Goal: Task Accomplishment & Management: Use online tool/utility

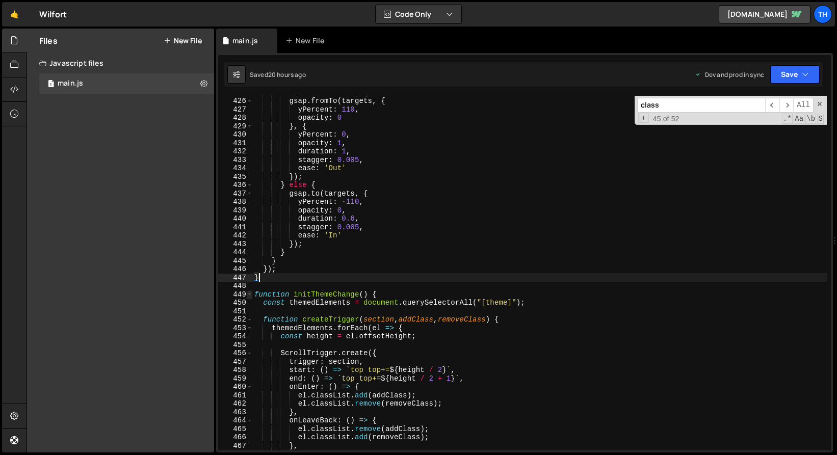
click at [250, 293] on span at bounding box center [250, 295] width 6 height 9
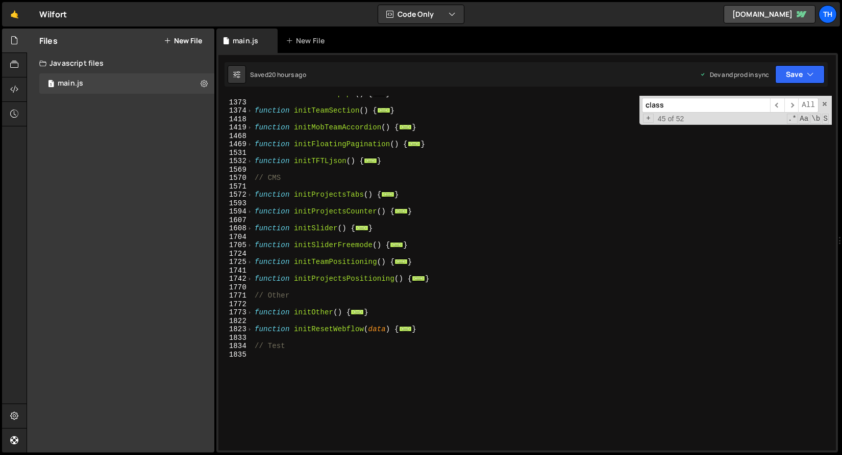
scroll to position [431, 0]
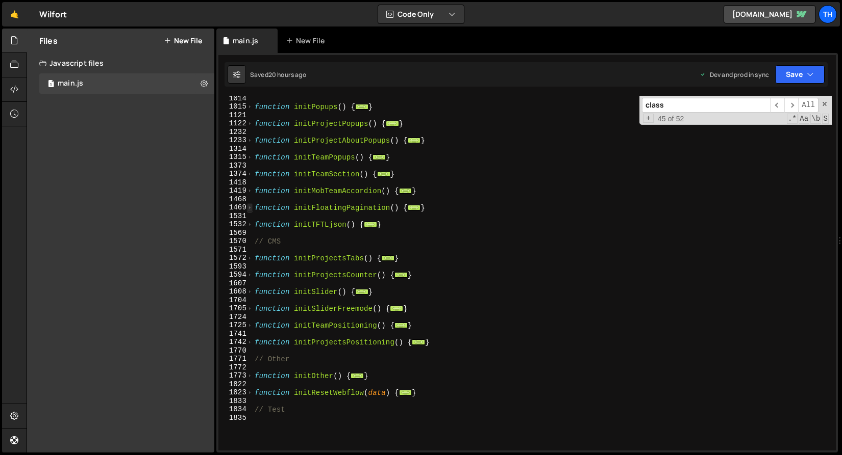
click at [250, 208] on span at bounding box center [250, 207] width 6 height 9
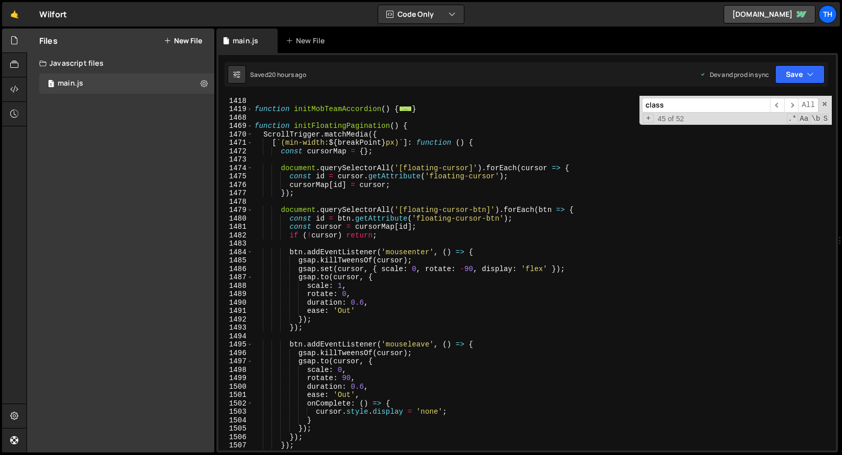
scroll to position [475, 0]
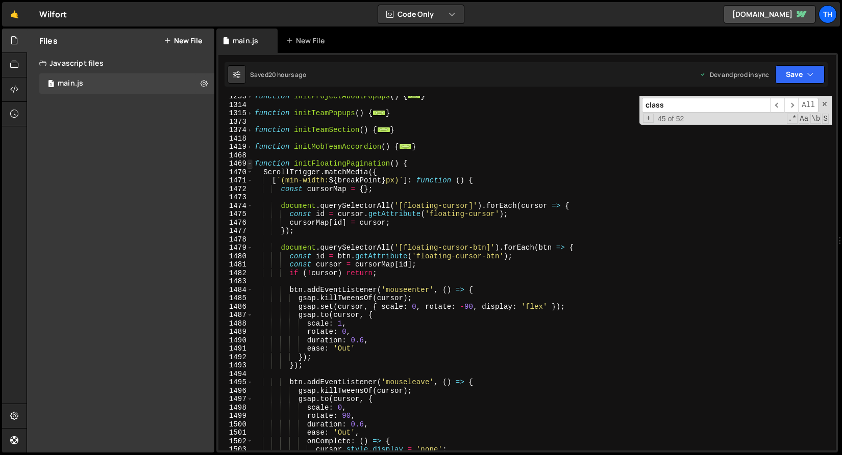
click at [251, 166] on span at bounding box center [250, 164] width 6 height 9
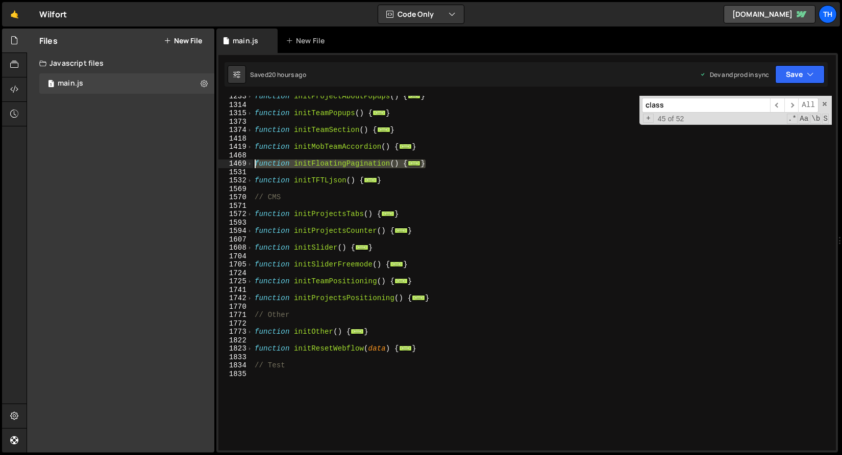
drag, startPoint x: 432, startPoint y: 166, endPoint x: 245, endPoint y: 161, distance: 187.8
click at [245, 161] on div "} 1233 1314 1315 1373 1374 1418 1419 1468 1469 1531 1532 1569 1570 1571 1572 15…" at bounding box center [526, 273] width 617 height 355
type textarea "function initFloatingPagination() { ScrollTrigger.matchMedia({"
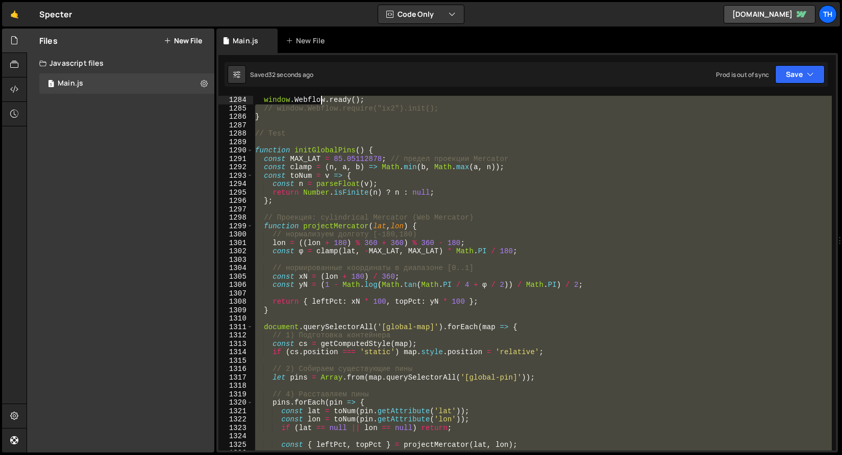
scroll to position [10780, 0]
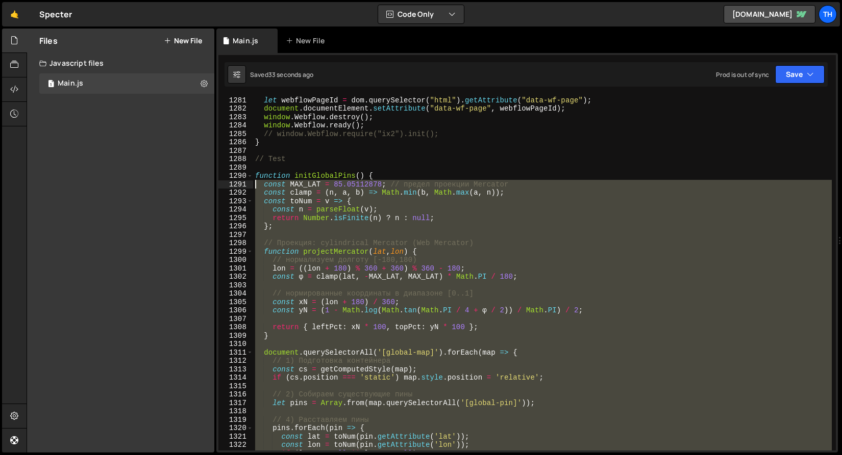
drag, startPoint x: 281, startPoint y: 365, endPoint x: 232, endPoint y: 188, distance: 183.6
click at [232, 188] on div "}); 1281 1282 1283 1284 1285 1286 1287 1288 1289 1290 1291 1292 1293 1294 1295 …" at bounding box center [526, 273] width 617 height 355
paste textarea "}"
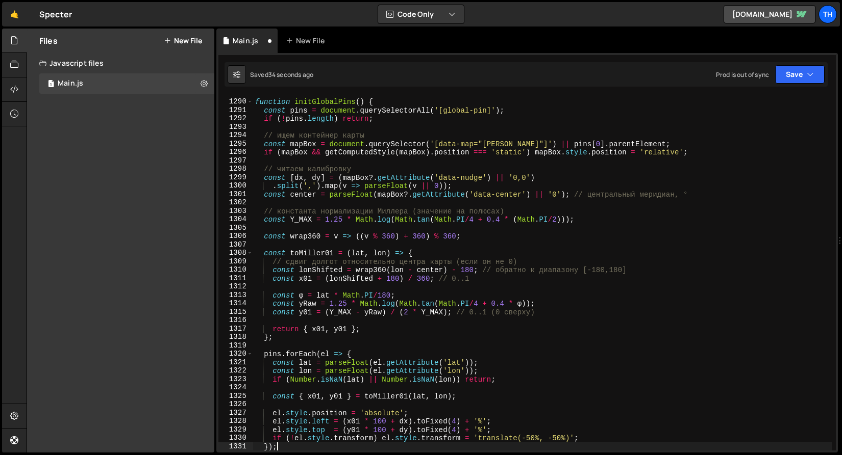
scroll to position [10854, 0]
drag, startPoint x: 793, startPoint y: 80, endPoint x: 779, endPoint y: 95, distance: 20.6
click at [793, 80] on button "Save" at bounding box center [799, 74] width 49 height 18
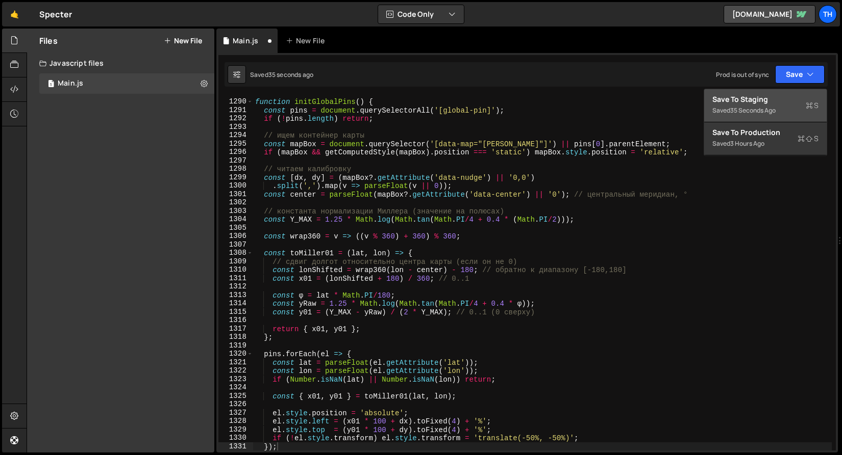
click at [779, 96] on div "Save to Staging S" at bounding box center [765, 99] width 106 height 10
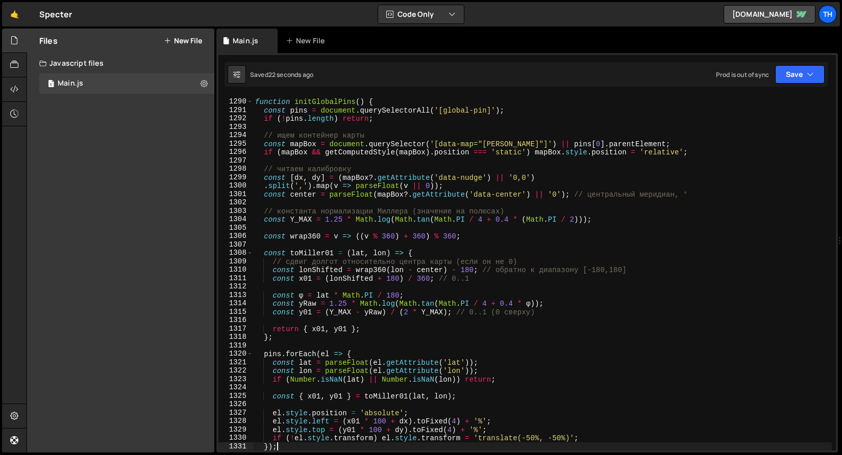
click at [252, 110] on div "1291" at bounding box center [235, 110] width 35 height 9
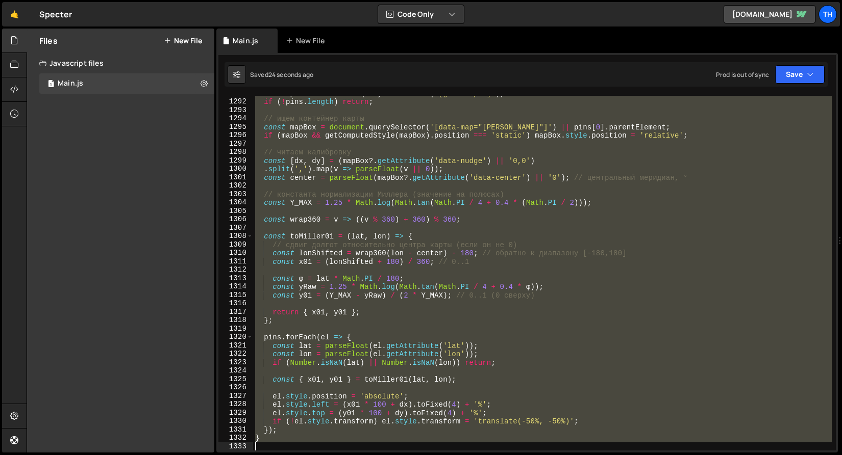
scroll to position [10871, 0]
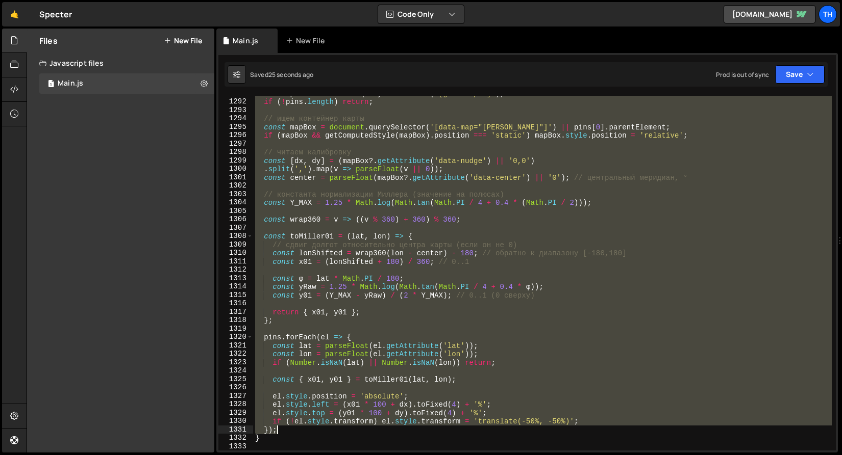
drag, startPoint x: 253, startPoint y: 110, endPoint x: 318, endPoint y: 429, distance: 325.3
click at [318, 429] on div "const pins = document . querySelectorAll ( '[global-pin]' ) ; if ( ! pins . len…" at bounding box center [542, 275] width 578 height 372
paste textarea
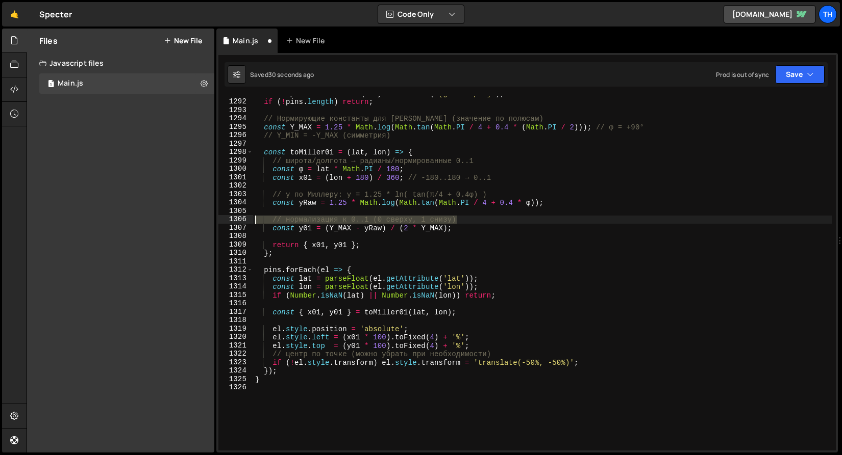
drag, startPoint x: 474, startPoint y: 222, endPoint x: 225, endPoint y: 221, distance: 249.4
click at [225, 221] on div "}); 1291 1292 1293 1294 1295 1296 1297 1298 1299 1300 1301 1302 1303 1304 1305 …" at bounding box center [526, 273] width 617 height 355
type textarea "// нормализация к 0..1 (0 сверху, 1 снизу)"
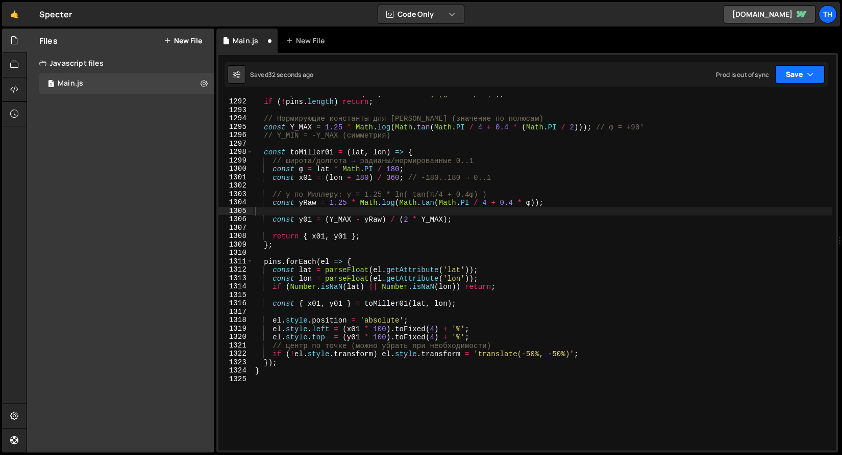
click at [797, 68] on button "Save" at bounding box center [799, 74] width 49 height 18
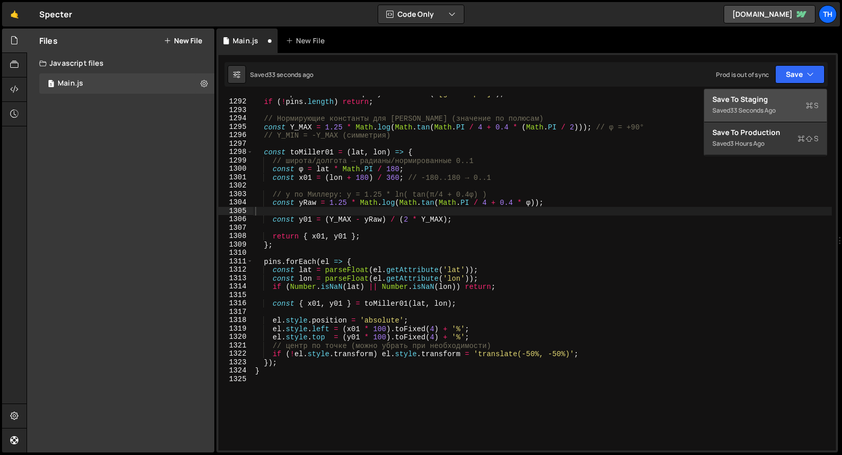
click at [785, 99] on div "Save to Staging S" at bounding box center [765, 99] width 106 height 10
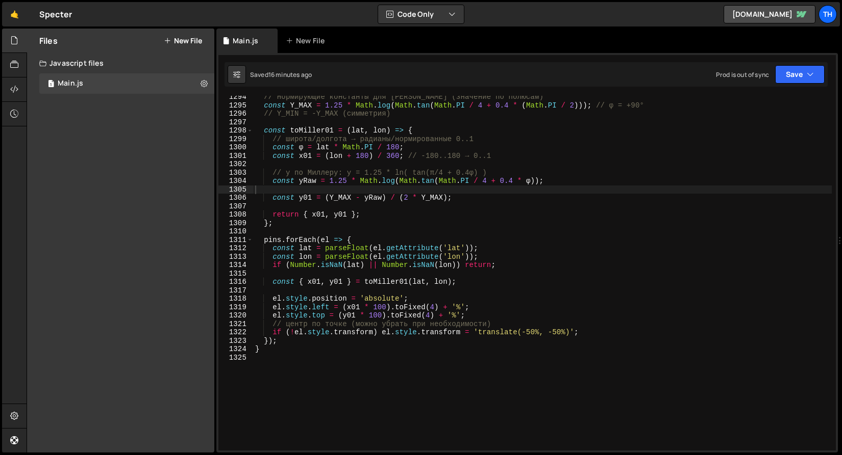
scroll to position [10900, 0]
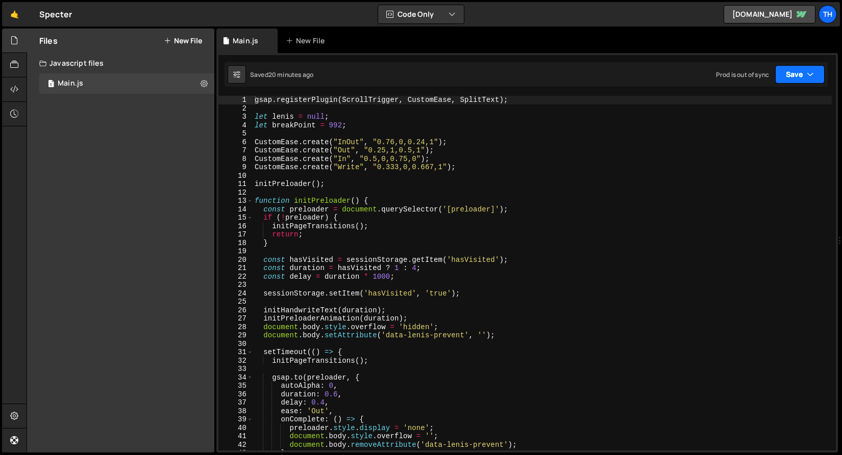
click at [779, 72] on button "Save" at bounding box center [799, 74] width 49 height 18
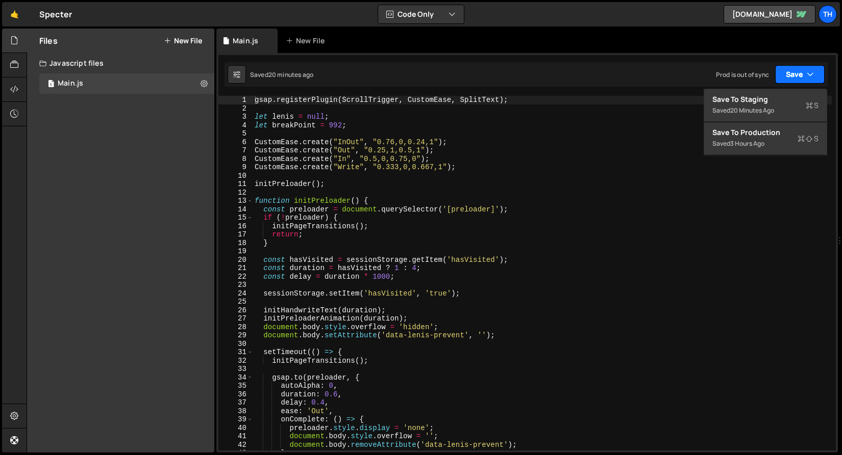
click at [776, 83] on button "Save" at bounding box center [799, 74] width 49 height 18
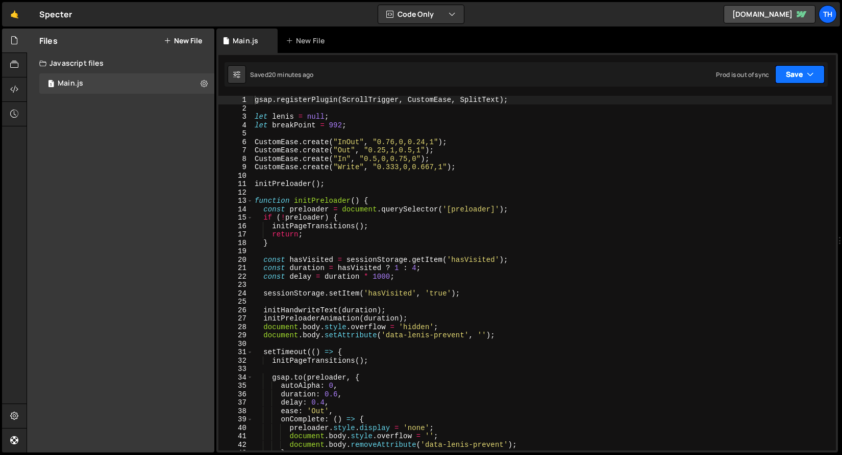
click at [791, 72] on button "Save" at bounding box center [799, 74] width 49 height 18
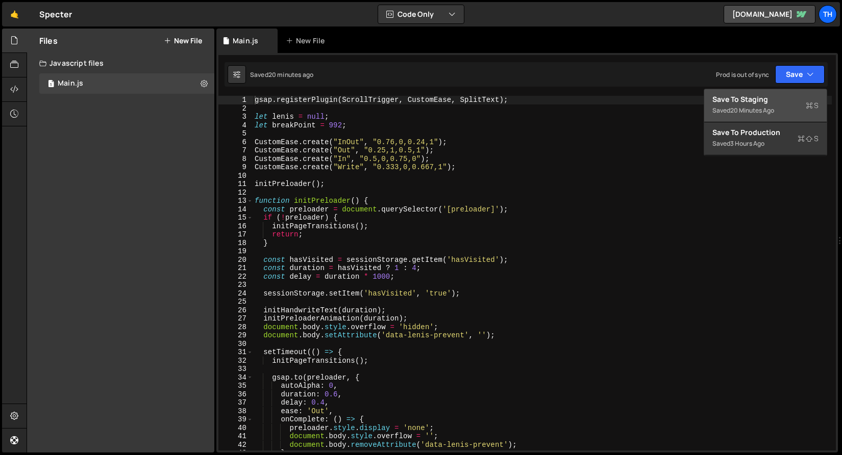
click at [776, 100] on div "Save to Staging S" at bounding box center [765, 99] width 106 height 10
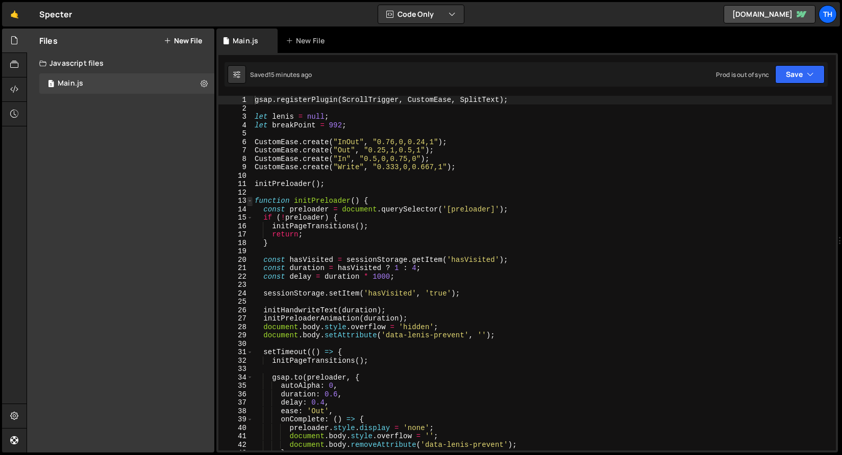
type textarea "gsap.registerPlugin(ScrollTrigger, CustomEase, SplitText);"
click at [250, 201] on span at bounding box center [250, 201] width 6 height 9
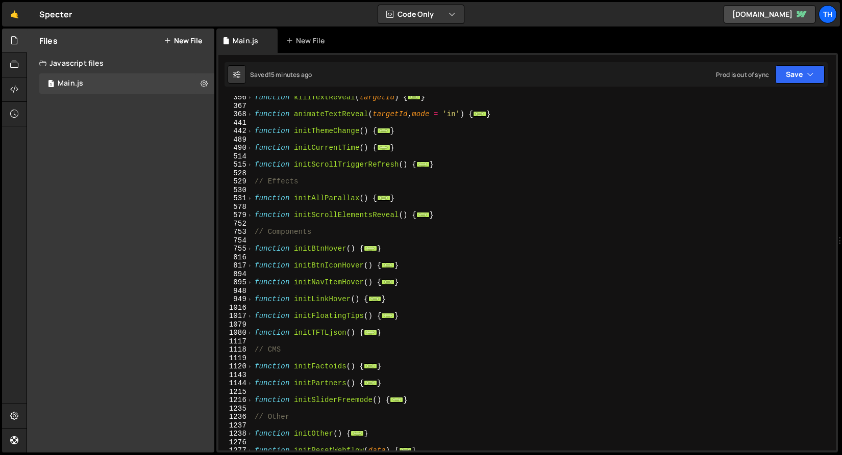
scroll to position [343, 0]
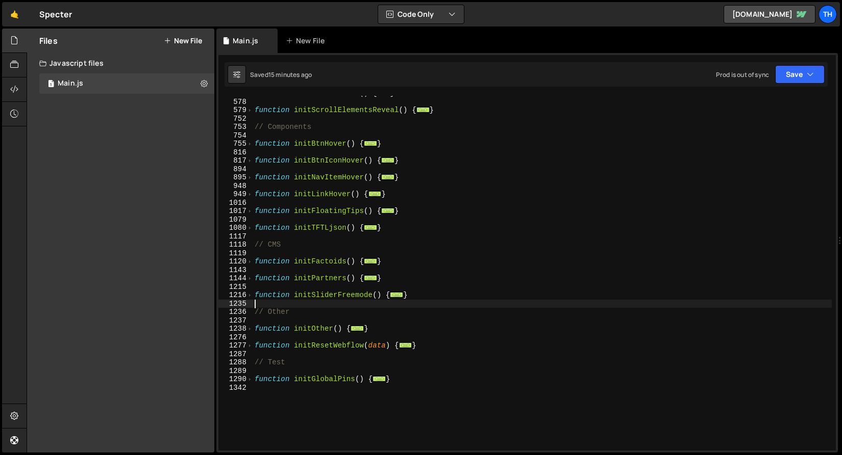
click at [416, 303] on div "function initAllParallax ( ) { ... } function initScrollElementsReveal ( ) { ..…" at bounding box center [541, 275] width 579 height 372
click at [423, 298] on div "function initAllParallax ( ) { ... } function initScrollElementsReveal ( ) { ..…" at bounding box center [541, 275] width 579 height 372
type textarea "}"
click at [423, 291] on div "function initAllParallax ( ) { ... } function initScrollElementsReveal ( ) { ..…" at bounding box center [541, 275] width 579 height 372
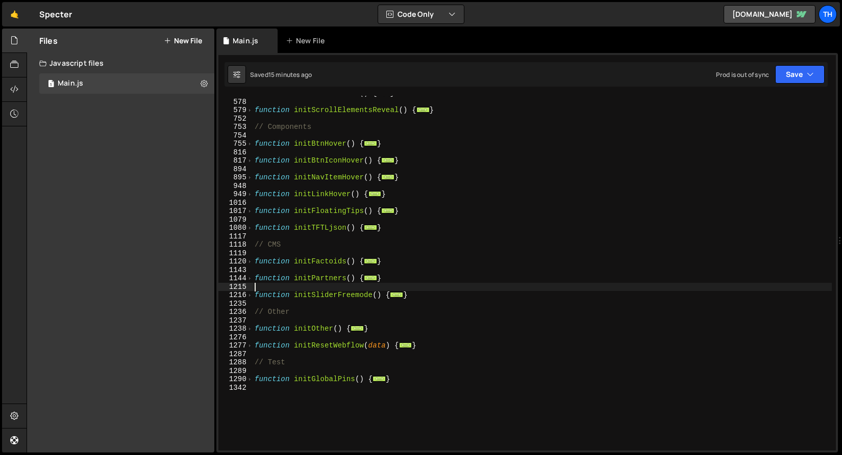
click at [420, 278] on div "function initAllParallax ( ) { ... } function initScrollElementsReveal ( ) { ..…" at bounding box center [541, 275] width 579 height 372
type textarea "}"
click at [412, 258] on div "function initAllParallax ( ) { ... } function initScrollElementsReveal ( ) { ..…" at bounding box center [541, 275] width 579 height 372
click at [284, 250] on div "function initAllParallax ( ) { ... } function initScrollElementsReveal ( ) { ..…" at bounding box center [541, 275] width 579 height 372
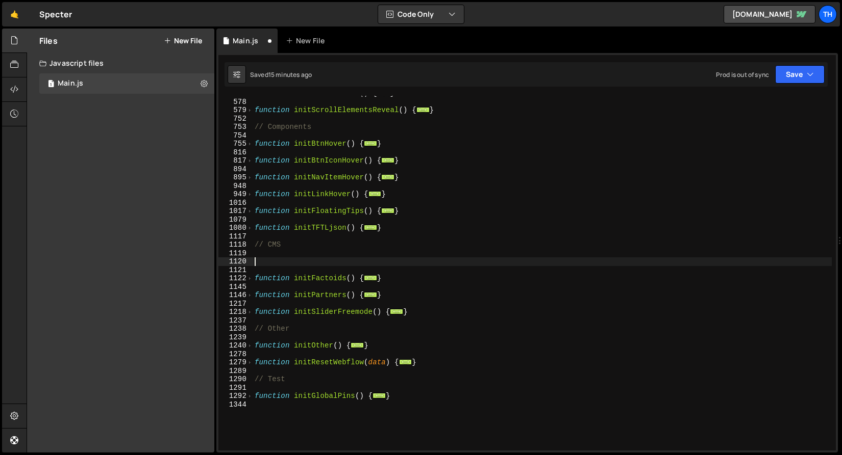
paste textarea "}"
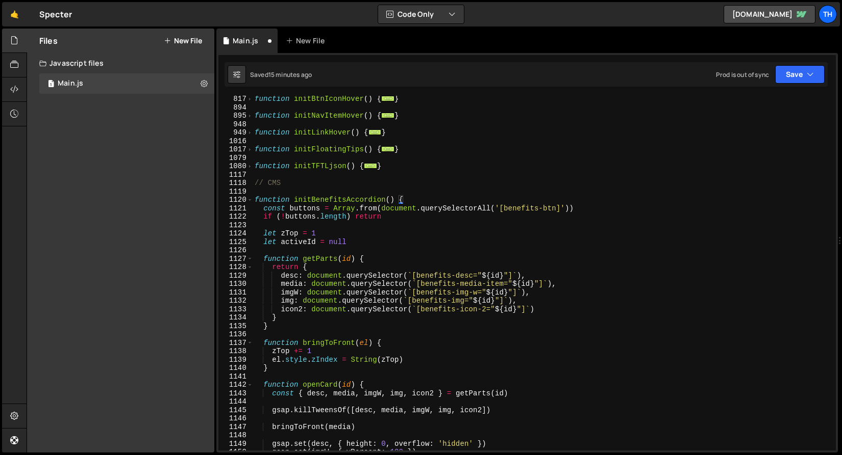
scroll to position [373, 0]
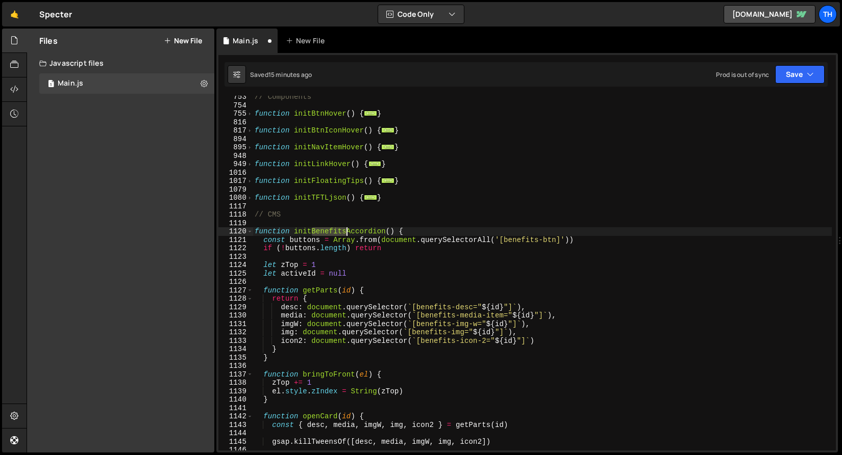
drag, startPoint x: 312, startPoint y: 232, endPoint x: 348, endPoint y: 230, distance: 36.3
click at [348, 230] on div "// Components function initBtnHover ( ) { ... } function initBtnIconHover ( ) {…" at bounding box center [541, 279] width 579 height 372
type textarea "function initValueSlider() {"
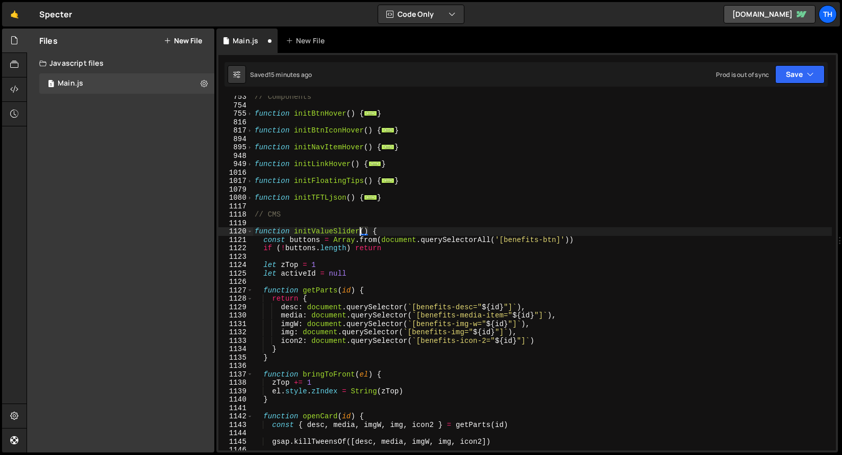
click at [305, 226] on div "// Components function initBtnHover ( ) { ... } function initBtnIconHover ( ) {…" at bounding box center [541, 279] width 579 height 372
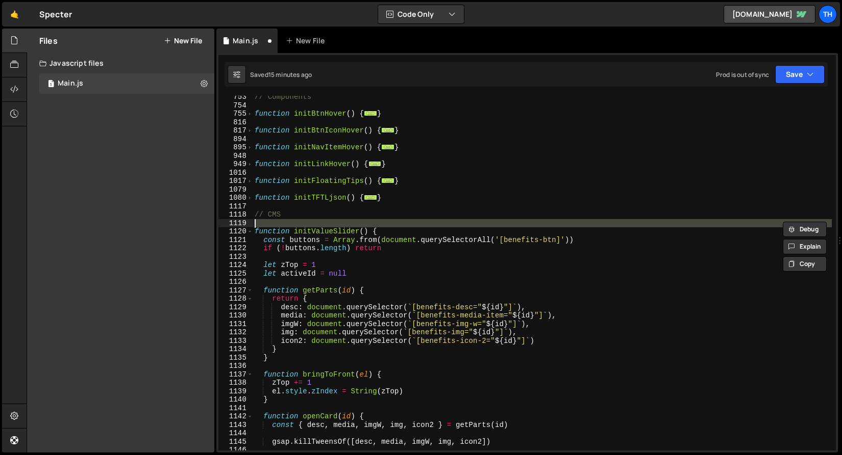
click at [312, 233] on div "// Components function initBtnHover ( ) { ... } function initBtnIconHover ( ) {…" at bounding box center [541, 279] width 579 height 372
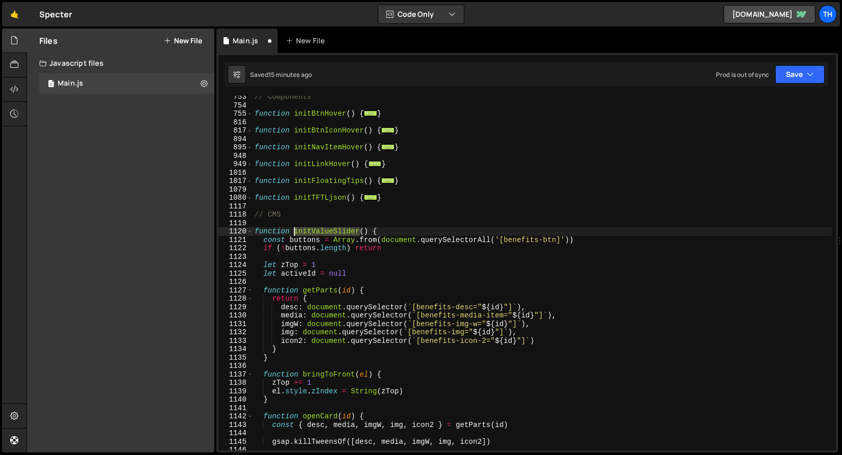
click at [312, 233] on div "// Components function initBtnHover ( ) { ... } function initBtnIconHover ( ) {…" at bounding box center [541, 279] width 579 height 372
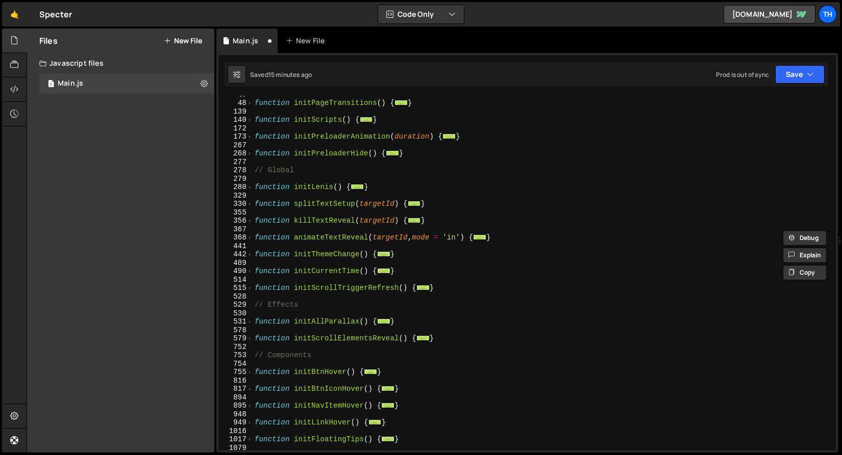
scroll to position [20, 0]
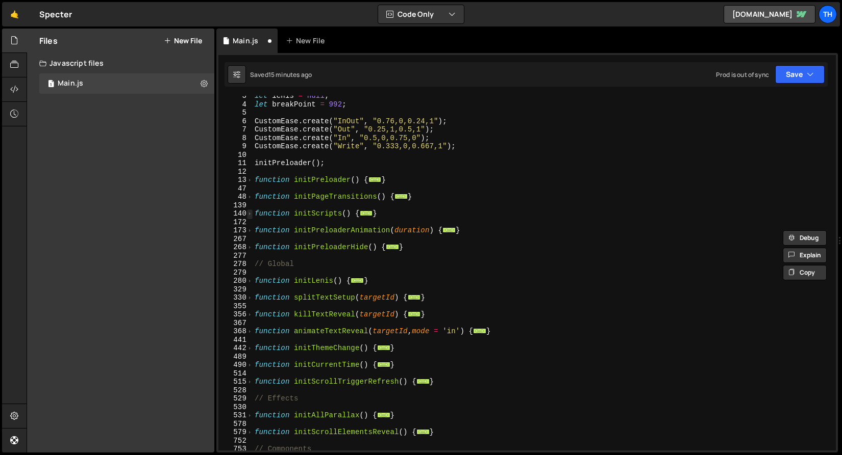
click at [251, 215] on span at bounding box center [250, 214] width 6 height 9
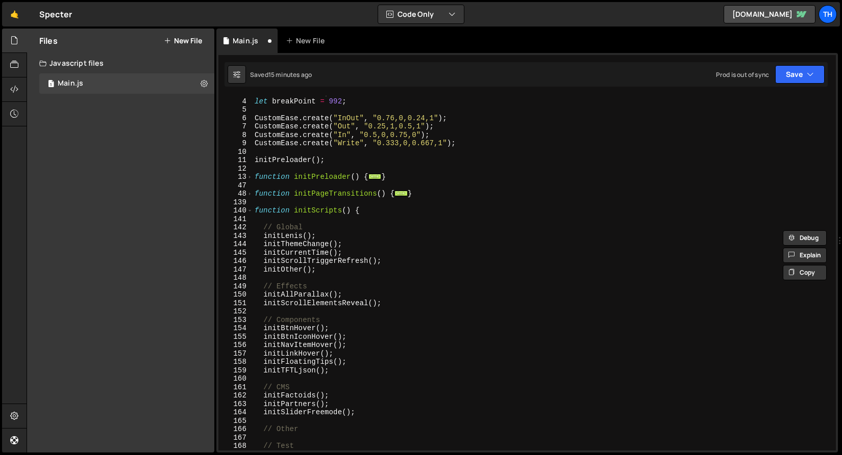
scroll to position [96, 0]
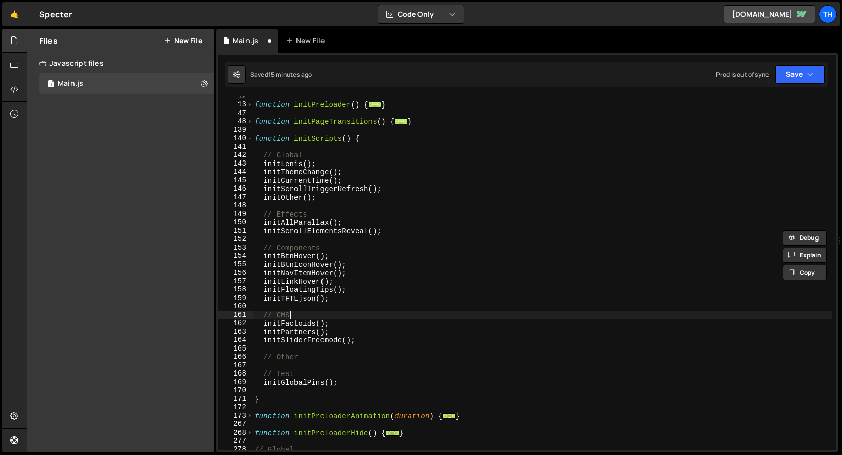
click at [333, 311] on div "function initPreloader ( ) { ... } function initPageTransitions ( ) { ... } fun…" at bounding box center [541, 278] width 579 height 372
type textarea "// CMS"
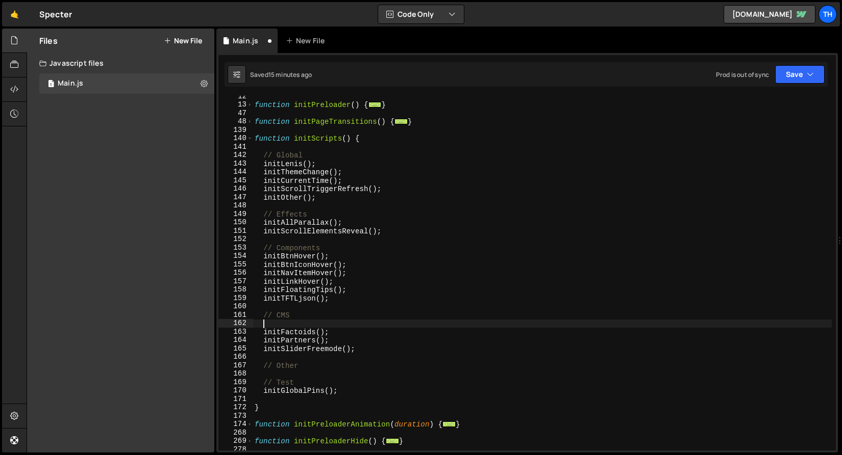
paste textarea "initValueSlider"
drag, startPoint x: 318, startPoint y: 335, endPoint x: 328, endPoint y: 334, distance: 10.2
click at [328, 334] on div "function initPreloader ( ) { ... } function initPageTransitions ( ) { ... } fun…" at bounding box center [541, 278] width 579 height 372
click at [336, 329] on div "function initPreloader ( ) { ... } function initPageTransitions ( ) { ... } fun…" at bounding box center [541, 273] width 579 height 355
click at [339, 326] on div "function initPreloader ( ) { ... } function initPageTransitions ( ) { ... } fun…" at bounding box center [541, 278] width 579 height 372
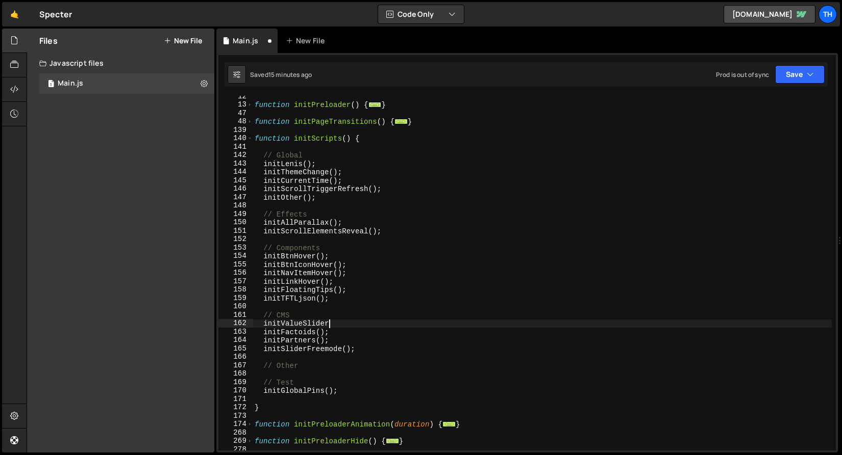
paste textarea "();"
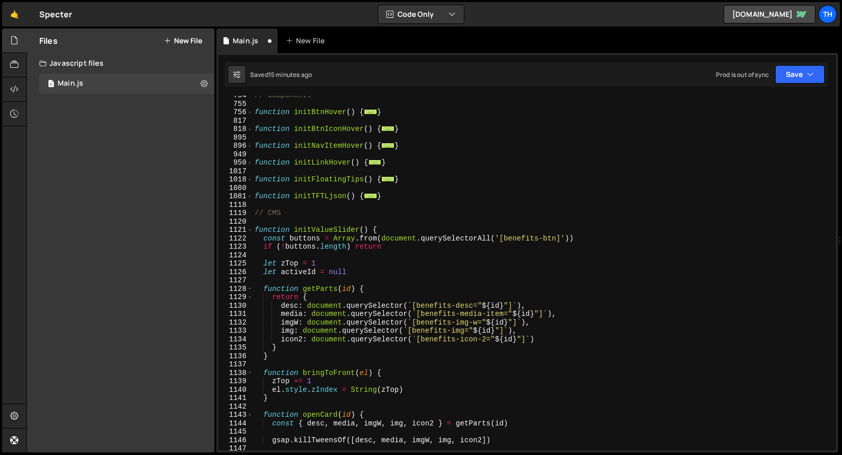
scroll to position [644, 0]
click at [510, 240] on div "// Components function initBtnHover ( ) { ... } function initBtnIconHover ( ) {…" at bounding box center [541, 277] width 579 height 372
click at [530, 160] on div "// Components function initBtnHover ( ) { ... } function initBtnIconHover ( ) {…" at bounding box center [541, 277] width 579 height 372
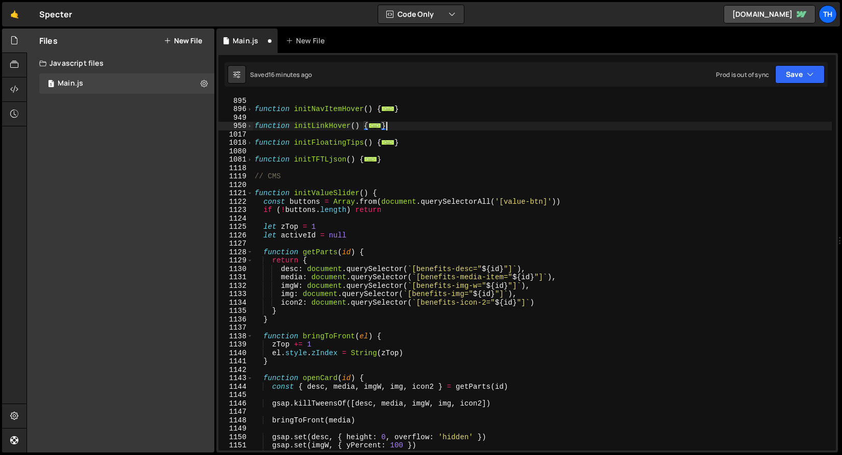
scroll to position [682, 0]
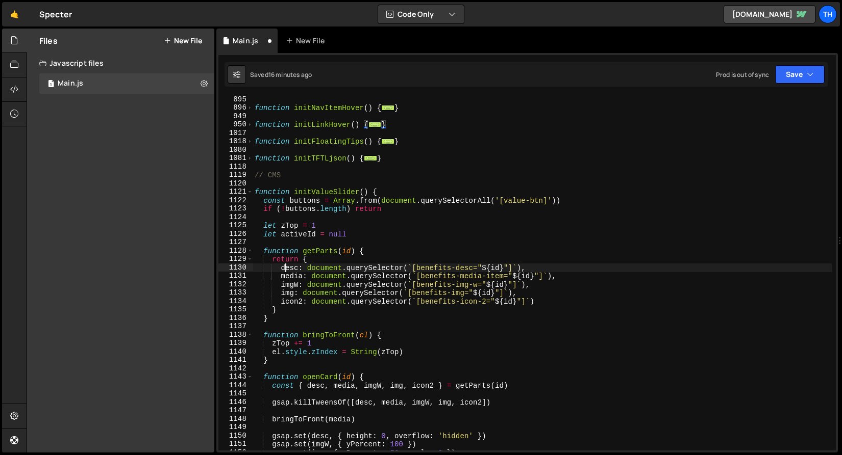
click at [284, 266] on div "function initNavItemHover ( ) { ... } function initLinkHover ( ) { ... } functi…" at bounding box center [541, 281] width 579 height 372
click at [344, 306] on div "function initNavItemHover ( ) { ... } function initLinkHover ( ) { ... } functi…" at bounding box center [541, 281] width 579 height 372
click at [295, 273] on div "function initNavItemHover ( ) { ... } function initLinkHover ( ) { ... } functi…" at bounding box center [541, 281] width 579 height 372
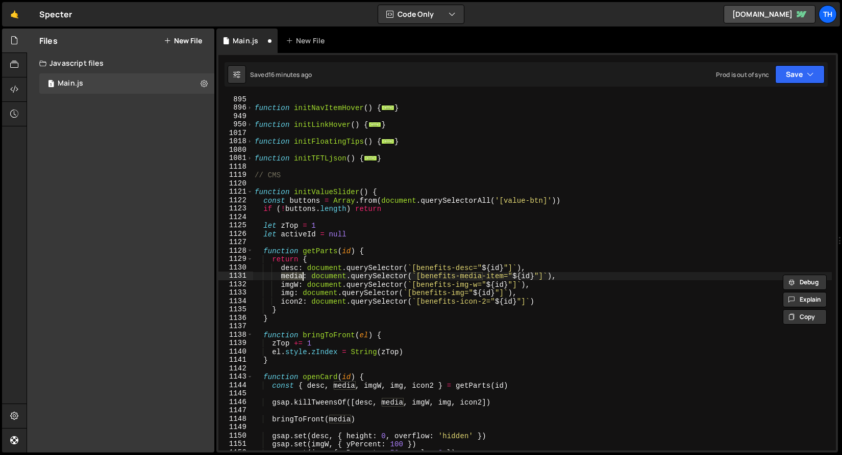
click at [266, 270] on div "function initNavItemHover ( ) { ... } function initLinkHover ( ) { ... } functi…" at bounding box center [541, 281] width 579 height 372
type textarea "desc: document.querySelector(`[benefits-desc="${id}"]`),"
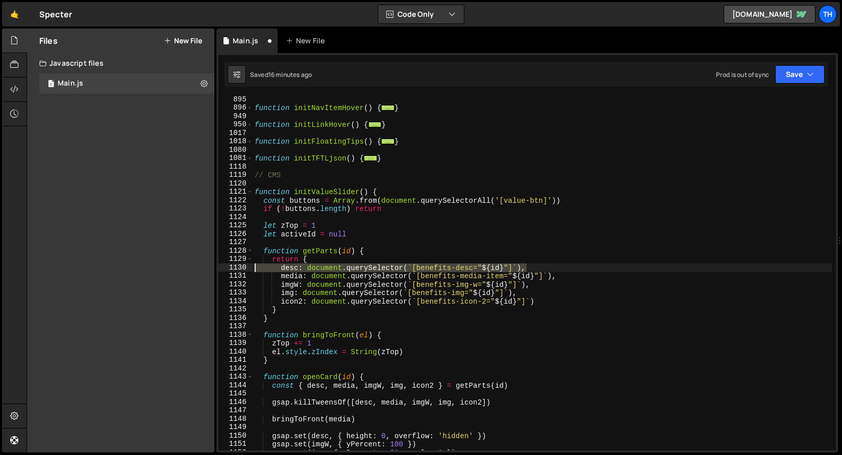
drag, startPoint x: 540, startPoint y: 268, endPoint x: 222, endPoint y: 268, distance: 317.7
click at [222, 268] on div "desc: document.querySelector(`[benefits-desc="${id}"]`), 895 896 949 950 1017 1…" at bounding box center [526, 273] width 617 height 355
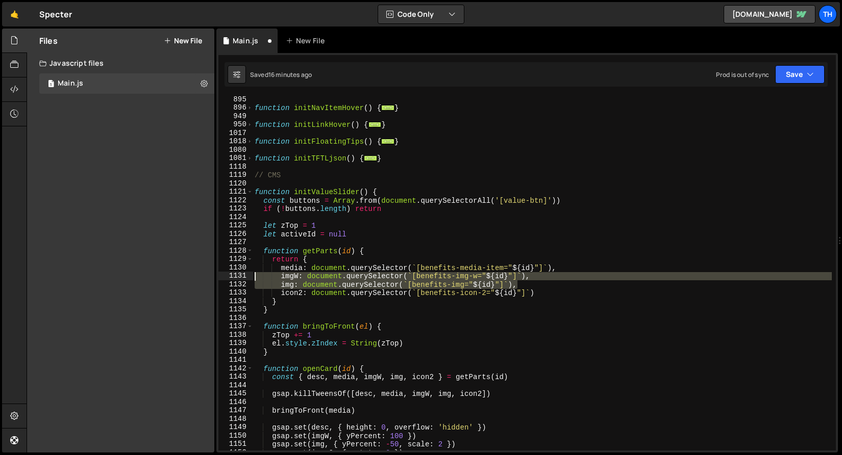
drag, startPoint x: 521, startPoint y: 286, endPoint x: 130, endPoint y: 276, distance: 390.8
click at [130, 276] on div "Files New File Javascript files 1 Main.js 0 CSS files Copy share link Edit File…" at bounding box center [434, 241] width 815 height 425
type textarea "imgW: document.querySelector(`[benefits-img-w="${id}"]`), img: document.querySe…"
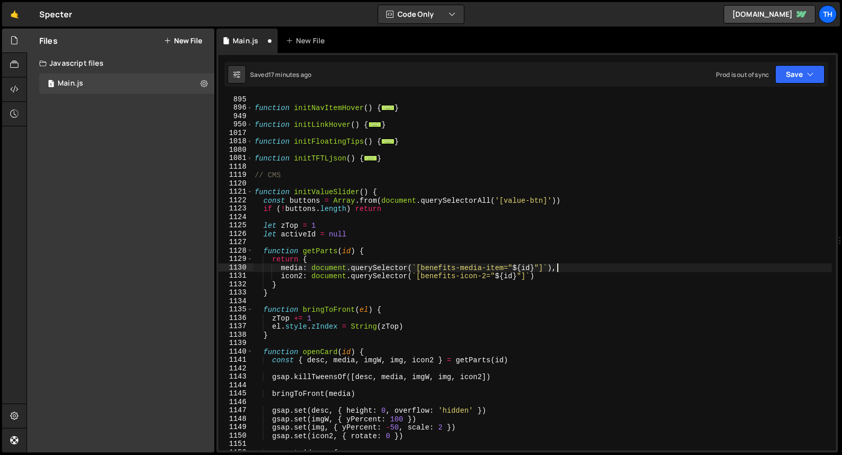
click at [299, 269] on div "function initNavItemHover ( ) { ... } function initLinkHover ( ) { ... } functi…" at bounding box center [541, 281] width 579 height 372
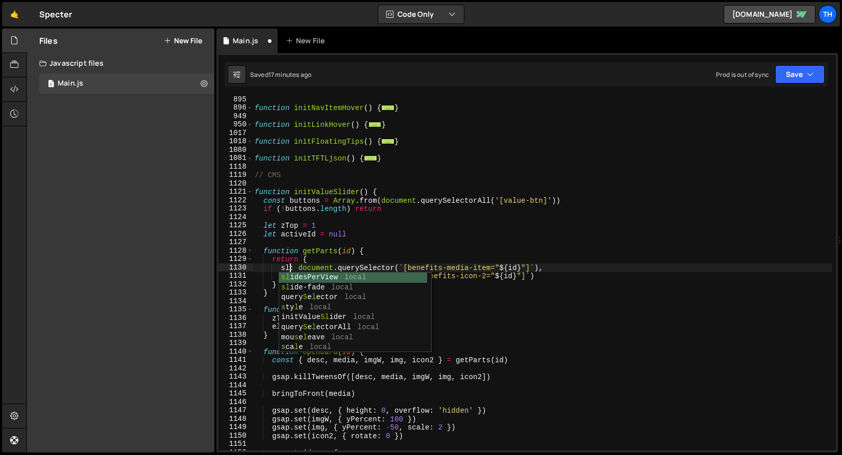
scroll to position [0, 3]
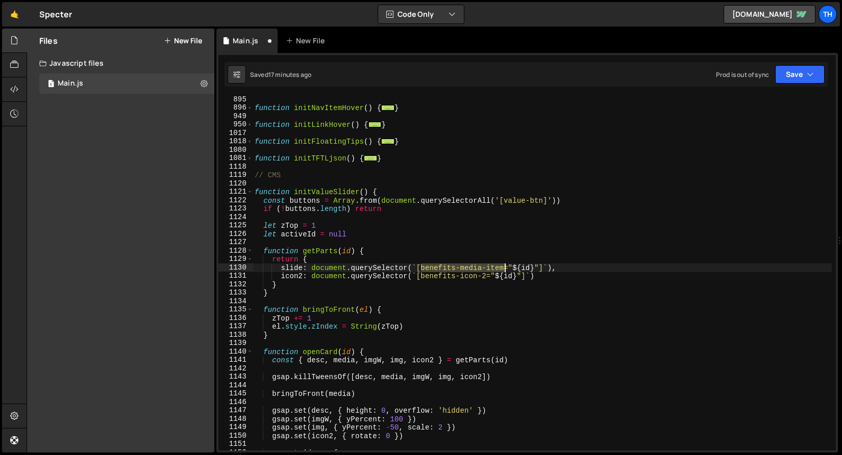
drag, startPoint x: 421, startPoint y: 265, endPoint x: 504, endPoint y: 264, distance: 83.1
click at [504, 264] on div "function initNavItemHover ( ) { ... } function initLinkHover ( ) { ... } functi…" at bounding box center [541, 281] width 579 height 372
paste textarea "value-slide"
type textarea "slide: document.querySelector(`[value-slide="${id}"]`),"
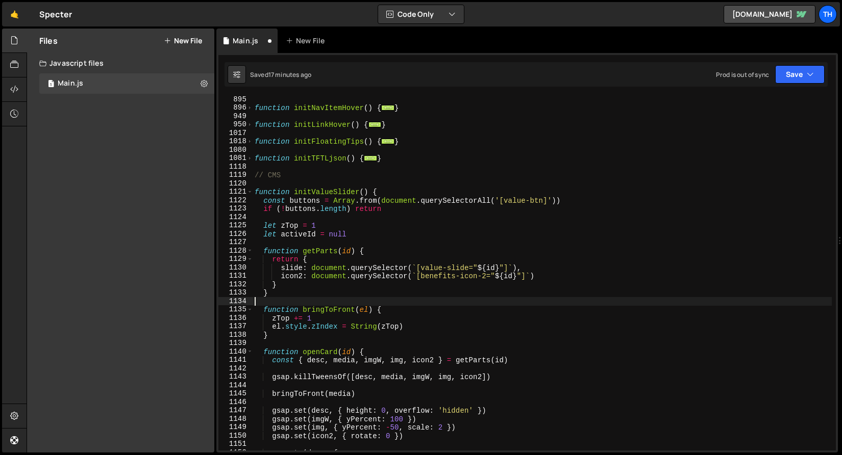
click at [446, 301] on div "function initNavItemHover ( ) { ... } function initLinkHover ( ) { ... } functi…" at bounding box center [541, 281] width 579 height 372
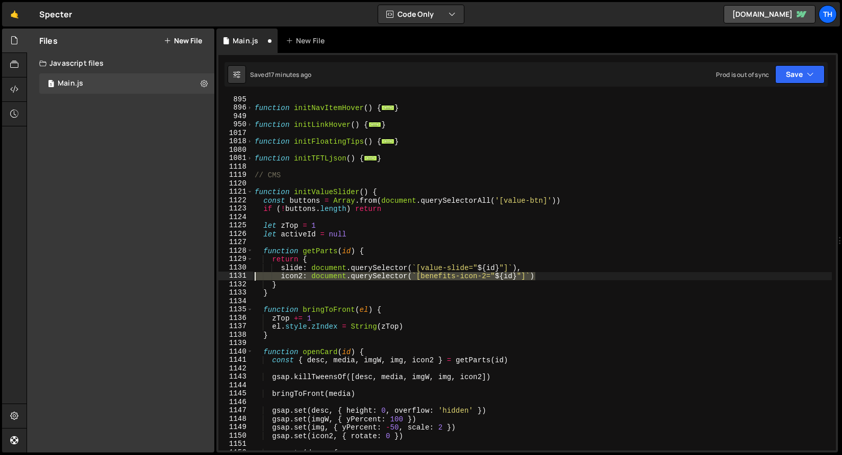
drag, startPoint x: 555, startPoint y: 278, endPoint x: 243, endPoint y: 276, distance: 312.6
click at [243, 276] on div "895 896 949 950 1017 1018 1080 1081 1118 1119 1120 1121 1122 1123 1124 1125 112…" at bounding box center [526, 273] width 617 height 355
type textarea "icon2: document.querySelector(`[benefits-icon-2="${id}"]`)"
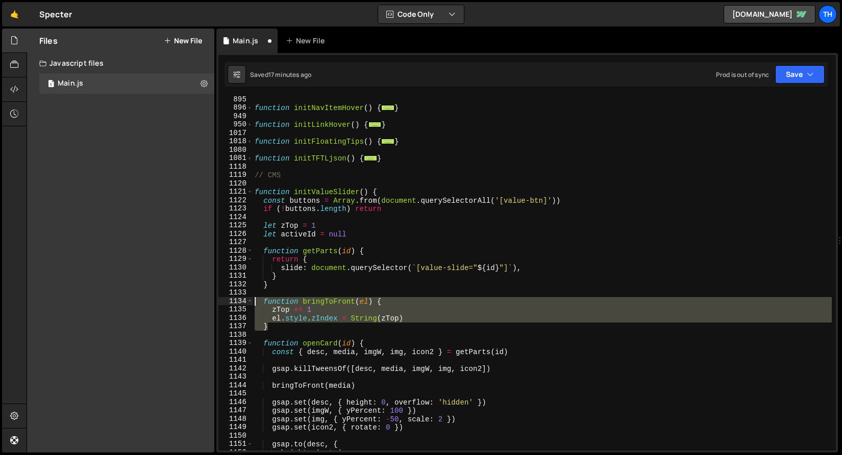
drag, startPoint x: 259, startPoint y: 319, endPoint x: 217, endPoint y: 302, distance: 45.3
click at [217, 302] on div "slide: document.querySelector(`[value-slide="${id}"]`), 895 896 949 950 1017 10…" at bounding box center [526, 253] width 621 height 400
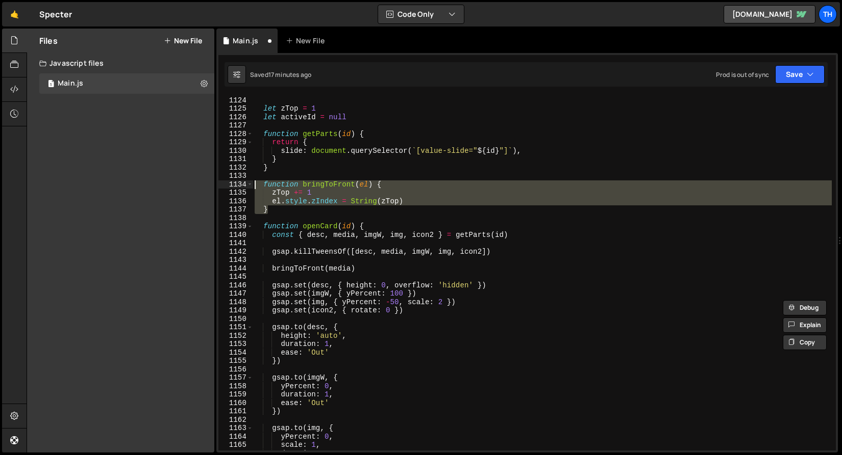
scroll to position [781, 0]
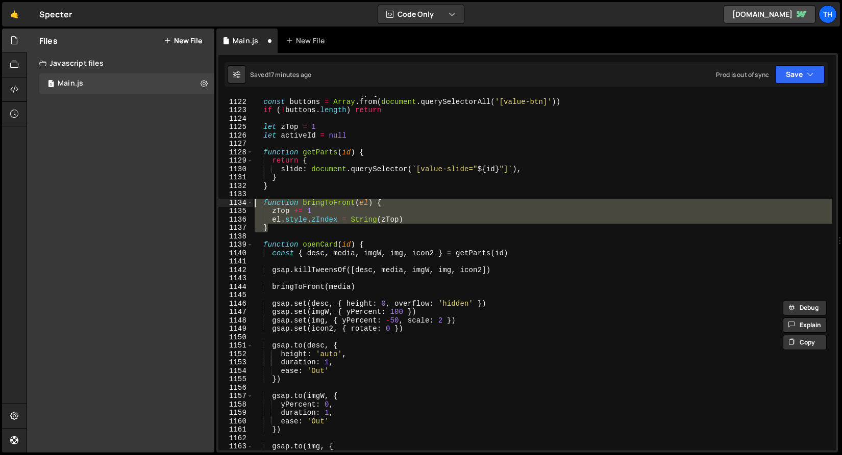
click at [291, 168] on div "function initValueSlider ( ) { const buttons = Array . from ( document . queryS…" at bounding box center [541, 275] width 579 height 372
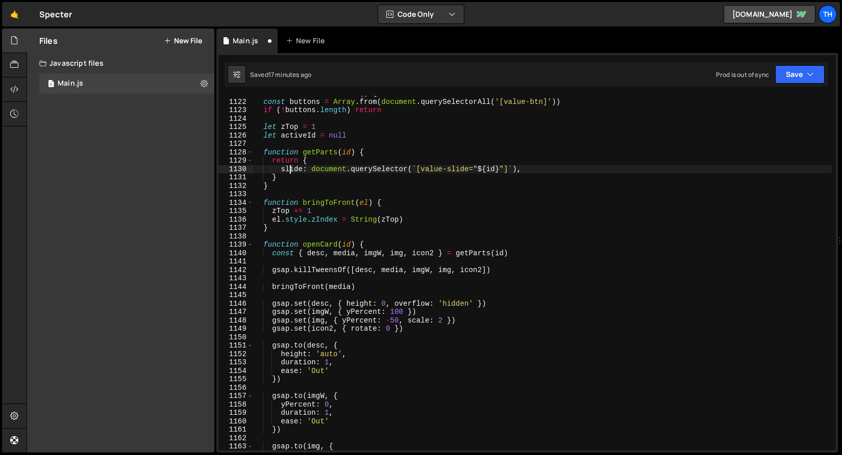
click at [291, 168] on div "function initValueSlider ( ) { const buttons = Array . from ( document . queryS…" at bounding box center [541, 275] width 579 height 372
click at [319, 256] on div "function initValueSlider ( ) { const buttons = Array . from ( document . queryS…" at bounding box center [541, 275] width 579 height 372
paste textarea "slide"
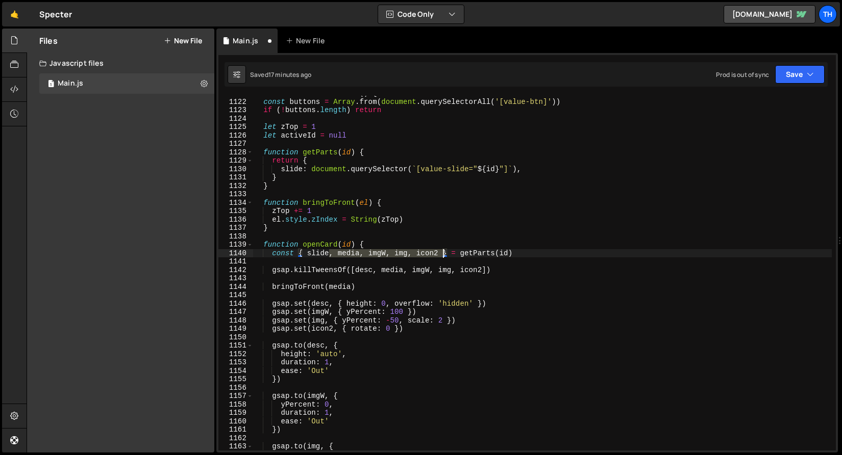
drag, startPoint x: 329, startPoint y: 254, endPoint x: 443, endPoint y: 253, distance: 113.2
click at [443, 253] on div "function initValueSlider ( ) { const buttons = Array . from ( document . queryS…" at bounding box center [541, 275] width 579 height 372
click at [307, 288] on div "function initValueSlider ( ) { const buttons = Array . from ( document . queryS…" at bounding box center [541, 275] width 579 height 372
click at [325, 256] on div "function initValueSlider ( ) { const buttons = Array . from ( document . queryS…" at bounding box center [541, 275] width 579 height 372
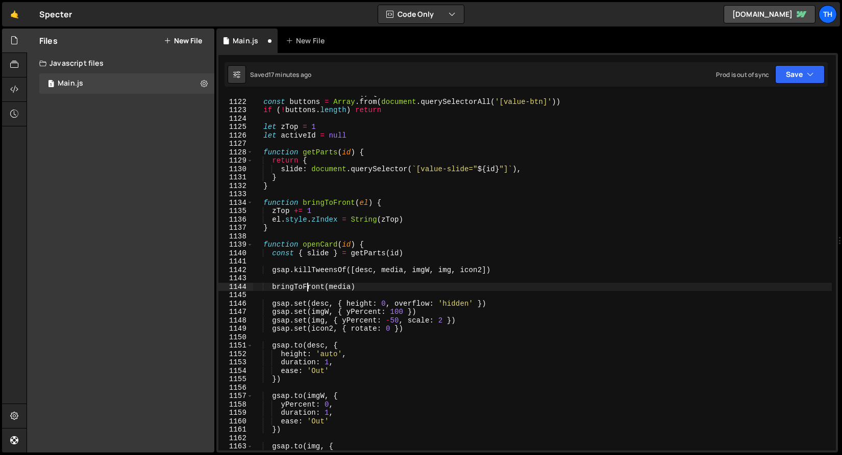
type textarea "const { slide } = getParts(id)"
click at [325, 256] on div "function initValueSlider ( ) { const buttons = Array . from ( document . queryS…" at bounding box center [541, 275] width 579 height 372
click at [366, 274] on div "function initValueSlider ( ) { const buttons = Array . from ( document . queryS…" at bounding box center [541, 275] width 579 height 372
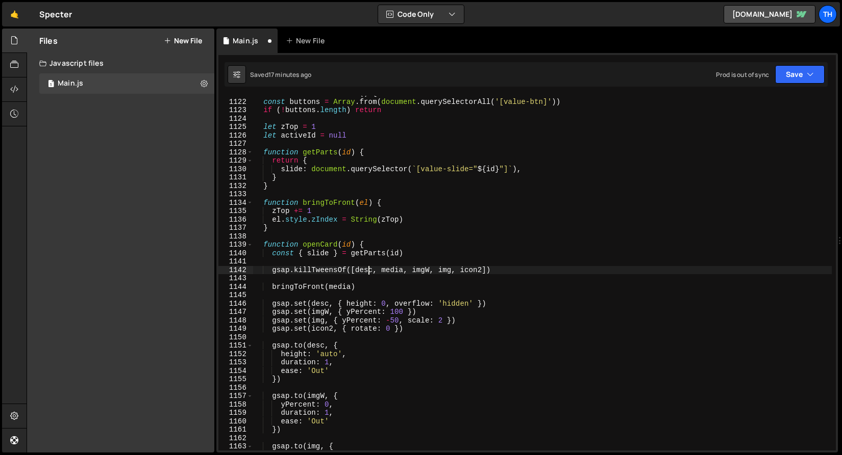
click at [367, 272] on div "function initValueSlider ( ) { const buttons = Array . from ( document . queryS…" at bounding box center [541, 275] width 579 height 372
click at [368, 274] on div "function initValueSlider ( ) { const buttons = Array . from ( document . queryS…" at bounding box center [541, 275] width 579 height 372
paste textarea "slide"
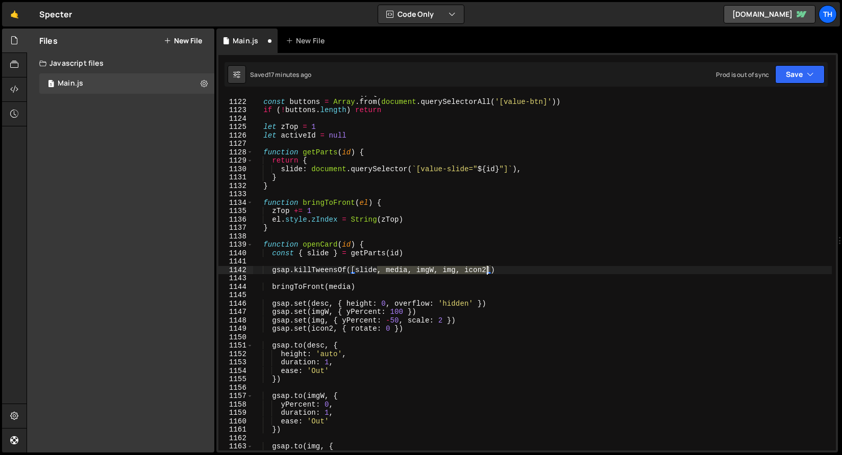
drag, startPoint x: 378, startPoint y: 273, endPoint x: 486, endPoint y: 271, distance: 107.6
click at [486, 271] on div "function initValueSlider ( ) { const buttons = Array . from ( document . queryS…" at bounding box center [541, 275] width 579 height 372
click at [378, 270] on div "function initValueSlider ( ) { const buttons = Array . from ( document . queryS…" at bounding box center [541, 275] width 579 height 372
drag, startPoint x: 358, startPoint y: 272, endPoint x: 352, endPoint y: 271, distance: 5.6
click at [352, 271] on div "function initValueSlider ( ) { const buttons = Array . from ( document . queryS…" at bounding box center [541, 275] width 579 height 372
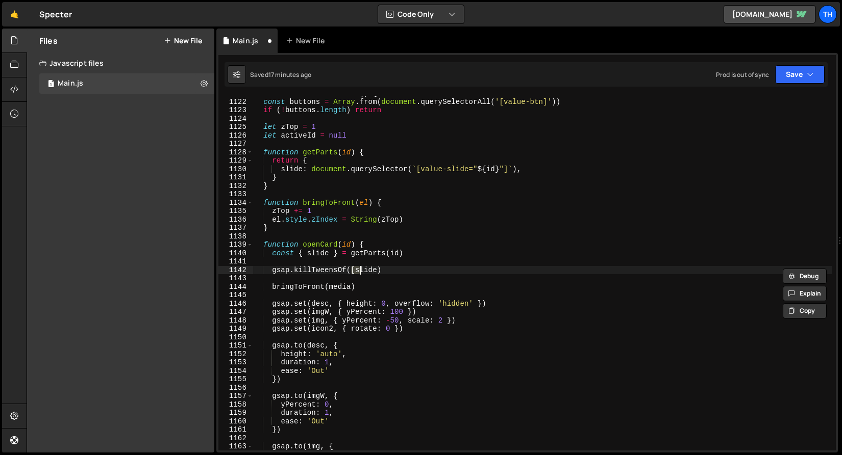
click at [355, 269] on div "function initValueSlider ( ) { const buttons = Array . from ( document . queryS…" at bounding box center [541, 273] width 579 height 355
click at [351, 271] on div "function initValueSlider ( ) { const buttons = Array . from ( document . queryS…" at bounding box center [541, 275] width 579 height 372
type textarea "gsap.killTweensOf(slide)"
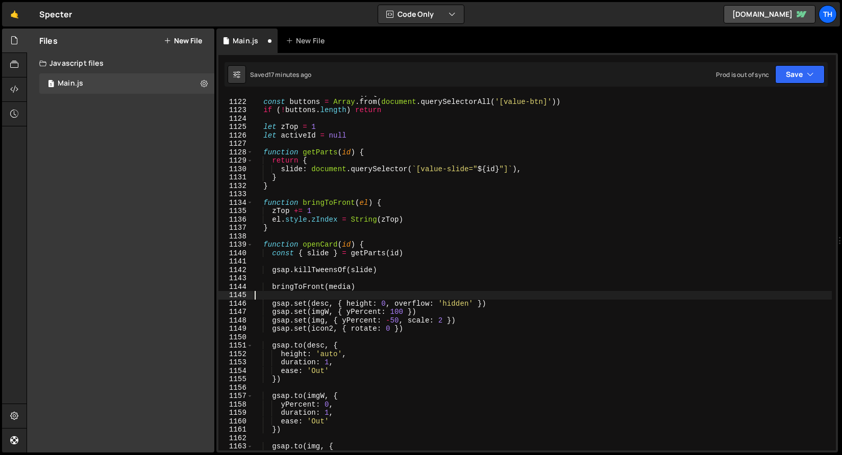
click at [303, 294] on div "function initValueSlider ( ) { const buttons = Array . from ( document . queryS…" at bounding box center [541, 275] width 579 height 372
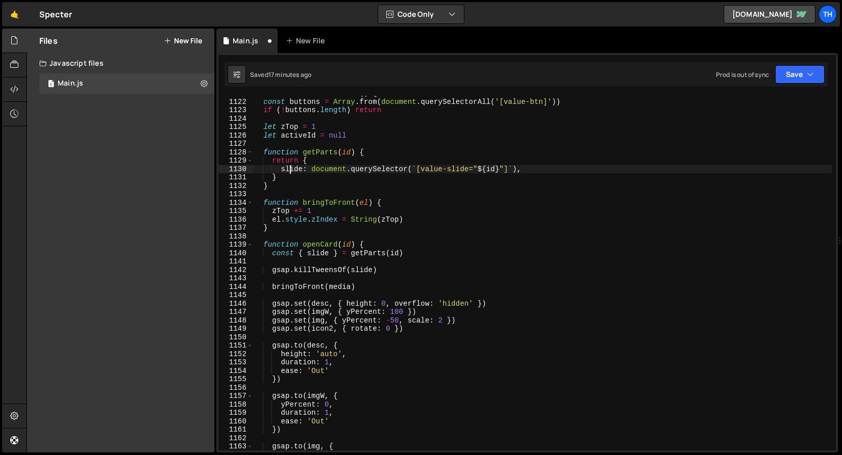
click at [289, 167] on div "function initValueSlider ( ) { const buttons = Array . from ( document . queryS…" at bounding box center [541, 275] width 579 height 372
click at [347, 285] on div "function initValueSlider ( ) { const buttons = Array . from ( document . queryS…" at bounding box center [541, 275] width 579 height 372
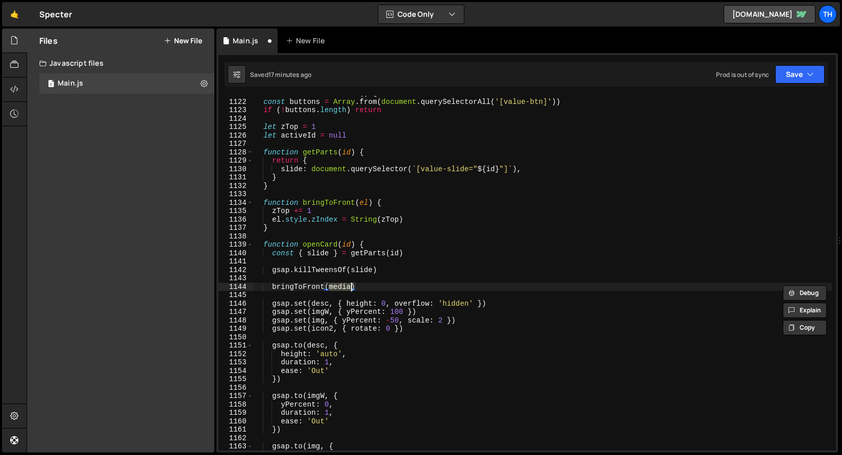
paste textarea "slide"
drag, startPoint x: 275, startPoint y: 284, endPoint x: 299, endPoint y: 291, distance: 25.0
click at [275, 284] on div "function initValueSlider ( ) { const buttons = Array . from ( document . queryS…" at bounding box center [541, 275] width 579 height 372
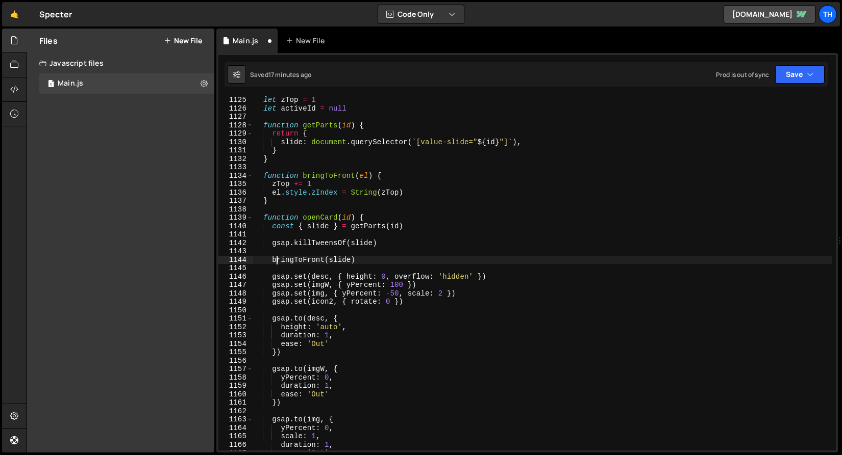
scroll to position [871, 0]
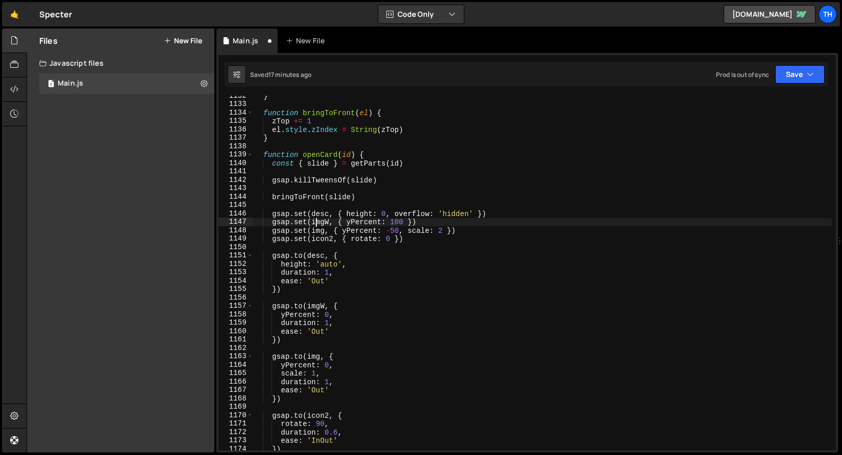
click at [317, 218] on div "} function bringToFront ( el ) { zTop += 1 el . style . zIndex = String ( zTop …" at bounding box center [541, 278] width 579 height 372
click at [318, 217] on div "} function bringToFront ( el ) { zTop += 1 el . style . zIndex = String ( zTop …" at bounding box center [541, 278] width 579 height 372
paste textarea "slide"
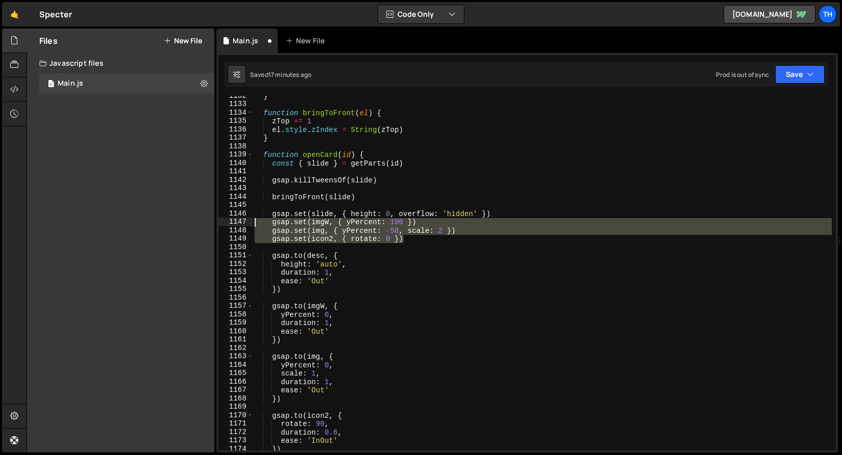
drag, startPoint x: 379, startPoint y: 238, endPoint x: 244, endPoint y: 223, distance: 136.0
click at [244, 223] on div "gsap.set(slide, { height: 0, overflow: 'hidden' }) 1132 1133 1134 1135 1136 113…" at bounding box center [526, 273] width 617 height 355
type textarea "gsap.set(imgW, { yPercent: 100 }) gsap.set(img, { yPercent: -50, scale: 2 })"
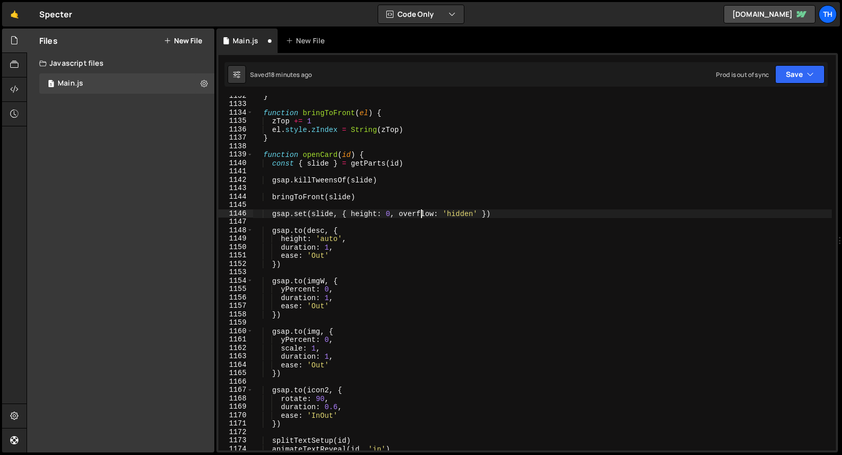
click at [421, 213] on div "} function bringToFront ( el ) { zTop += 1 el . style . zIndex = String ( zTop …" at bounding box center [541, 278] width 579 height 372
click at [370, 215] on div "} function bringToFront ( el ) { zTop += 1 el . style . zIndex = String ( zTop …" at bounding box center [541, 278] width 579 height 372
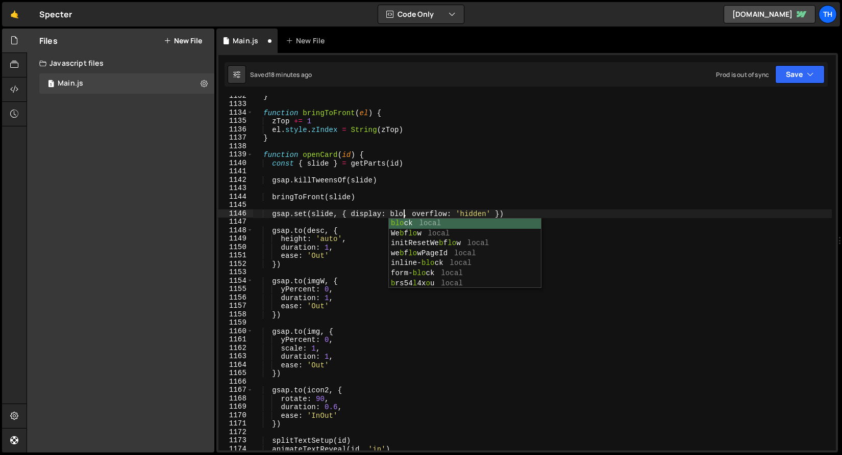
scroll to position [0, 11]
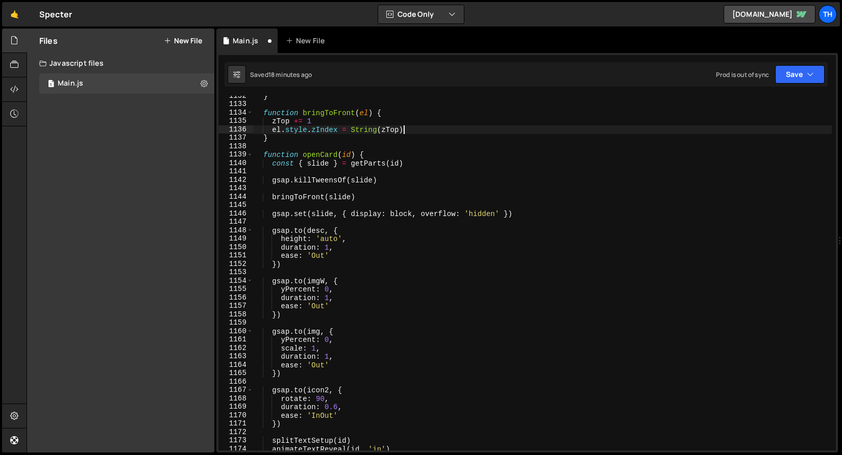
click at [438, 133] on div "} function bringToFront ( el ) { zTop += 1 el . style . zIndex = String ( zTop …" at bounding box center [541, 278] width 579 height 372
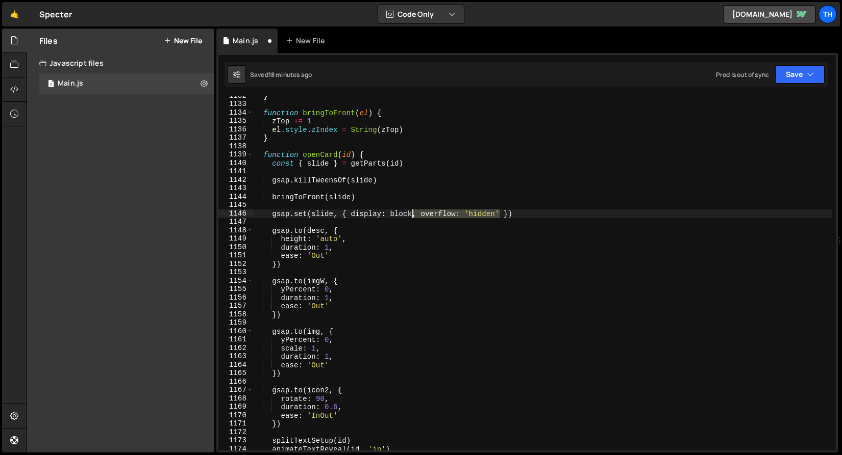
drag, startPoint x: 500, startPoint y: 215, endPoint x: 413, endPoint y: 213, distance: 86.7
click at [413, 213] on div "} function bringToFront ( el ) { zTop += 1 el . style . zIndex = String ( zTop …" at bounding box center [541, 278] width 579 height 372
click at [317, 214] on div "} function bringToFront ( el ) { zTop += 1 el . style . zIndex = String ( zTop …" at bounding box center [541, 278] width 579 height 372
click at [316, 210] on div "} function bringToFront ( el ) { zTop += 1 el . style . zIndex = String ( zTop …" at bounding box center [541, 273] width 579 height 355
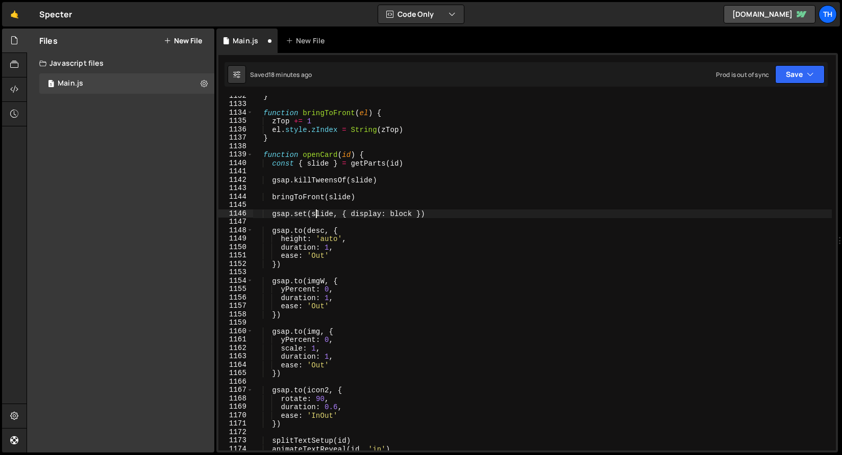
click at [315, 232] on div "} function bringToFront ( el ) { zTop += 1 el . style . zIndex = String ( zTop …" at bounding box center [541, 278] width 579 height 372
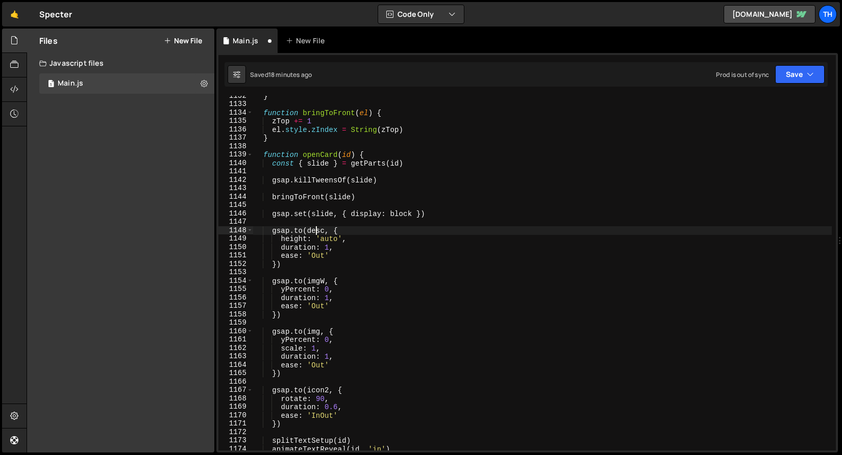
scroll to position [0, 5]
click at [315, 232] on div "} function bringToFront ( el ) { zTop += 1 el . style . zIndex = String ( zTop …" at bounding box center [541, 278] width 579 height 372
paste textarea "slide"
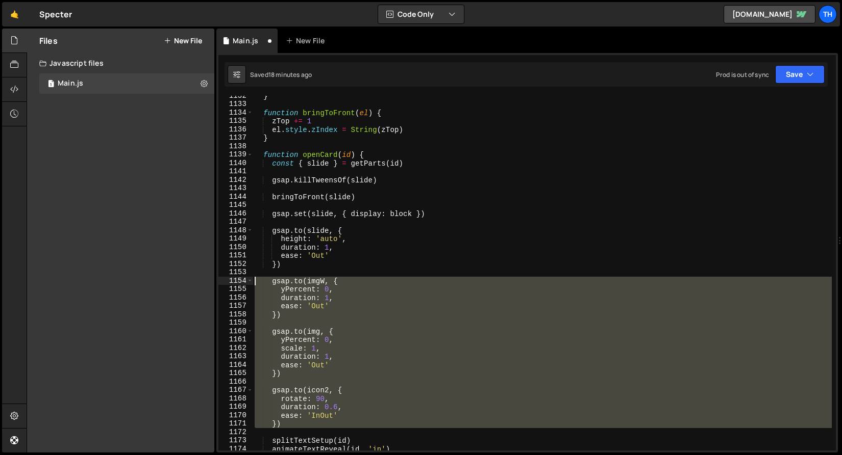
drag, startPoint x: 292, startPoint y: 428, endPoint x: 242, endPoint y: 282, distance: 154.5
click at [242, 282] on div "gsap.to(slide, { 1132 1133 1134 1135 1136 1137 1138 1139 1140 1141 1142 1143 11…" at bounding box center [526, 273] width 617 height 355
type textarea "gsap.to(imgW, { yPercent: 0,"
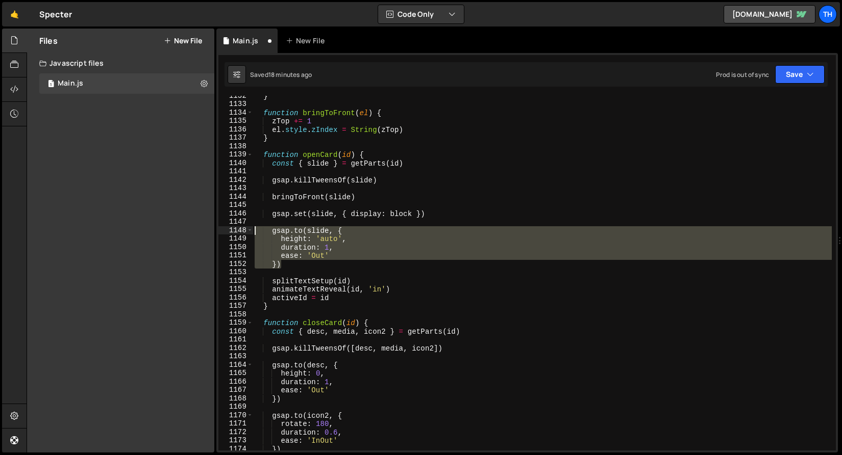
drag, startPoint x: 294, startPoint y: 268, endPoint x: 200, endPoint y: 228, distance: 101.7
click at [200, 228] on div "Files New File Javascript files 1 Main.js 0 CSS files Copy share link Edit File…" at bounding box center [434, 241] width 815 height 425
type textarea "gsap.to(slide, { height: 'auto',"
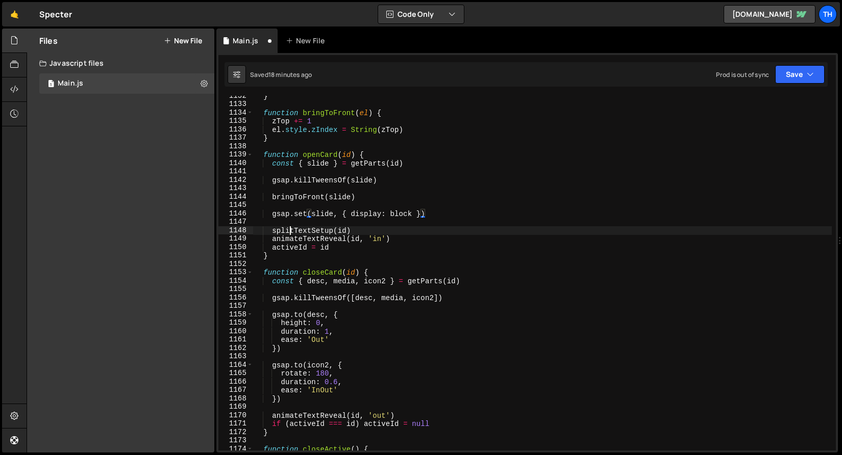
click at [291, 230] on div "} function bringToFront ( el ) { zTop += 1 el . style . zIndex = String ( zTop …" at bounding box center [541, 278] width 579 height 372
click at [307, 232] on div "} function bringToFront ( el ) { zTop += 1 el . style . zIndex = String ( zTop …" at bounding box center [541, 273] width 579 height 355
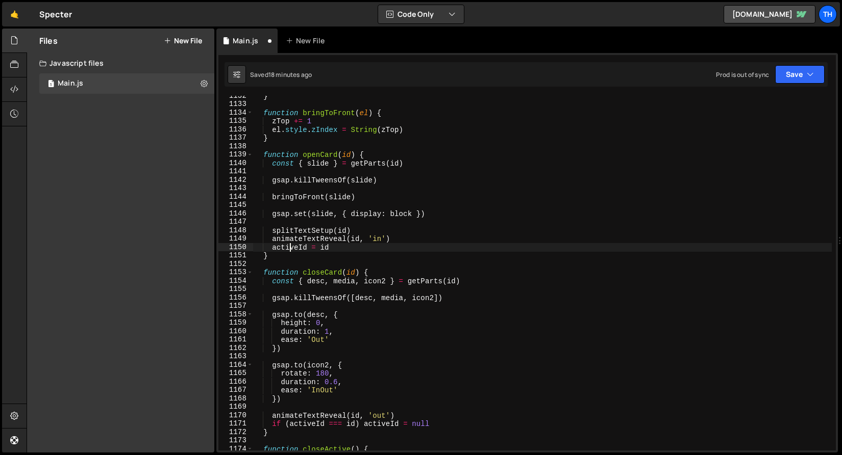
click at [290, 249] on div "} function bringToFront ( el ) { zTop += 1 el . style . zIndex = String ( zTop …" at bounding box center [541, 278] width 579 height 372
click at [330, 246] on div "} function bringToFront ( el ) { zTop += 1 el . style . zIndex = String ( zTop …" at bounding box center [541, 278] width 579 height 372
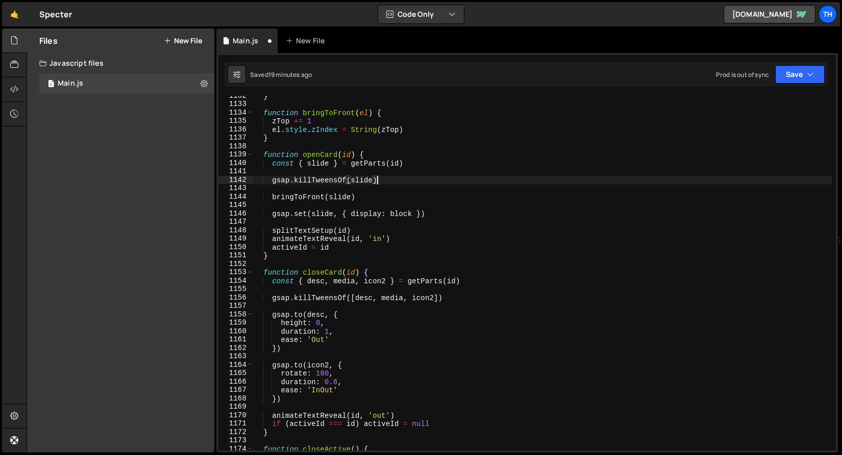
click at [390, 183] on div "} function bringToFront ( el ) { zTop += 1 el . style . zIndex = String ( zTop …" at bounding box center [541, 278] width 579 height 372
click at [397, 180] on div "} function bringToFront ( el ) { zTop += 1 el . style . zIndex = String ( zTop …" at bounding box center [541, 278] width 579 height 372
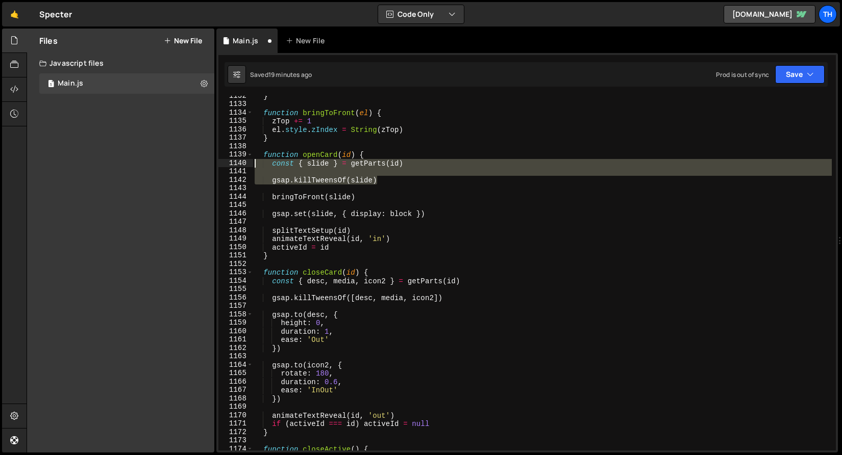
drag, startPoint x: 399, startPoint y: 181, endPoint x: 205, endPoint y: 164, distance: 195.6
click at [205, 164] on div "Files New File Javascript files 1 Main.js 0 CSS files Copy share link Edit File…" at bounding box center [434, 241] width 815 height 425
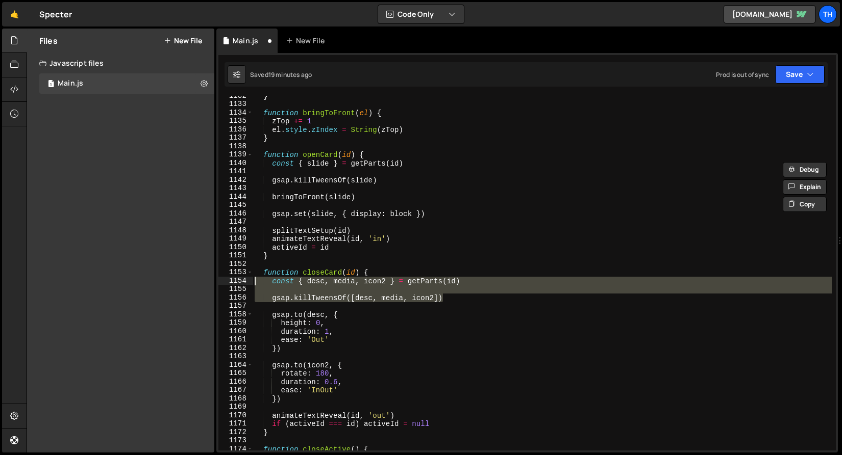
drag, startPoint x: 451, startPoint y: 296, endPoint x: 219, endPoint y: 281, distance: 233.1
click at [219, 281] on div "const { slide } = getParts(id) 1132 1133 1134 1135 1136 1137 1138 1139 1140 114…" at bounding box center [526, 273] width 617 height 355
paste textarea "gsap.killTweensOf(slide)"
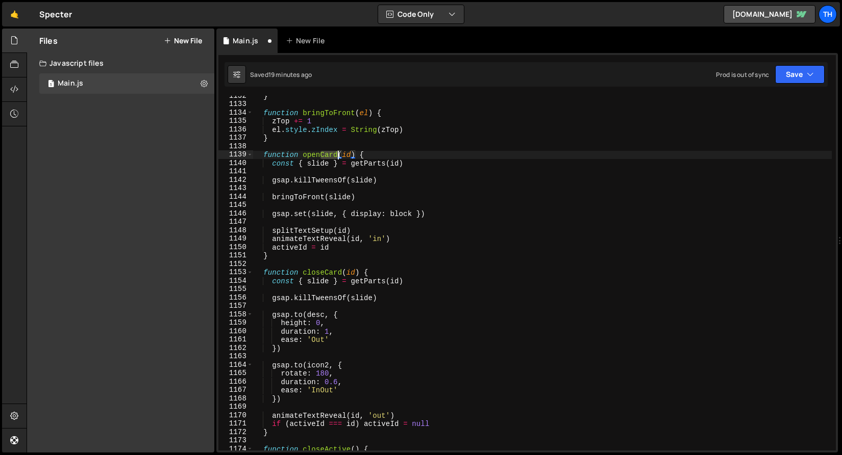
drag, startPoint x: 325, startPoint y: 156, endPoint x: 337, endPoint y: 156, distance: 11.7
click at [337, 156] on div "} function bringToFront ( el ) { zTop += 1 el . style . zIndex = String ( zTop …" at bounding box center [541, 278] width 579 height 372
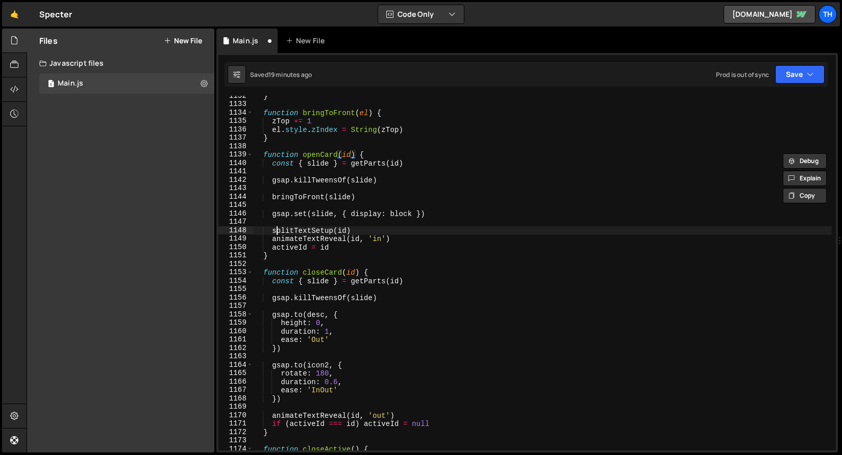
click at [276, 233] on div "} function bringToFront ( el ) { zTop += 1 el . style . zIndex = String ( zTop …" at bounding box center [541, 278] width 579 height 372
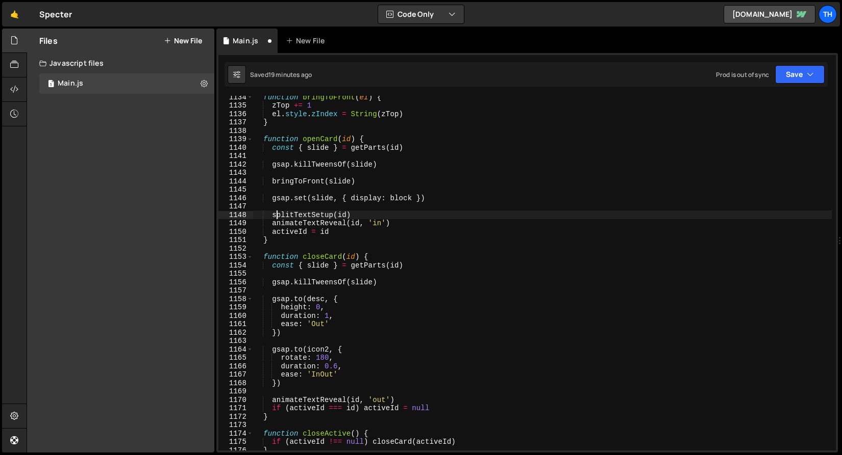
scroll to position [886, 0]
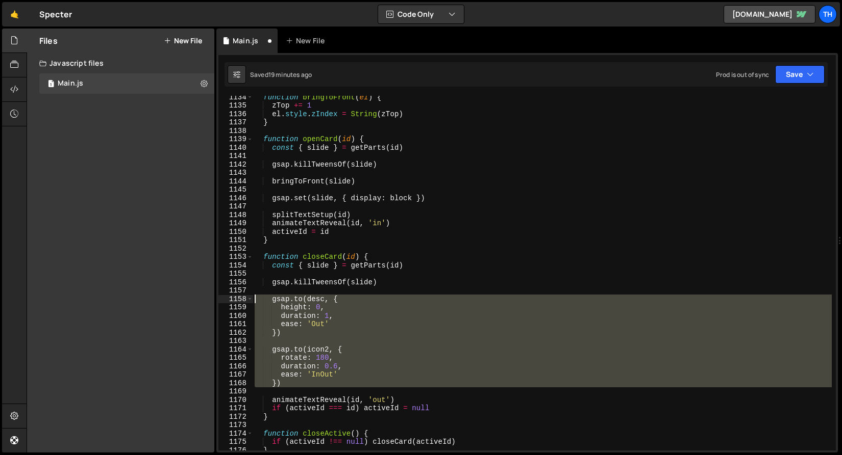
drag, startPoint x: 290, startPoint y: 391, endPoint x: 193, endPoint y: 299, distance: 133.8
click at [193, 299] on div "Files New File Javascript files 1 Main.js 0 CSS files Copy share link Edit File…" at bounding box center [434, 241] width 815 height 425
type textarea "gsap.to(desc, { height: 0,"
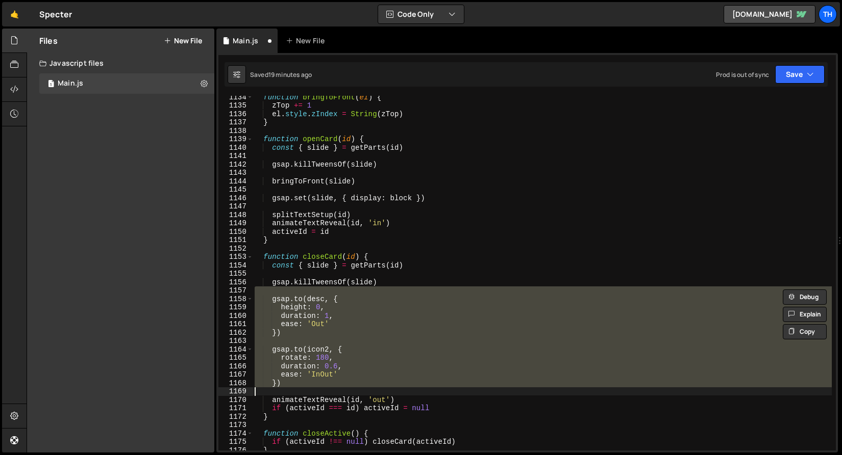
click at [276, 308] on div "function bringToFront ( el ) { zTop += 1 el . style . zIndex = String ( zTop ) …" at bounding box center [541, 273] width 579 height 355
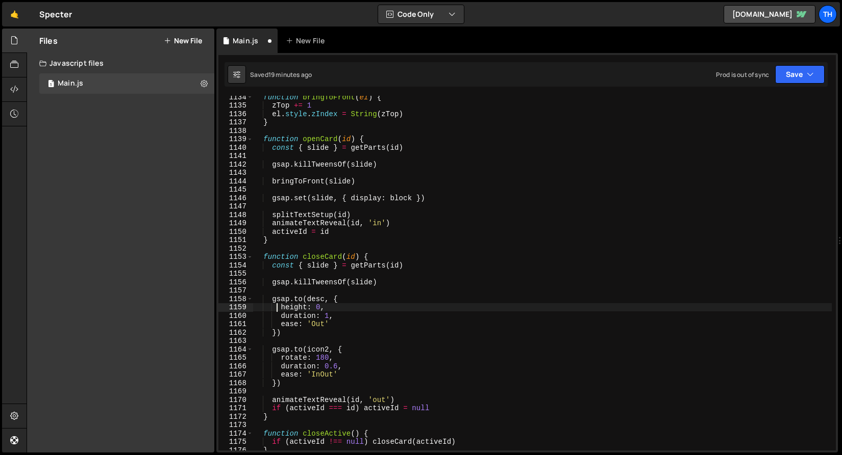
click at [321, 197] on div "function bringToFront ( el ) { zTop += 1 el . style . zIndex = String ( zTop ) …" at bounding box center [541, 279] width 579 height 372
type textarea "gsap.set(slide, { display: block })"
click at [321, 197] on div "function bringToFront ( el ) { zTop += 1 el . style . zIndex = String ( zTop ) …" at bounding box center [541, 279] width 579 height 372
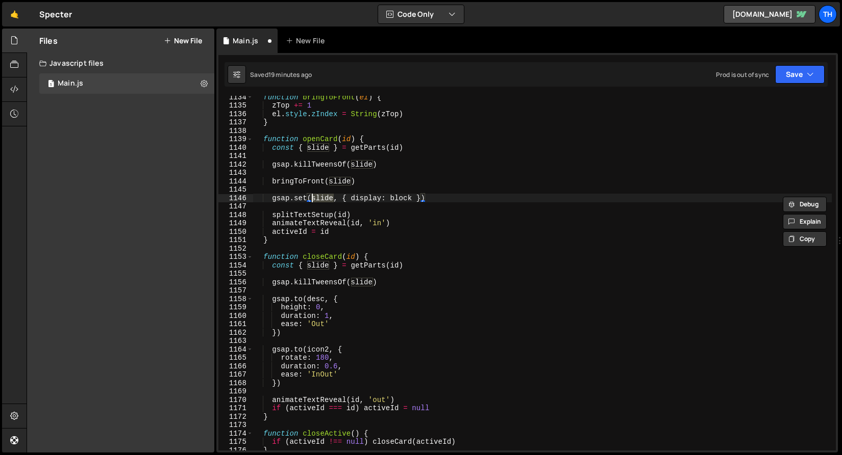
click at [318, 295] on div "function bringToFront ( el ) { zTop += 1 el . style . zIndex = String ( zTop ) …" at bounding box center [541, 279] width 579 height 372
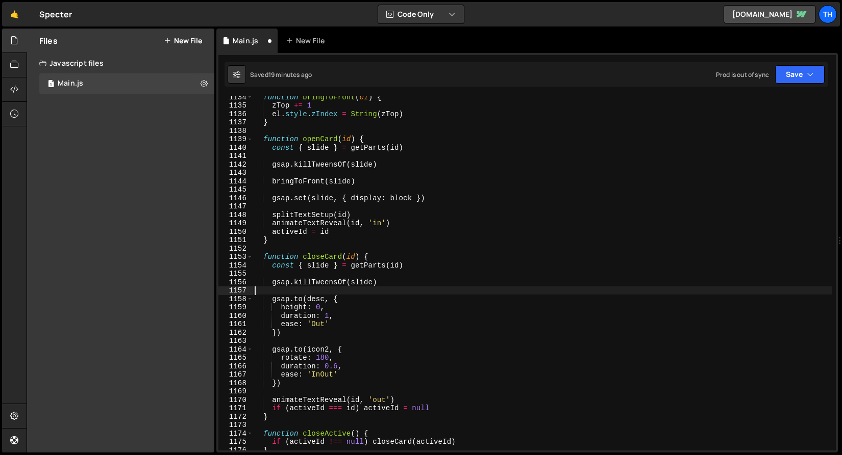
click at [317, 298] on div "function bringToFront ( el ) { zTop += 1 el . style . zIndex = String ( zTop ) …" at bounding box center [541, 279] width 579 height 372
paste textarea "slide"
click at [298, 307] on div "function bringToFront ( el ) { zTop += 1 el . style . zIndex = String ( zTop ) …" at bounding box center [541, 279] width 579 height 372
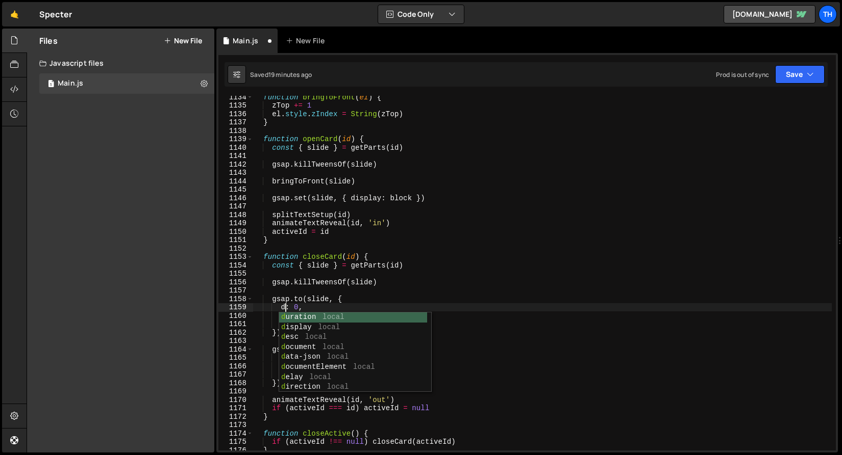
scroll to position [0, 2]
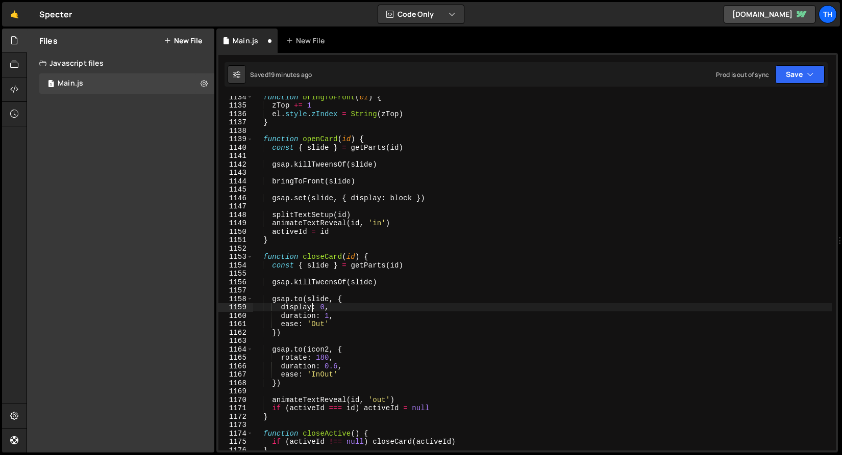
click at [324, 310] on div "function bringToFront ( el ) { zTop += 1 el . style . zIndex = String ( zTop ) …" at bounding box center [541, 279] width 579 height 372
click at [263, 325] on div "function bringToFront ( el ) { zTop += 1 el . style . zIndex = String ( zTop ) …" at bounding box center [541, 279] width 579 height 372
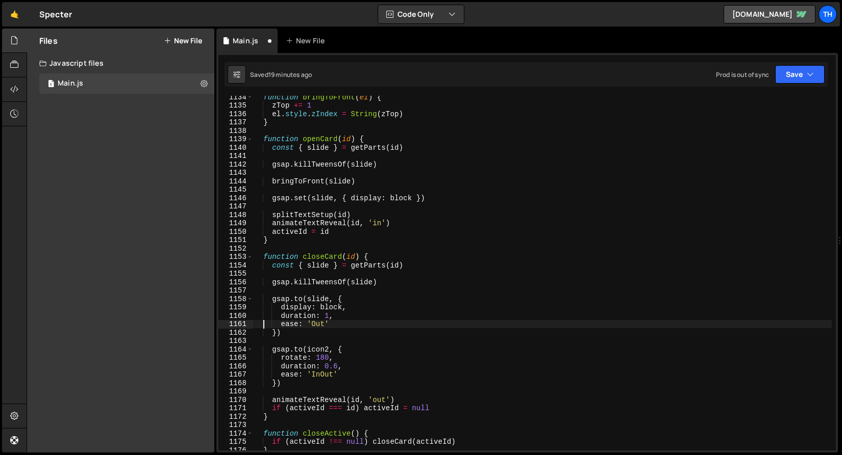
click at [361, 320] on div "function bringToFront ( el ) { zTop += 1 el . style . zIndex = String ( zTop ) …" at bounding box center [541, 279] width 579 height 372
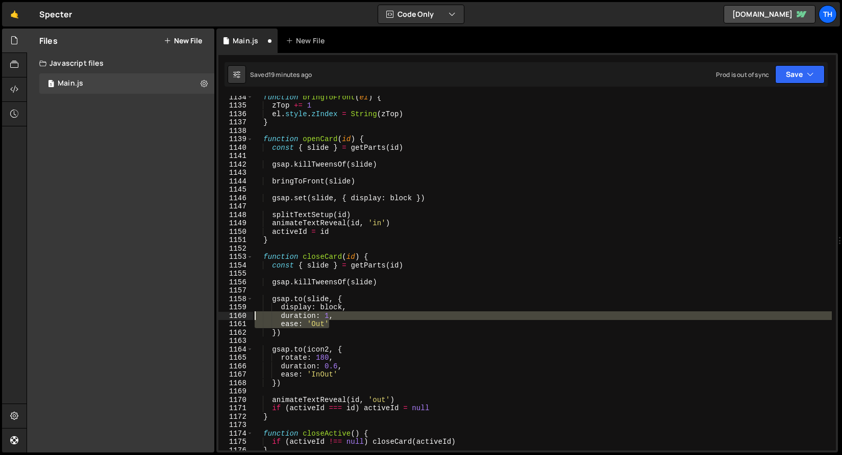
drag, startPoint x: 354, startPoint y: 323, endPoint x: 230, endPoint y: 314, distance: 124.8
click at [230, 314] on div "ease: 'Out' 1134 1135 1136 1137 1138 1139 1140 1141 1142 1143 1144 1145 1146 11…" at bounding box center [526, 273] width 617 height 355
type textarea "duration: 1, ease: 'Out'"
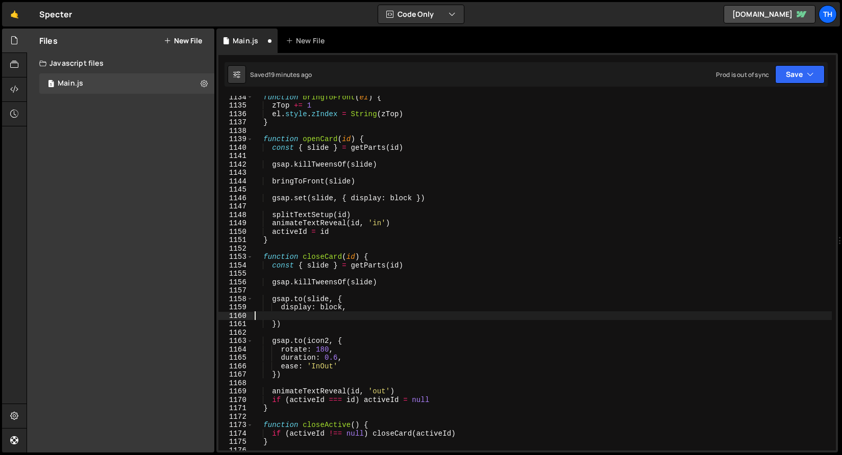
scroll to position [0, 0]
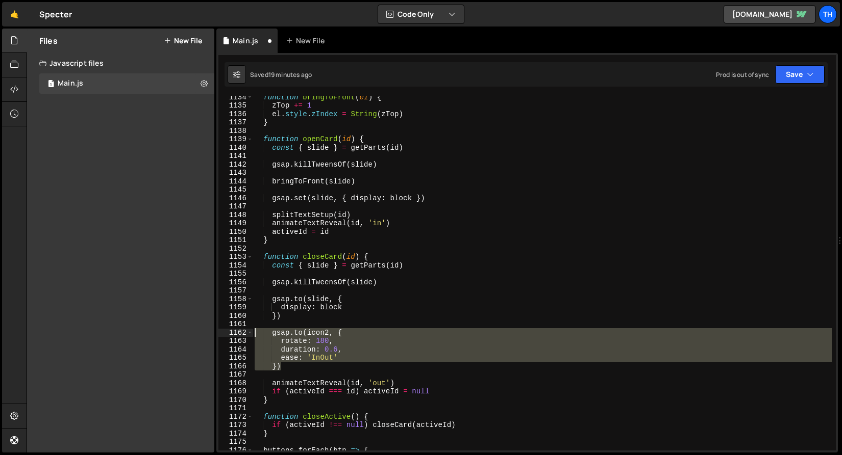
drag, startPoint x: 296, startPoint y: 370, endPoint x: 219, endPoint y: 329, distance: 87.4
click at [219, 329] on div "display: block 1134 1135 1136 1137 1138 1139 1140 1141 1142 1143 1144 1145 1146…" at bounding box center [526, 273] width 617 height 355
type textarea "gsap.to(icon2, { rotate: 180,"
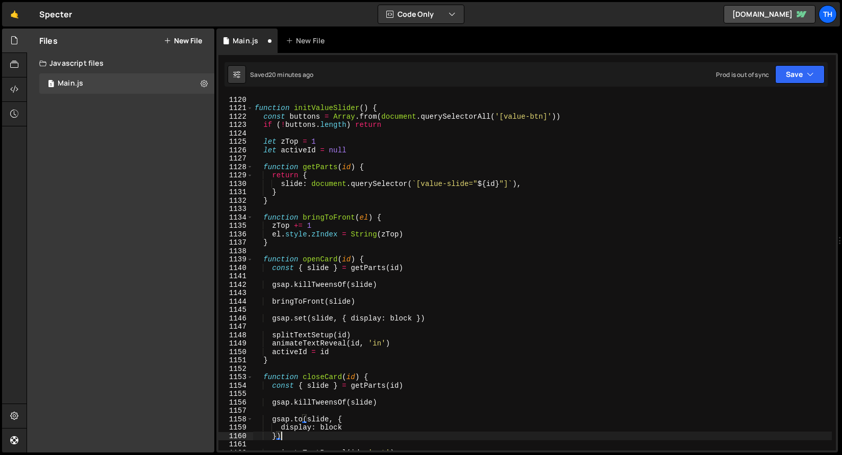
scroll to position [766, 0]
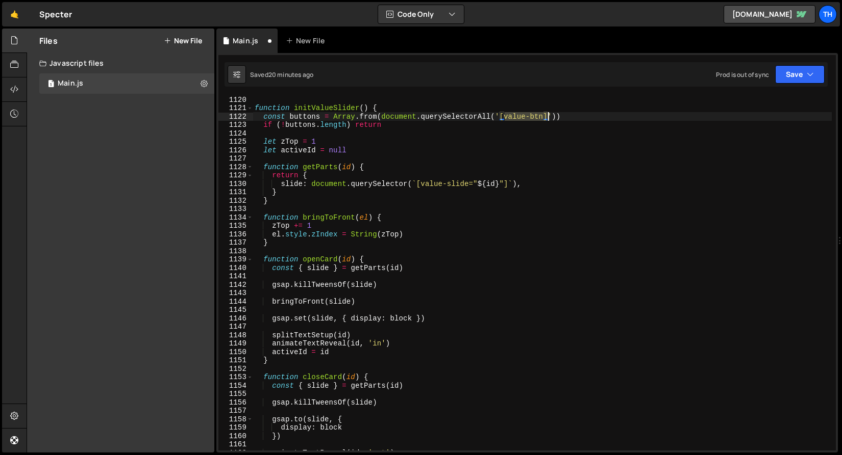
drag, startPoint x: 505, startPoint y: 117, endPoint x: 546, endPoint y: 115, distance: 41.4
click at [546, 115] on div "function initValueSlider ( ) { const buttons = Array . from ( document . queryS…" at bounding box center [541, 281] width 579 height 372
type textarea "const buttons = Array.from(document.querySelectorAll('[value-btn]'))"
click at [543, 131] on div "function initValueSlider ( ) { const buttons = Array . from ( document . queryS…" at bounding box center [541, 281] width 579 height 372
drag, startPoint x: 544, startPoint y: 117, endPoint x: 505, endPoint y: 114, distance: 39.4
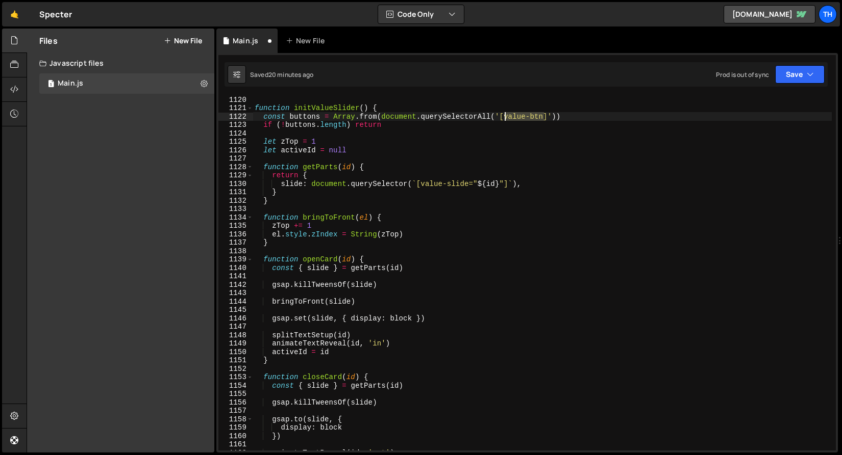
click at [505, 114] on div "function initValueSlider ( ) { const buttons = Array . from ( document . queryS…" at bounding box center [541, 281] width 579 height 372
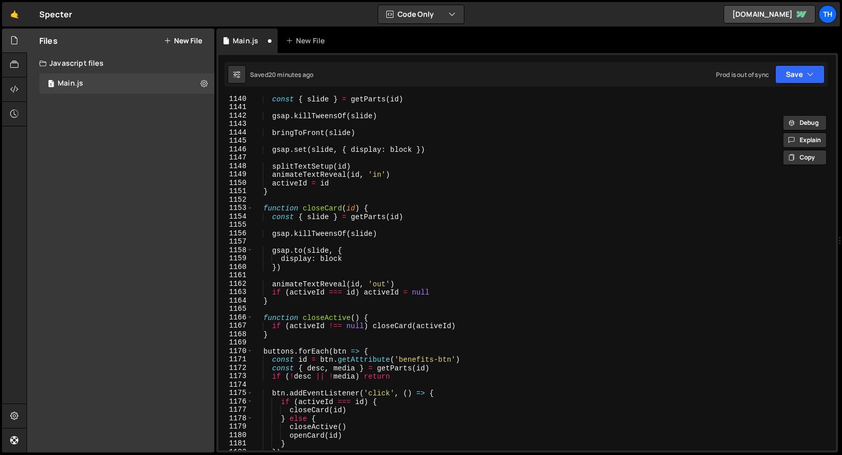
scroll to position [1001, 0]
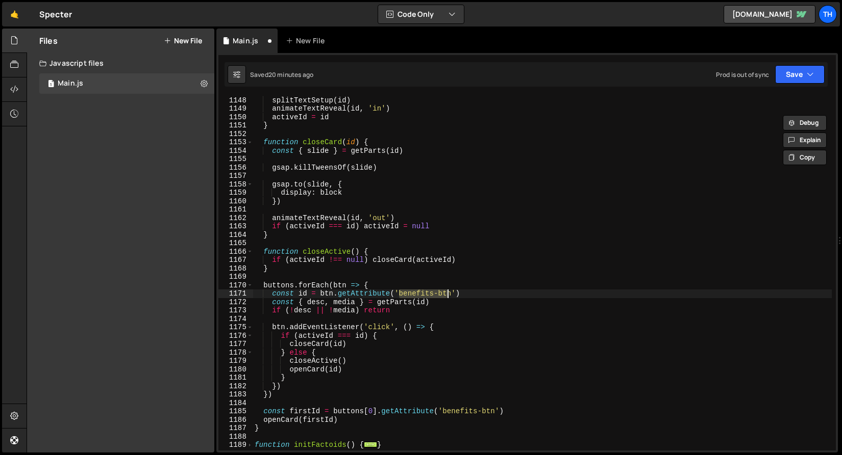
drag, startPoint x: 401, startPoint y: 292, endPoint x: 451, endPoint y: 292, distance: 50.5
click at [451, 292] on div "splitTextSetup ( id ) animateTextReveal ( id , 'in' ) activeId = id } function …" at bounding box center [541, 274] width 579 height 372
paste textarea "value"
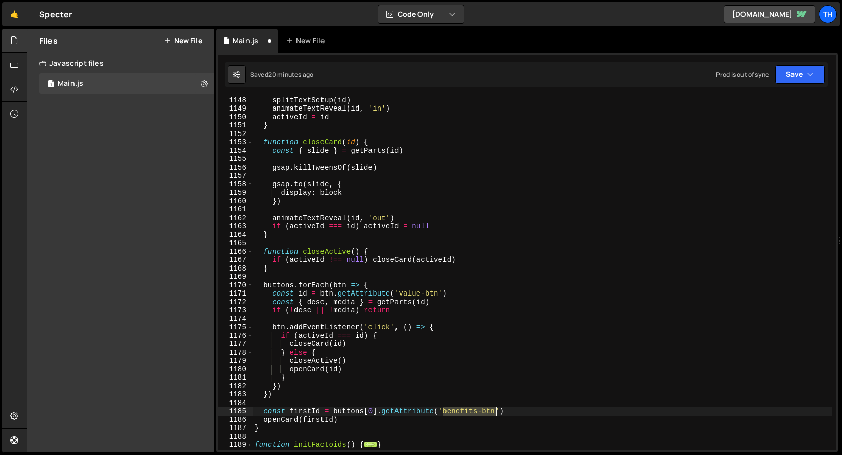
drag, startPoint x: 445, startPoint y: 413, endPoint x: 496, endPoint y: 411, distance: 51.5
click at [496, 411] on div "splitTextSetup ( id ) animateTextReveal ( id , 'in' ) activeId = id } function …" at bounding box center [541, 274] width 579 height 372
paste textarea "value"
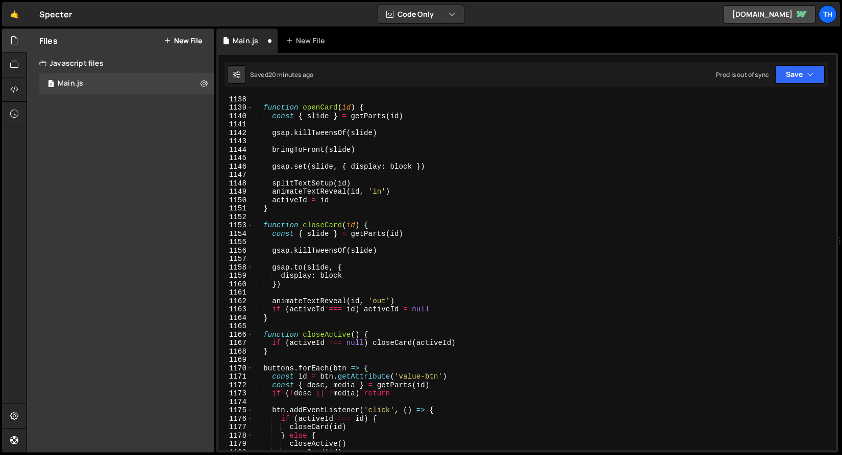
scroll to position [918, 0]
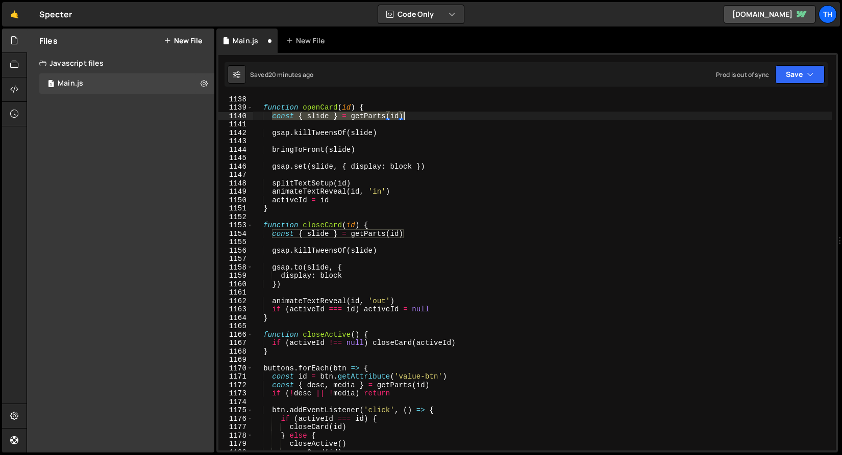
drag, startPoint x: 273, startPoint y: 118, endPoint x: 447, endPoint y: 117, distance: 174.4
click at [447, 117] on div "function openCard ( id ) { const { slide } = getParts ( id ) gsap . killTweensO…" at bounding box center [541, 281] width 579 height 372
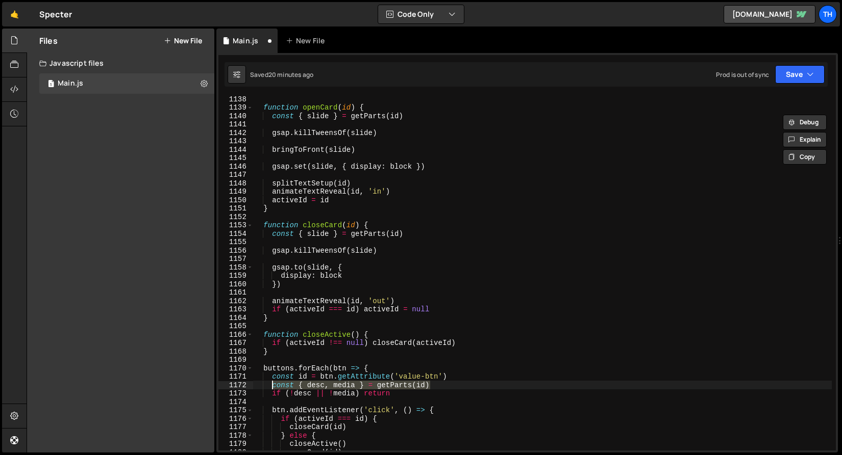
drag, startPoint x: 440, startPoint y: 383, endPoint x: 273, endPoint y: 381, distance: 166.8
click at [273, 381] on div "function openCard ( id ) { const { slide } = getParts ( id ) gsap . killTweensO…" at bounding box center [541, 281] width 579 height 372
paste textarea "slide"
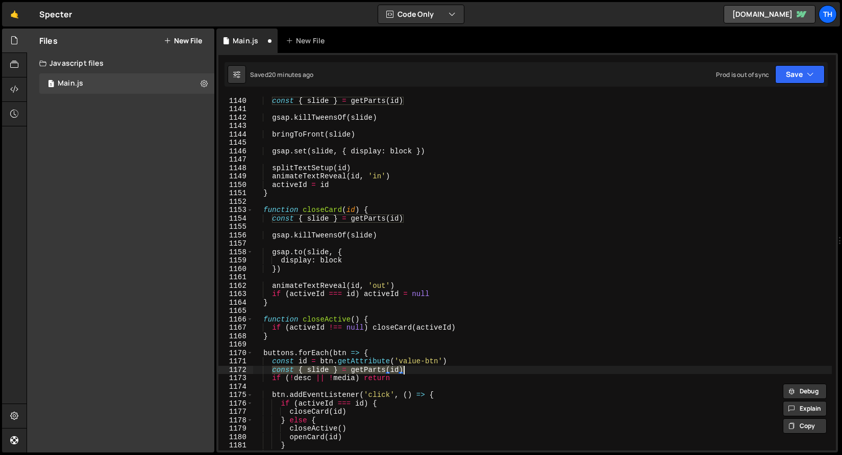
scroll to position [933, 0]
click at [318, 375] on div "function openCard ( id ) { const { slide } = getParts ( id ) gsap . killTweensO…" at bounding box center [541, 274] width 579 height 372
click at [319, 371] on div "function openCard ( id ) { const { slide } = getParts ( id ) gsap . killTweensO…" at bounding box center [541, 274] width 579 height 372
click at [295, 383] on div "function openCard ( id ) { const { slide } = getParts ( id ) gsap . killTweensO…" at bounding box center [541, 274] width 579 height 372
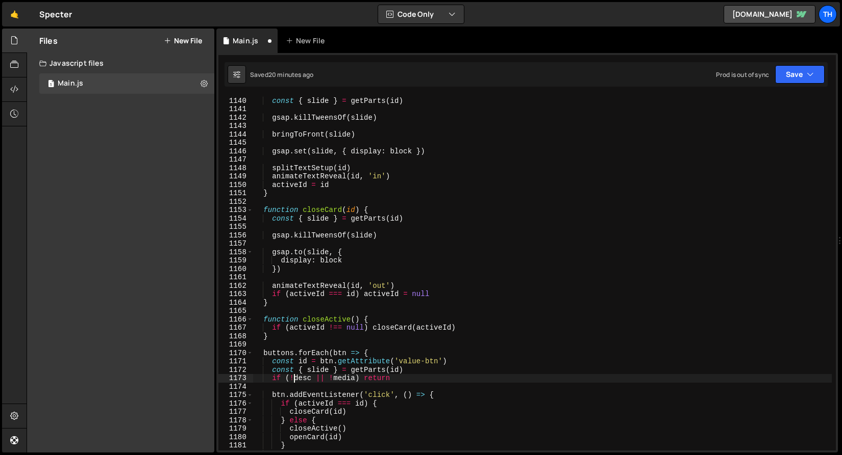
click at [295, 383] on div "function openCard ( id ) { const { slide } = getParts ( id ) gsap . killTweensO…" at bounding box center [541, 274] width 579 height 372
paste textarea "slide"
drag, startPoint x: 318, startPoint y: 378, endPoint x: 359, endPoint y: 380, distance: 41.4
click at [359, 380] on div "function openCard ( id ) { const { slide } = getParts ( id ) gsap . killTweensO…" at bounding box center [541, 274] width 579 height 372
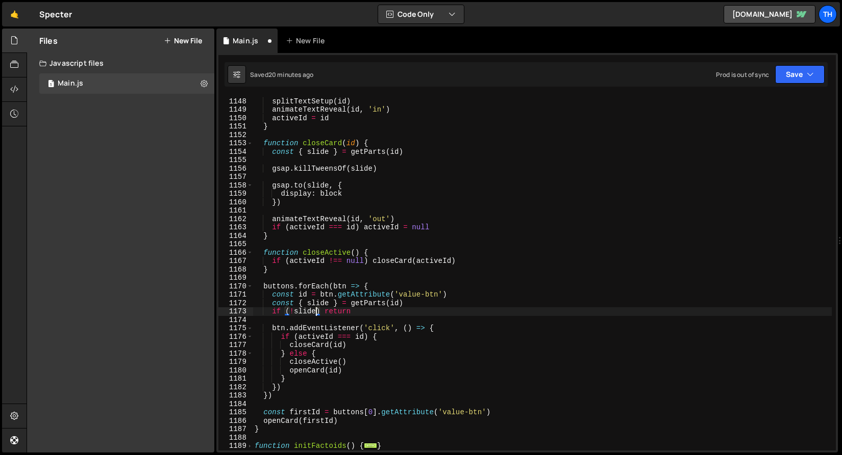
scroll to position [1000, 0]
click at [781, 76] on button "Save" at bounding box center [799, 74] width 49 height 18
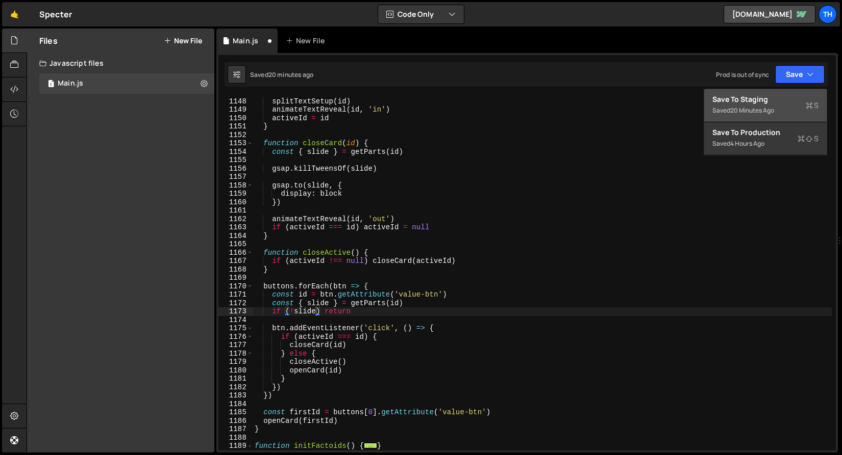
click at [769, 98] on div "Save to Staging S" at bounding box center [765, 99] width 106 height 10
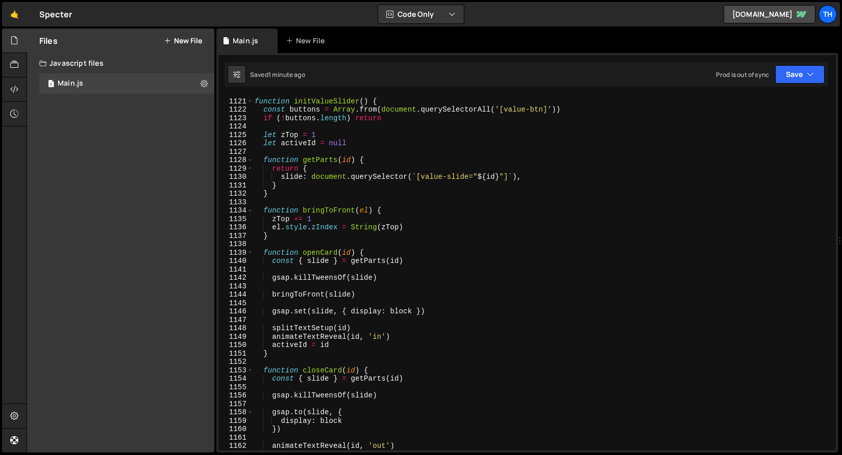
scroll to position [9409, 0]
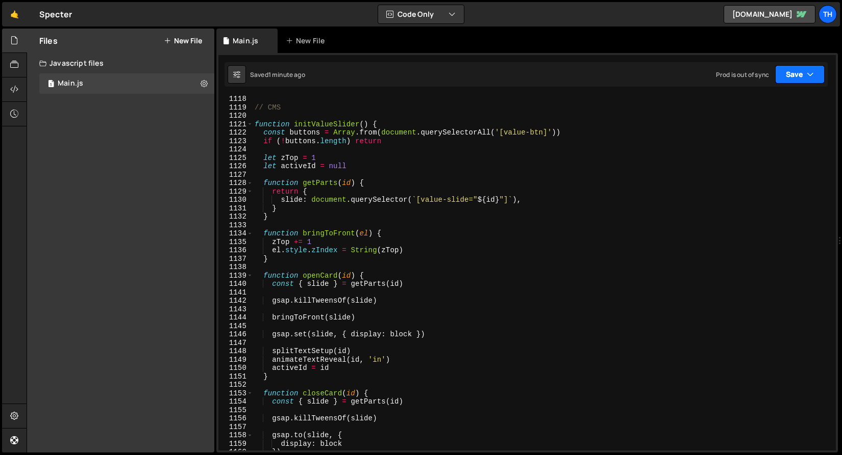
click at [790, 81] on button "Save" at bounding box center [799, 74] width 49 height 18
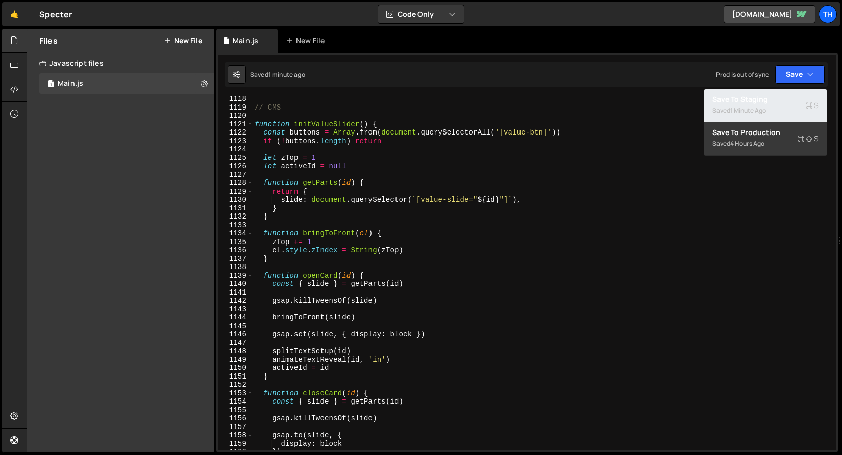
click at [776, 99] on div "Save to Staging S" at bounding box center [765, 99] width 106 height 10
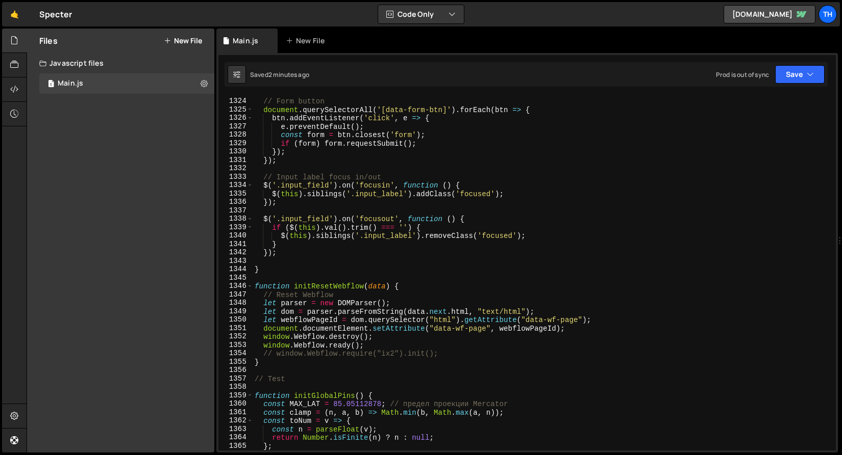
scroll to position [10952, 0]
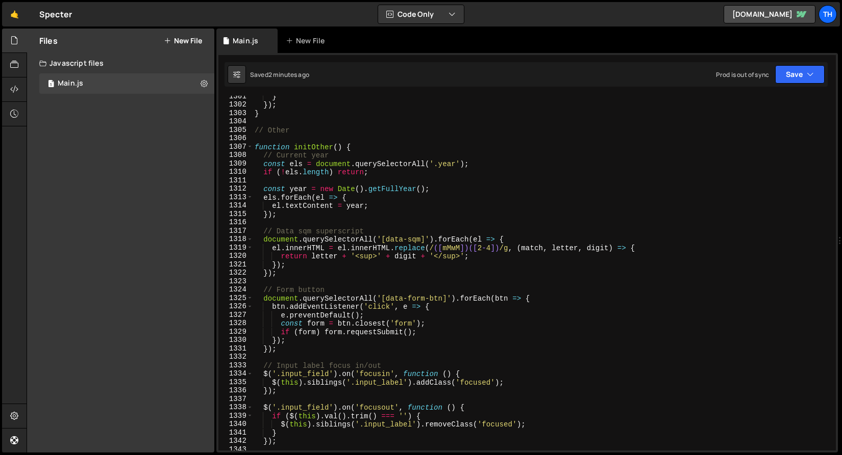
click at [249, 142] on div "1306" at bounding box center [235, 138] width 35 height 9
drag, startPoint x: 249, startPoint y: 145, endPoint x: 260, endPoint y: 152, distance: 12.8
click at [249, 145] on span at bounding box center [250, 147] width 6 height 9
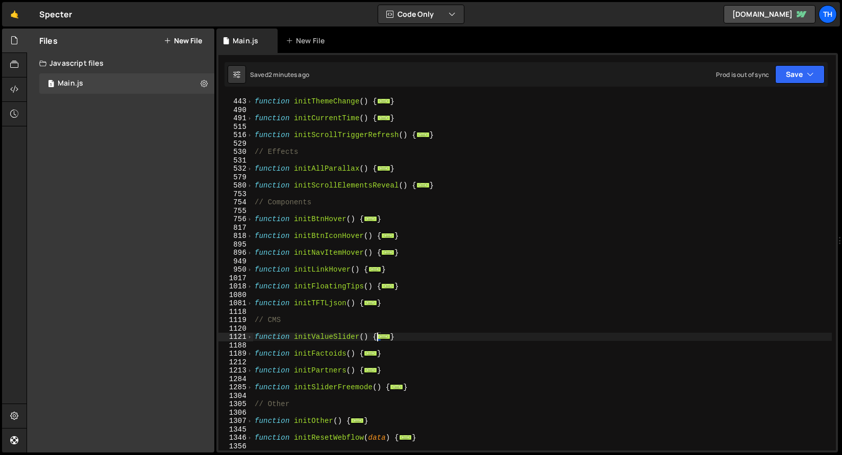
scroll to position [268, 0]
click at [250, 335] on span at bounding box center [250, 337] width 6 height 9
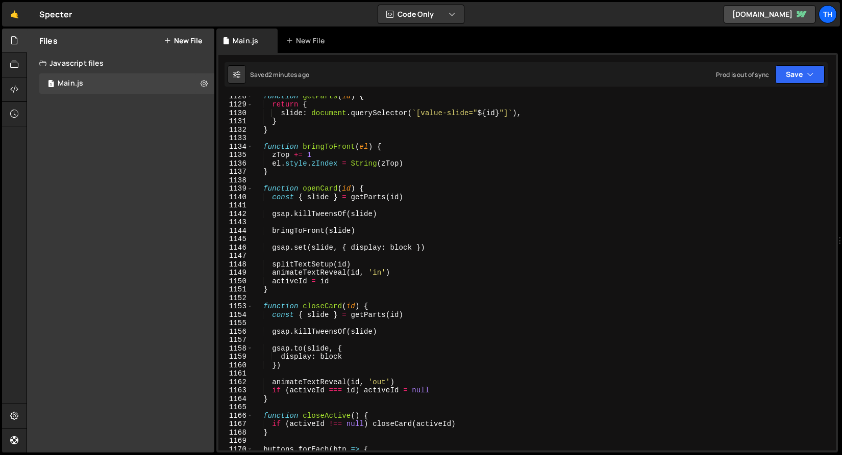
scroll to position [588, 0]
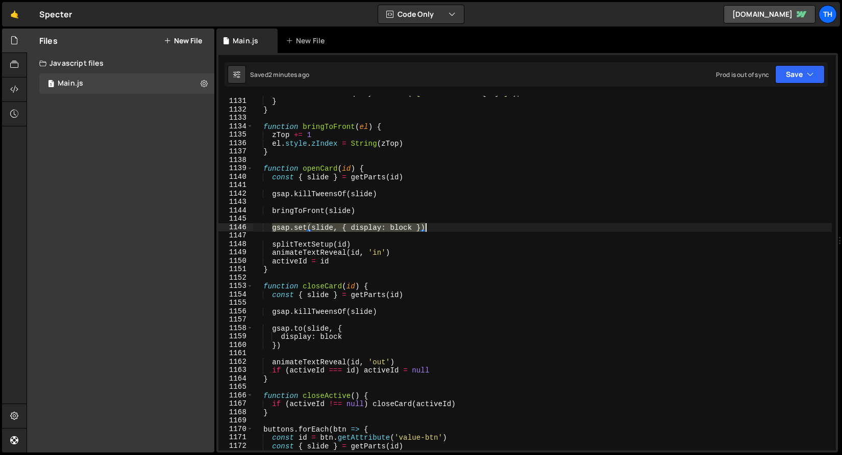
drag, startPoint x: 274, startPoint y: 230, endPoint x: 447, endPoint y: 228, distance: 172.9
click at [447, 228] on div "slide : document . querySelector ( ` [value-slide=" ${ id } "] ` ) , } } functi…" at bounding box center [541, 275] width 579 height 372
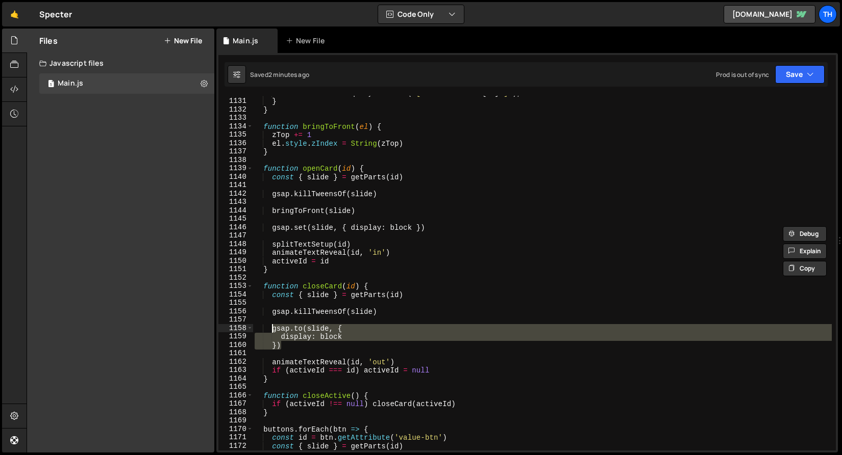
drag, startPoint x: 290, startPoint y: 346, endPoint x: 273, endPoint y: 329, distance: 23.4
click at [273, 329] on div "slide : document . querySelector ( ` [value-slide=" ${ id } "] ` ) , } } functi…" at bounding box center [541, 275] width 579 height 372
paste textarea "set(slide, { display: block })"
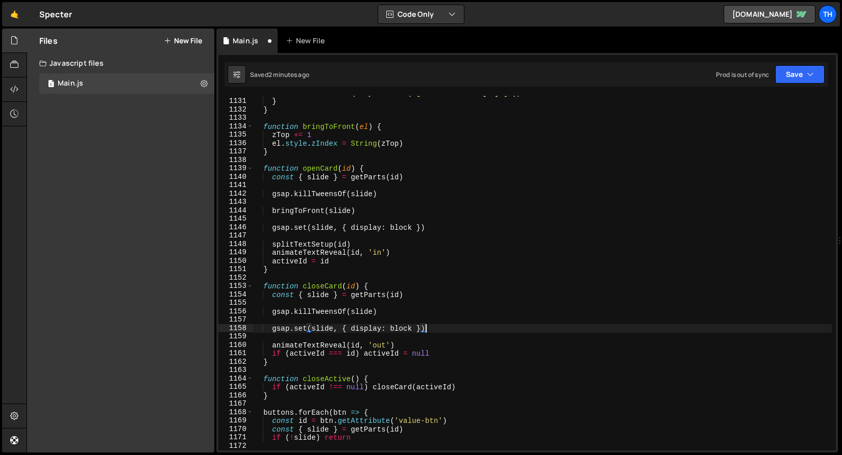
click at [397, 330] on div "slide : document . querySelector ( ` [value-slide=" ${ id } "] ` ) , } } functi…" at bounding box center [541, 275] width 579 height 372
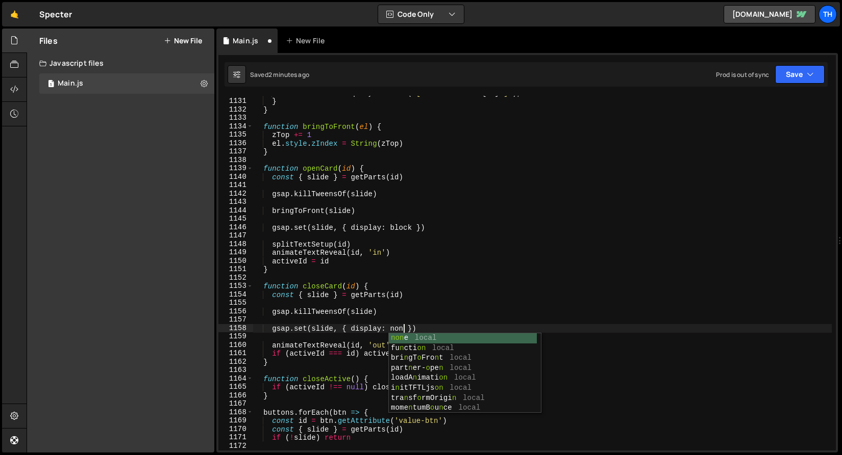
type textarea "gsap.set(slide, { display: none })"
click at [472, 281] on div "slide : document . querySelector ( ` [value-slide=" ${ id } "] ` ) , } } functi…" at bounding box center [541, 275] width 579 height 372
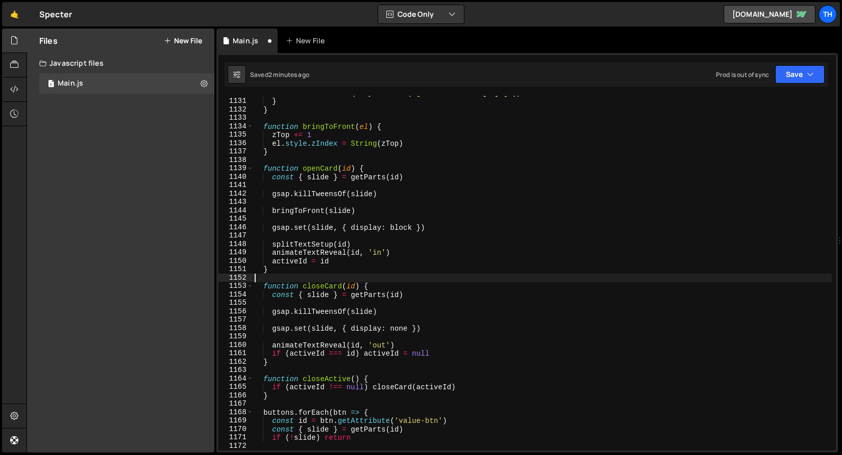
scroll to position [0, 0]
click at [793, 70] on button "Save" at bounding box center [799, 74] width 49 height 18
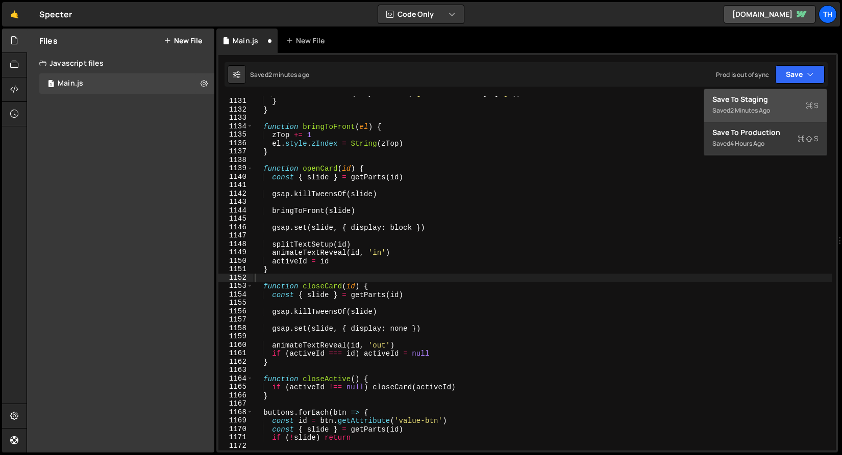
click at [761, 110] on div "2 minutes ago" at bounding box center [750, 110] width 40 height 9
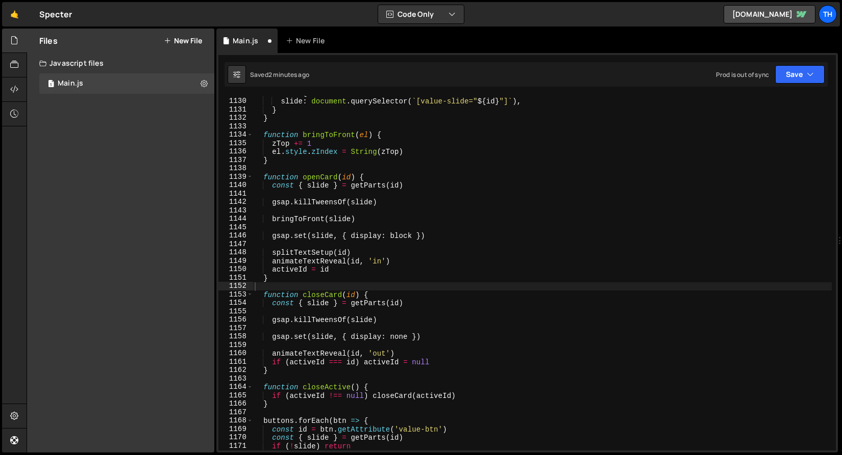
scroll to position [9508, 0]
click at [399, 233] on div "return { slide : document . querySelector ( ` [value-slide=" ${ id } "] ` ) , }…" at bounding box center [541, 275] width 579 height 372
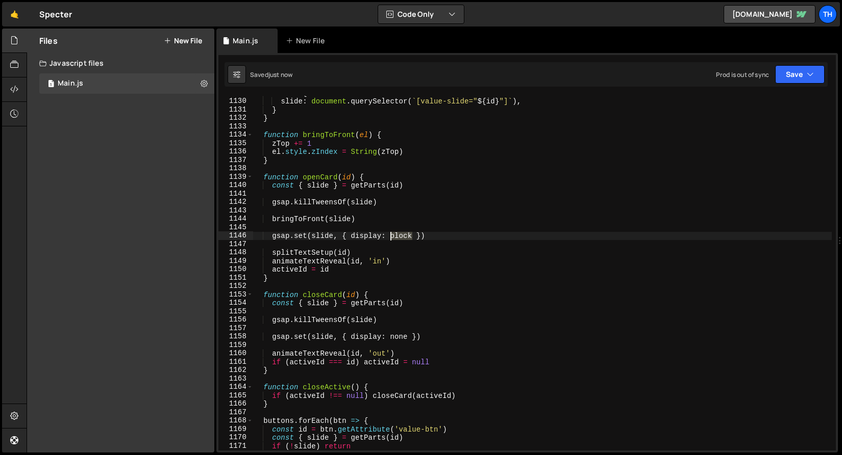
click at [399, 233] on div "return { slide : document . querySelector ( ` [value-slide=" ${ id } "] ` ) , }…" at bounding box center [541, 275] width 579 height 372
click at [373, 142] on div "return { slide : document . querySelector ( ` [value-slide=" ${ id } "] ` ) , }…" at bounding box center [541, 275] width 579 height 372
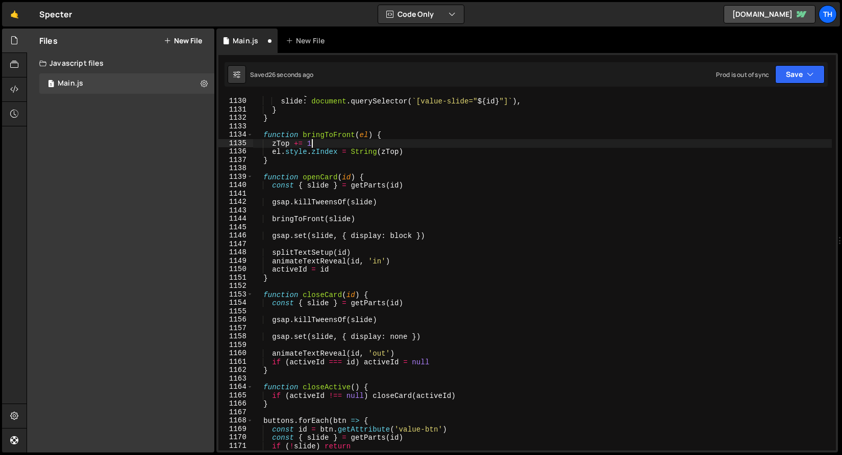
scroll to position [0, 4]
click at [365, 236] on div "return { slide : document . querySelector ( ` [value-slide=" ${ id } "] ` ) , }…" at bounding box center [541, 275] width 579 height 372
type textarea "gsap.set(slide, { display: block })"
click at [365, 236] on div "return { slide : document . querySelector ( ` [value-slide=" ${ id } "] ` ) , }…" at bounding box center [541, 275] width 579 height 372
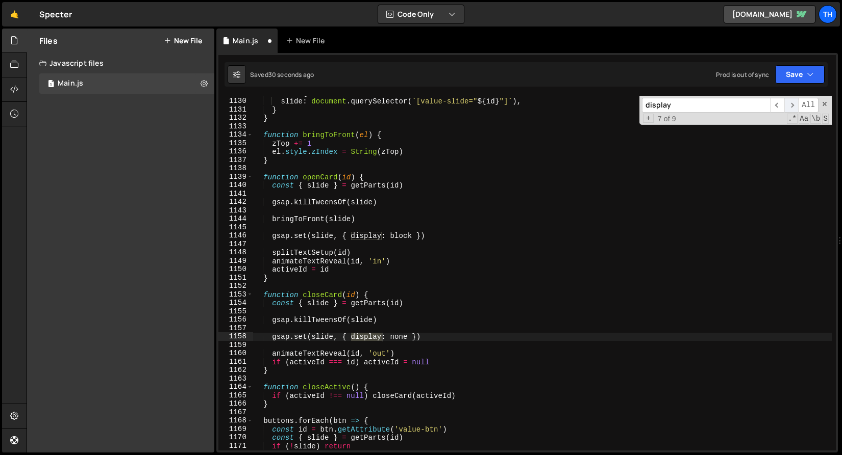
type input "display"
click at [788, 108] on span "​" at bounding box center [791, 105] width 14 height 15
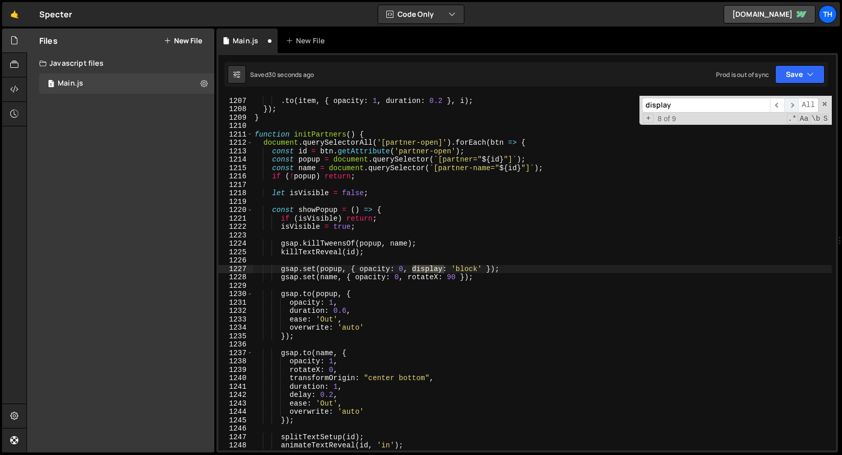
scroll to position [10157, 0]
drag, startPoint x: 452, startPoint y: 269, endPoint x: 482, endPoint y: 269, distance: 30.1
click at [482, 269] on div "tl . to ( prev , { opacity : 0 , duration : 0.2 } , i ) . to ( item , { opacity…" at bounding box center [541, 274] width 579 height 372
click at [775, 105] on span "​" at bounding box center [777, 105] width 14 height 15
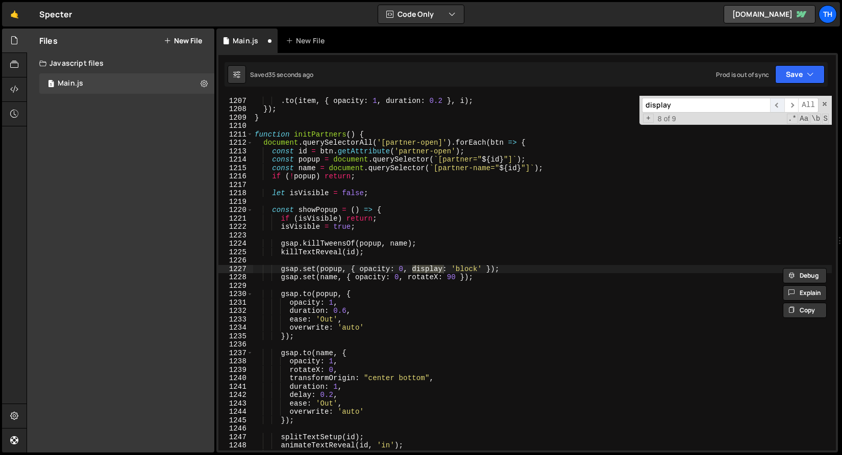
scroll to position [9567, 0]
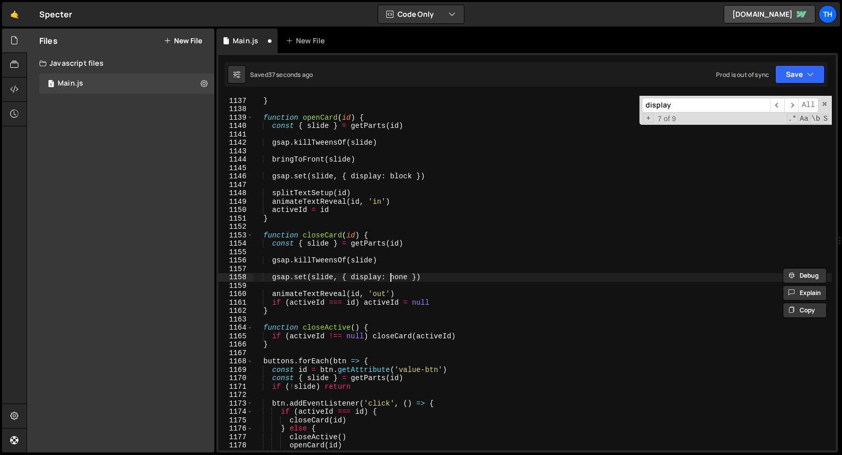
click at [390, 276] on div "el . style . zIndex = String ( zTop ) } function openCard ( id ) { const { slid…" at bounding box center [541, 274] width 579 height 372
click at [408, 276] on div "el . style . zIndex = String ( zTop ) } function openCard ( id ) { const { slid…" at bounding box center [541, 274] width 579 height 372
click at [404, 276] on div "el . style . zIndex = String ( zTop ) } function openCard ( id ) { const { slid…" at bounding box center [541, 274] width 579 height 372
paste textarea "'block'"
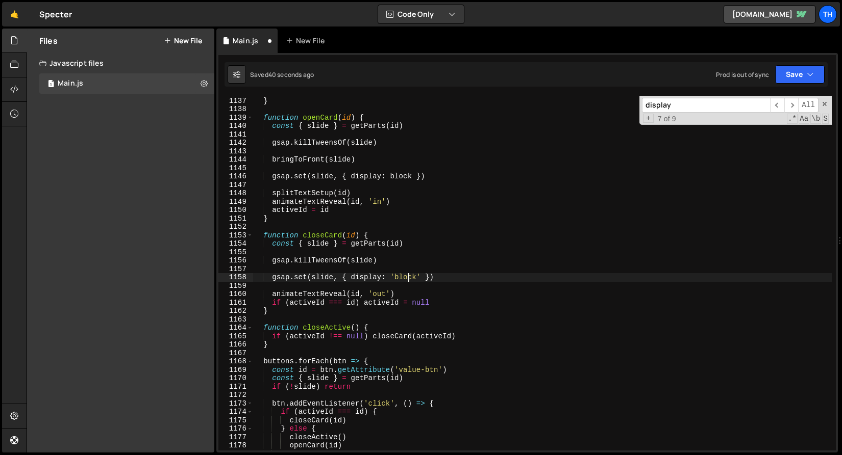
click at [406, 281] on div "el . style . zIndex = String ( zTop ) } function openCard ( id ) { const { slid…" at bounding box center [541, 274] width 579 height 372
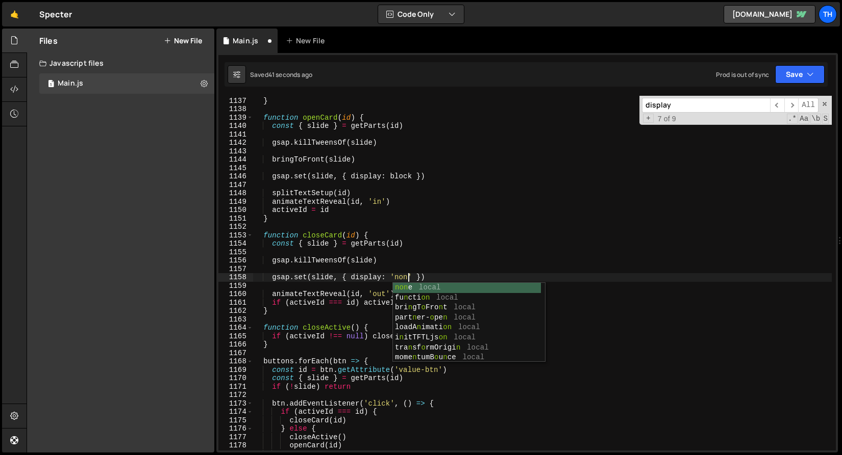
scroll to position [0, 11]
click at [393, 179] on div "el . style . zIndex = String ( zTop ) } function openCard ( id ) { const { slid…" at bounding box center [541, 274] width 579 height 372
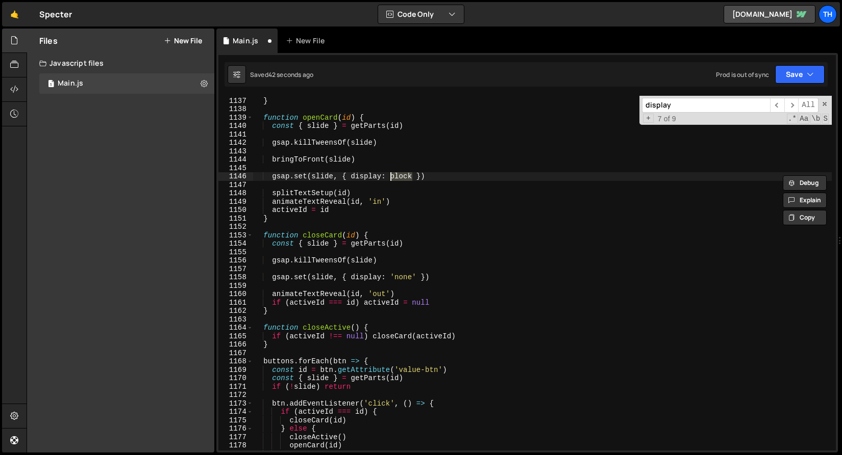
paste textarea "'block'"
click at [807, 73] on icon "button" at bounding box center [809, 74] width 7 height 10
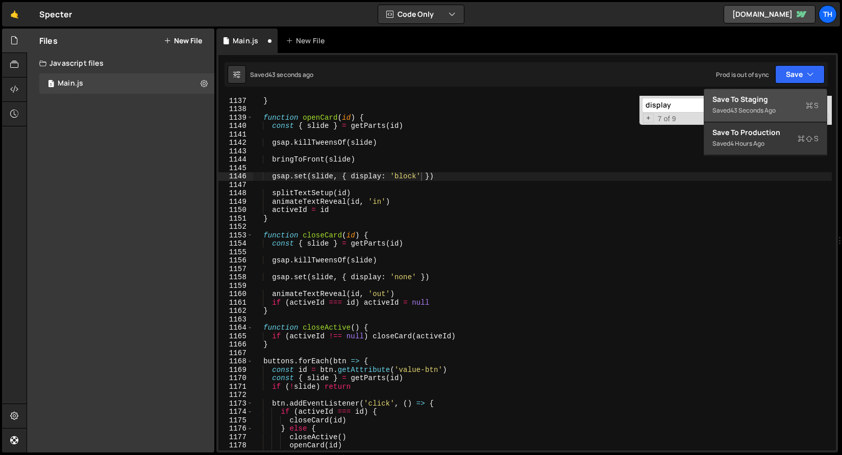
click at [777, 100] on div "Save to Staging S" at bounding box center [765, 99] width 106 height 10
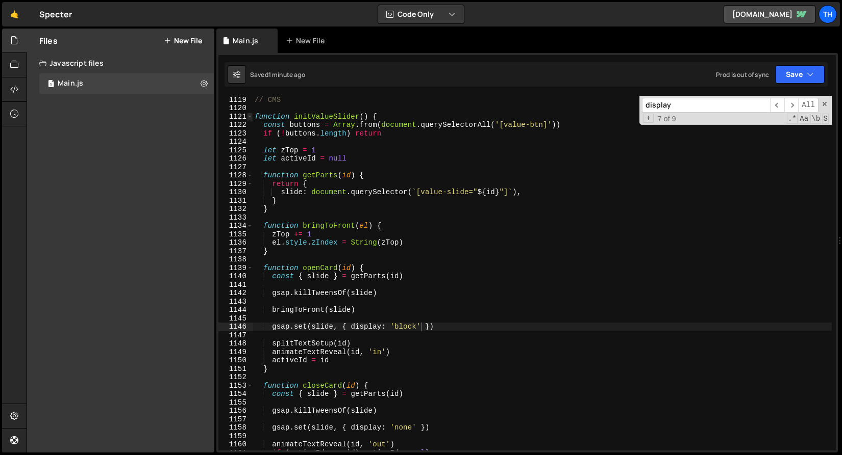
click at [247, 118] on span at bounding box center [250, 117] width 6 height 9
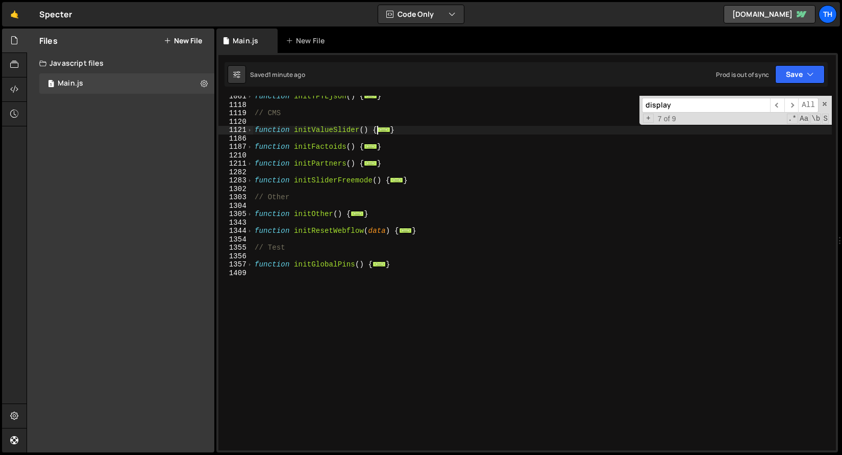
scroll to position [475, 0]
click at [249, 130] on span at bounding box center [250, 130] width 6 height 9
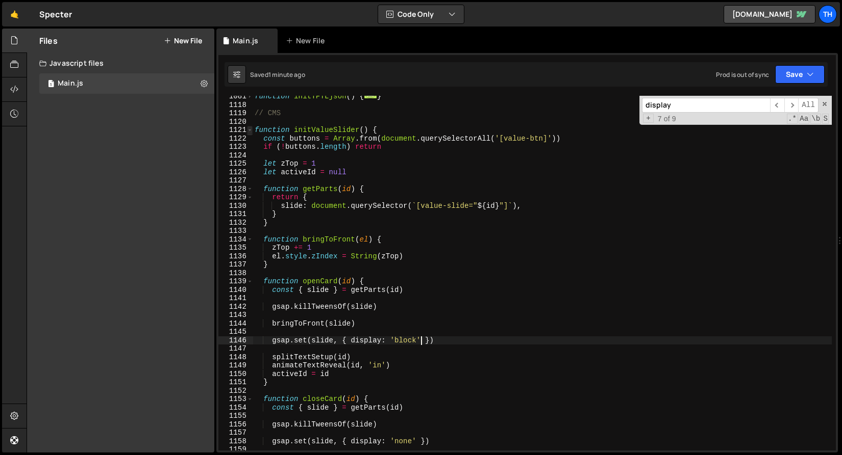
click at [249, 130] on span at bounding box center [250, 130] width 6 height 9
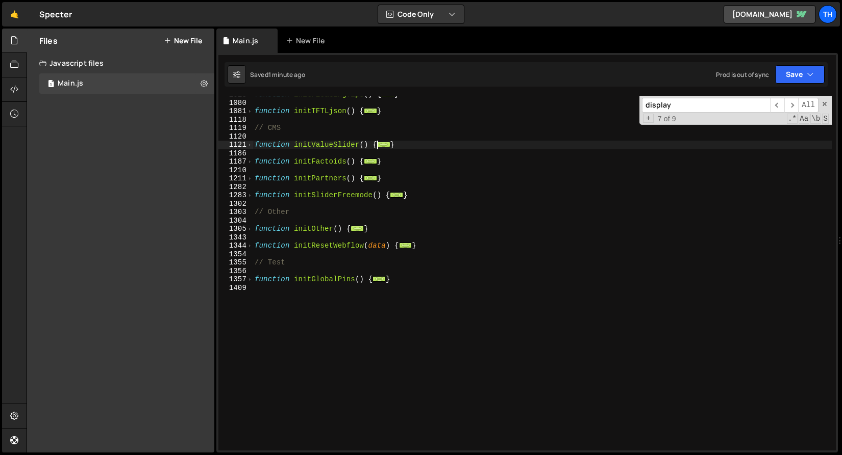
scroll to position [460, 0]
drag, startPoint x: 411, startPoint y: 147, endPoint x: 248, endPoint y: 142, distance: 162.8
click at [248, 142] on div "gsap.set(slide, { display: 'block' }) 1018 1080 1081 1118 1119 1120 1121 1186 1…" at bounding box center [526, 273] width 617 height 355
type textarea "function initValueSlider() { const buttons = Array.from(document.querySelectorA…"
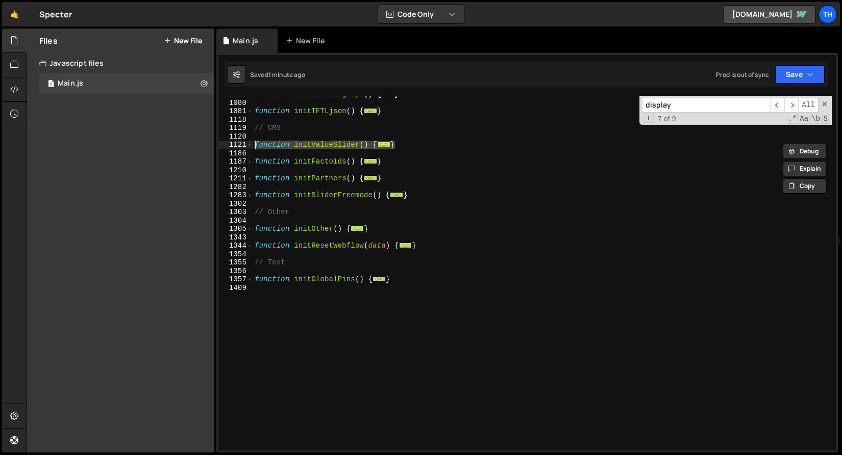
click at [270, 173] on div "function initFloatingTips ( ) { ... } function initTFTLjson ( ) { ... } // CMS …" at bounding box center [541, 276] width 579 height 372
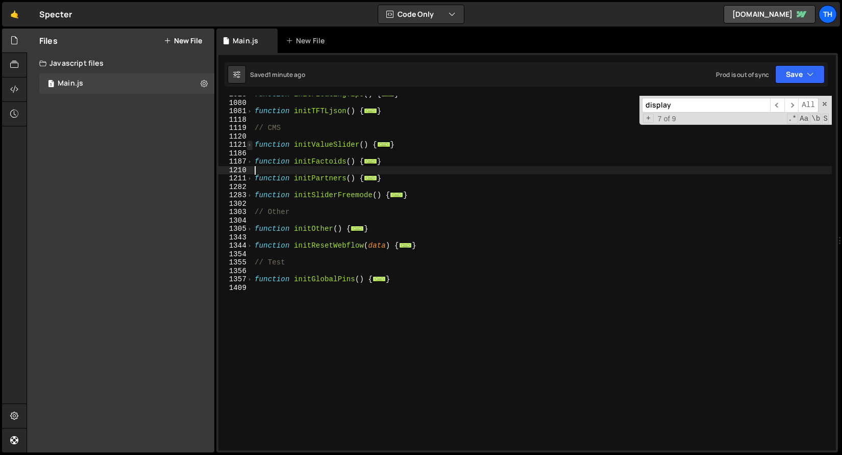
click at [249, 141] on span at bounding box center [250, 145] width 6 height 9
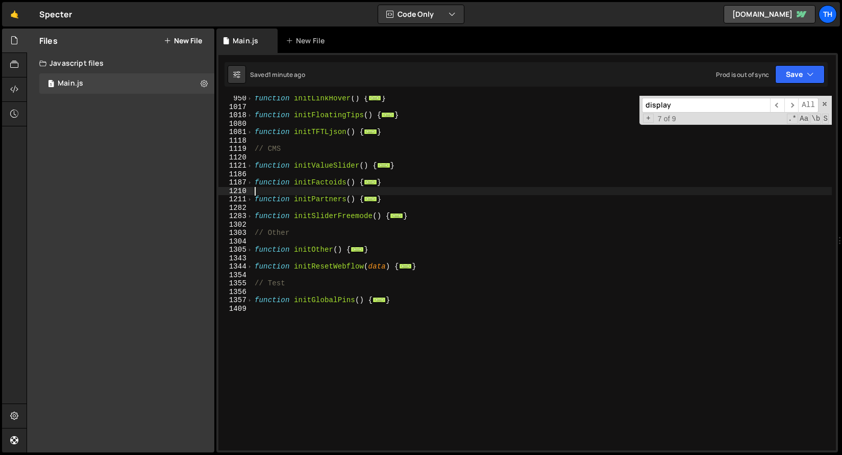
scroll to position [439, 0]
click at [251, 166] on span at bounding box center [250, 166] width 6 height 9
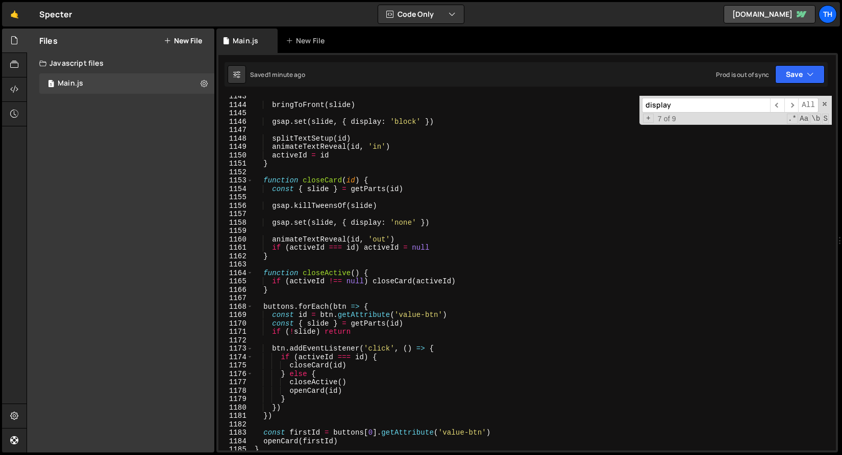
scroll to position [694, 0]
click at [251, 180] on span at bounding box center [250, 180] width 6 height 9
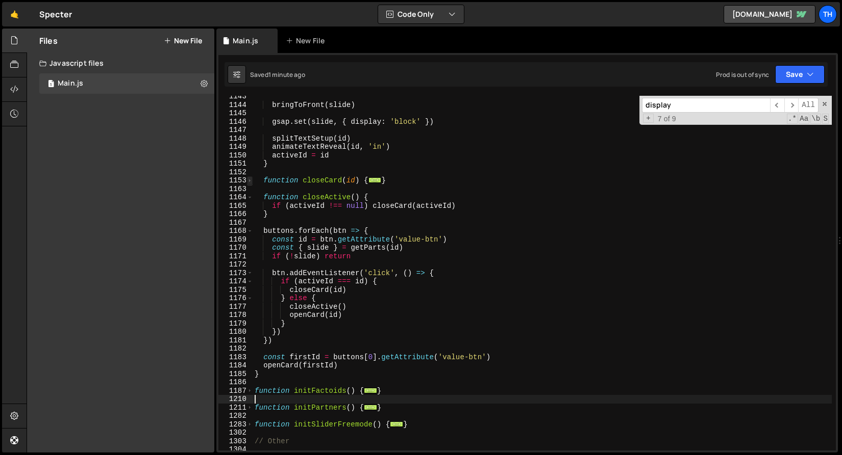
click at [252, 180] on span at bounding box center [250, 180] width 6 height 9
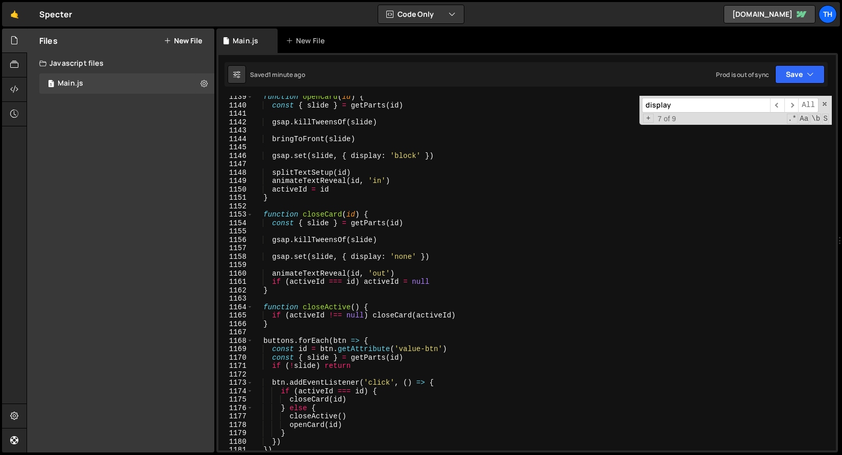
scroll to position [566, 0]
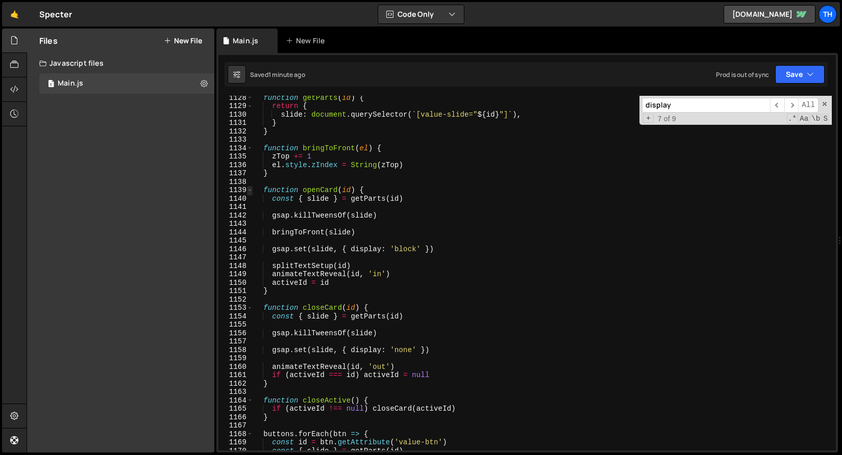
click at [251, 191] on span at bounding box center [250, 190] width 6 height 9
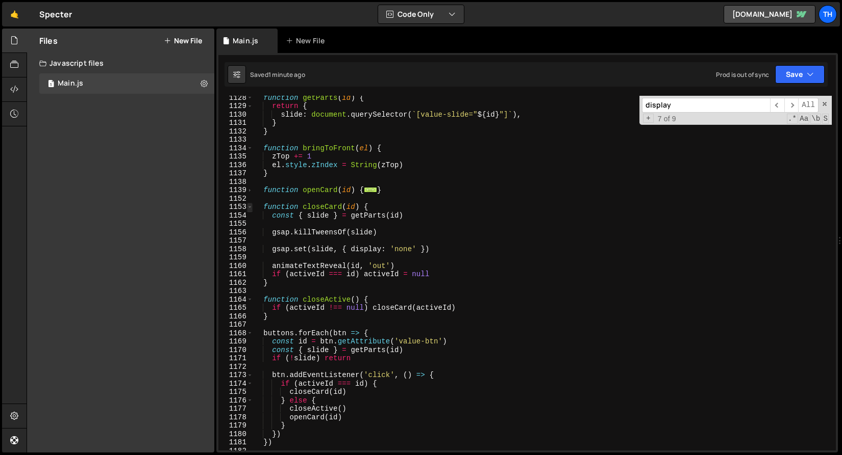
click at [250, 208] on span at bounding box center [250, 207] width 6 height 9
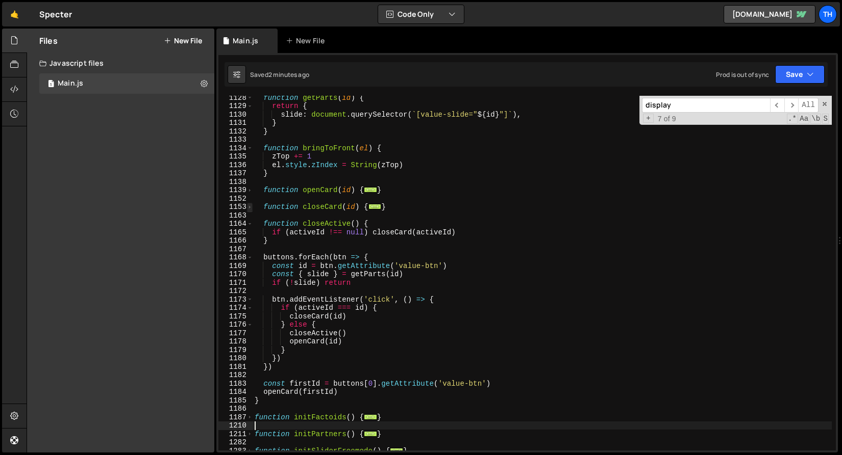
click at [249, 211] on span at bounding box center [250, 207] width 6 height 9
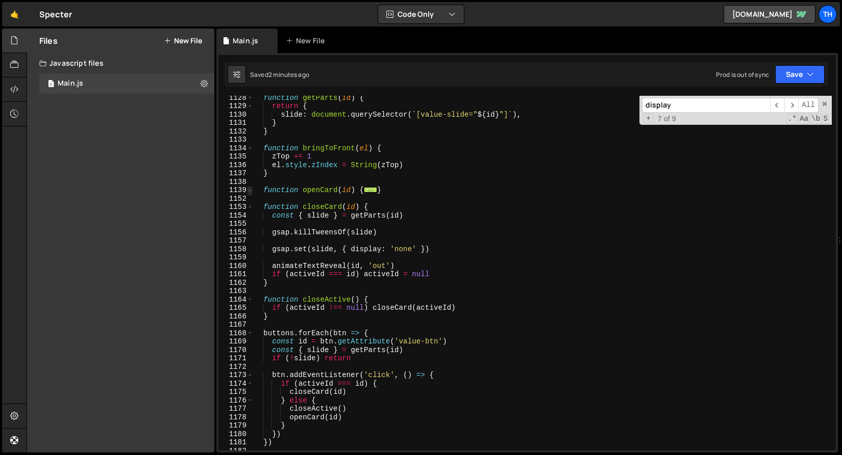
click at [248, 193] on span at bounding box center [250, 190] width 6 height 9
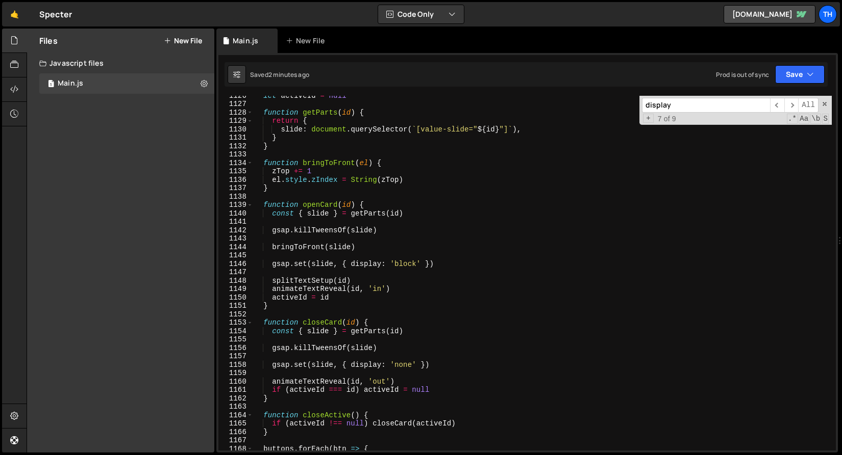
scroll to position [550, 0]
click at [526, 130] on div "let activeId = null function getParts ( id ) { return { slide : document . quer…" at bounding box center [541, 278] width 579 height 372
type textarea "slide: document.querySelector(`[value-slide="${id}"]`),"
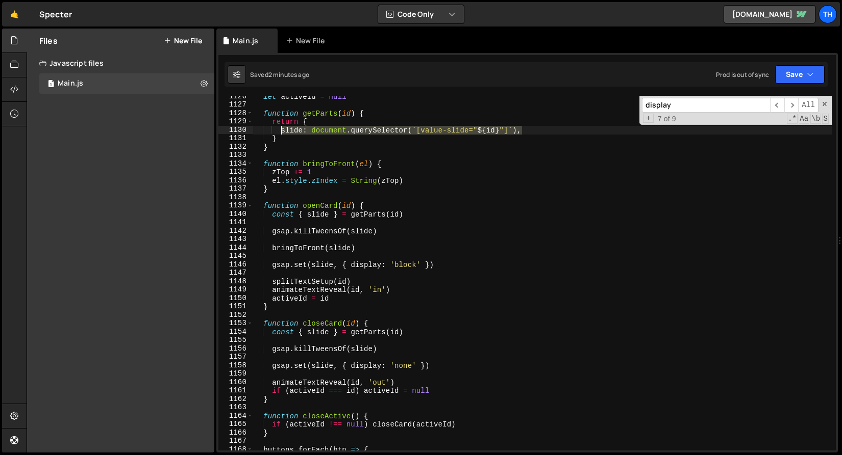
drag, startPoint x: 528, startPoint y: 130, endPoint x: 282, endPoint y: 130, distance: 246.8
click at [282, 130] on div "let activeId = null function getParts ( id ) { return { slide : document . quer…" at bounding box center [541, 278] width 579 height 372
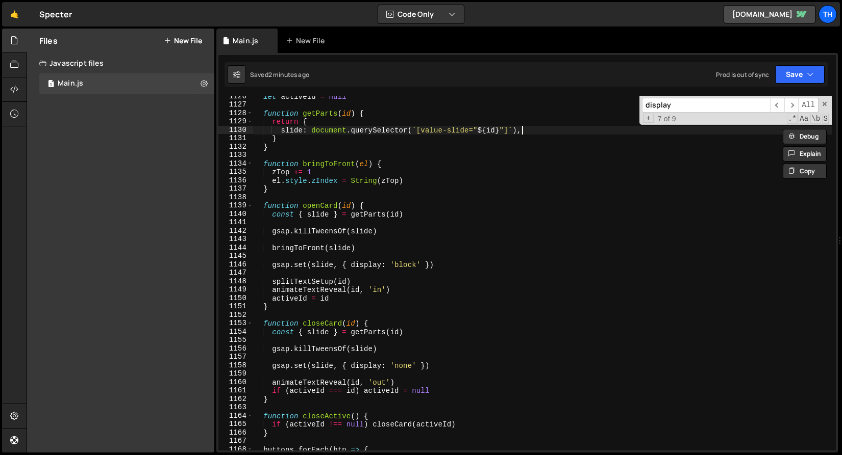
scroll to position [0, 1]
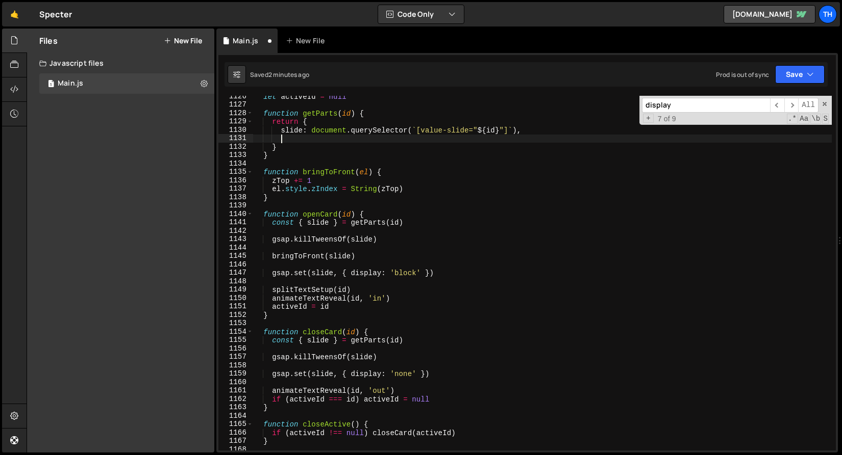
paste textarea "slide: document.querySelector(`[value-slide="${id}"]`),"
click at [296, 138] on div "let activeId = null function getParts ( id ) { return { slide : document . quer…" at bounding box center [541, 278] width 579 height 372
click at [445, 138] on div "let activeId = null function getParts ( id ) { return { slide : document . quer…" at bounding box center [541, 278] width 579 height 372
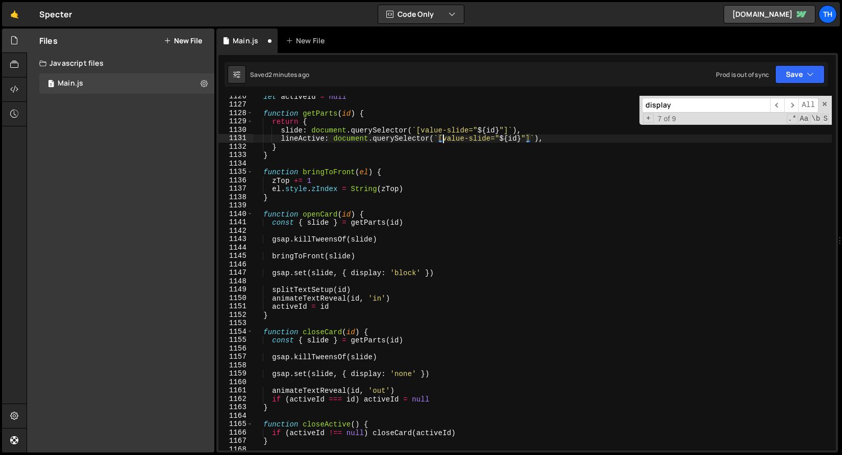
click at [445, 138] on div "let activeId = null function getParts ( id ) { return { slide : document . quer…" at bounding box center [541, 278] width 579 height 372
click at [444, 145] on div "let activeId = null function getParts ( id ) { return { slide : document . quer…" at bounding box center [541, 278] width 579 height 372
click at [445, 144] on div "let activeId = null function getParts ( id ) { return { slide : document . quer…" at bounding box center [541, 278] width 579 height 372
click at [445, 139] on div "let activeId = null function getParts ( id ) { return { slide : document . quer…" at bounding box center [541, 278] width 579 height 372
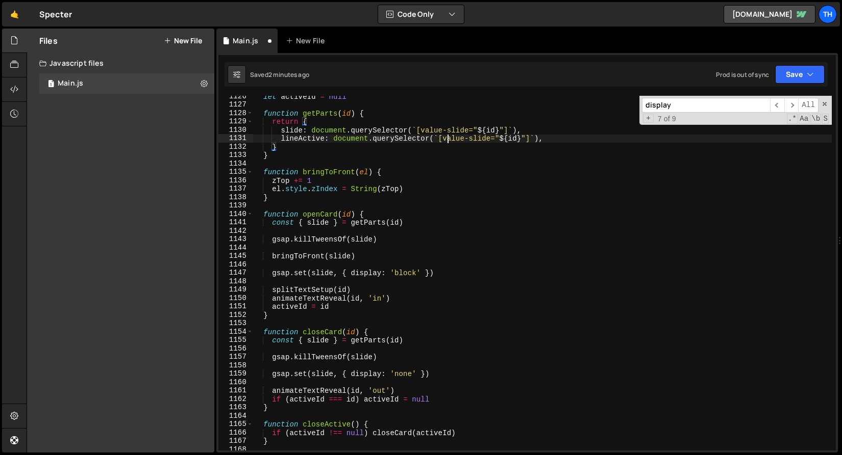
click at [445, 139] on div "let activeId = null function getParts ( id ) { return { slide : document . quer…" at bounding box center [541, 278] width 579 height 372
click at [478, 137] on div "let activeId = null function getParts ( id ) { return { slide : document . quer…" at bounding box center [541, 278] width 579 height 372
click at [472, 140] on div "let activeId = null function getParts ( id ) { return { slide : document . quer…" at bounding box center [541, 278] width 579 height 372
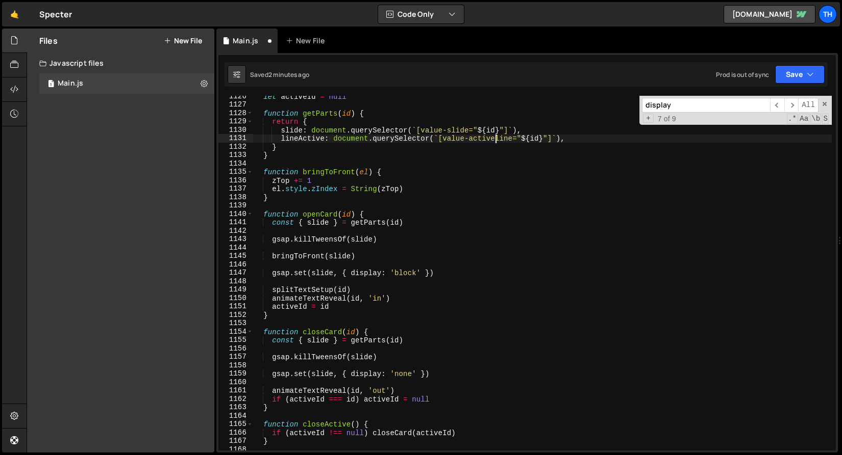
scroll to position [0, 17]
drag, startPoint x: 444, startPoint y: 136, endPoint x: 518, endPoint y: 137, distance: 74.0
click at [518, 137] on div "let activeId = null function getParts ( id ) { return { slide : document . quer…" at bounding box center [541, 278] width 579 height 372
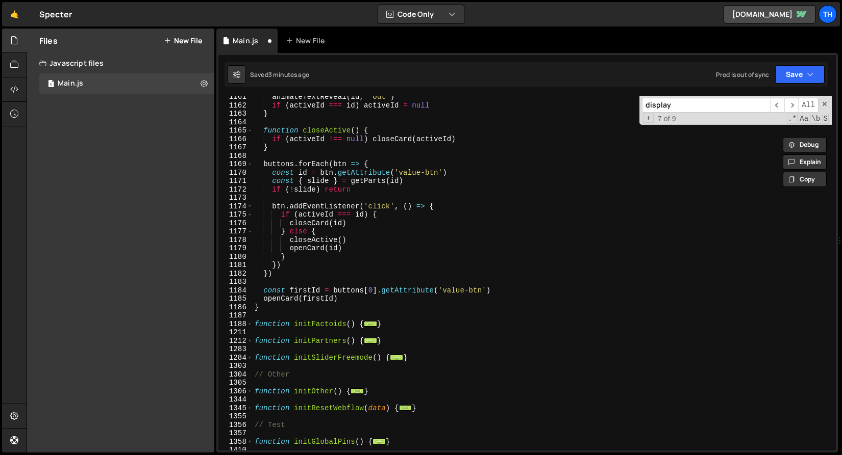
scroll to position [864, 0]
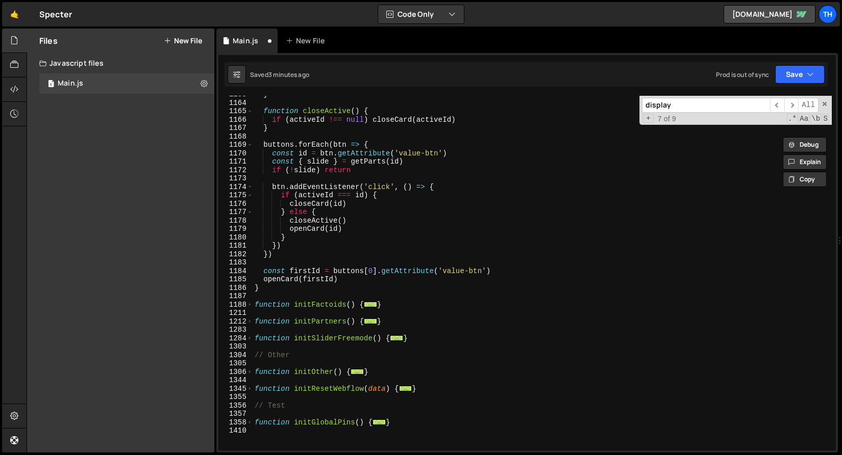
click at [249, 309] on div "1211" at bounding box center [235, 313] width 35 height 9
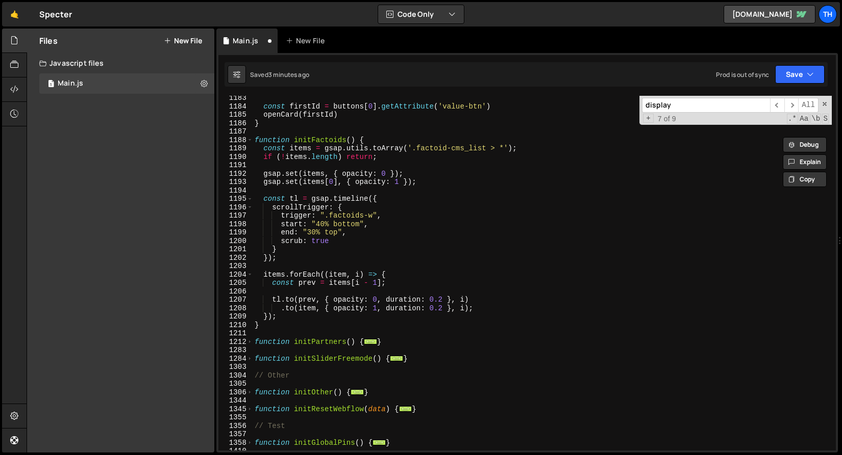
scroll to position [1021, 0]
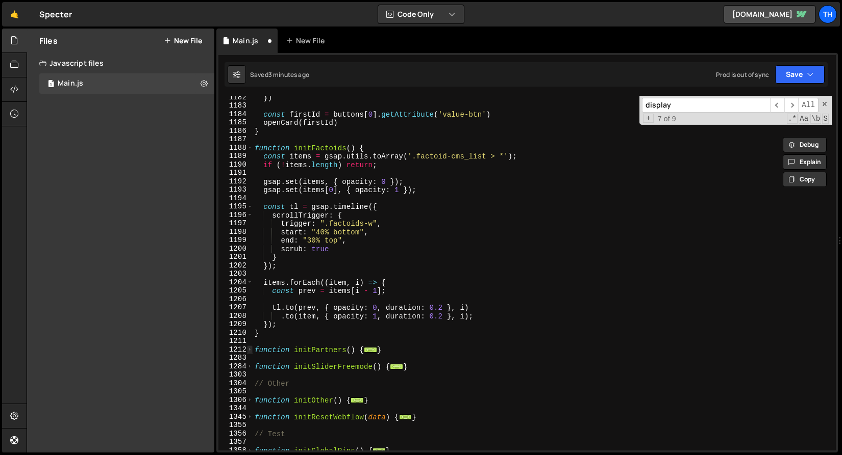
click at [247, 348] on span at bounding box center [250, 350] width 6 height 9
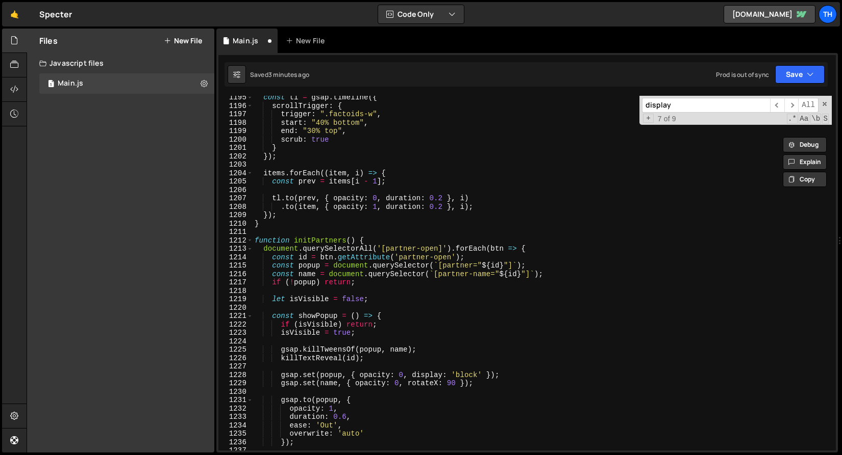
scroll to position [1099, 0]
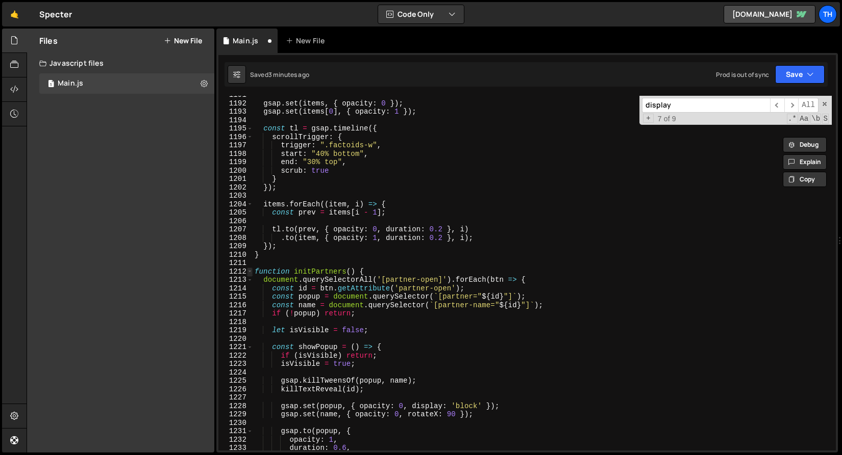
click at [250, 272] on span at bounding box center [250, 272] width 6 height 9
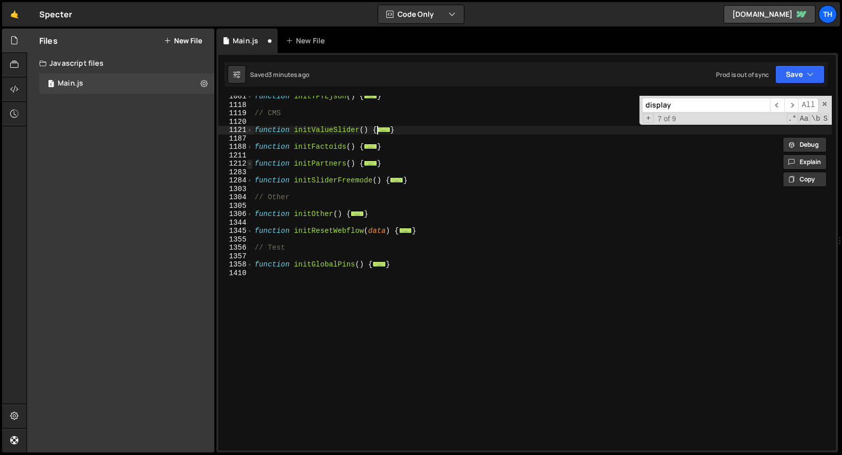
scroll to position [369, 0]
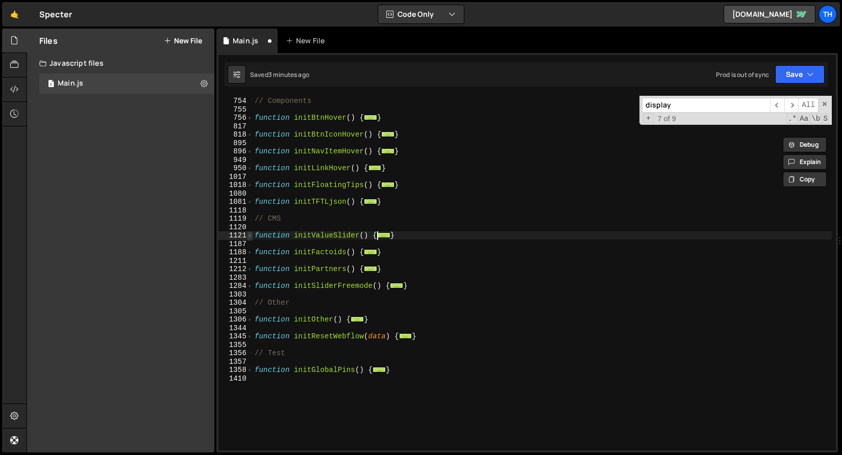
click at [249, 235] on span at bounding box center [250, 236] width 6 height 9
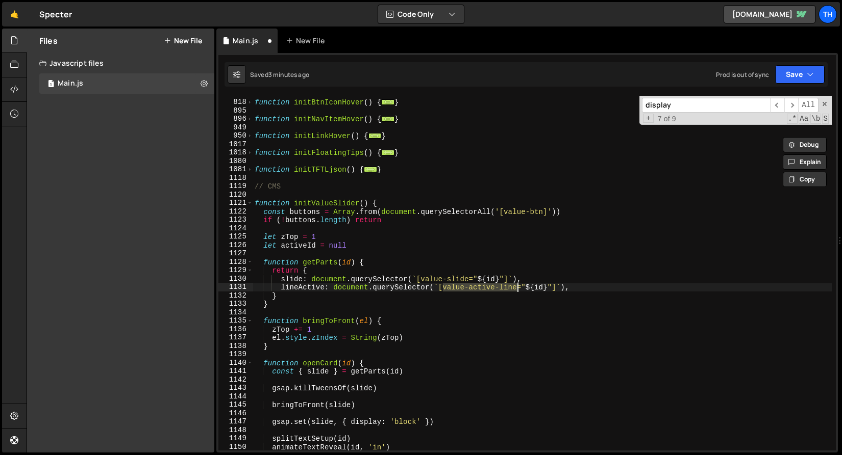
scroll to position [402, 0]
click at [329, 371] on div "function initBtnIconHover ( ) { ... } function initNavItemHover ( ) { ... } fun…" at bounding box center [541, 276] width 579 height 372
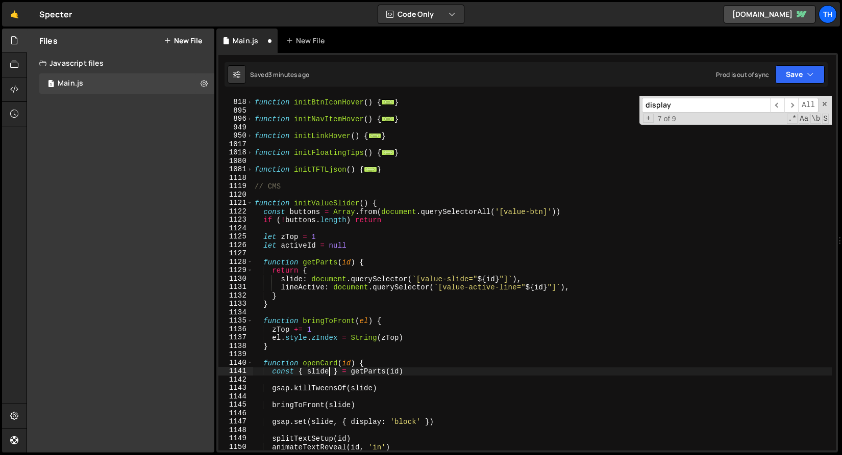
paste textarea ", media"
click at [295, 291] on div "function initBtnIconHover ( ) { ... } function initNavItemHover ( ) { ... } fun…" at bounding box center [541, 276] width 579 height 372
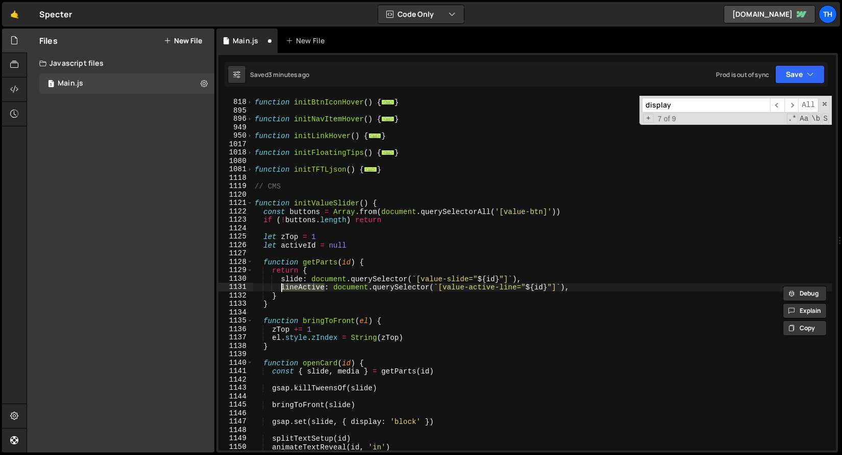
click at [345, 372] on div "function initBtnIconHover ( ) { ... } function initNavItemHover ( ) { ... } fun…" at bounding box center [541, 276] width 579 height 372
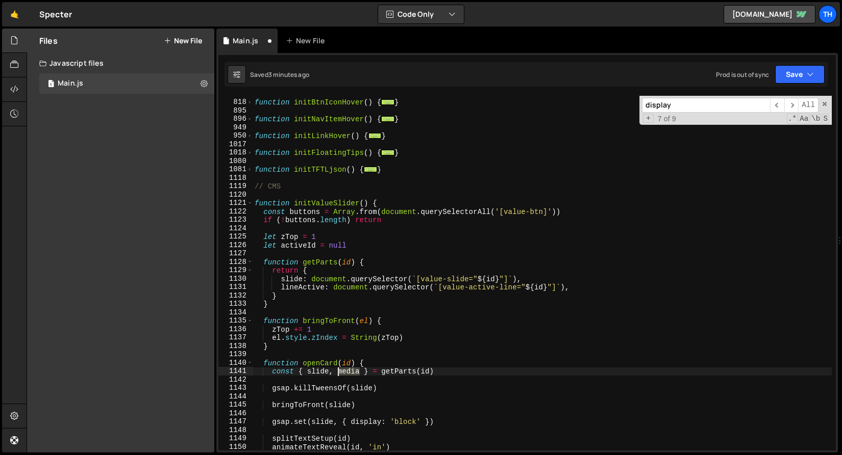
click at [345, 372] on div "function initBtnIconHover ( ) { ... } function initNavItemHover ( ) { ... } fun…" at bounding box center [541, 276] width 579 height 372
paste textarea "lineActive"
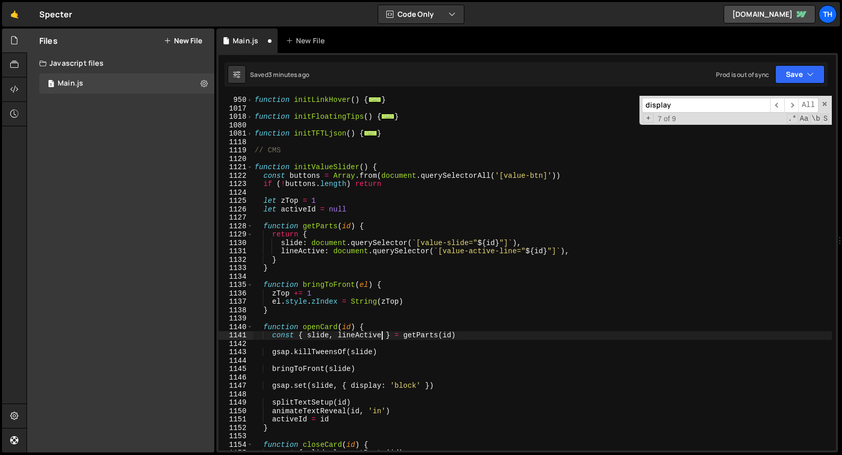
scroll to position [446, 0]
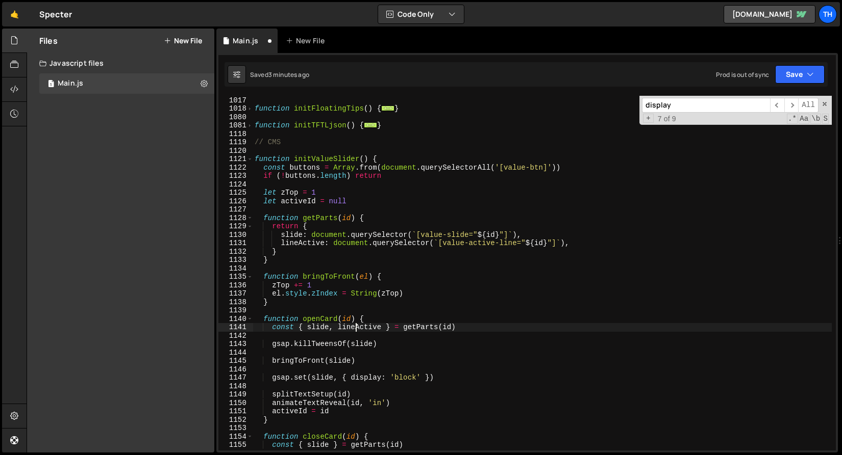
click at [355, 327] on div "function initLinkHover ( ) { ... } function initFloatingTips ( ) { ... } functi…" at bounding box center [541, 274] width 579 height 372
click at [371, 345] on div "function initLinkHover ( ) { ... } function initFloatingTips ( ) { ... } functi…" at bounding box center [541, 274] width 579 height 372
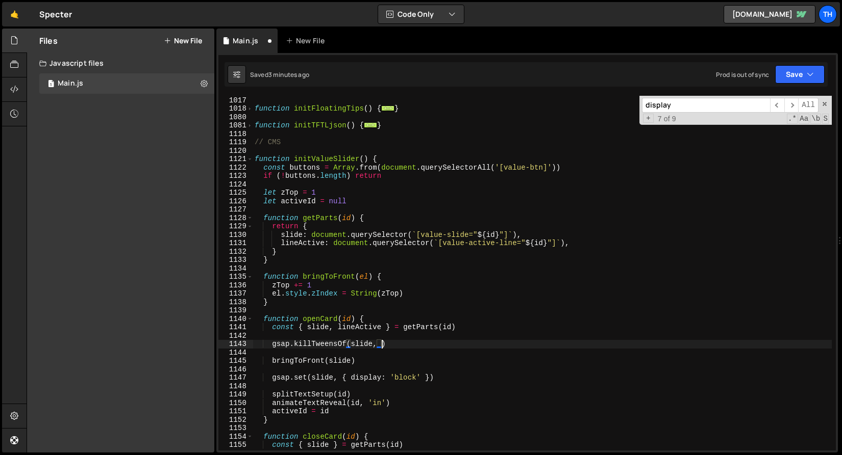
scroll to position [0, 9]
paste textarea "lineActive"
type textarea "gsap.killTweensOf(slide, lineActive)"
click at [355, 342] on div "function initLinkHover ( ) { ... } function initFloatingTips ( ) { ... } functi…" at bounding box center [541, 274] width 579 height 372
click at [351, 349] on div "function initLinkHover ( ) { ... } function initFloatingTips ( ) { ... } functi…" at bounding box center [541, 274] width 579 height 372
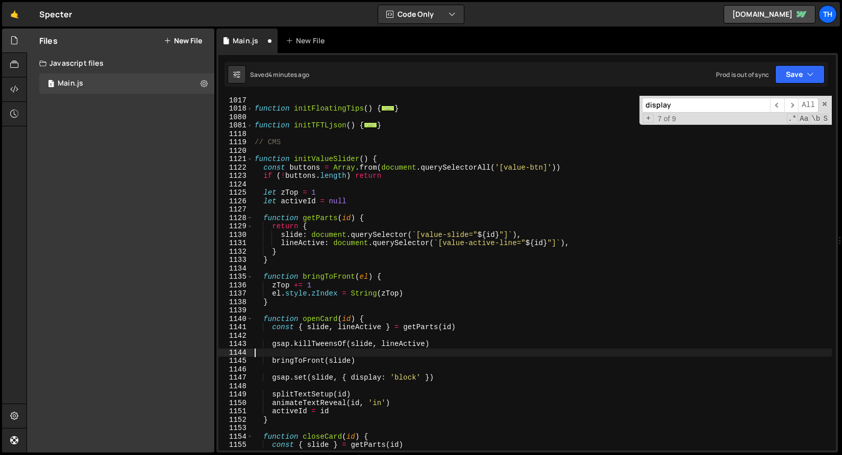
scroll to position [0, 0]
click at [352, 344] on div "function initLinkHover ( ) { ... } function initFloatingTips ( ) { ... } functi…" at bounding box center [541, 274] width 579 height 372
paste textarea "["
click at [428, 347] on div "function initLinkHover ( ) { ... } function initFloatingTips ( ) { ... } functi…" at bounding box center [541, 274] width 579 height 372
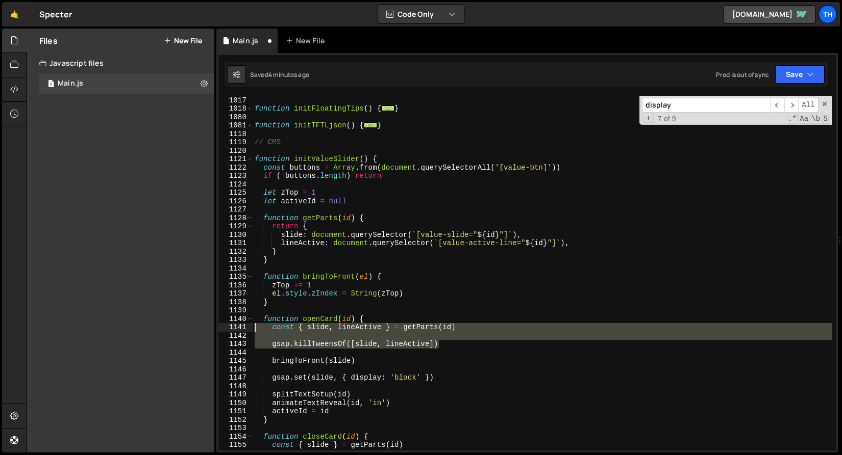
drag, startPoint x: 442, startPoint y: 345, endPoint x: 195, endPoint y: 325, distance: 248.1
click at [195, 325] on div "Files New File Javascript files 1 Main.js 0 CSS files Copy share link Edit File…" at bounding box center [434, 241] width 815 height 425
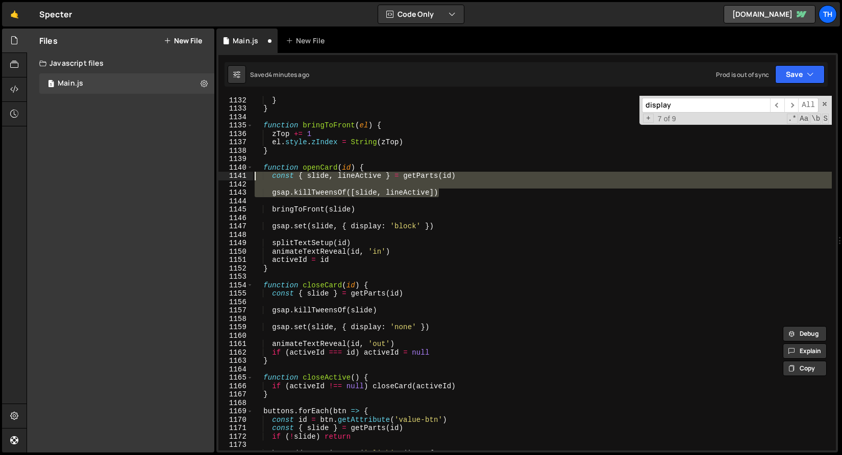
scroll to position [597, 0]
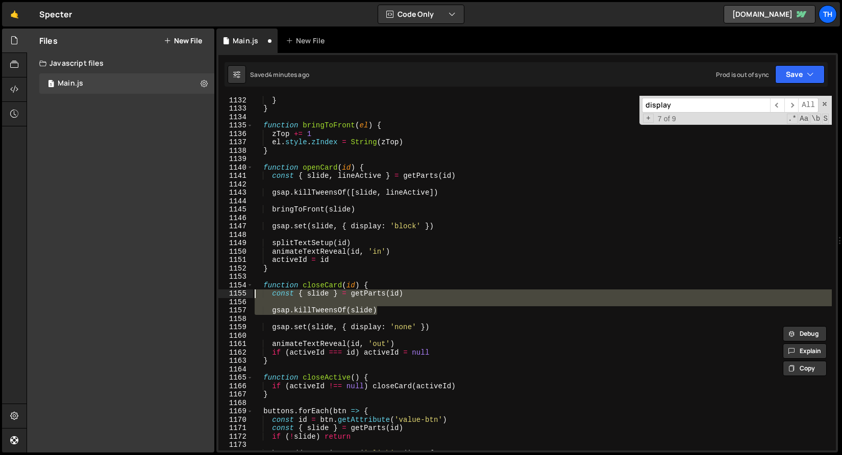
drag, startPoint x: 388, startPoint y: 313, endPoint x: 202, endPoint y: 296, distance: 185.9
click at [202, 296] on div "Files New File Javascript files 1 Main.js 0 CSS files Copy share link Edit File…" at bounding box center [434, 241] width 815 height 425
paste textarea "gsap.killTweensOf([slide, lineActive])"
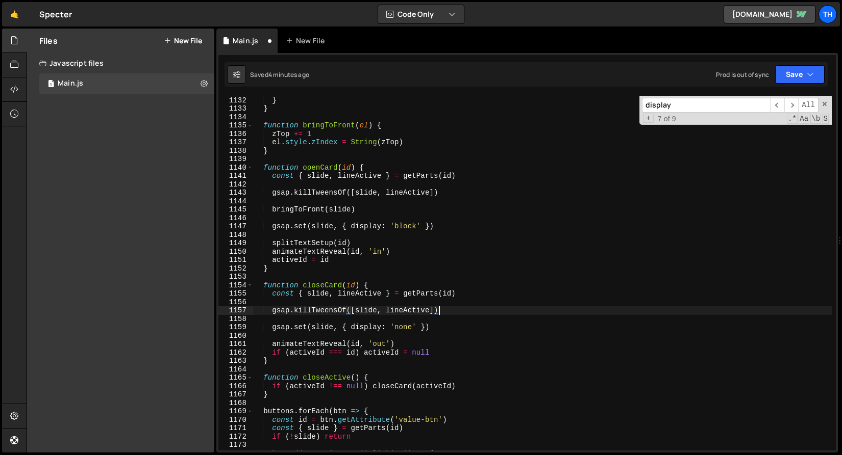
type textarea "gsap.killTweensOf([slide, lineActive])"
click at [379, 333] on div "lineActive : document . querySelector ( ` [value-active-line=" ${ id } "] ` ) ,…" at bounding box center [541, 274] width 579 height 372
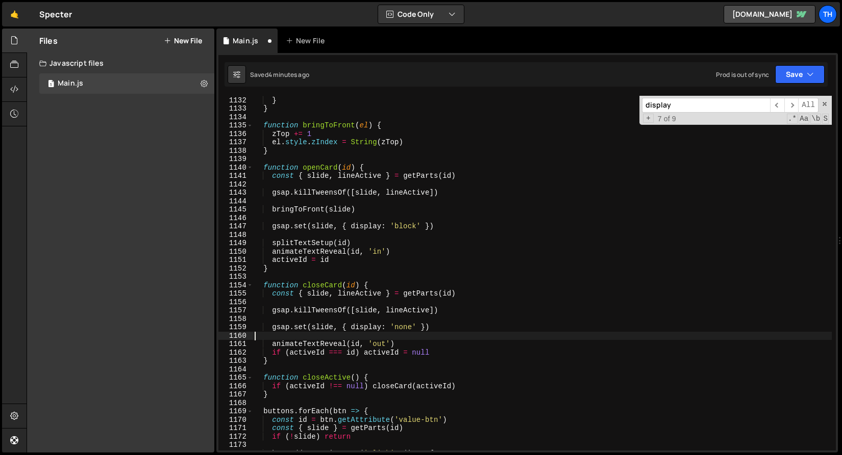
scroll to position [0, 0]
click at [443, 327] on div "lineActive : document . querySelector ( ` [value-active-line=" ${ id } "] ` ) ,…" at bounding box center [541, 274] width 579 height 372
type textarea "gsap.set(slide, { display: 'none' })"
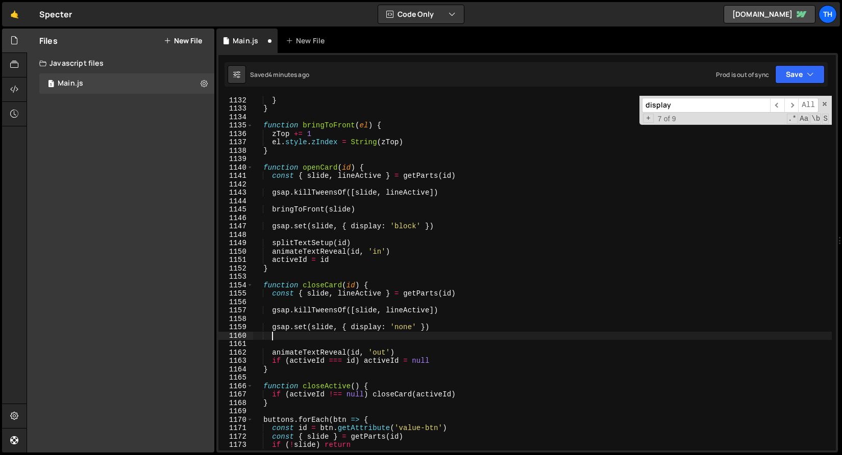
paste textarea "gsap.set(imgW, { yPercent: 100 })"
click at [312, 336] on div "lineActive : document . querySelector ( ` [value-active-line=" ${ id } "] ` ) ,…" at bounding box center [541, 274] width 579 height 372
click at [367, 292] on div "lineActive : document . querySelector ( ` [value-active-line=" ${ id } "] ` ) ,…" at bounding box center [541, 274] width 579 height 372
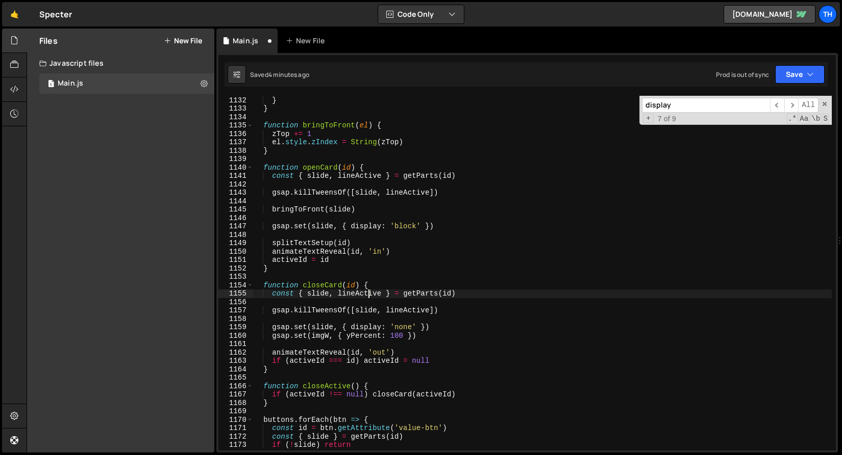
click at [367, 292] on div "lineActive : document . querySelector ( ` [value-active-line=" ${ id } "] ` ) ,…" at bounding box center [541, 274] width 579 height 372
click at [328, 337] on div "lineActive : document . querySelector ( ` [value-active-line=" ${ id } "] ` ) ,…" at bounding box center [541, 274] width 579 height 372
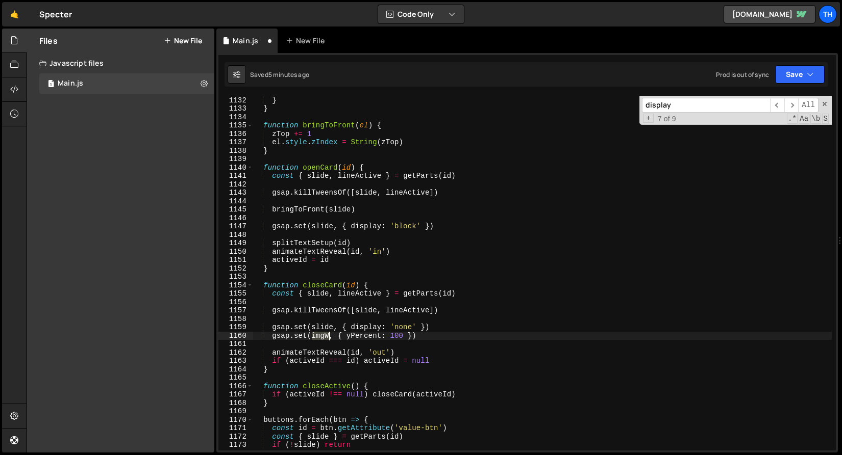
click at [328, 337] on div "lineActive : document . querySelector ( ` [value-active-line=" ${ id } "] ` ) ,…" at bounding box center [541, 274] width 579 height 372
paste textarea "lineActive"
click at [420, 338] on div "lineActive : document . querySelector ( ` [value-active-line=" ${ id } "] ` ) ,…" at bounding box center [541, 274] width 579 height 372
click at [417, 335] on div "lineActive : document . querySelector ( ` [value-active-line=" ${ id } "] ` ) ,…" at bounding box center [541, 274] width 579 height 372
type textarea "gsap.set(lineActive, { yPercent: -100 })"
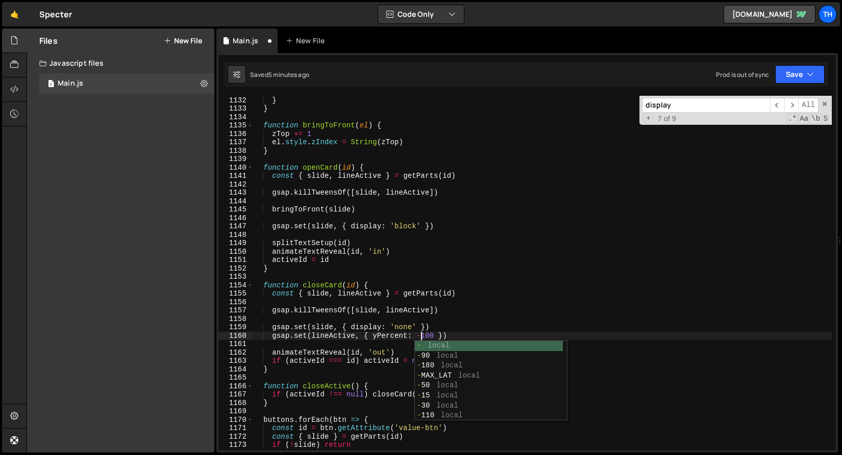
scroll to position [0, 11]
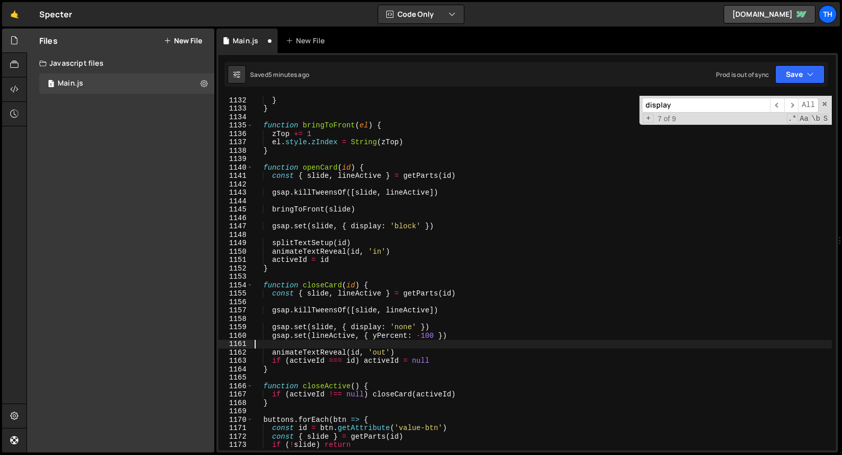
click at [402, 341] on div "lineActive : document . querySelector ( ` [value-active-line=" ${ id } "] ` ) ,…" at bounding box center [541, 274] width 579 height 372
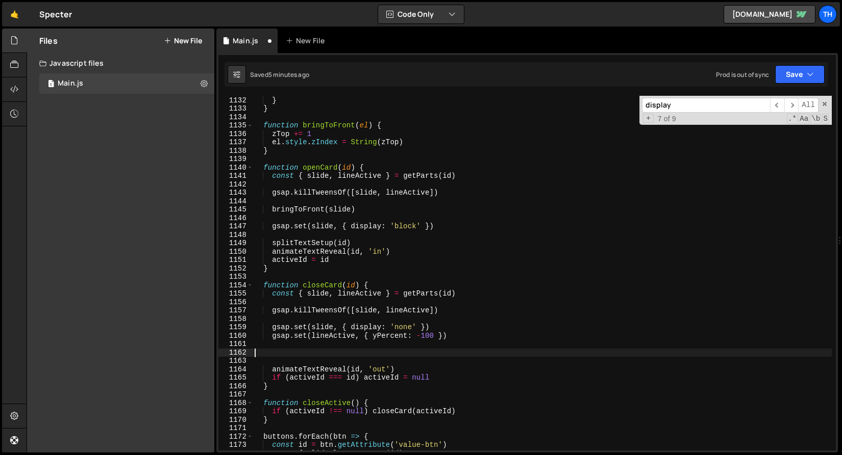
paste textarea "})"
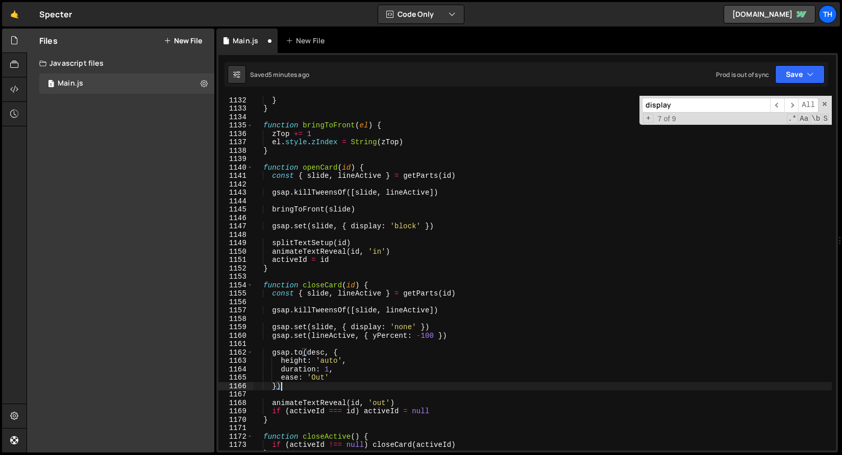
click at [337, 335] on div "lineActive : document . querySelector ( ` [value-active-line=" ${ id } "] ` ) ,…" at bounding box center [541, 274] width 579 height 372
click at [336, 335] on div "lineActive : document . querySelector ( ` [value-active-line=" ${ id } "] ` ) ,…" at bounding box center [541, 274] width 579 height 372
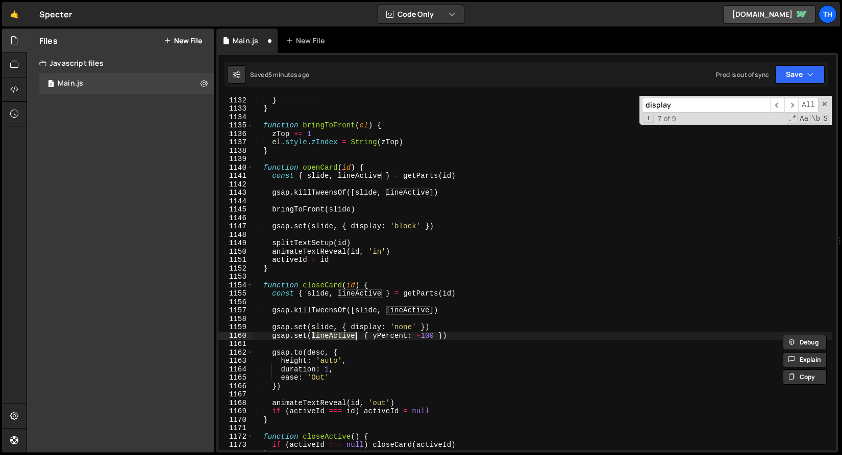
click at [311, 353] on div "lineActive : document . querySelector ( ` [value-active-line=" ${ id } "] ` ) ,…" at bounding box center [541, 274] width 579 height 372
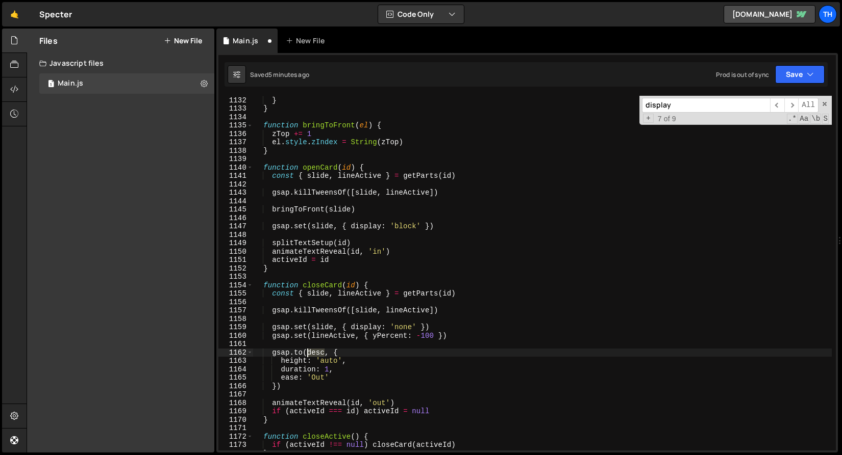
click at [311, 353] on div "lineActive : document . querySelector ( ` [value-active-line=" ${ id } "] ` ) ,…" at bounding box center [541, 274] width 579 height 372
paste textarea "lineActive"
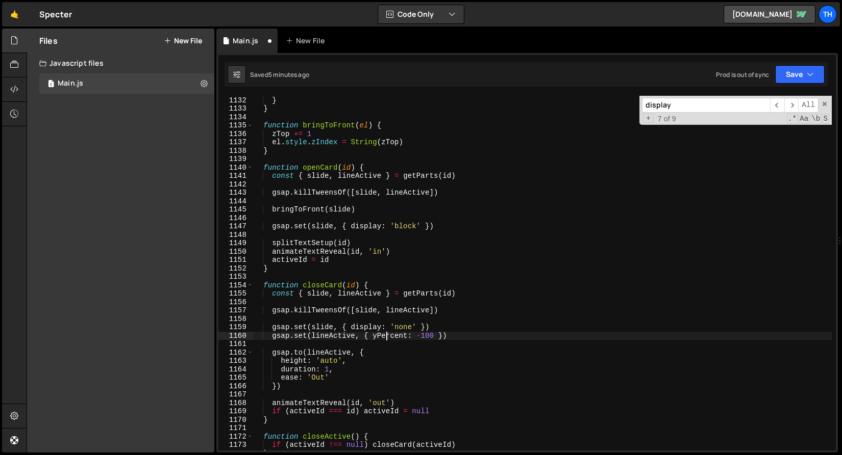
click at [388, 338] on div "lineActive : document . querySelector ( ` [value-active-line=" ${ id } "] ` ) ,…" at bounding box center [541, 274] width 579 height 372
click at [299, 361] on div "lineActive : document . querySelector ( ` [value-active-line=" ${ id } "] ` ) ,…" at bounding box center [541, 274] width 579 height 372
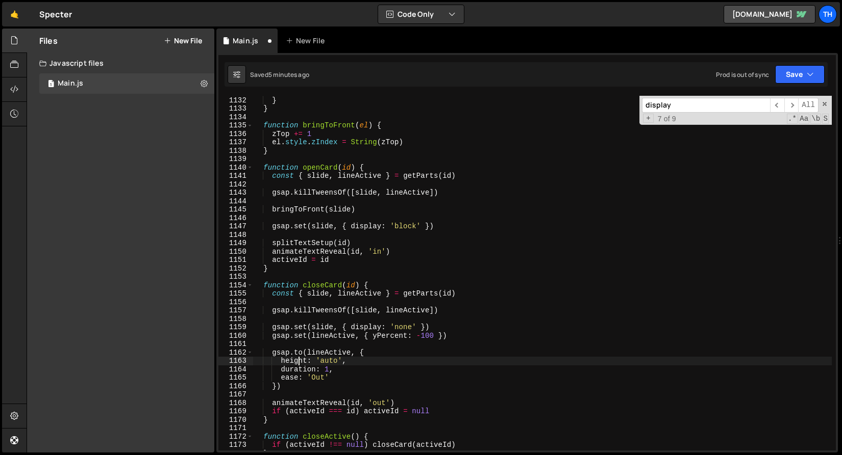
click at [299, 361] on div "lineActive : document . querySelector ( ` [value-active-line=" ${ id } "] ` ) ,…" at bounding box center [541, 274] width 579 height 372
paste textarea "yPercen"
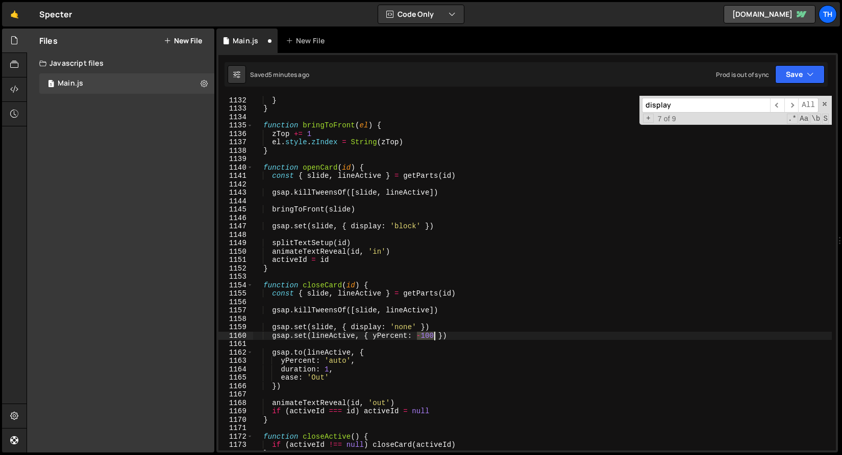
drag, startPoint x: 417, startPoint y: 336, endPoint x: 434, endPoint y: 337, distance: 16.8
click at [434, 337] on div "lineActive : document . querySelector ( ` [value-active-line=" ${ id } "] ` ) ,…" at bounding box center [541, 274] width 579 height 372
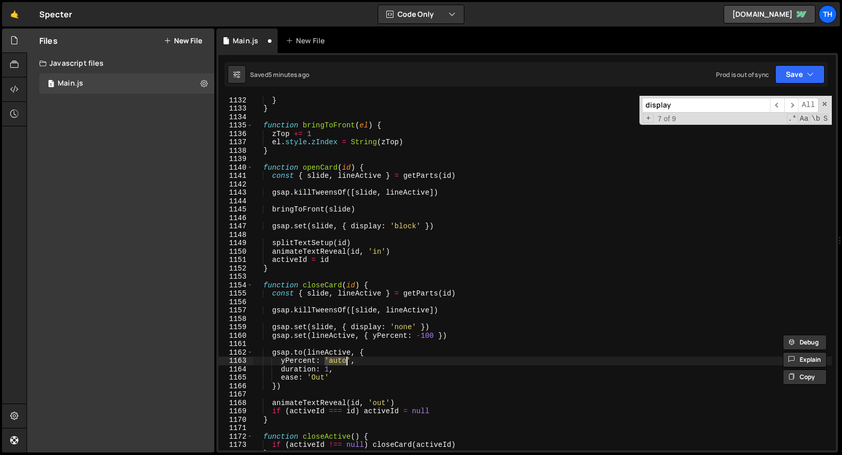
drag, startPoint x: 325, startPoint y: 362, endPoint x: 350, endPoint y: 363, distance: 25.0
click at [350, 363] on div "lineActive : document . querySelector ( ` [value-active-line=" ${ id } "] ` ) ,…" at bounding box center [541, 274] width 579 height 372
paste textarea "-100"
click at [326, 365] on div "lineActive : document . querySelector ( ` [value-active-line=" ${ id } "] ` ) ,…" at bounding box center [541, 274] width 579 height 372
click at [297, 363] on div "lineActive : document . querySelector ( ` [value-active-line=" ${ id } "] ` ) ,…" at bounding box center [541, 274] width 579 height 372
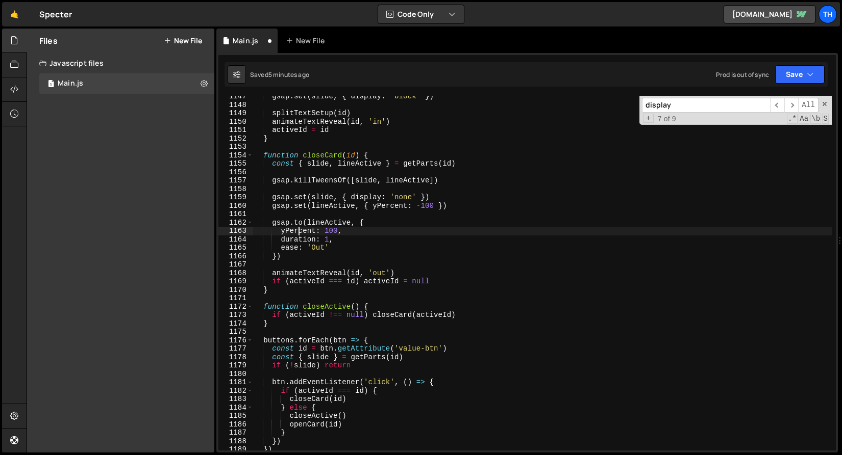
scroll to position [731, 0]
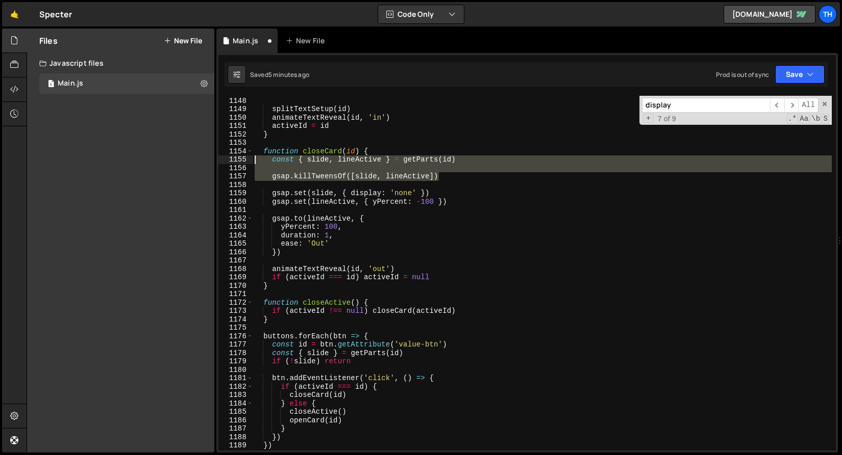
drag, startPoint x: 450, startPoint y: 178, endPoint x: 210, endPoint y: 161, distance: 240.8
click at [210, 161] on div "Files New File Javascript files 1 Main.js 0 CSS files Copy share link Edit File…" at bounding box center [434, 241] width 815 height 425
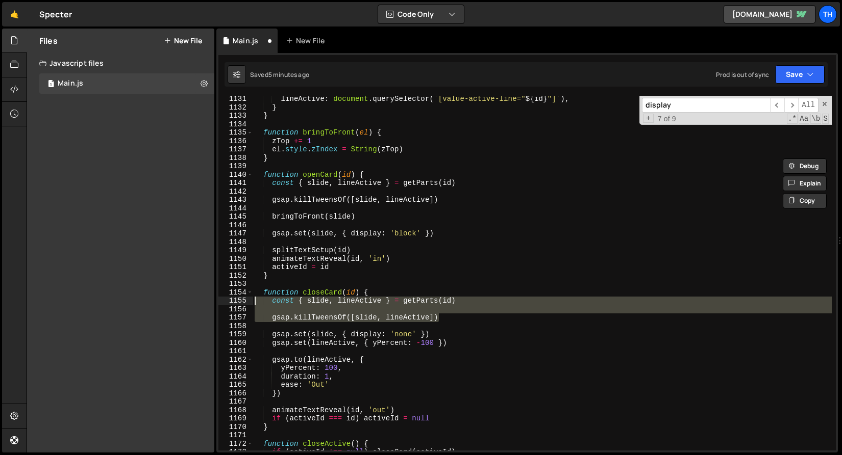
scroll to position [590, 0]
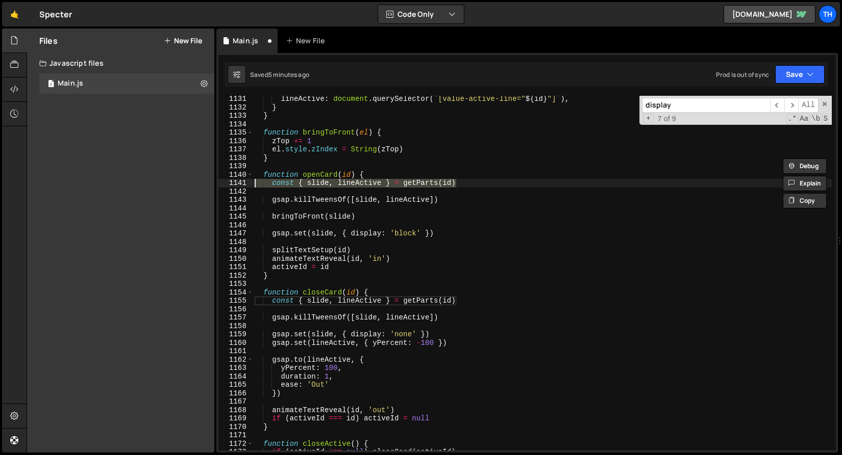
drag, startPoint x: 467, startPoint y: 185, endPoint x: 213, endPoint y: 182, distance: 254.0
click at [213, 182] on div "Files New File Javascript files 1 Main.js 0 CSS files Copy share link Edit File…" at bounding box center [434, 241] width 815 height 425
paste textarea "gsap.killTweensOf([slide, lineActive]"
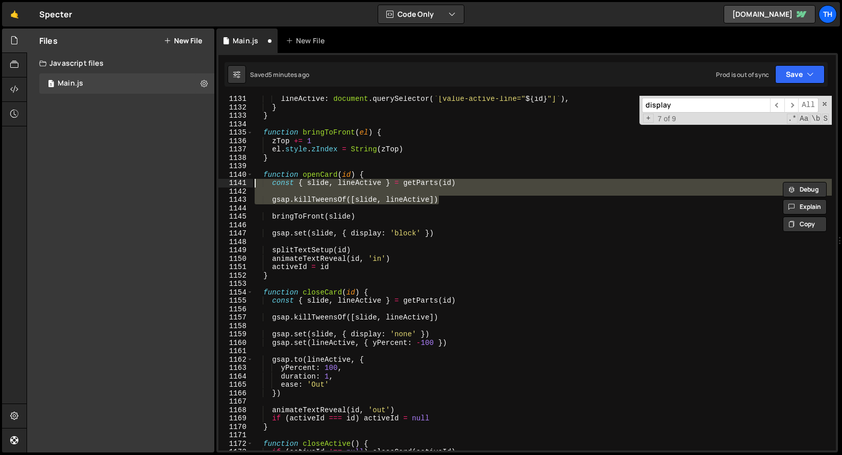
drag, startPoint x: 445, startPoint y: 201, endPoint x: 203, endPoint y: 186, distance: 241.7
click at [203, 186] on div "Files New File Javascript files 1 Main.js 0 CSS files Copy share link Edit File…" at bounding box center [434, 241] width 815 height 425
paste textarea "gsap.killTweensOf([slide, lineActive])"
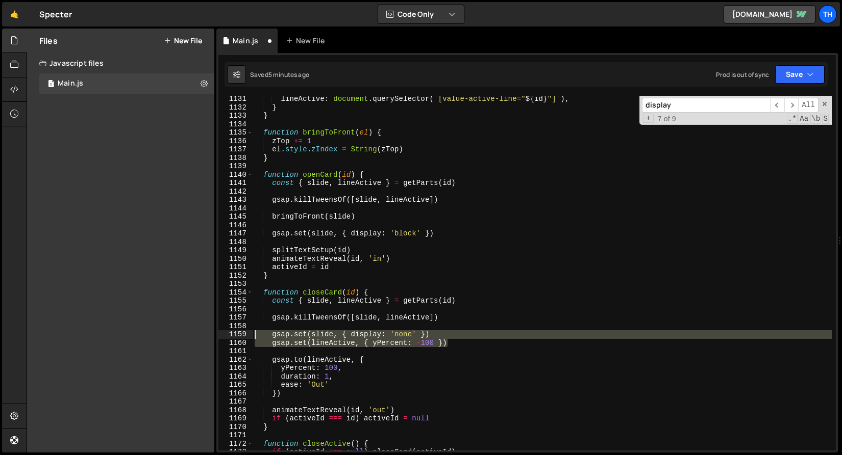
drag, startPoint x: 418, startPoint y: 343, endPoint x: 210, endPoint y: 339, distance: 207.6
click at [210, 339] on div "Files New File Javascript files 1 Main.js 0 CSS files Copy share link Edit File…" at bounding box center [434, 241] width 815 height 425
type textarea "gsap.set(slide, { display: 'none' }) gsap.set(lineActive, { yPercent: -100 })"
drag, startPoint x: 324, startPoint y: 348, endPoint x: 360, endPoint y: 351, distance: 35.3
click at [325, 348] on div "lineActive : document . querySelector ( ` [value-active-line=" ${ id } "] ` ) ,…" at bounding box center [541, 281] width 579 height 372
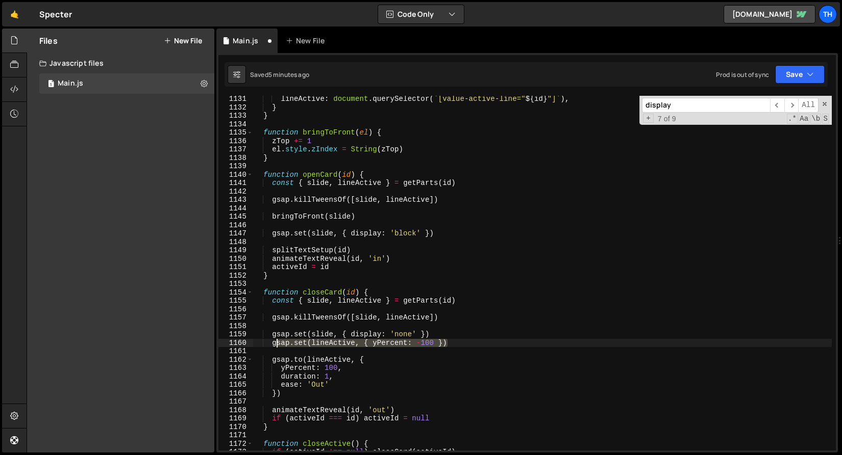
drag, startPoint x: 457, startPoint y: 342, endPoint x: 263, endPoint y: 343, distance: 194.8
click at [263, 343] on div "lineActive : document . querySelector ( ` [value-active-line=" ${ id } "] ` ) ,…" at bounding box center [541, 281] width 579 height 372
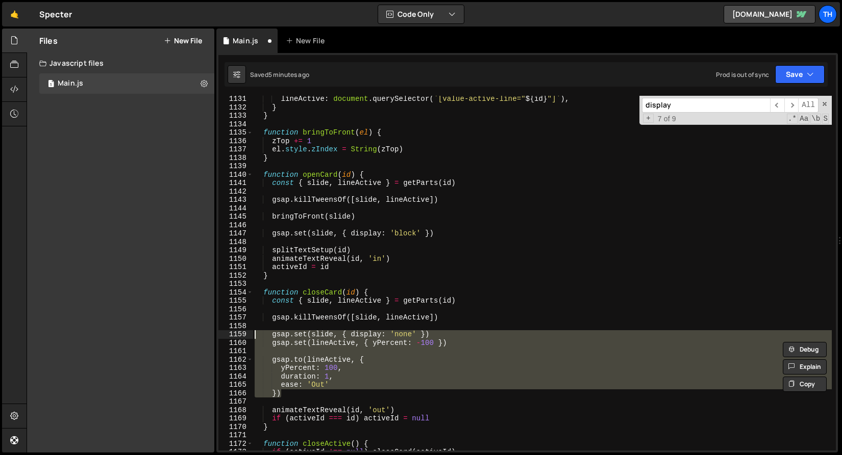
drag, startPoint x: 291, startPoint y: 391, endPoint x: 222, endPoint y: 339, distance: 85.9
click at [222, 339] on div "gsap.set(lineActive, { yPercent: -100 }) 1131 1132 1133 1134 1135 1136 1137 113…" at bounding box center [526, 273] width 617 height 355
drag, startPoint x: 302, startPoint y: 372, endPoint x: 291, endPoint y: 391, distance: 21.7
click at [301, 372] on div "lineActive : document . querySelector ( ` [value-active-line=" ${ id } "] ` ) ,…" at bounding box center [541, 273] width 579 height 355
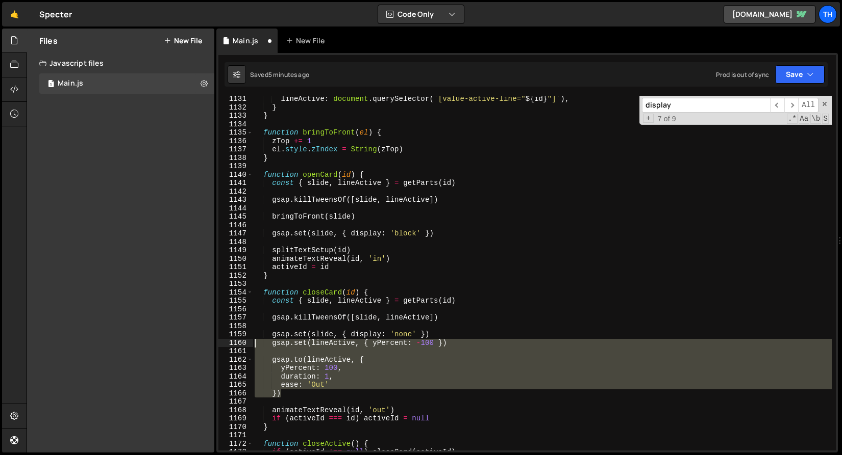
drag, startPoint x: 289, startPoint y: 395, endPoint x: 211, endPoint y: 344, distance: 93.2
click at [211, 344] on div "Files New File Javascript files 1 Main.js 0 CSS files Copy share link Edit File…" at bounding box center [434, 241] width 815 height 425
type textarea "gsap.set(lineActive, { yPercent: -100 })"
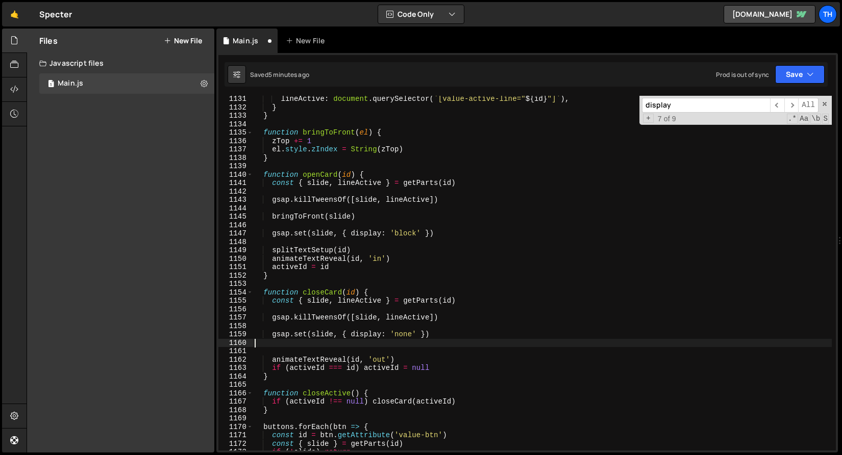
click at [444, 237] on div "lineActive : document . querySelector ( ` [value-active-line=" ${ id } "] ` ) ,…" at bounding box center [541, 281] width 579 height 372
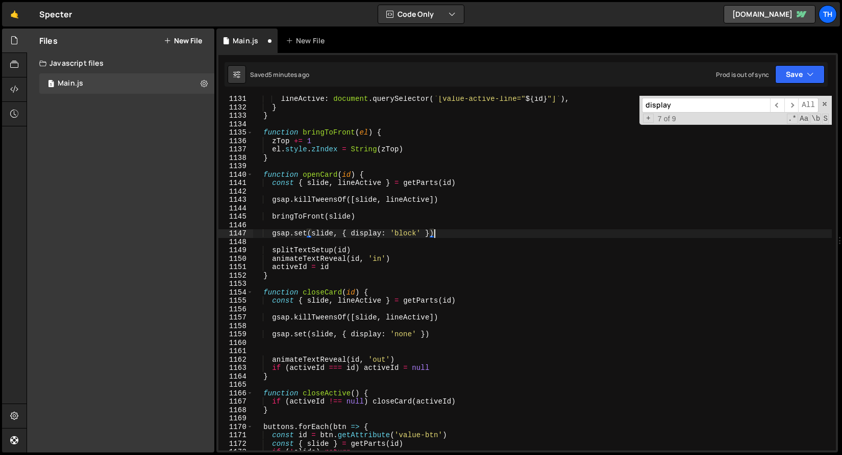
scroll to position [0, 12]
type textarea "gsap.set(slide, { display: 'block' })"
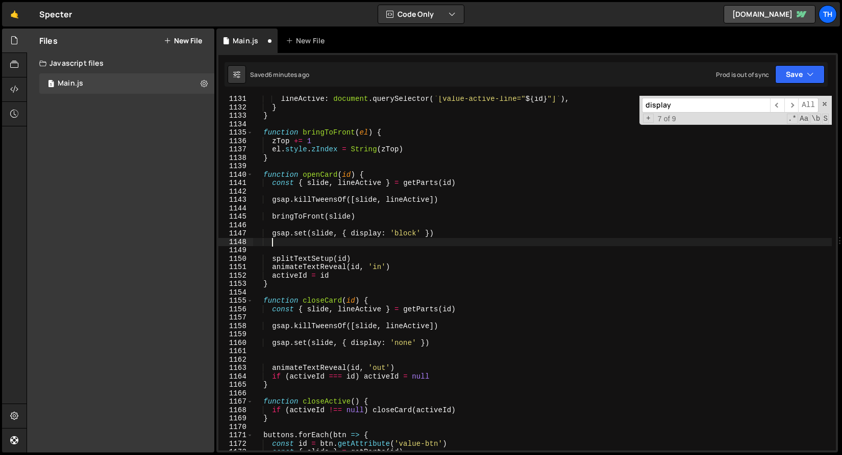
scroll to position [0, 0]
paste textarea "})"
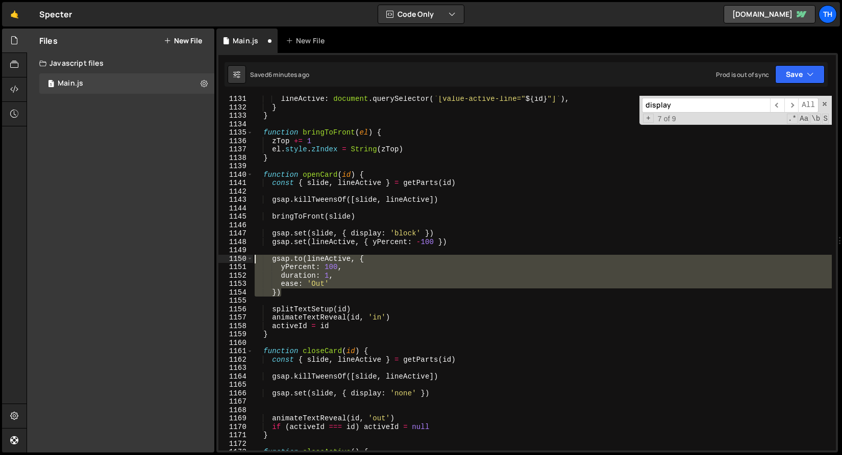
drag, startPoint x: 296, startPoint y: 290, endPoint x: 207, endPoint y: 272, distance: 90.5
click at [196, 260] on div "Files New File Javascript files 1 Main.js 0 CSS files Copy share link Edit File…" at bounding box center [434, 241] width 815 height 425
type textarea "gsap.to(lineActive, { yPercent: 100,"
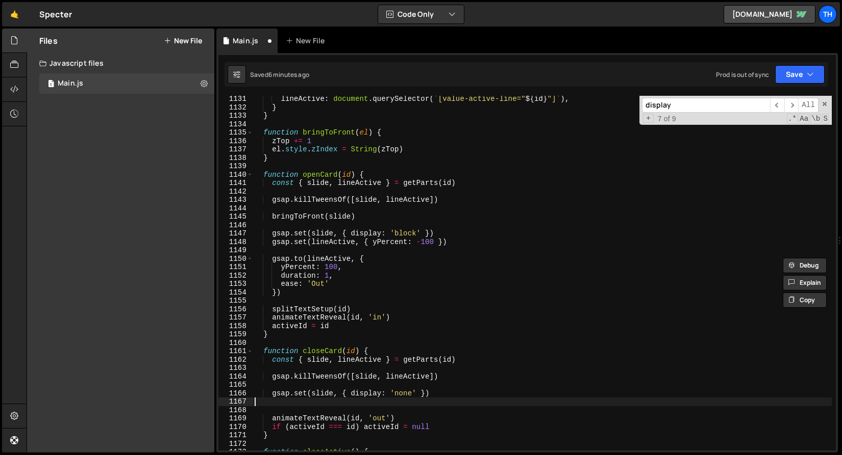
click at [306, 403] on div "lineActive : document . querySelector ( ` [value-active-line=" ${ id } "] ` ) ,…" at bounding box center [541, 281] width 579 height 372
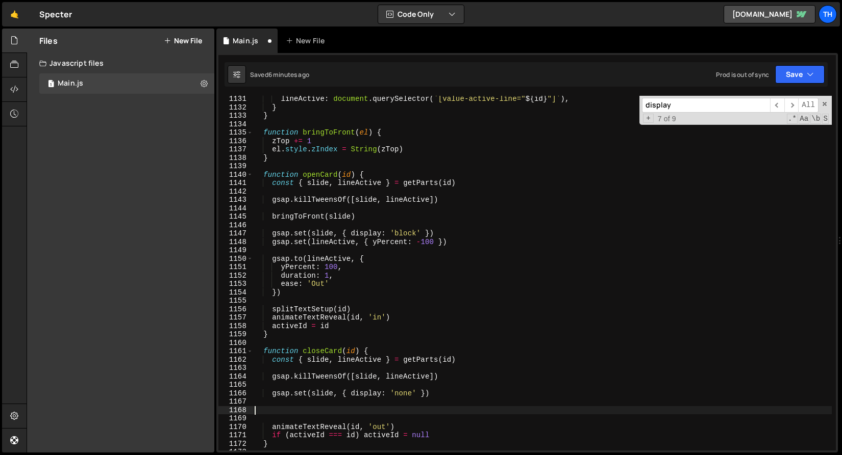
paste textarea "})"
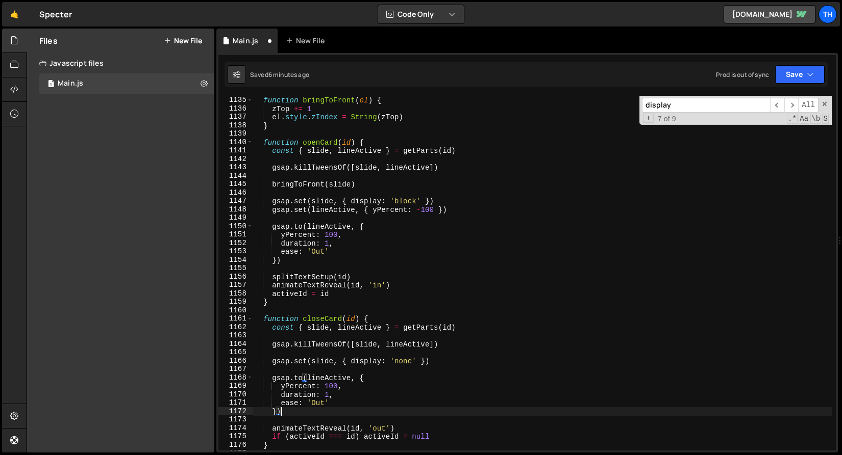
scroll to position [678, 0]
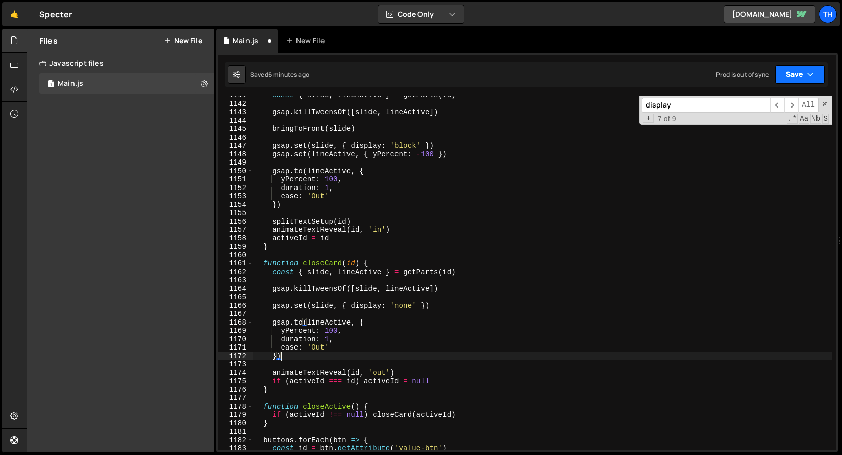
click at [812, 80] on button "Save" at bounding box center [799, 74] width 49 height 18
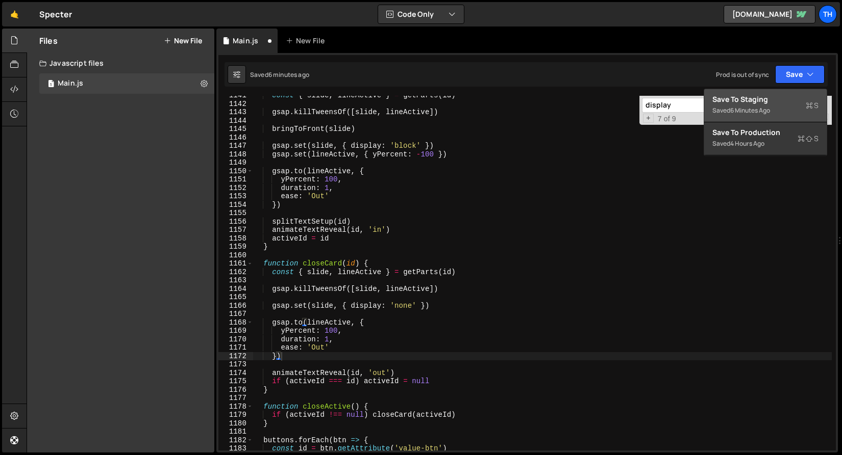
click at [777, 105] on div "Saved 6 minutes ago" at bounding box center [765, 111] width 106 height 12
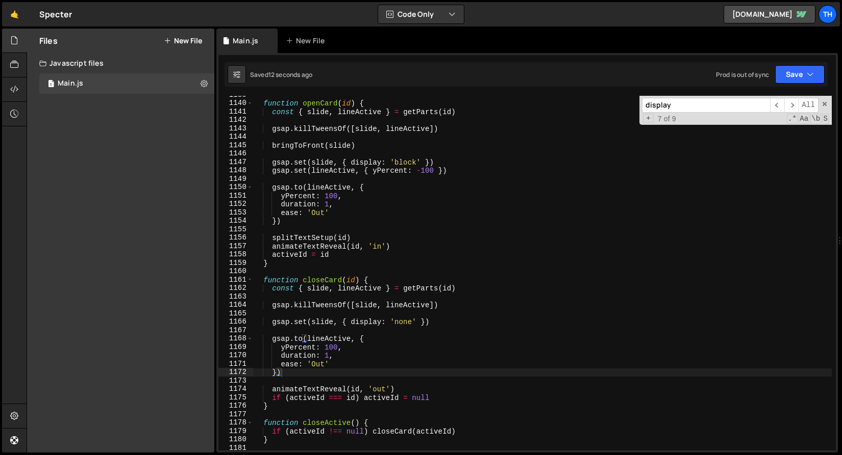
scroll to position [9582, 0]
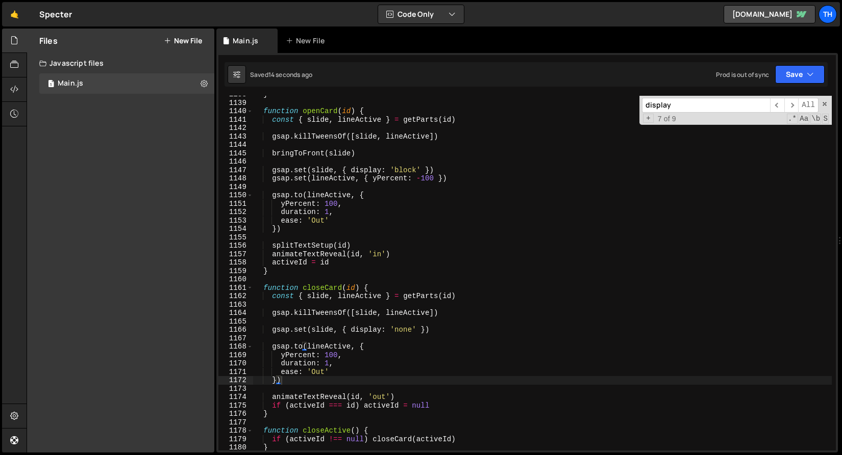
click at [285, 202] on div "} function openCard ( id ) { const { slide , lineActive } = getParts ( id ) gsa…" at bounding box center [541, 276] width 579 height 372
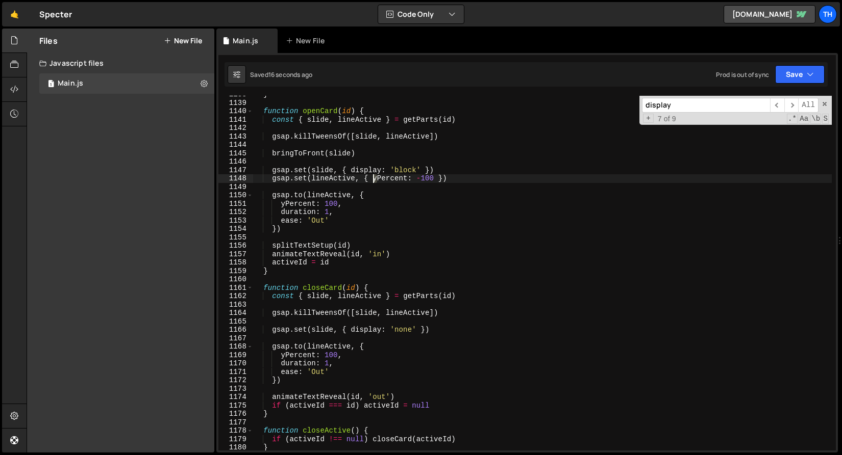
drag, startPoint x: 375, startPoint y: 175, endPoint x: 374, endPoint y: 200, distance: 25.0
click at [374, 177] on div "} function openCard ( id ) { const { slide , lineActive } = getParts ( id ) gsa…" at bounding box center [541, 276] width 579 height 372
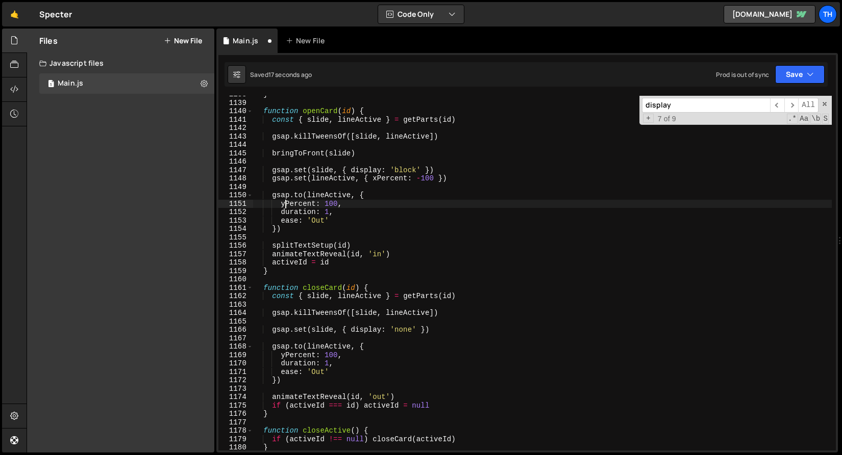
click at [282, 203] on div "} function openCard ( id ) { const { slide , lineActive } = getParts ( id ) gsa…" at bounding box center [541, 276] width 579 height 372
type textarea "xPercent: 100,"
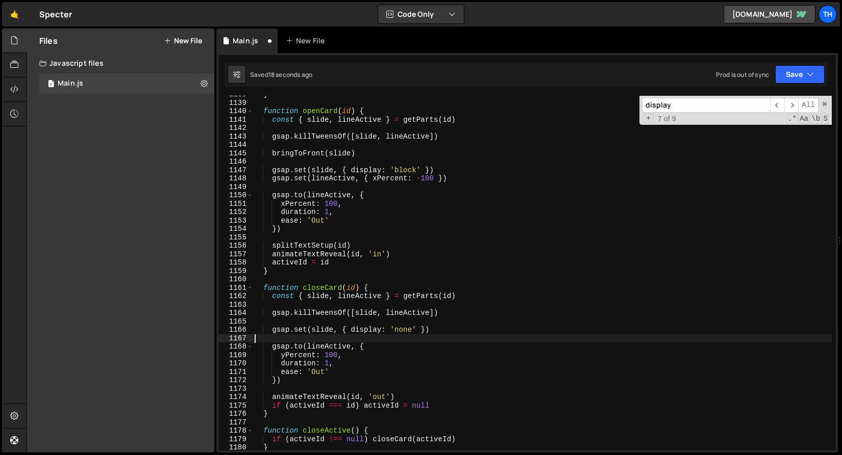
click at [274, 339] on div "} function openCard ( id ) { const { slide , lineActive } = getParts ( id ) gsa…" at bounding box center [541, 276] width 579 height 372
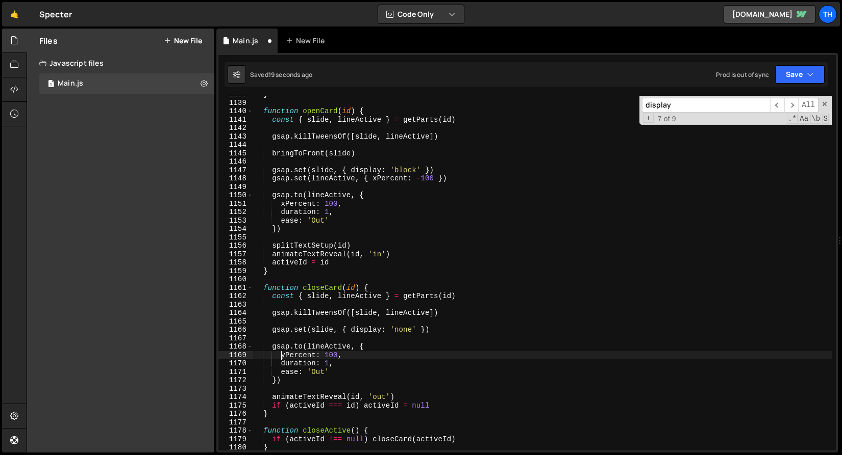
click at [282, 355] on div "} function openCard ( id ) { const { slide , lineActive } = getParts ( id ) gsa…" at bounding box center [541, 276] width 579 height 372
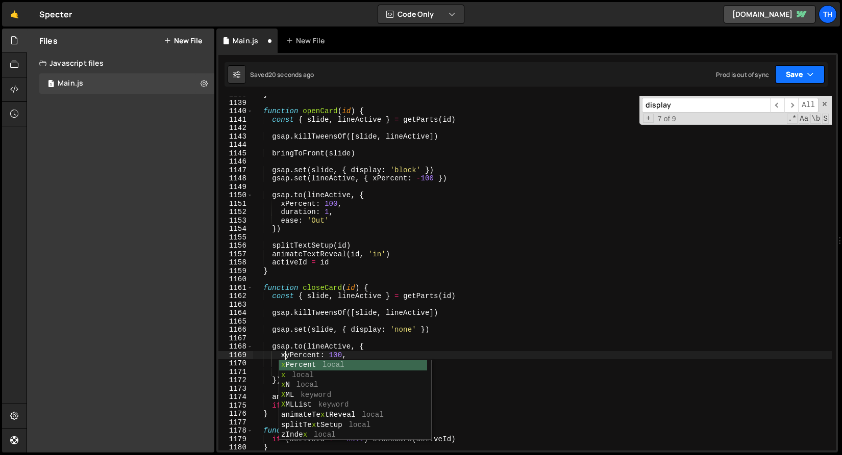
type textarea "xyPercent: 100,"
drag, startPoint x: 797, startPoint y: 73, endPoint x: 794, endPoint y: 78, distance: 5.5
click at [797, 73] on button "Save" at bounding box center [799, 74] width 49 height 18
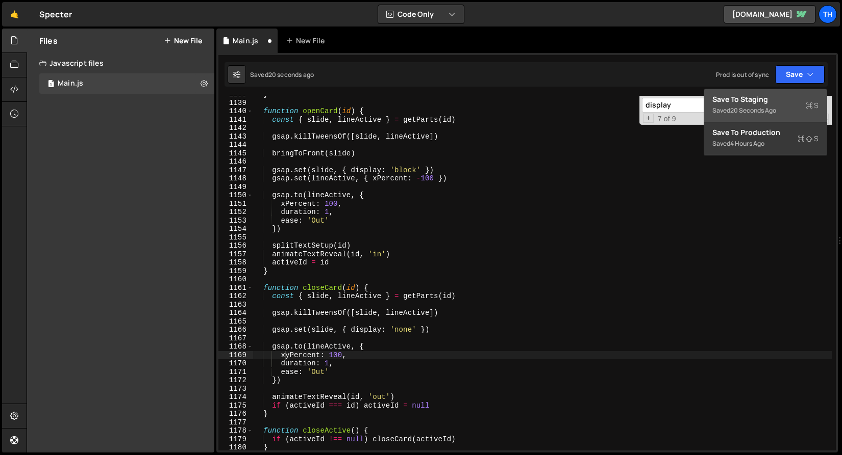
click at [786, 91] on button "Save to Staging S Saved 20 seconds ago" at bounding box center [765, 105] width 122 height 33
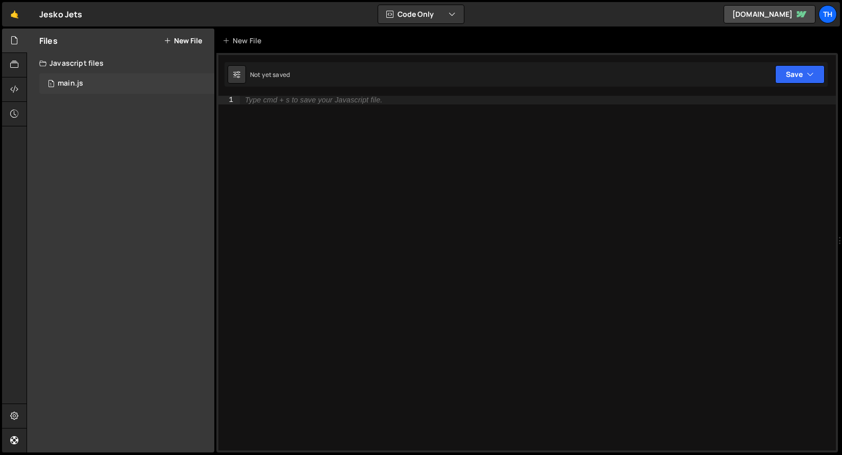
click at [91, 82] on div "1 main.js 0" at bounding box center [126, 83] width 175 height 20
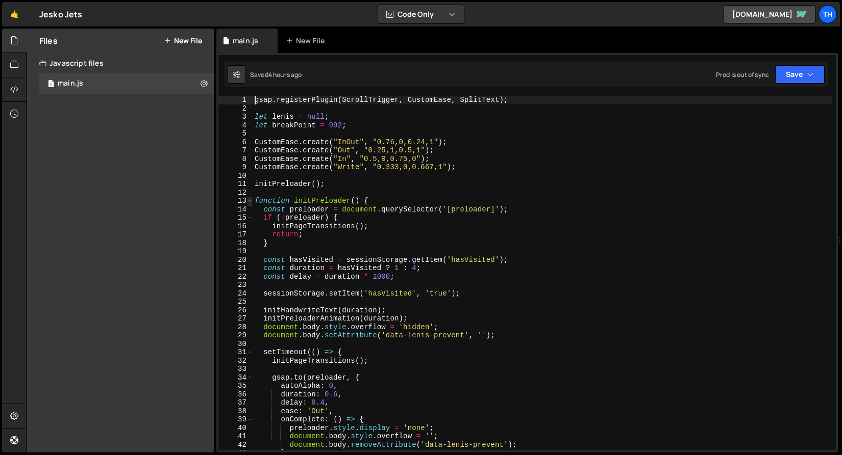
click at [250, 199] on span at bounding box center [250, 201] width 6 height 9
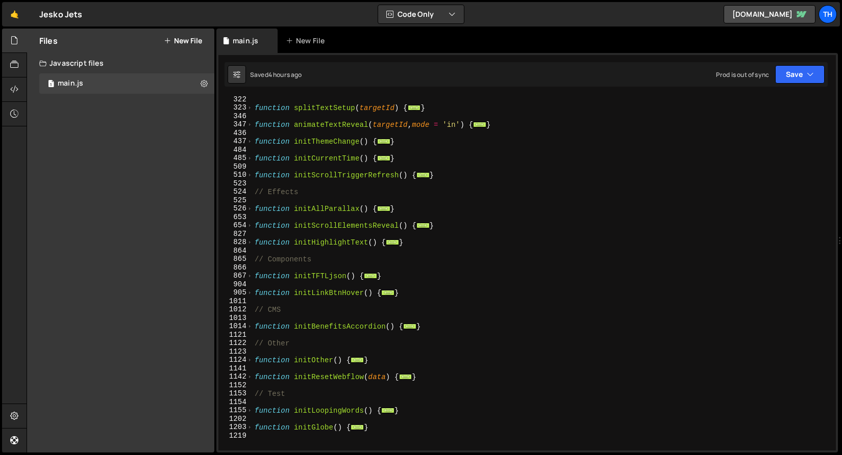
scroll to position [215, 0]
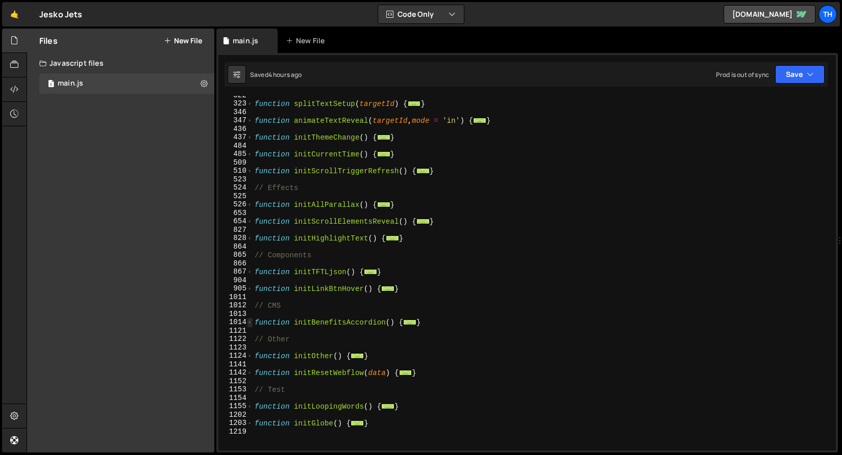
click at [250, 322] on span at bounding box center [250, 322] width 6 height 9
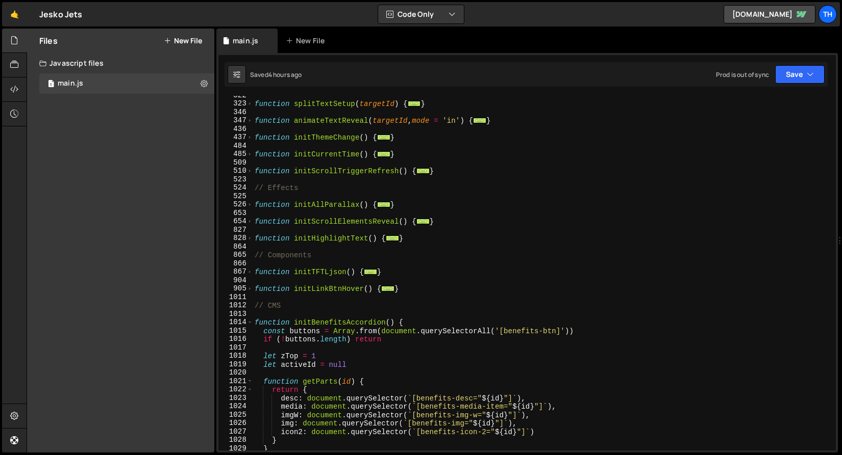
click at [248, 317] on div "1013" at bounding box center [235, 314] width 35 height 9
click at [247, 321] on span at bounding box center [250, 322] width 6 height 9
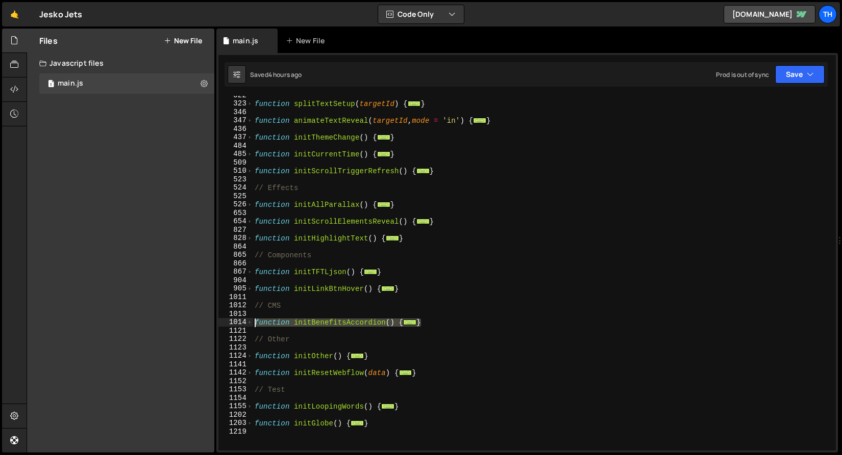
drag, startPoint x: 437, startPoint y: 325, endPoint x: 234, endPoint y: 320, distance: 203.6
click at [234, 320] on div "gsap.registerPlugin(ScrollTrigger, CustomEase, SplitText); 322 323 346 347 436 …" at bounding box center [526, 273] width 617 height 355
type textarea "function initBenefitsAccordion() { const buttons = Array.from(document.querySel…"
click at [277, 284] on div "function splitTextSetup ( targetId ) { ... } function animateTextReveal ( targe…" at bounding box center [541, 277] width 579 height 372
click at [248, 323] on span at bounding box center [250, 322] width 6 height 9
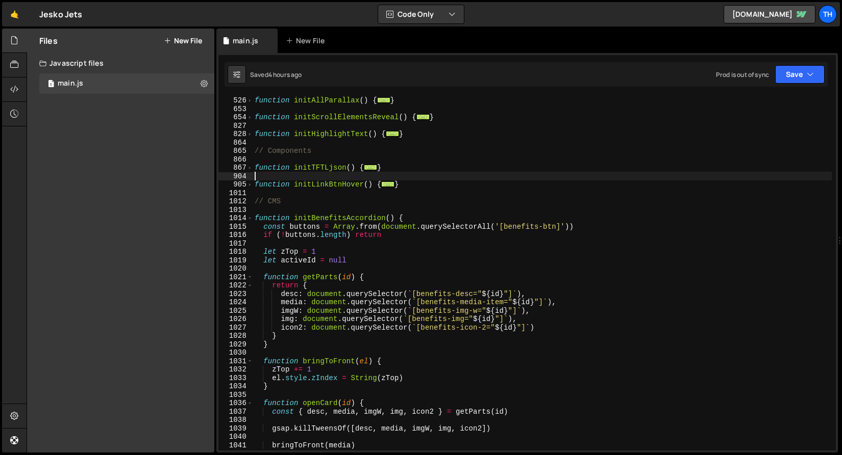
scroll to position [327, 0]
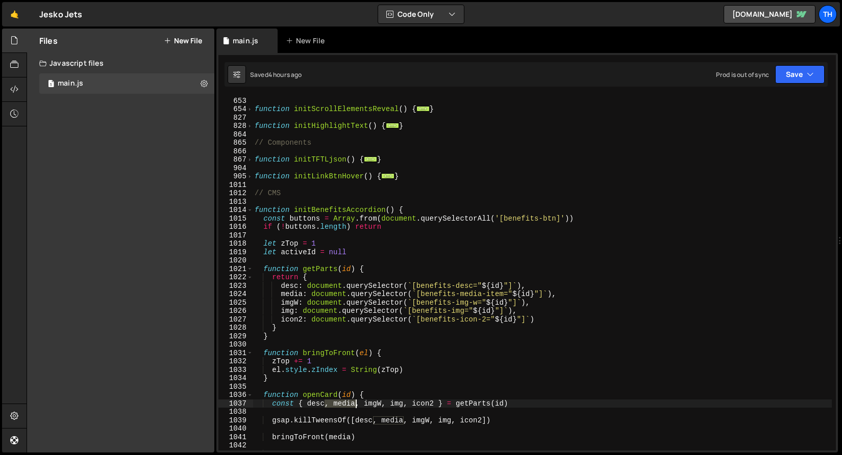
drag, startPoint x: 344, startPoint y: 405, endPoint x: 355, endPoint y: 405, distance: 11.2
click at [355, 405] on div "function initAllParallax ( ) { ... } function initScrollElementsReveal ( ) { ..…" at bounding box center [541, 274] width 579 height 372
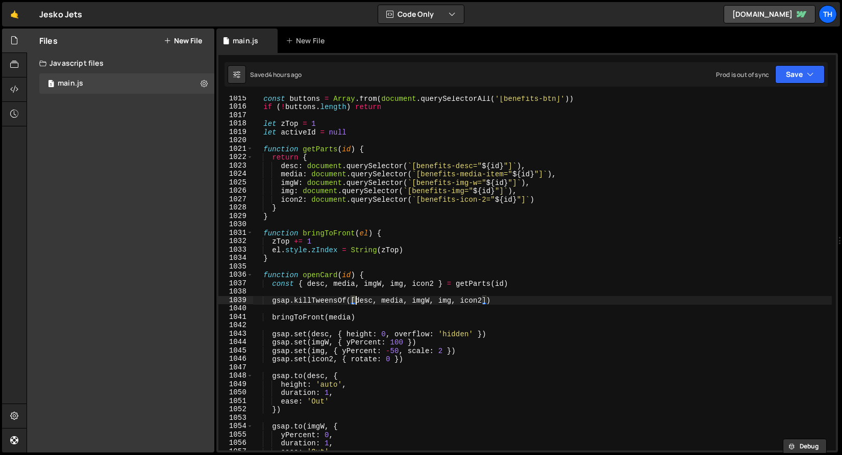
click at [355, 302] on div "const buttons = Array . from ( document . querySelectorAll ( '[benefits-btn]' )…" at bounding box center [541, 280] width 579 height 372
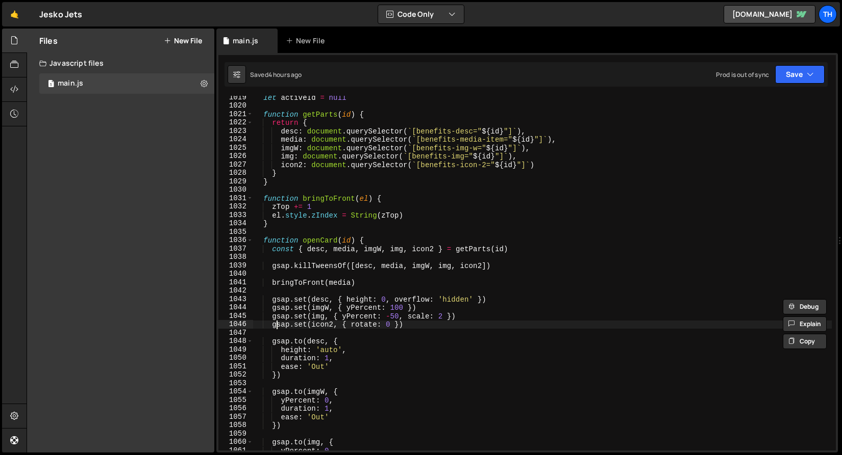
click at [275, 322] on div "let activeId = null function getParts ( id ) { return { desc : document . query…" at bounding box center [541, 279] width 579 height 372
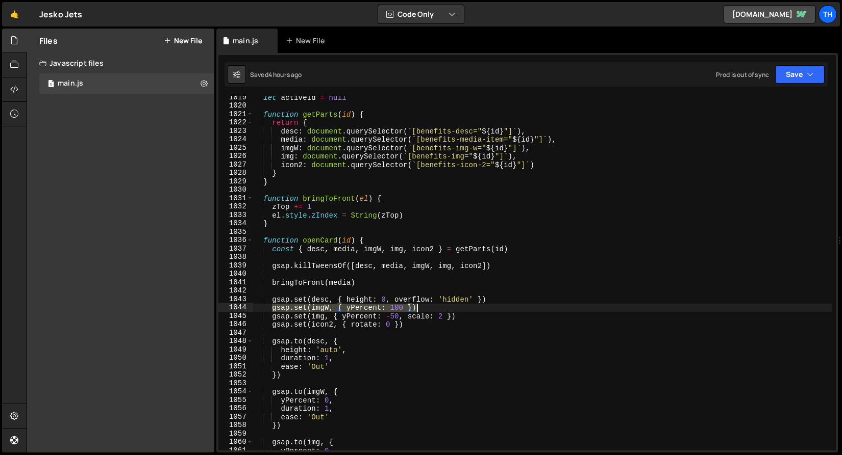
drag, startPoint x: 272, startPoint y: 308, endPoint x: 423, endPoint y: 308, distance: 150.5
click at [423, 308] on div "let activeId = null function getParts ( id ) { return { desc : document . query…" at bounding box center [541, 279] width 579 height 372
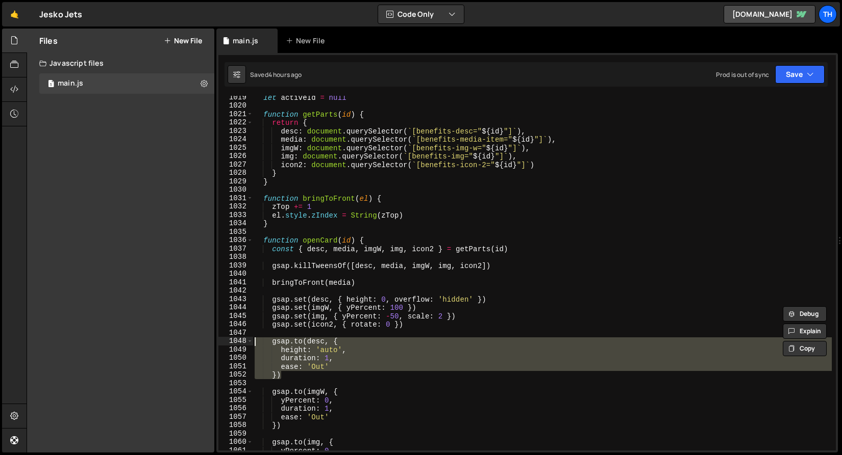
drag, startPoint x: 296, startPoint y: 374, endPoint x: 221, endPoint y: 345, distance: 80.9
click at [221, 345] on div "gsap.set(imgW, { yPercent: 100 }) 1019 1020 1021 1022 1023 1024 1025 1026 1027 …" at bounding box center [526, 273] width 617 height 355
type textarea "gsap.to(desc, { height: 'auto',"
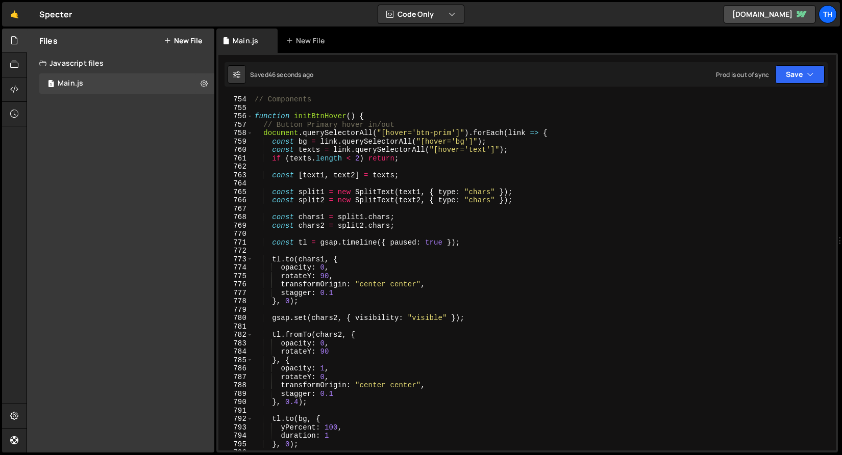
scroll to position [6282, 0]
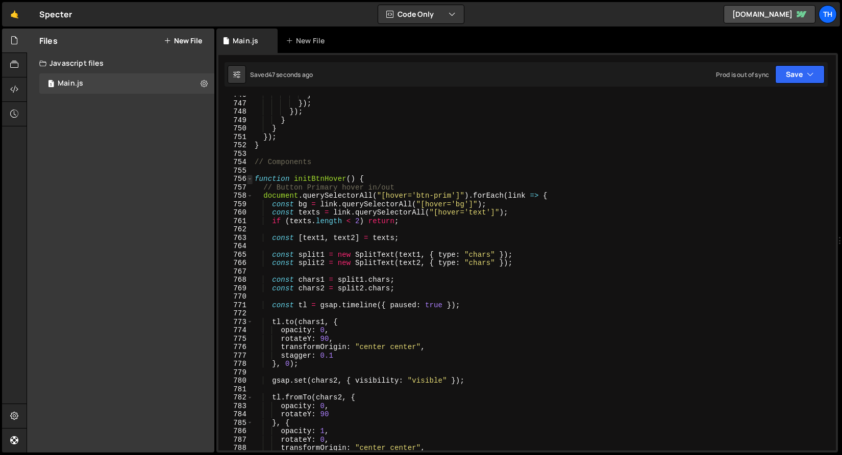
click at [247, 179] on span at bounding box center [250, 179] width 6 height 9
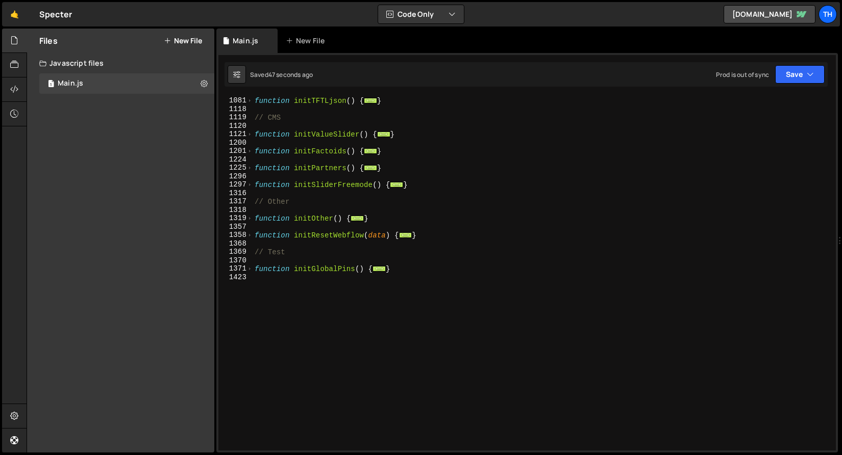
scroll to position [467, 0]
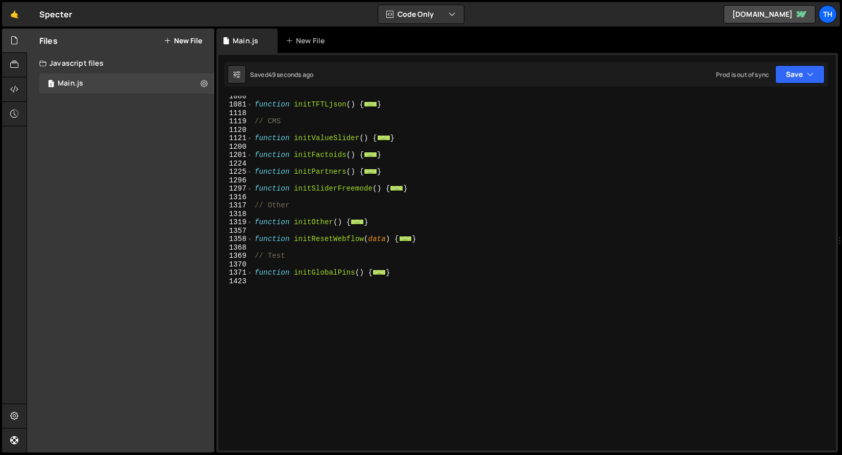
click at [244, 142] on div "1121" at bounding box center [235, 138] width 35 height 9
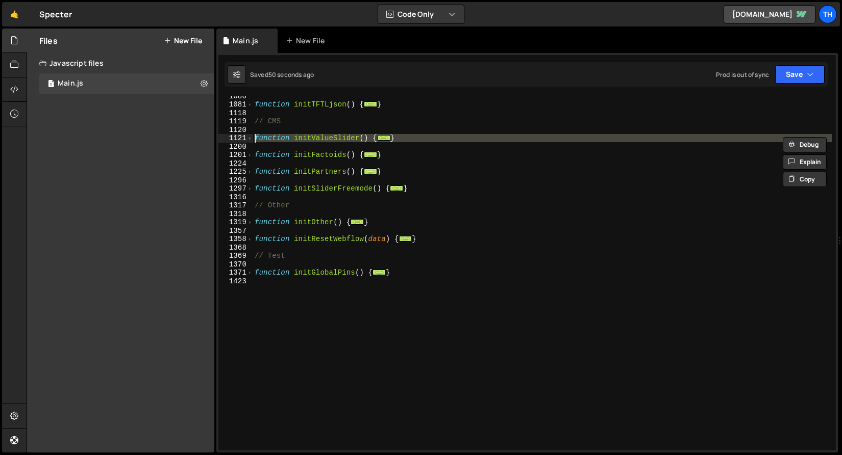
click at [251, 124] on div "1119" at bounding box center [235, 121] width 35 height 9
click at [249, 136] on span at bounding box center [250, 138] width 6 height 9
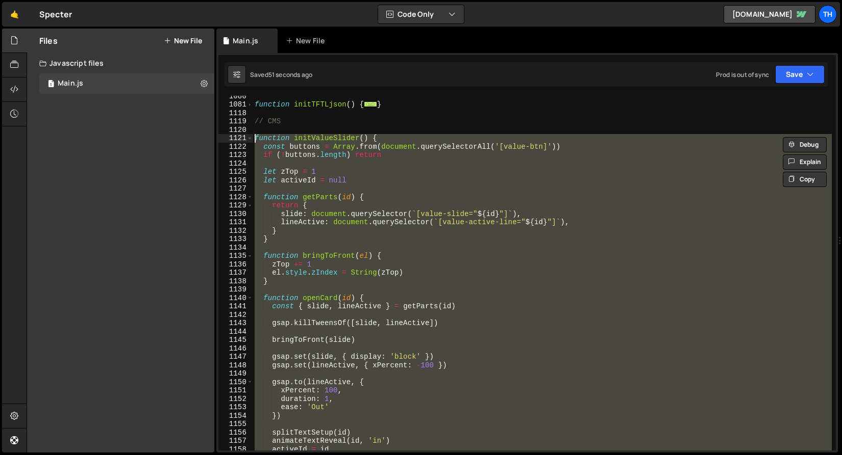
scroll to position [569, 0]
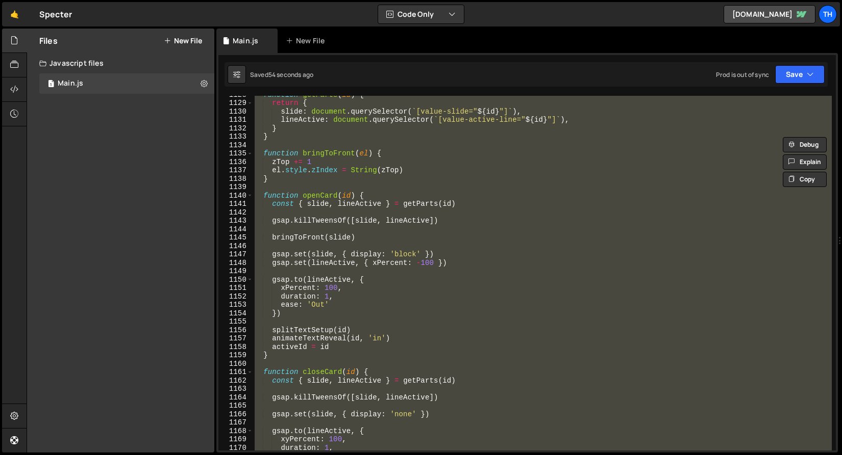
click at [335, 285] on div "function getParts ( id ) { return { slide : document . querySelector ( ` [value…" at bounding box center [541, 273] width 579 height 355
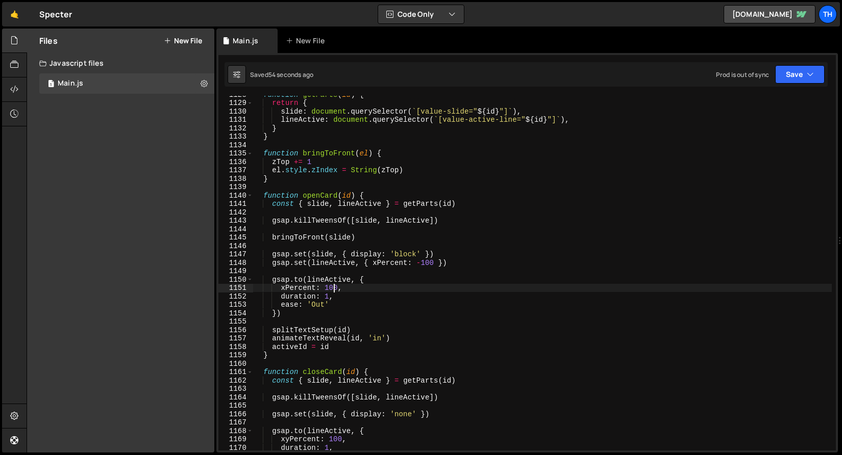
click at [335, 285] on div "function getParts ( id ) { return { slide : document . querySelector ( ` [value…" at bounding box center [541, 276] width 579 height 372
type textarea "xPercent: 0,"
click at [340, 268] on div "function getParts ( id ) { return { slide : document . querySelector ( ` [value…" at bounding box center [541, 276] width 579 height 372
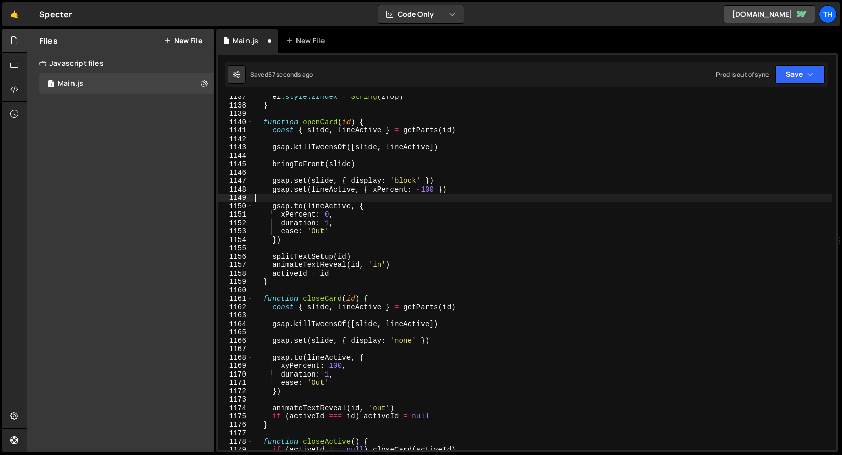
scroll to position [643, 0]
click at [798, 77] on button "Save" at bounding box center [799, 74] width 49 height 18
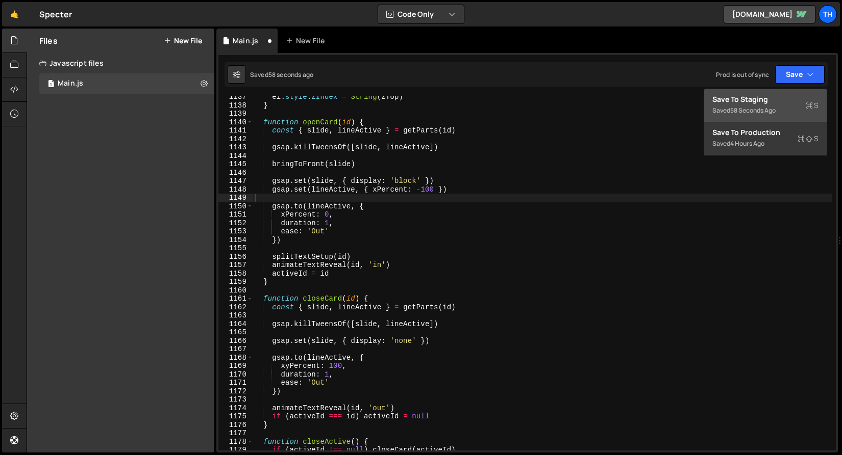
click at [780, 100] on div "Save to Staging S" at bounding box center [765, 99] width 106 height 10
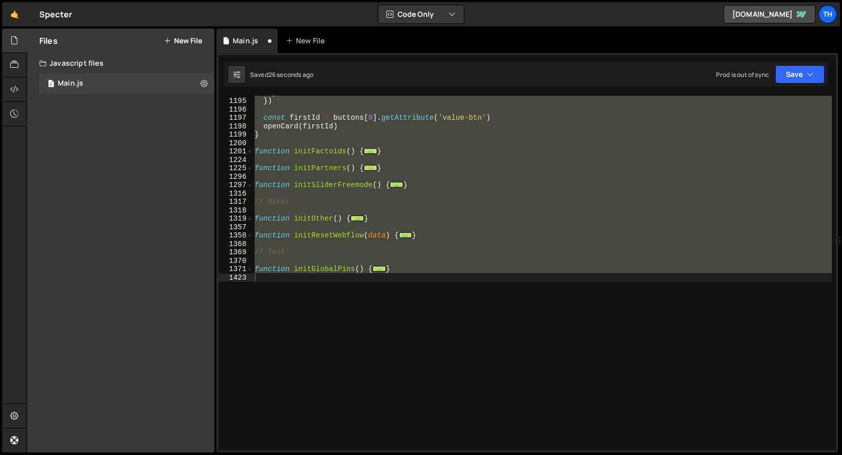
scroll to position [1127, 0]
type textarea "}"
click at [404, 164] on div "}) }) const firstId = buttons [ 0 ] . getAttribute ( 'value-btn' ) openCard ( f…" at bounding box center [541, 273] width 579 height 355
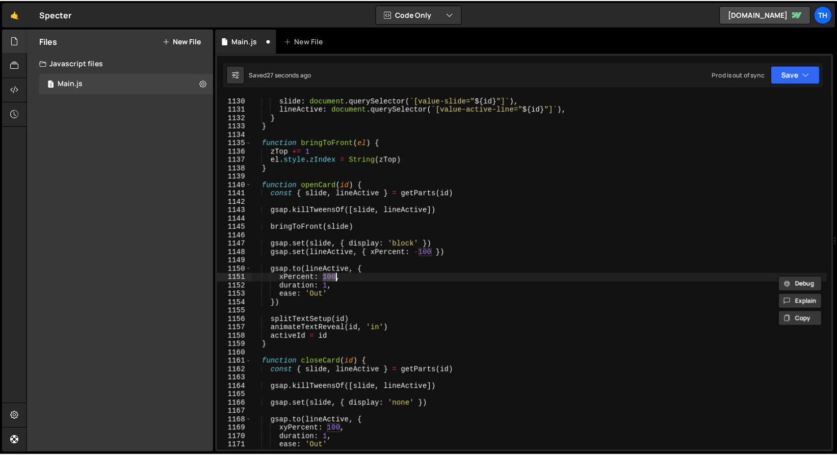
scroll to position [580, 0]
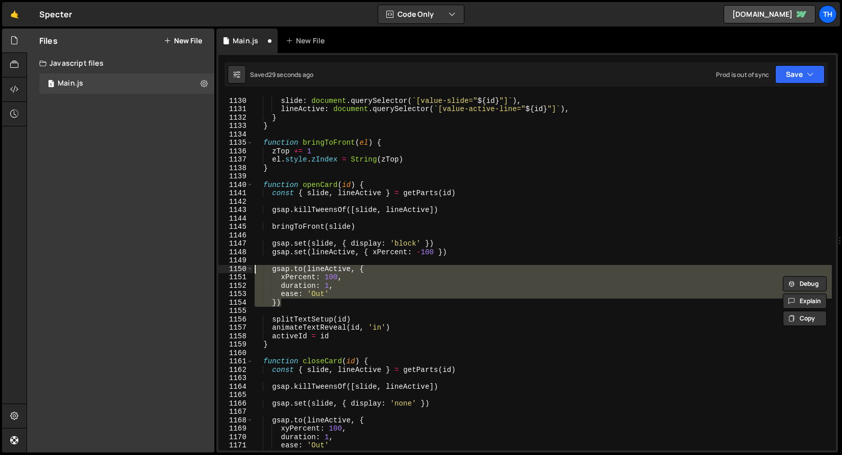
drag, startPoint x: 302, startPoint y: 303, endPoint x: 216, endPoint y: 270, distance: 92.2
click at [216, 270] on div "xPercent: 100, 1129 1130 1131 1132 1133 1134 1135 1136 1137 1138 1139 1140 1141…" at bounding box center [526, 253] width 621 height 400
type textarea "gsap.to(lineActive, { xPercent: 100,"
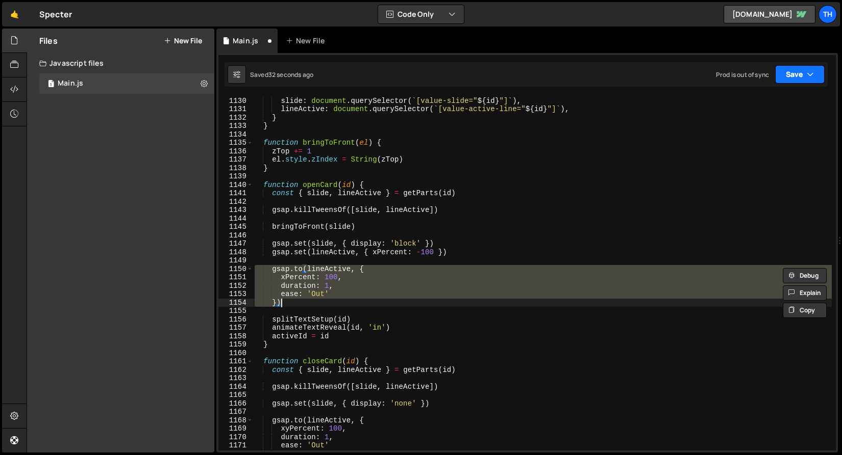
click at [783, 75] on button "Save" at bounding box center [799, 74] width 49 height 18
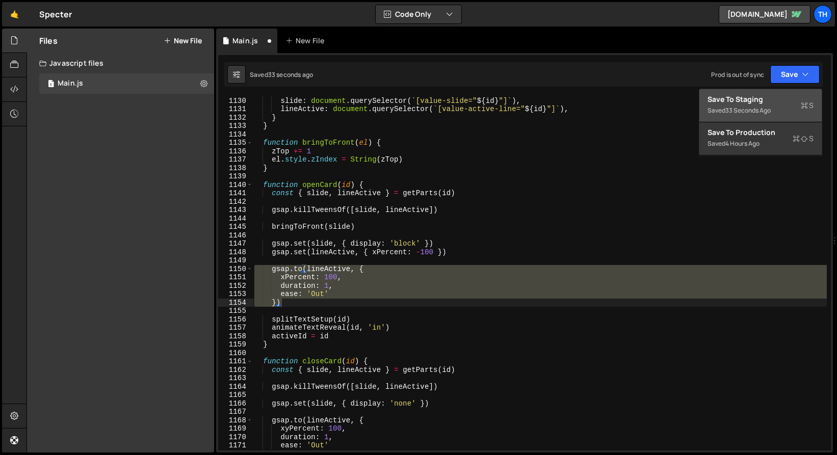
click at [778, 95] on div "Save to Staging S" at bounding box center [761, 99] width 106 height 10
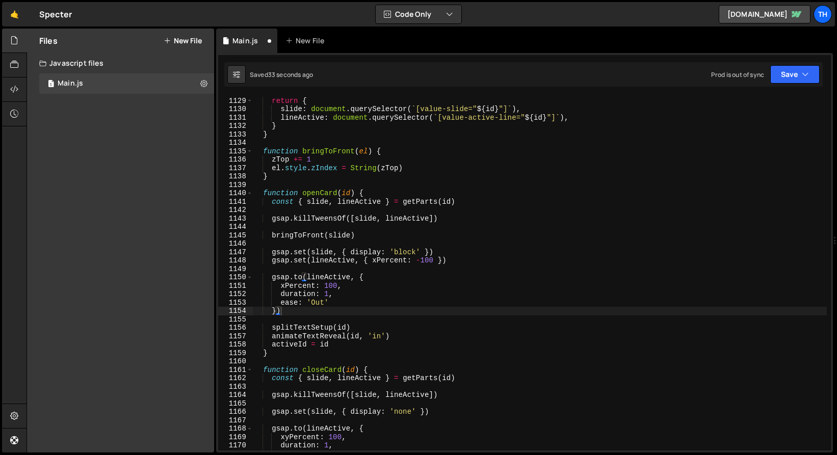
scroll to position [9500, 0]
click at [790, 79] on button "Save" at bounding box center [795, 74] width 49 height 18
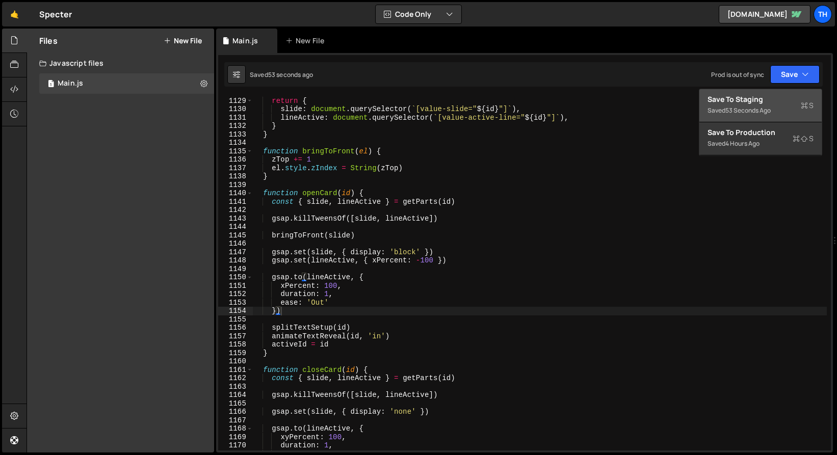
click at [762, 108] on div "53 seconds ago" at bounding box center [748, 110] width 45 height 9
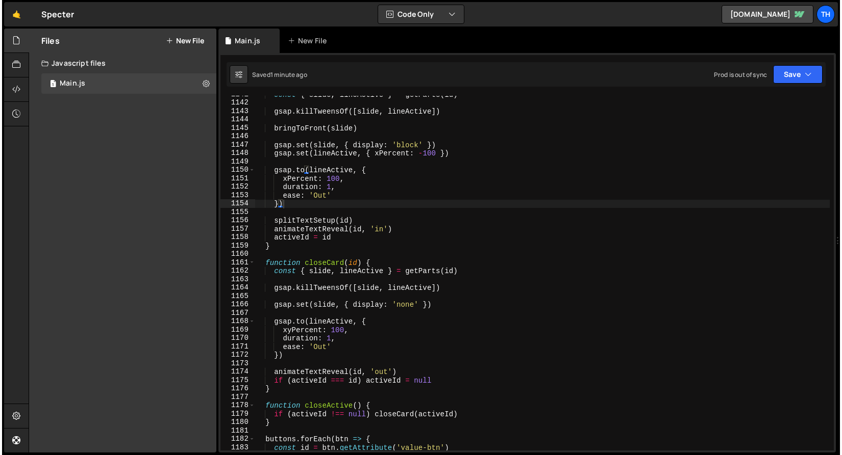
scroll to position [9607, 0]
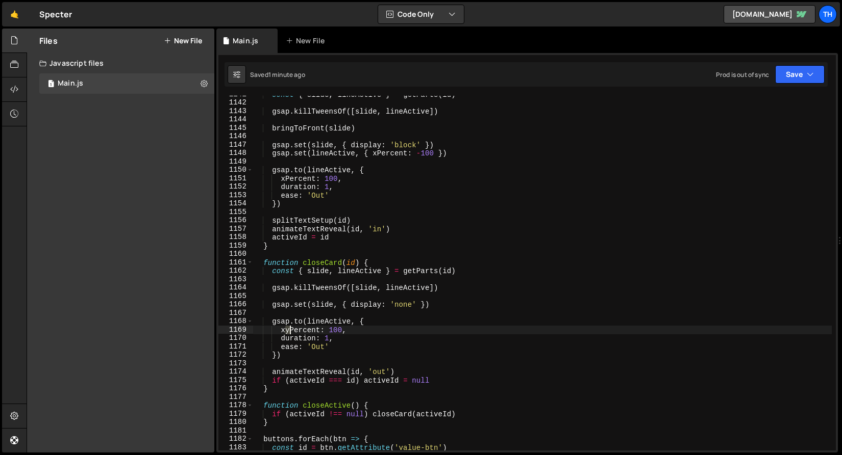
click at [288, 332] on div "const { slide , lineActive } = getParts ( id ) gsap . killTweensOf ([ slide , l…" at bounding box center [541, 276] width 579 height 372
click at [786, 76] on button "Save" at bounding box center [799, 74] width 49 height 18
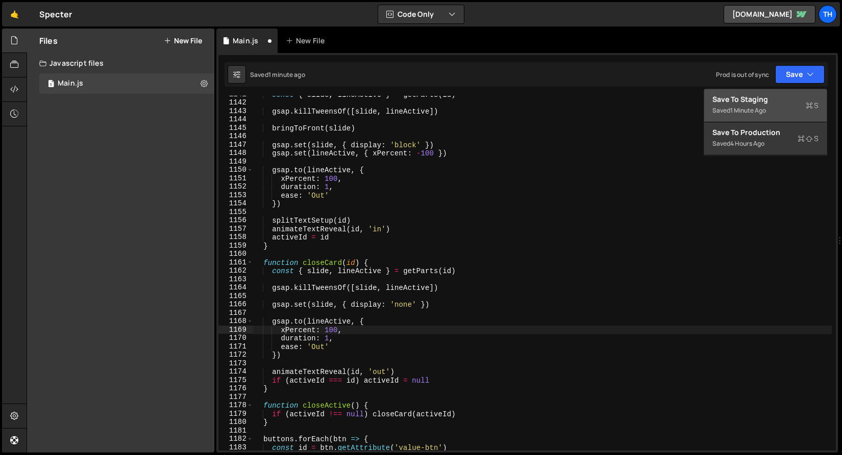
click at [769, 107] on div "Saved 1 minute ago" at bounding box center [765, 111] width 106 height 12
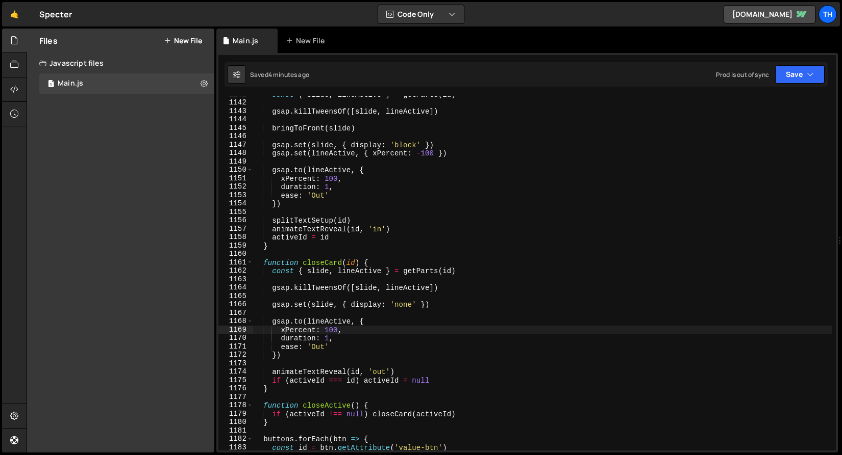
click at [312, 375] on div "const { slide , lineActive } = getParts ( id ) gsap . killTweensOf ([ slide , l…" at bounding box center [541, 276] width 579 height 372
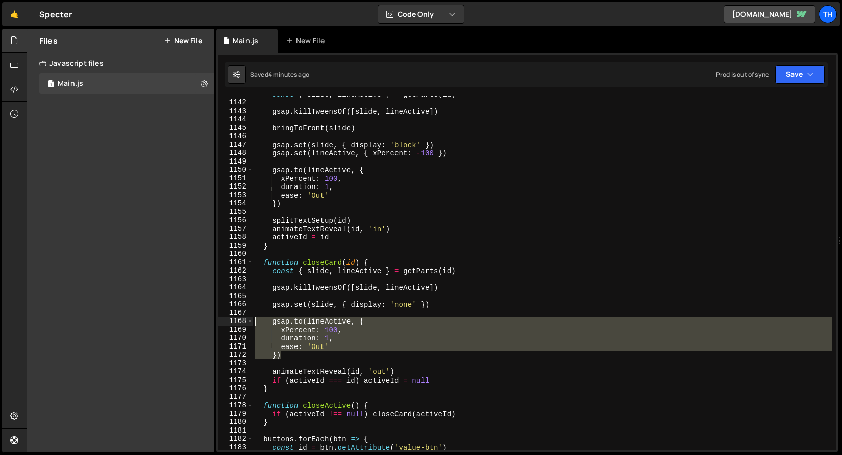
drag, startPoint x: 285, startPoint y: 359, endPoint x: 202, endPoint y: 318, distance: 91.9
click at [202, 318] on div "Files New File Javascript files 1 Main.js 0 CSS files Copy share link Edit File…" at bounding box center [434, 241] width 815 height 425
type textarea "gsap.to(lineActive, { xPercent: 100,"
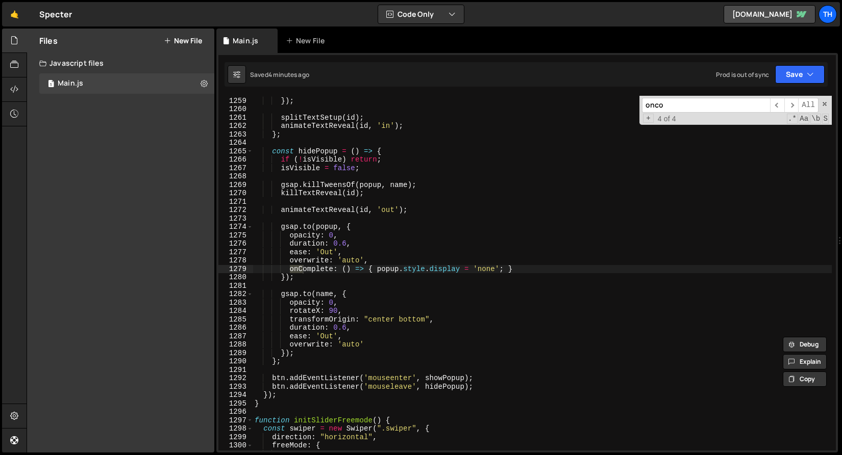
scroll to position [10594, 0]
type input "onco"
click at [289, 277] on div "overwrite : 'auto' }) ; splitTextSetup ( id ) ; animateTextReveal ( id , 'in' )…" at bounding box center [541, 274] width 579 height 372
drag, startPoint x: 290, startPoint y: 270, endPoint x: 537, endPoint y: 268, distance: 246.9
click at [537, 268] on div "overwrite : 'auto' }) ; splitTextSetup ( id ) ; animateTextReveal ( id , 'in' )…" at bounding box center [541, 274] width 579 height 372
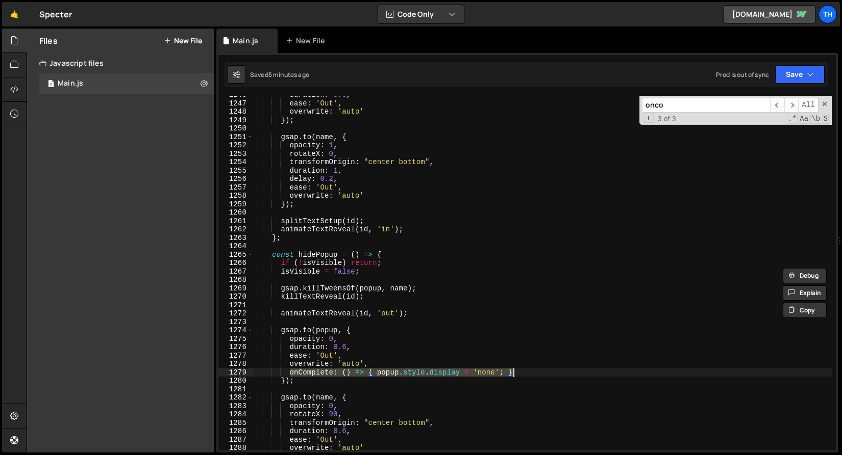
scroll to position [10469, 0]
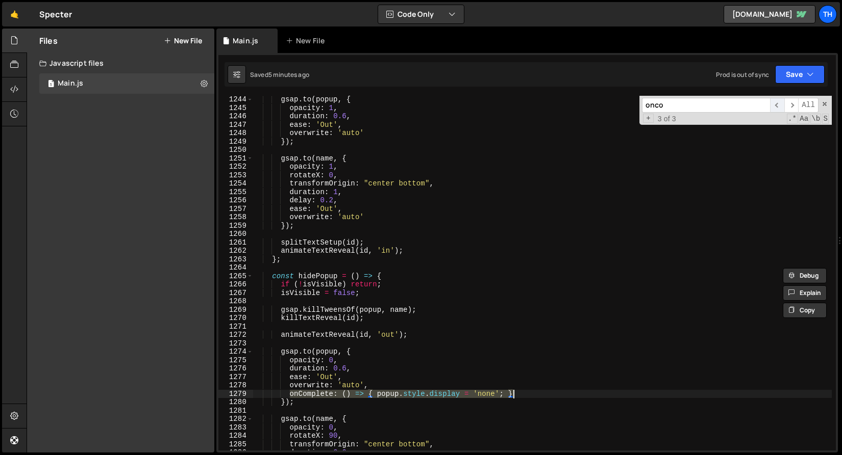
click at [782, 103] on span "​" at bounding box center [777, 105] width 14 height 15
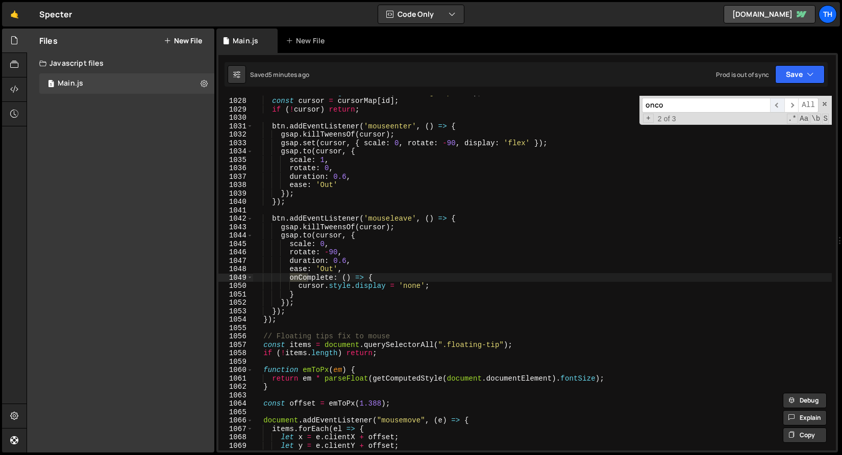
scroll to position [8650, 0]
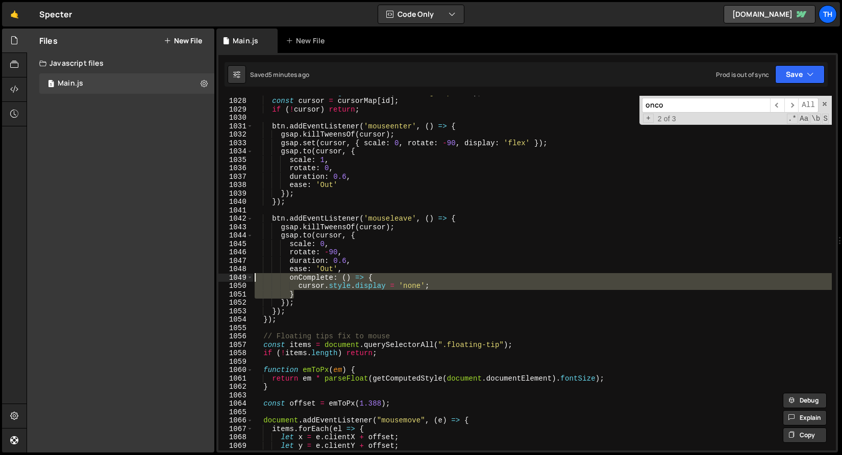
drag, startPoint x: 305, startPoint y: 295, endPoint x: 179, endPoint y: 279, distance: 127.0
click at [179, 279] on div "Files New File Javascript files 1 Main.js 0 CSS files Copy share link Edit File…" at bounding box center [434, 241] width 815 height 425
type textarea "onComplete: () => { cursor.style.display = 'none';"
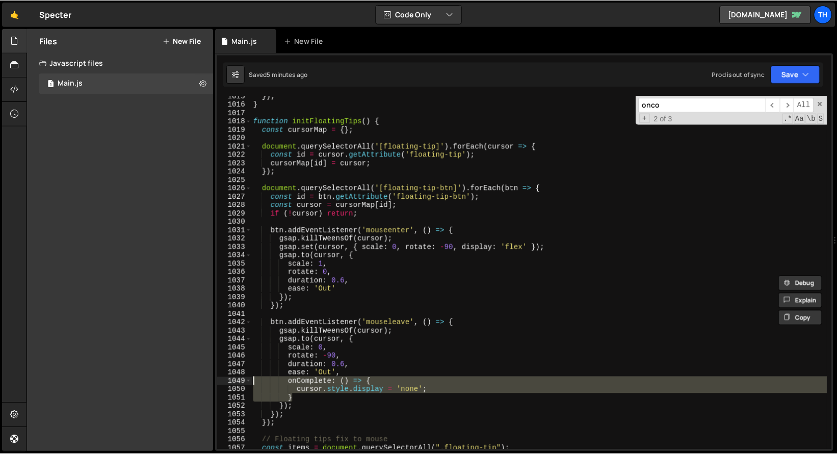
scroll to position [8541, 0]
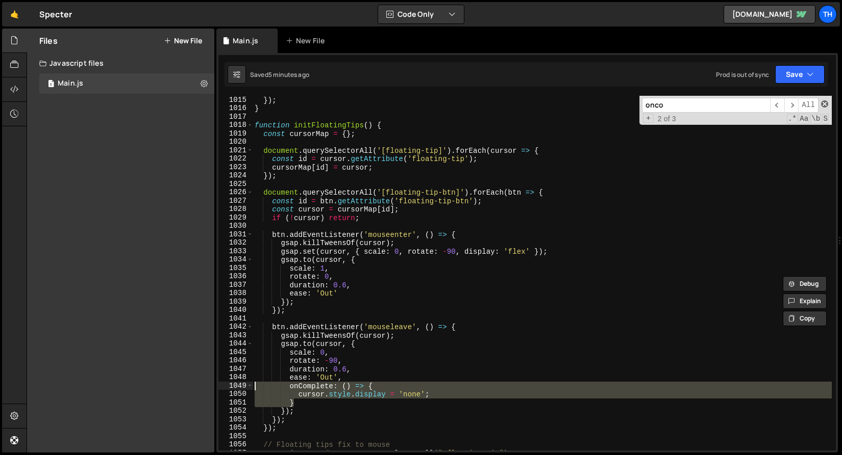
click at [825, 101] on span at bounding box center [824, 103] width 7 height 7
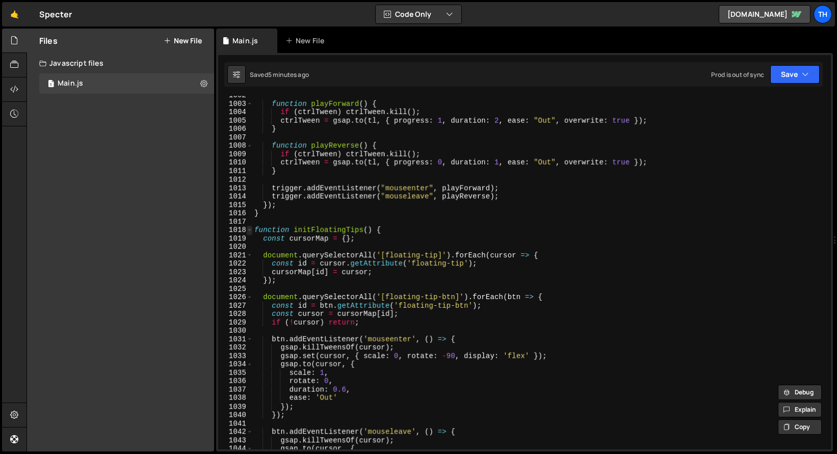
click at [249, 233] on span at bounding box center [250, 230] width 6 height 9
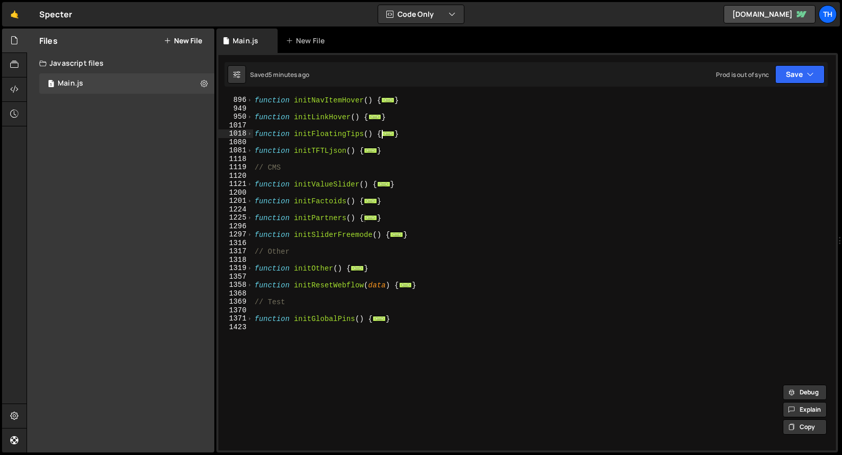
scroll to position [399, 0]
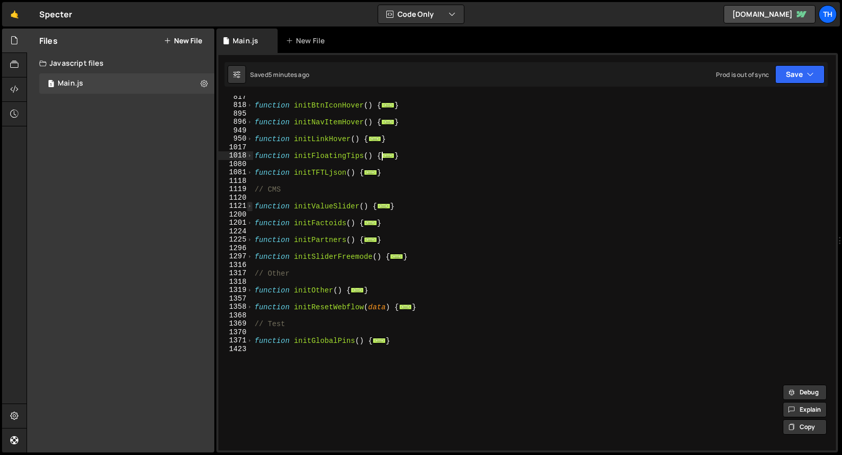
click at [249, 208] on span at bounding box center [250, 206] width 6 height 9
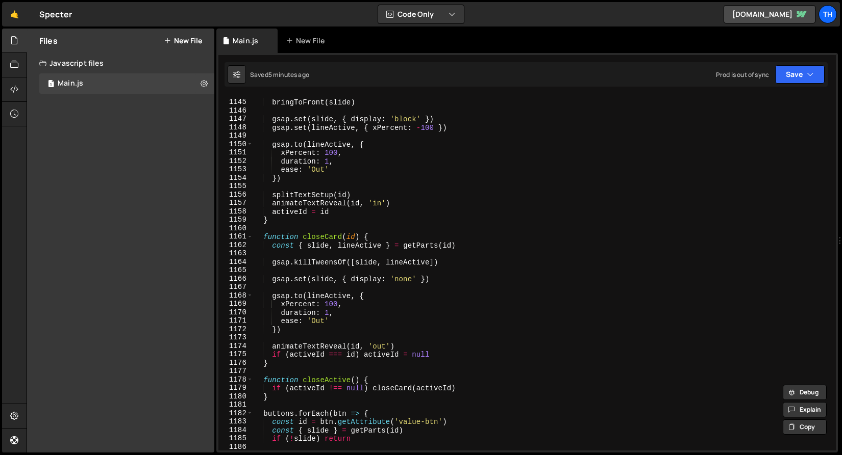
scroll to position [705, 0]
click at [409, 274] on div "bringToFront ( slide ) gsap . set ( slide , { display : 'block' }) gsap . set (…" at bounding box center [541, 276] width 579 height 372
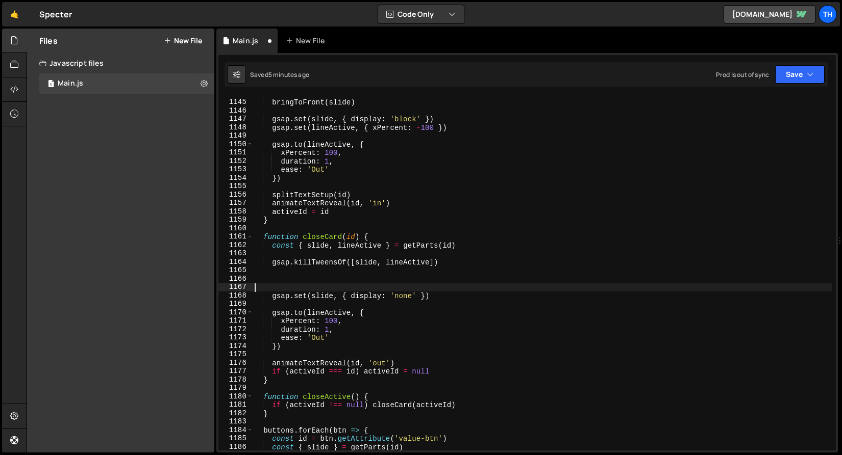
paste textarea "}"
type textarea "}"
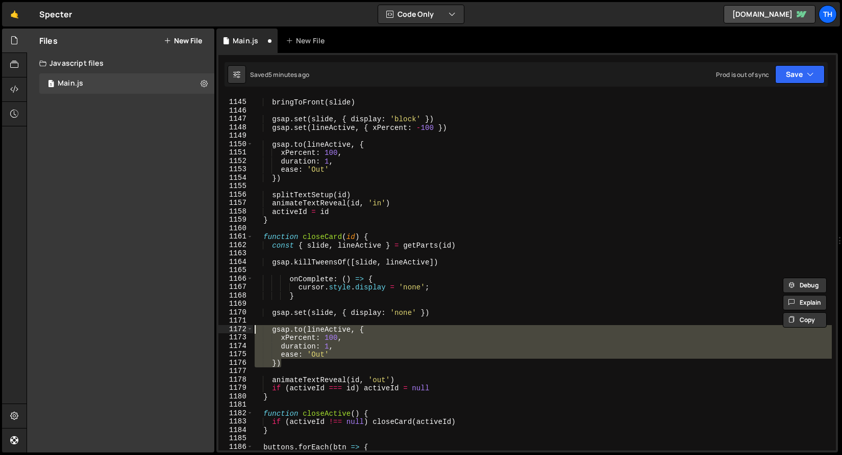
drag, startPoint x: 286, startPoint y: 360, endPoint x: 229, endPoint y: 332, distance: 63.0
click at [229, 332] on div "cursor.style.display = 'none'; } 1144 1145 1146 1147 1148 1149 1150 1151 1152 1…" at bounding box center [526, 273] width 617 height 355
click at [260, 275] on div "bringToFront ( slide ) gsap . set ( slide , { display : 'block' }) gsap . set (…" at bounding box center [541, 276] width 579 height 372
type textarea "onComplete: () => {"
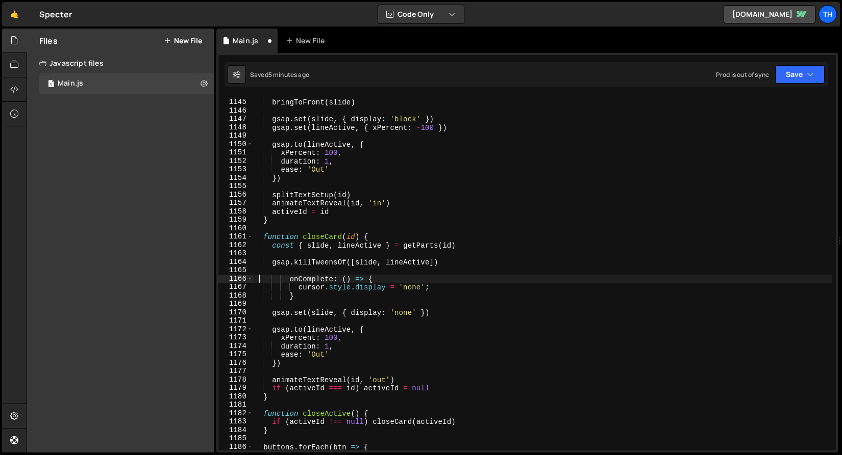
click at [261, 273] on div "bringToFront ( slide ) gsap . set ( slide , { display : 'block' }) gsap . set (…" at bounding box center [541, 276] width 579 height 372
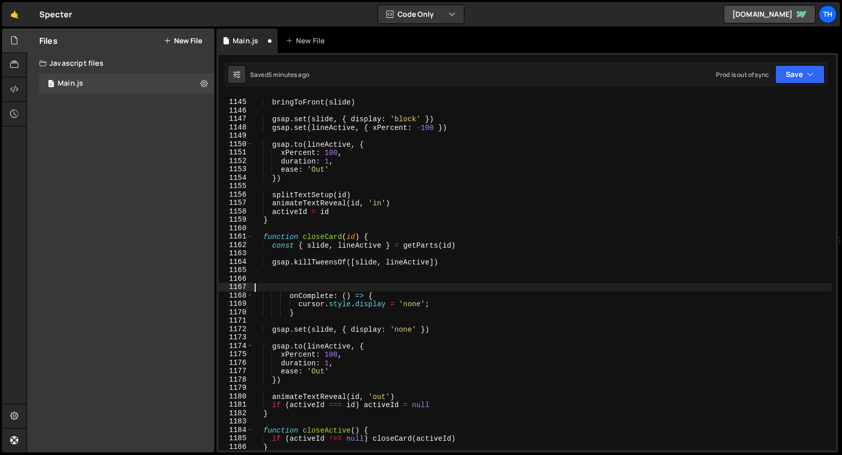
paste textarea "})"
type textarea "})"
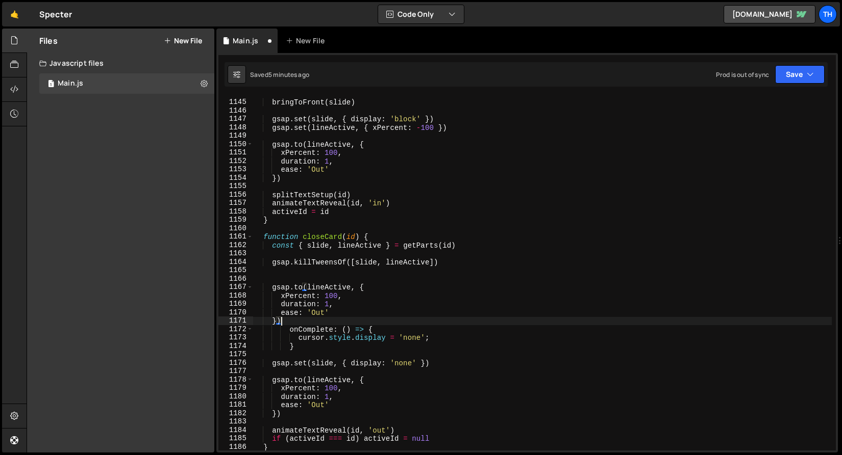
click at [282, 276] on div "bringToFront ( slide ) gsap . set ( slide , { display : 'block' }) gsap . set (…" at bounding box center [541, 276] width 579 height 372
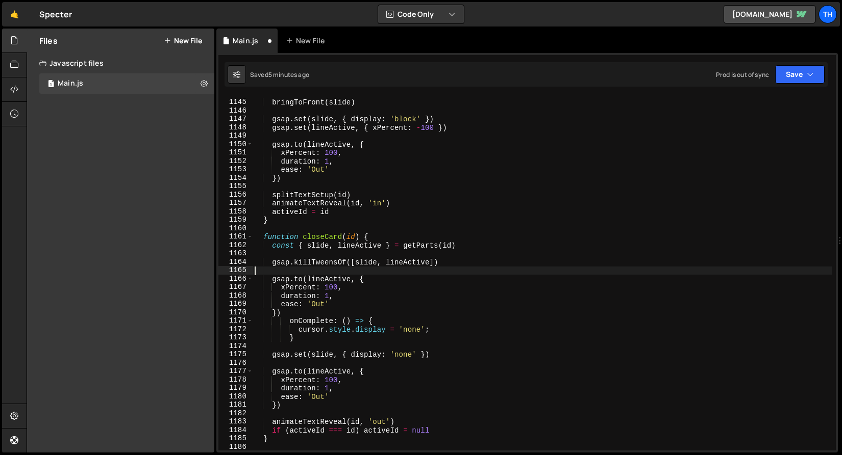
click at [321, 355] on div "bringToFront ( slide ) gsap . set ( slide , { display : 'block' }) gsap . set (…" at bounding box center [541, 276] width 579 height 372
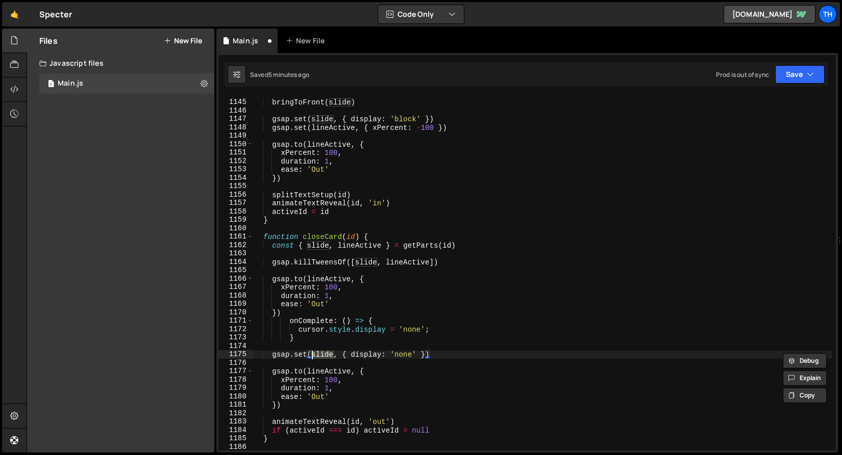
click at [332, 281] on div "bringToFront ( slide ) gsap . set ( slide , { display : 'block' }) gsap . set (…" at bounding box center [541, 276] width 579 height 372
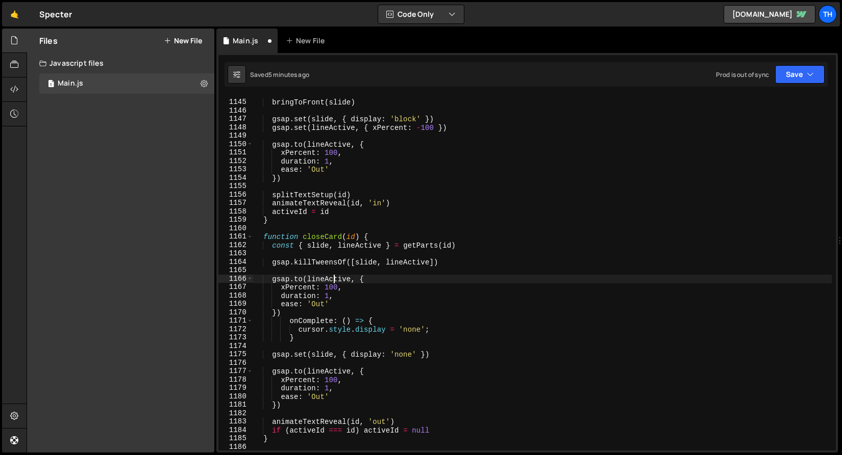
click at [332, 281] on div "bringToFront ( slide ) gsap . set ( slide , { display : 'block' }) gsap . set (…" at bounding box center [541, 276] width 579 height 372
paste textarea "slid"
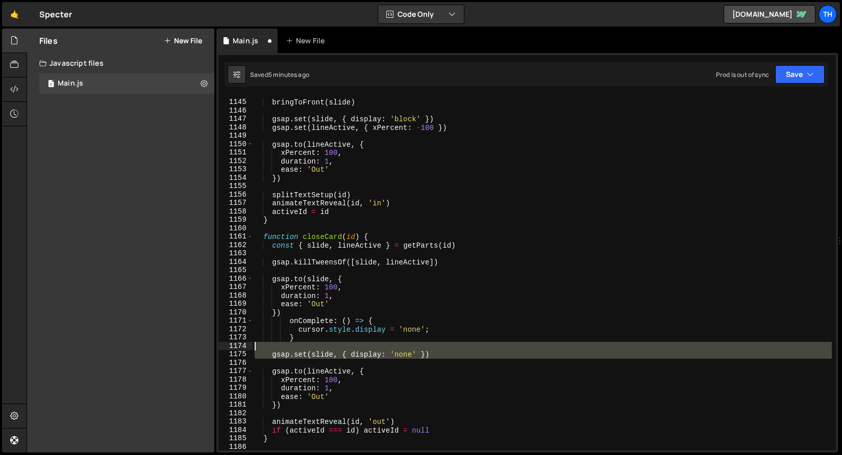
drag, startPoint x: 300, startPoint y: 362, endPoint x: 209, endPoint y: 345, distance: 92.3
click at [209, 345] on div "Files New File Javascript files 1 Main.js 0 CSS files Copy share link Edit File…" at bounding box center [434, 241] width 815 height 425
type textarea "gsap.set(slide, { display: 'none' })"
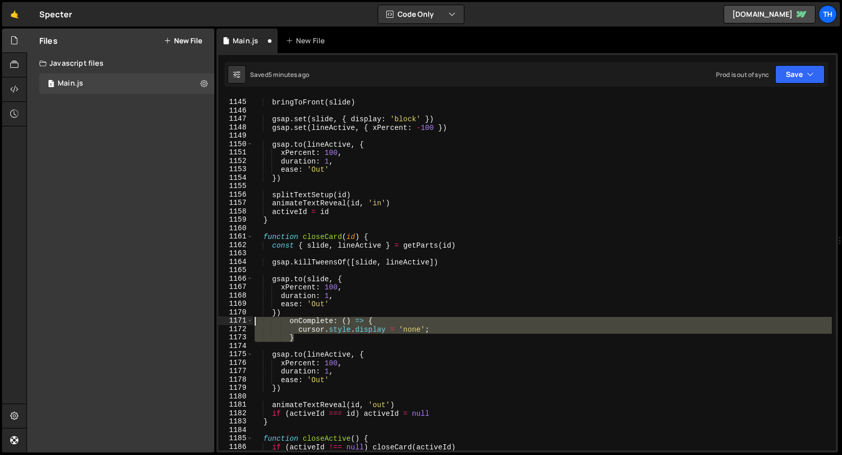
drag, startPoint x: 299, startPoint y: 340, endPoint x: 205, endPoint y: 325, distance: 95.6
click at [205, 325] on div "Files New File Javascript files 1 Main.js 0 CSS files Copy share link Edit File…" at bounding box center [434, 241] width 815 height 425
click at [293, 340] on div "bringToFront ( slide ) gsap . set ( slide , { display : 'block' }) gsap . set (…" at bounding box center [541, 273] width 579 height 355
drag, startPoint x: 311, startPoint y: 340, endPoint x: 199, endPoint y: 322, distance: 113.0
click at [199, 322] on div "Files New File Javascript files 1 Main.js 0 CSS files Copy share link Edit File…" at bounding box center [434, 241] width 815 height 425
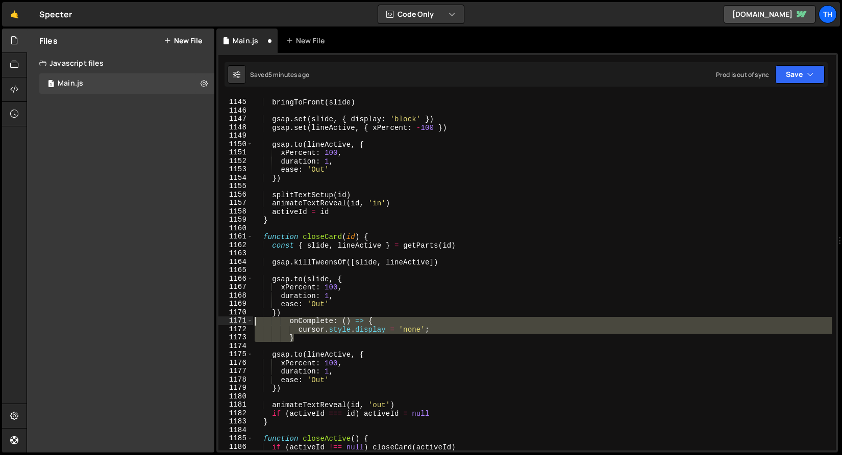
type textarea "onComplete: () => { cursor.style.display = 'none';"
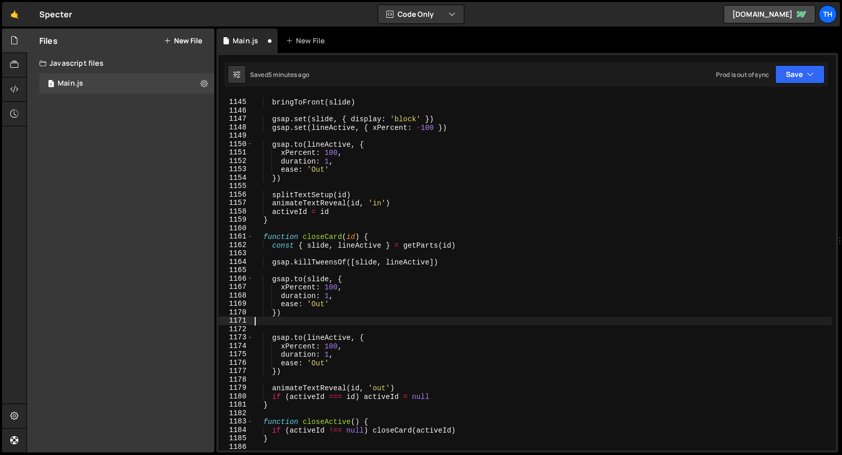
click at [348, 306] on div "bringToFront ( slide ) gsap . set ( slide , { display : 'block' }) gsap . set (…" at bounding box center [541, 276] width 579 height 372
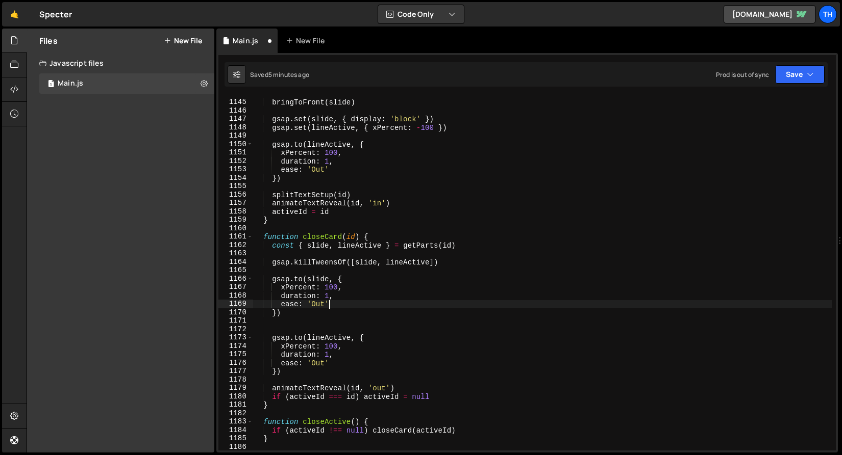
type textarea "ease: 'Out',"
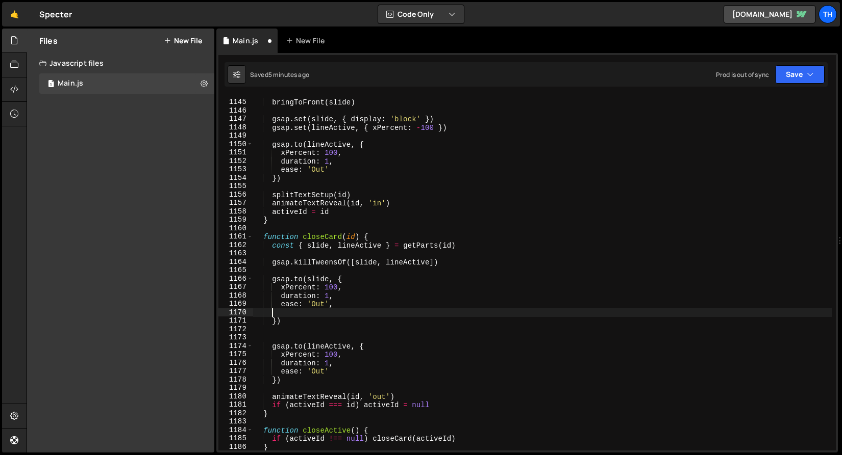
scroll to position [0, 0]
paste textarea "}"
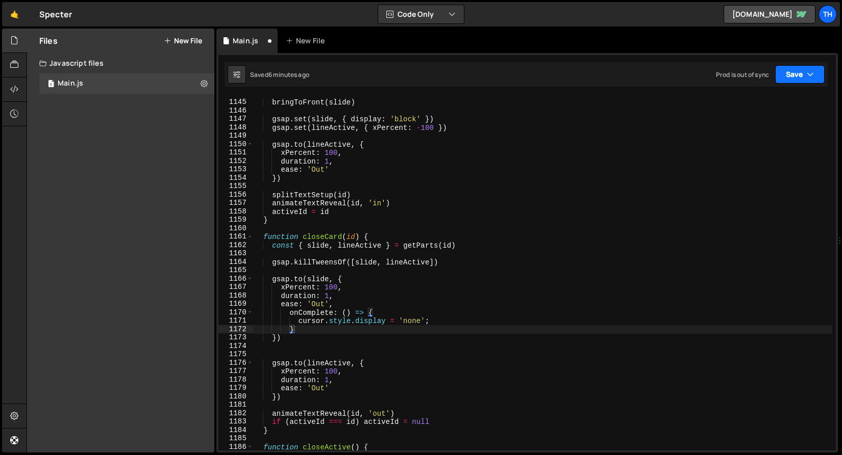
click at [786, 77] on button "Save" at bounding box center [799, 74] width 49 height 18
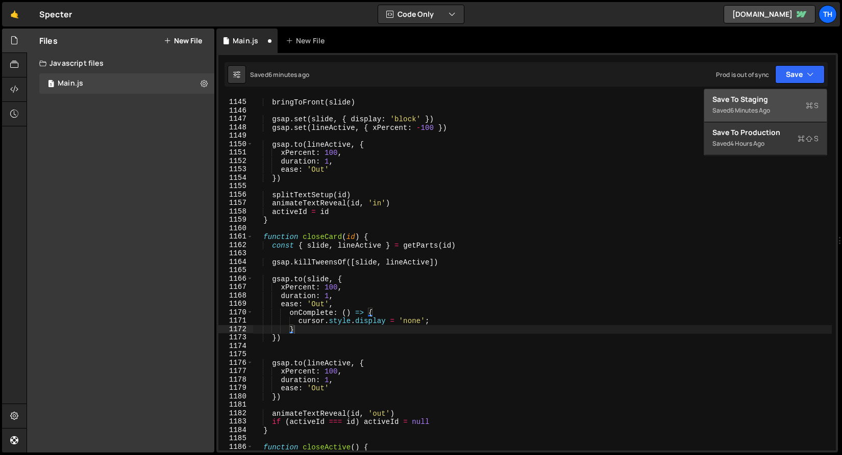
click at [779, 101] on div "Save to Staging S" at bounding box center [765, 99] width 106 height 10
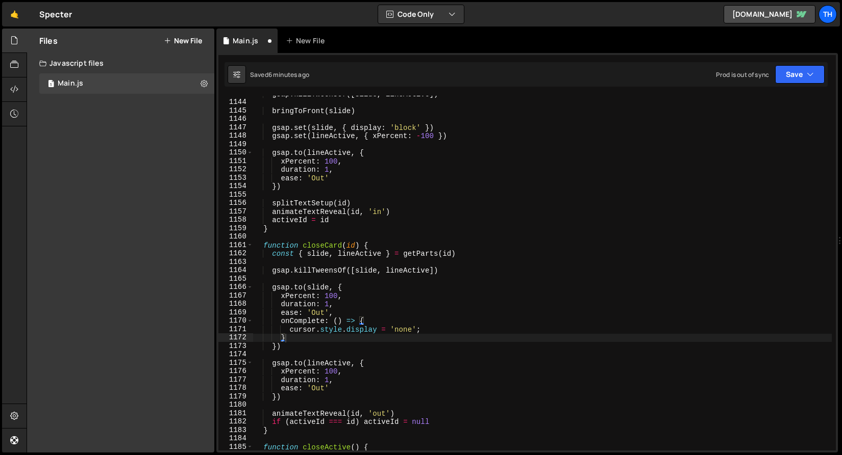
scroll to position [9625, 0]
type textarea "xPercent: 100,"
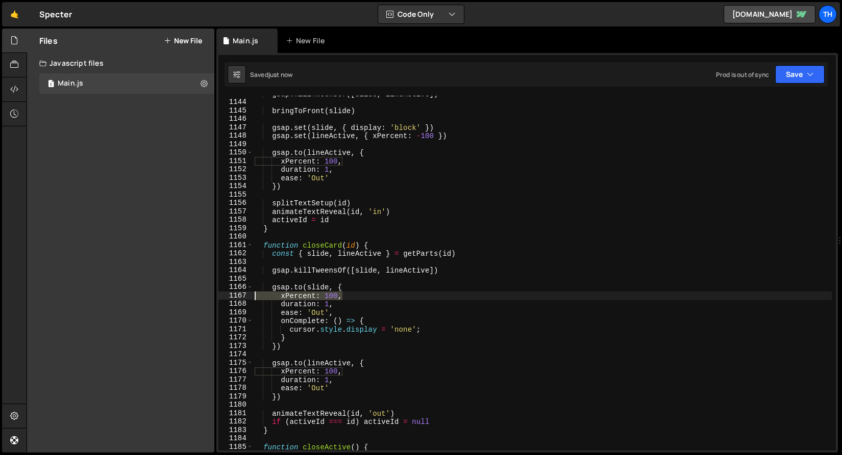
drag, startPoint x: 359, startPoint y: 297, endPoint x: 231, endPoint y: 294, distance: 128.0
click at [231, 294] on div "xPercent: 100, 1143 1144 1145 1146 1147 1148 1149 1150 1151 1152 1153 1154 1155…" at bounding box center [526, 273] width 617 height 355
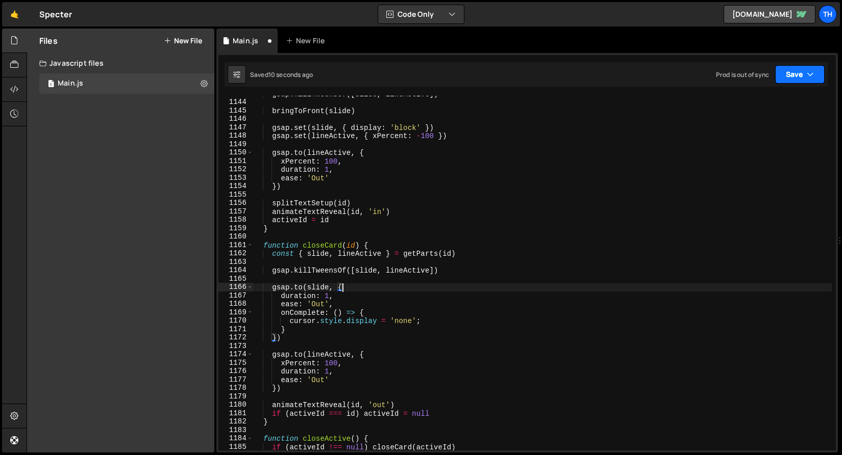
click at [787, 69] on button "Save" at bounding box center [799, 74] width 49 height 18
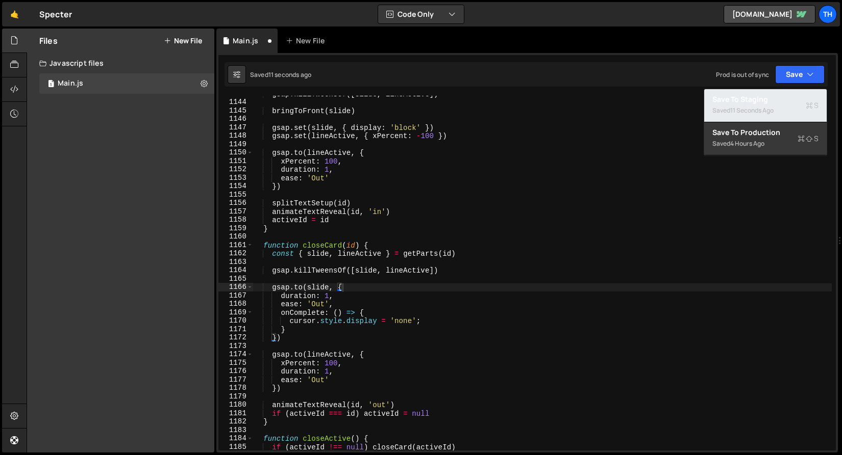
click at [765, 96] on div "Save to Staging S" at bounding box center [765, 99] width 106 height 10
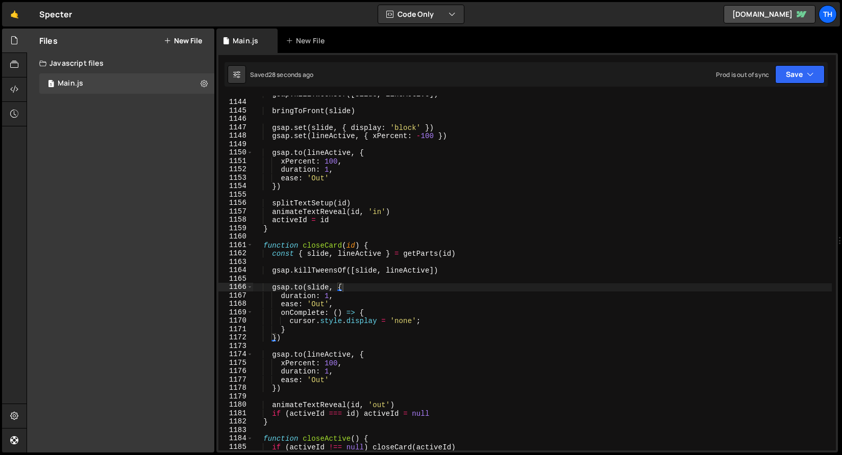
click at [334, 363] on div "gsap . killTweensOf ([ slide , lineActive ]) bringToFront ( slide ) gsap . set …" at bounding box center [541, 276] width 579 height 372
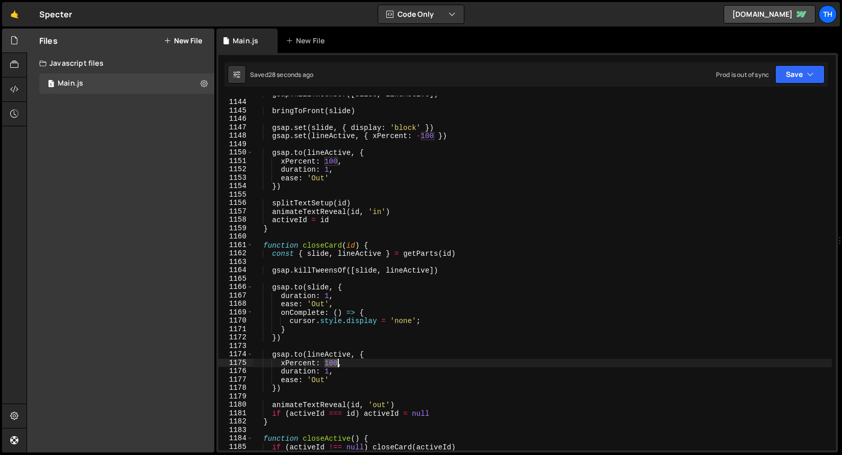
click at [334, 363] on div "gsap . killTweensOf ([ slide , lineActive ]) bringToFront ( slide ) gsap . set …" at bounding box center [541, 276] width 579 height 372
click at [802, 75] on button "Save" at bounding box center [799, 74] width 49 height 18
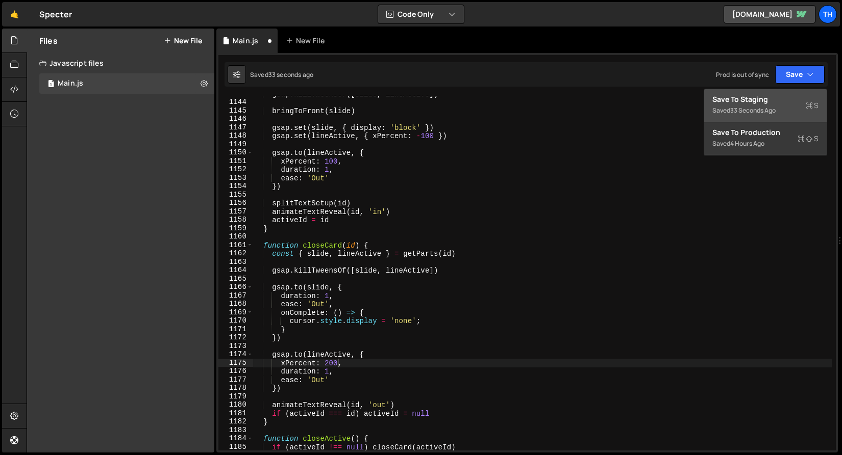
click at [784, 96] on div "Save to Staging S" at bounding box center [765, 99] width 106 height 10
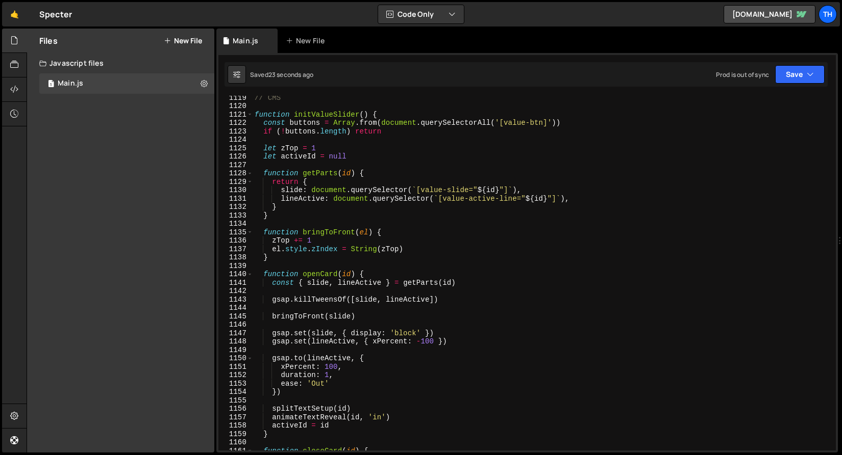
scroll to position [9411, 0]
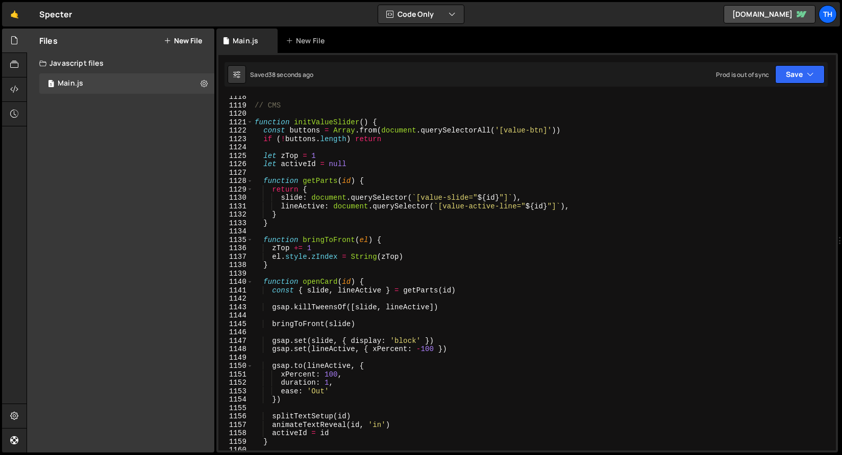
type textarea "gsap.set(lineActive, { xPercent: -100 })"
click at [271, 351] on div "// CMS function initValueSlider ( ) { const buttons = Array . from ( document .…" at bounding box center [541, 279] width 579 height 372
click at [271, 352] on div "// CMS function initValueSlider ( ) { const buttons = Array . from ( document .…" at bounding box center [541, 279] width 579 height 372
drag, startPoint x: 272, startPoint y: 349, endPoint x: 461, endPoint y: 348, distance: 189.2
click at [461, 348] on div "// CMS function initValueSlider ( ) { const buttons = Array . from ( document .…" at bounding box center [541, 279] width 579 height 372
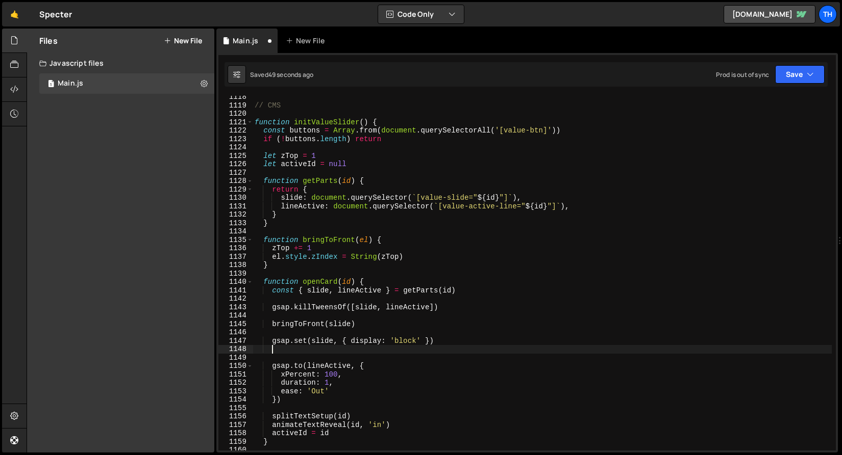
scroll to position [0, 1]
click at [576, 207] on div "// CMS function initValueSlider ( ) { const buttons = Array . from ( document .…" at bounding box center [541, 279] width 579 height 372
type textarea "lineActive: document.querySelector(`[value-active-line="${id}"]`),"
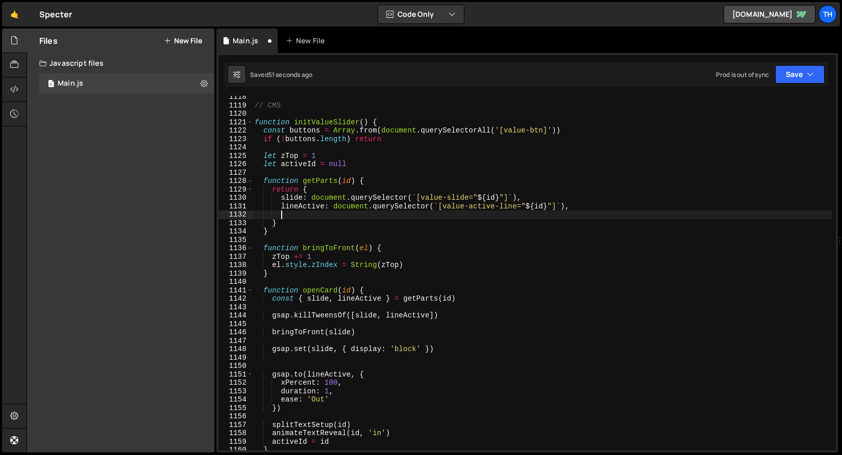
paste textarea "gsap.set(lineActive, { xPercent: -100 })"
type textarea "gsap.set(lineActive, { xPercent: -100 })"
click at [281, 367] on div "// CMS function initValueSlider ( ) { const buttons = Array . from ( document .…" at bounding box center [541, 279] width 579 height 372
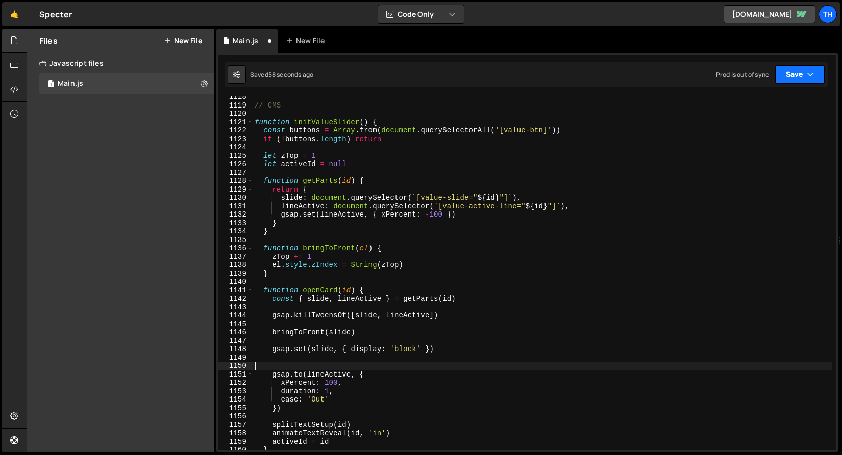
click at [790, 77] on button "Save" at bounding box center [799, 74] width 49 height 18
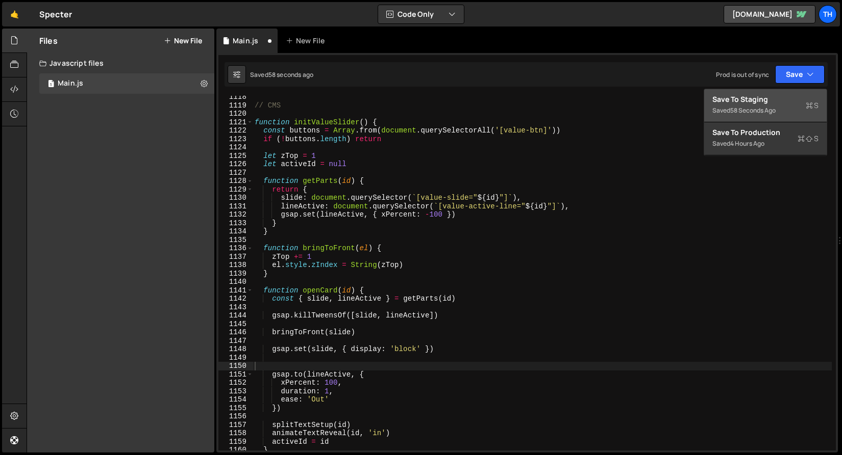
click at [774, 105] on div "Saved 58 seconds ago" at bounding box center [765, 111] width 106 height 12
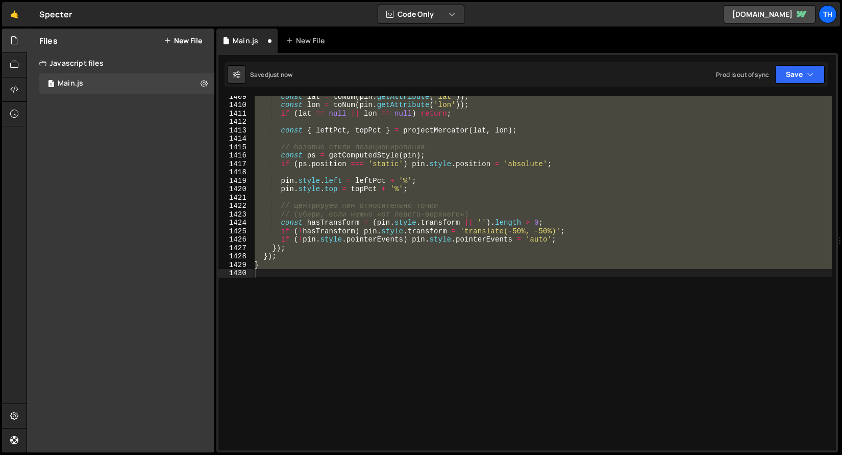
scroll to position [9349, 0]
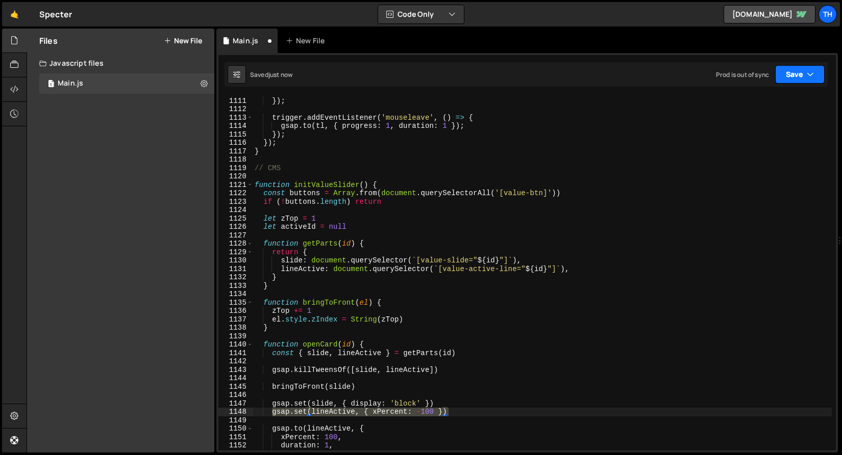
click at [797, 72] on button "Save" at bounding box center [799, 74] width 49 height 18
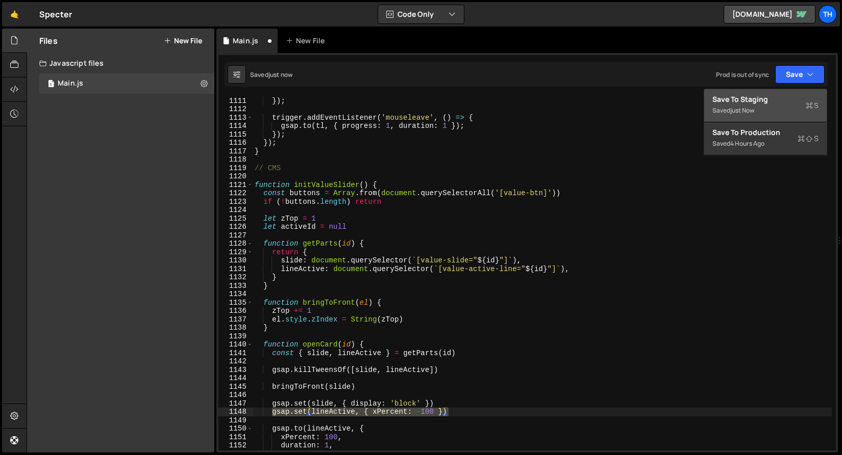
click at [759, 97] on div "Save to Staging S" at bounding box center [765, 99] width 106 height 10
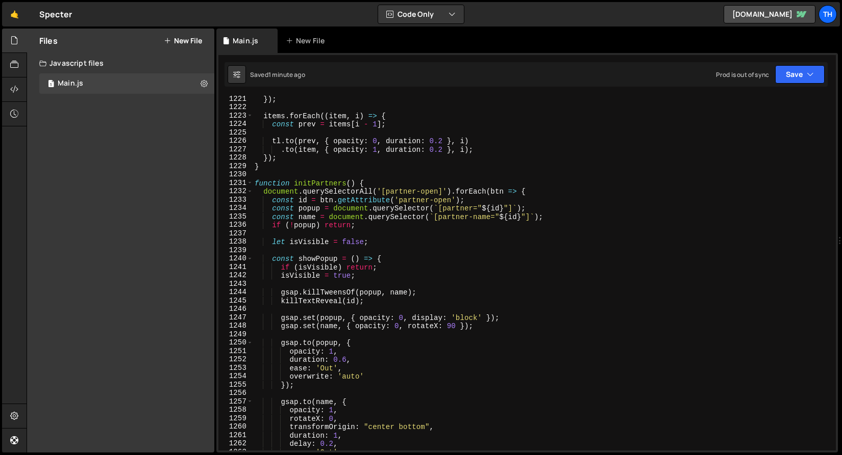
scroll to position [10276, 0]
type textarea "killTextReveal(id);"
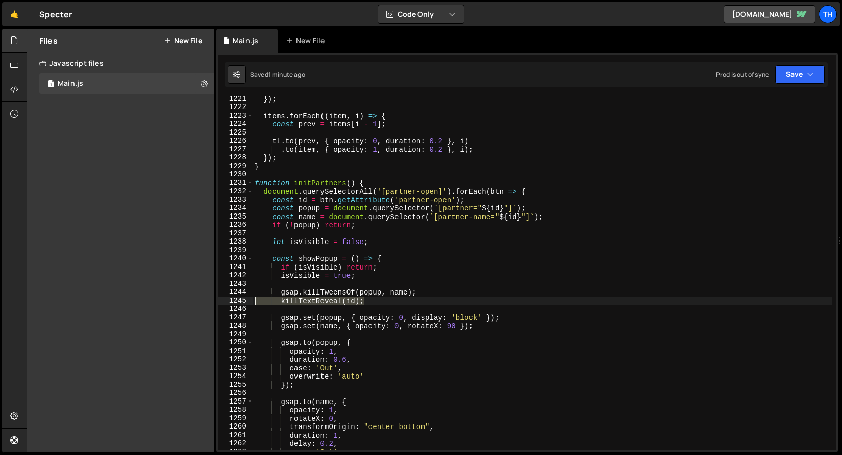
drag, startPoint x: 382, startPoint y: 301, endPoint x: 192, endPoint y: 301, distance: 190.2
click at [192, 301] on div "Files New File Javascript files 1 Main.js 0 CSS files Copy share link Edit File…" at bounding box center [434, 241] width 815 height 425
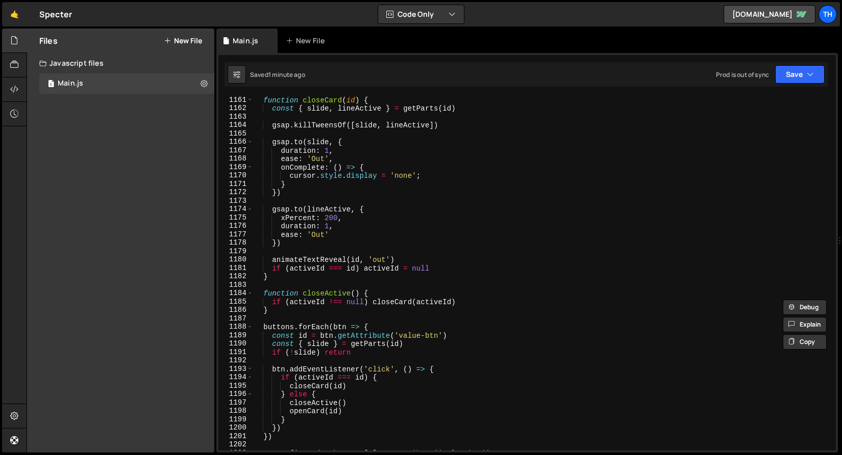
scroll to position [9682, 0]
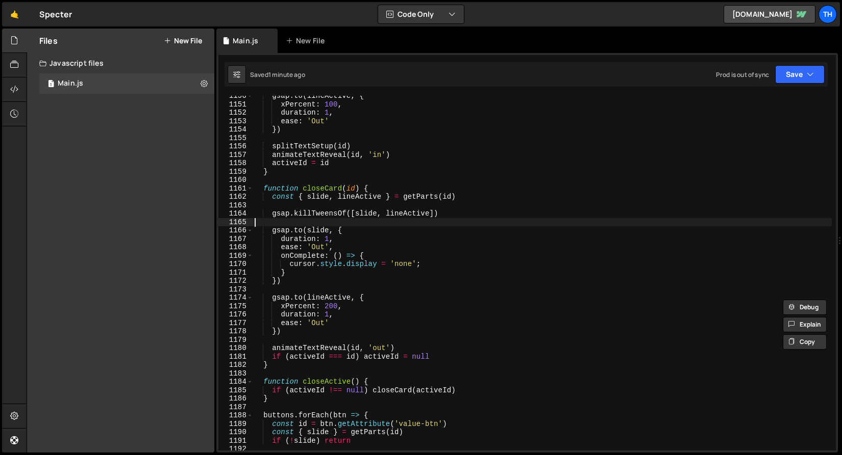
click at [326, 224] on div "gsap . to ( lineActive , { xPercent : 100 , duration : 1 , ease : 'Out' }) spli…" at bounding box center [541, 278] width 579 height 372
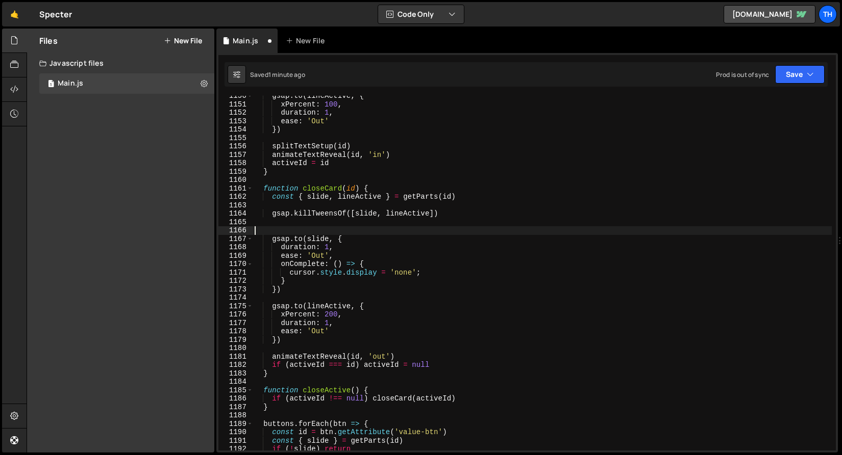
type textarea "gsap.to(slide, {"
type textarea "gsap.killTweensOf([slide, lineActive])"
paste textarea "killTextReveal(id);"
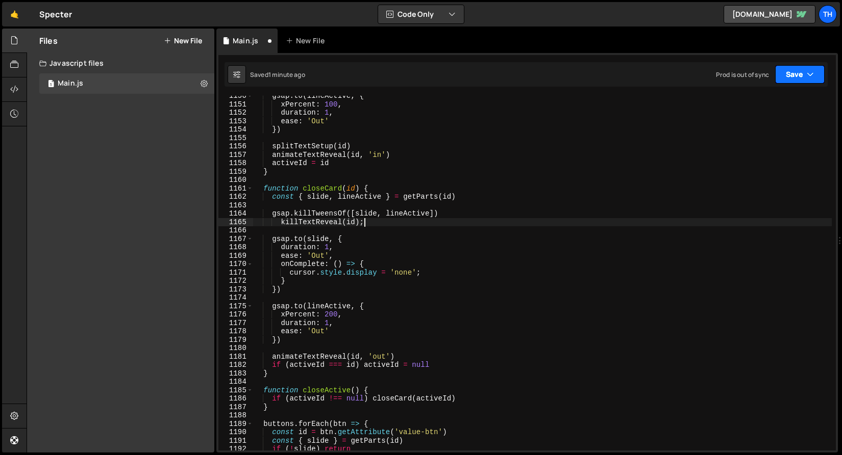
type textarea "killTextReveal(id);"
click at [810, 80] on button "Save" at bounding box center [799, 74] width 49 height 18
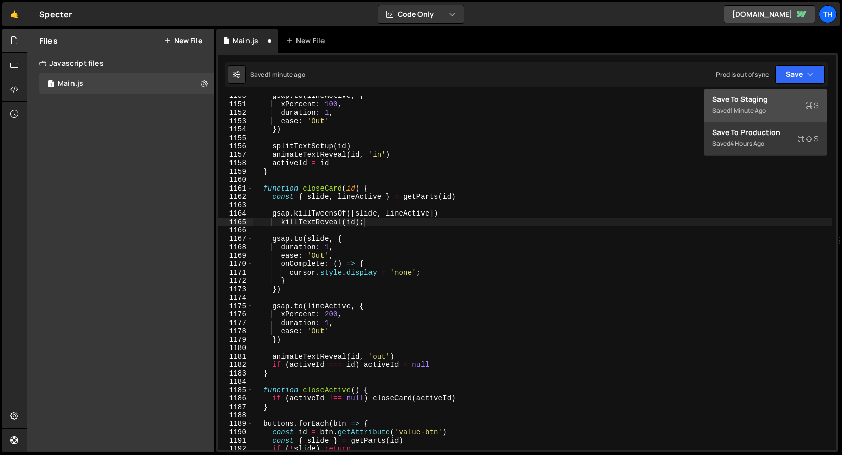
click at [799, 101] on div "Save to Staging S" at bounding box center [765, 99] width 106 height 10
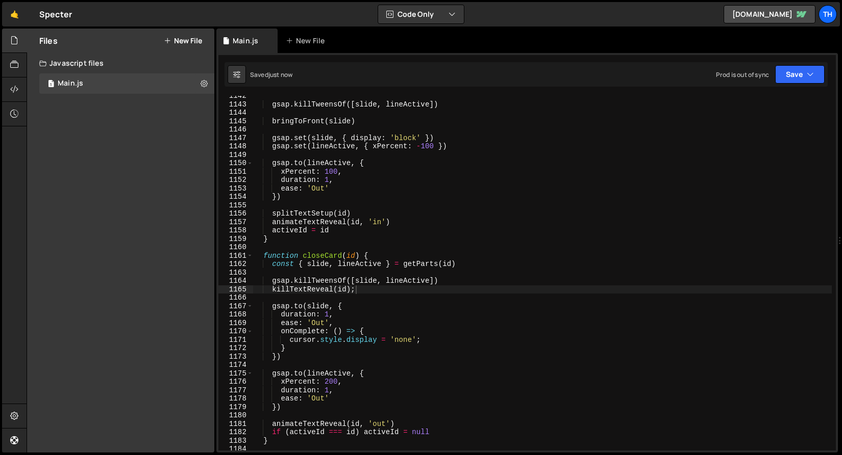
scroll to position [9552, 0]
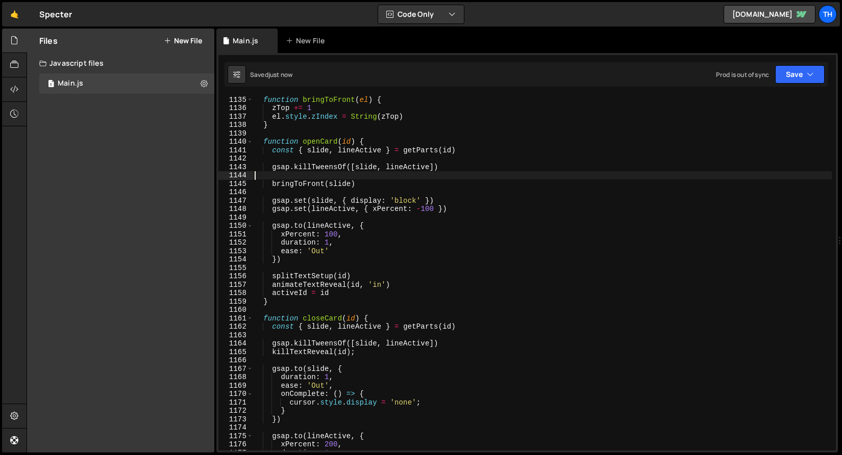
click at [316, 175] on div "function bringToFront ( el ) { zTop += 1 el . style . zIndex = String ( zTop ) …" at bounding box center [541, 281] width 579 height 372
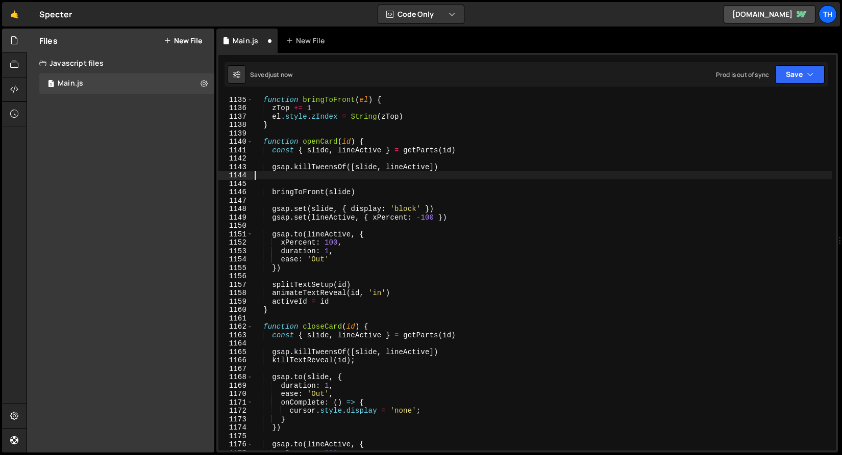
paste textarea "killTextReveal(id);"
click at [795, 66] on button "Save" at bounding box center [799, 74] width 49 height 18
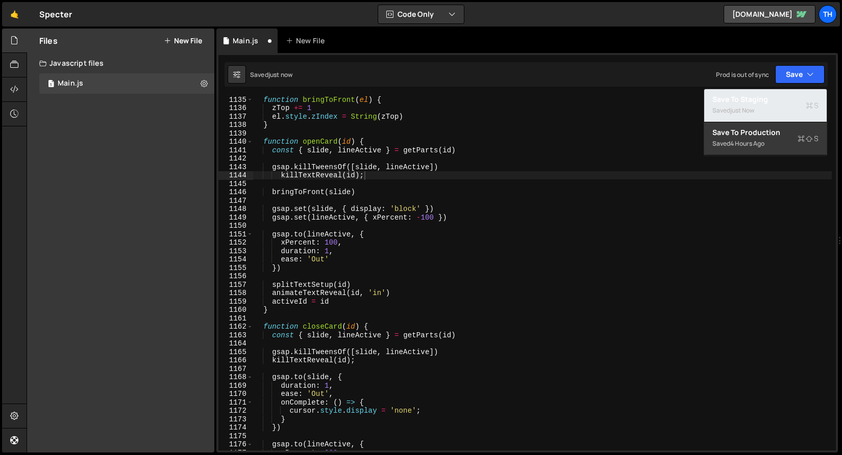
drag, startPoint x: 778, startPoint y: 105, endPoint x: 689, endPoint y: 117, distance: 90.1
click at [778, 106] on div "Saved just now" at bounding box center [765, 111] width 106 height 12
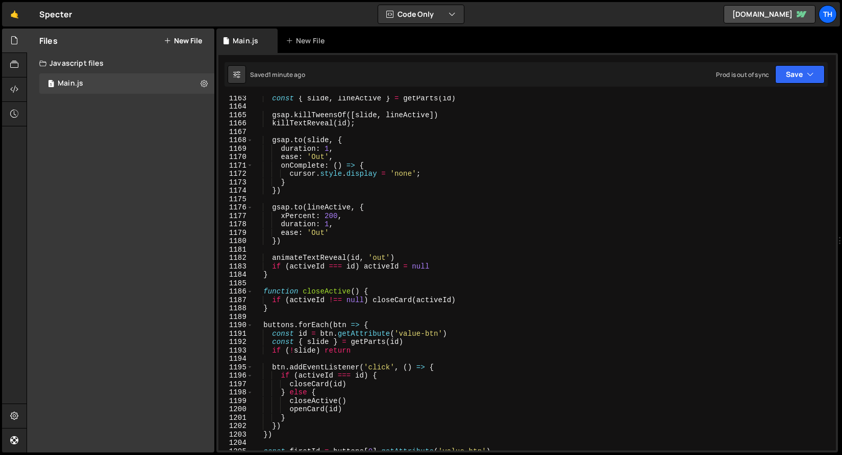
scroll to position [9855, 0]
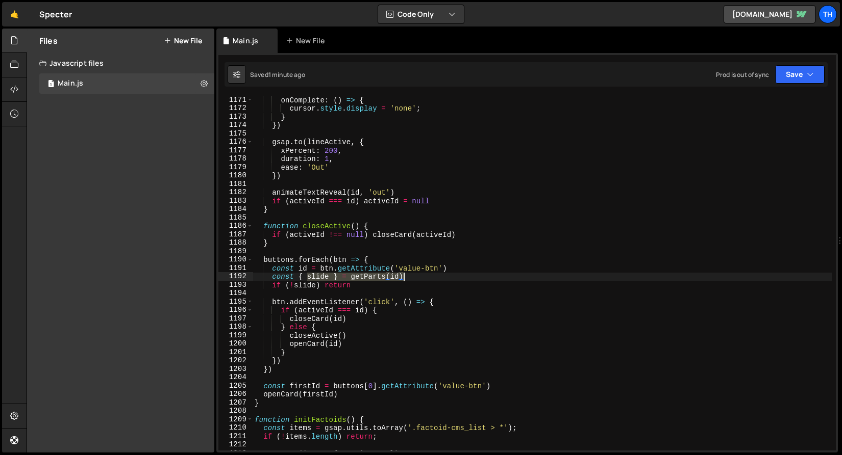
drag, startPoint x: 306, startPoint y: 277, endPoint x: 420, endPoint y: 277, distance: 114.2
click at [420, 277] on div "onComplete : ( ) => { cursor . style . display = 'none' ; } }) gsap . to ( line…" at bounding box center [541, 282] width 579 height 372
click at [313, 287] on div "onComplete : ( ) => { cursor . style . display = 'none' ; } }) gsap . to ( line…" at bounding box center [541, 282] width 579 height 372
click at [298, 286] on div "onComplete : ( ) => { cursor . style . display = 'none' ; } }) gsap . to ( line…" at bounding box center [541, 282] width 579 height 372
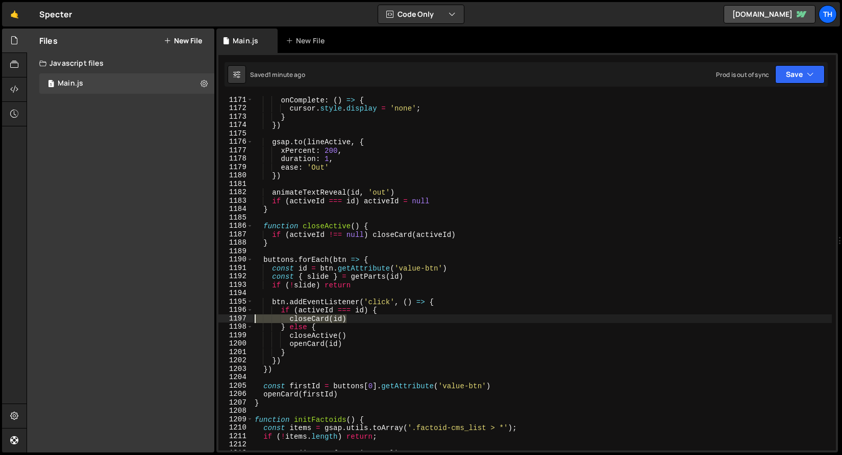
drag, startPoint x: 325, startPoint y: 320, endPoint x: 210, endPoint y: 321, distance: 115.3
click at [210, 321] on div "Files New File Javascript files 1 Main.js 0 CSS files Copy share link Edit File…" at bounding box center [434, 241] width 815 height 425
click at [291, 322] on div "onComplete : ( ) => { cursor . style . display = 'none' ; } }) gsap . to ( line…" at bounding box center [541, 273] width 579 height 355
click at [291, 322] on div "onComplete : ( ) => { cursor . style . display = 'none' ; } }) gsap . to ( line…" at bounding box center [541, 282] width 579 height 372
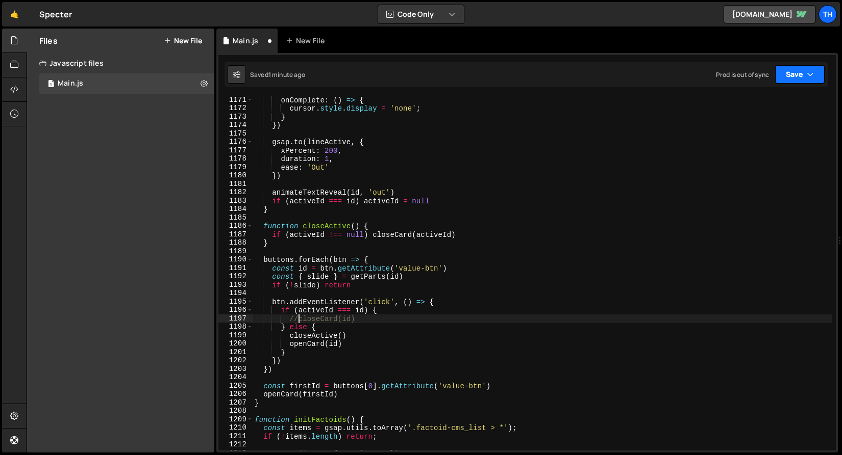
click at [775, 73] on button "Save" at bounding box center [799, 74] width 49 height 18
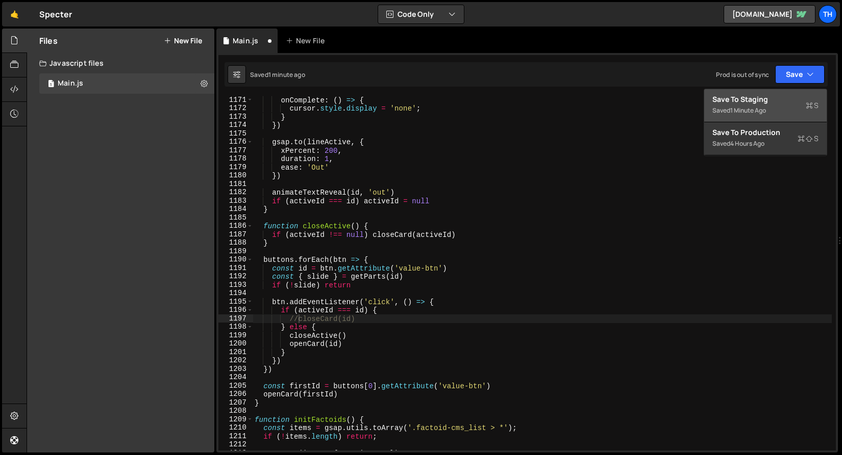
click at [778, 93] on button "Save to Staging S Saved 1 minute ago" at bounding box center [765, 105] width 122 height 33
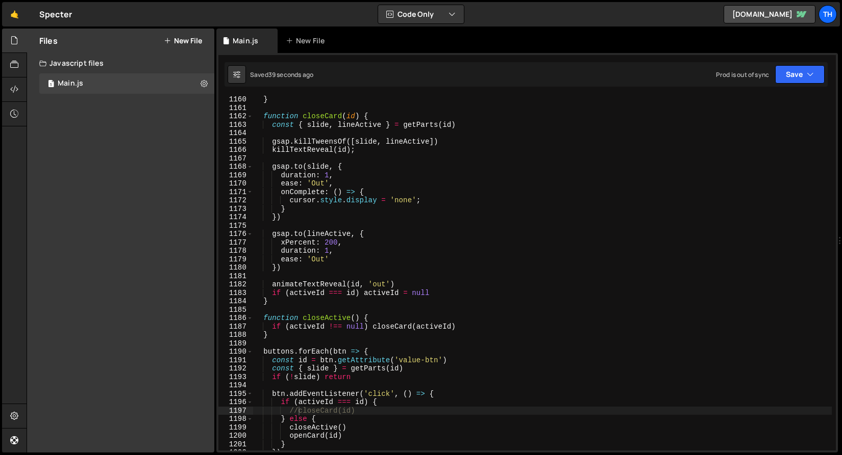
scroll to position [9762, 0]
click at [298, 204] on div "} function closeCard ( id ) { const { slide , lineActive } = getParts ( id ) gs…" at bounding box center [541, 281] width 579 height 372
click at [320, 169] on div "} function closeCard ( id ) { const { slide , lineActive } = getParts ( id ) gs…" at bounding box center [541, 281] width 579 height 372
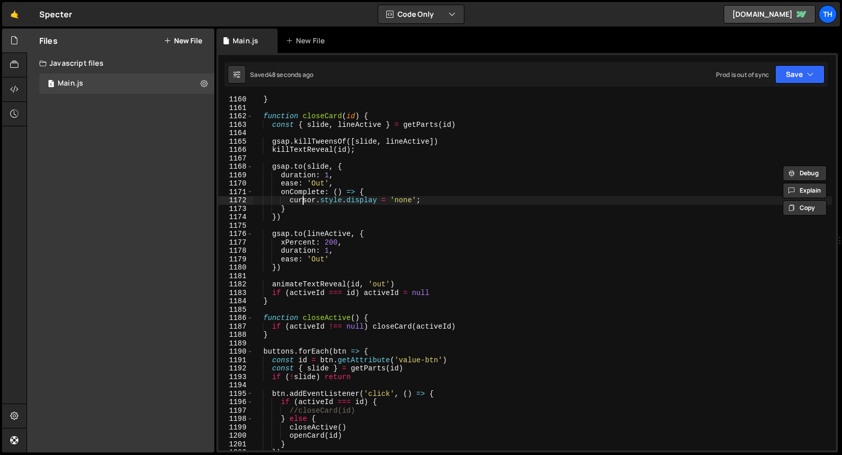
click at [302, 199] on div "} function closeCard ( id ) { const { slide , lineActive } = getParts ( id ) gs…" at bounding box center [541, 281] width 579 height 372
paste textarea "slide"
click at [800, 73] on button "Save" at bounding box center [799, 74] width 49 height 18
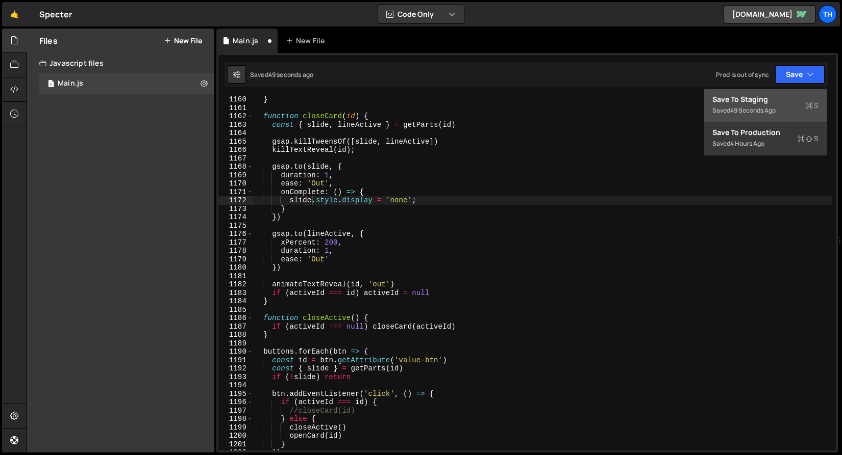
click at [773, 108] on div "49 seconds ago" at bounding box center [752, 110] width 45 height 9
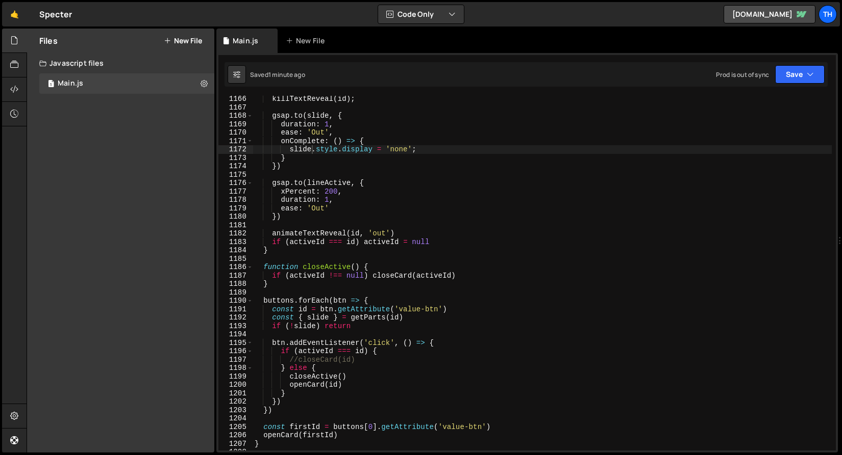
scroll to position [9908, 0]
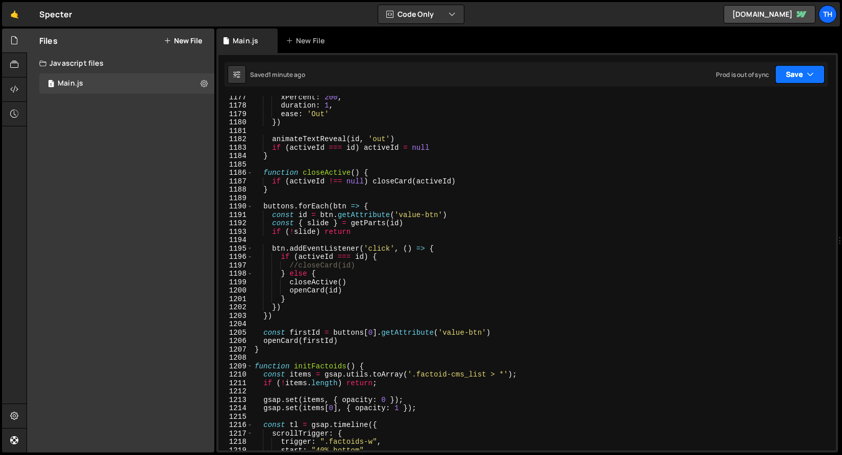
click at [794, 79] on button "Save" at bounding box center [799, 74] width 49 height 18
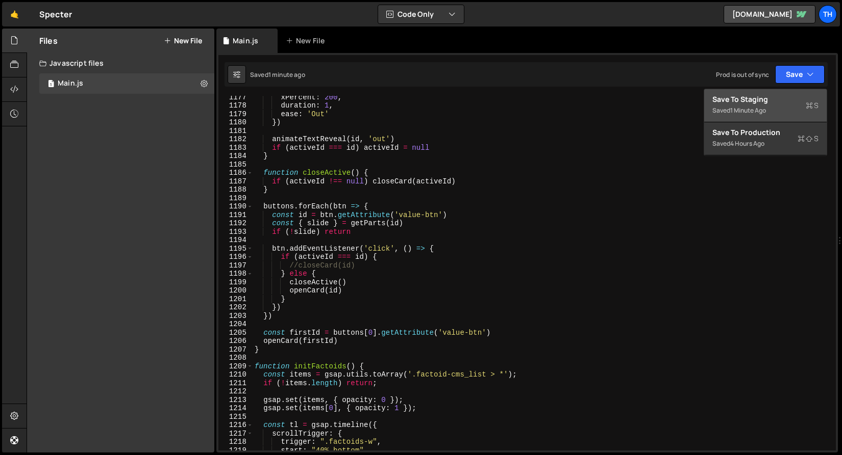
click at [770, 116] on div "Saved 1 minute ago" at bounding box center [765, 111] width 106 height 12
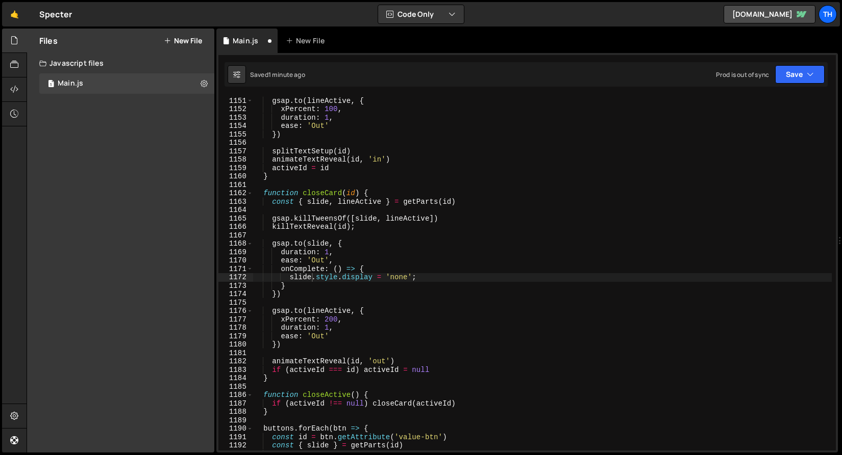
scroll to position [9685, 0]
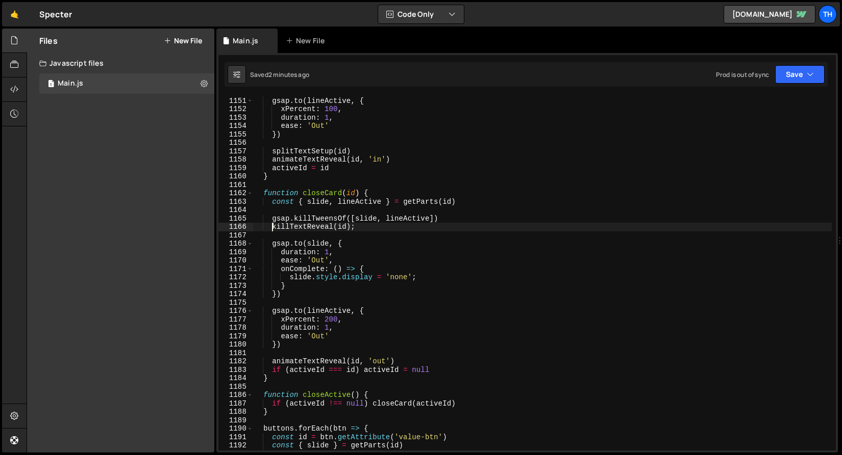
click at [273, 225] on div "gsap . to ( lineActive , { xPercent : 100 , duration : 1 , ease : 'Out' }) spli…" at bounding box center [541, 274] width 579 height 372
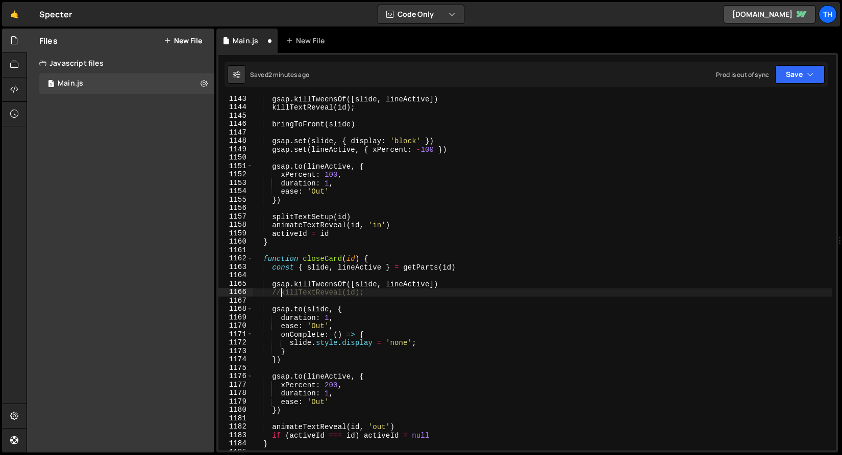
scroll to position [9612, 0]
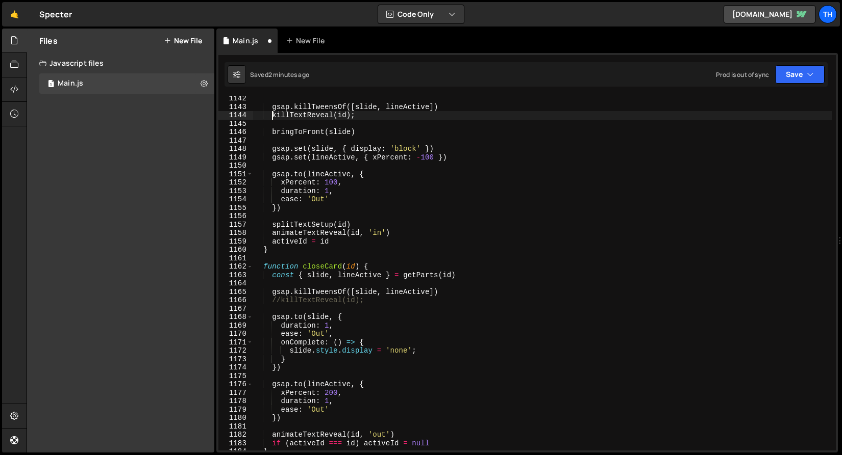
click at [274, 115] on div "gsap . killTweensOf ([ slide , lineActive ]) killTextReveal ( id ) ; bringToFro…" at bounding box center [541, 280] width 579 height 372
click at [786, 77] on button "Save" at bounding box center [799, 74] width 49 height 18
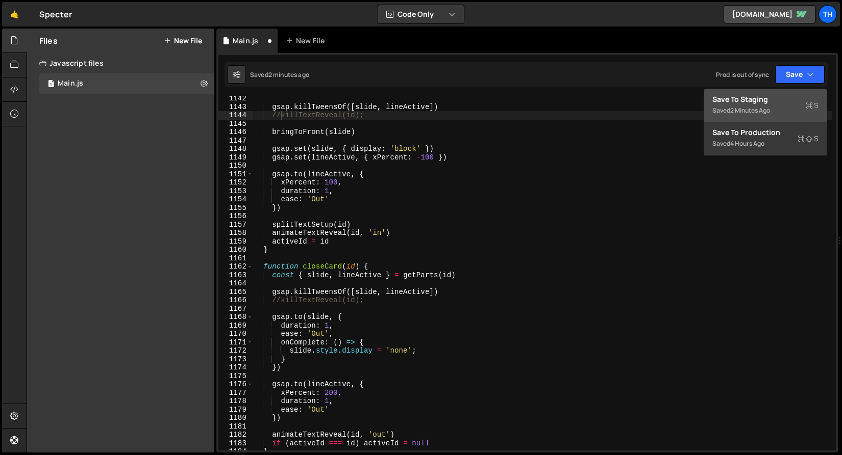
click at [761, 106] on div "Saved 2 minutes ago" at bounding box center [765, 111] width 106 height 12
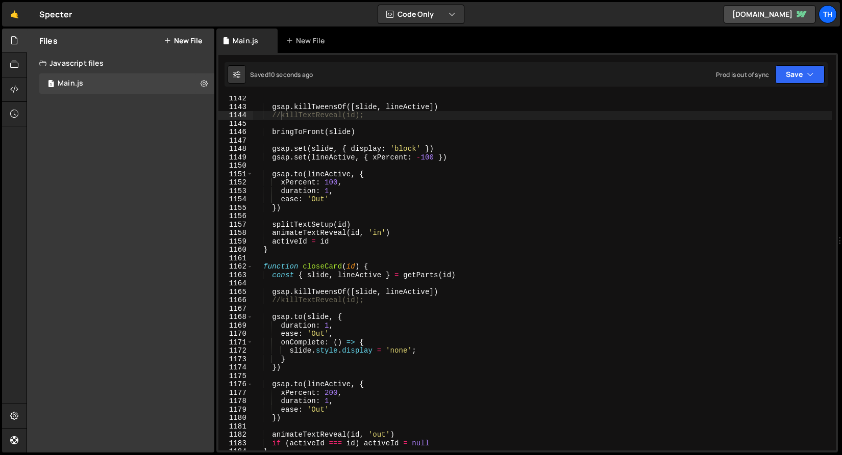
click at [271, 113] on div "gsap . killTweensOf ([ slide , lineActive ]) //killTextReveal(id); bringToFront…" at bounding box center [541, 280] width 579 height 372
click at [279, 115] on div "gsap . killTweensOf ([ slide , lineActive ]) //killTextReveal(id); bringToFront…" at bounding box center [541, 280] width 579 height 372
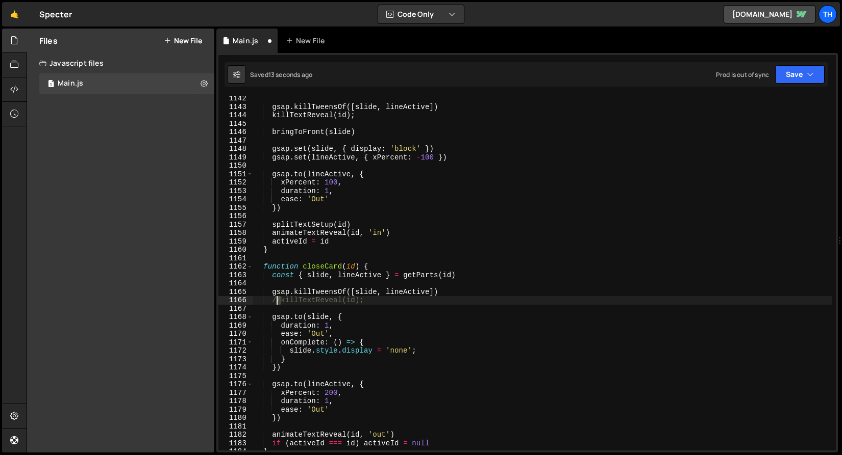
drag, startPoint x: 280, startPoint y: 301, endPoint x: 273, endPoint y: 301, distance: 6.6
click at [273, 301] on div "gsap . killTweensOf ([ slide , lineActive ]) killTextReveal ( id ) ; bringToFro…" at bounding box center [541, 280] width 579 height 372
click at [794, 72] on button "Save" at bounding box center [799, 74] width 49 height 18
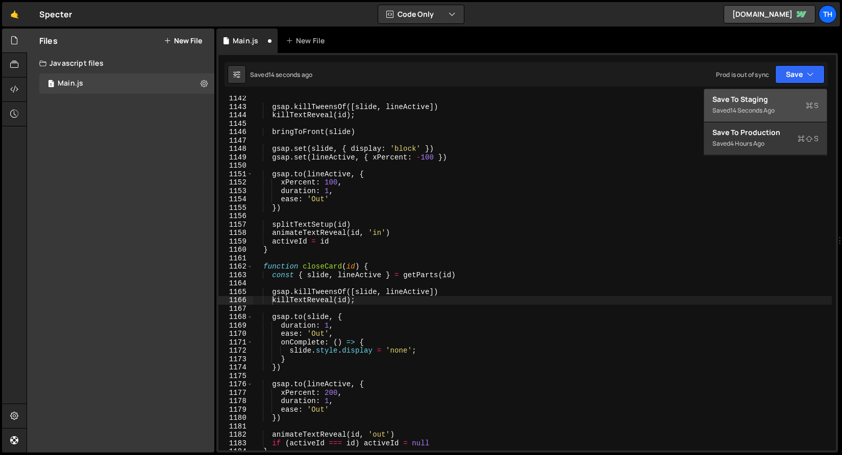
click at [778, 99] on div "Save to Staging S" at bounding box center [765, 99] width 106 height 10
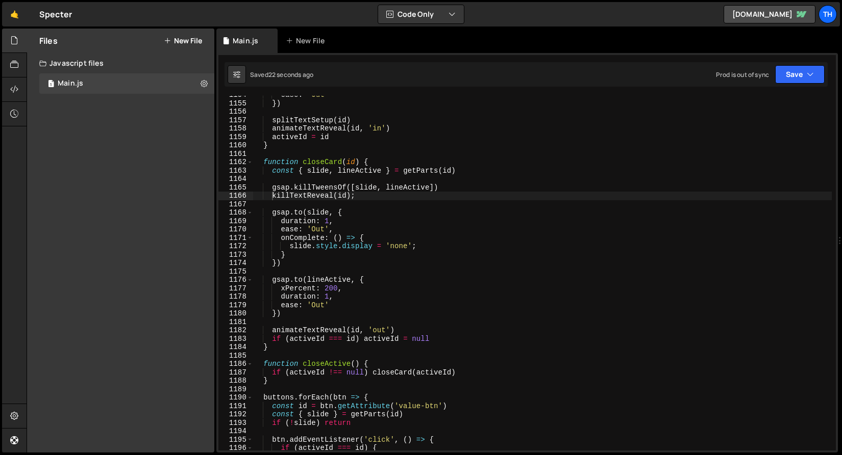
scroll to position [0, 1]
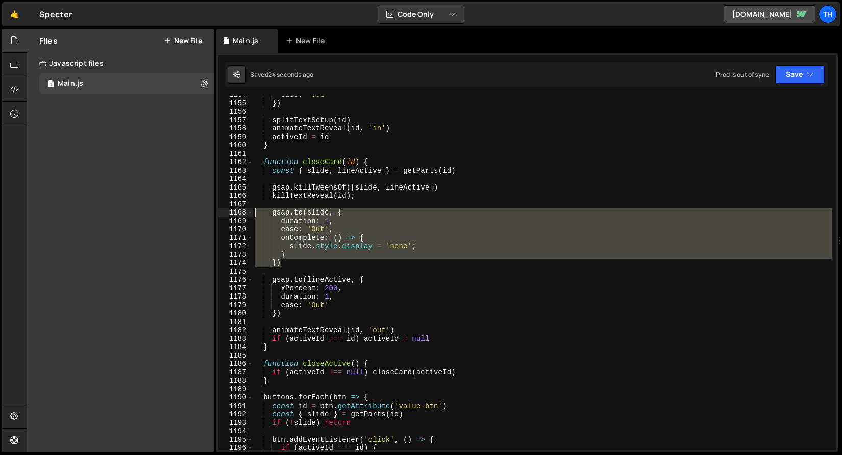
drag, startPoint x: 290, startPoint y: 263, endPoint x: 197, endPoint y: 214, distance: 105.4
click at [197, 214] on div "Files New File Javascript files 1 Main.js 0 CSS files Copy share link Edit File…" at bounding box center [434, 241] width 815 height 425
click at [283, 209] on div "ease : 'Out' }) splitTextSetup ( id ) animateTextReveal ( id , 'in' ) activeId …" at bounding box center [541, 273] width 579 height 355
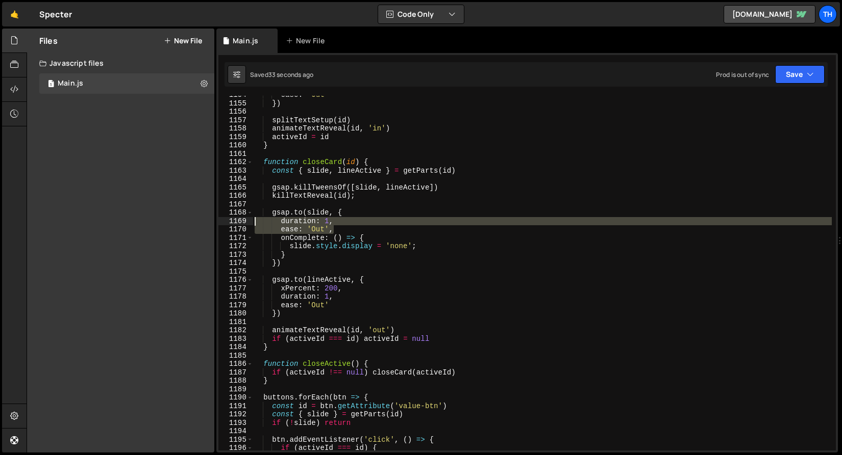
drag, startPoint x: 330, startPoint y: 229, endPoint x: 203, endPoint y: 218, distance: 127.5
click at [203, 218] on div "Files New File Javascript files 1 Main.js 0 CSS files Copy share link Edit File…" at bounding box center [434, 241] width 815 height 425
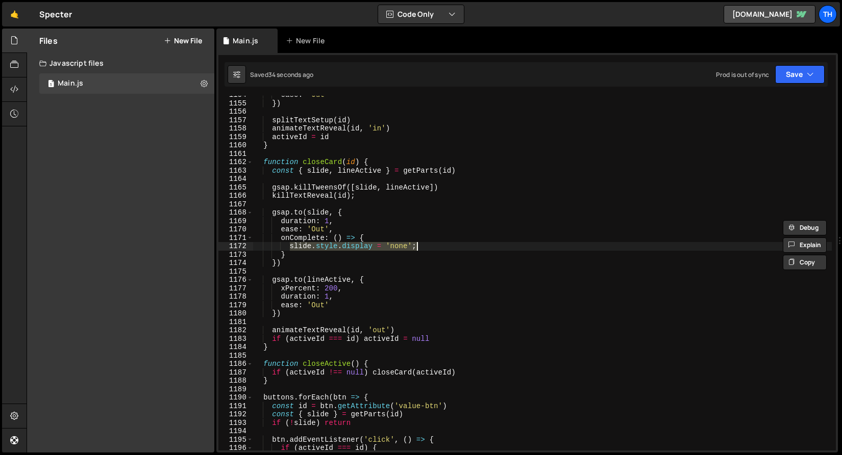
drag, startPoint x: 291, startPoint y: 247, endPoint x: 436, endPoint y: 246, distance: 144.3
click at [436, 246] on div "ease : 'Out' }) splitTextSetup ( id ) animateTextReveal ( id , 'in' ) activeId …" at bounding box center [541, 277] width 579 height 372
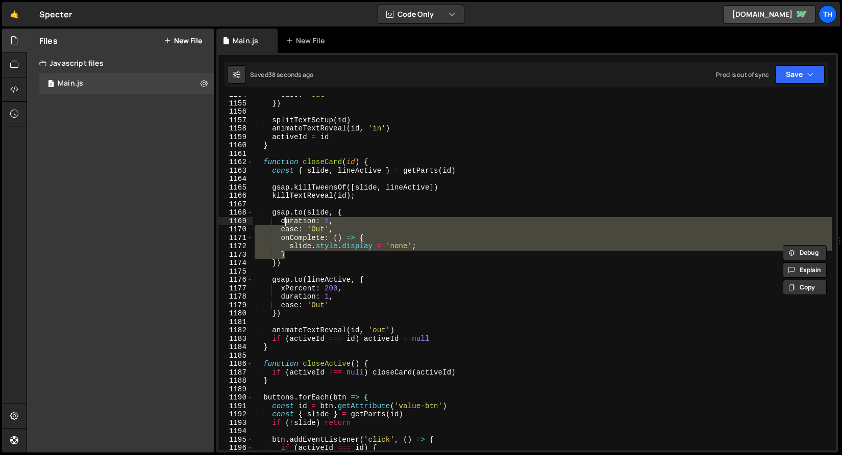
drag, startPoint x: 290, startPoint y: 251, endPoint x: 284, endPoint y: 221, distance: 30.7
click at [284, 221] on div "ease : 'Out' }) splitTextSetup ( id ) animateTextReveal ( id , 'in' ) activeId …" at bounding box center [541, 277] width 579 height 372
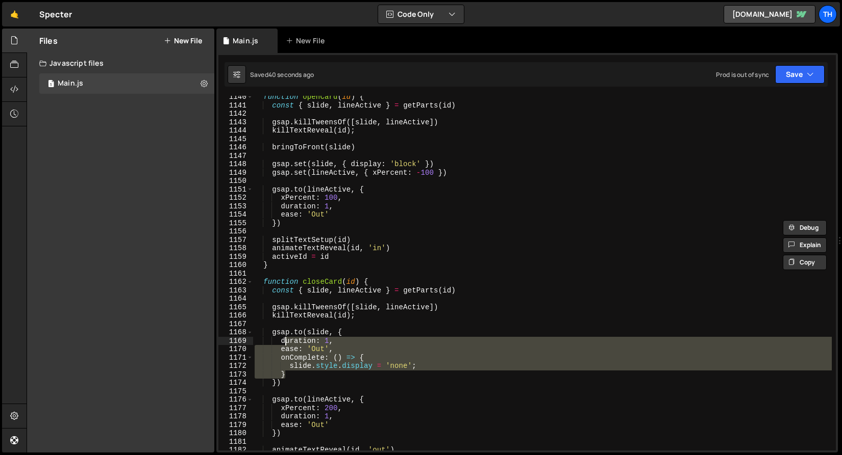
scroll to position [9588, 0]
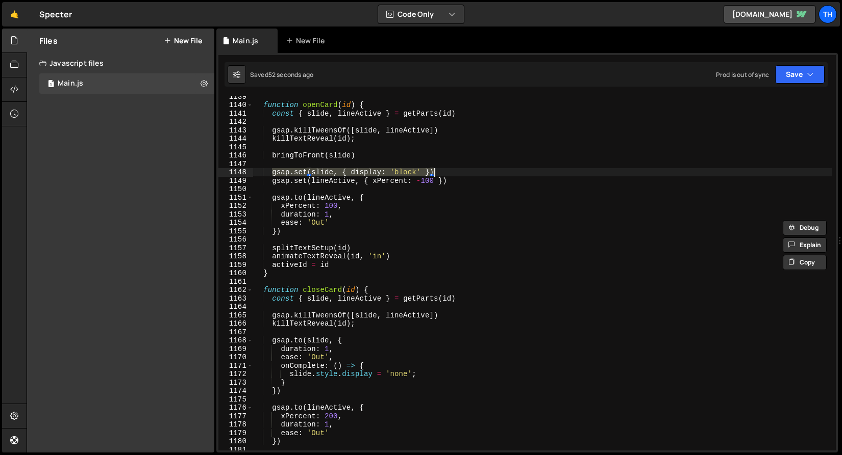
drag, startPoint x: 271, startPoint y: 170, endPoint x: 436, endPoint y: 171, distance: 164.7
click at [436, 171] on div "function openCard ( id ) { const { slide , lineActive } = getParts ( id ) gsap …" at bounding box center [541, 278] width 579 height 372
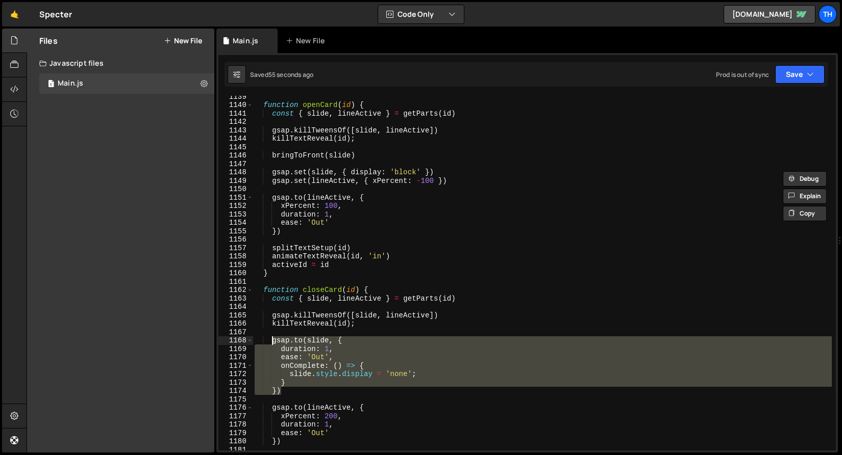
drag, startPoint x: 287, startPoint y: 393, endPoint x: 271, endPoint y: 342, distance: 53.9
click at [271, 342] on div "function openCard ( id ) { const { slide , lineActive } = getParts ( id ) gsap …" at bounding box center [541, 278] width 579 height 372
paste textarea "set(slide, { display: 'block' })"
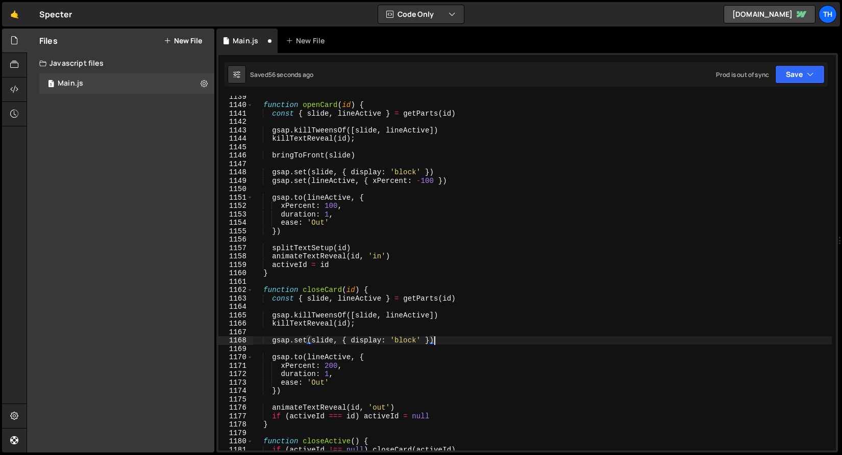
drag, startPoint x: 429, startPoint y: 342, endPoint x: 427, endPoint y: 359, distance: 17.5
click at [429, 341] on div "function openCard ( id ) { const { slide , lineActive } = getParts ( id ) gsap …" at bounding box center [541, 278] width 579 height 372
click at [803, 77] on button "Save" at bounding box center [799, 74] width 49 height 18
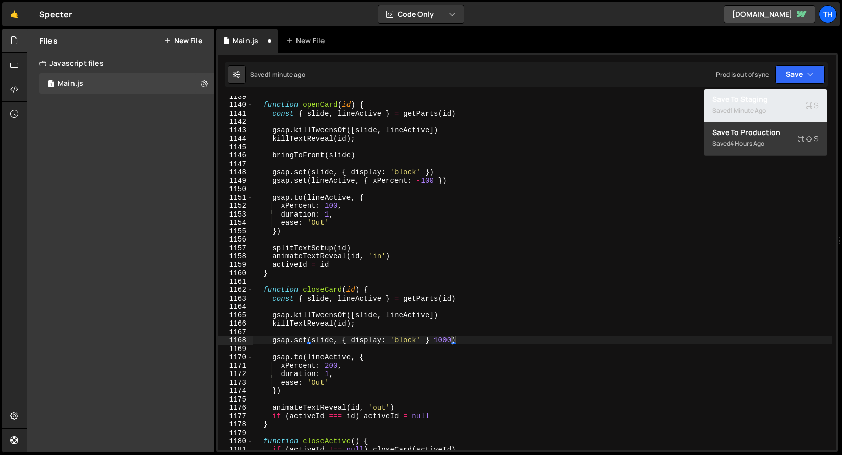
drag, startPoint x: 790, startPoint y: 105, endPoint x: 765, endPoint y: 105, distance: 25.5
click at [790, 106] on div "Saved 1 minute ago" at bounding box center [765, 111] width 106 height 12
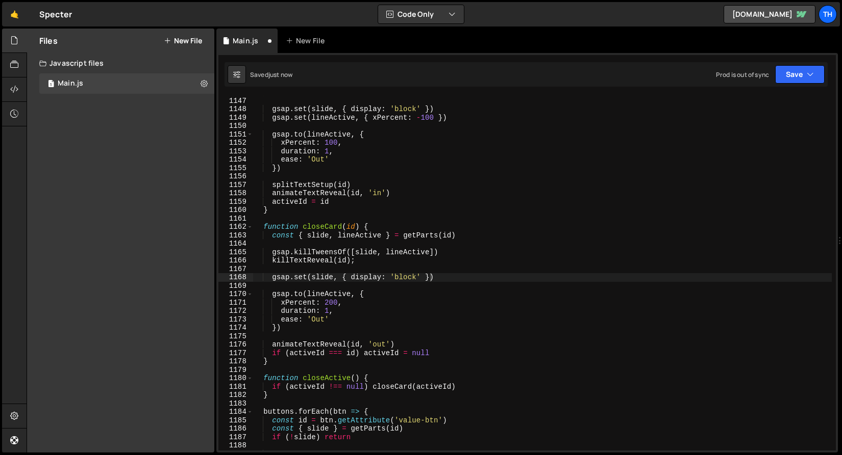
scroll to position [9652, 0]
click at [431, 277] on div "bringToFront ( slide ) gsap . set ( slide , { display : 'block' }) gsap . set (…" at bounding box center [541, 274] width 579 height 372
click at [440, 282] on div "bringToFront ( slide ) gsap . set ( slide , { display : 'block' }) gsap . set (…" at bounding box center [541, 274] width 579 height 372
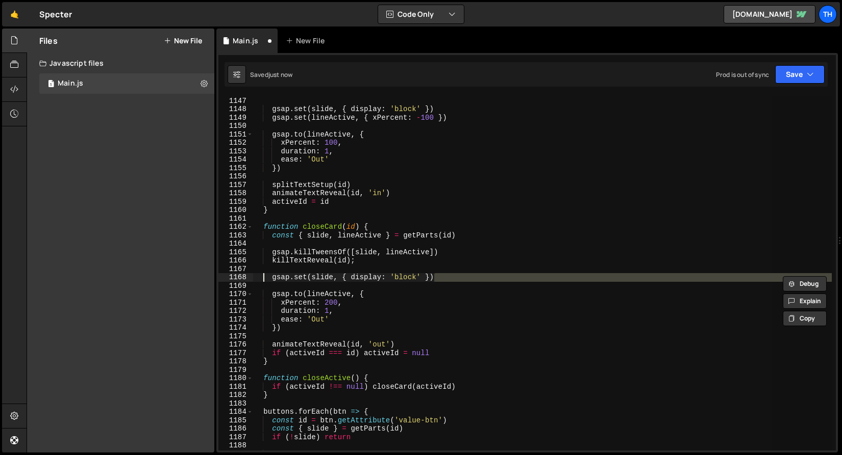
scroll to position [0, 11]
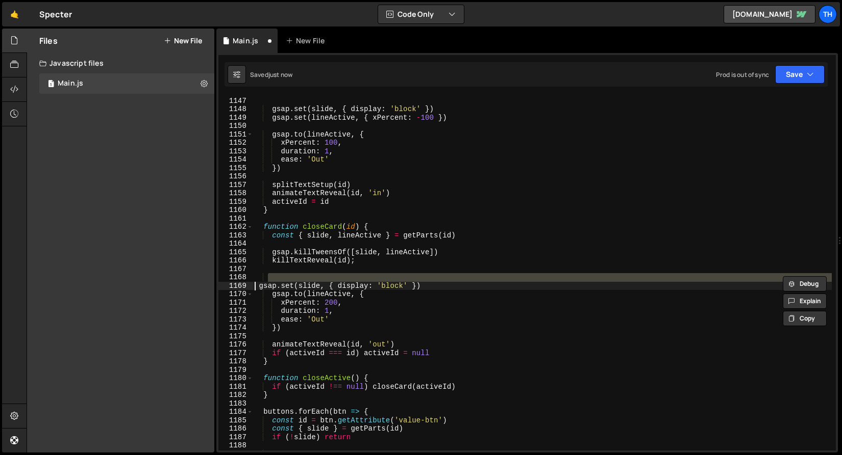
type textarea "gsap.set(slide, { display: 'block' })"
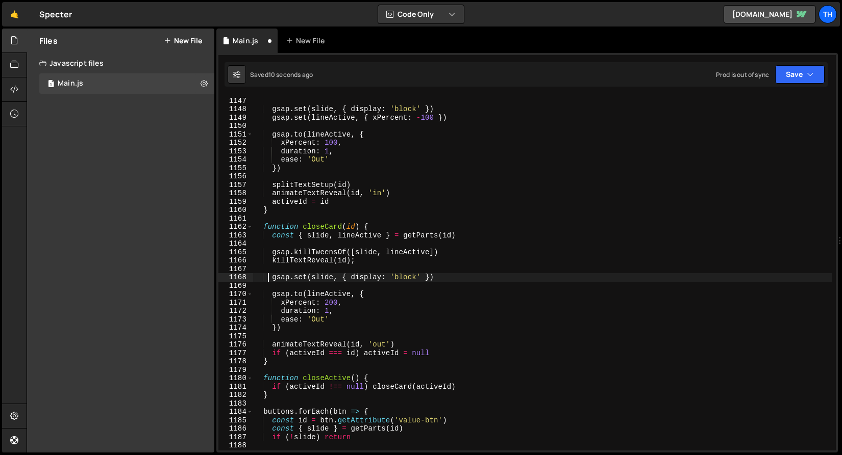
click at [268, 279] on div "bringToFront ( slide ) gsap . set ( slide , { display : 'block' }) gsap . set (…" at bounding box center [541, 274] width 579 height 372
drag, startPoint x: 270, startPoint y: 277, endPoint x: 463, endPoint y: 275, distance: 192.3
click at [463, 275] on div "bringToFront ( slide ) gsap . set ( slide , { display : 'block' }) gsap . set (…" at bounding box center [541, 274] width 579 height 372
click at [403, 287] on div "bringToFront ( slide ) gsap . set ( slide , { display : 'block' }) gsap . set (…" at bounding box center [541, 274] width 579 height 372
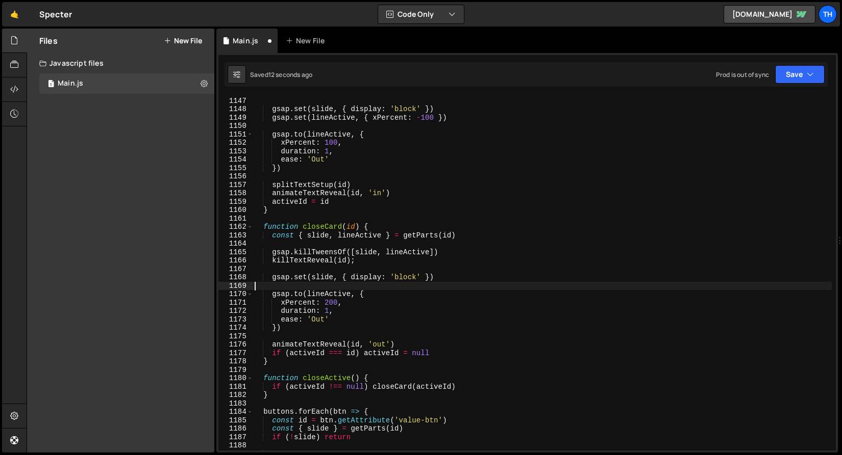
click at [403, 287] on div "bringToFront ( slide ) gsap . set ( slide , { display : 'block' }) gsap . set (…" at bounding box center [541, 274] width 579 height 372
click at [441, 275] on div "bringToFront ( slide ) gsap . set ( slide , { display : 'block' }) gsap . set (…" at bounding box center [541, 274] width 579 height 372
drag, startPoint x: 425, startPoint y: 277, endPoint x: 272, endPoint y: 278, distance: 153.0
click at [272, 278] on div "bringToFront ( slide ) gsap . set ( slide , { display : 'block' }) gsap . set (…" at bounding box center [541, 274] width 579 height 372
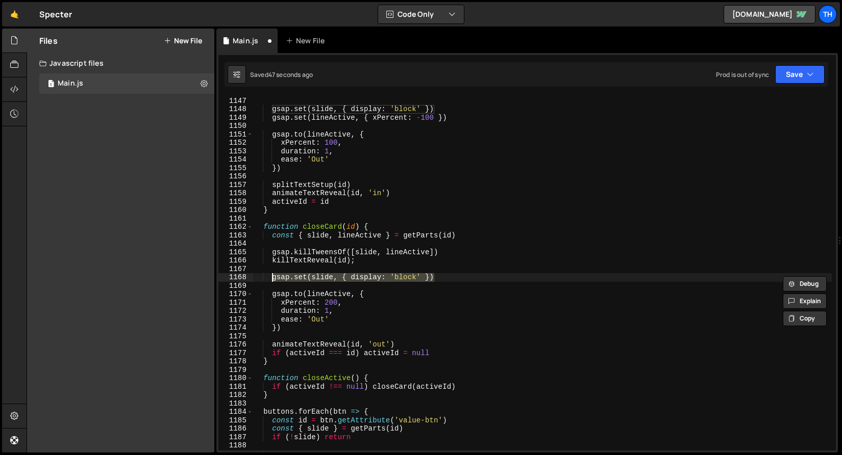
drag, startPoint x: 273, startPoint y: 318, endPoint x: 277, endPoint y: 315, distance: 5.5
click at [273, 317] on div "bringToFront ( slide ) gsap . set ( slide , { display : 'block' }) gsap . set (…" at bounding box center [541, 274] width 579 height 372
drag, startPoint x: 272, startPoint y: 279, endPoint x: 480, endPoint y: 276, distance: 207.6
click at [480, 276] on div "bringToFront ( slide ) gsap . set ( slide , { display : 'block' }) gsap . set (…" at bounding box center [541, 274] width 579 height 372
paste textarea "});"
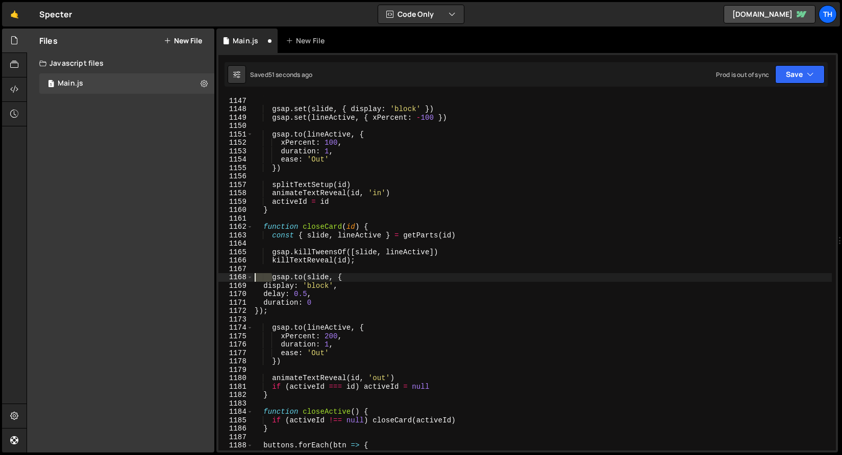
drag, startPoint x: 272, startPoint y: 276, endPoint x: 222, endPoint y: 281, distance: 50.2
click at [222, 281] on div "}); 1146 1147 1148 1149 1150 1151 1152 1153 1154 1155 1156 1157 1158 1159 1160 …" at bounding box center [526, 273] width 617 height 355
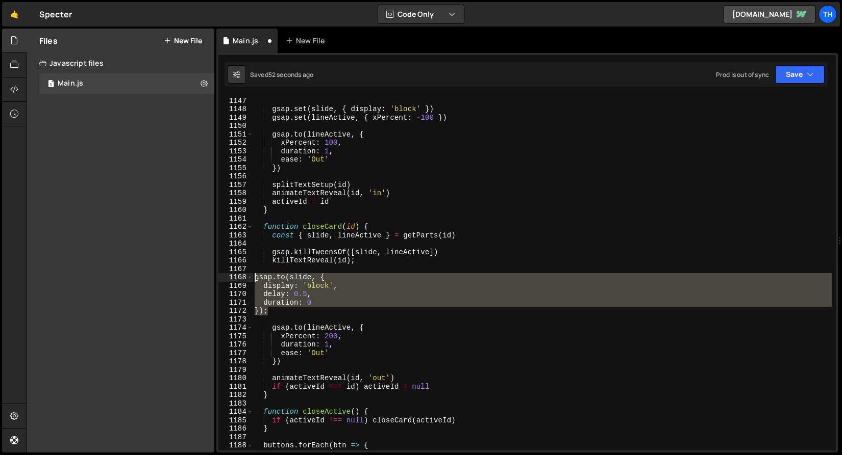
drag, startPoint x: 278, startPoint y: 312, endPoint x: 215, endPoint y: 278, distance: 71.2
click at [215, 278] on div "Files New File Javascript files 1 Main.js 0 CSS files Copy share link Edit File…" at bounding box center [434, 241] width 815 height 425
click at [324, 285] on div "bringToFront ( slide ) gsap . set ( slide , { display : 'block' }) gsap . set (…" at bounding box center [541, 273] width 579 height 355
click at [324, 285] on div "bringToFront ( slide ) gsap . set ( slide , { display : 'block' }) gsap . set (…" at bounding box center [541, 274] width 579 height 372
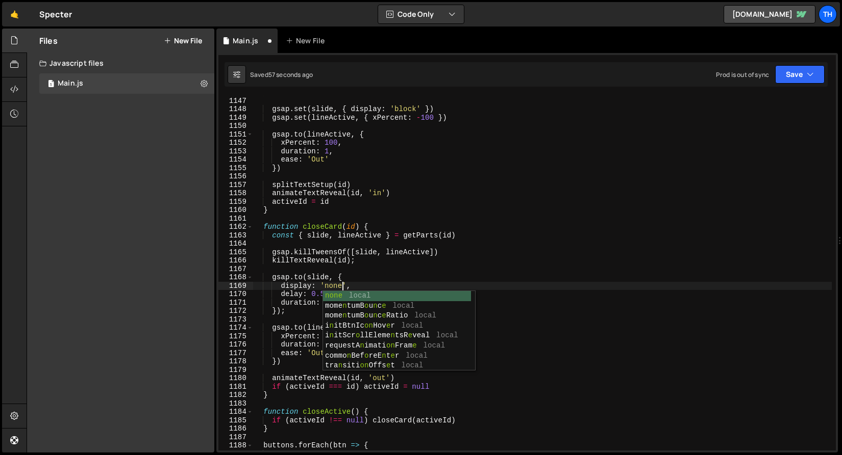
scroll to position [0, 6]
drag, startPoint x: 298, startPoint y: 289, endPoint x: 308, endPoint y: 289, distance: 9.2
click at [300, 289] on div "bringToFront ( slide ) gsap . set ( slide , { display : 'block' }) gsap . set (…" at bounding box center [541, 274] width 579 height 372
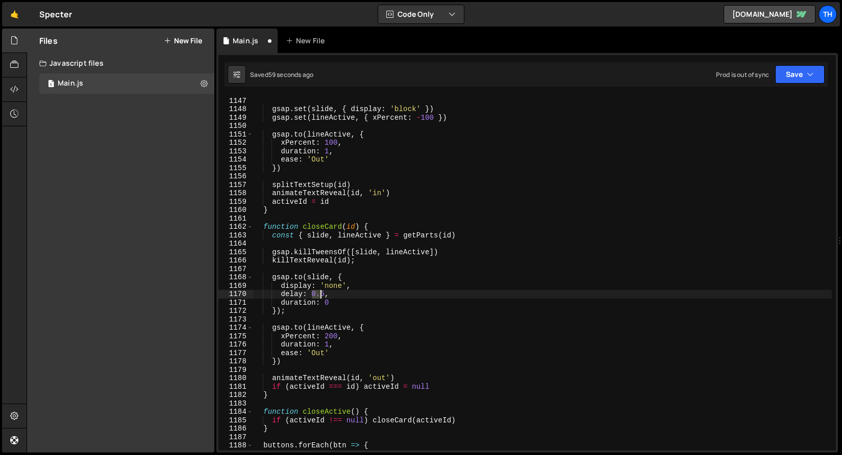
drag, startPoint x: 312, startPoint y: 292, endPoint x: 323, endPoint y: 292, distance: 10.7
click at [323, 292] on div "bringToFront ( slide ) gsap . set ( slide , { display : 'block' }) gsap . set (…" at bounding box center [541, 274] width 579 height 372
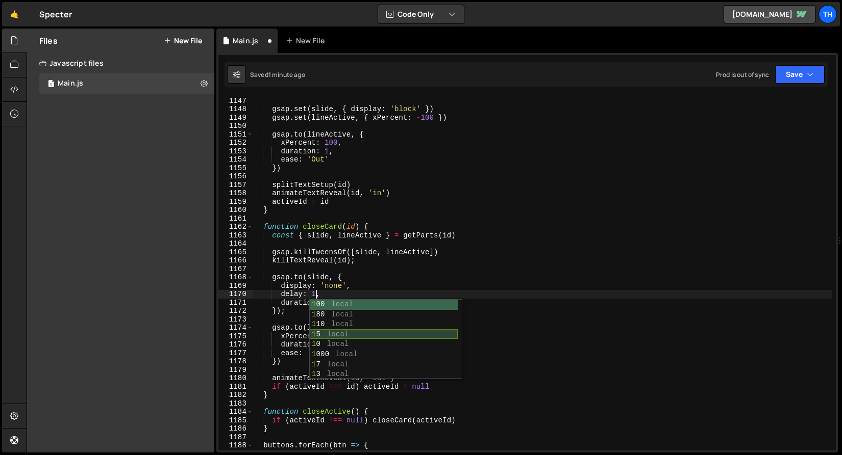
click at [295, 326] on div "bringToFront ( slide ) gsap . set ( slide , { display : 'block' }) gsap . set (…" at bounding box center [541, 274] width 579 height 372
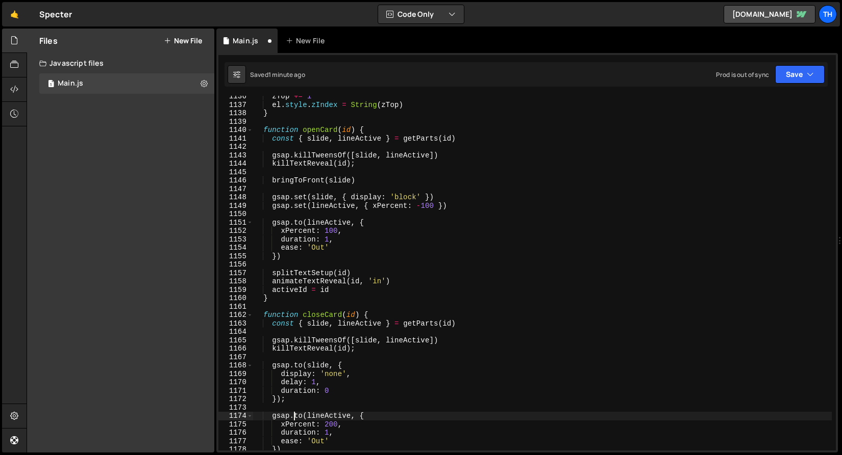
scroll to position [9658, 0]
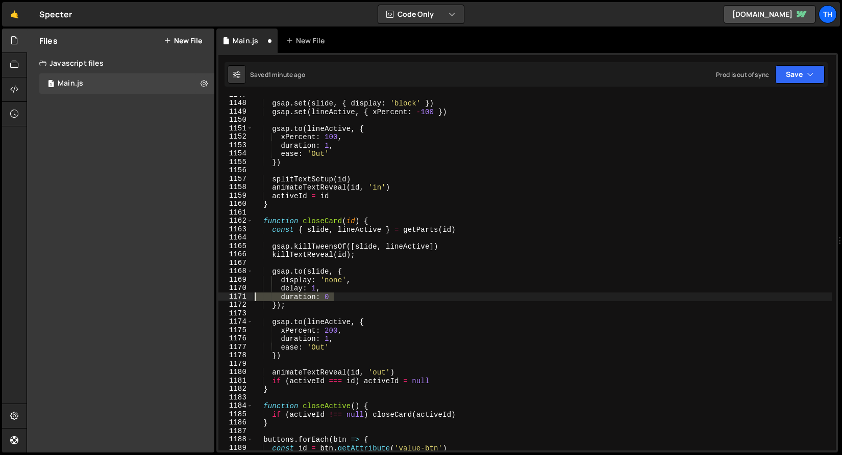
drag, startPoint x: 325, startPoint y: 298, endPoint x: 217, endPoint y: 294, distance: 107.7
click at [213, 299] on div "Files New File Javascript files 1 Main.js 0 CSS files Copy share link Edit File…" at bounding box center [434, 241] width 815 height 425
type textarea "duration: 0"
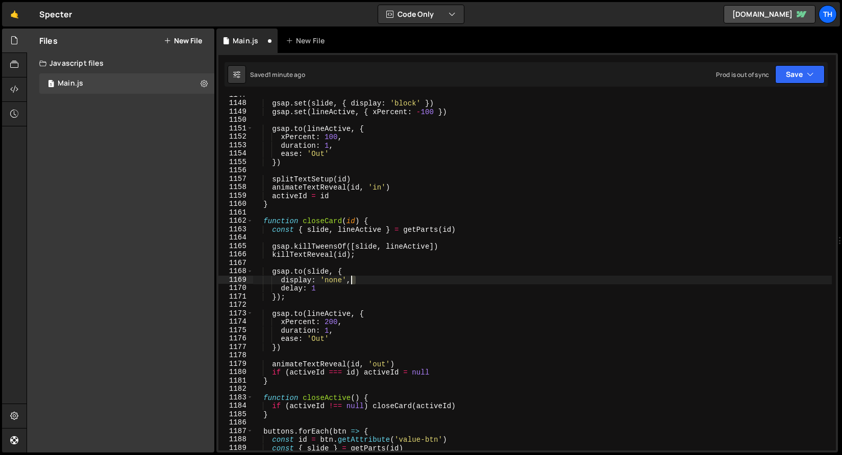
drag, startPoint x: 371, startPoint y: 279, endPoint x: 353, endPoint y: 278, distance: 17.9
click at [353, 278] on div "gsap . set ( slide , { display : 'block' }) gsap . set ( lineActive , { xPercen…" at bounding box center [541, 277] width 579 height 372
drag, startPoint x: 342, startPoint y: 273, endPoint x: 355, endPoint y: 271, distance: 13.3
click at [355, 271] on div "gsap . set ( slide , { display : 'block' }) gsap . set ( lineActive , { xPercen…" at bounding box center [541, 277] width 579 height 372
click at [793, 72] on button "Save" at bounding box center [799, 74] width 49 height 18
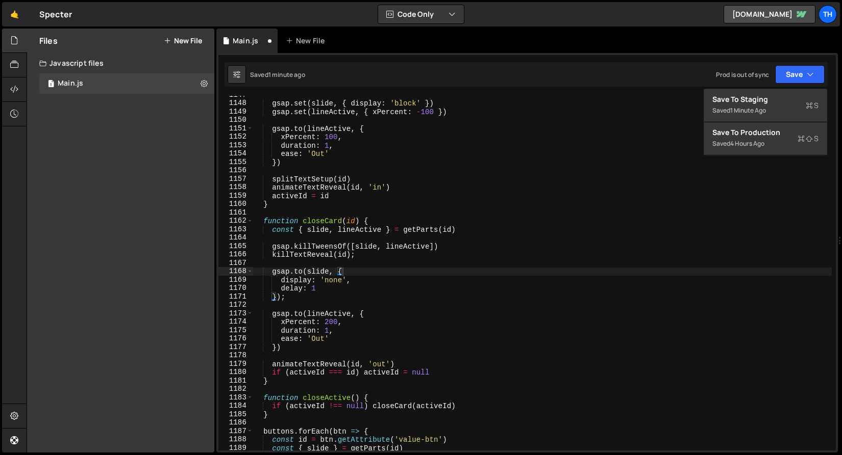
click at [787, 86] on div "Saved 1 minute ago Prod is out of sync Upgrade to Edit Save Save to Staging S S…" at bounding box center [525, 74] width 603 height 24
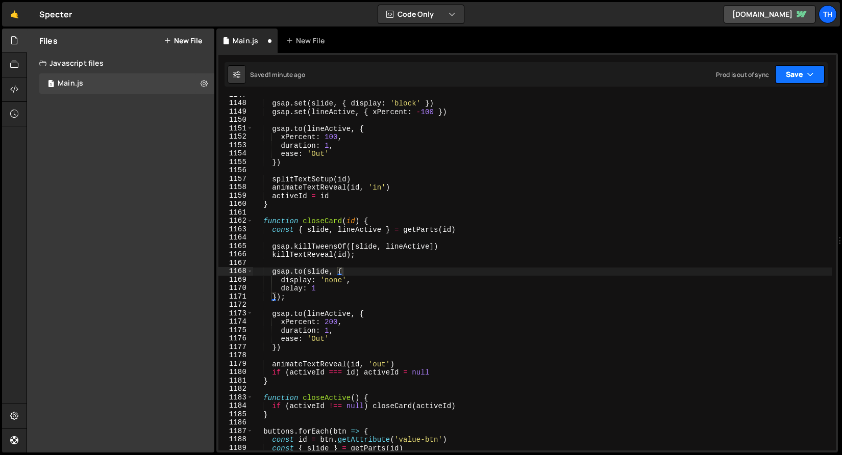
click at [788, 79] on button "Save" at bounding box center [799, 74] width 49 height 18
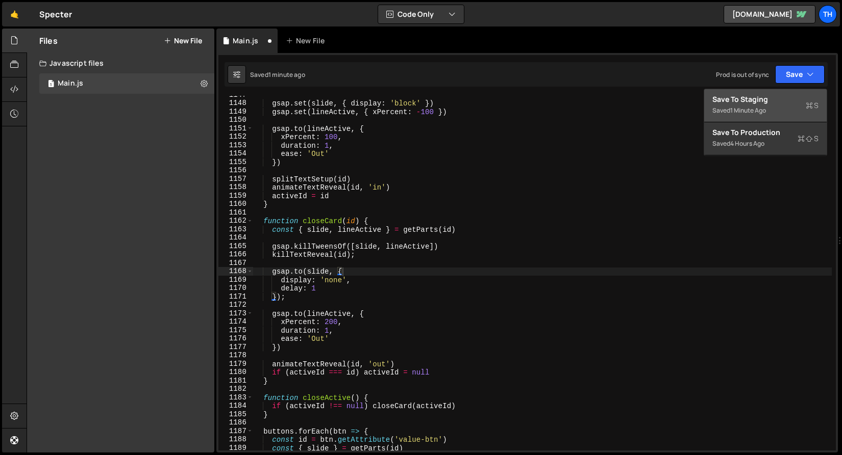
click at [787, 96] on div "Save to Staging S" at bounding box center [765, 99] width 106 height 10
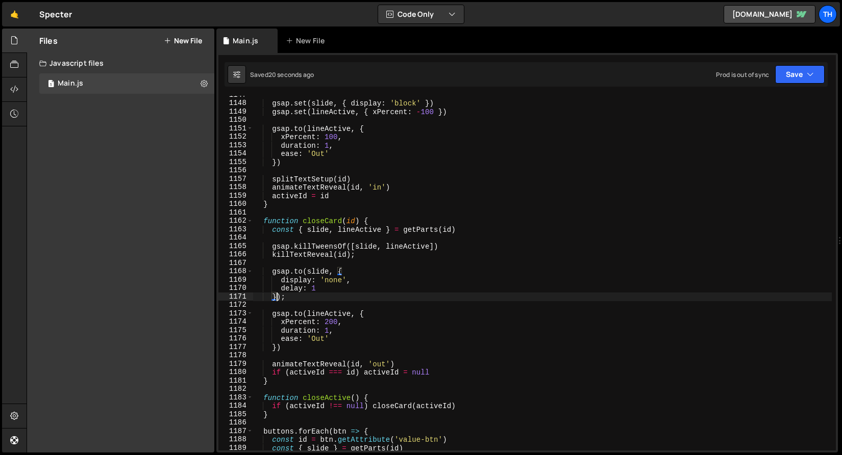
click at [276, 295] on div "gsap . set ( slide , { display : 'block' }) gsap . set ( lineActive , { xPercen…" at bounding box center [541, 277] width 579 height 372
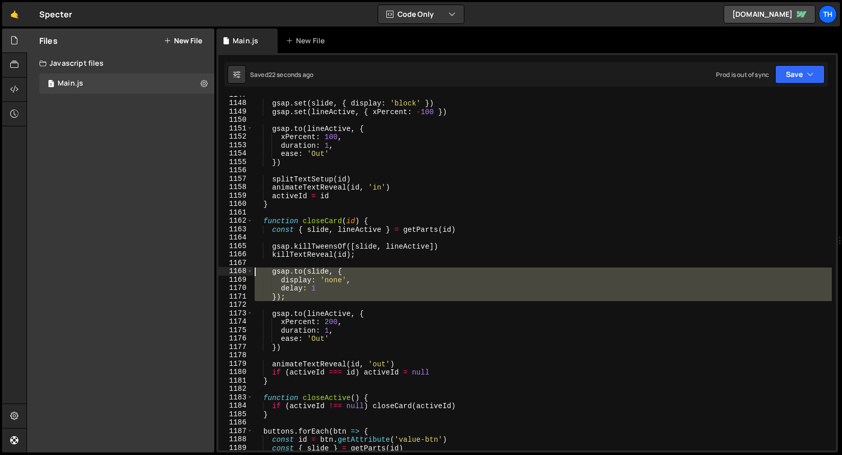
drag, startPoint x: 309, startPoint y: 306, endPoint x: 211, endPoint y: 273, distance: 103.4
click at [211, 273] on div "Files New File Javascript files 1 Main.js 0 CSS files Copy share link Edit File…" at bounding box center [434, 241] width 815 height 425
click at [344, 269] on div "gsap . set ( slide , { display : 'block' }) gsap . set ( lineActive , { xPercen…" at bounding box center [541, 273] width 579 height 355
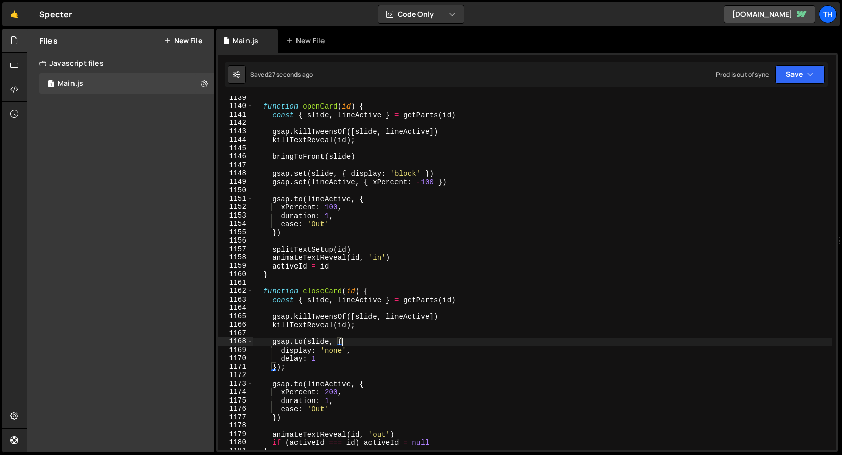
scroll to position [9653, 0]
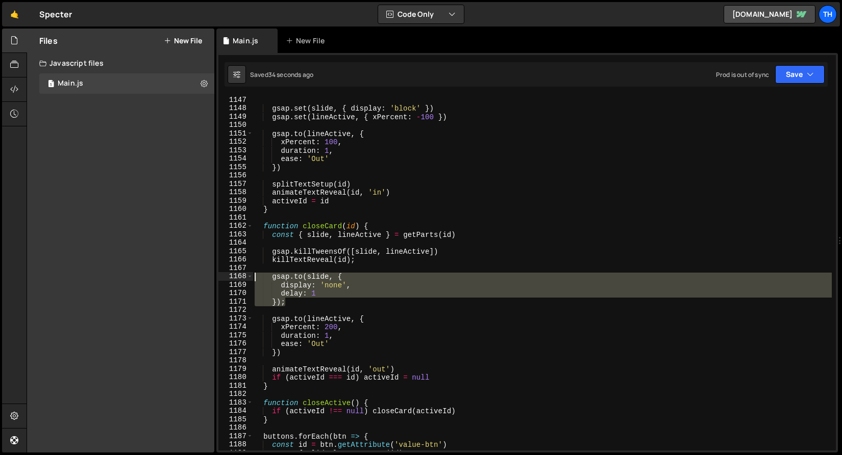
drag, startPoint x: 295, startPoint y: 304, endPoint x: 176, endPoint y: 274, distance: 122.0
click at [176, 274] on div "Files New File Javascript files 1 Main.js 0 CSS files Copy share link Edit File…" at bounding box center [434, 241] width 815 height 425
type textarea "gsap.to(slide, { display: 'none',"
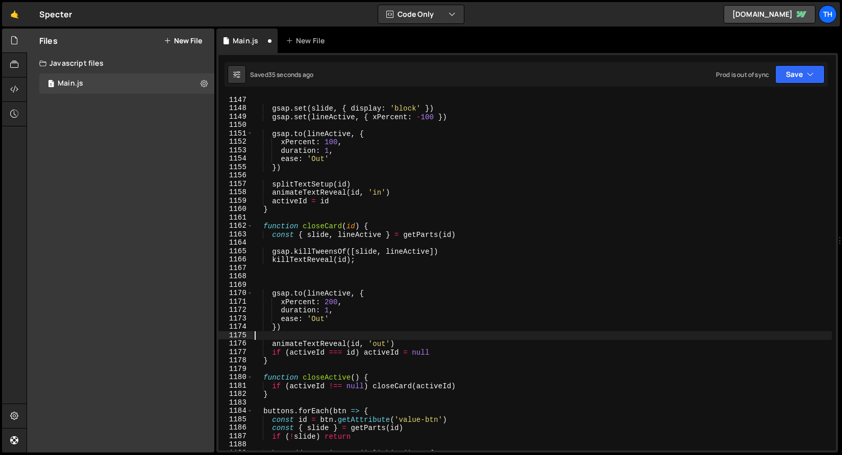
click at [296, 336] on div "gsap . set ( slide , { display : 'block' }) gsap . set ( lineActive , { xPercen…" at bounding box center [541, 282] width 579 height 372
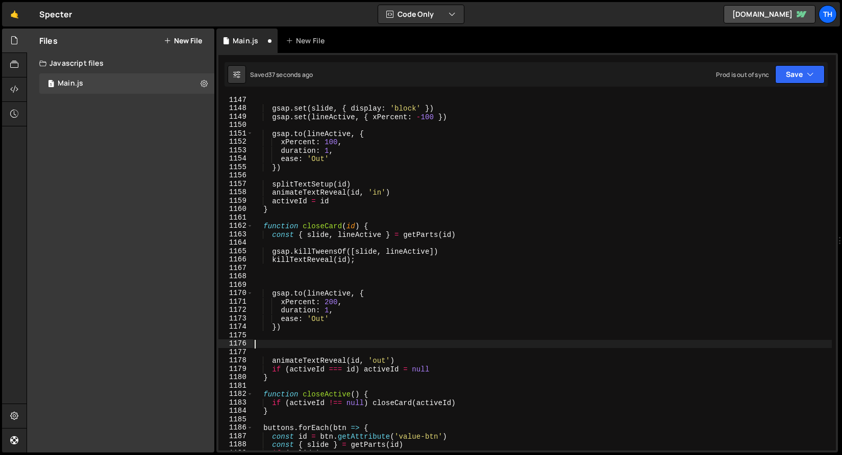
paste textarea "});"
type textarea "});"
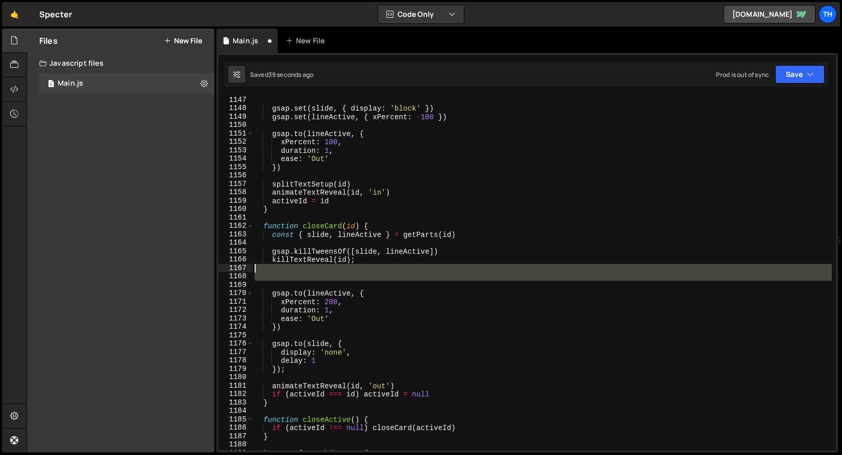
drag, startPoint x: 277, startPoint y: 287, endPoint x: 235, endPoint y: 271, distance: 44.5
click at [235, 271] on div "}); 1147 1148 1149 1150 1151 1152 1153 1154 1155 1156 1157 1158 1159 1160 1161 …" at bounding box center [526, 273] width 617 height 355
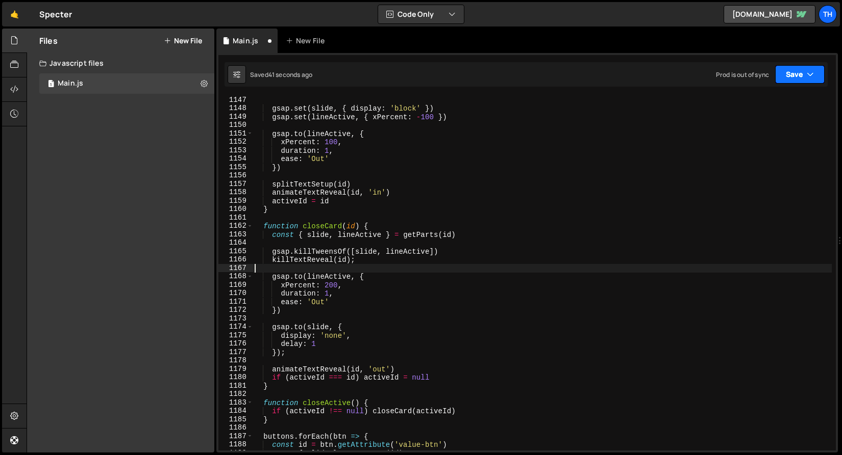
click at [814, 70] on button "Save" at bounding box center [799, 74] width 49 height 18
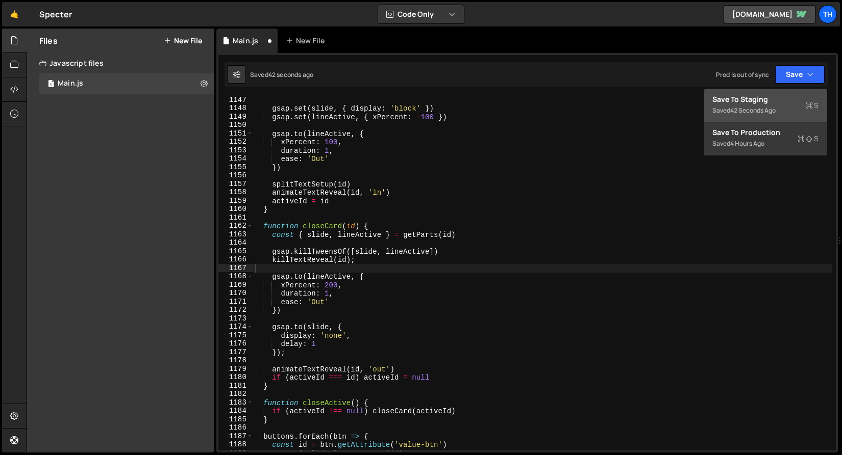
click at [804, 93] on button "Save to Staging S Saved 42 seconds ago" at bounding box center [765, 105] width 122 height 33
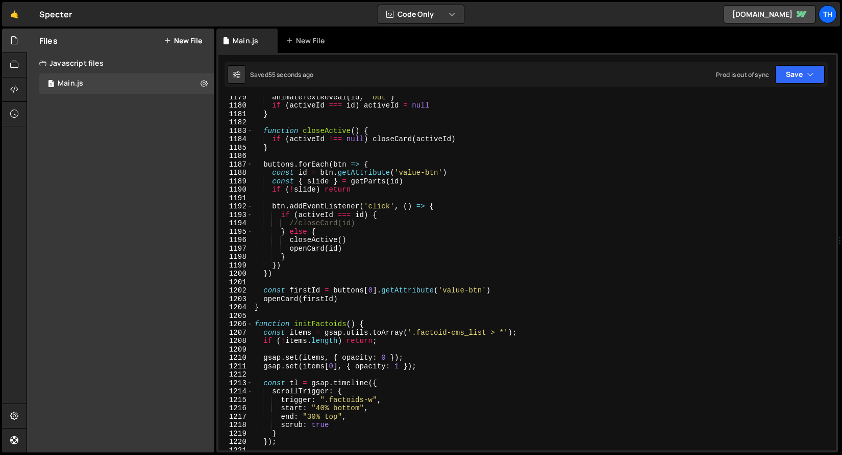
scroll to position [9916, 0]
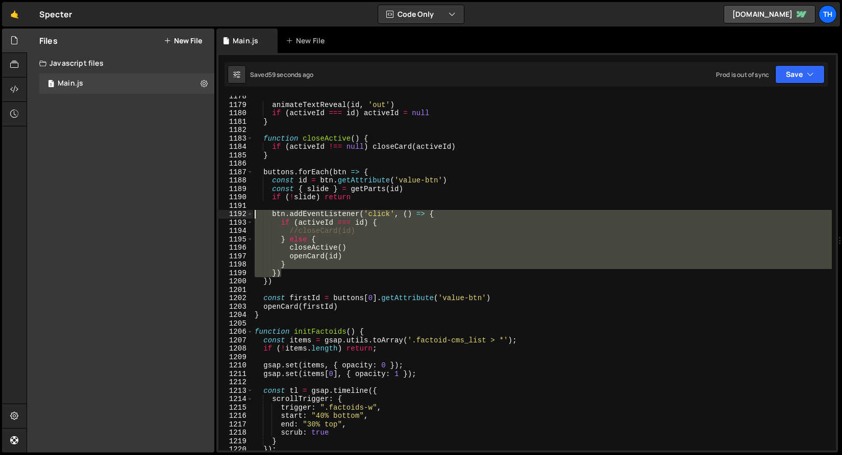
drag, startPoint x: 291, startPoint y: 270, endPoint x: 140, endPoint y: 218, distance: 159.7
click at [140, 218] on div "Files New File Javascript files 1 Main.js 0 CSS files Copy share link Edit File…" at bounding box center [434, 241] width 815 height 425
click at [314, 271] on div "animateTextReveal ( id , 'out' ) if ( activeId === id ) activeId = null } funct…" at bounding box center [541, 273] width 579 height 355
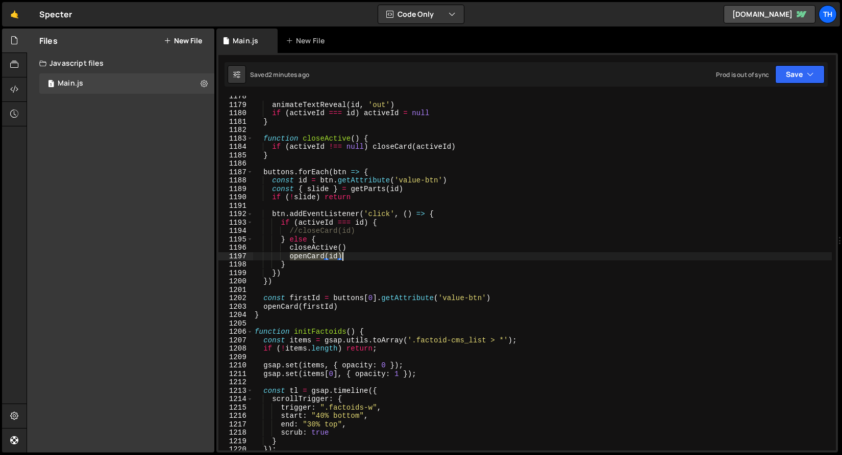
drag, startPoint x: 291, startPoint y: 256, endPoint x: 372, endPoint y: 253, distance: 81.6
click at [372, 253] on div "animateTextReveal ( id , 'out' ) if ( activeId === id ) activeId = null } funct…" at bounding box center [541, 278] width 579 height 372
paste textarea "gsap.delayedCall(0.4, () => openCard(id)"
click at [802, 71] on button "Save" at bounding box center [799, 74] width 49 height 18
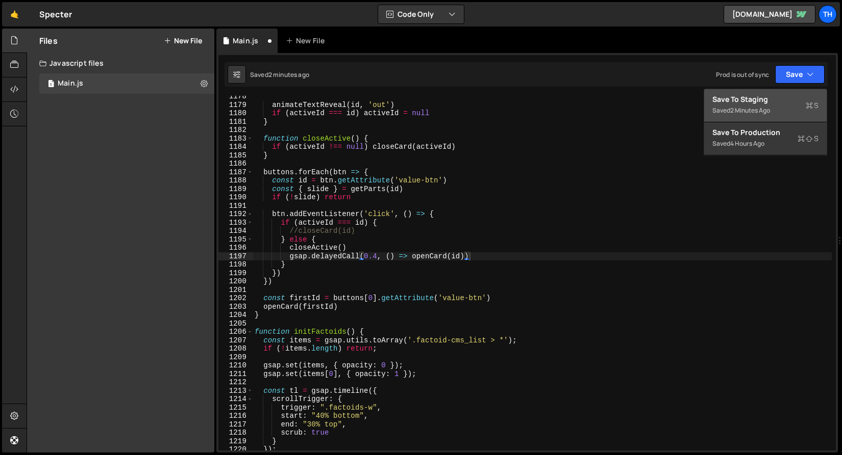
click at [790, 99] on div "Save to Staging S" at bounding box center [765, 99] width 106 height 10
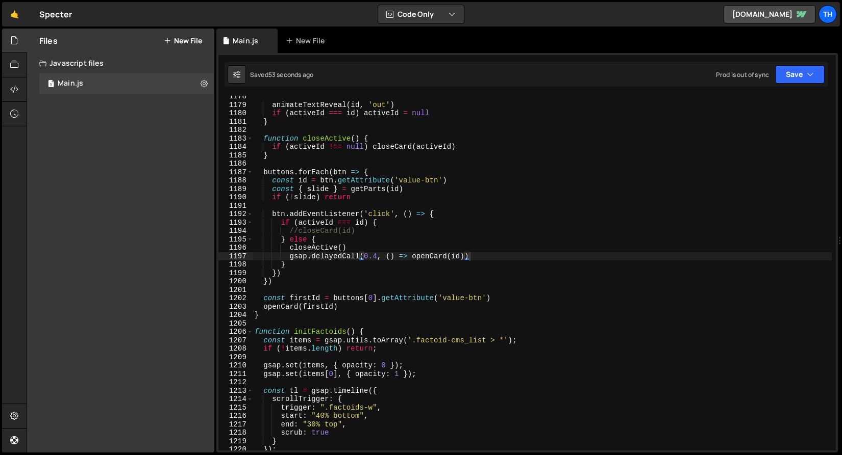
click at [329, 262] on div "animateTextReveal ( id , 'out' ) if ( activeId === id ) activeId = null } funct…" at bounding box center [541, 278] width 579 height 372
drag, startPoint x: 363, startPoint y: 254, endPoint x: 376, endPoint y: 254, distance: 12.8
click at [376, 254] on div "animateTextReveal ( id , 'out' ) if ( activeId === id ) activeId = null } funct…" at bounding box center [541, 278] width 579 height 372
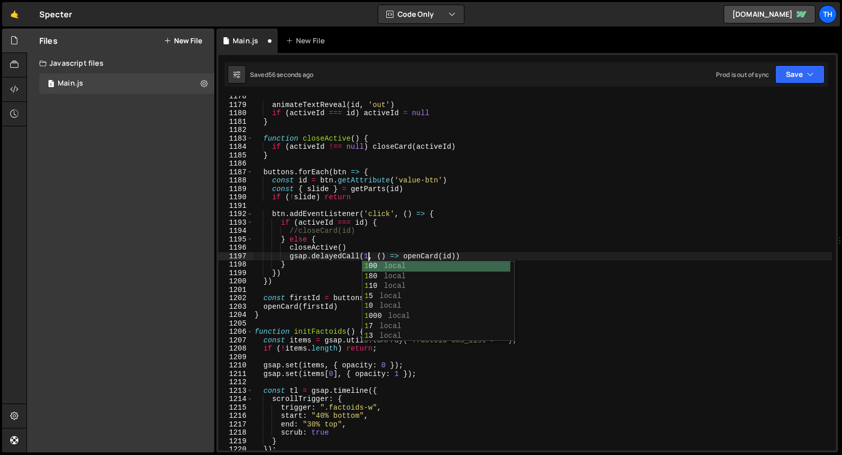
click at [339, 270] on div "animateTextReveal ( id , 'out' ) if ( activeId === id ) activeId = null } funct…" at bounding box center [541, 278] width 579 height 372
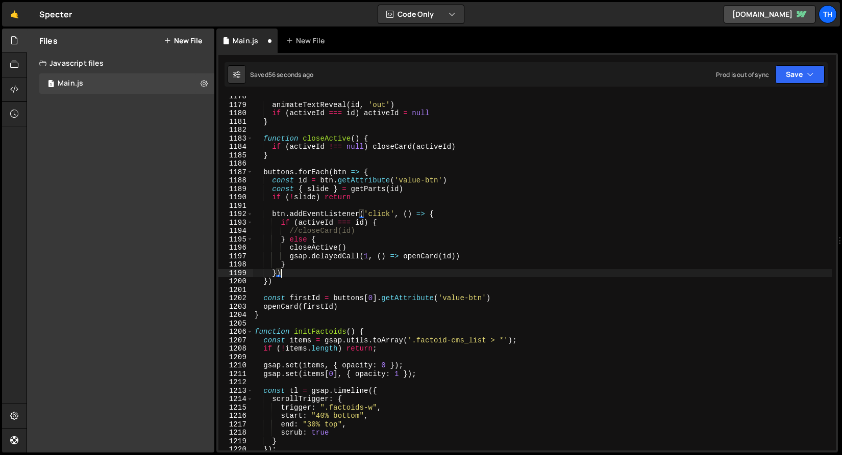
scroll to position [0, 1]
click at [783, 71] on button "Save" at bounding box center [799, 74] width 49 height 18
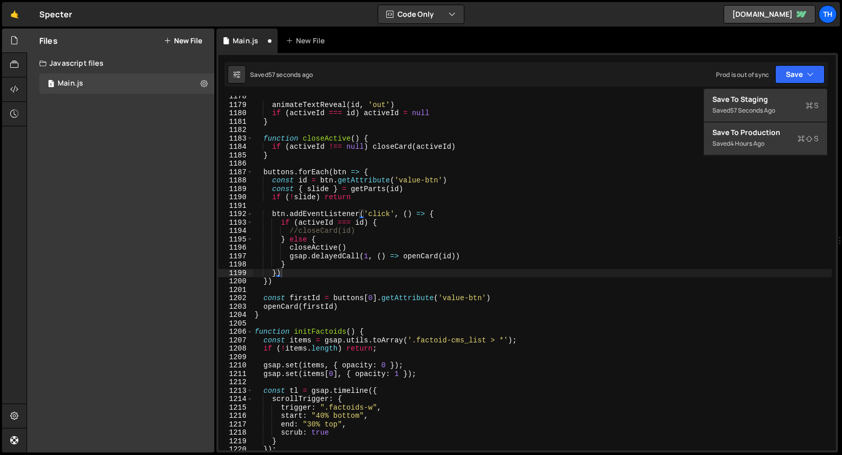
click at [778, 88] on div "}) 1178 1179 1180 1181 1182 1183 1184 1185 1186 1187 1188 1189 1190 1191 1192 1…" at bounding box center [526, 253] width 621 height 400
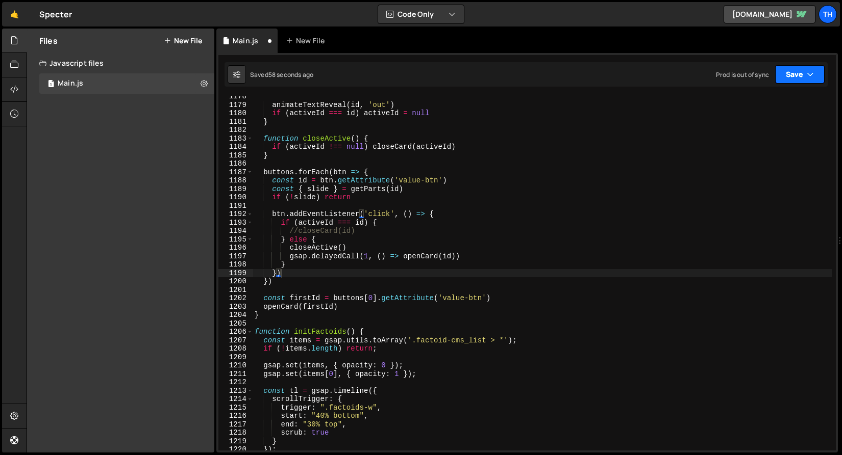
click at [781, 69] on button "Save" at bounding box center [799, 74] width 49 height 18
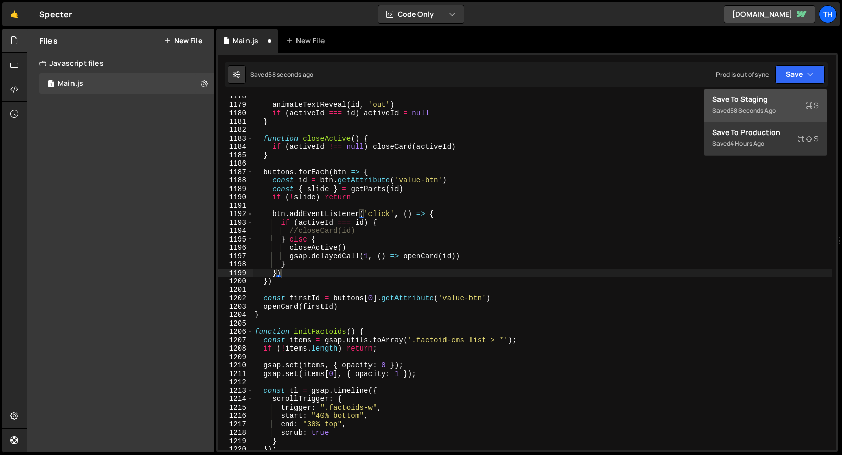
click at [780, 92] on button "Save to Staging S Saved 58 seconds ago" at bounding box center [765, 105] width 122 height 33
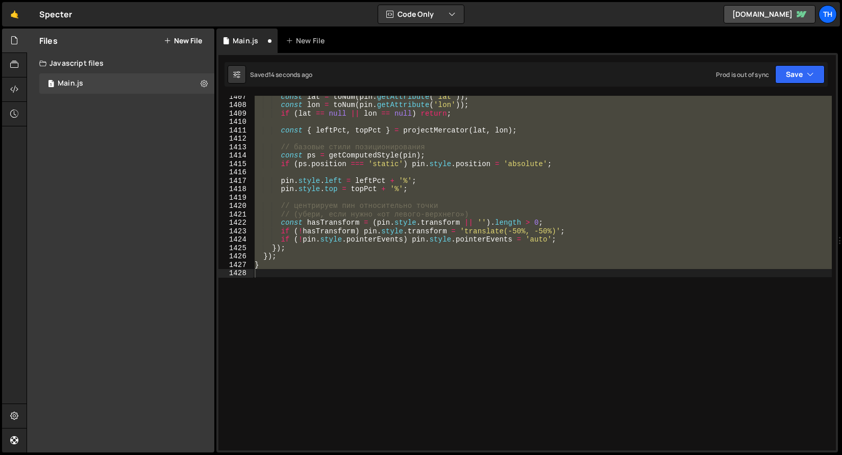
scroll to position [9895, 0]
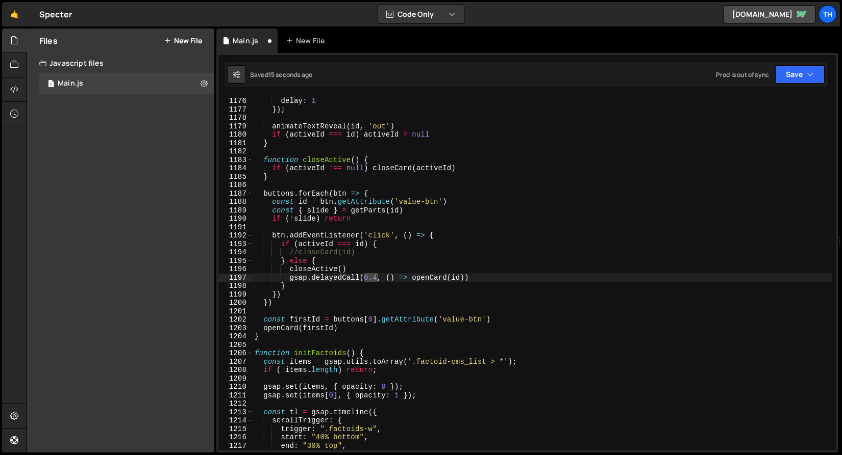
click at [376, 278] on div "display : 'none' , delay : 1 }) ; animateTextReveal ( id , 'out' ) if ( activeI…" at bounding box center [541, 273] width 579 height 355
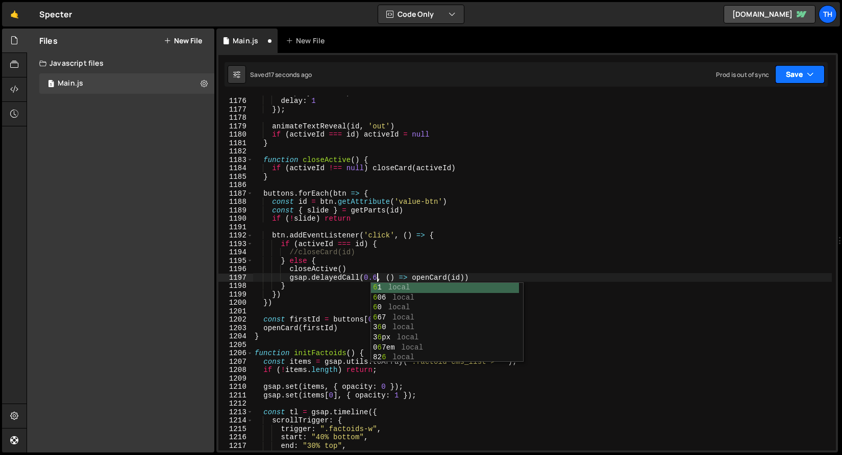
drag, startPoint x: 790, startPoint y: 73, endPoint x: 796, endPoint y: 87, distance: 14.8
click at [790, 73] on button "Save" at bounding box center [799, 74] width 49 height 18
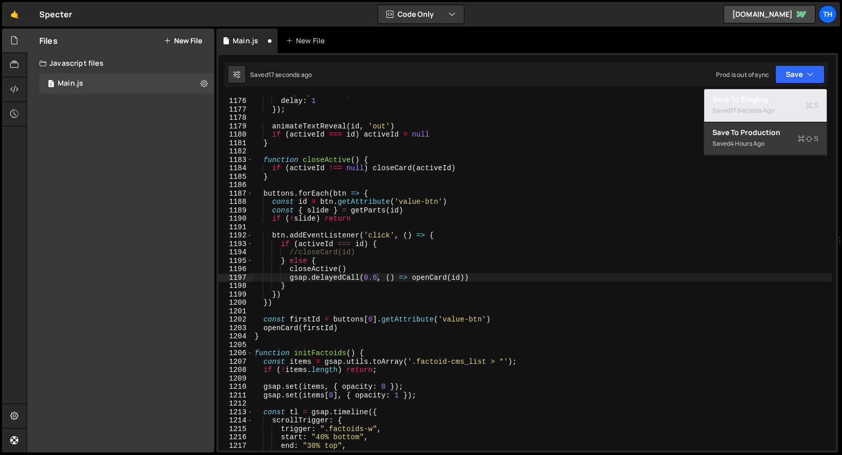
click at [799, 98] on div "Save to Staging S" at bounding box center [765, 99] width 106 height 10
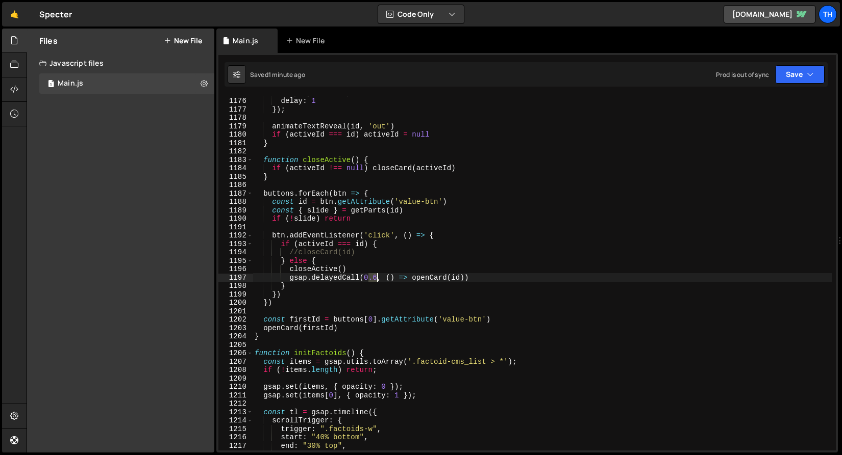
drag, startPoint x: 370, startPoint y: 279, endPoint x: 376, endPoint y: 279, distance: 6.1
click at [376, 279] on div "display : 'none' , delay : 1 }) ; animateTextReveal ( id , 'out' ) if ( activeI…" at bounding box center [541, 274] width 579 height 372
click at [800, 88] on div "gsap.delayedCall(0, () => openCard(id)) 1175 1176 1177 1178 1179 1180 1181 1182…" at bounding box center [526, 253] width 621 height 400
click at [798, 80] on button "Save" at bounding box center [799, 74] width 49 height 18
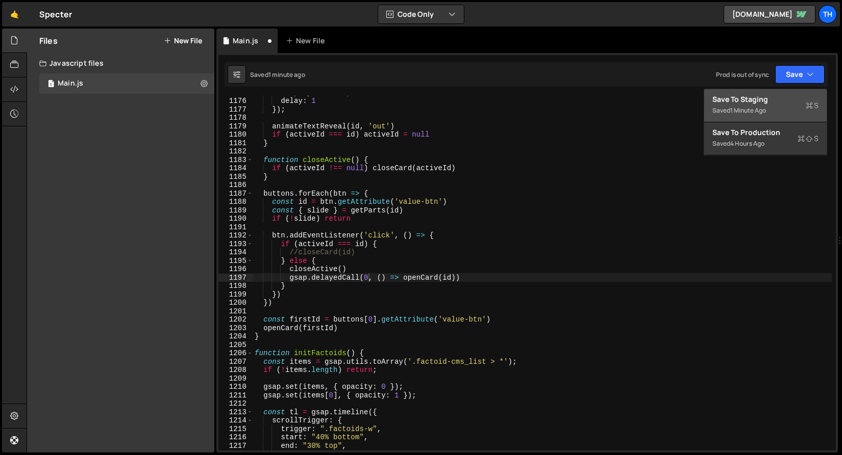
click at [785, 97] on div "Save to Staging S" at bounding box center [765, 99] width 106 height 10
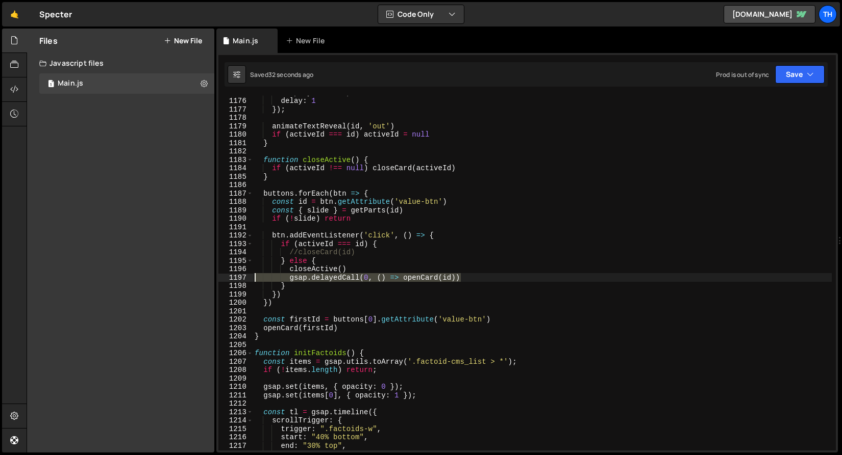
drag, startPoint x: 467, startPoint y: 281, endPoint x: 211, endPoint y: 277, distance: 255.6
click at [211, 277] on div "Files New File Javascript files 1 Main.js 0 CSS files Copy share link Edit File…" at bounding box center [434, 241] width 815 height 425
paste textarea "}, 400) // задержка в мс"
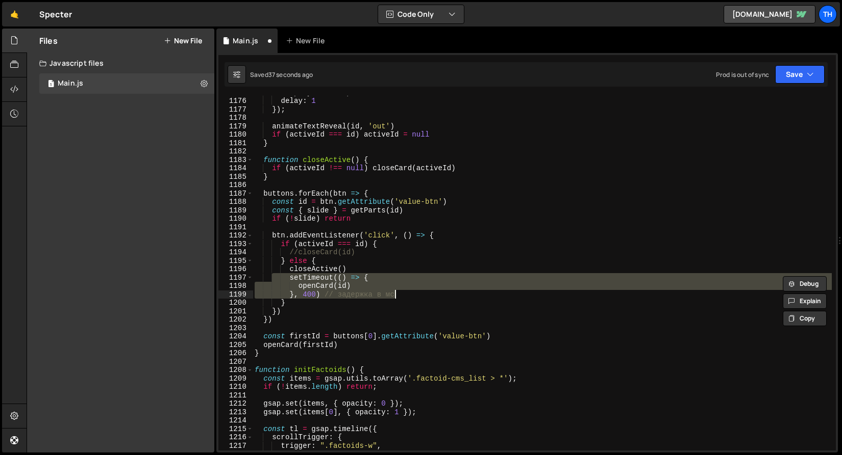
click at [330, 294] on div "display : 'none' , delay : 1 }) ; animateTextReveal ( id , 'out' ) if ( activeI…" at bounding box center [541, 273] width 579 height 355
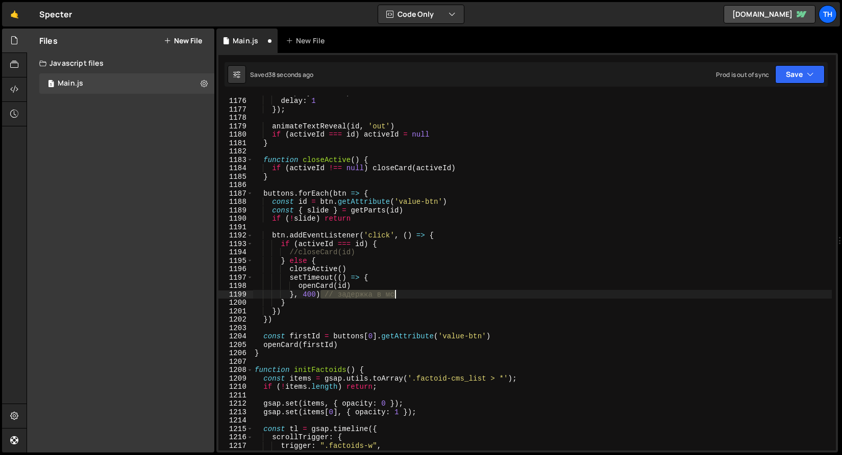
drag, startPoint x: 320, startPoint y: 294, endPoint x: 423, endPoint y: 294, distance: 103.5
click at [423, 294] on div "display : 'none' , delay : 1 }) ; animateTextReveal ( id , 'out' ) if ( activeI…" at bounding box center [541, 274] width 579 height 372
click at [307, 296] on div "display : 'none' , delay : 1 }) ; animateTextReveal ( id , 'out' ) if ( activeI…" at bounding box center [541, 274] width 579 height 372
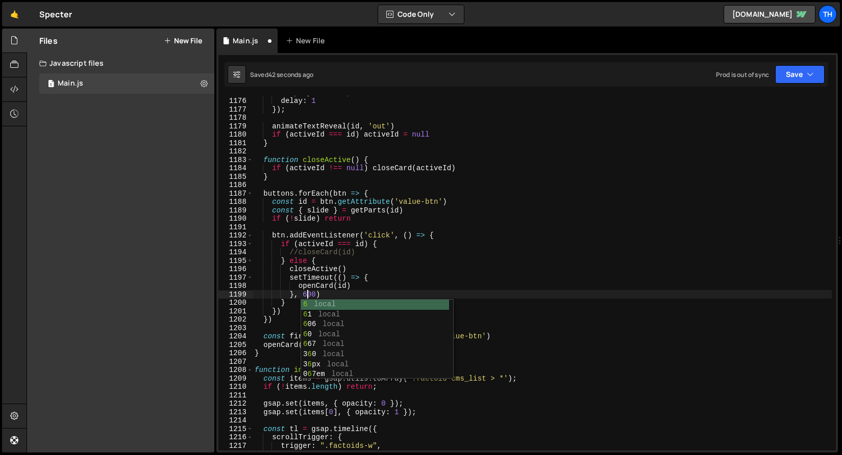
click at [363, 257] on div "display : 'none' , delay : 1 }) ; animateTextReveal ( id , 'out' ) if ( activeI…" at bounding box center [541, 274] width 579 height 372
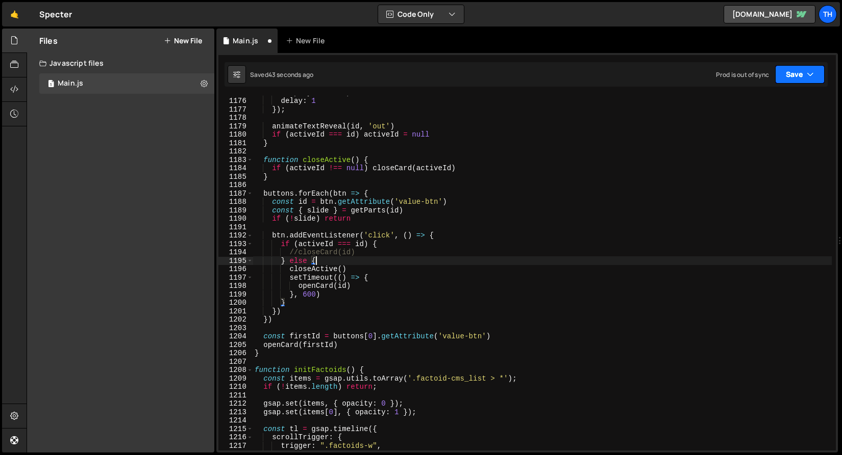
click at [790, 67] on button "Save" at bounding box center [799, 74] width 49 height 18
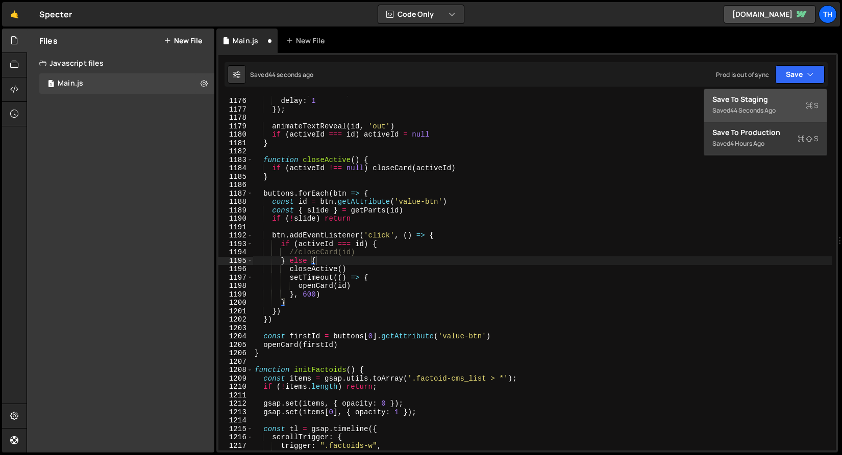
click at [781, 99] on div "Save to Staging S" at bounding box center [765, 99] width 106 height 10
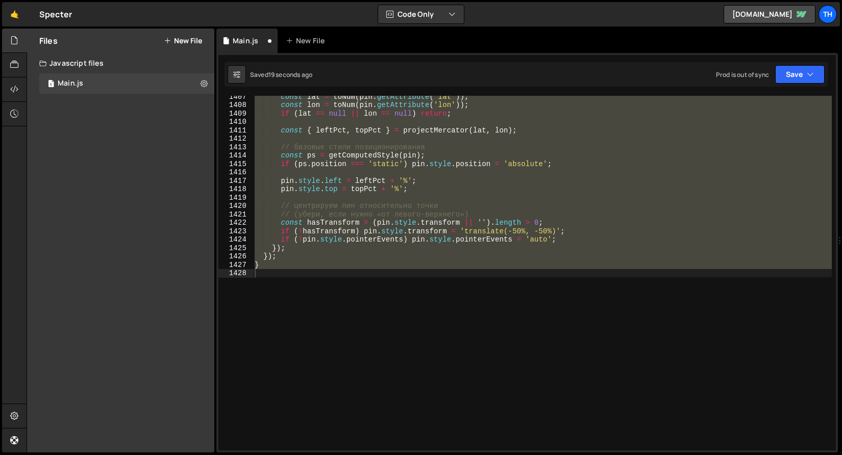
scroll to position [9895, 0]
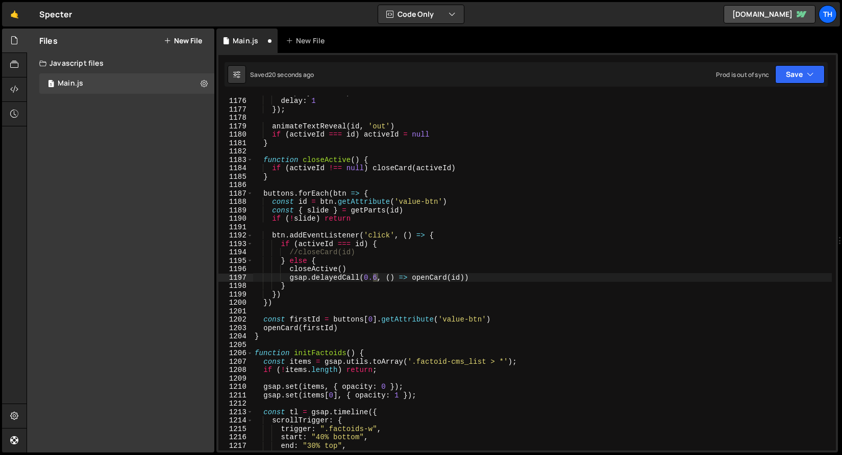
click at [346, 294] on div "display : 'none' , delay : 1 }) ; animateTextReveal ( id , 'out' ) if ( activeI…" at bounding box center [541, 274] width 579 height 372
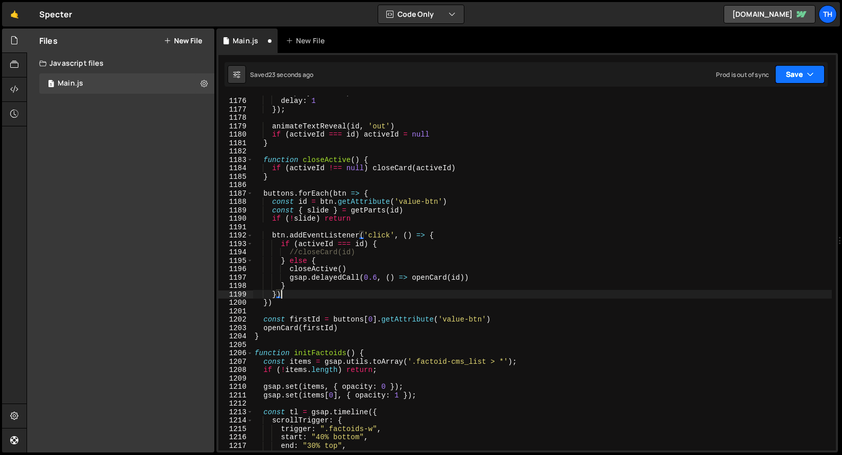
drag, startPoint x: 781, startPoint y: 76, endPoint x: 781, endPoint y: 89, distance: 12.8
click at [781, 76] on button "Save" at bounding box center [799, 74] width 49 height 18
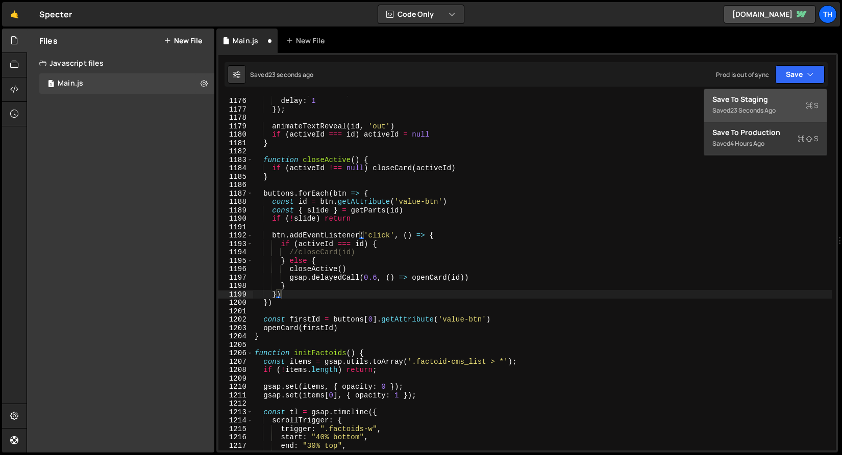
click at [773, 110] on div "23 seconds ago" at bounding box center [752, 110] width 45 height 9
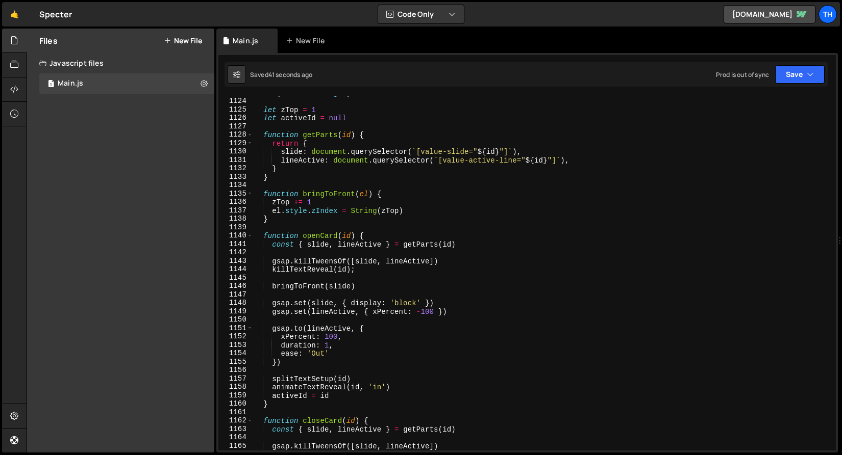
scroll to position [9354, 0]
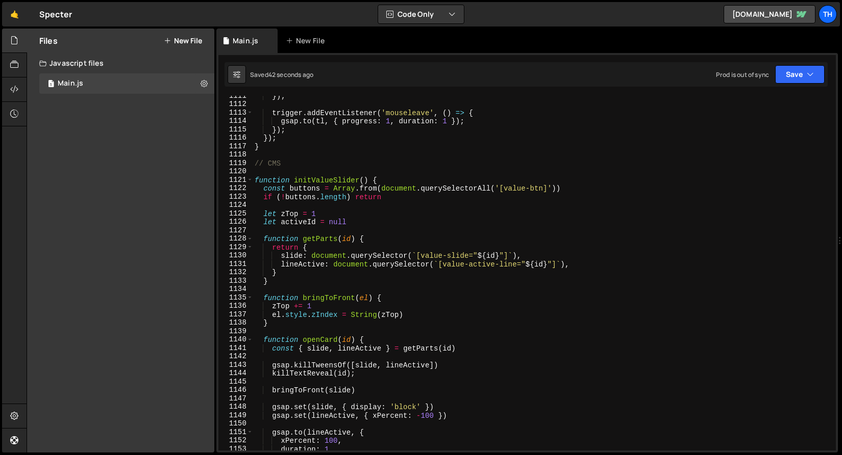
click at [252, 184] on div "1121" at bounding box center [235, 180] width 35 height 9
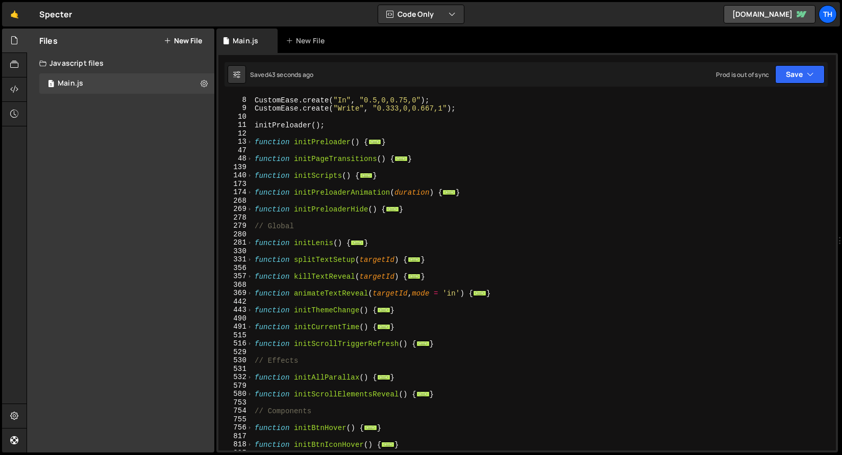
scroll to position [59, 0]
click at [251, 291] on span at bounding box center [250, 293] width 6 height 9
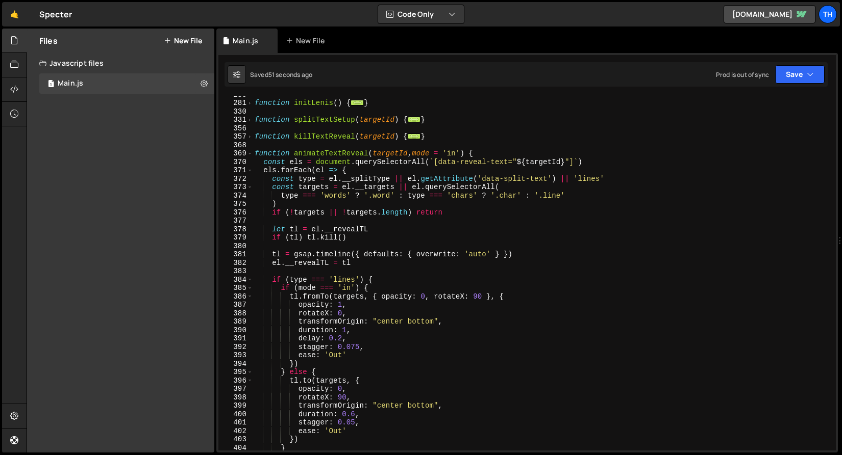
scroll to position [299, 0]
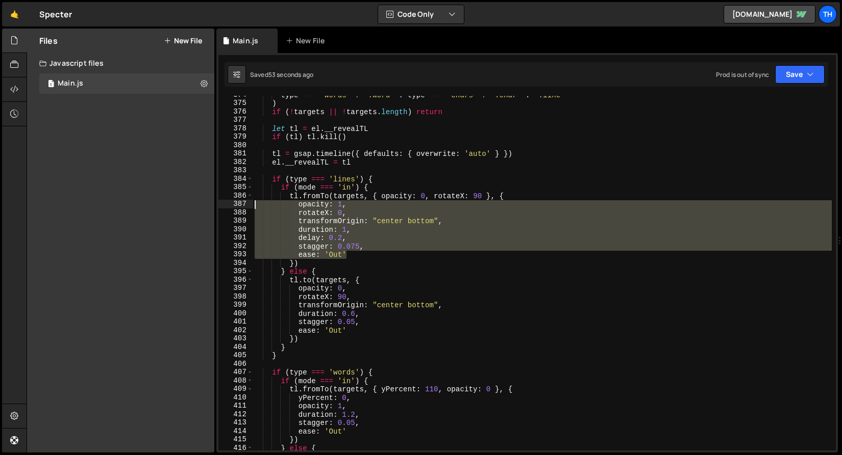
drag, startPoint x: 355, startPoint y: 256, endPoint x: 202, endPoint y: 205, distance: 161.6
click at [202, 205] on div "Files New File Javascript files 1 Main.js 0 CSS files Copy share link Edit File…" at bounding box center [434, 241] width 815 height 425
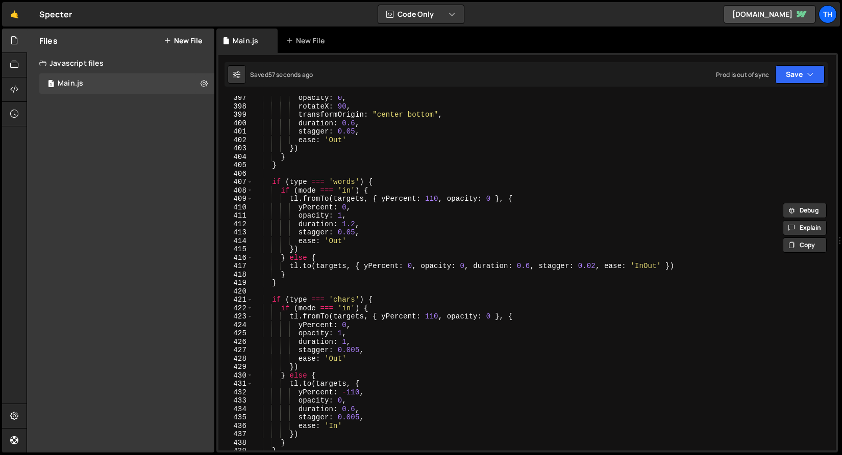
scroll to position [521, 0]
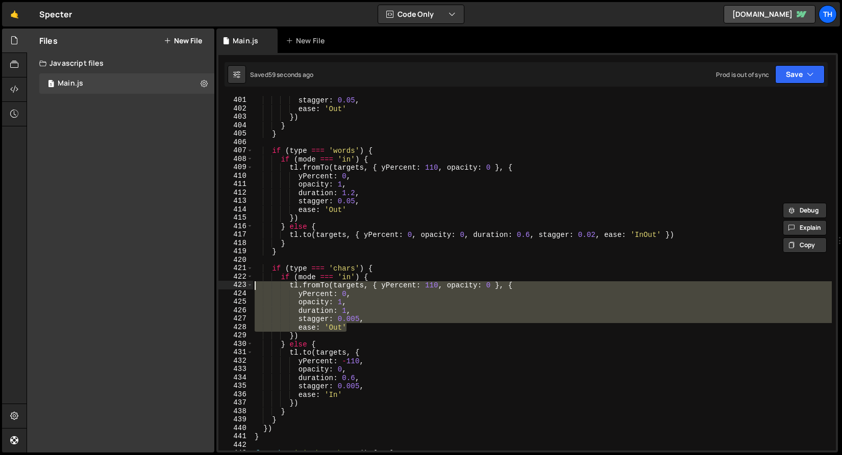
drag, startPoint x: 338, startPoint y: 325, endPoint x: 182, endPoint y: 288, distance: 160.4
click at [182, 288] on div "Files New File Javascript files 1 Main.js 0 CSS files Copy share link Edit File…" at bounding box center [434, 241] width 815 height 425
click at [311, 307] on div "duration : 0.6 , stagger : 0.05 , ease : 'Out' }) } } if ( type === 'words' ) {…" at bounding box center [541, 274] width 579 height 372
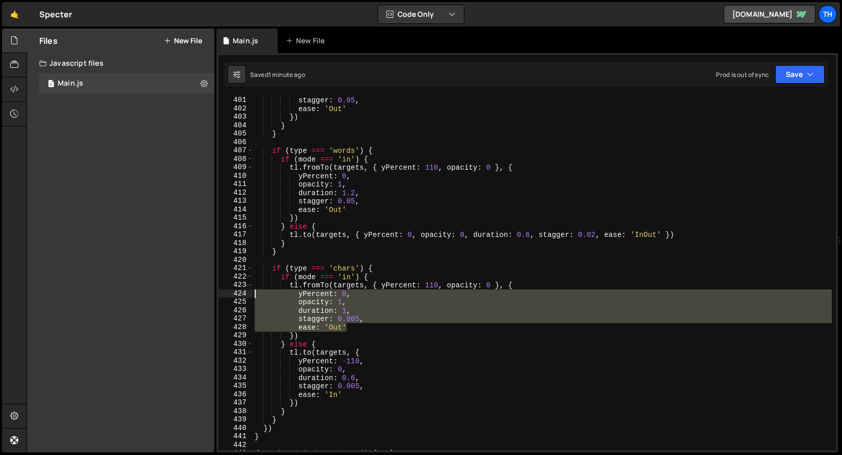
drag, startPoint x: 352, startPoint y: 331, endPoint x: 177, endPoint y: 291, distance: 179.5
click at [177, 291] on div "Files New File Javascript files 1 Main.js 0 CSS files Copy share link Edit File…" at bounding box center [434, 241] width 815 height 425
paste textarea "ease: 'Out'"
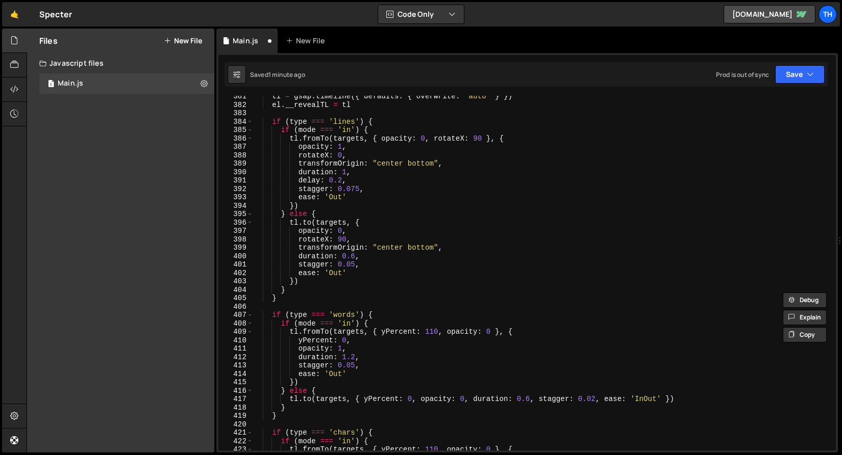
scroll to position [357, 0]
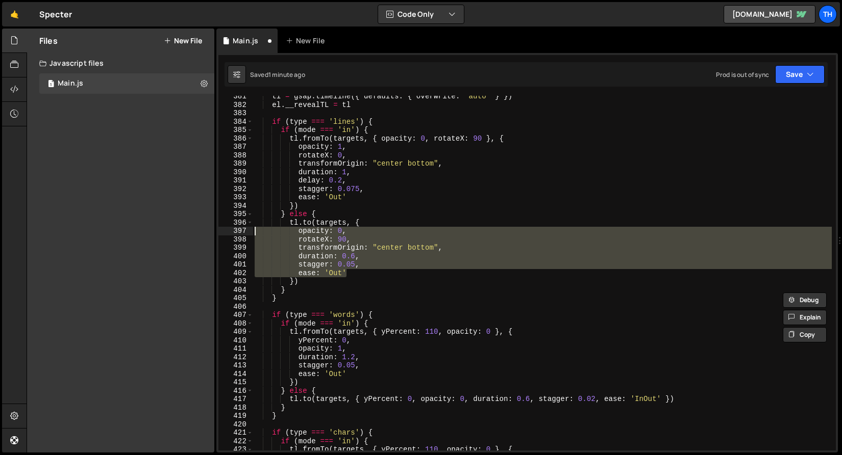
drag, startPoint x: 357, startPoint y: 273, endPoint x: 196, endPoint y: 234, distance: 165.4
click at [196, 234] on div "Files New File Javascript files 1 Main.js 0 CSS files Copy share link Edit File…" at bounding box center [434, 241] width 815 height 425
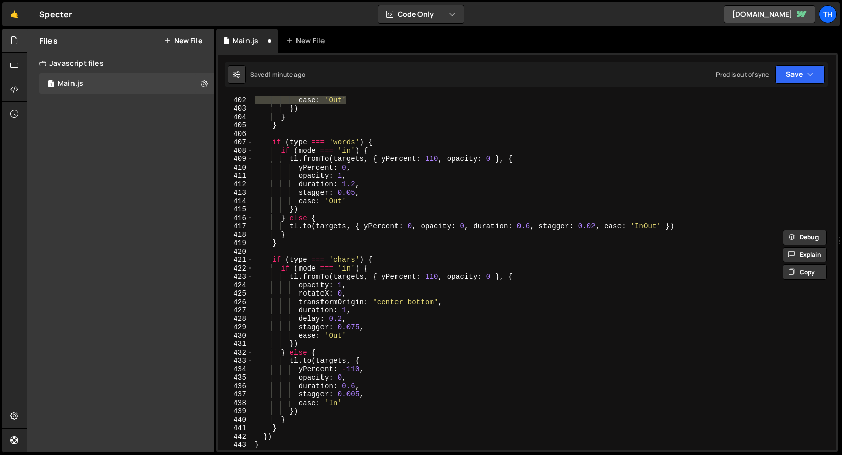
scroll to position [556, 0]
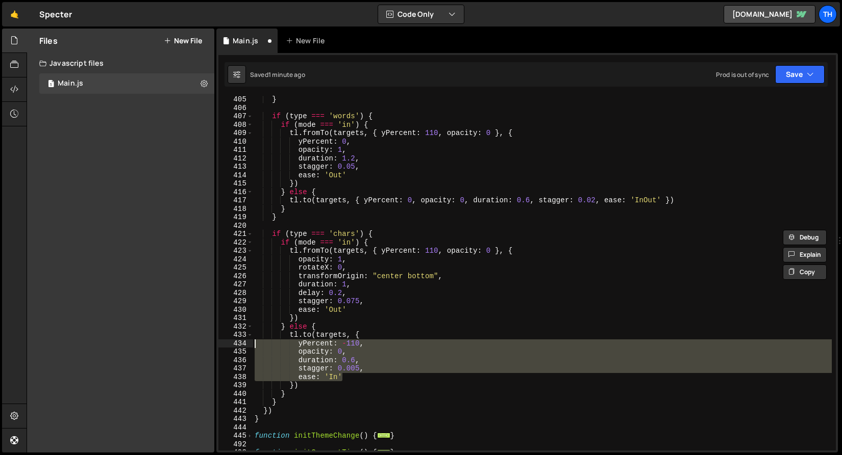
drag, startPoint x: 357, startPoint y: 373, endPoint x: 198, endPoint y: 343, distance: 160.9
click at [198, 343] on div "Files New File Javascript files 1 Main.js 0 CSS files Copy share link Edit File…" at bounding box center [434, 241] width 815 height 425
paste textarea "ease: 'Out'"
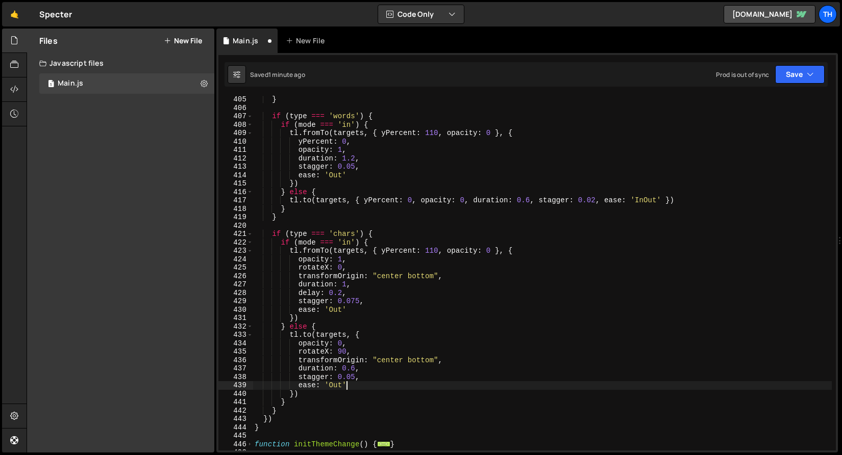
scroll to position [533, 0]
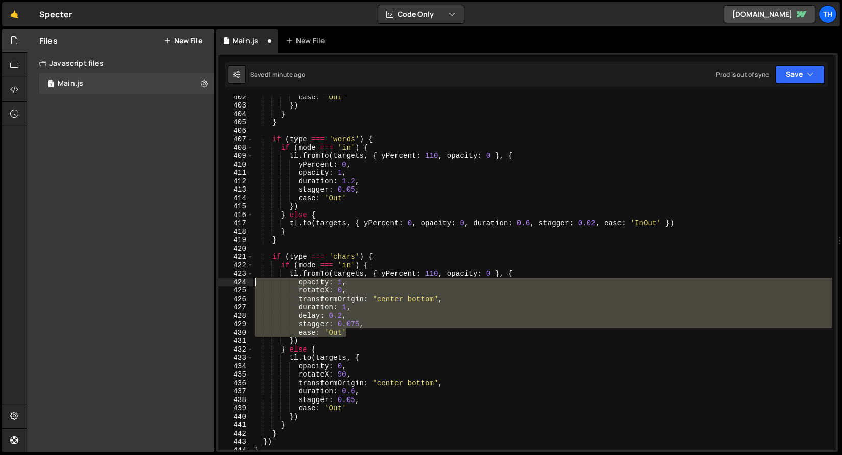
drag, startPoint x: 358, startPoint y: 332, endPoint x: 207, endPoint y: 285, distance: 158.1
click at [207, 285] on div "Files New File Javascript files 1 Main.js 0 CSS files Copy share link Edit File…" at bounding box center [434, 241] width 815 height 425
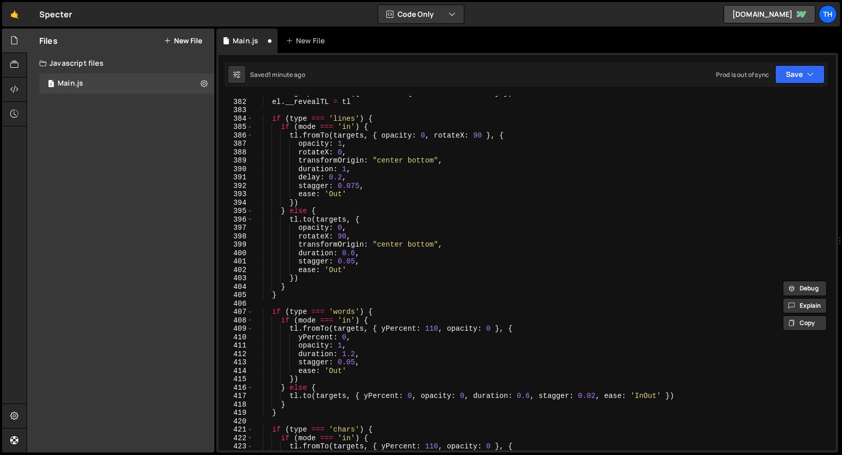
scroll to position [328, 0]
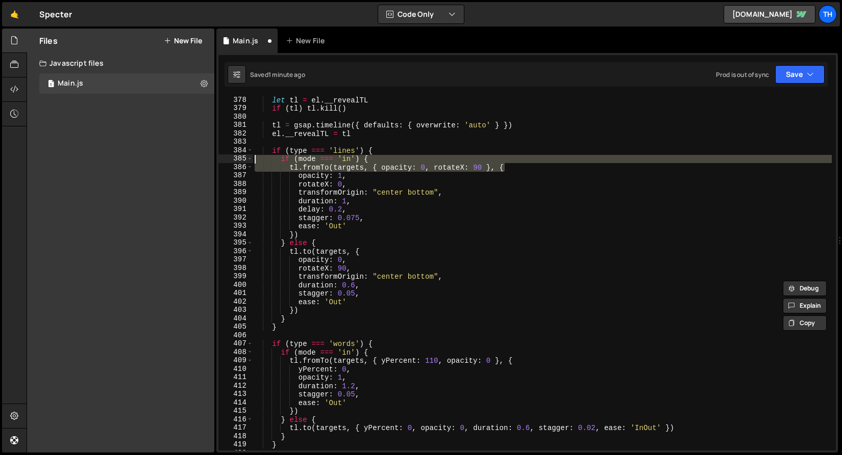
drag, startPoint x: 521, startPoint y: 169, endPoint x: 188, endPoint y: 159, distance: 332.7
click at [188, 159] on div "Files New File Javascript files 1 Main.js 0 CSS files Copy share link Edit File…" at bounding box center [434, 241] width 815 height 425
click at [341, 218] on div "let tl = el . __revealTL if ( tl ) tl . kill ( ) tl = gsap . timeline ({ defaul…" at bounding box center [541, 282] width 579 height 372
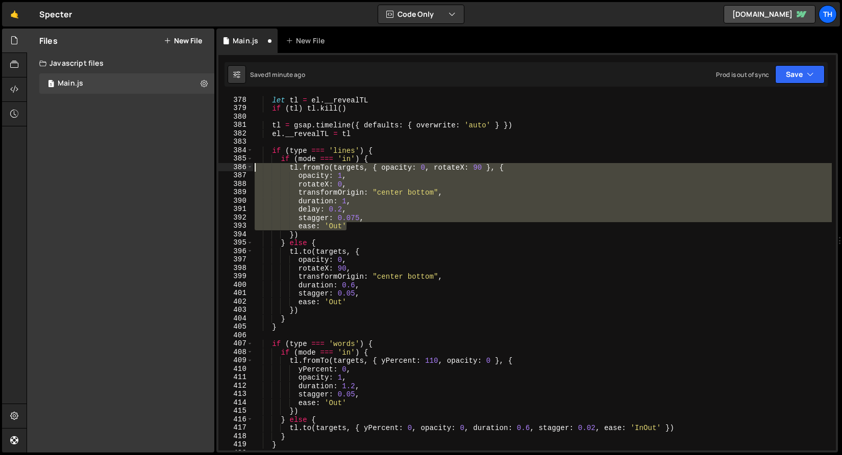
drag, startPoint x: 352, startPoint y: 226, endPoint x: 158, endPoint y: 169, distance: 203.2
click at [158, 169] on div "Files New File Javascript files 1 Main.js 0 CSS files Copy share link Edit File…" at bounding box center [434, 241] width 815 height 425
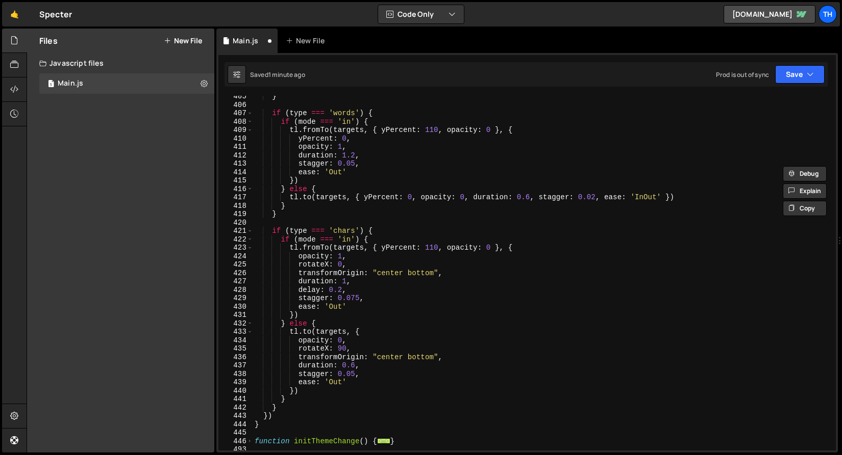
scroll to position [559, 0]
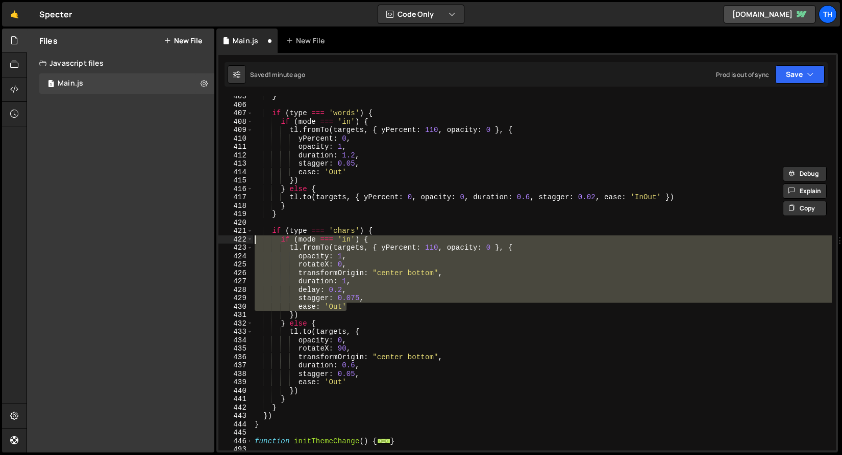
drag, startPoint x: 351, startPoint y: 307, endPoint x: 147, endPoint y: 243, distance: 213.6
click at [147, 243] on div "Files New File Javascript files 1 Main.js 0 CSS files Copy share link Edit File…" at bounding box center [434, 241] width 815 height 425
paste textarea "ease: 'Out'"
click at [341, 286] on div "} if ( type === 'words' ) { if ( mode === 'in' ) { tl . fromTo ( targets , { yP…" at bounding box center [541, 273] width 579 height 355
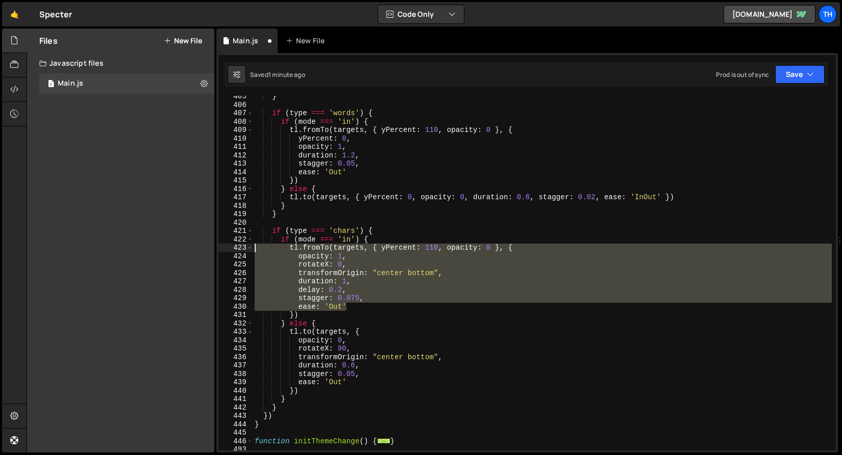
drag, startPoint x: 355, startPoint y: 307, endPoint x: 152, endPoint y: 250, distance: 210.9
click at [152, 250] on div "Files New File Javascript files 1 Main.js 0 CSS files Copy share link Edit File…" at bounding box center [434, 241] width 815 height 425
paste textarea "ease: 'Out'"
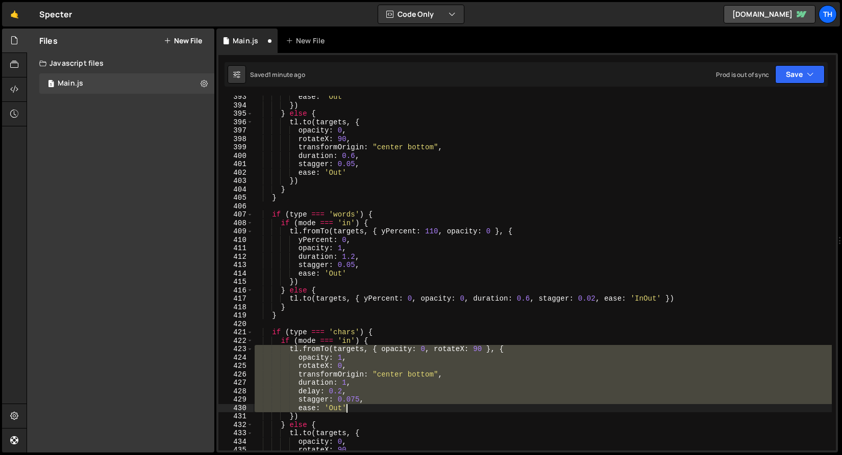
scroll to position [457, 0]
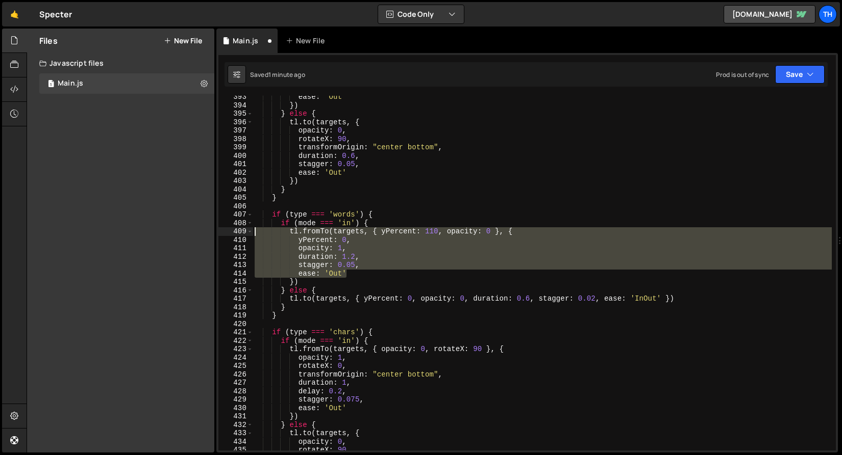
drag, startPoint x: 360, startPoint y: 273, endPoint x: 196, endPoint y: 234, distance: 168.0
click at [196, 234] on div "Files New File Javascript files 1 Main.js 0 CSS files Copy share link Edit File…" at bounding box center [434, 241] width 815 height 425
paste textarea "ease: 'Out'"
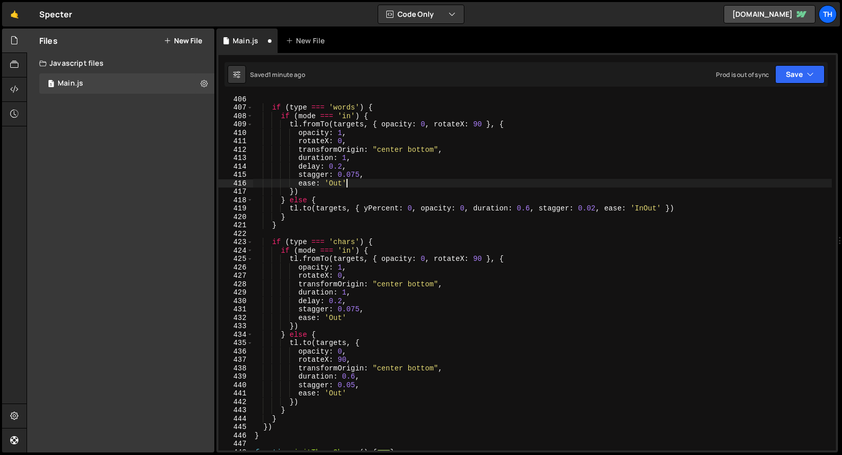
scroll to position [565, 0]
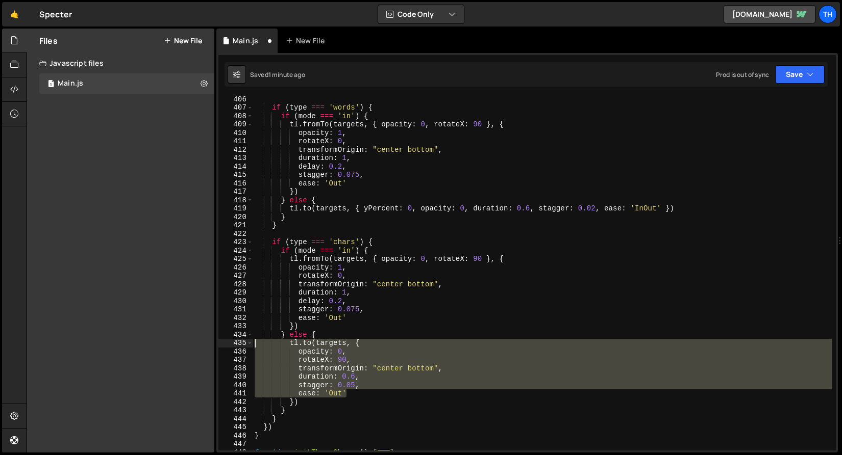
drag, startPoint x: 358, startPoint y: 393, endPoint x: 196, endPoint y: 345, distance: 168.8
click at [196, 345] on div "Files New File Javascript files 1 Main.js 0 CSS files Copy share link Edit File…" at bounding box center [434, 241] width 815 height 425
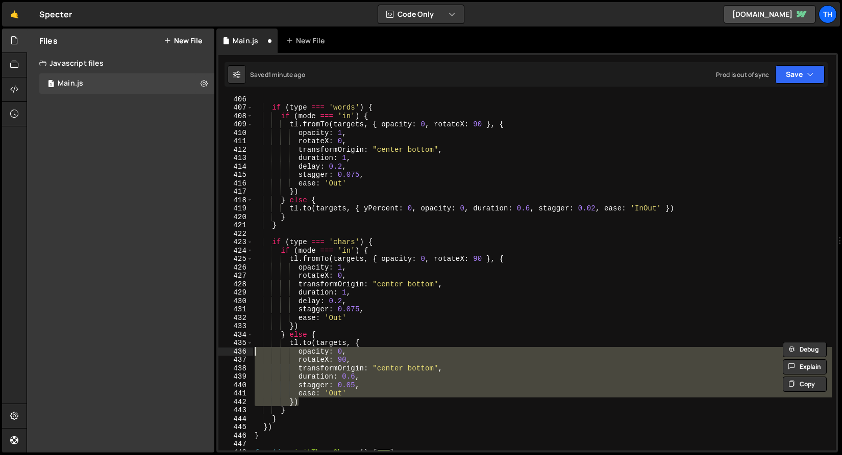
drag, startPoint x: 303, startPoint y: 397, endPoint x: 203, endPoint y: 351, distance: 109.8
click at [203, 351] on div "Files New File Javascript files 1 Main.js 0 CSS files Copy share link Edit File…" at bounding box center [434, 241] width 815 height 425
click at [310, 401] on div "if ( type === 'words' ) { if ( mode === 'in' ) { tl . fromTo ( targets , { opac…" at bounding box center [541, 273] width 579 height 355
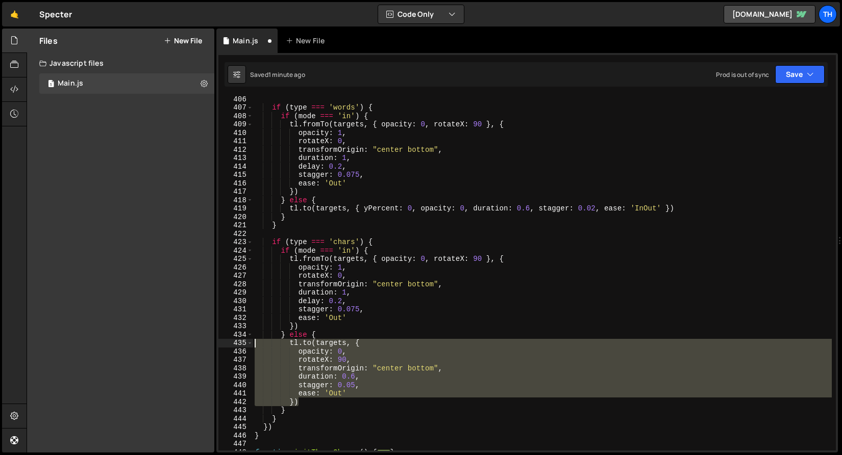
drag, startPoint x: 268, startPoint y: 391, endPoint x: 168, endPoint y: 345, distance: 109.8
click at [168, 345] on div "Files New File Javascript files 1 Main.js 0 CSS files Copy share link Edit File…" at bounding box center [434, 241] width 815 height 425
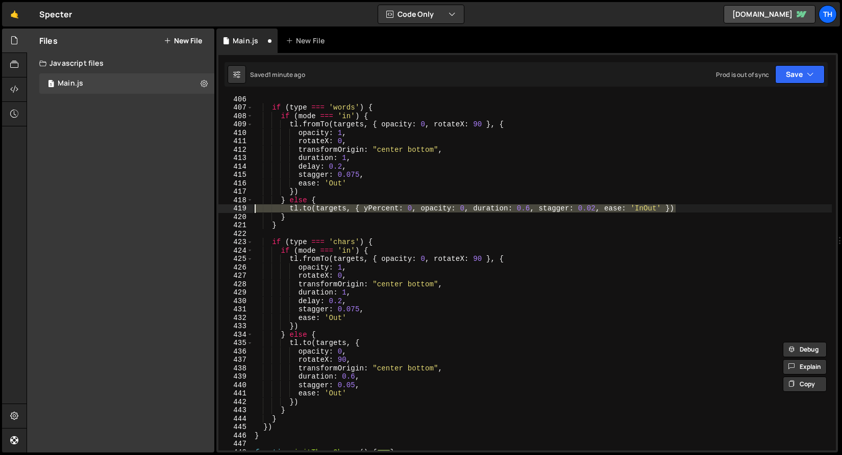
drag, startPoint x: 688, startPoint y: 210, endPoint x: 158, endPoint y: 208, distance: 529.4
click at [158, 208] on div "Files New File Javascript files 1 Main.js 0 CSS files Copy share link Edit File…" at bounding box center [434, 241] width 815 height 425
paste textarea
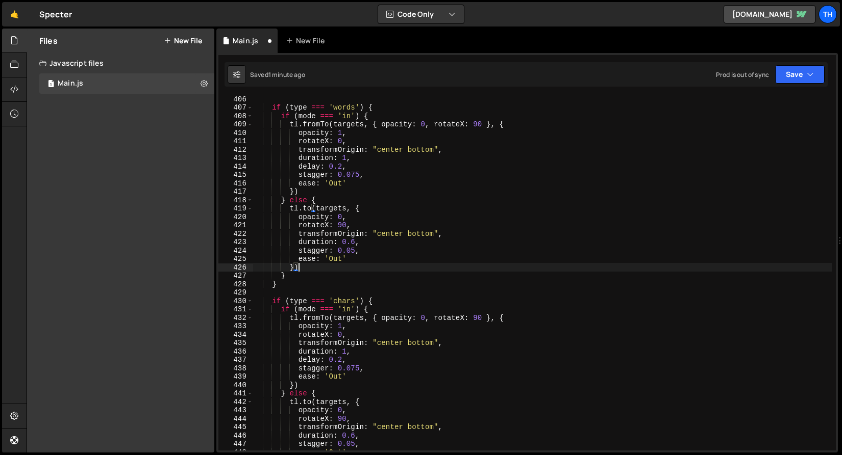
scroll to position [587, 0]
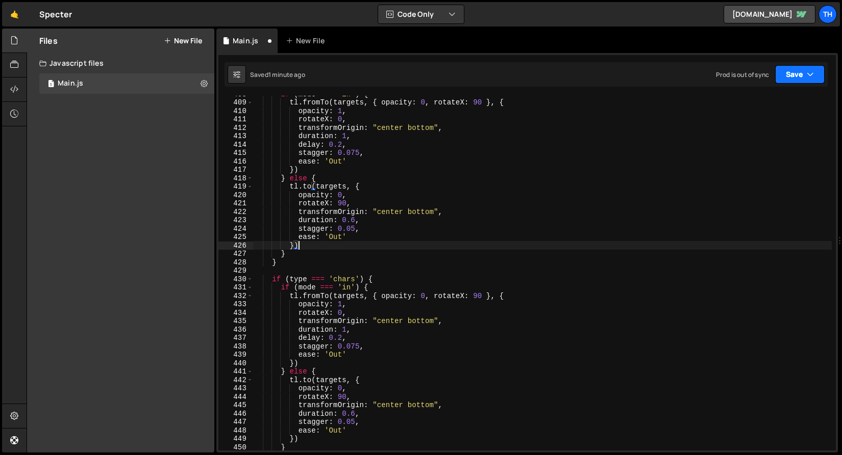
click at [784, 77] on button "Save" at bounding box center [799, 74] width 49 height 18
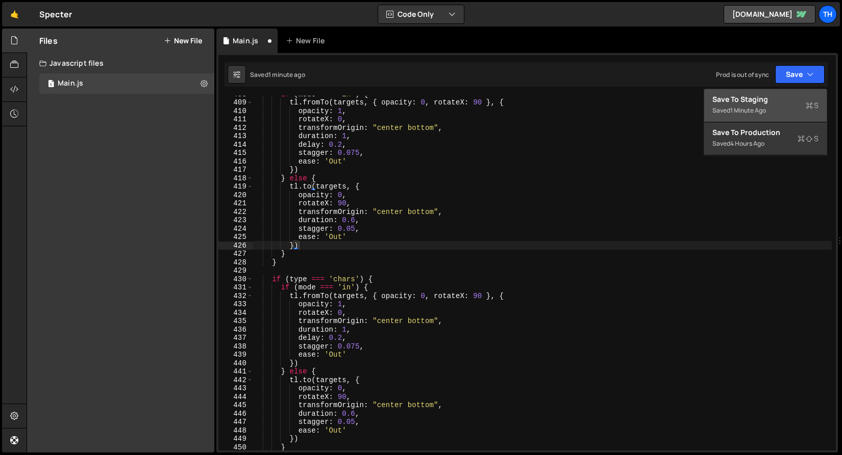
click at [769, 113] on div "Saved 1 minute ago" at bounding box center [765, 111] width 106 height 12
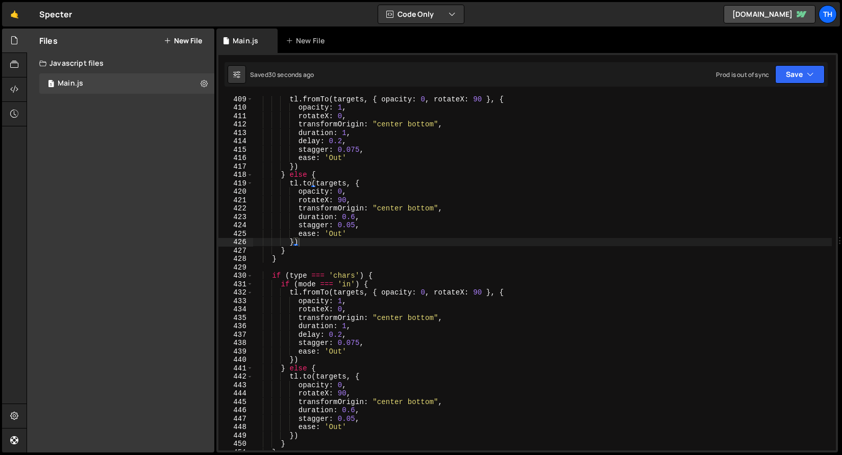
scroll to position [3451, 0]
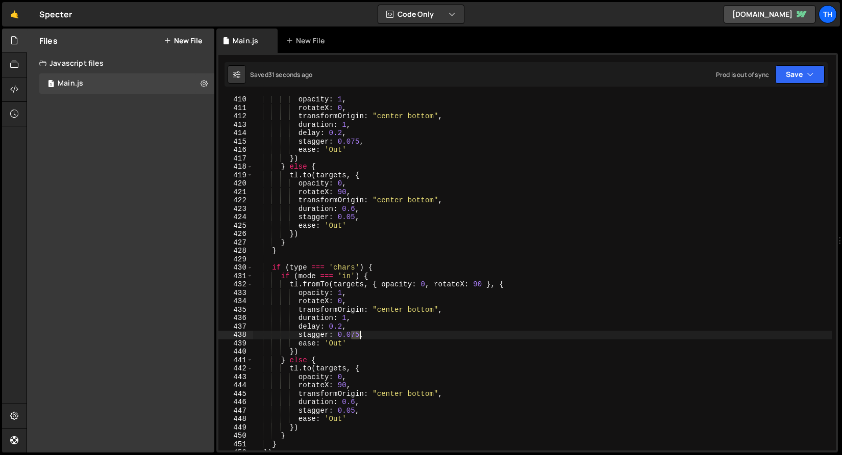
drag, startPoint x: 353, startPoint y: 336, endPoint x: 358, endPoint y: 337, distance: 5.2
click at [358, 337] on div "opacity : 1 , rotateX : 0 , transformOrigin : "center bottom" , duration : 1 , …" at bounding box center [541, 281] width 579 height 372
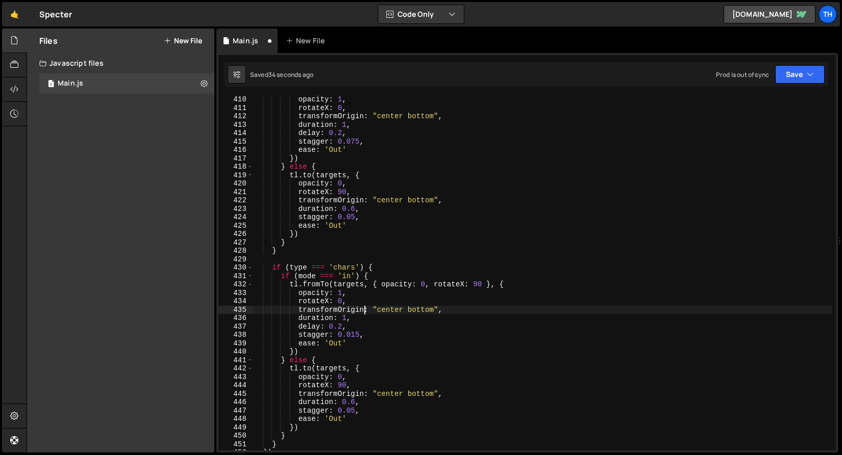
click at [362, 306] on div "opacity : 1 , rotateX : 0 , transformOrigin : "center bottom" , duration : 1 , …" at bounding box center [541, 281] width 579 height 372
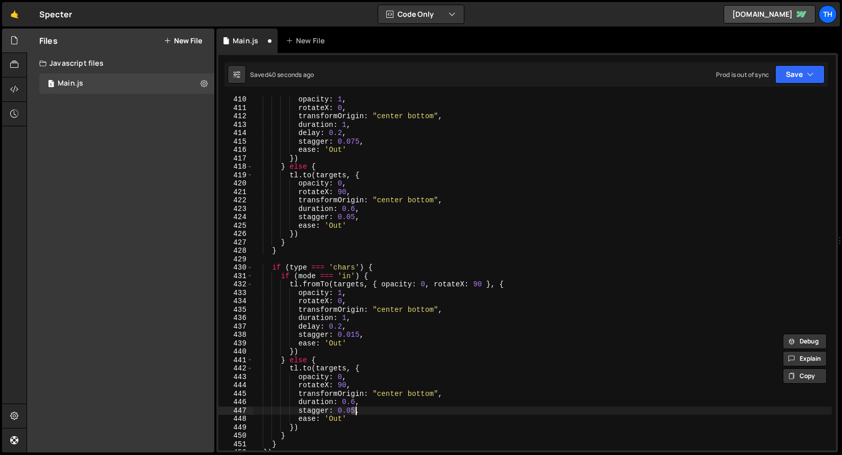
drag, startPoint x: 350, startPoint y: 409, endPoint x: 354, endPoint y: 413, distance: 6.1
click at [354, 411] on div "opacity : 1 , rotateX : 0 , transformOrigin : "center bottom" , duration : 1 , …" at bounding box center [541, 281] width 579 height 372
click at [791, 84] on div "Saved 45 seconds ago Prod is out of sync Upgrade to Edit Save Save to Staging S…" at bounding box center [525, 74] width 603 height 24
click at [791, 76] on button "Save" at bounding box center [799, 74] width 49 height 18
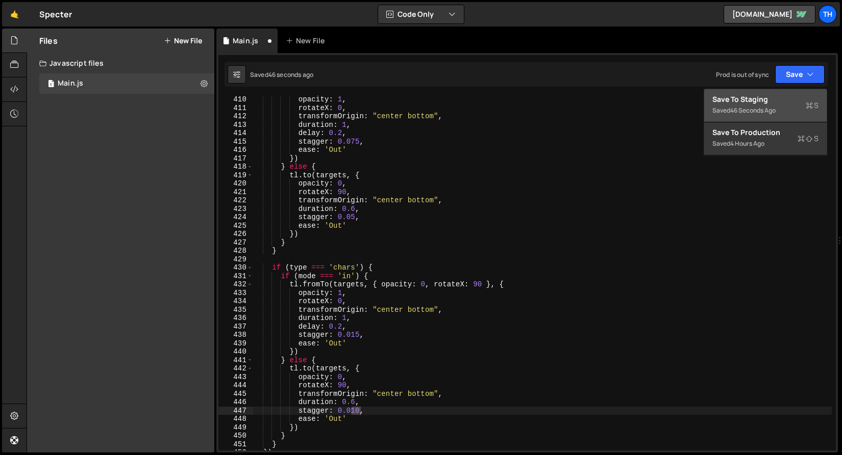
click at [785, 103] on div "Save to Staging S" at bounding box center [765, 99] width 106 height 10
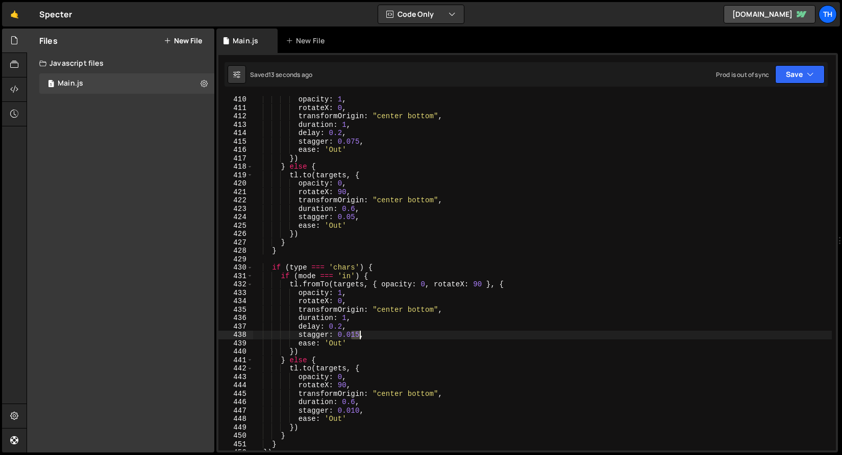
drag, startPoint x: 350, startPoint y: 337, endPoint x: 359, endPoint y: 337, distance: 8.2
click at [359, 337] on div "opacity : 1 , rotateX : 0 , transformOrigin : "center bottom" , duration : 1 , …" at bounding box center [541, 281] width 579 height 372
drag, startPoint x: 351, startPoint y: 333, endPoint x: 359, endPoint y: 335, distance: 8.3
click at [359, 335] on div "opacity : 1 , rotateX : 0 , transformOrigin : "center bottom" , duration : 1 , …" at bounding box center [541, 281] width 579 height 372
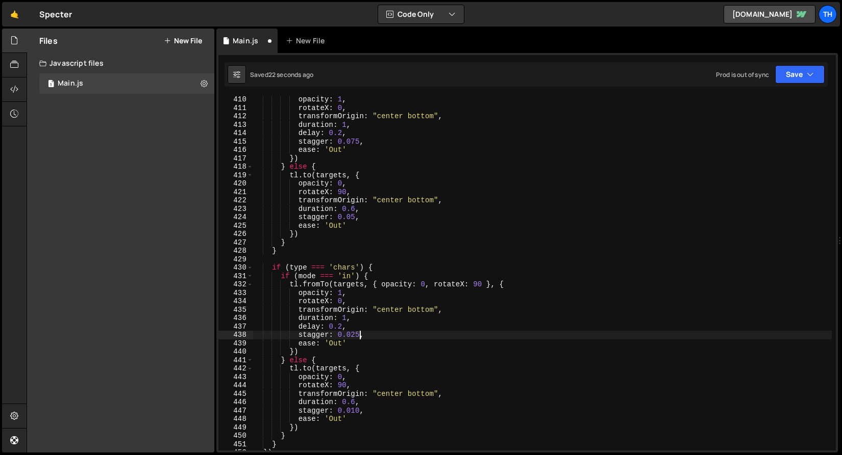
click at [327, 396] on div "opacity : 1 , rotateX : 0 , transformOrigin : "center bottom" , duration : 1 , …" at bounding box center [541, 281] width 579 height 372
drag, startPoint x: 351, startPoint y: 409, endPoint x: 359, endPoint y: 410, distance: 7.7
click at [359, 410] on div "opacity : 1 , rotateX : 0 , transformOrigin : "center bottom" , duration : 1 , …" at bounding box center [541, 281] width 579 height 372
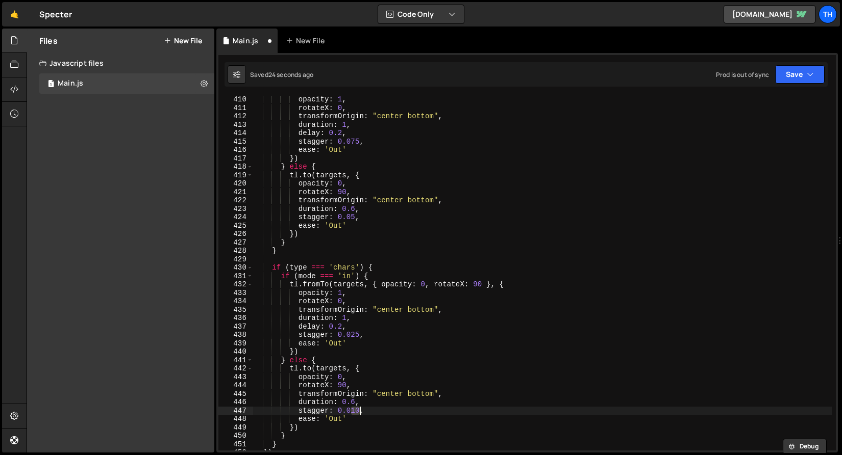
scroll to position [0, 7]
click at [353, 419] on div "opacity : 1 , rotateX : 0 , transformOrigin : "center bottom" , duration : 1 , …" at bounding box center [541, 281] width 579 height 372
drag, startPoint x: 351, startPoint y: 412, endPoint x: 357, endPoint y: 412, distance: 5.6
click at [357, 412] on div "opacity : 1 , rotateX : 0 , transformOrigin : "center bottom" , duration : 1 , …" at bounding box center [541, 281] width 579 height 372
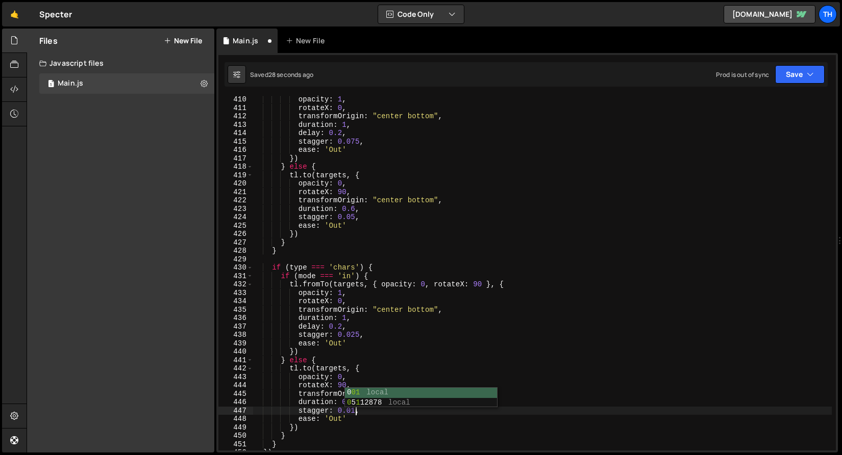
scroll to position [0, 7]
click at [821, 68] on button "Save" at bounding box center [799, 74] width 49 height 18
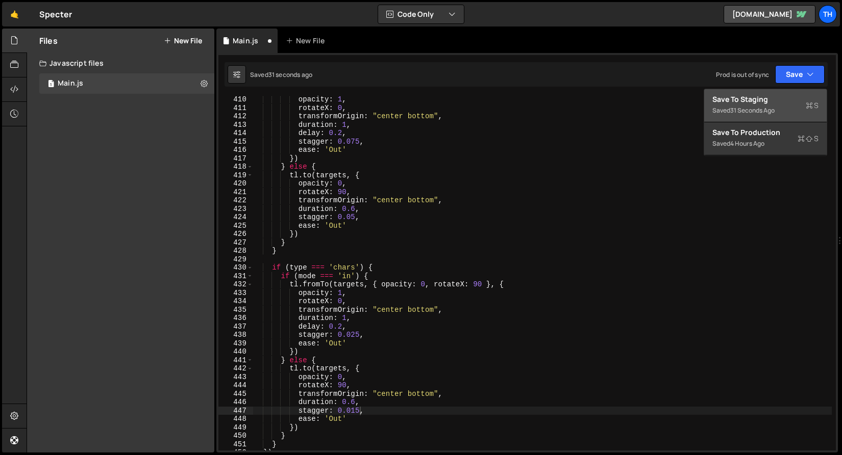
click at [775, 104] on div "Save to Staging S" at bounding box center [765, 99] width 106 height 10
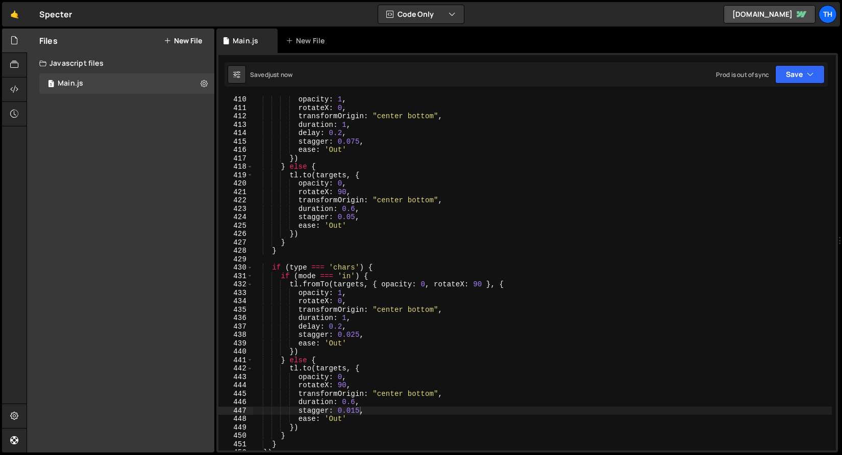
click at [353, 337] on div "opacity : 1 , rotateX : 0 , transformOrigin : "center bottom" , duration : 1 , …" at bounding box center [541, 281] width 579 height 372
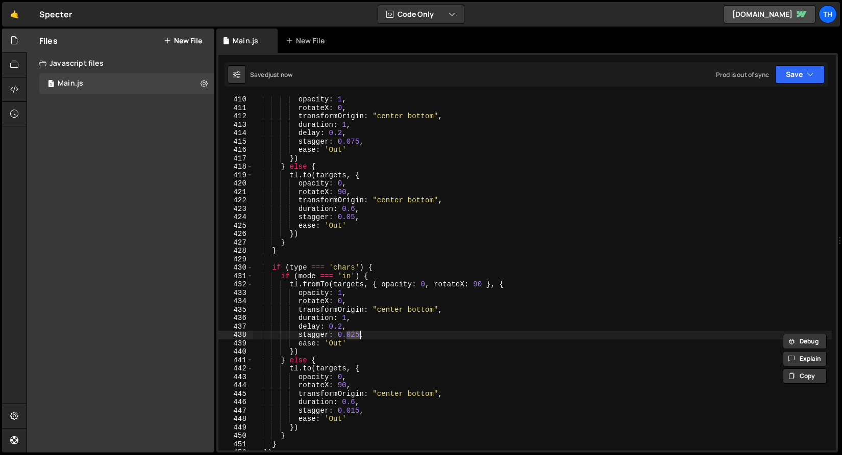
click at [354, 407] on div "opacity : 1 , rotateX : 0 , transformOrigin : "center bottom" , duration : 1 , …" at bounding box center [541, 281] width 579 height 372
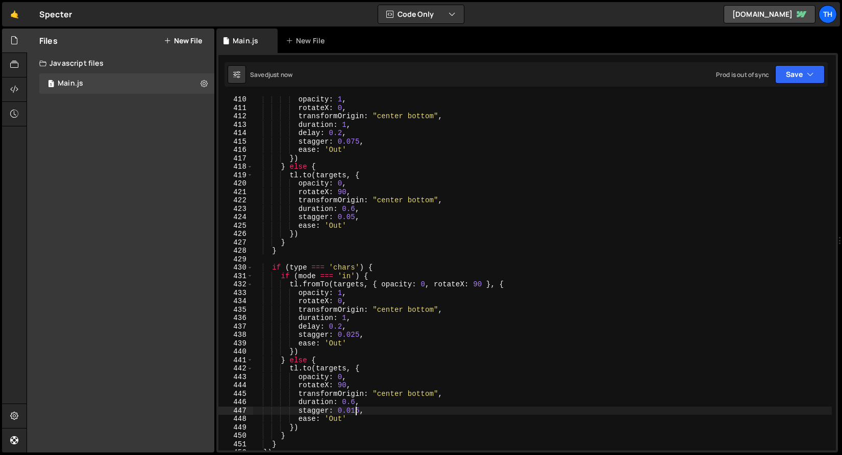
click at [354, 407] on div "opacity : 1 , rotateX : 0 , transformOrigin : "center bottom" , duration : 1 , …" at bounding box center [541, 281] width 579 height 372
paste textarea "2"
click at [794, 77] on button "Save" at bounding box center [799, 74] width 49 height 18
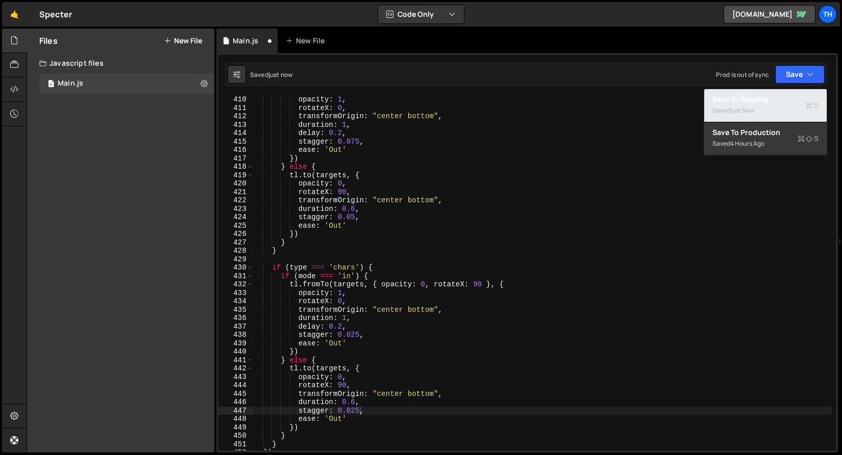
drag, startPoint x: 771, startPoint y: 105, endPoint x: 753, endPoint y: 104, distance: 17.9
click at [771, 106] on div "Saved just now" at bounding box center [765, 111] width 106 height 12
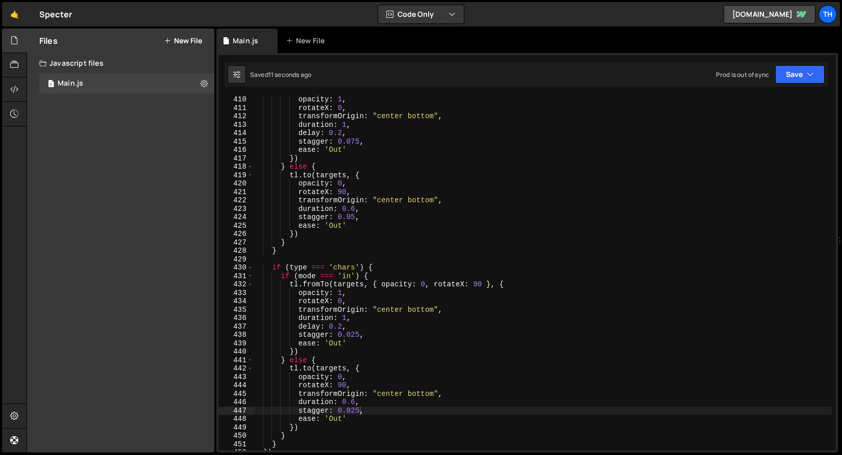
click at [339, 383] on div "opacity : 1 , rotateX : 0 , transformOrigin : "center bottom" , duration : 1 , …" at bounding box center [541, 281] width 579 height 372
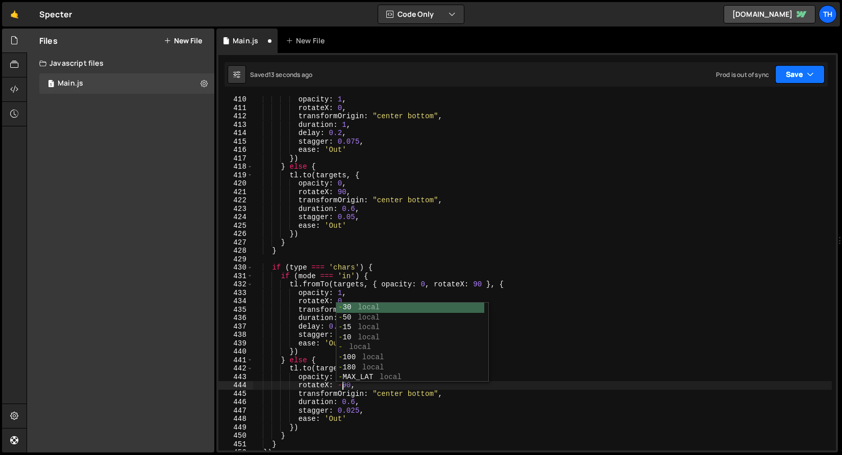
type textarea "rotateX: -90,"
click at [795, 75] on button "Save" at bounding box center [799, 74] width 49 height 18
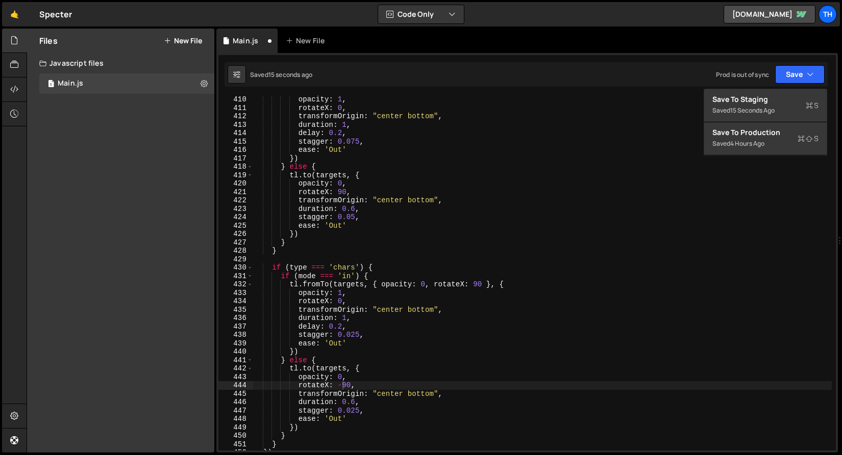
click at [344, 383] on div "opacity : 1 , rotateX : 0 , transformOrigin : "center bottom" , duration : 1 , …" at bounding box center [541, 281] width 579 height 372
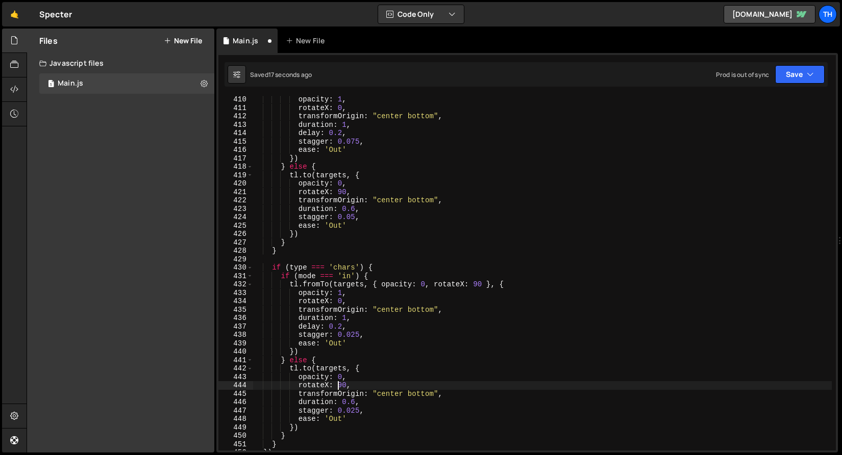
click at [412, 309] on div "opacity : 1 , rotateX : 0 , transformOrigin : "center bottom" , duration : 1 , …" at bounding box center [541, 281] width 579 height 372
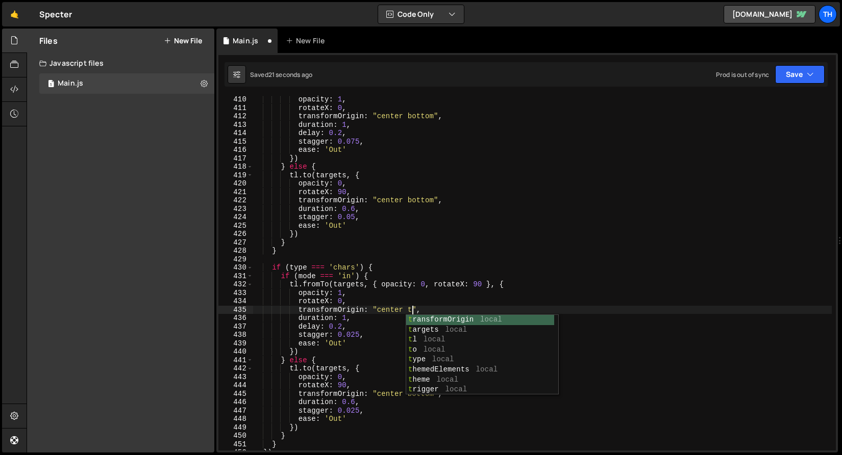
scroll to position [0, 11]
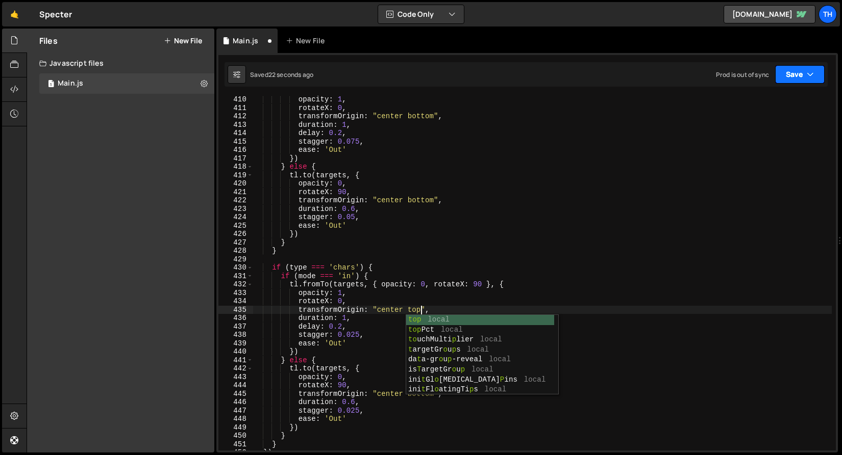
click at [790, 66] on button "Save" at bounding box center [799, 74] width 49 height 18
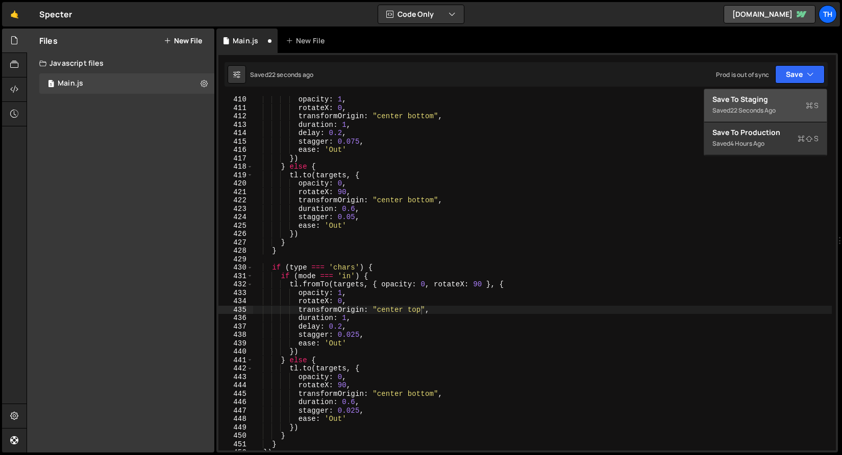
click at [787, 92] on button "Save to Staging S Saved 22 seconds ago" at bounding box center [765, 105] width 122 height 33
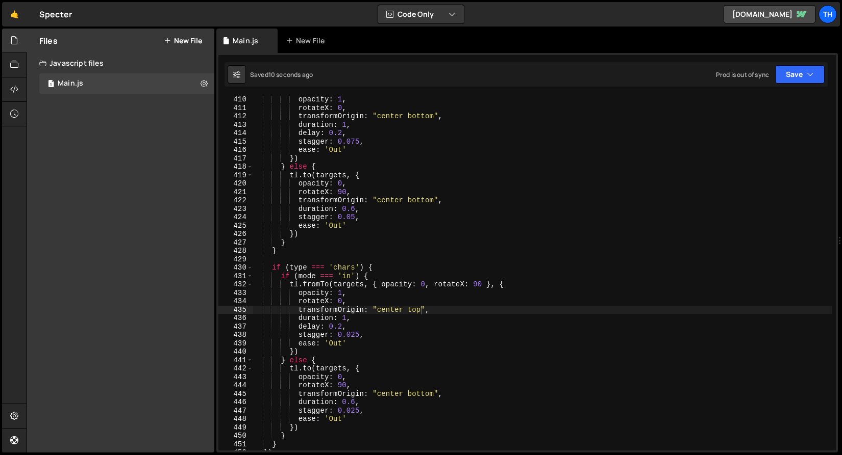
click at [423, 397] on div "opacity : 1 , rotateX : 0 , transformOrigin : "center bottom" , duration : 1 , …" at bounding box center [541, 281] width 579 height 372
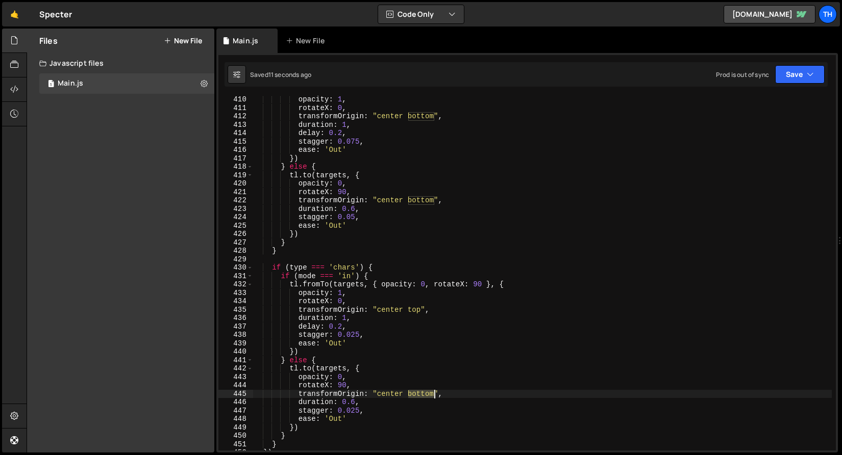
click at [423, 397] on div "opacity : 1 , rotateX : 0 , transformOrigin : "center bottom" , duration : 1 , …" at bounding box center [541, 281] width 579 height 372
click at [415, 312] on div "opacity : 1 , rotateX : 0 , transformOrigin : "center bottom" , duration : 1 , …" at bounding box center [541, 281] width 579 height 372
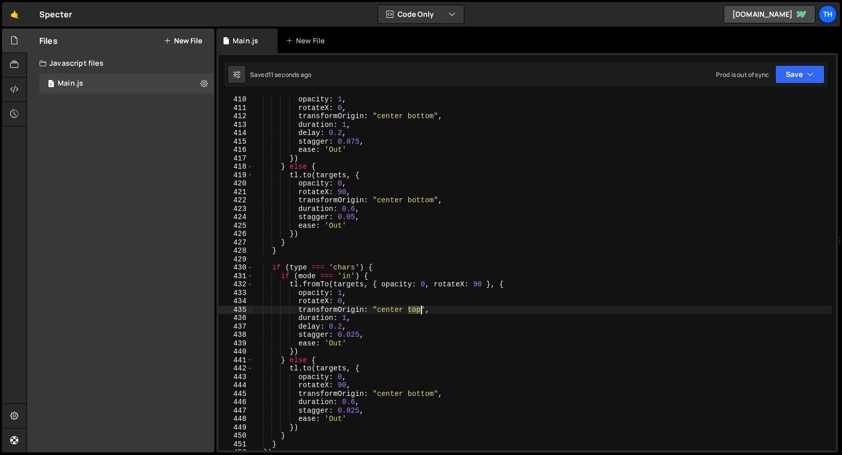
click at [415, 312] on div "opacity : 1 , rotateX : 0 , transformOrigin : "center bottom" , duration : 1 , …" at bounding box center [541, 281] width 579 height 372
paste textarea "bottom"
click at [425, 395] on div "opacity : 1 , rotateX : 0 , transformOrigin : "center bottom" , duration : 1 , …" at bounding box center [541, 281] width 579 height 372
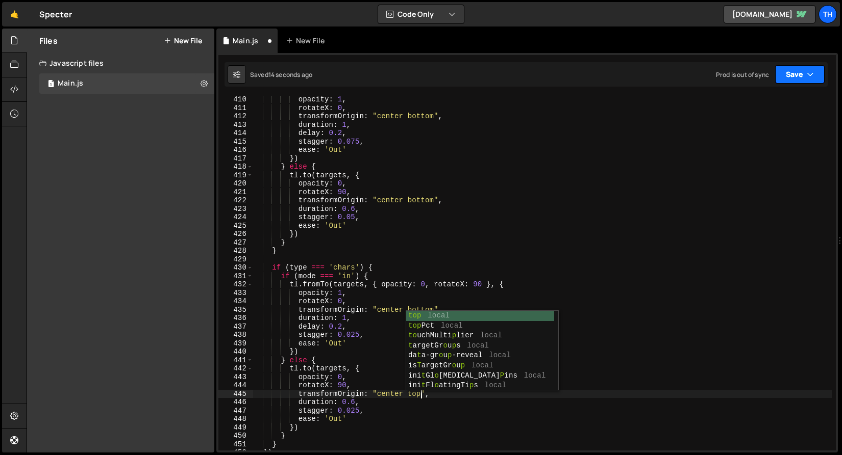
click at [811, 75] on icon "button" at bounding box center [809, 74] width 7 height 10
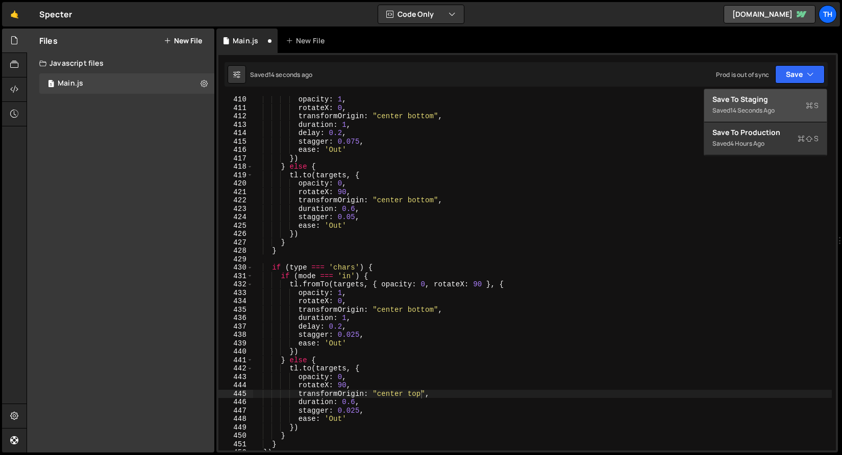
click at [785, 104] on div "Save to Staging S" at bounding box center [765, 99] width 106 height 10
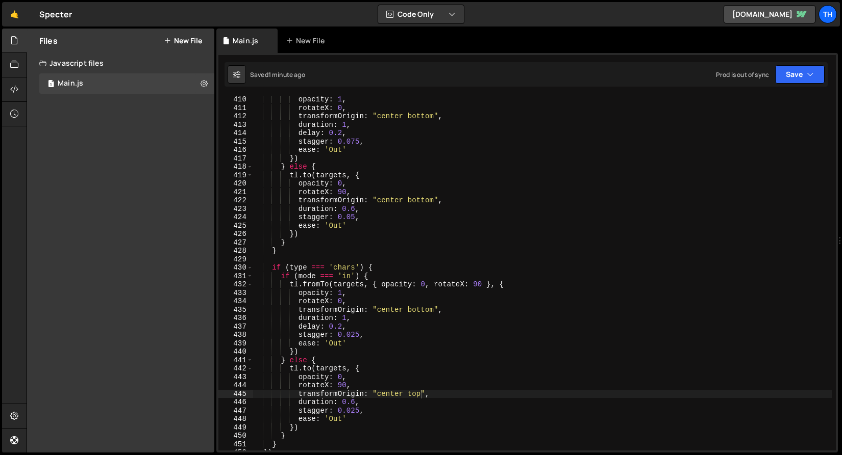
click at [403, 307] on div "opacity : 1 , rotateX : 0 , transformOrigin : "center bottom" , duration : 1 , …" at bounding box center [541, 281] width 579 height 372
click at [382, 312] on div "opacity : 1 , rotateX : 0 , transformOrigin : "center bottom" , duration : 1 , …" at bounding box center [541, 281] width 579 height 372
click at [383, 312] on div "opacity : 1 , rotateX : 0 , transformOrigin : "center bottom" , duration : 1 , …" at bounding box center [541, 281] width 579 height 372
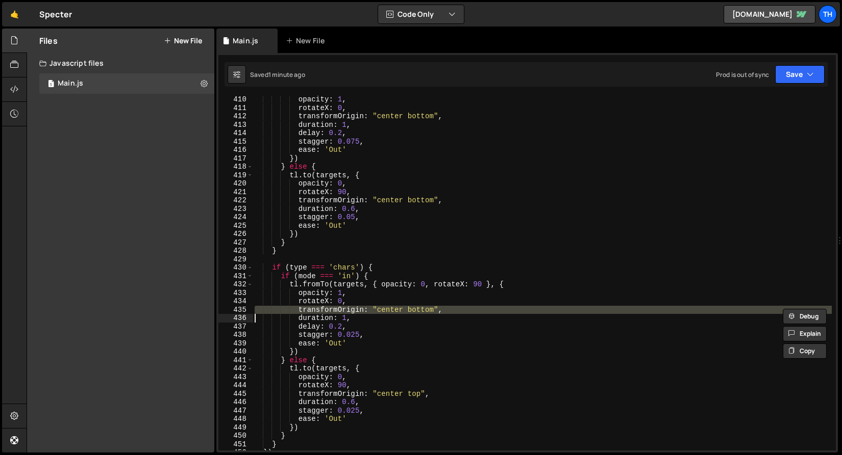
click at [392, 312] on div "opacity : 1 , rotateX : 0 , transformOrigin : "center bottom" , duration : 1 , …" at bounding box center [541, 273] width 579 height 355
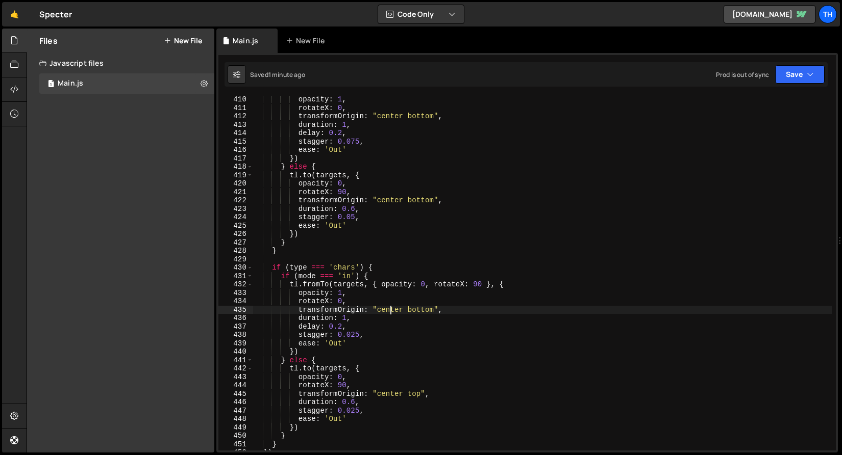
click at [392, 312] on div "opacity : 1 , rotateX : 0 , transformOrigin : "center bottom" , duration : 1 , …" at bounding box center [541, 281] width 579 height 372
click at [426, 313] on div "opacity : 1 , rotateX : 0 , transformOrigin : "center bottom" , duration : 1 , …" at bounding box center [541, 281] width 579 height 372
paste textarea "center"
click at [419, 396] on div "opacity : 1 , rotateX : 0 , transformOrigin : "center bottom" , duration : 1 , …" at bounding box center [541, 281] width 579 height 372
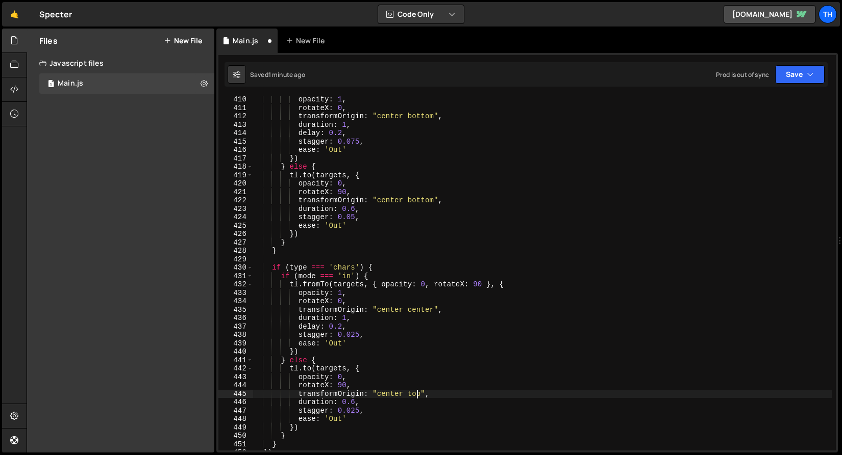
click at [419, 396] on div "opacity : 1 , rotateX : 0 , transformOrigin : "center bottom" , duration : 1 , …" at bounding box center [541, 281] width 579 height 372
paste textarea "center"
click at [464, 285] on div "opacity : 1 , rotateX : 0 , transformOrigin : "center bottom" , duration : 1 , …" at bounding box center [541, 281] width 579 height 372
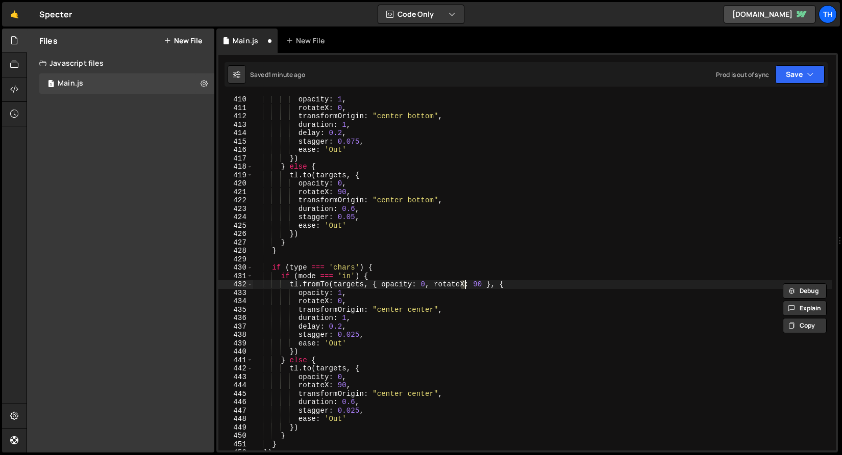
scroll to position [0, 14]
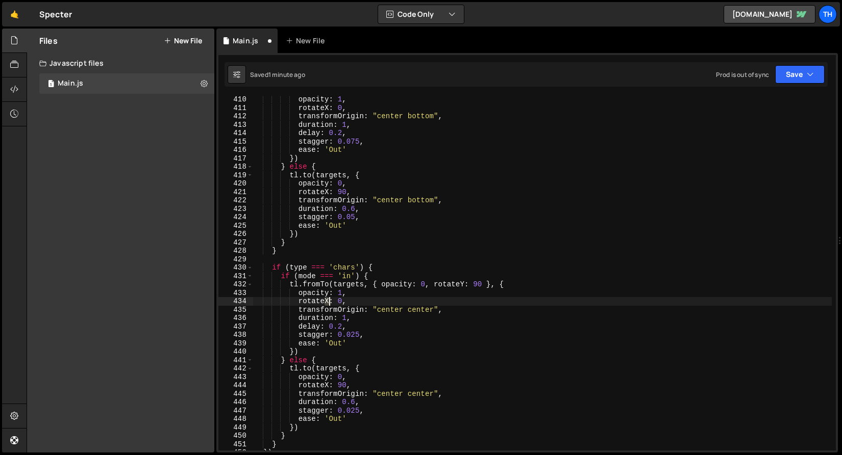
click at [329, 303] on div "opacity : 1 , rotateX : 0 , transformOrigin : "center bottom" , duration : 1 , …" at bounding box center [541, 281] width 579 height 372
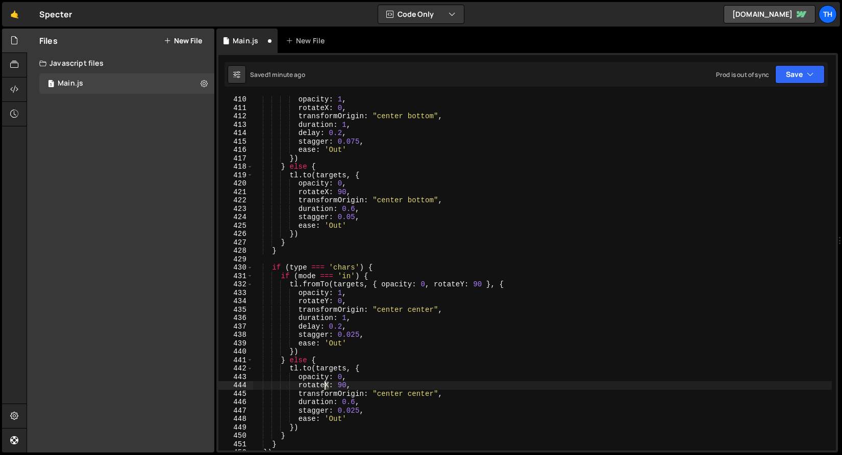
click at [326, 384] on div "opacity : 1 , rotateX : 0 , transformOrigin : "center bottom" , duration : 1 , …" at bounding box center [541, 281] width 579 height 372
click at [790, 74] on button "Save" at bounding box center [799, 74] width 49 height 18
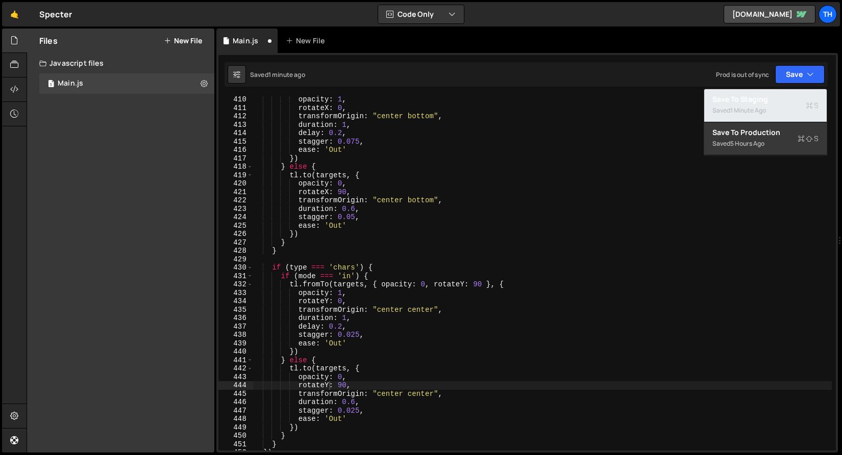
click at [768, 95] on div "Save to Staging S" at bounding box center [765, 99] width 106 height 10
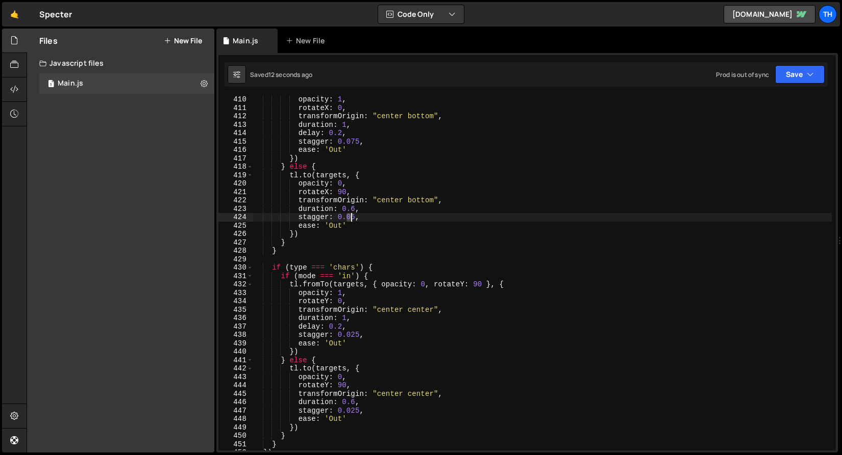
drag, startPoint x: 347, startPoint y: 217, endPoint x: 353, endPoint y: 218, distance: 6.2
click at [353, 218] on div "opacity : 1 , rotateX : 0 , transformOrigin : "center bottom" , duration : 1 , …" at bounding box center [541, 281] width 579 height 372
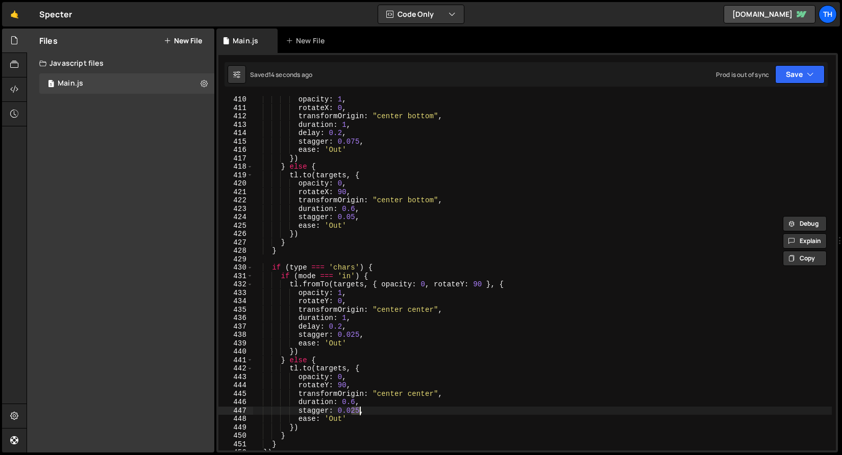
drag, startPoint x: 352, startPoint y: 413, endPoint x: 361, endPoint y: 413, distance: 8.2
click at [361, 413] on div "opacity : 1 , rotateX : 0 , transformOrigin : "center bottom" , duration : 1 , …" at bounding box center [541, 281] width 579 height 372
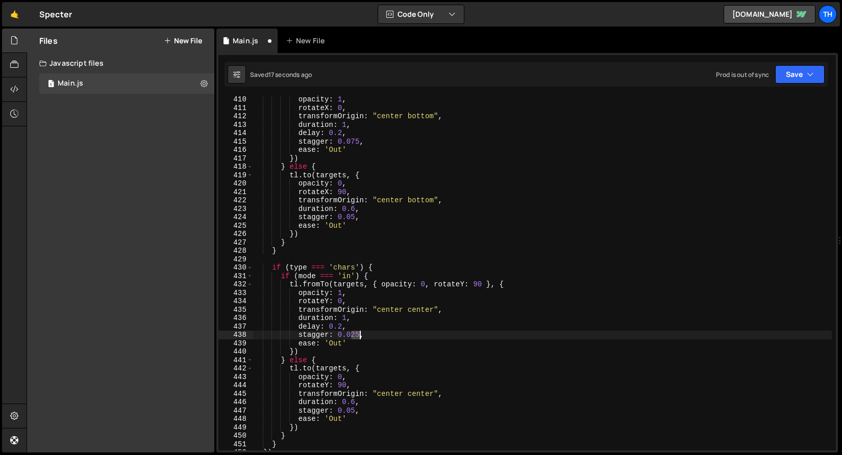
drag, startPoint x: 351, startPoint y: 335, endPoint x: 359, endPoint y: 336, distance: 7.8
click at [359, 336] on div "opacity : 1 , rotateX : 0 , transformOrigin : "center bottom" , duration : 1 , …" at bounding box center [541, 281] width 579 height 372
click at [785, 65] on button "Save" at bounding box center [799, 74] width 49 height 18
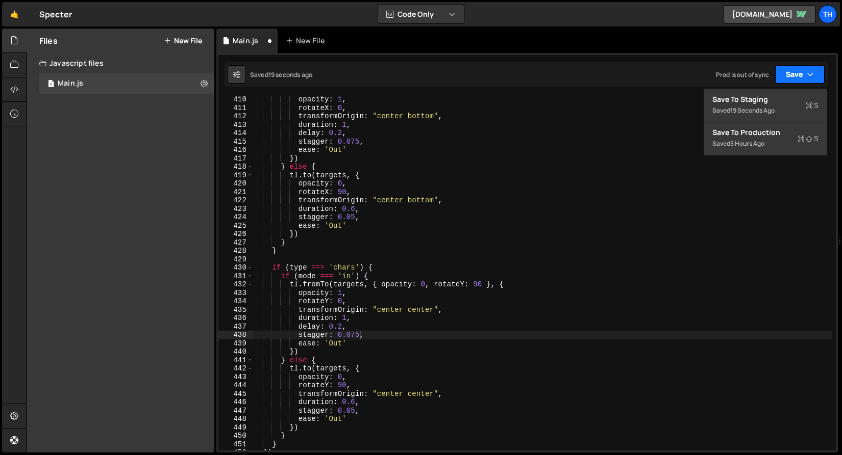
click at [792, 78] on button "Save" at bounding box center [799, 74] width 49 height 18
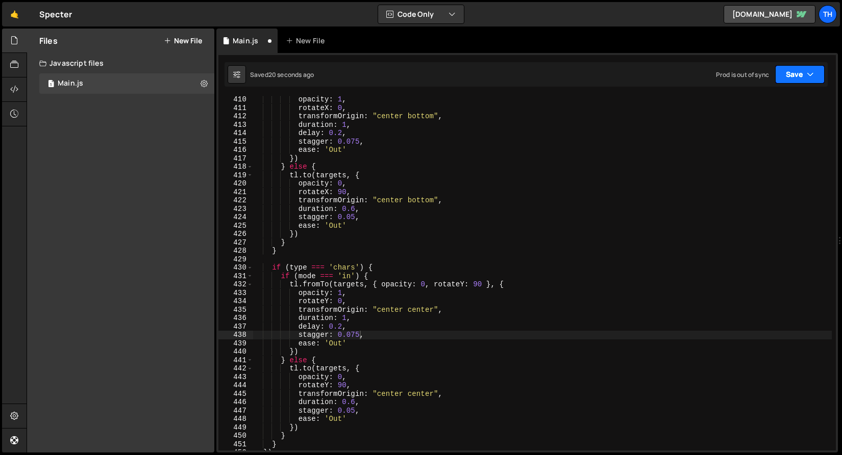
click at [789, 81] on button "Save" at bounding box center [799, 74] width 49 height 18
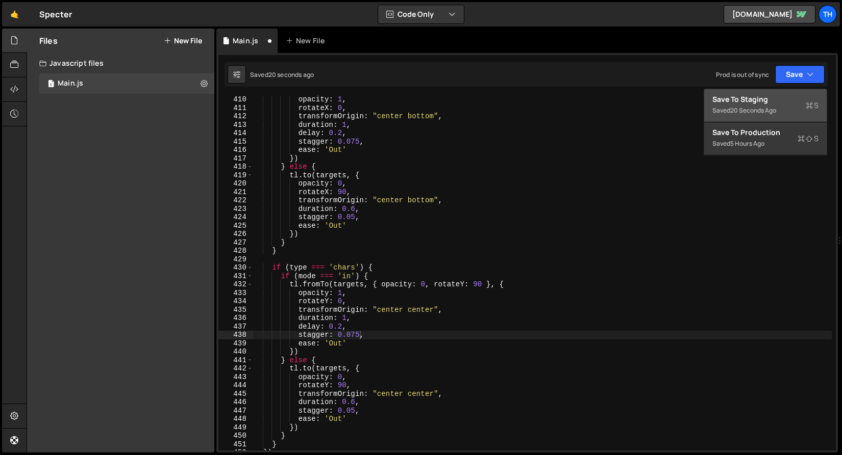
click at [779, 107] on div "Saved 20 seconds ago" at bounding box center [765, 111] width 106 height 12
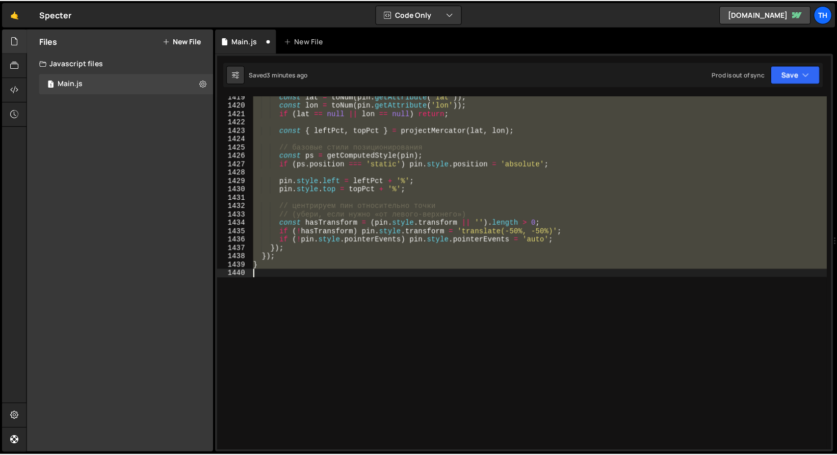
scroll to position [3584, 0]
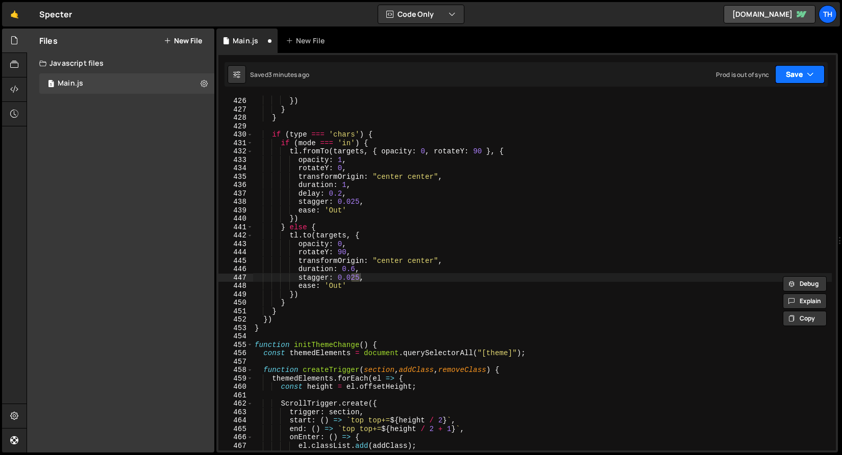
click at [802, 72] on button "Save" at bounding box center [799, 74] width 49 height 18
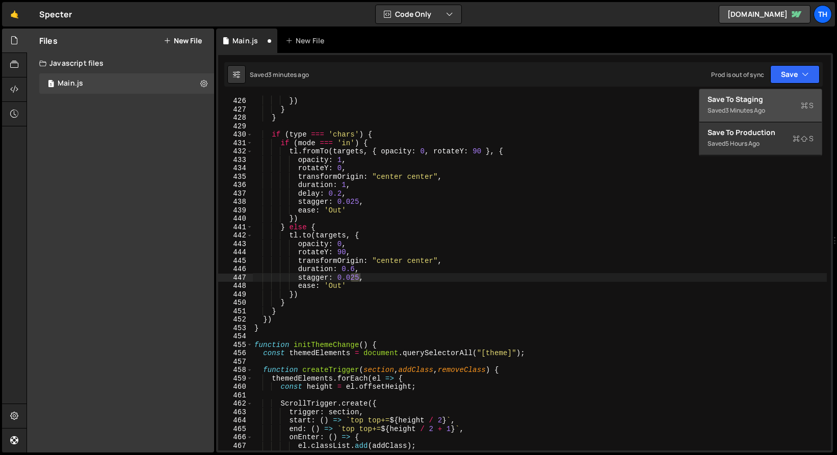
click at [780, 107] on div "Saved 3 minutes ago" at bounding box center [761, 111] width 106 height 12
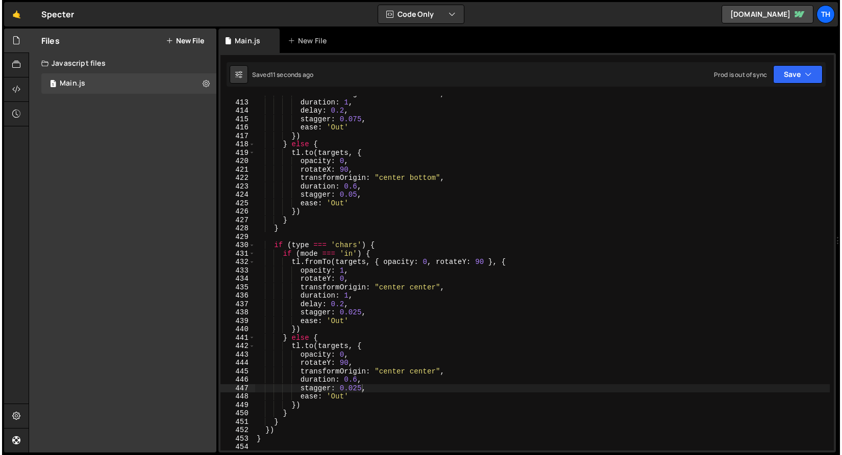
scroll to position [3454, 0]
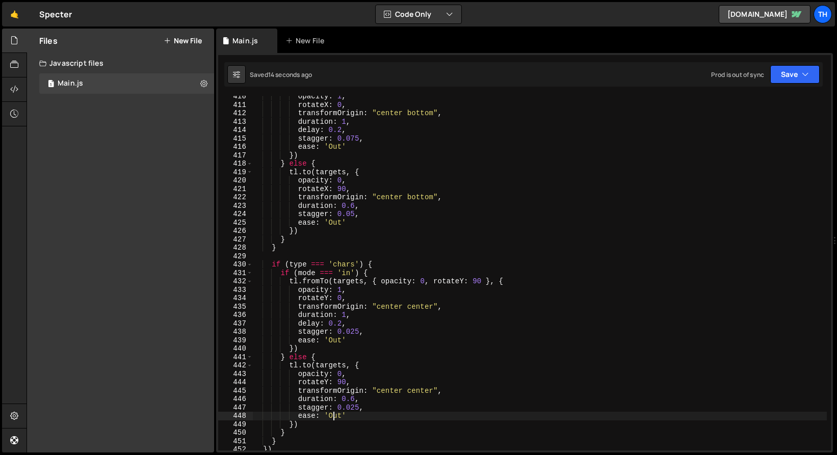
click at [332, 420] on div "opacity : 1 , rotateX : 0 , transformOrigin : "center bottom" , duration : 1 , …" at bounding box center [541, 278] width 579 height 372
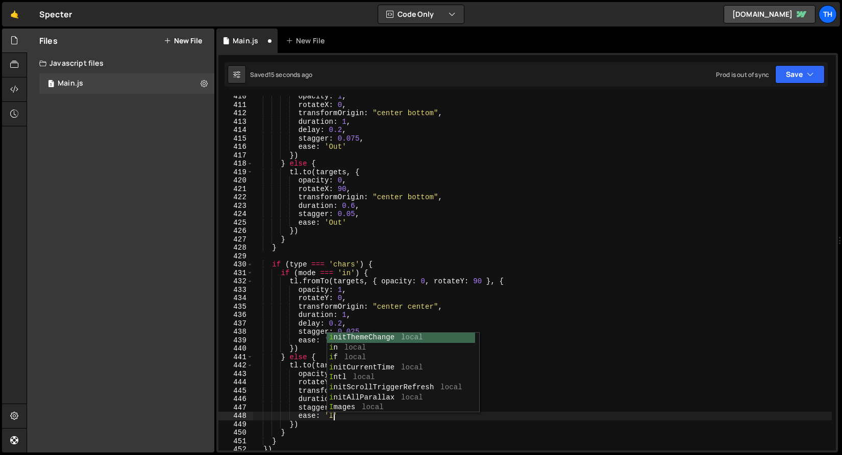
scroll to position [0, 6]
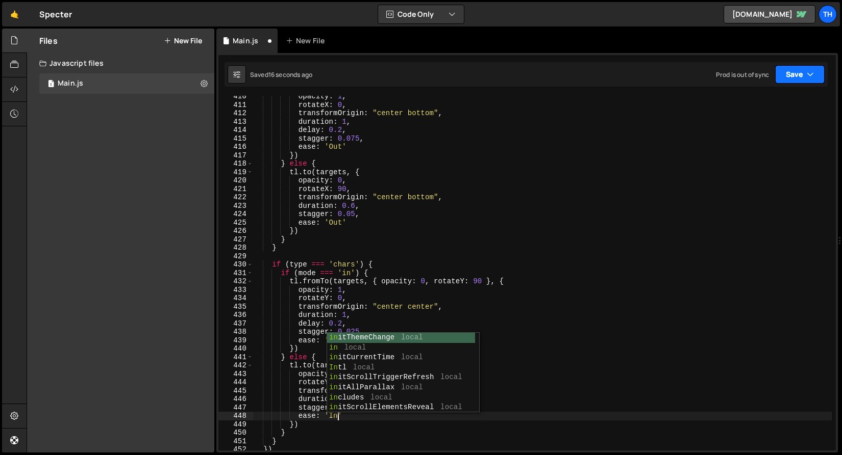
click at [780, 80] on button "Save" at bounding box center [799, 74] width 49 height 18
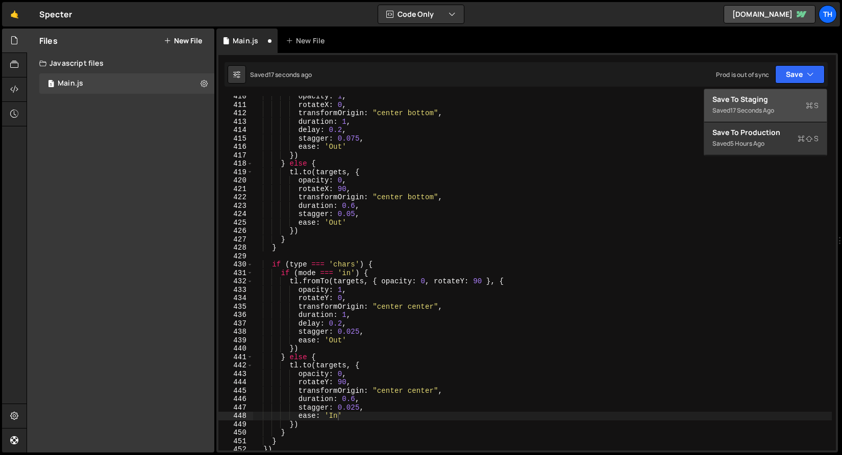
click at [774, 96] on div "Save to Staging S" at bounding box center [765, 99] width 106 height 10
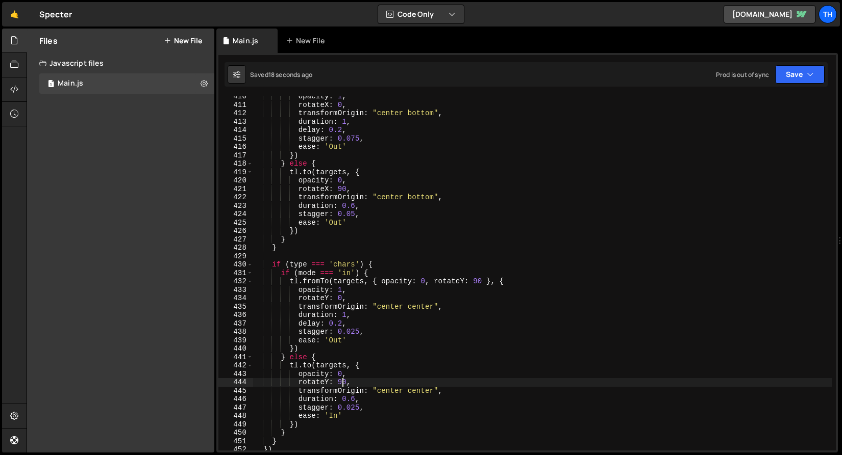
click at [340, 380] on div "opacity : 1 , rotateX : 0 , transformOrigin : "center bottom" , duration : 1 , …" at bounding box center [541, 278] width 579 height 372
click at [433, 249] on div "opacity : 1 , rotateX : 0 , transformOrigin : "center bottom" , duration : 1 , …" at bounding box center [541, 278] width 579 height 372
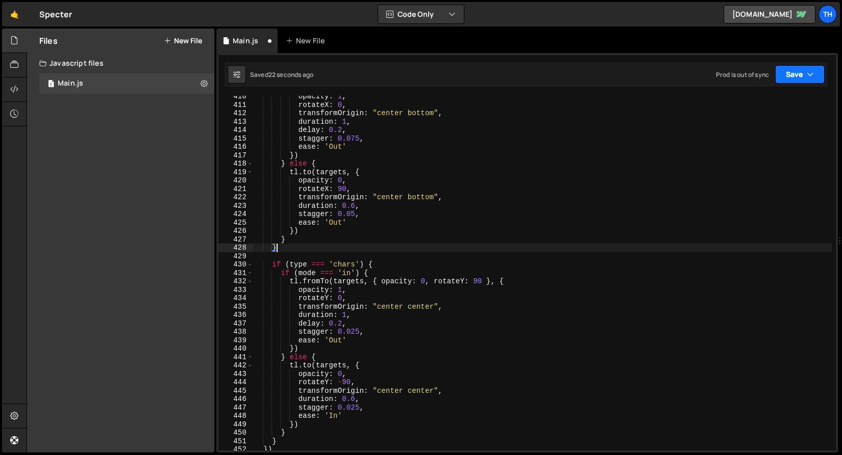
click at [795, 74] on button "Save" at bounding box center [799, 74] width 49 height 18
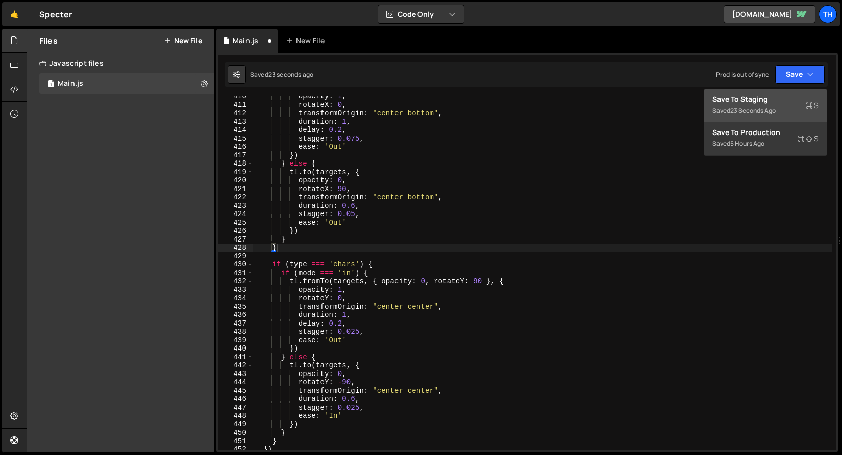
click at [772, 93] on button "Save to Staging S Saved 23 seconds ago" at bounding box center [765, 105] width 122 height 33
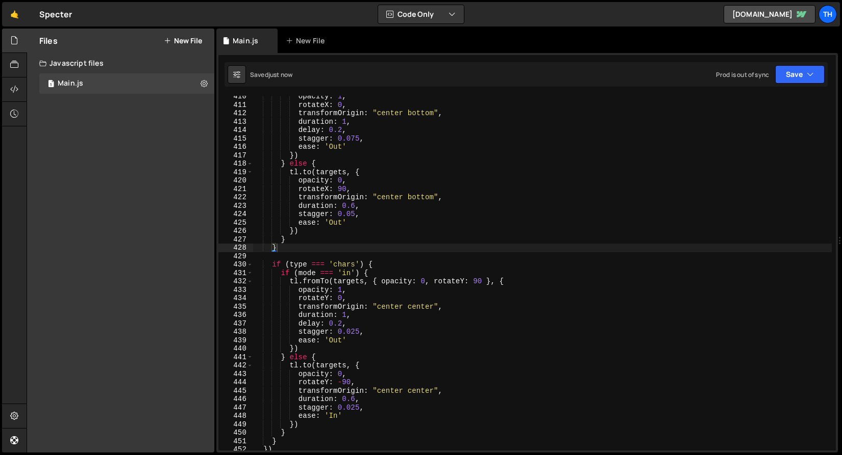
click at [339, 384] on div "opacity : 1 , rotateX : 0 , transformOrigin : "center bottom" , duration : 1 , …" at bounding box center [541, 278] width 579 height 372
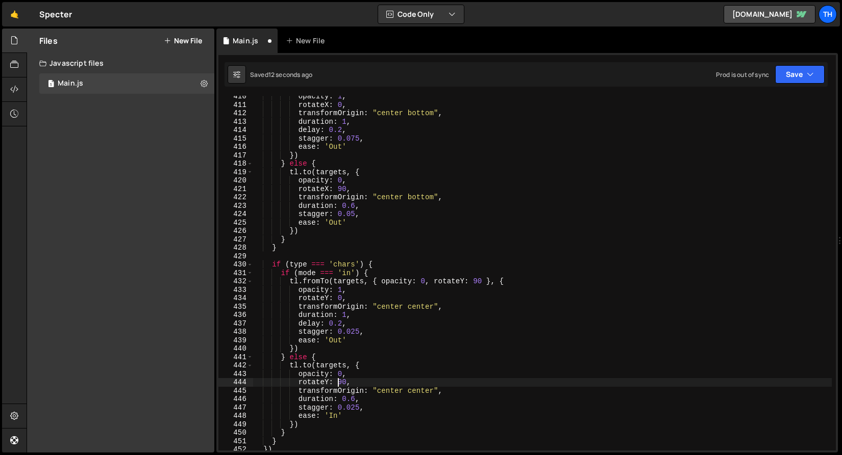
click at [338, 415] on div "opacity : 1 , rotateX : 0 , transformOrigin : "center bottom" , duration : 1 , …" at bounding box center [541, 278] width 579 height 372
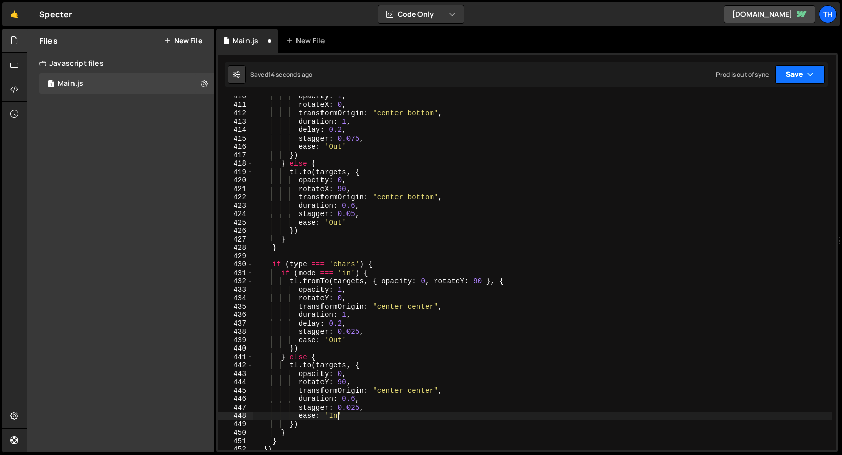
click at [814, 71] on button "Save" at bounding box center [799, 74] width 49 height 18
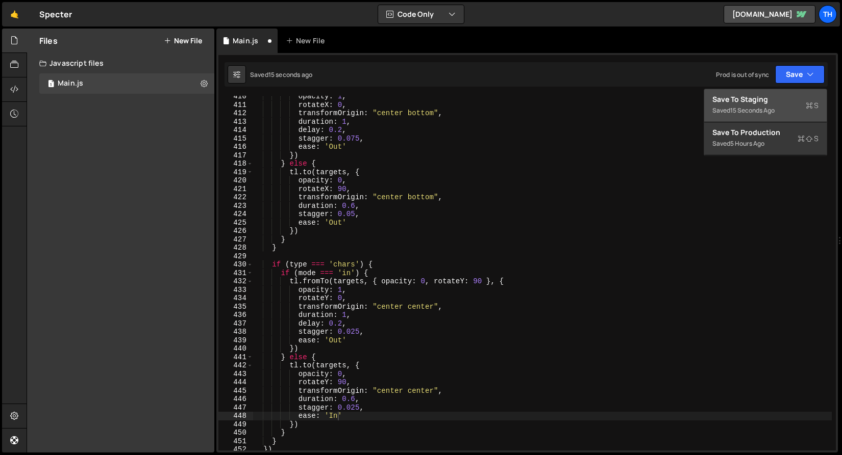
click at [751, 113] on div "15 seconds ago" at bounding box center [752, 110] width 44 height 9
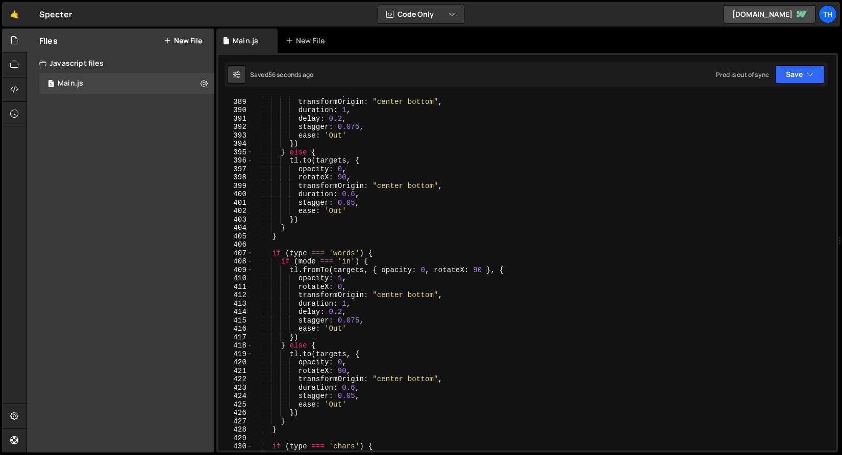
scroll to position [3272, 0]
click at [338, 212] on div "rotateX : 0 , transformOrigin : "center bottom" , duration : 1 , delay : 0.2 , …" at bounding box center [541, 275] width 579 height 372
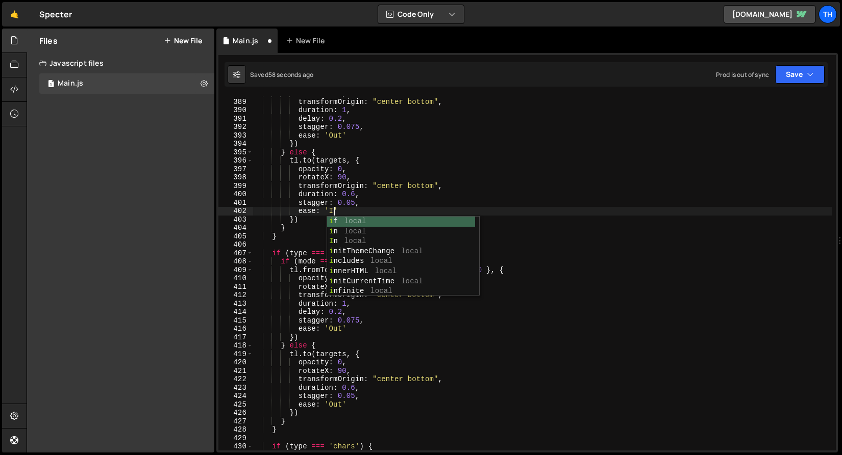
scroll to position [0, 6]
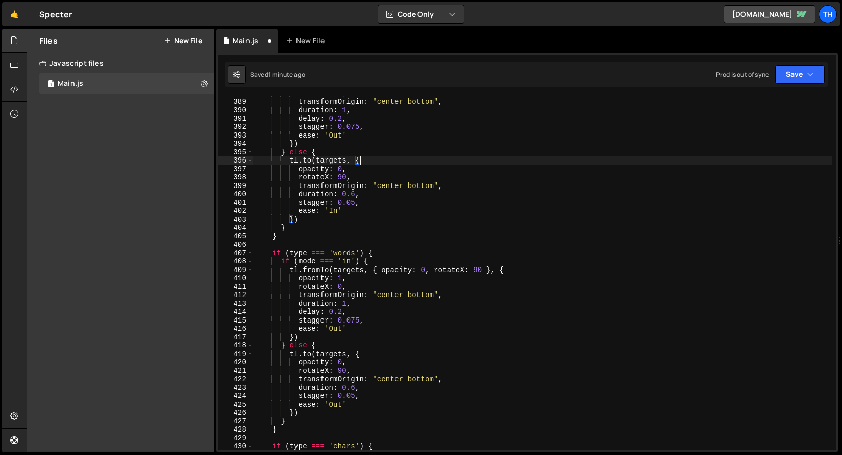
click at [460, 162] on div "rotateX : 0 , transformOrigin : "center bottom" , duration : 1 , delay : 0.2 , …" at bounding box center [541, 275] width 579 height 372
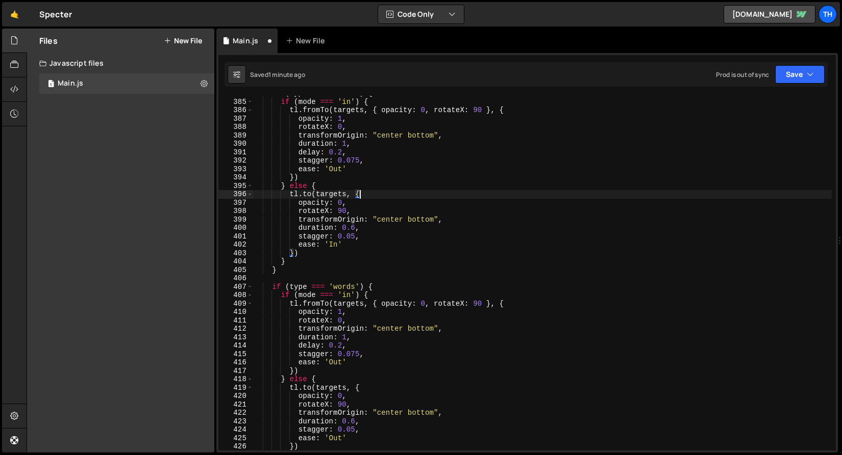
scroll to position [3206, 0]
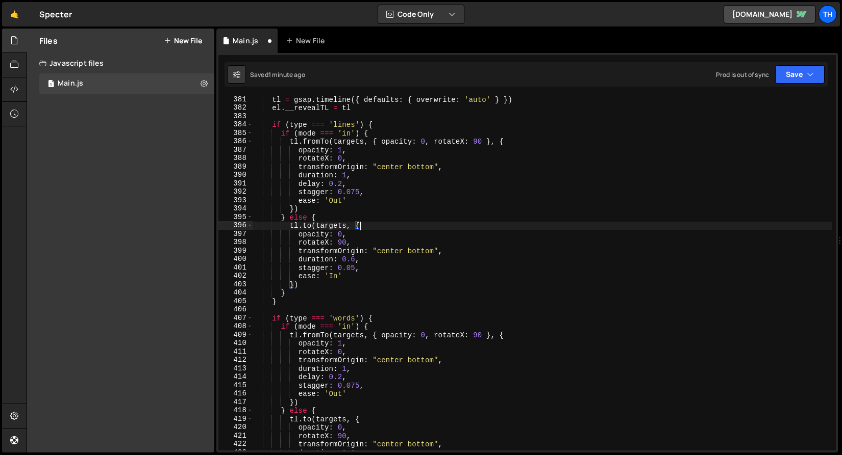
click at [431, 254] on div "tl = gsap . timeline ({ defaults : { overwrite : 'auto' } }) el . __revealTL = …" at bounding box center [541, 281] width 579 height 372
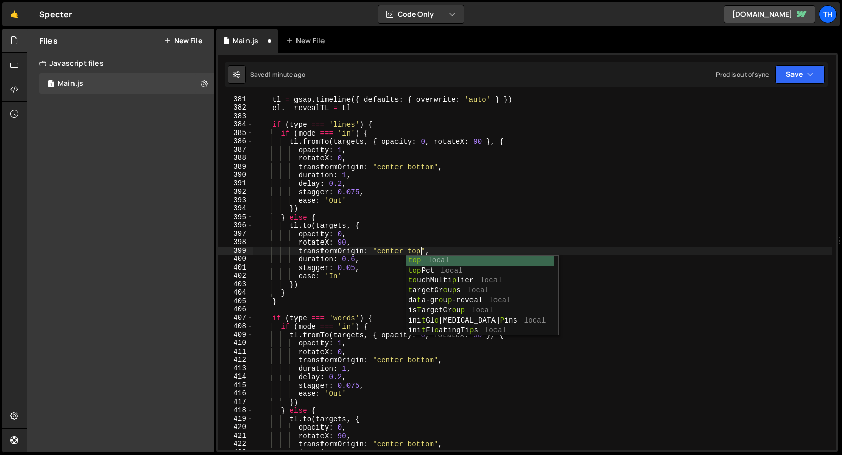
click at [469, 213] on div "tl = gsap . timeline ({ defaults : { overwrite : 'auto' } }) el . __revealTL = …" at bounding box center [541, 281] width 579 height 372
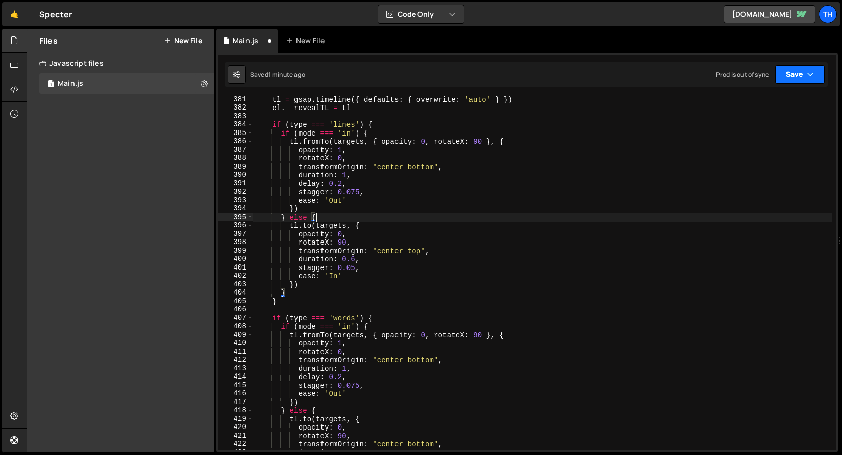
click at [799, 76] on button "Save" at bounding box center [799, 74] width 49 height 18
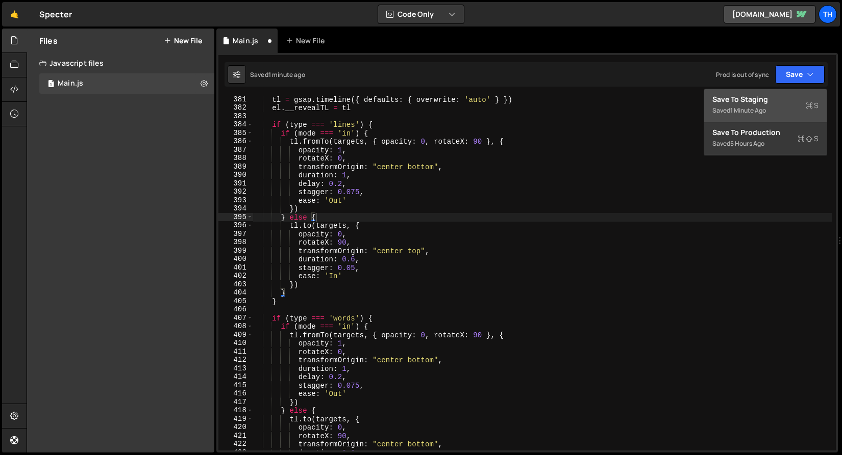
click at [780, 103] on div "Save to Staging S" at bounding box center [765, 99] width 106 height 10
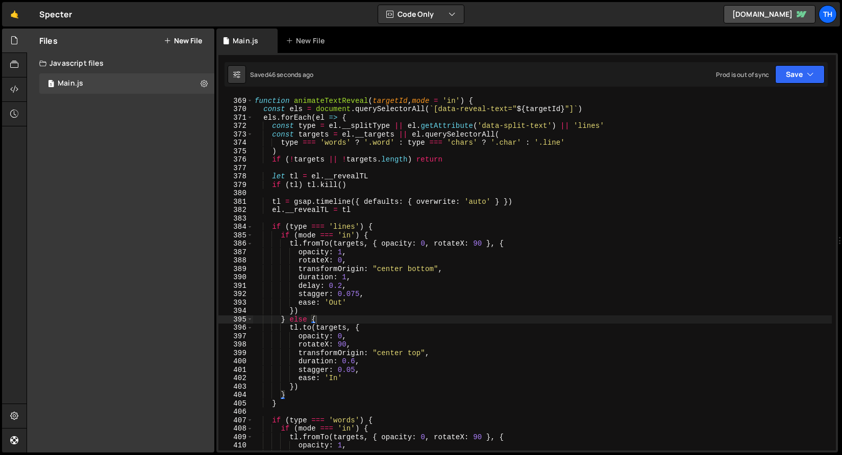
scroll to position [3073, 0]
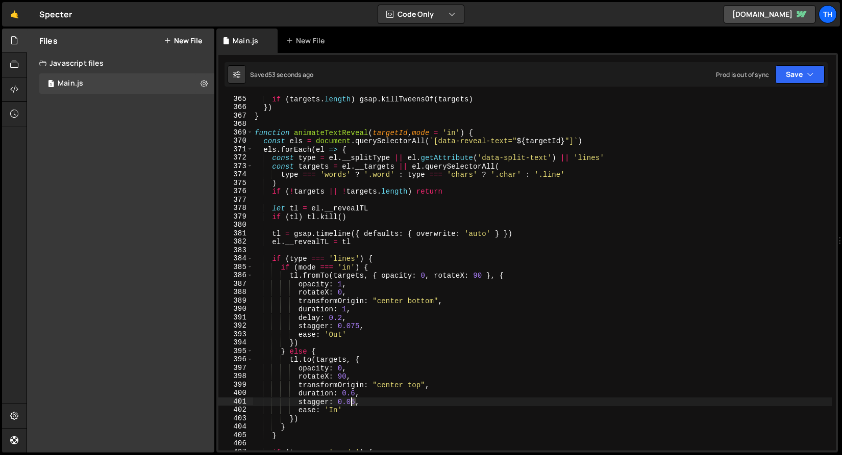
click at [352, 399] on div "if ( targets . length ) gsap . killTweensOf ( targets ) }) } function animateTe…" at bounding box center [541, 281] width 579 height 372
click at [807, 74] on icon "button" at bounding box center [809, 74] width 7 height 10
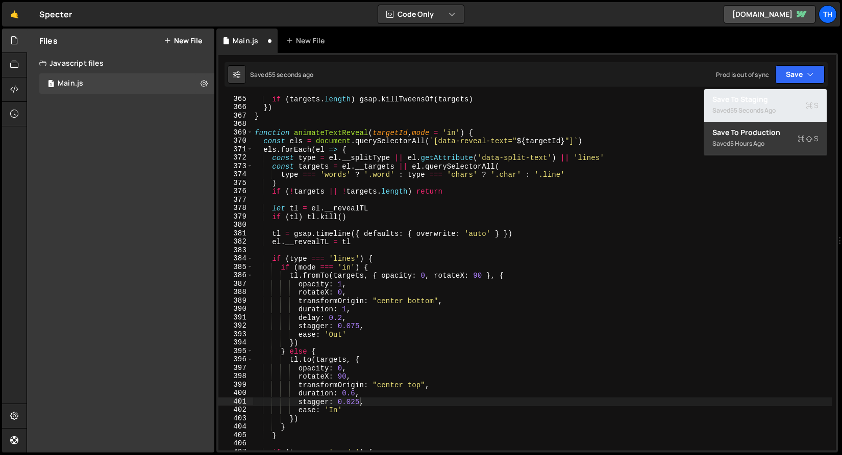
click at [768, 110] on div "55 seconds ago" at bounding box center [752, 110] width 45 height 9
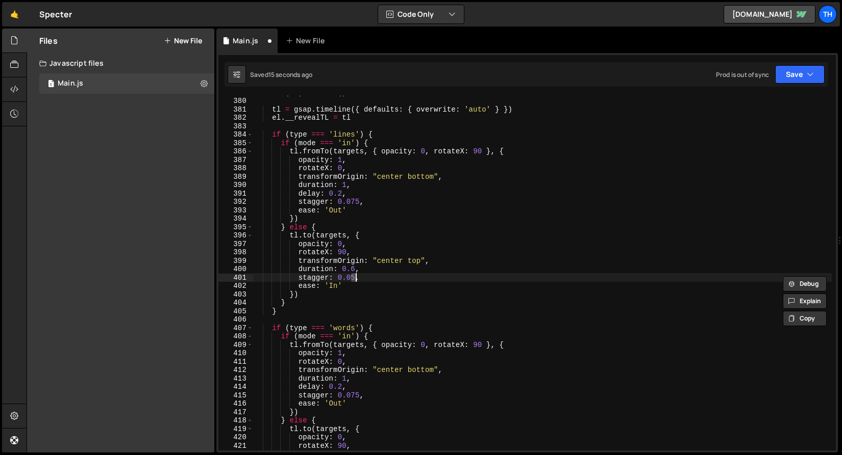
scroll to position [3197, 0]
click at [329, 288] on div "if ( tl ) tl . kill ( ) tl = gsap . timeline ({ defaults : { overwrite : 'auto'…" at bounding box center [541, 274] width 579 height 372
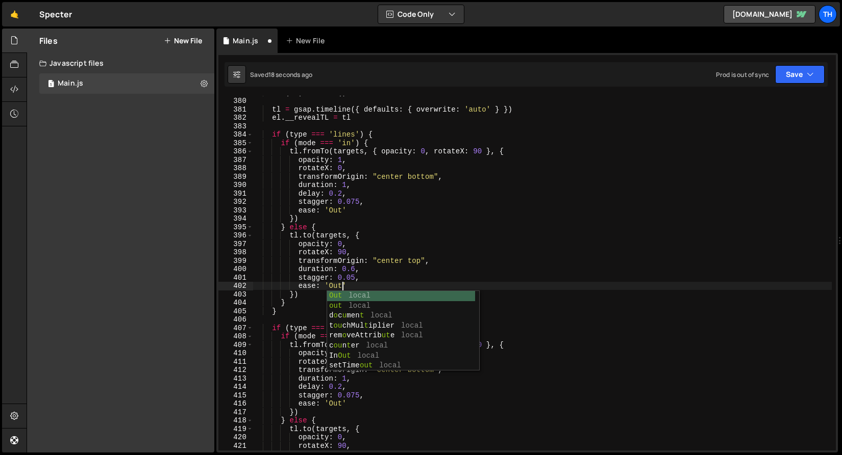
scroll to position [0, 6]
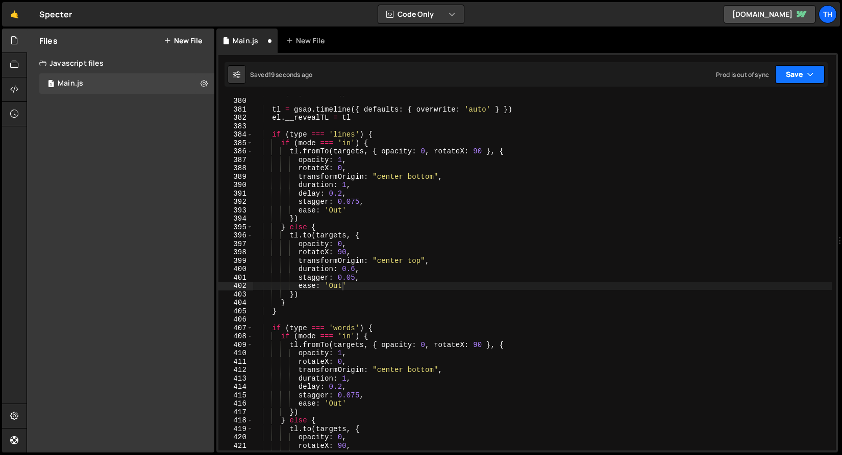
click at [801, 79] on button "Save" at bounding box center [799, 74] width 49 height 18
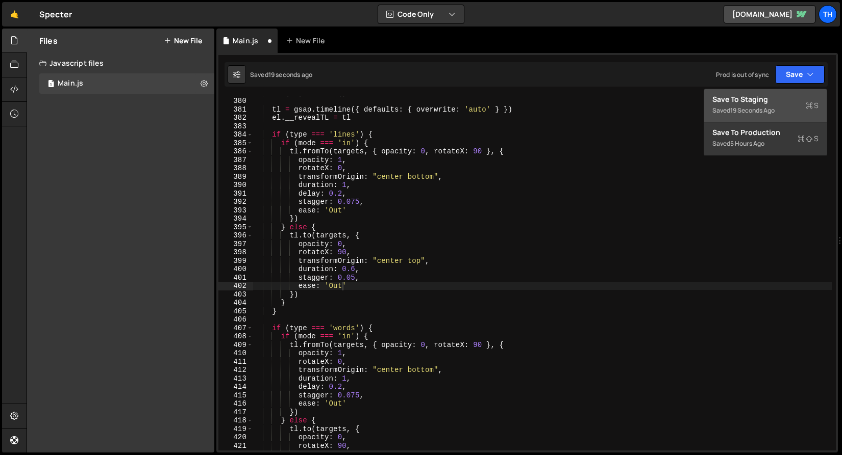
click at [793, 97] on div "Save to Staging S" at bounding box center [765, 99] width 106 height 10
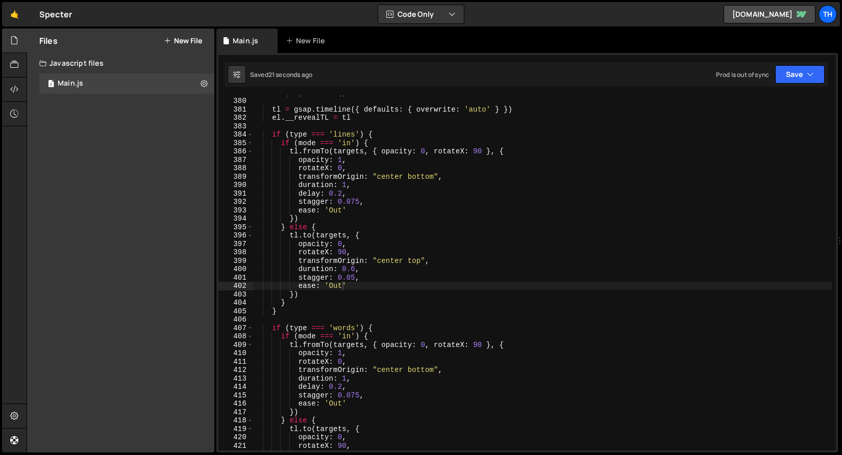
click at [334, 288] on div "if ( tl ) tl . kill ( ) tl = gsap . timeline ({ defaults : { overwrite : 'auto'…" at bounding box center [541, 274] width 579 height 372
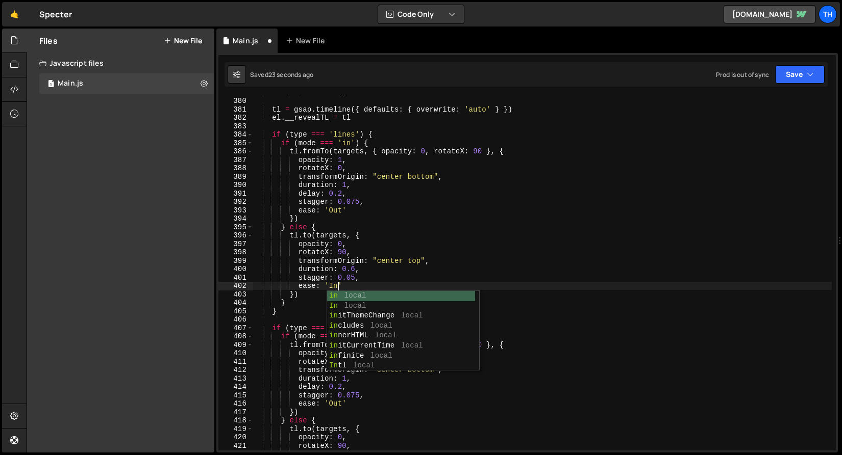
click at [366, 159] on div "if ( tl ) tl . kill ( ) tl = gsap . timeline ({ defaults : { overwrite : 'auto'…" at bounding box center [541, 274] width 579 height 372
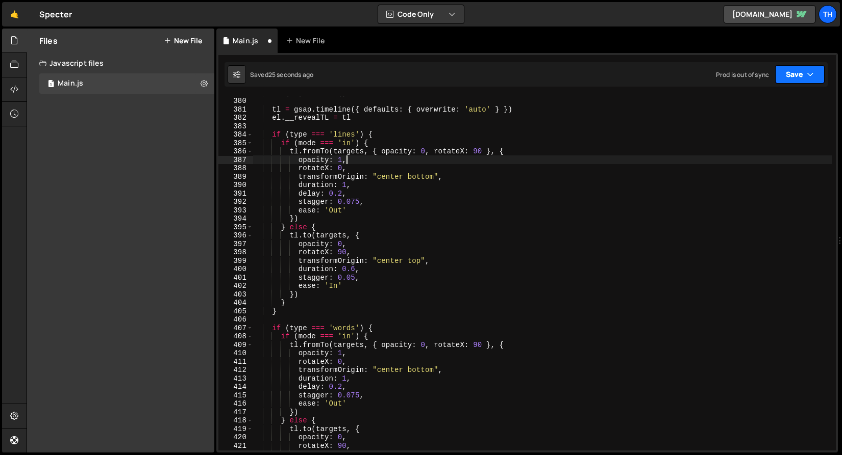
click at [794, 80] on button "Save" at bounding box center [799, 74] width 49 height 18
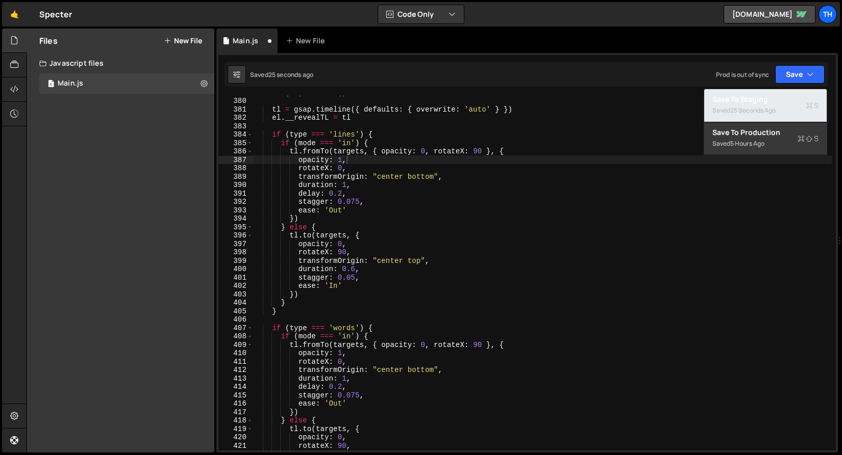
click at [791, 105] on div "Saved 25 seconds ago" at bounding box center [765, 111] width 106 height 12
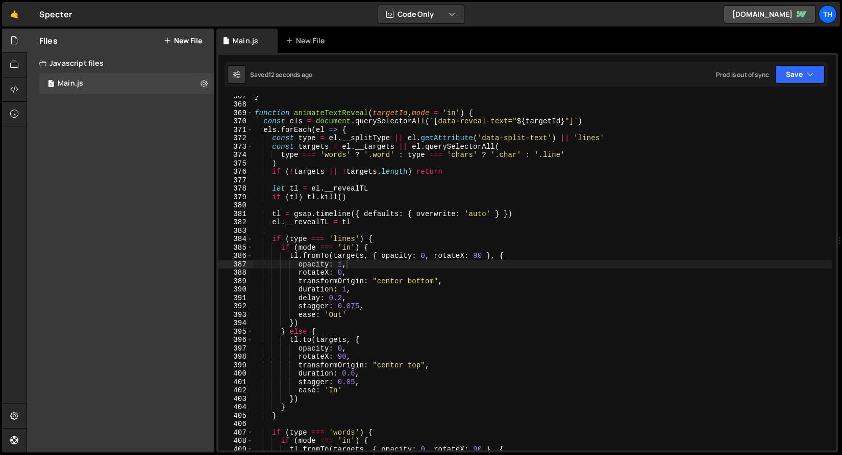
scroll to position [3061, 0]
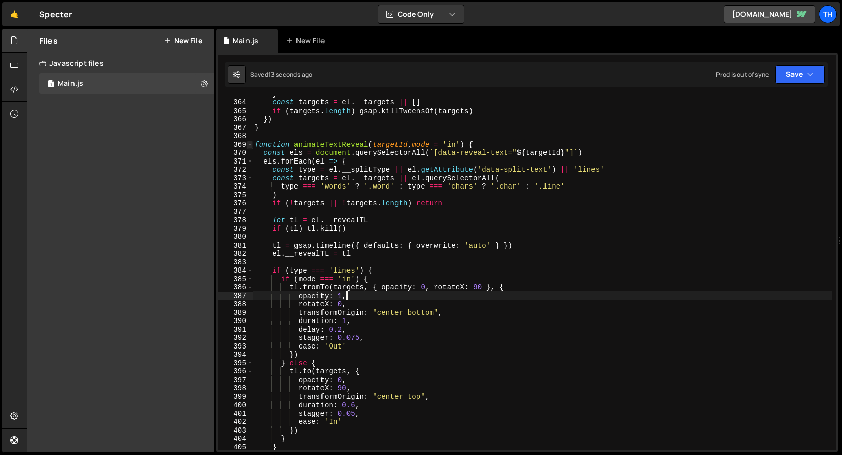
click at [251, 145] on span at bounding box center [250, 145] width 6 height 9
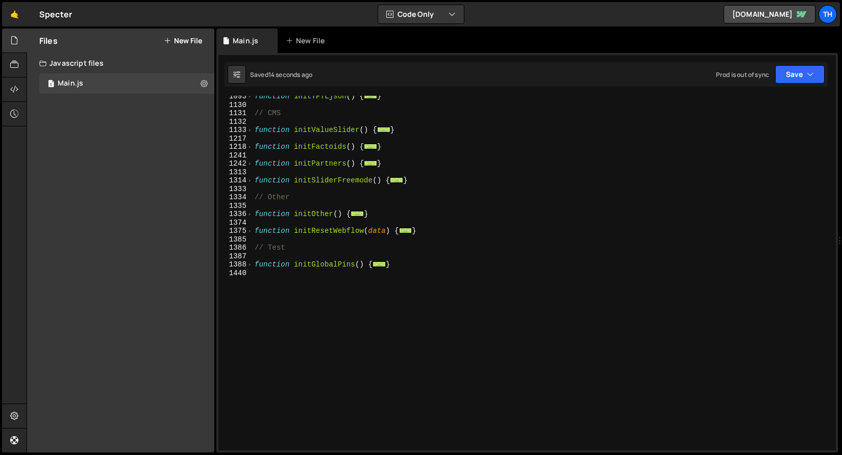
scroll to position [376, 0]
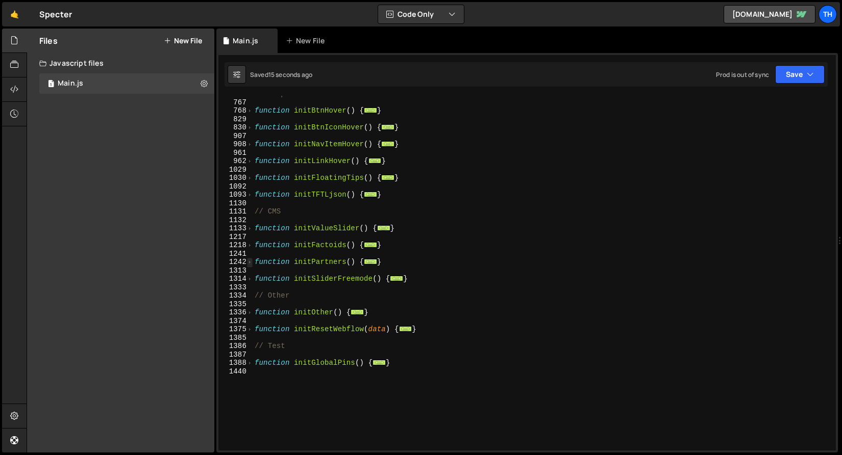
click at [250, 262] on span at bounding box center [250, 262] width 6 height 9
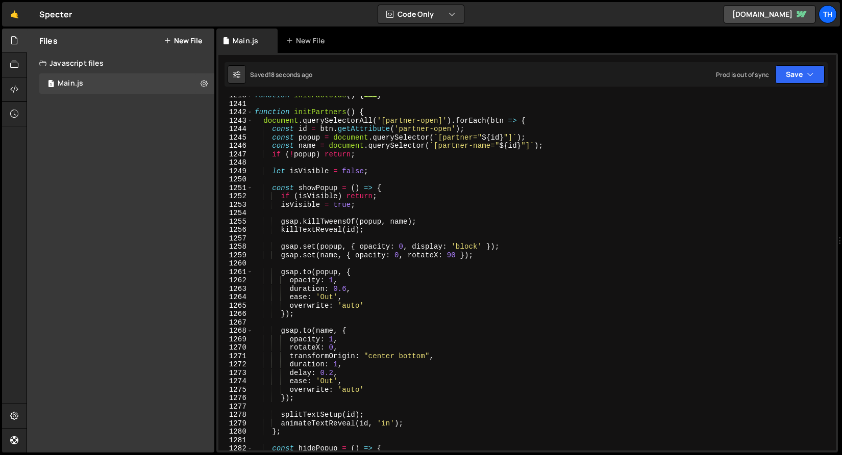
scroll to position [526, 0]
click at [330, 382] on div "function initFactoids ( ) { ... } function initPartners ( ) { document . queryS…" at bounding box center [541, 277] width 579 height 372
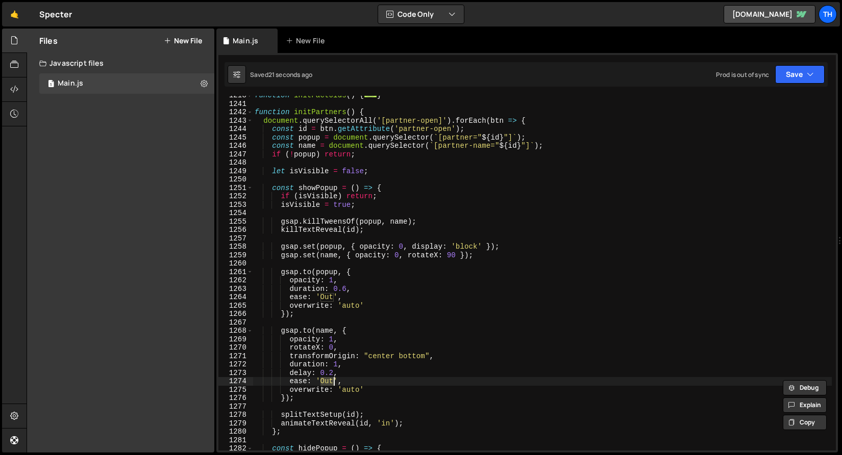
scroll to position [0, 5]
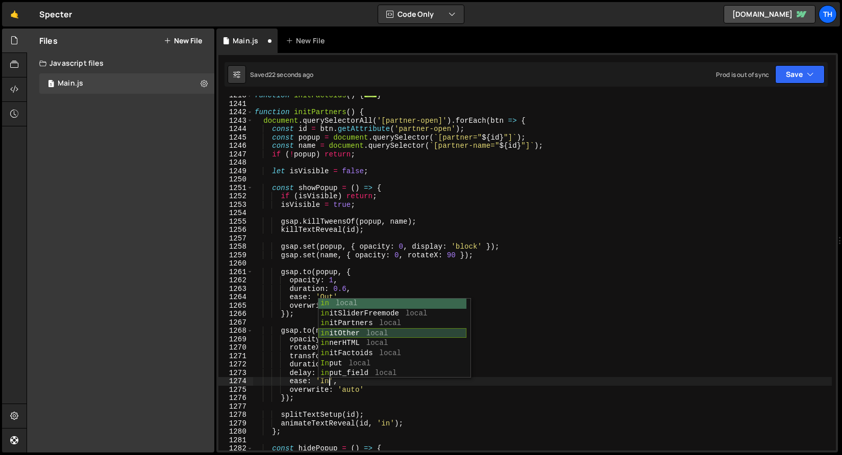
click at [342, 301] on div "in local in itSliderFreemode local in itPartners local in itOther local in nerH…" at bounding box center [392, 349] width 148 height 100
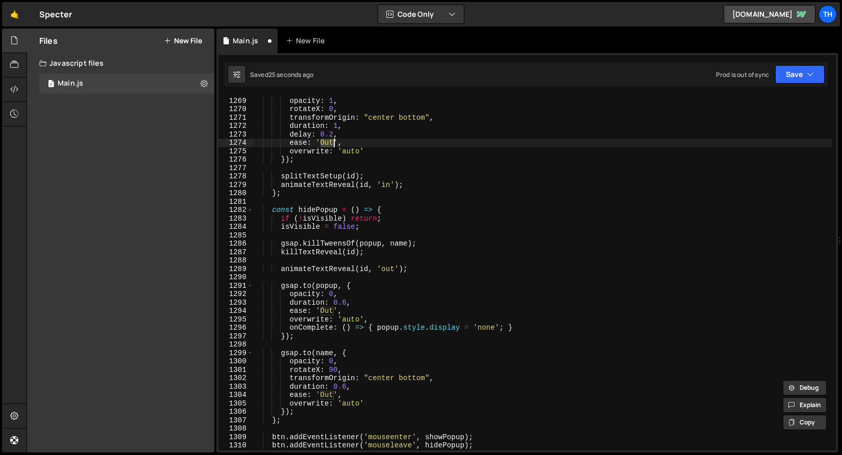
scroll to position [769, 0]
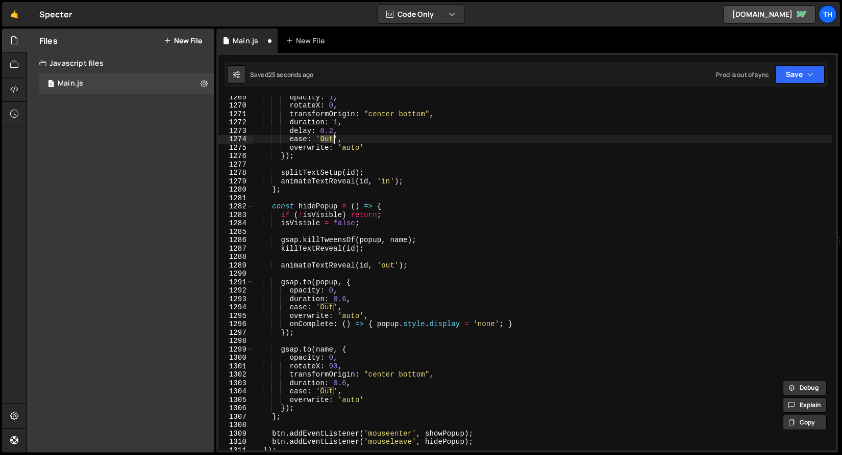
click at [325, 391] on div "opacity : 1 , rotateX : 0 , transformOrigin : "center bottom" , duration : 1 , …" at bounding box center [541, 279] width 579 height 372
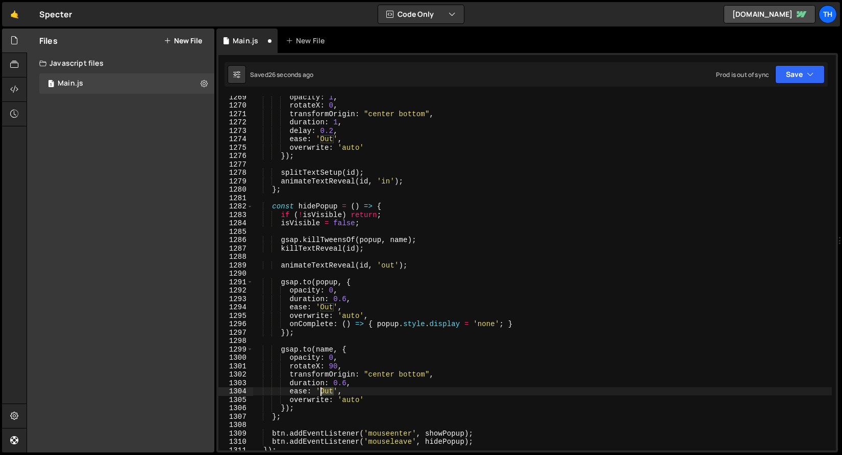
click at [325, 391] on div "opacity : 1 , rotateX : 0 , transformOrigin : "center bottom" , duration : 1 , …" at bounding box center [541, 279] width 579 height 372
type textarea "ease: 'In',"
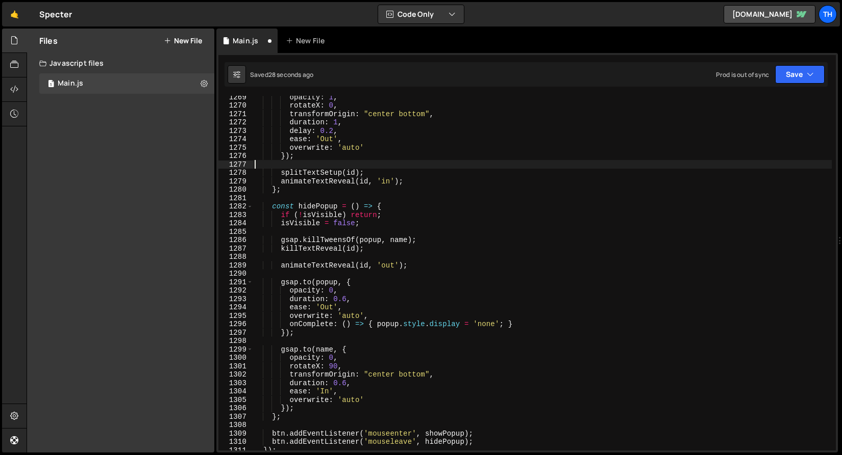
click at [457, 166] on div "opacity : 1 , rotateX : 0 , transformOrigin : "center bottom" , duration : 1 , …" at bounding box center [541, 279] width 579 height 372
click at [799, 71] on button "Save" at bounding box center [799, 74] width 49 height 18
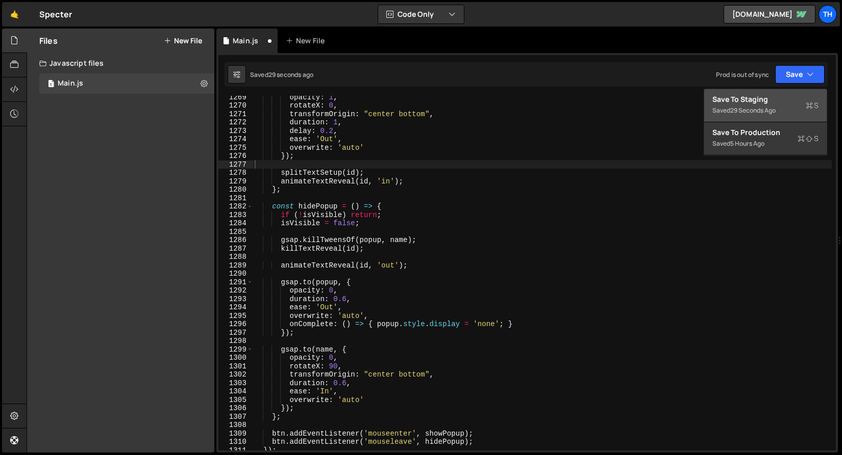
click at [779, 108] on div "Saved 29 seconds ago" at bounding box center [765, 111] width 106 height 12
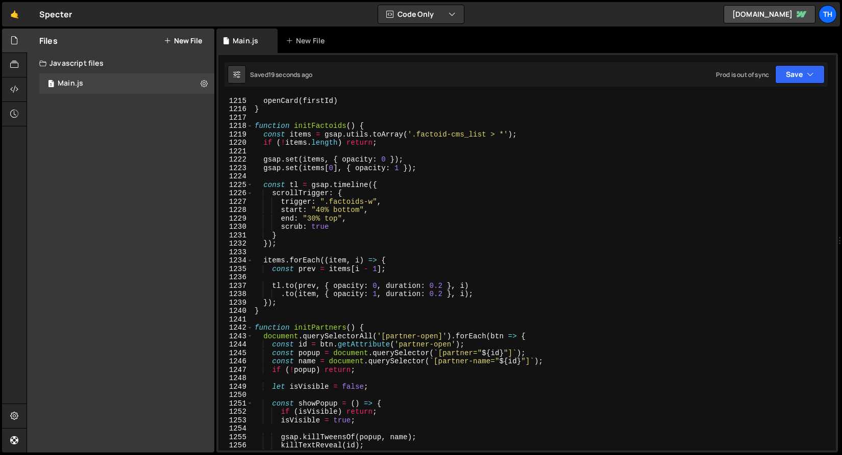
scroll to position [10224, 0]
click at [249, 331] on span at bounding box center [250, 328] width 6 height 9
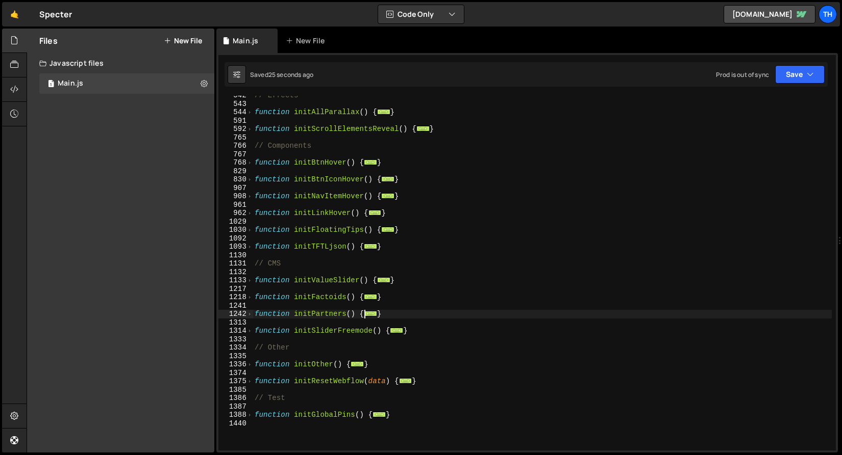
scroll to position [307, 0]
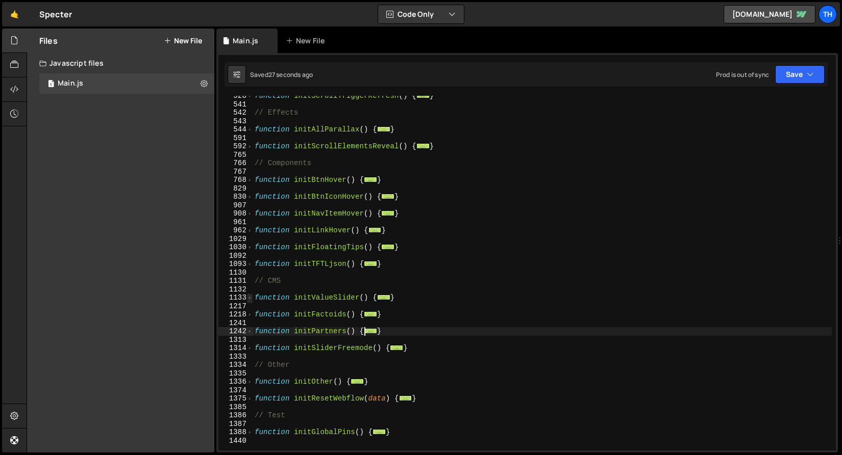
click at [248, 300] on span at bounding box center [250, 298] width 6 height 9
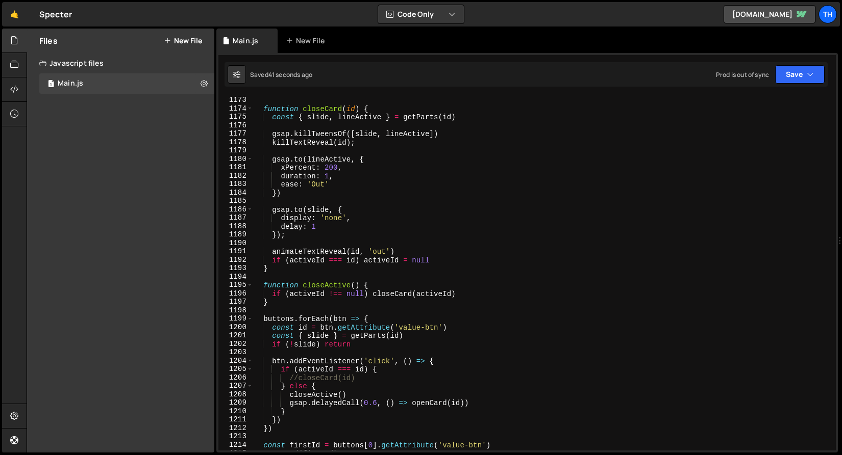
scroll to position [824, 0]
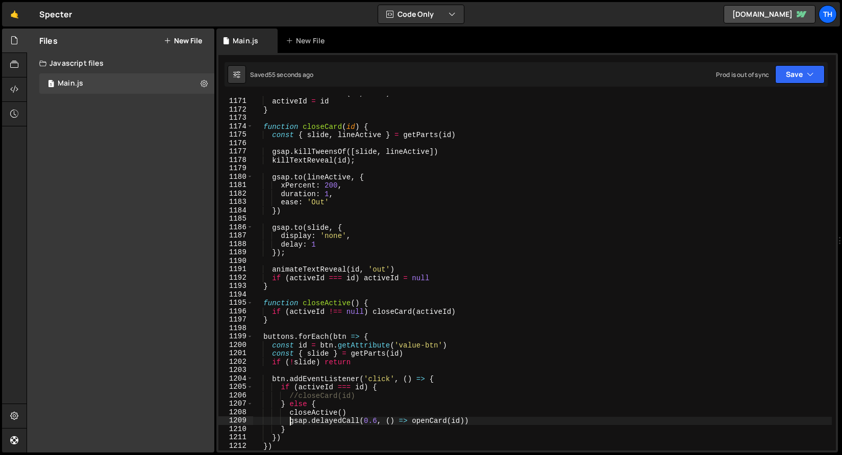
click at [291, 421] on div "animateTextReveal ( id , 'in' ) activeId = id } function closeCard ( id ) { con…" at bounding box center [541, 275] width 579 height 372
drag, startPoint x: 291, startPoint y: 422, endPoint x: 491, endPoint y: 419, distance: 200.0
click at [491, 419] on div "animateTextReveal ( id , 'in' ) activeId = id } function closeCard ( id ) { con…" at bounding box center [541, 275] width 579 height 372
paste textarea "openCard(id"
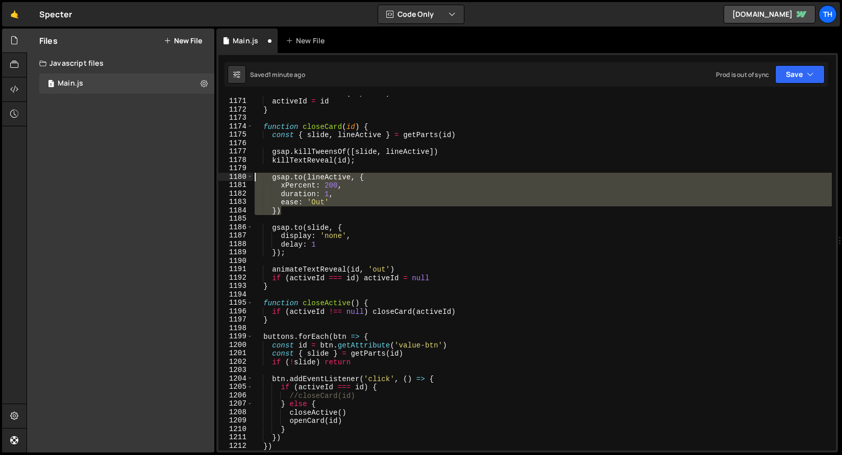
drag, startPoint x: 296, startPoint y: 213, endPoint x: 223, endPoint y: 181, distance: 79.2
click at [223, 181] on div "openCard(id) 1170 1171 1172 1173 1174 1175 1176 1177 1178 1179 1180 1181 1182 1…" at bounding box center [526, 273] width 617 height 355
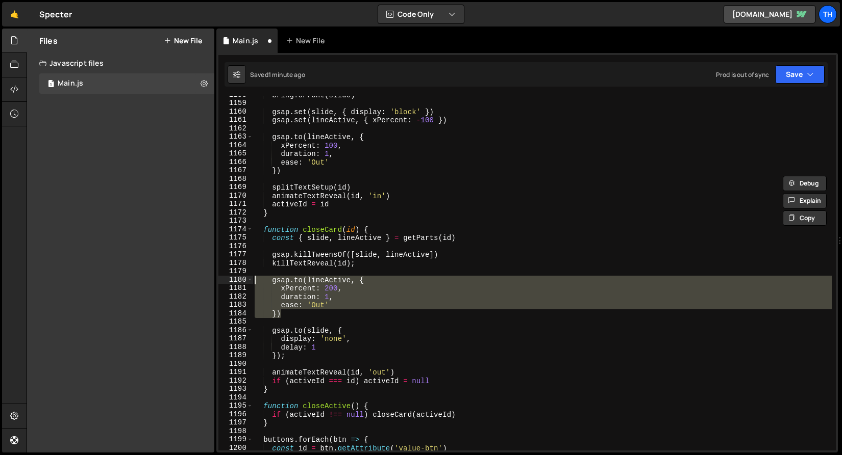
scroll to position [645, 0]
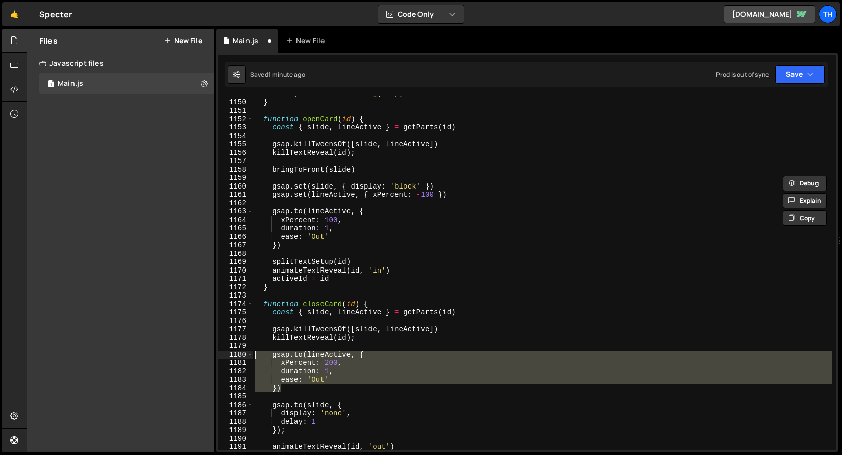
click at [404, 173] on div "el . style . zIndex = String ( zTop ) } function openCard ( id ) { const { slid…" at bounding box center [541, 276] width 579 height 372
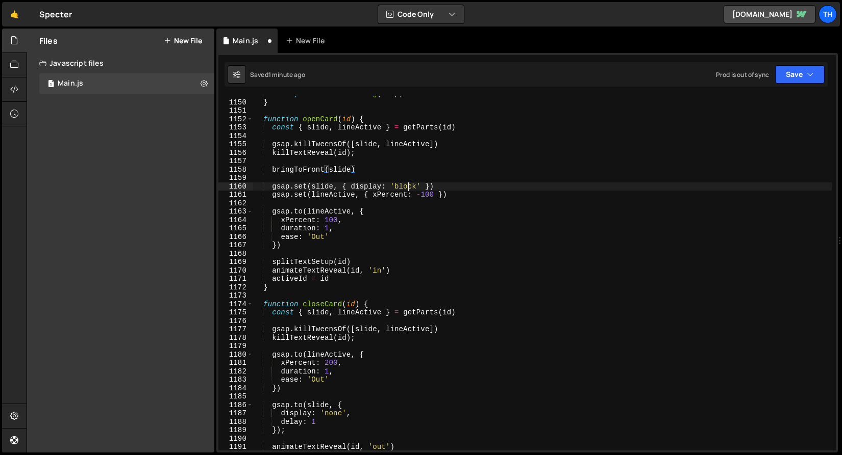
click at [408, 184] on div "el . style . zIndex = String ( zTop ) } function openCard ( id ) { const { slid…" at bounding box center [541, 276] width 579 height 372
type textarea "gsap.set(slide, { display: 'block' })"
click at [407, 177] on div "el . style . zIndex = String ( zTop ) } function openCard ( id ) { const { slid…" at bounding box center [541, 276] width 579 height 372
type textarea "|"
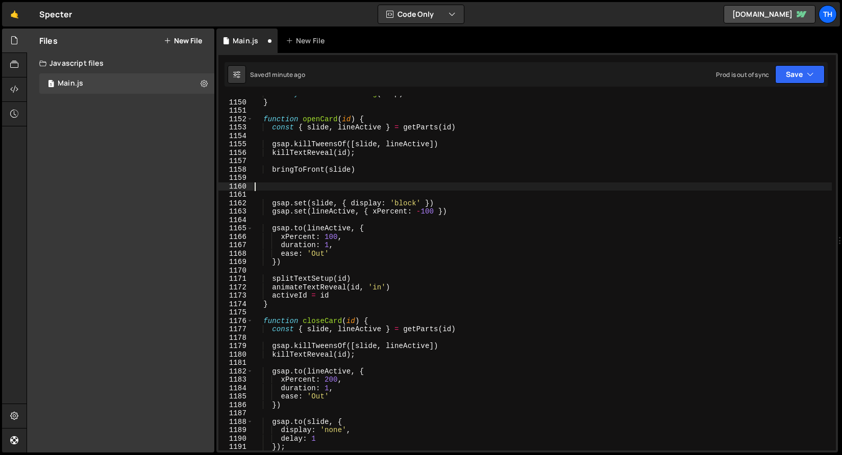
paste textarea "})"
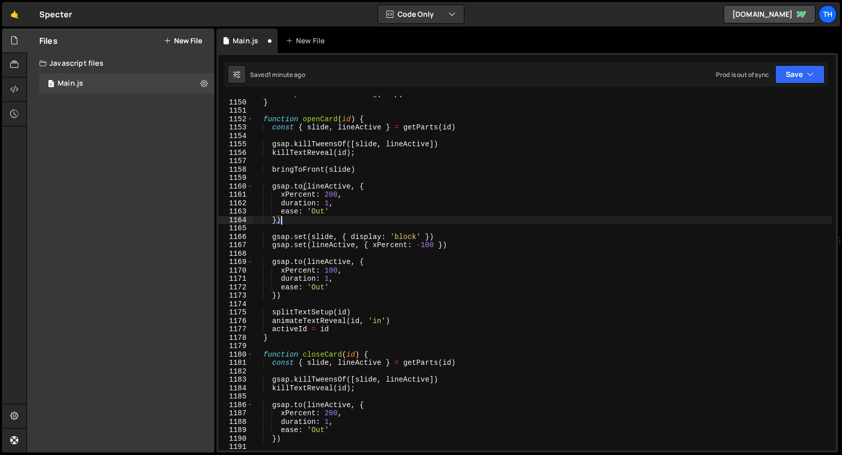
click at [308, 240] on div "el . style . zIndex = String ( zTop ) } function openCard ( id ) { const { slid…" at bounding box center [541, 276] width 579 height 372
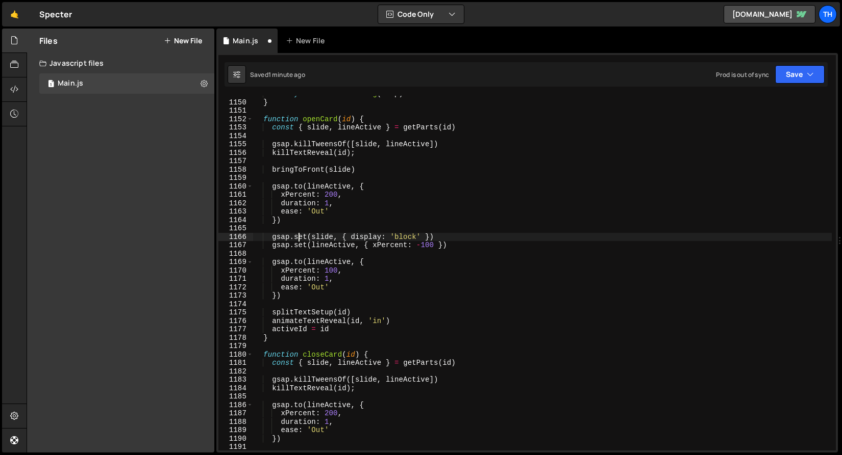
click at [300, 238] on div "el . style . zIndex = String ( zTop ) } function openCard ( id ) { const { slid…" at bounding box center [541, 276] width 579 height 372
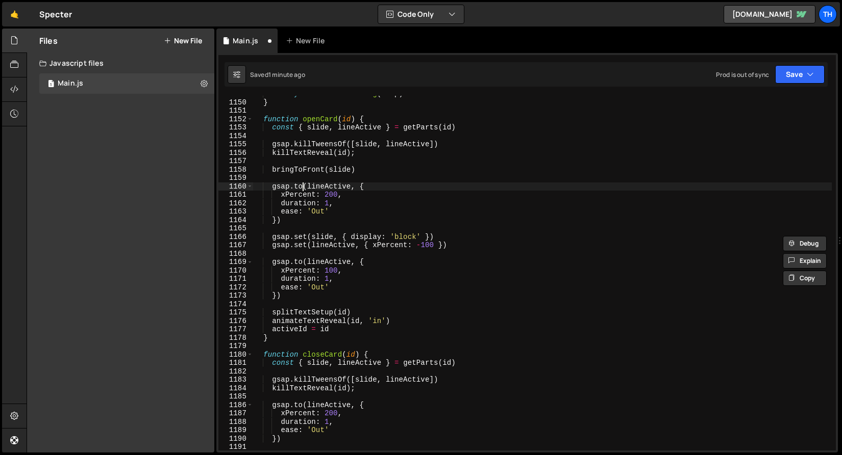
click at [301, 184] on div "el . style . zIndex = String ( zTop ) } function openCard ( id ) { const { slid…" at bounding box center [541, 276] width 579 height 372
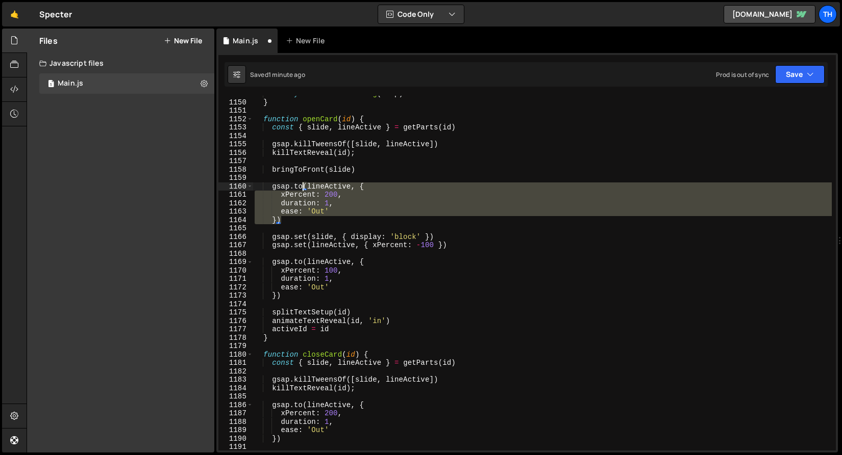
click at [301, 184] on div "el . style . zIndex = String ( zTop ) } function openCard ( id ) { const { slid…" at bounding box center [541, 276] width 579 height 372
paste textarea "set"
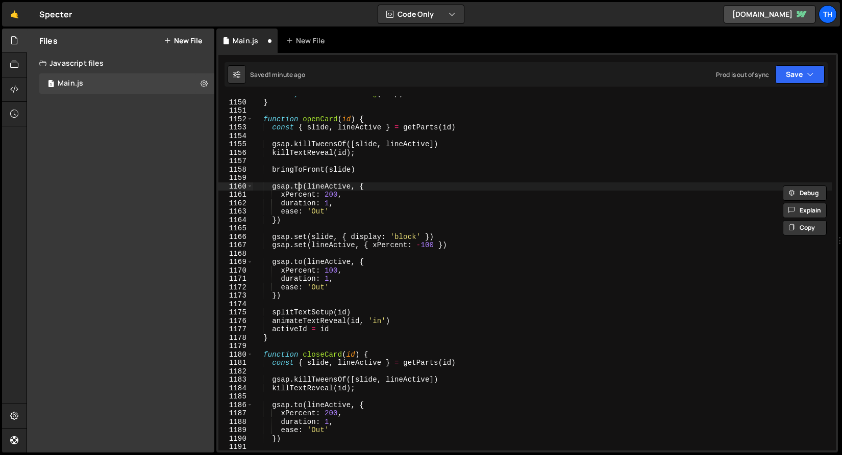
click at [297, 186] on div "el . style . zIndex = String ( zTop ) } function openCard ( id ) { const { slid…" at bounding box center [541, 276] width 579 height 372
paste textarea "set"
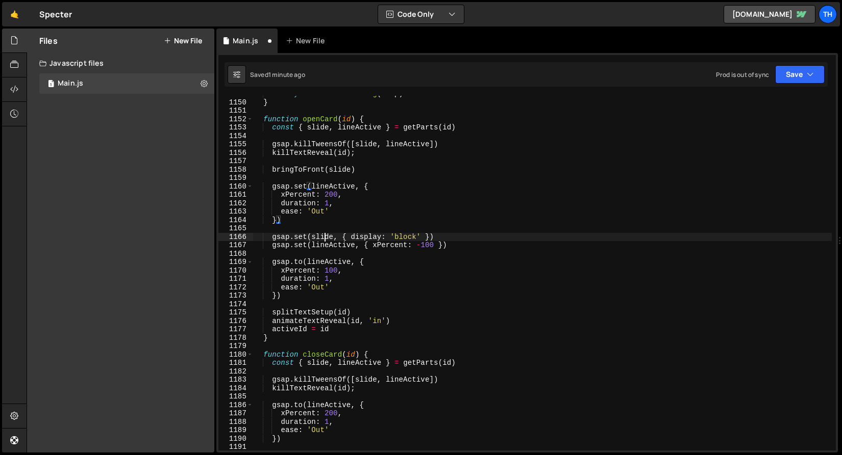
click at [324, 238] on div "el . style . zIndex = String ( zTop ) } function openCard ( id ) { const { slid…" at bounding box center [541, 276] width 579 height 372
click at [324, 185] on div "el . style . zIndex = String ( zTop ) } function openCard ( id ) { const { slid…" at bounding box center [541, 276] width 579 height 372
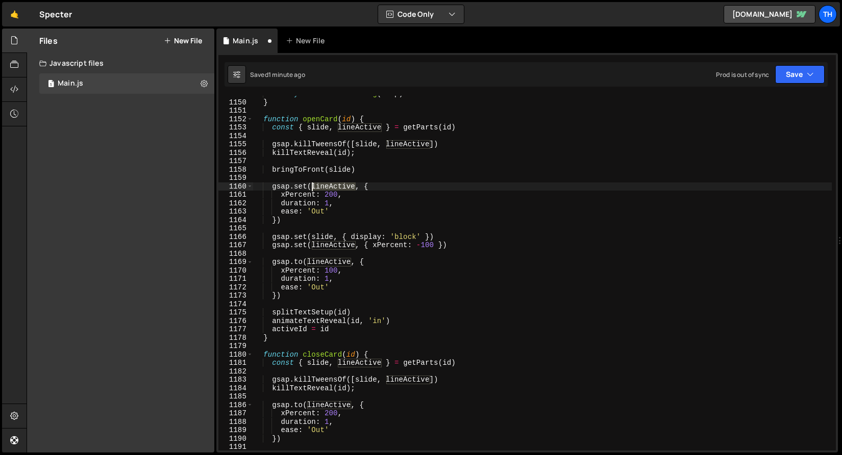
click at [324, 185] on div "el . style . zIndex = String ( zTop ) } function openCard ( id ) { const { slid…" at bounding box center [541, 276] width 579 height 372
paste textarea "slid"
click at [363, 237] on div "el . style . zIndex = String ( zTop ) } function openCard ( id ) { const { slid…" at bounding box center [541, 276] width 579 height 372
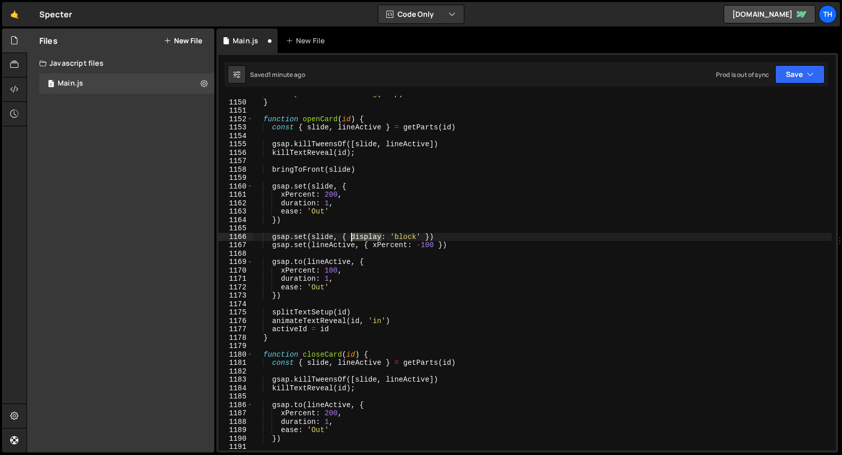
click at [363, 237] on div "el . style . zIndex = String ( zTop ) } function openCard ( id ) { const { slid…" at bounding box center [541, 276] width 579 height 372
click at [303, 191] on div "el . style . zIndex = String ( zTop ) } function openCard ( id ) { const { slid…" at bounding box center [541, 276] width 579 height 372
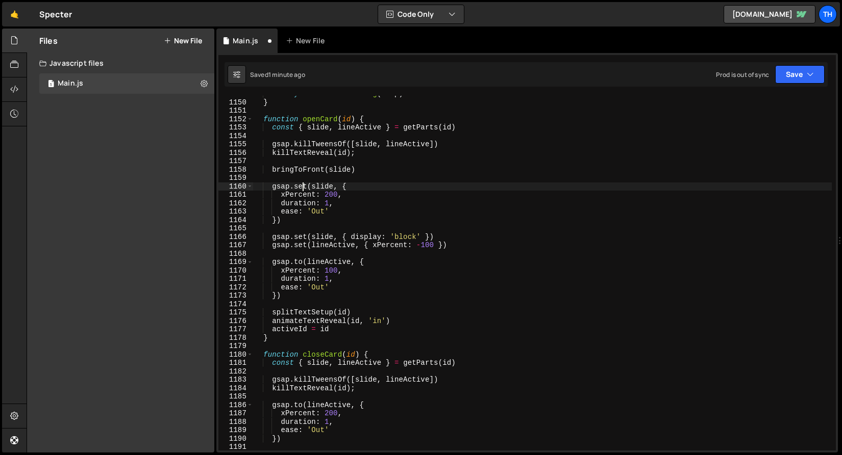
click at [302, 194] on div "el . style . zIndex = String ( zTop ) } function openCard ( id ) { const { slid…" at bounding box center [541, 276] width 579 height 372
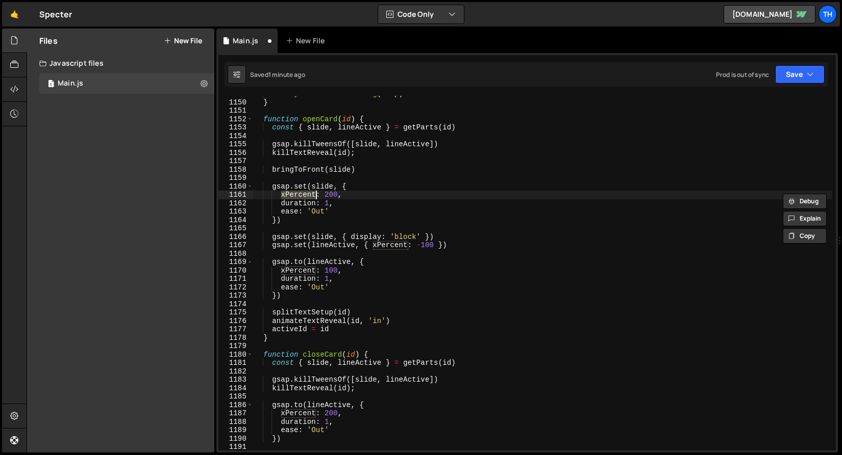
paste textarea "display"
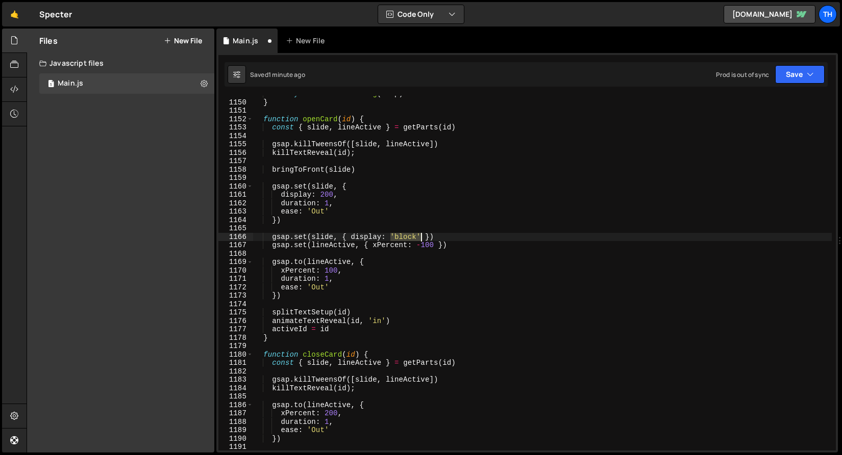
drag, startPoint x: 392, startPoint y: 236, endPoint x: 421, endPoint y: 236, distance: 29.1
click at [421, 236] on div "el . style . zIndex = String ( zTop ) } function openCard ( id ) { const { slid…" at bounding box center [541, 276] width 579 height 372
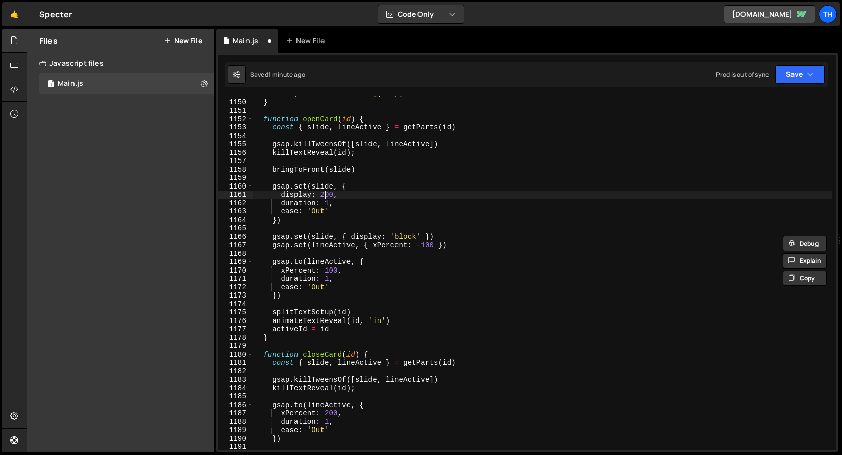
click at [325, 196] on div "el . style . zIndex = String ( zTop ) } function openCard ( id ) { const { slid…" at bounding box center [541, 276] width 579 height 372
paste textarea "'block'"
click at [303, 204] on div "el . style . zIndex = String ( zTop ) } function openCard ( id ) { const { slid…" at bounding box center [541, 276] width 579 height 372
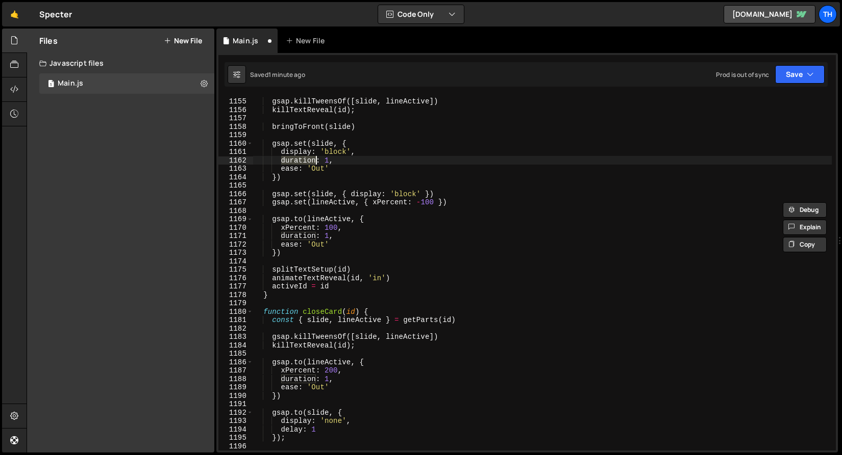
scroll to position [689, 0]
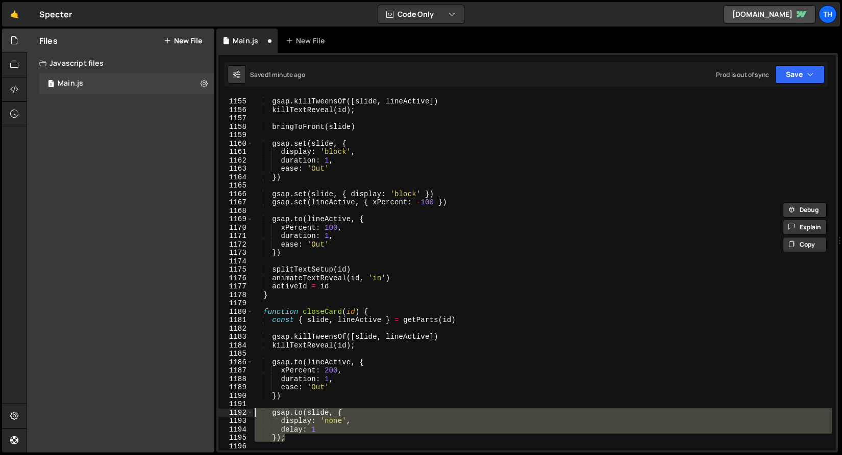
drag, startPoint x: 293, startPoint y: 440, endPoint x: 232, endPoint y: 414, distance: 66.3
click at [232, 414] on div "duration: 1, 1154 1155 1156 1157 1158 1159 1160 1161 1162 1163 1164 1165 1166 1…" at bounding box center [526, 273] width 617 height 355
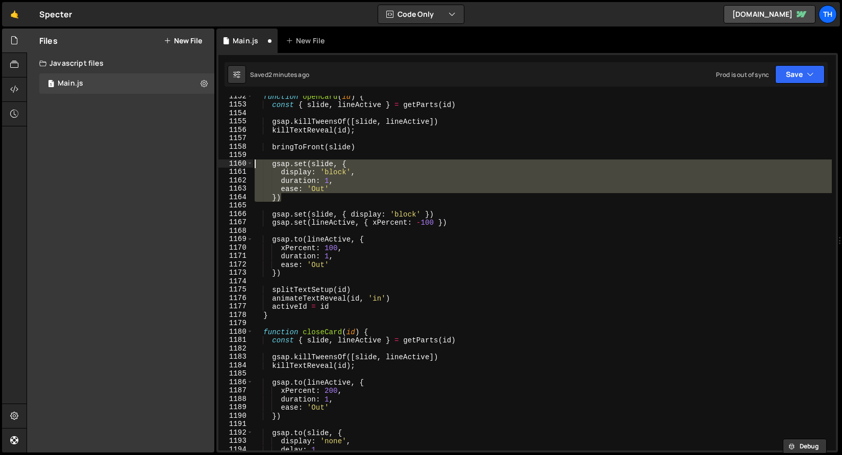
drag, startPoint x: 299, startPoint y: 199, endPoint x: 210, endPoint y: 162, distance: 96.7
click at [210, 162] on div "Files New File Javascript files 1 Main.js 0 CSS files Copy share link Edit File…" at bounding box center [434, 241] width 815 height 425
paste textarea "});"
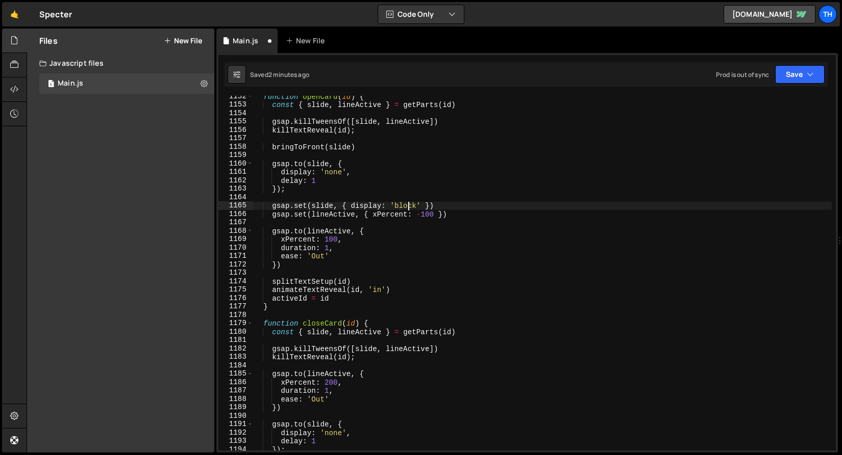
click at [410, 207] on div "function openCard ( id ) { const { slide , lineActive } = getParts ( id ) gsap …" at bounding box center [541, 278] width 579 height 372
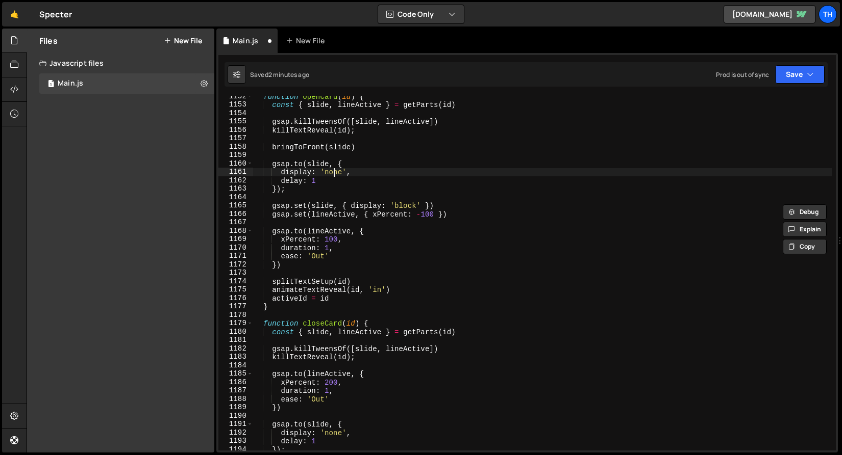
click at [333, 173] on div "function openCard ( id ) { const { slide , lineActive } = getParts ( id ) gsap …" at bounding box center [541, 278] width 579 height 372
paste textarea "block"
click at [292, 192] on div "function openCard ( id ) { const { slide , lineActive } = getParts ( id ) gsap …" at bounding box center [541, 278] width 579 height 372
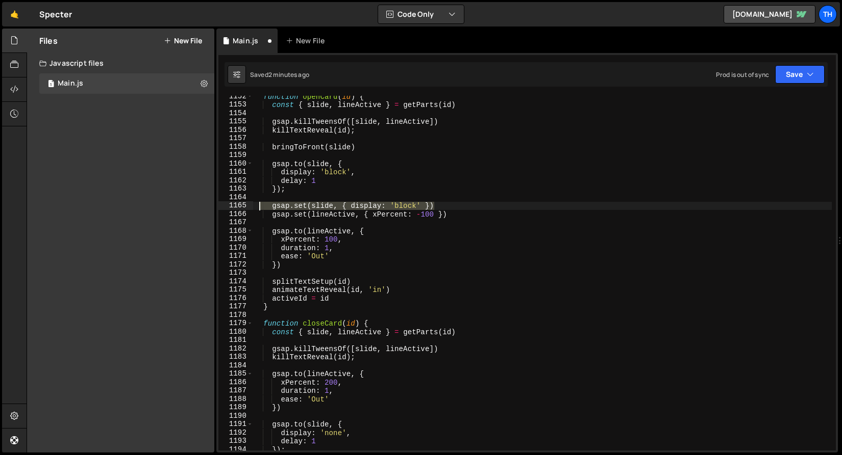
drag, startPoint x: 455, startPoint y: 207, endPoint x: 260, endPoint y: 206, distance: 195.3
click at [260, 206] on div "function openCard ( id ) { const { slide , lineActive } = getParts ( id ) gsap …" at bounding box center [541, 278] width 579 height 372
type textarea "gsap.set(slide, { display: 'block' })"
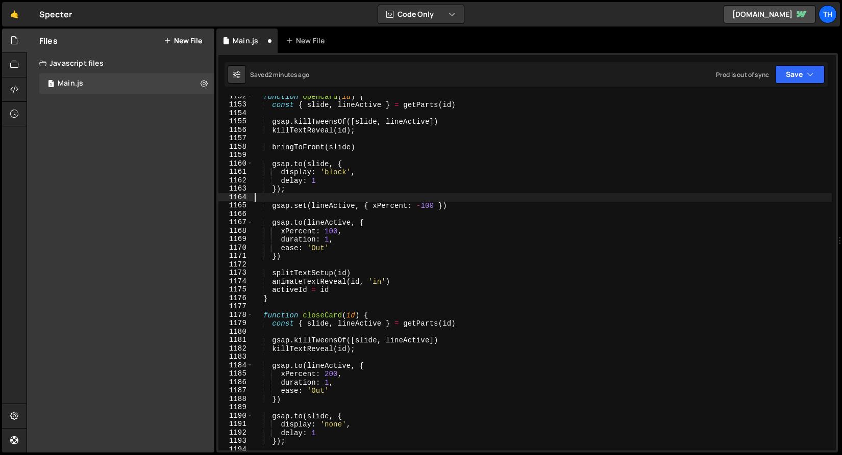
click at [305, 204] on div "function openCard ( id ) { const { slide , lineActive } = getParts ( id ) gsap …" at bounding box center [541, 278] width 579 height 372
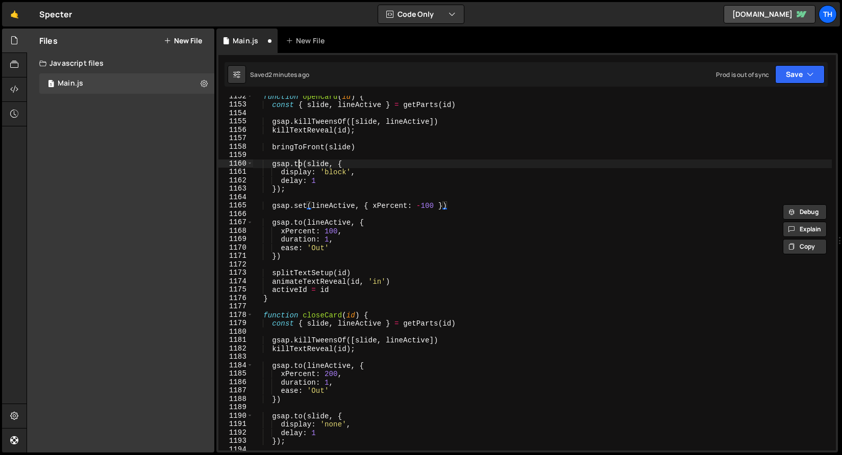
click at [300, 160] on div "function openCard ( id ) { const { slide , lineActive } = getParts ( id ) gsap …" at bounding box center [541, 278] width 579 height 372
paste textarea "set"
click at [791, 74] on button "Save" at bounding box center [799, 74] width 49 height 18
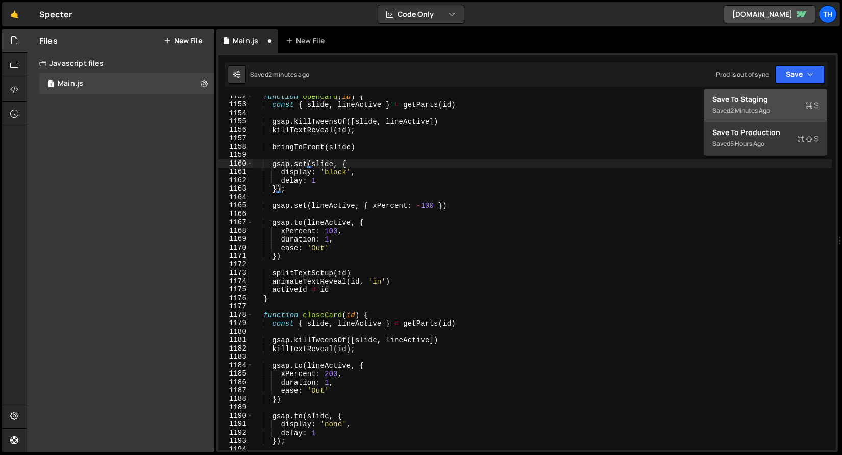
click at [780, 95] on div "Save to Staging S" at bounding box center [765, 99] width 106 height 10
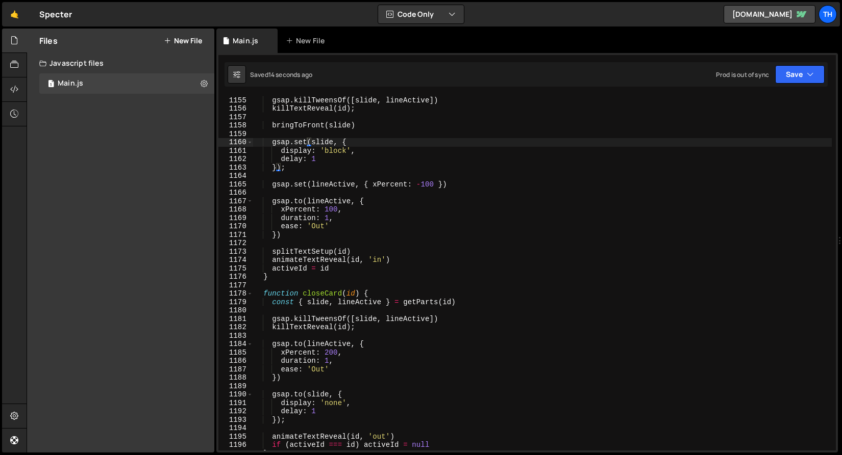
scroll to position [9711, 0]
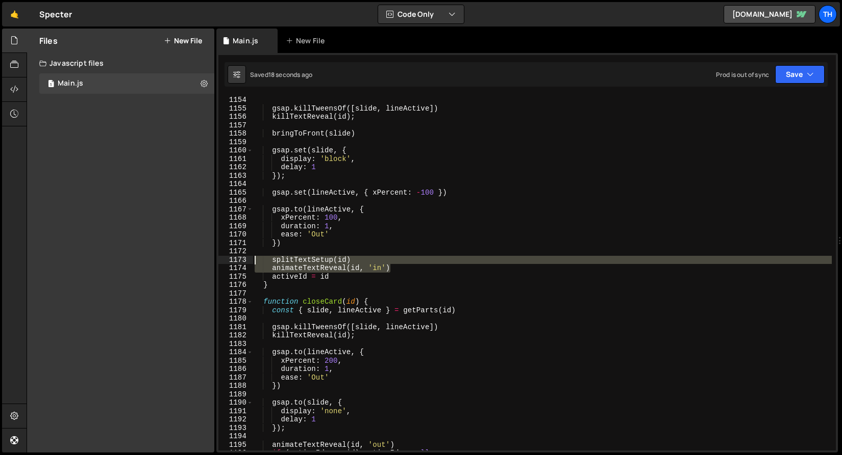
drag, startPoint x: 419, startPoint y: 269, endPoint x: 210, endPoint y: 261, distance: 208.8
click at [210, 261] on div "Files New File Javascript files 1 Main.js 0 CSS files Copy share link Edit File…" at bounding box center [434, 241] width 815 height 425
click at [263, 265] on div "gsap . killTweensOf ([ slide , lineActive ]) killTextReveal ( id ) ; bringToFro…" at bounding box center [541, 273] width 579 height 355
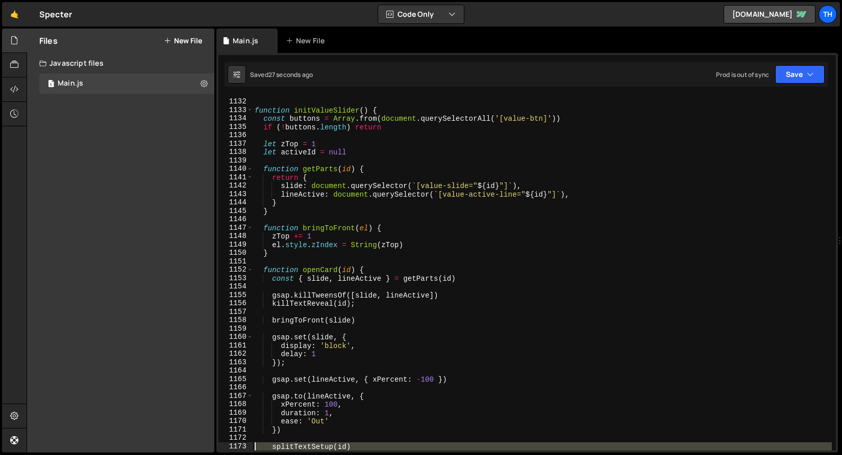
scroll to position [9525, 0]
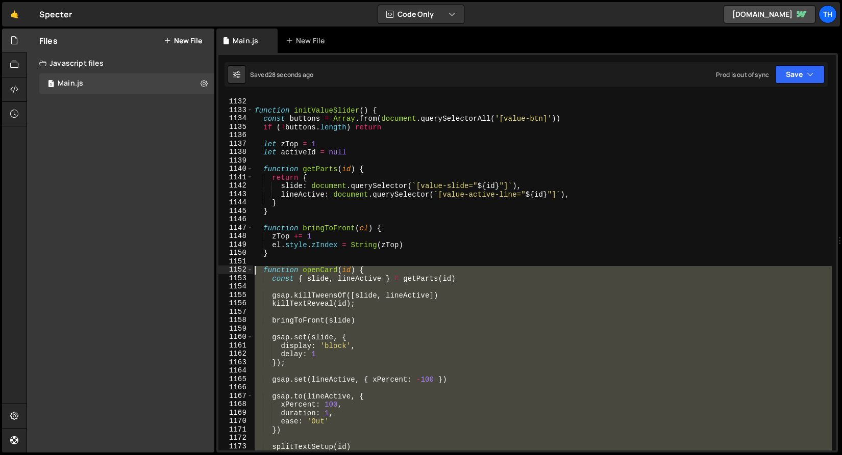
drag, startPoint x: 287, startPoint y: 287, endPoint x: 207, endPoint y: 269, distance: 82.0
click at [207, 269] on div "Files New File Javascript files 1 Main.js 0 CSS files Copy share link Edit File…" at bounding box center [434, 241] width 815 height 425
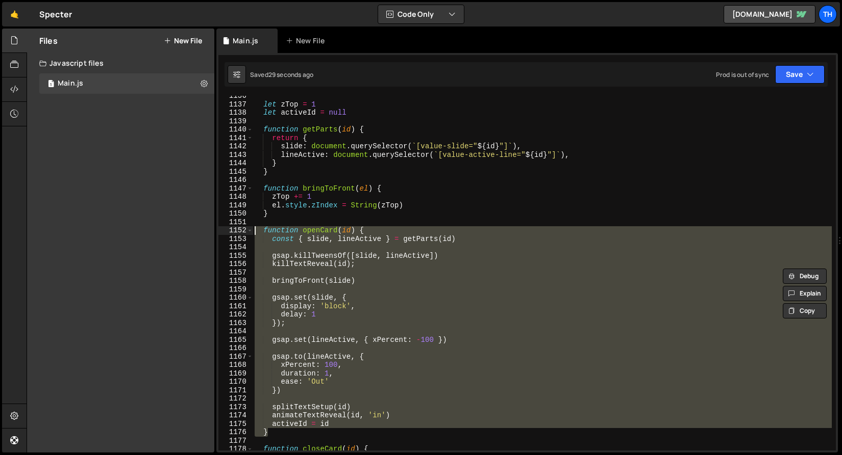
scroll to position [9564, 0]
click at [258, 344] on div "let zTop = 1 let activeId = null function getParts ( id ) { return { slide : do…" at bounding box center [541, 273] width 579 height 355
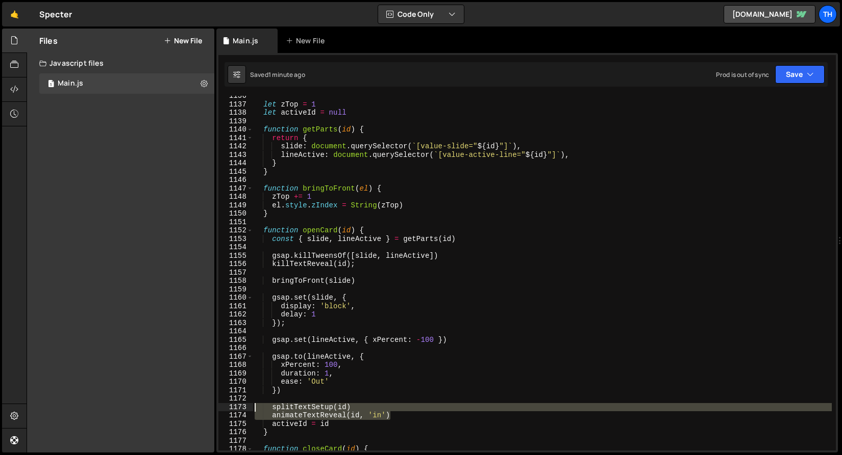
drag, startPoint x: 406, startPoint y: 413, endPoint x: 222, endPoint y: 408, distance: 183.7
click at [222, 408] on div "gsap.set(lineActive, { xPercent: -100 }) 1136 1137 1138 1139 1140 1141 1142 114…" at bounding box center [526, 273] width 617 height 355
paste textarea "}"
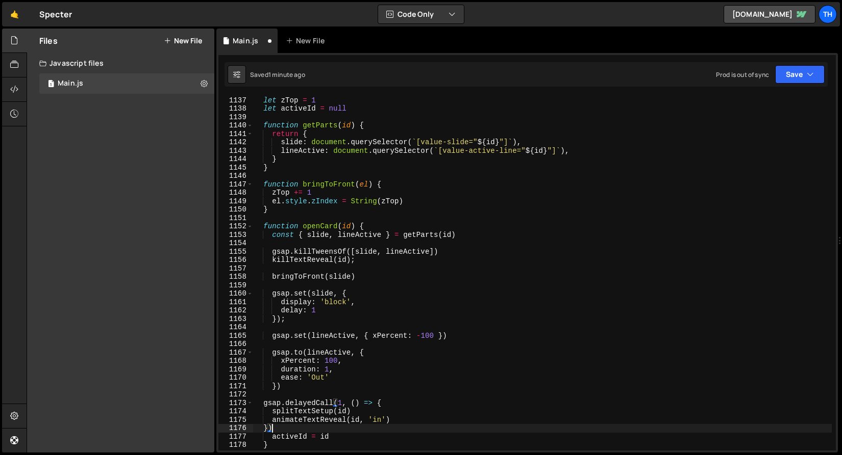
scroll to position [9577, 0]
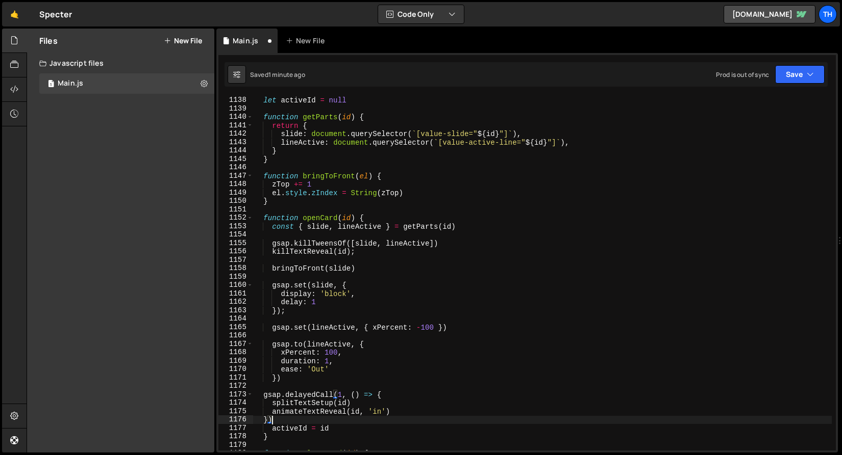
click at [274, 422] on div "let zTop = 1 let activeId = null function getParts ( id ) { return { slide : do…" at bounding box center [541, 274] width 579 height 372
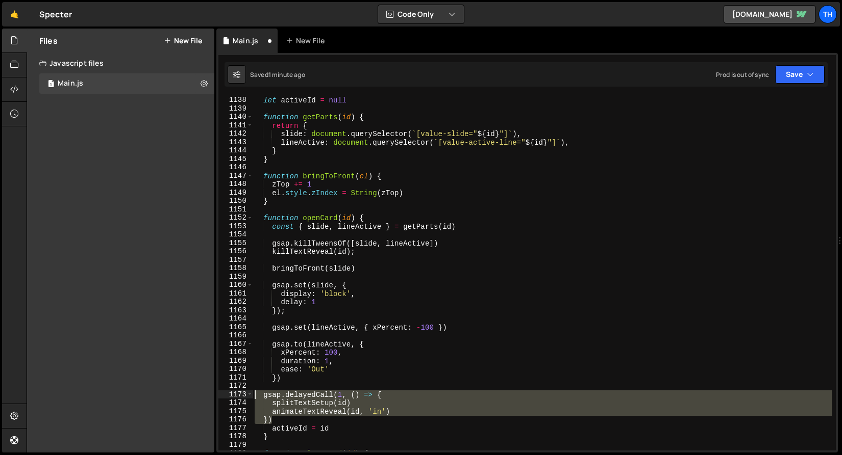
drag, startPoint x: 292, startPoint y: 420, endPoint x: 223, endPoint y: 395, distance: 73.4
click at [223, 395] on div "}) 1137 1138 1139 1140 1141 1142 1143 1144 1145 1146 1147 1148 1149 1150 1151 1…" at bounding box center [526, 273] width 617 height 355
type textarea "gsap.delayedCall(1, () => { splitTextSetup(id)"
click at [782, 80] on div "Saved 1 minute ago Prod is out of sync Upgrade to Edit Save Save to Staging S S…" at bounding box center [525, 74] width 603 height 24
click at [791, 72] on button "Save" at bounding box center [799, 74] width 49 height 18
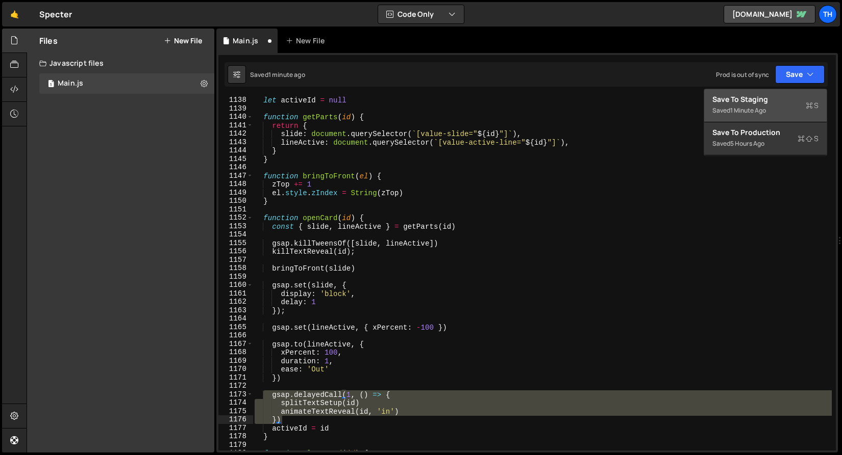
click at [767, 104] on div "Save to Staging S" at bounding box center [765, 99] width 106 height 10
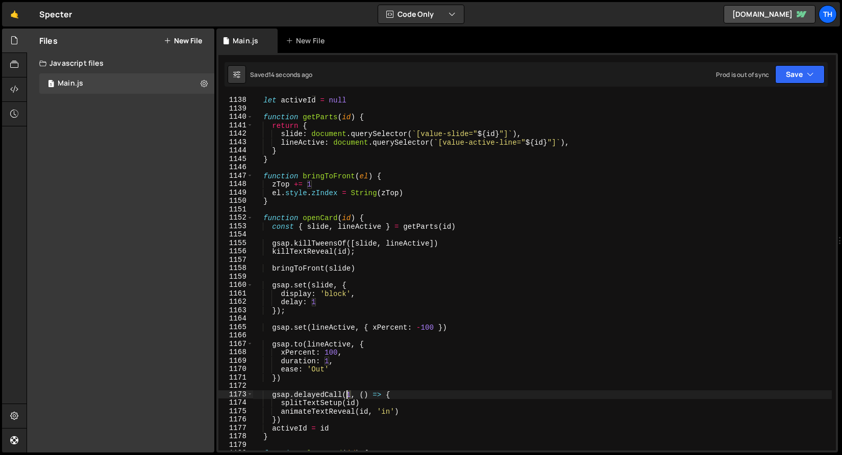
click at [348, 392] on div "let zTop = 1 let activeId = null function getParts ( id ) { return { slide : do…" at bounding box center [541, 274] width 579 height 372
type textarea "gsap.delayedCall(0.6, () => {"
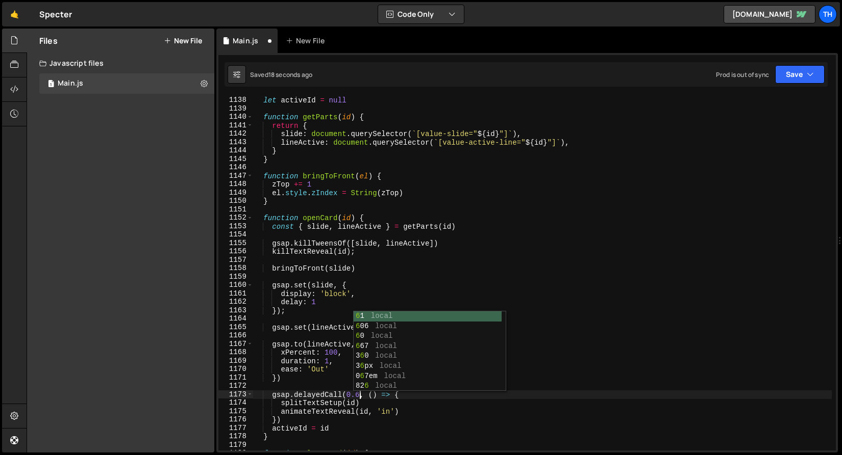
click at [282, 316] on div "let zTop = 1 let activeId = null function getParts ( id ) { return { slide : do…" at bounding box center [541, 274] width 579 height 372
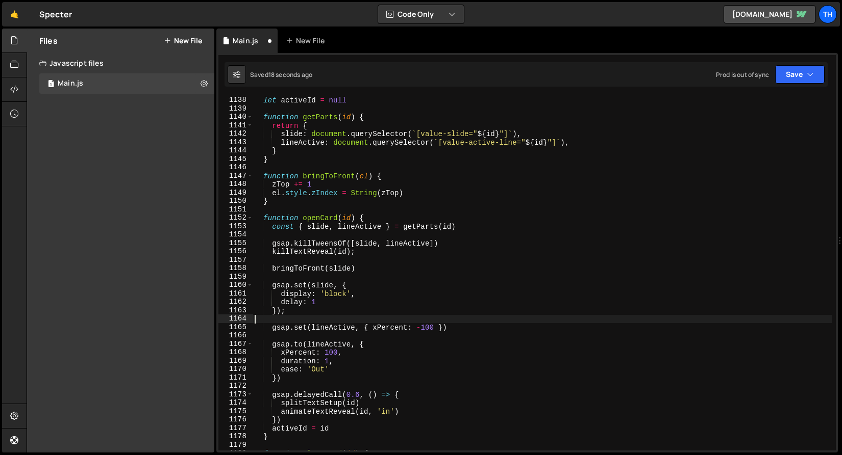
scroll to position [0, 0]
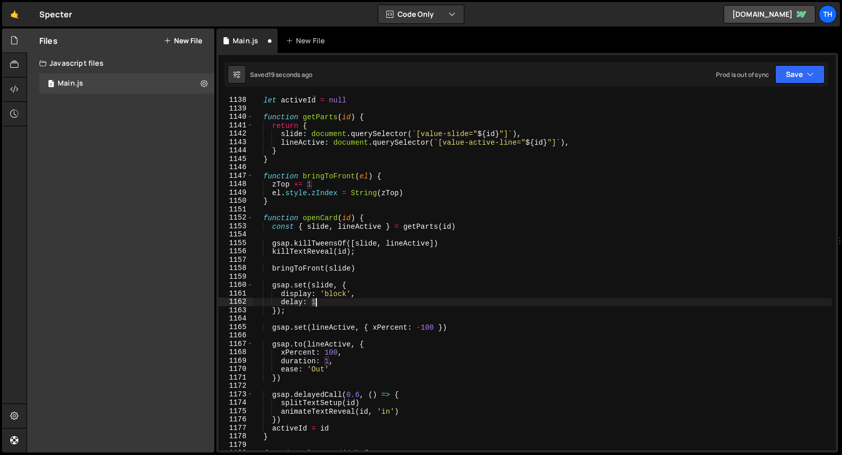
click at [316, 306] on div "let zTop = 1 let activeId = null function getParts ( id ) { return { slide : do…" at bounding box center [541, 274] width 579 height 372
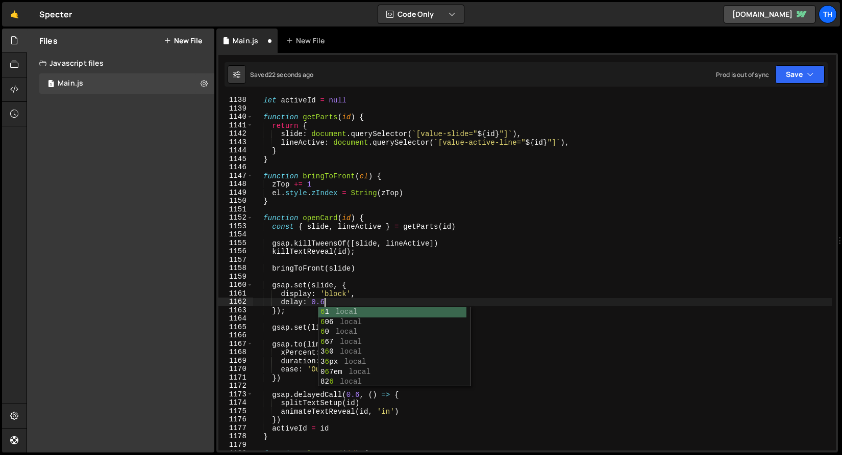
click at [468, 215] on div "let zTop = 1 let activeId = null function getParts ( id ) { return { slide : do…" at bounding box center [541, 274] width 579 height 372
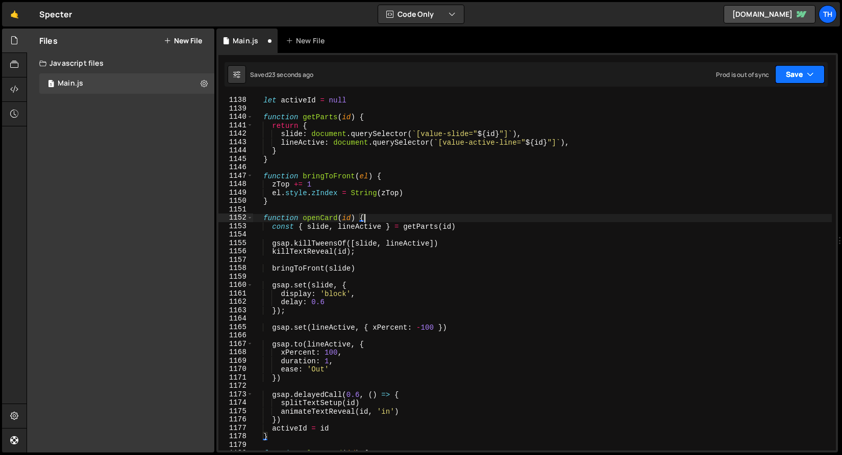
click at [808, 67] on button "Save" at bounding box center [799, 74] width 49 height 18
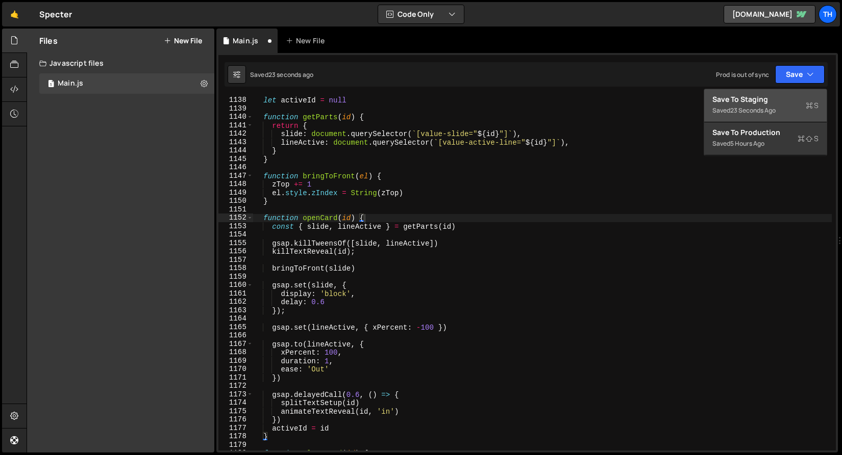
click at [792, 103] on div "Save to Staging S" at bounding box center [765, 99] width 106 height 10
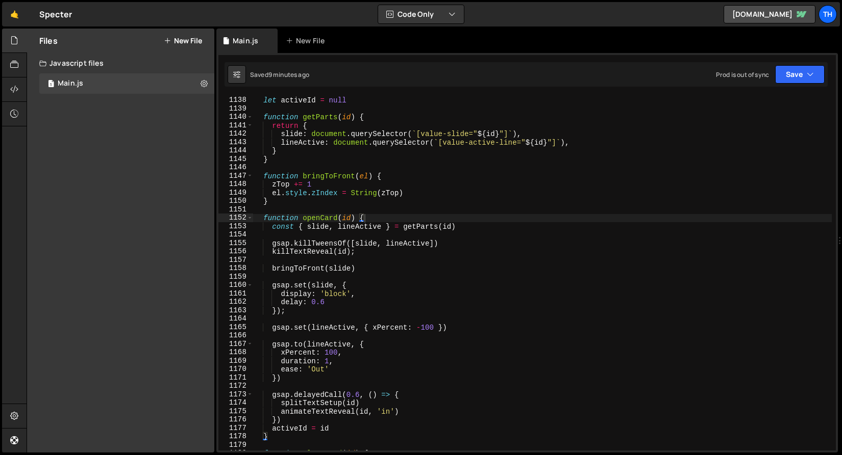
click at [334, 223] on div "let zTop = 1 let activeId = null function getParts ( id ) { return { slide : do…" at bounding box center [541, 274] width 579 height 372
click at [331, 218] on div "let zTop = 1 let activeId = null function getParts ( id ) { return { slide : do…" at bounding box center [541, 274] width 579 height 372
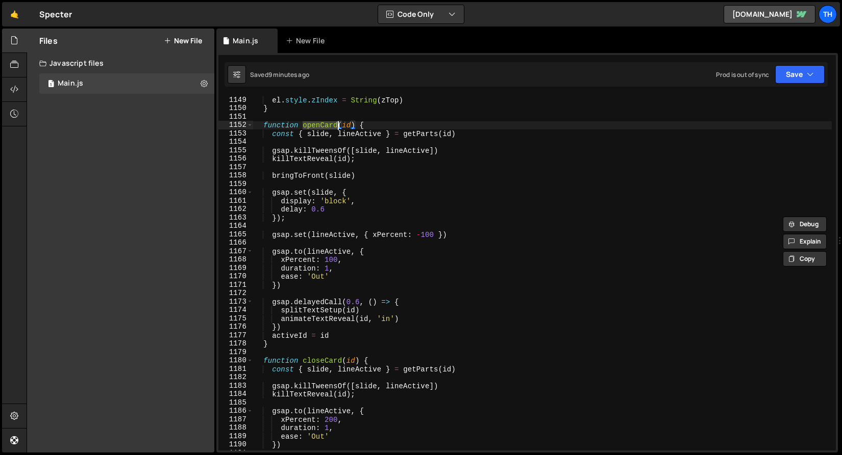
scroll to position [9665, 0]
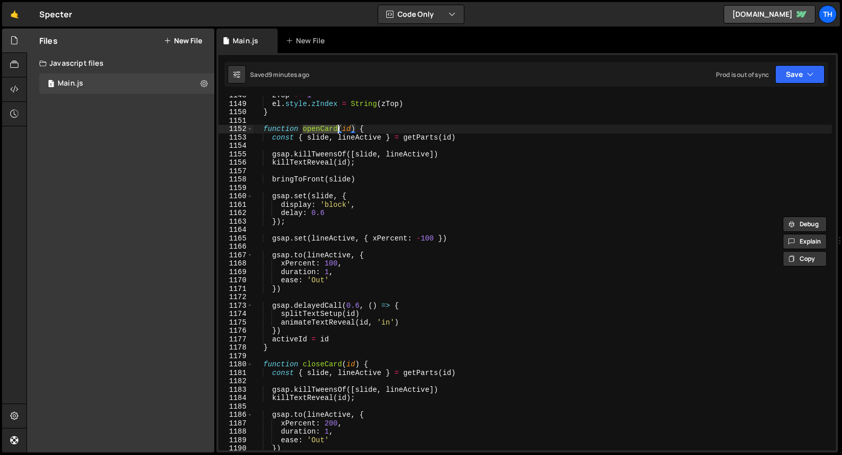
click at [252, 129] on div "1152" at bounding box center [235, 129] width 35 height 9
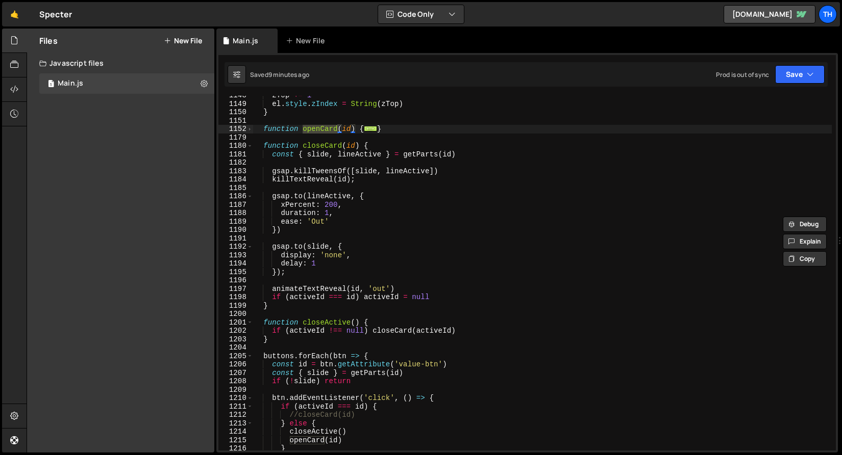
click at [252, 129] on div "1152" at bounding box center [235, 129] width 35 height 9
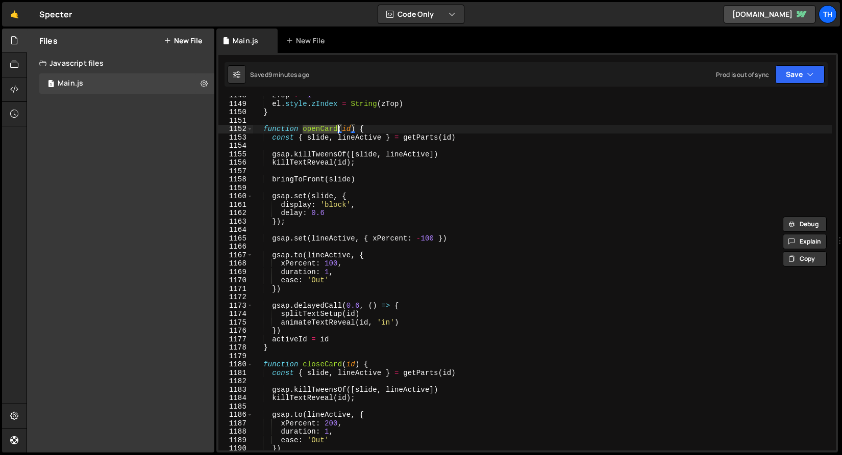
click at [252, 129] on div "1152" at bounding box center [235, 129] width 35 height 9
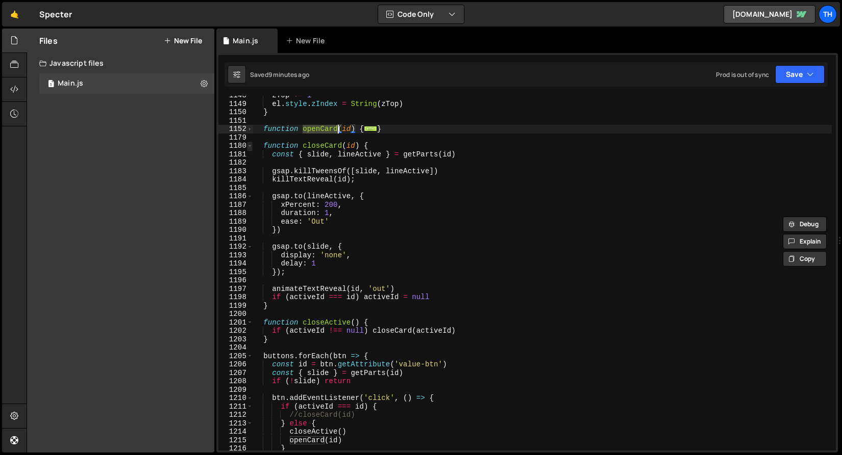
click at [251, 147] on span at bounding box center [250, 146] width 6 height 9
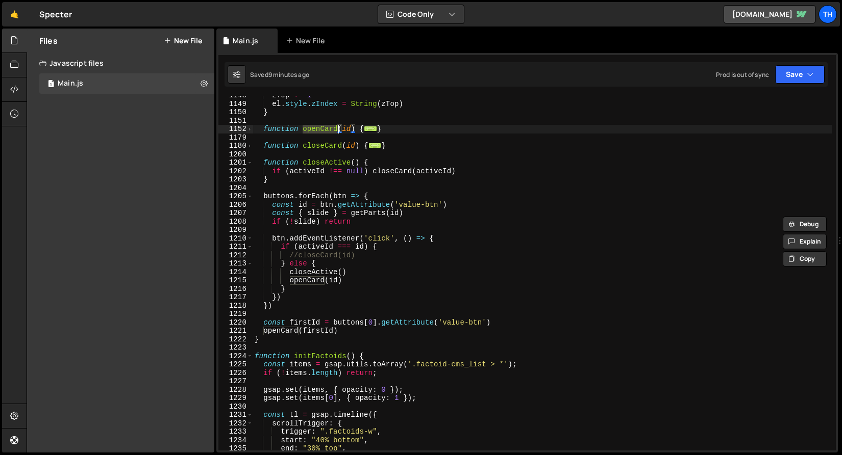
click at [313, 174] on div "zTop += 1 el . style . zIndex = String ( zTop ) } function openCard ( id ) { ..…" at bounding box center [541, 277] width 579 height 372
click at [332, 133] on div "zTop += 1 el . style . zIndex = String ( zTop ) } function openCard ( id ) { ..…" at bounding box center [541, 277] width 579 height 372
click at [325, 143] on div at bounding box center [325, 143] width 0 height 0
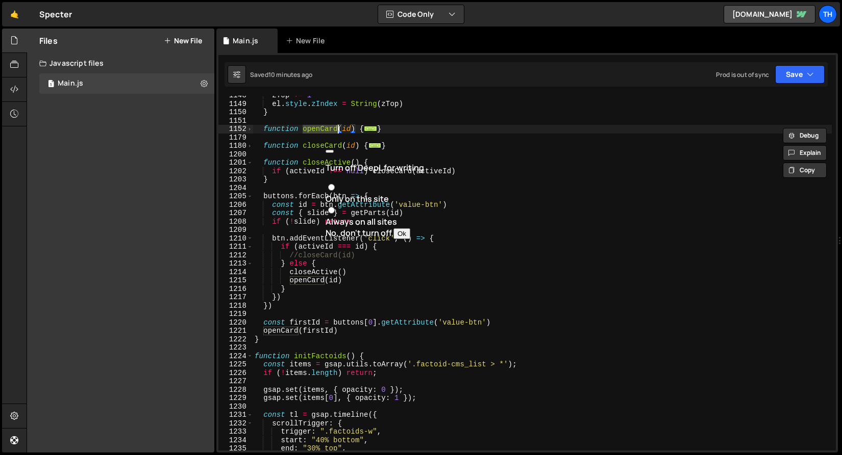
click at [311, 173] on div "zTop += 1 el . style . zIndex = String ( zTop ) } function openCard ( id ) { ..…" at bounding box center [541, 277] width 579 height 372
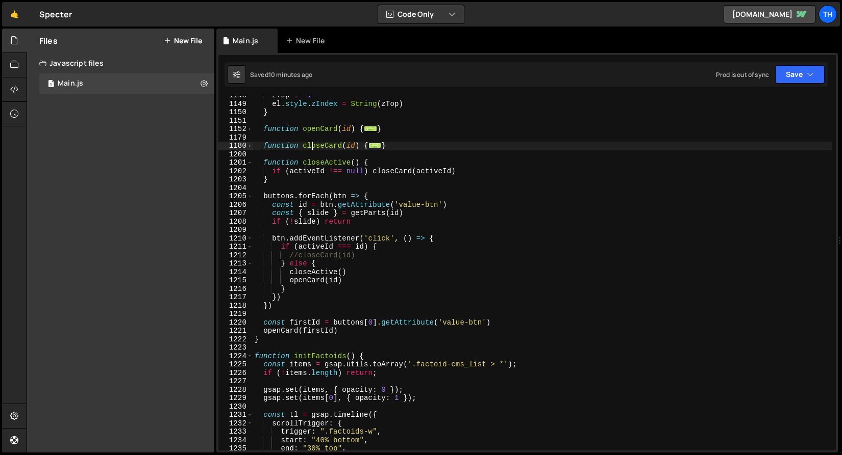
click at [310, 149] on div "zTop += 1 el . style . zIndex = String ( zTop ) } function openCard ( id ) { ..…" at bounding box center [541, 277] width 579 height 372
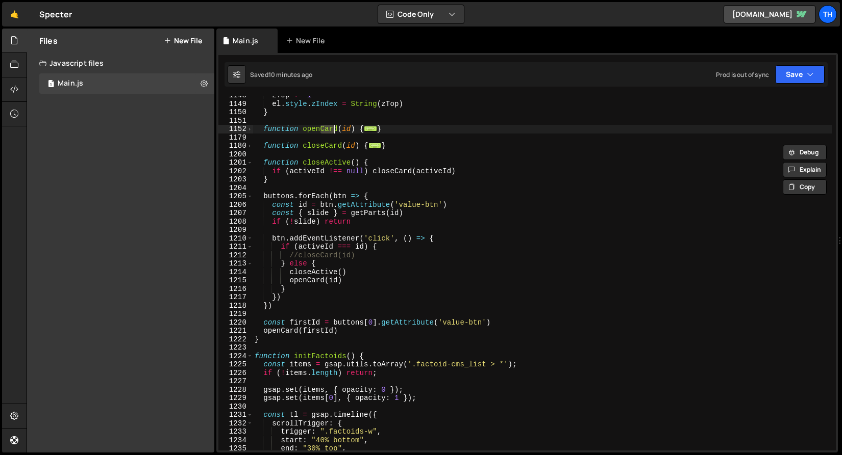
drag, startPoint x: 320, startPoint y: 131, endPoint x: 337, endPoint y: 131, distance: 16.3
click at [337, 131] on div "zTop += 1 el . style . zIndex = String ( zTop ) } function openCard ( id ) { ..…" at bounding box center [541, 277] width 579 height 372
drag, startPoint x: 305, startPoint y: 128, endPoint x: 321, endPoint y: 127, distance: 16.3
click at [321, 127] on div "zTop += 1 el . style . zIndex = String ( zTop ) } function openCard ( id ) { ..…" at bounding box center [541, 277] width 579 height 372
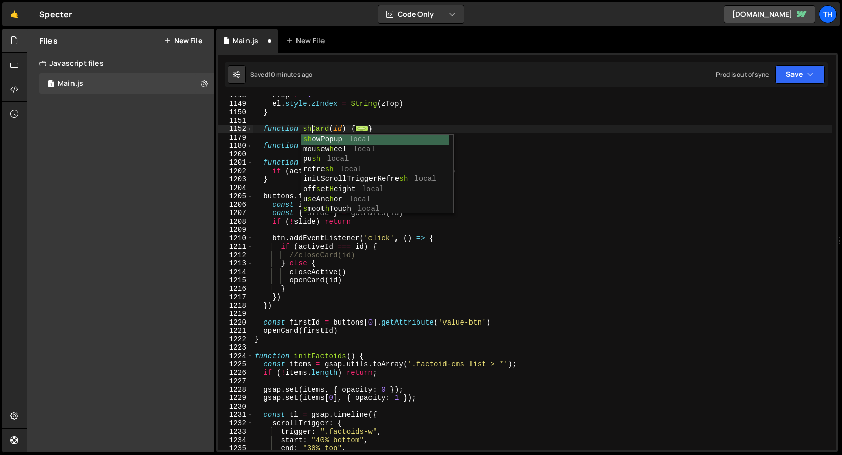
scroll to position [0, 4]
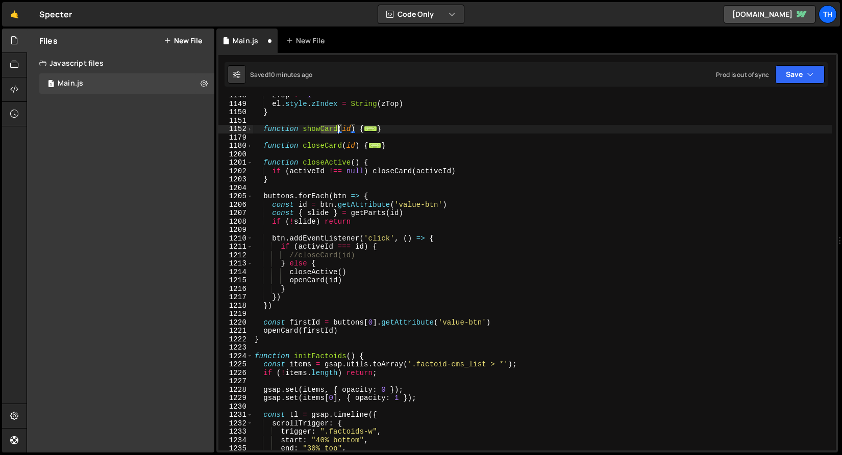
drag, startPoint x: 320, startPoint y: 126, endPoint x: 338, endPoint y: 128, distance: 17.9
click at [338, 128] on div "zTop += 1 el . style . zIndex = String ( zTop ) } function showCard ( id ) { ..…" at bounding box center [541, 277] width 579 height 372
click at [331, 130] on div "zTop += 1 el . style . zIndex = String ( zTop ) } function showSlide ( id ) { .…" at bounding box center [541, 277] width 579 height 372
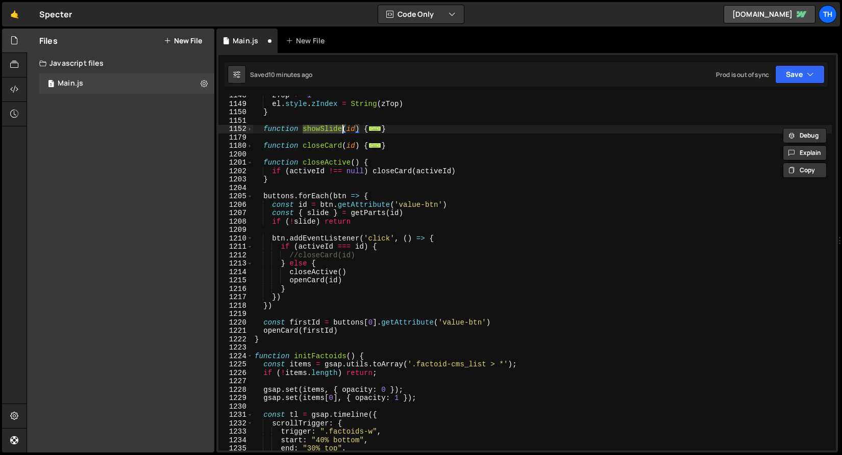
click at [312, 278] on div "zTop += 1 el . style . zIndex = String ( zTop ) } function showSlide ( id ) { .…" at bounding box center [541, 277] width 579 height 372
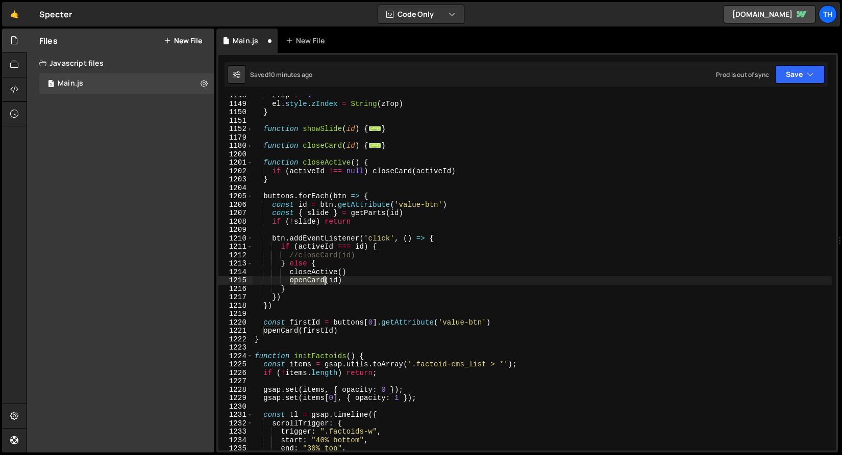
click at [312, 278] on div "zTop += 1 el . style . zIndex = String ( zTop ) } function showSlide ( id ) { .…" at bounding box center [541, 277] width 579 height 372
paste textarea "showSlide"
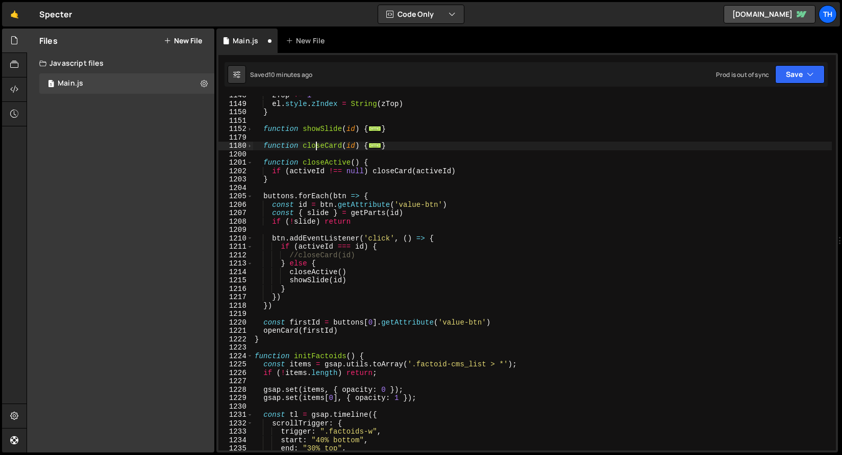
click at [315, 144] on div "zTop += 1 el . style . zIndex = String ( zTop ) } function showSlide ( id ) { .…" at bounding box center [541, 277] width 579 height 372
type textarea "function hideSlide(id) {"
click at [315, 147] on div "zTop += 1 el . style . zIndex = String ( zTop ) } function showSlide ( id ) { .…" at bounding box center [541, 277] width 579 height 372
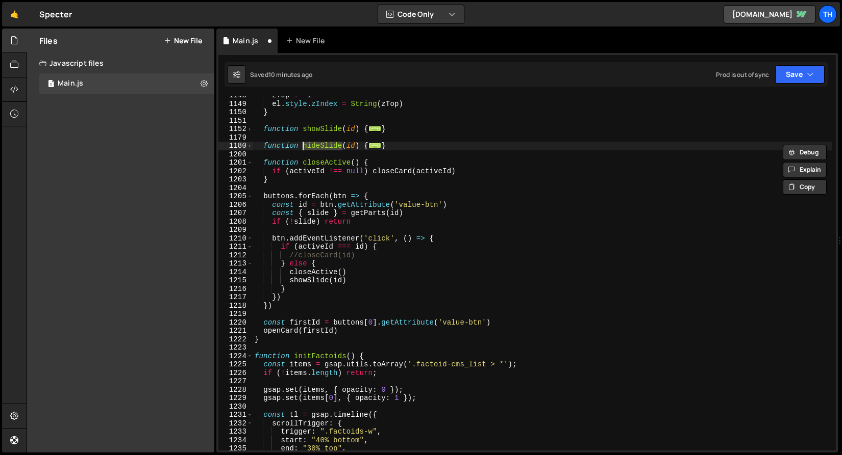
click at [342, 191] on div "zTop += 1 el . style . zIndex = String ( zTop ) } function showSlide ( id ) { .…" at bounding box center [541, 277] width 579 height 372
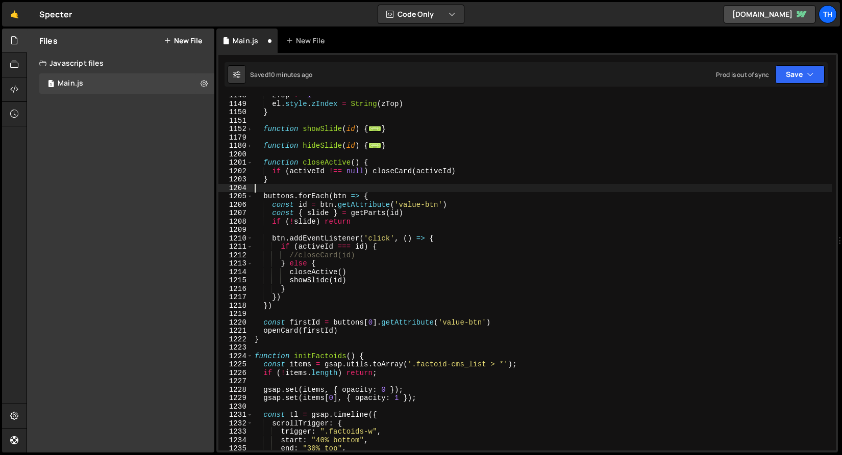
click at [397, 172] on div "zTop += 1 el . style . zIndex = String ( zTop ) } function showSlide ( id ) { .…" at bounding box center [541, 277] width 579 height 372
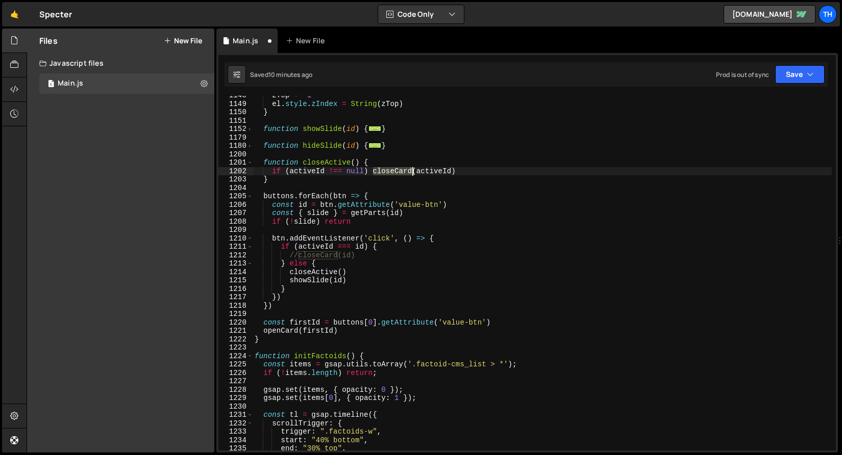
click at [397, 172] on div "zTop += 1 el . style . zIndex = String ( zTop ) } function showSlide ( id ) { .…" at bounding box center [541, 277] width 579 height 372
paste textarea "hideSlide"
click at [304, 271] on div "zTop += 1 el . style . zIndex = String ( zTop ) } function showSlide ( id ) { .…" at bounding box center [541, 277] width 579 height 372
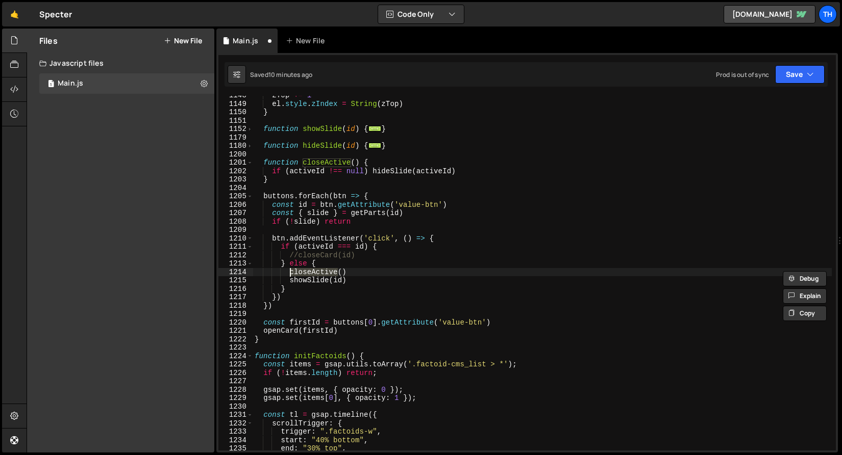
paste textarea "hideSlid"
click at [322, 255] on div "zTop += 1 el . style . zIndex = String ( zTop ) } function showSlide ( id ) { .…" at bounding box center [541, 277] width 579 height 372
paste textarea "hideSlide"
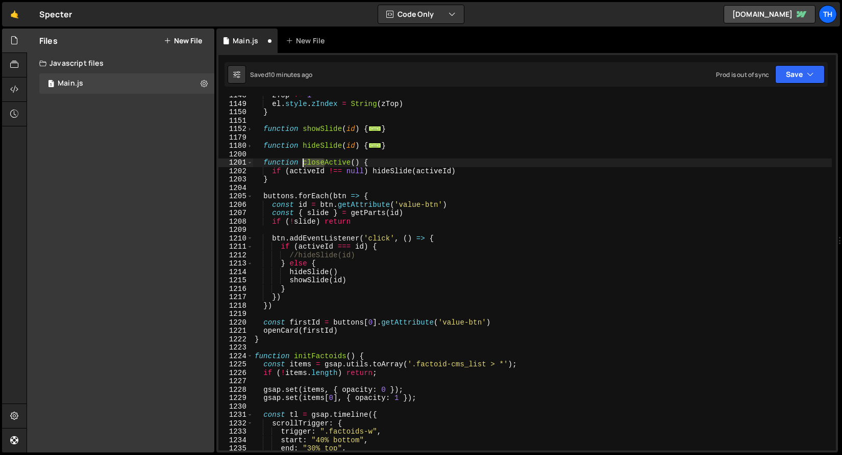
drag, startPoint x: 325, startPoint y: 162, endPoint x: 302, endPoint y: 166, distance: 22.8
click at [302, 166] on div "zTop += 1 el . style . zIndex = String ( zTop ) } function showSlide ( id ) { .…" at bounding box center [541, 277] width 579 height 372
click at [325, 163] on div "zTop += 1 el . style . zIndex = String ( zTop ) } function showSlide ( id ) { .…" at bounding box center [541, 273] width 579 height 355
click at [325, 163] on div "zTop += 1 el . style . zIndex = String ( zTop ) } function showSlide ( id ) { .…" at bounding box center [541, 277] width 579 height 372
click at [334, 217] on div "zTop += 1 el . style . zIndex = String ( zTop ) } function showSlide ( id ) { .…" at bounding box center [541, 277] width 579 height 372
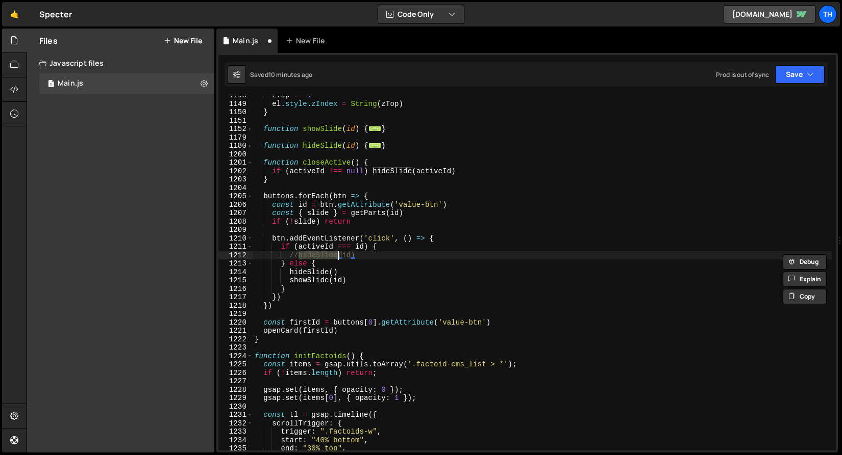
click at [308, 271] on div "zTop += 1 el . style . zIndex = String ( zTop ) } function showSlide ( id ) { .…" at bounding box center [541, 277] width 579 height 372
drag, startPoint x: 308, startPoint y: 272, endPoint x: 328, endPoint y: 272, distance: 20.4
click at [328, 272] on div "zTop += 1 el . style . zIndex = String ( zTop ) } function showSlide ( id ) { .…" at bounding box center [541, 277] width 579 height 372
click at [325, 274] on div "zTop += 1 el . style . zIndex = String ( zTop ) } function showSlide ( id ) { .…" at bounding box center [541, 277] width 579 height 372
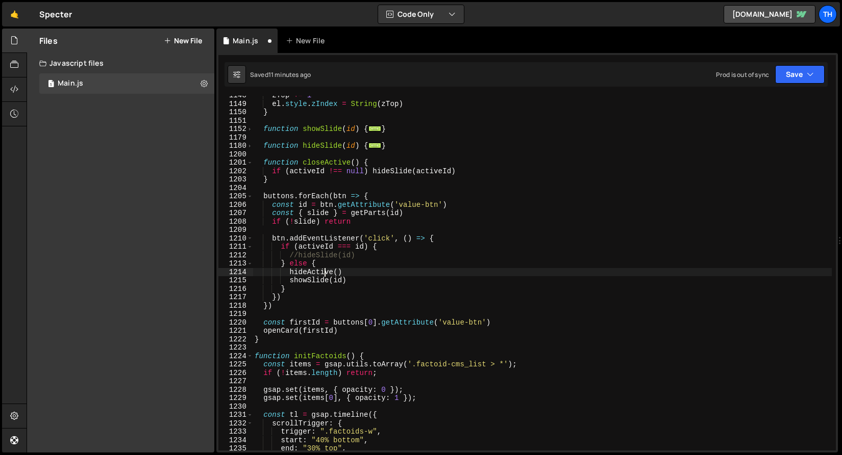
click at [325, 274] on div "zTop += 1 el . style . zIndex = String ( zTop ) } function showSlide ( id ) { .…" at bounding box center [541, 277] width 579 height 372
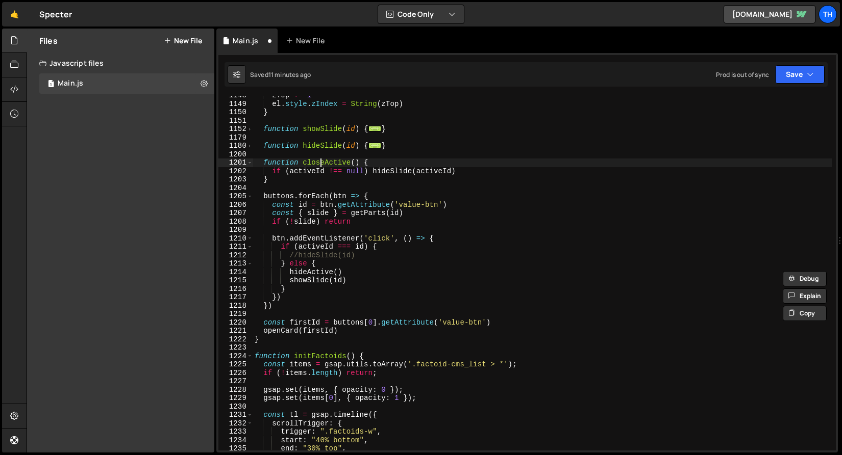
click at [321, 164] on div "zTop += 1 el . style . zIndex = String ( zTop ) } function showSlide ( id ) { .…" at bounding box center [541, 277] width 579 height 372
paste textarea "hid"
click at [380, 199] on div "zTop += 1 el . style . zIndex = String ( zTop ) } function showSlide ( id ) { .…" at bounding box center [541, 277] width 579 height 372
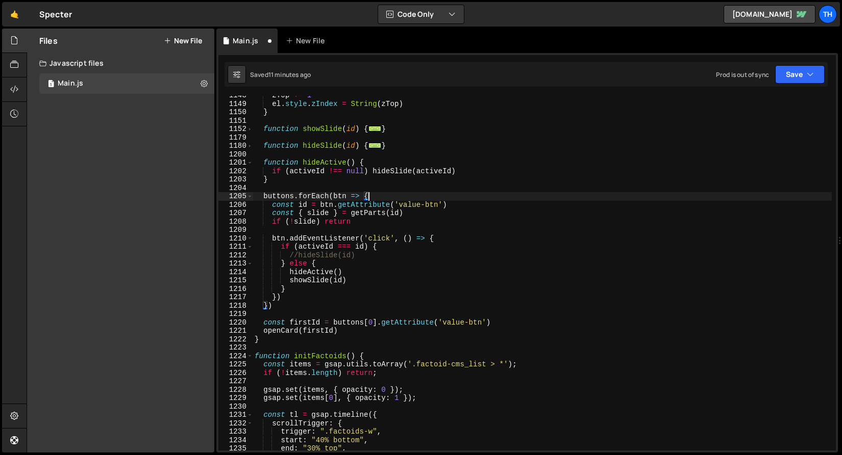
click at [774, 75] on div "Prod is out of sync Upgrade to Edit Save Save to Staging S Saved 11 minutes ago…" at bounding box center [770, 74] width 109 height 18
click at [786, 73] on button "Save" at bounding box center [799, 74] width 49 height 18
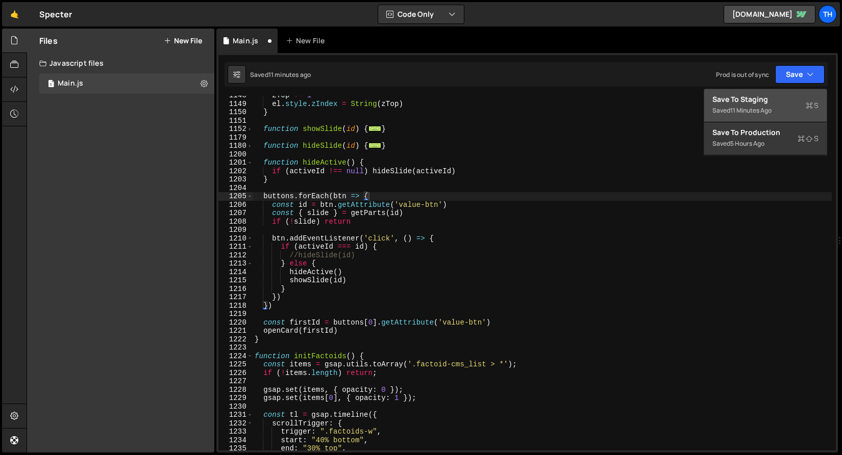
click at [783, 98] on div "Save to Staging S" at bounding box center [765, 99] width 106 height 10
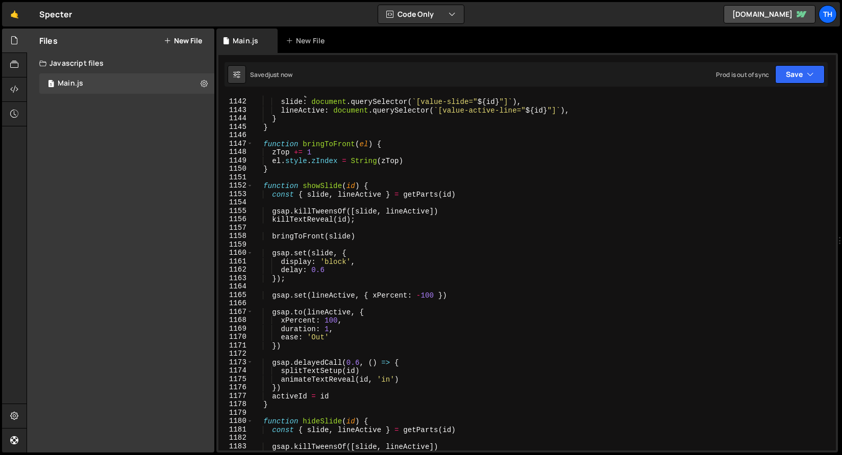
scroll to position [9526, 0]
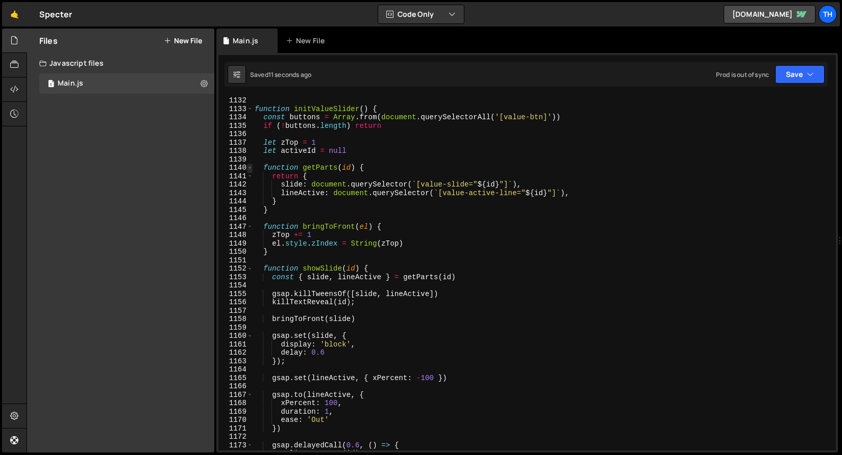
click at [248, 169] on span at bounding box center [250, 168] width 6 height 9
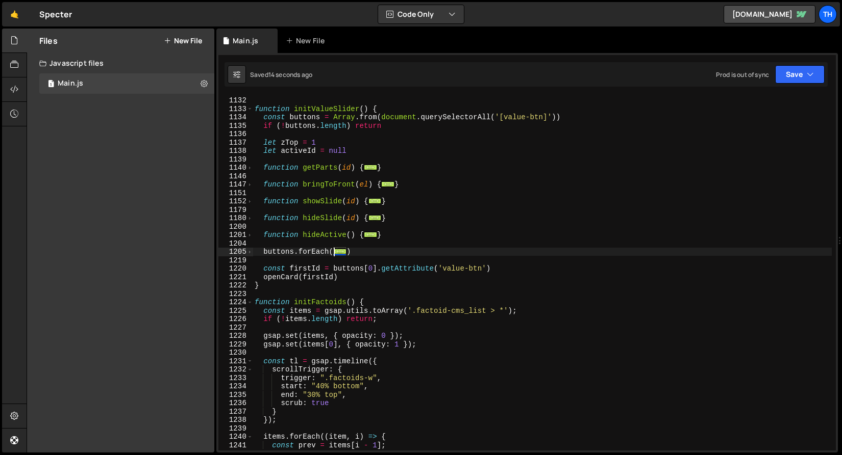
click at [252, 187] on div "1147" at bounding box center [235, 185] width 35 height 9
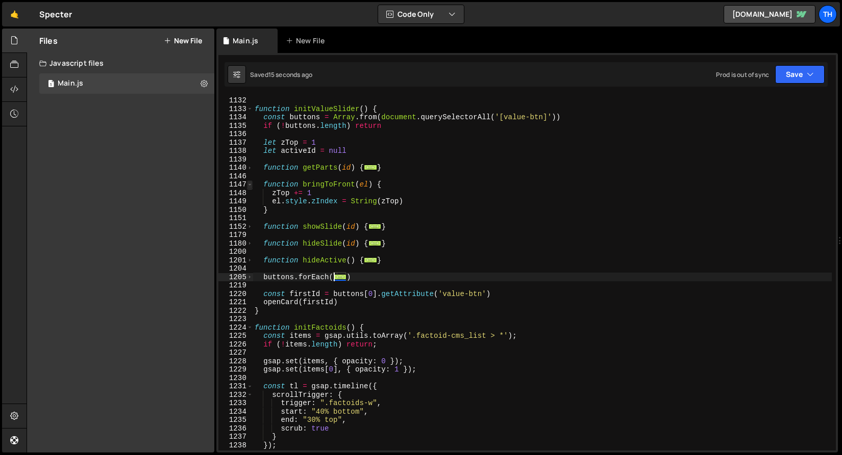
click at [251, 185] on span at bounding box center [250, 185] width 6 height 9
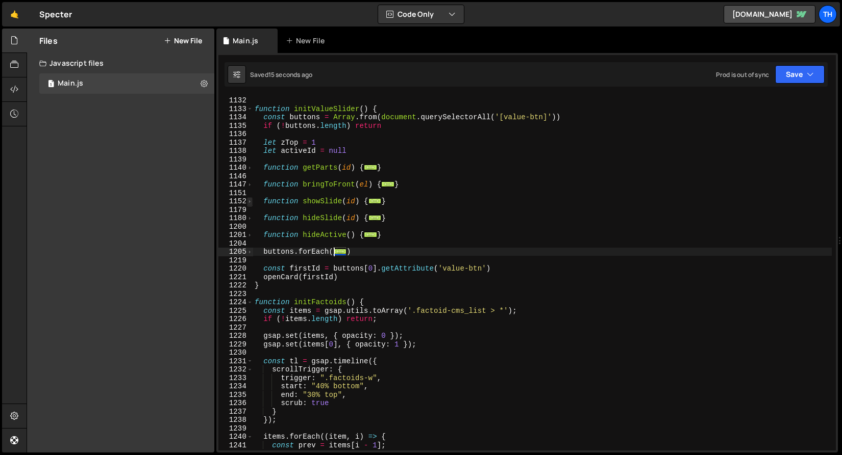
click at [249, 198] on span at bounding box center [250, 201] width 6 height 9
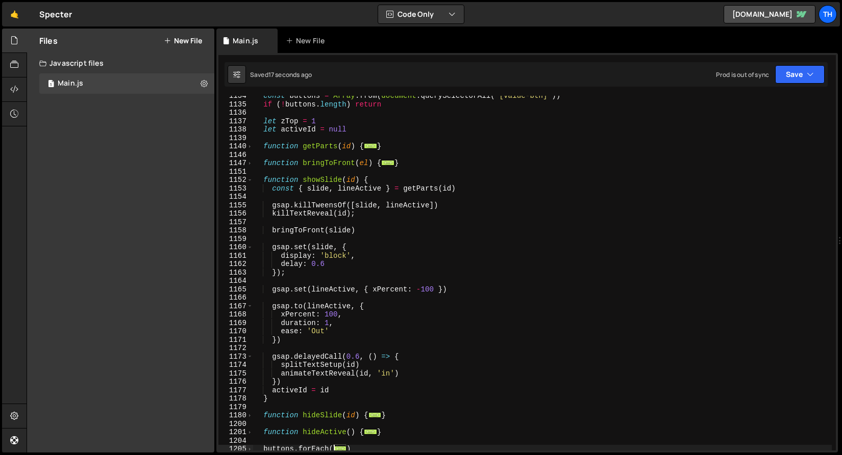
scroll to position [9551, 0]
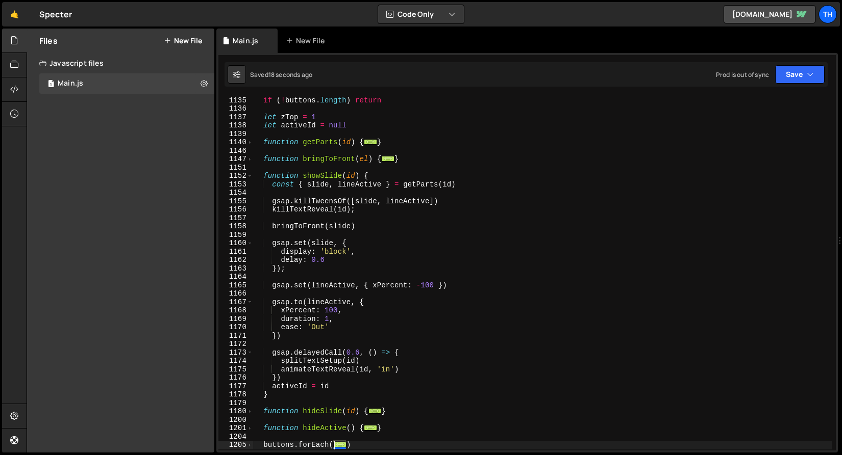
click at [246, 176] on div "1152" at bounding box center [235, 176] width 35 height 9
type textarea "function showSlide(id) { const { slide, lineActive } = getParts(id)"
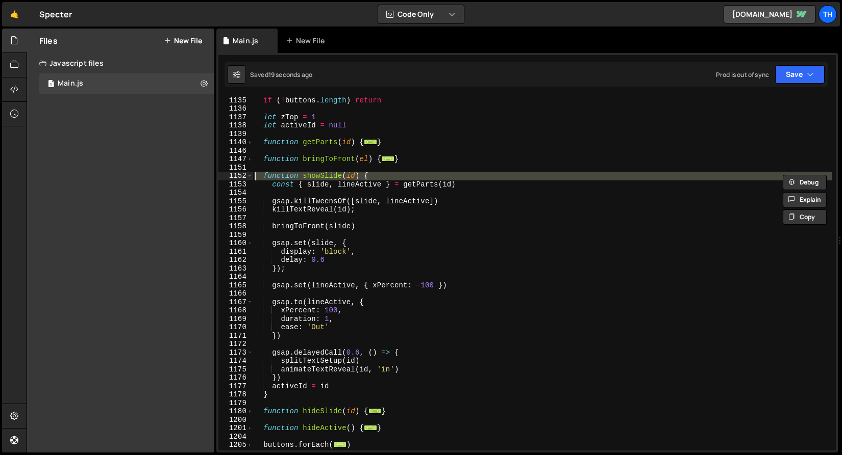
click at [260, 148] on div "const buttons = Array . from ( document . querySelectorAll ( '[value-btn]' )) i…" at bounding box center [541, 274] width 579 height 372
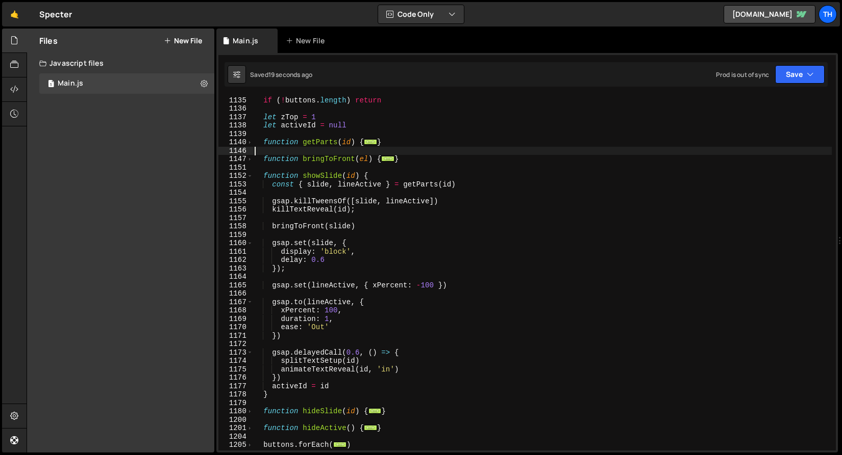
scroll to position [0, 0]
click at [253, 174] on div "const buttons = Array . from ( document . querySelectorAll ( '[value-btn]' )) i…" at bounding box center [541, 274] width 579 height 372
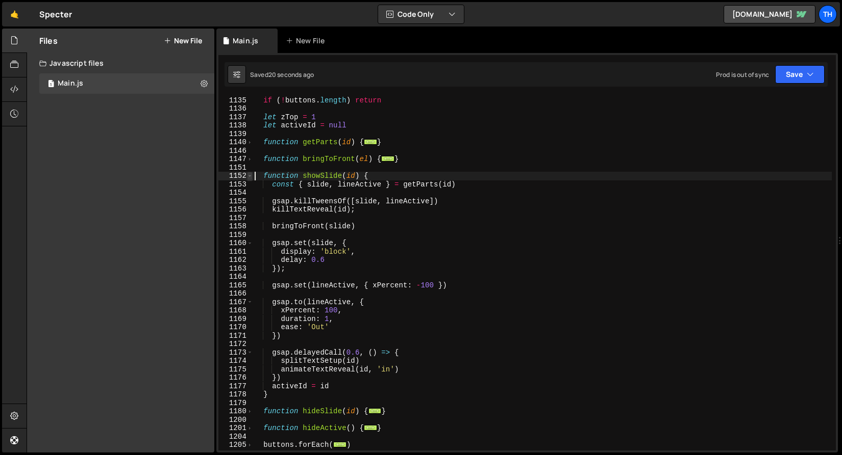
click at [251, 174] on span at bounding box center [250, 176] width 6 height 9
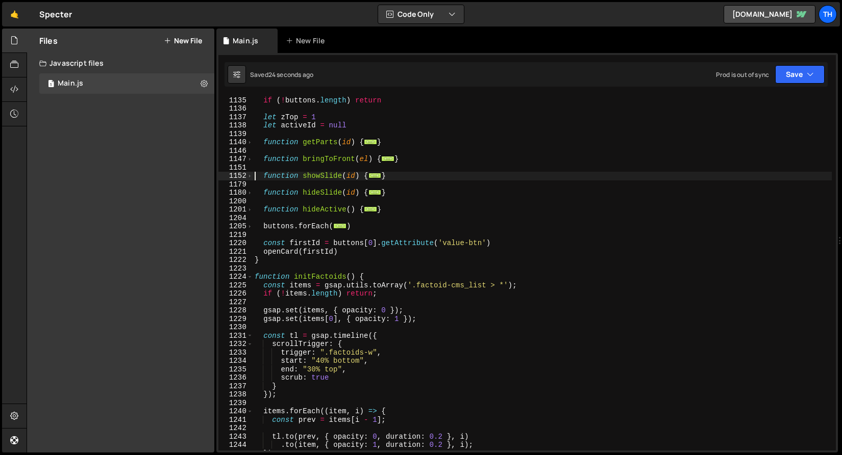
click at [276, 254] on div "const buttons = Array . from ( document . querySelectorAll ( '[value-btn]' )) i…" at bounding box center [541, 274] width 579 height 372
click at [322, 174] on div "const buttons = Array . from ( document . querySelectorAll ( '[value-btn]' )) i…" at bounding box center [541, 274] width 579 height 372
click at [284, 249] on div "const buttons = Array . from ( document . querySelectorAll ( '[value-btn]' )) i…" at bounding box center [541, 274] width 579 height 372
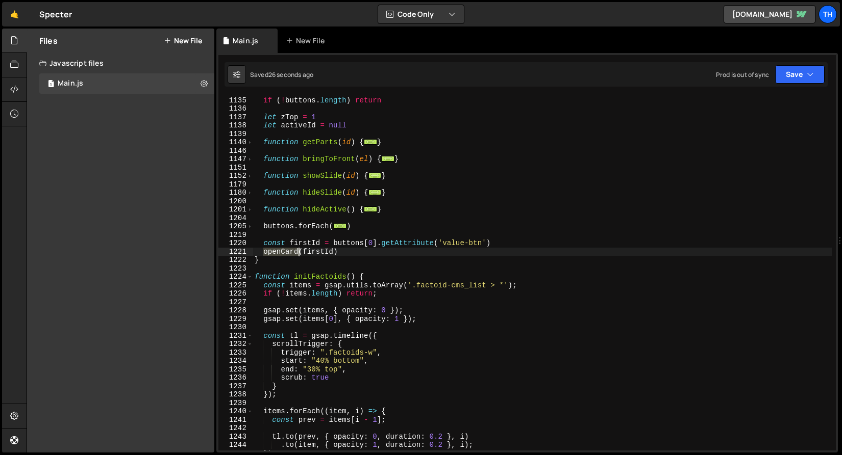
paste textarea "showSlide"
click at [804, 70] on button "Save" at bounding box center [799, 74] width 49 height 18
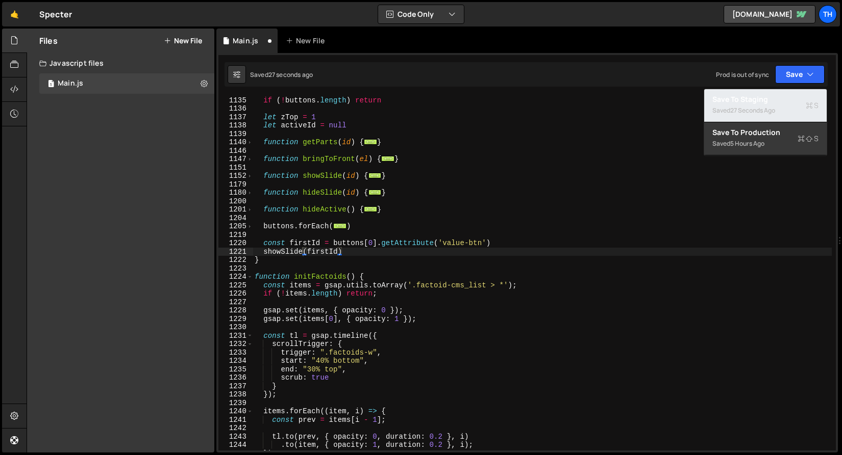
drag, startPoint x: 798, startPoint y: 103, endPoint x: 498, endPoint y: 57, distance: 302.9
click at [798, 103] on div "Save to Staging S" at bounding box center [765, 99] width 106 height 10
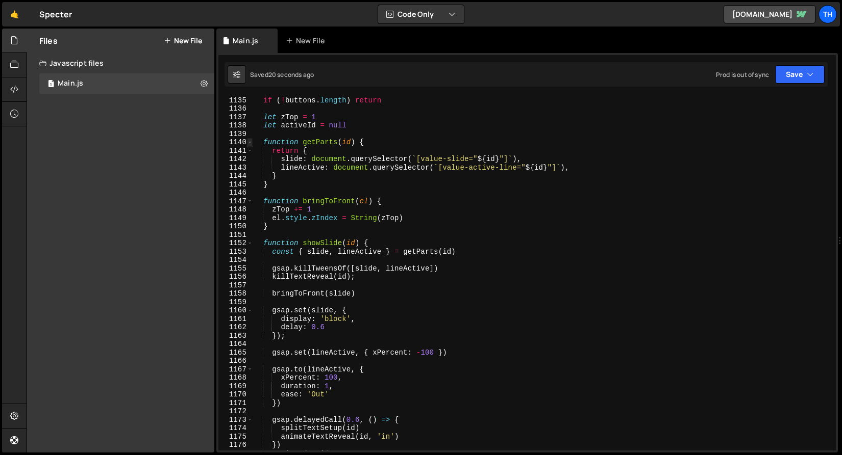
click at [251, 141] on span at bounding box center [250, 142] width 6 height 9
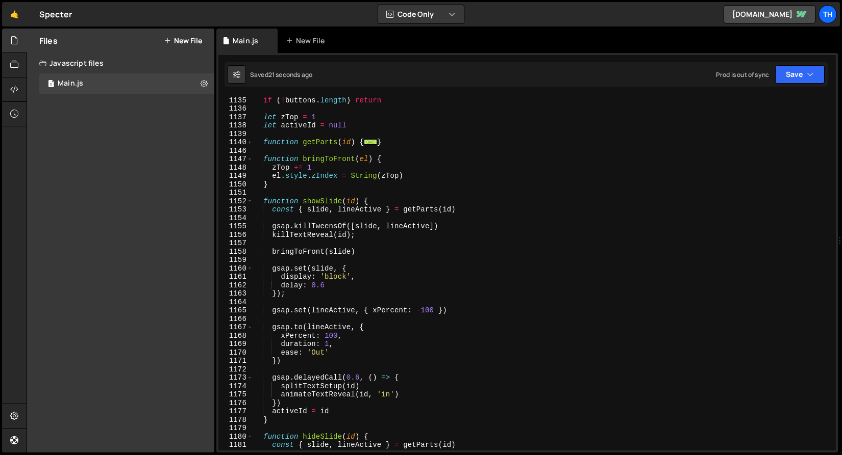
click at [250, 154] on div "1146" at bounding box center [235, 151] width 35 height 9
click at [250, 156] on span at bounding box center [250, 159] width 6 height 9
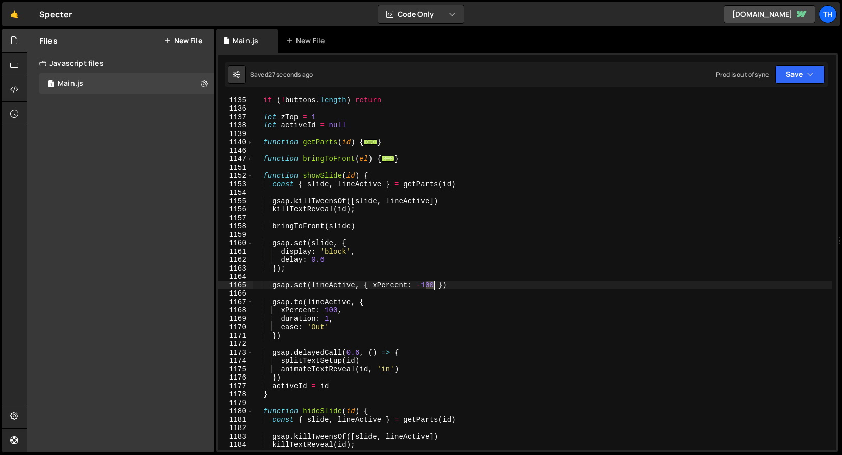
drag, startPoint x: 427, startPoint y: 286, endPoint x: 433, endPoint y: 286, distance: 6.1
click at [433, 286] on div "const buttons = Array . from ( document . querySelectorAll ( '[value-btn]' )) i…" at bounding box center [541, 274] width 579 height 372
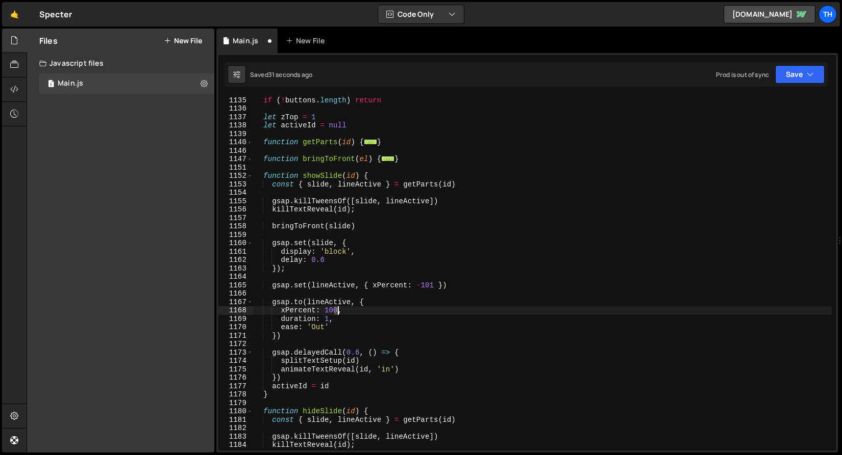
click at [337, 311] on div "const buttons = Array . from ( document . querySelectorAll ( '[value-btn]' )) i…" at bounding box center [541, 274] width 579 height 372
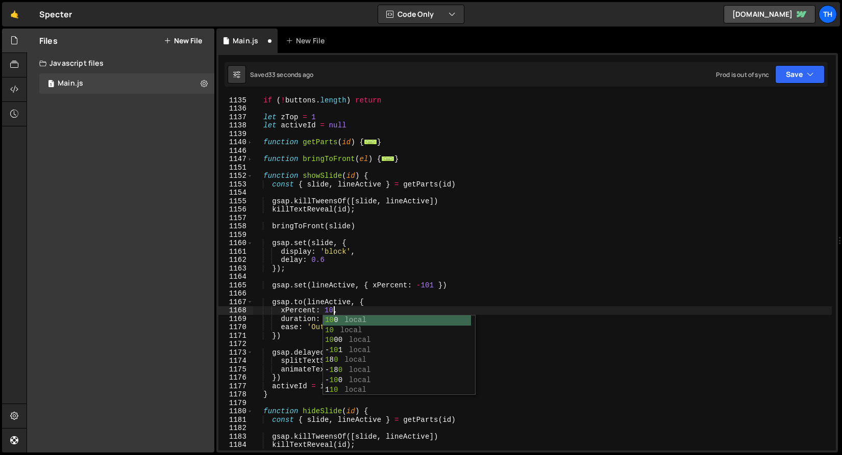
scroll to position [0, 5]
click at [354, 263] on div "const buttons = Array . from ( document . querySelectorAll ( '[value-btn]' )) i…" at bounding box center [541, 274] width 579 height 372
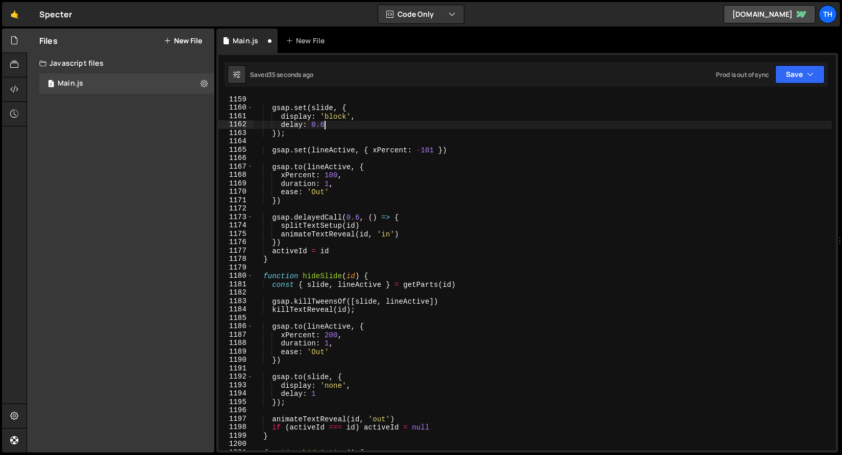
scroll to position [9687, 0]
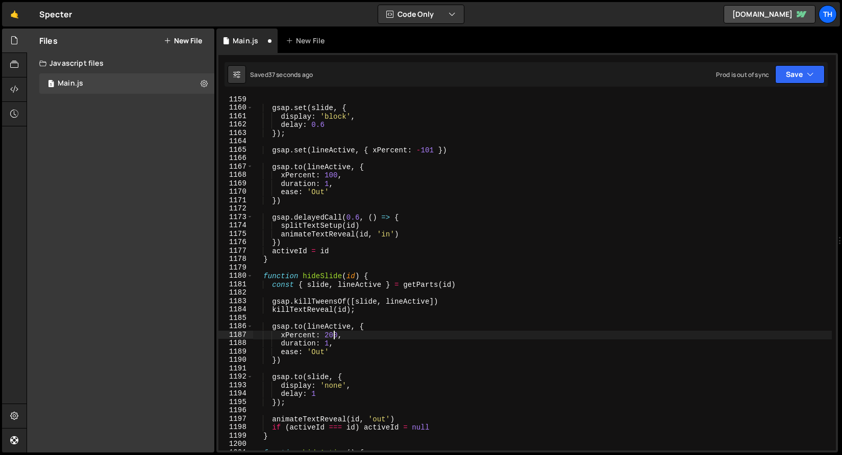
click at [337, 335] on div "gsap . set ( slide , { display : 'block' , delay : 0.6 }) ; gsap . set ( lineAc…" at bounding box center [541, 281] width 579 height 372
click at [394, 300] on div "gsap . set ( slide , { display : 'block' , delay : 0.6 }) ; gsap . set ( lineAc…" at bounding box center [541, 281] width 579 height 372
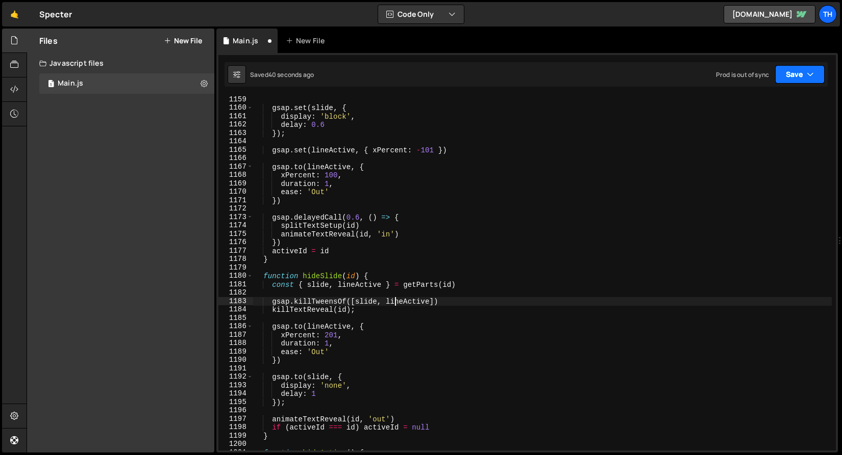
click at [791, 72] on button "Save" at bounding box center [799, 74] width 49 height 18
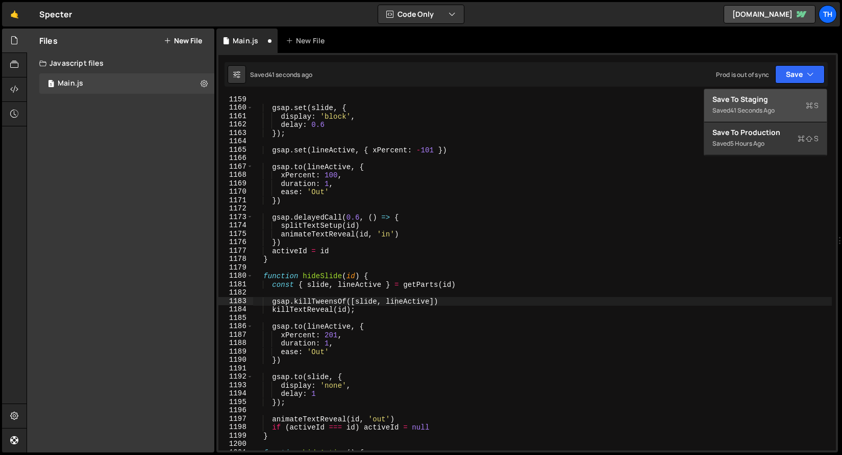
click at [790, 106] on div "Saved 41 seconds ago" at bounding box center [765, 111] width 106 height 12
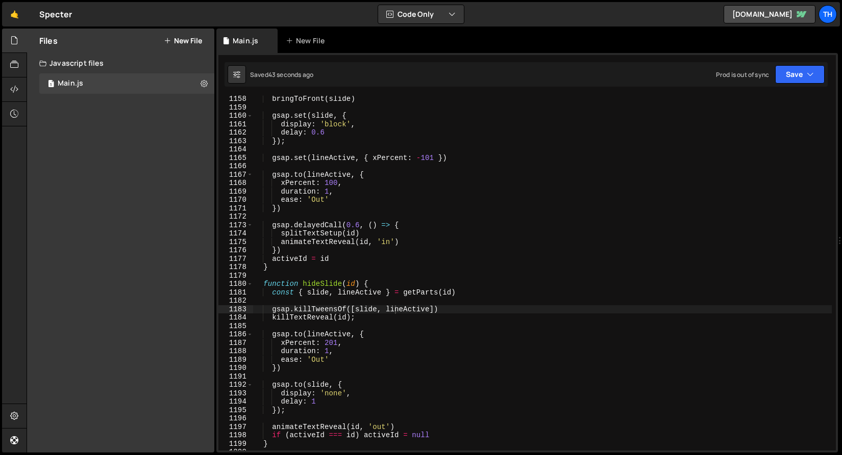
scroll to position [9746, 0]
click at [252, 283] on div "1180" at bounding box center [235, 284] width 35 height 9
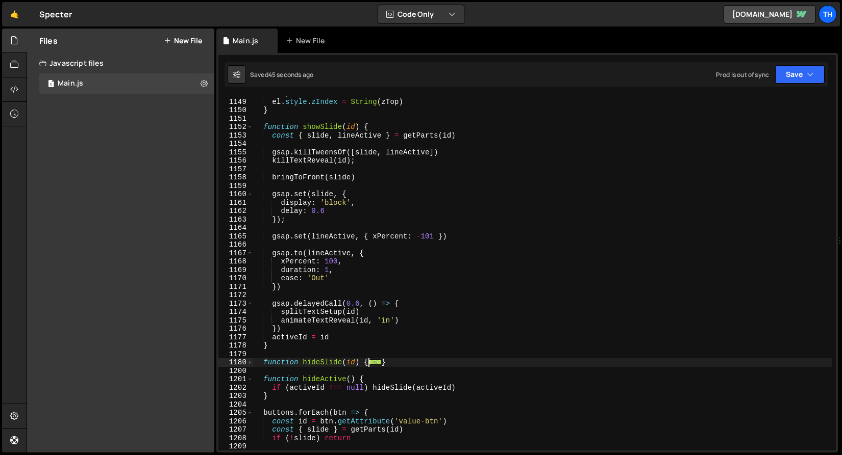
scroll to position [9667, 0]
click at [249, 126] on span at bounding box center [250, 127] width 6 height 9
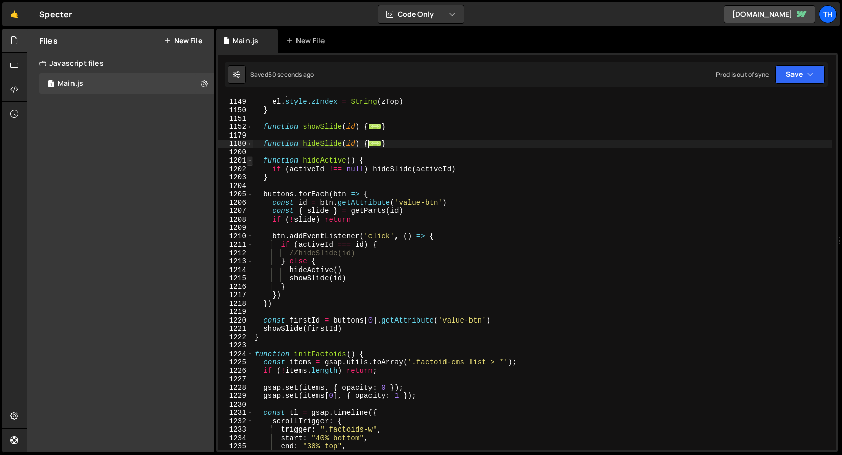
click at [249, 160] on span at bounding box center [250, 161] width 6 height 9
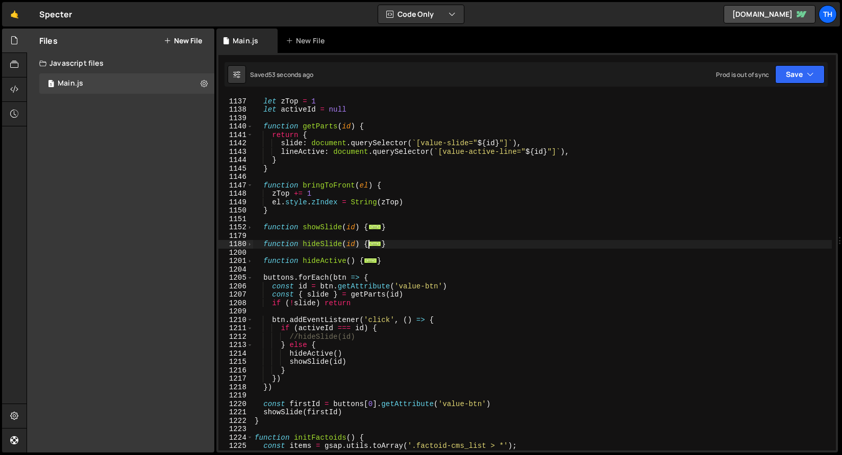
scroll to position [9535, 0]
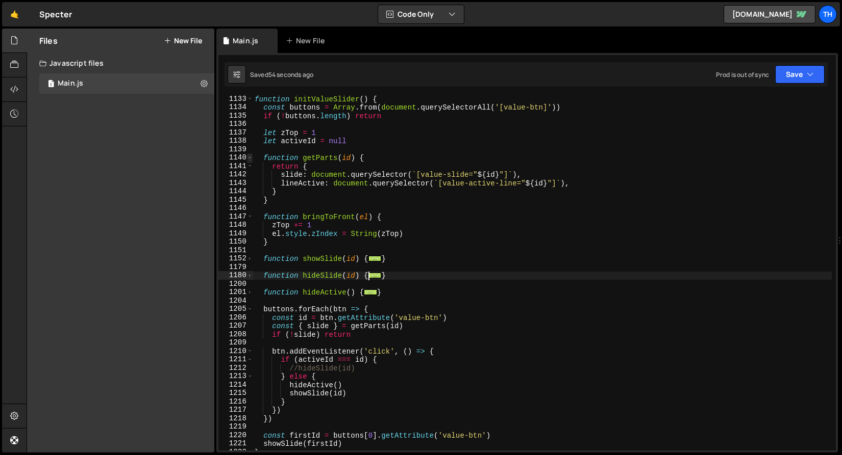
click at [248, 157] on span at bounding box center [250, 158] width 6 height 9
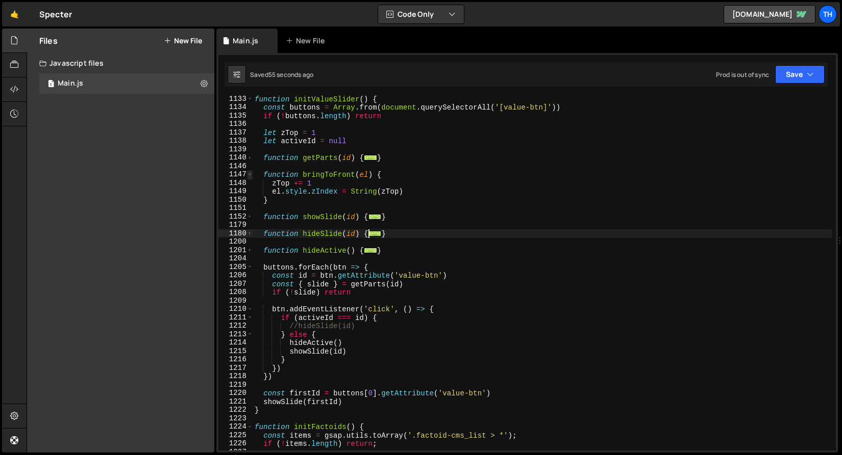
click at [247, 173] on span at bounding box center [250, 174] width 6 height 9
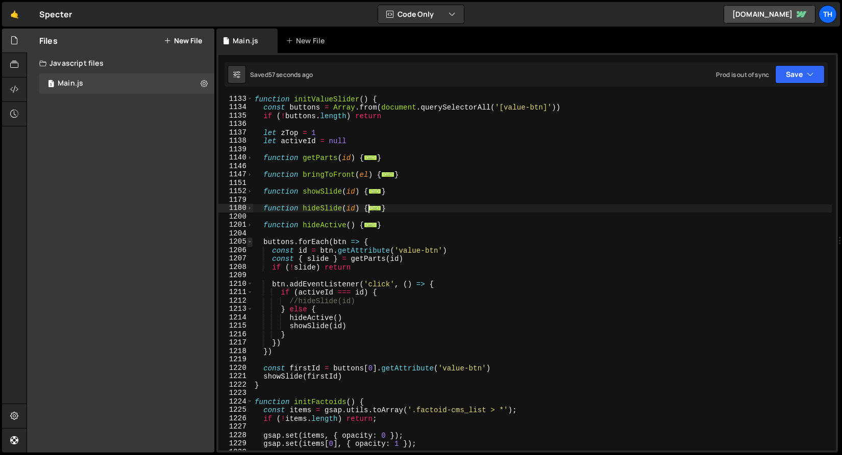
click at [247, 242] on span at bounding box center [250, 242] width 6 height 9
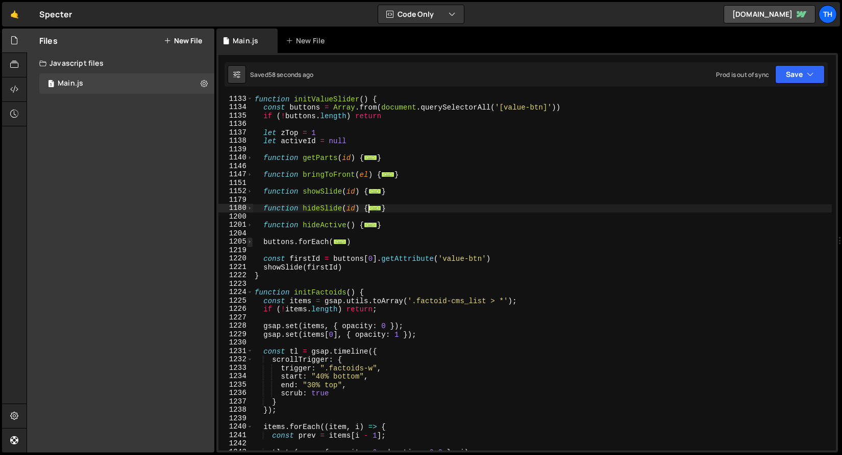
click at [247, 242] on span at bounding box center [250, 242] width 6 height 9
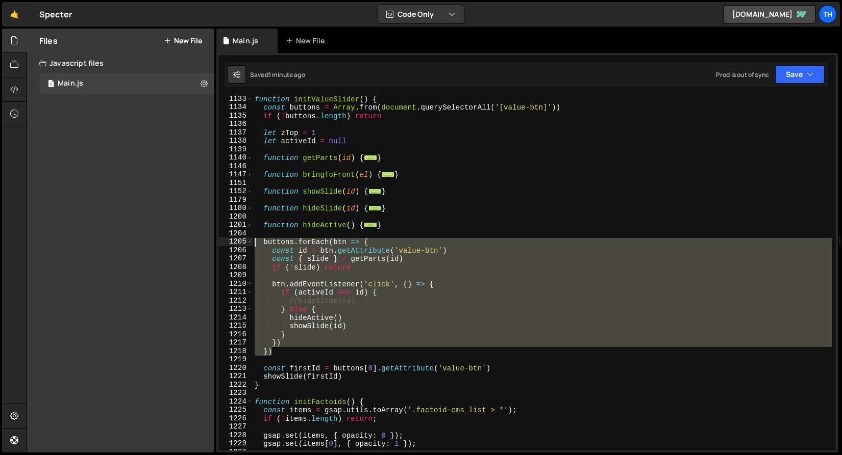
drag, startPoint x: 287, startPoint y: 352, endPoint x: 195, endPoint y: 241, distance: 143.9
click at [195, 241] on div "Files New File Javascript files 1 Main.js 0 CSS files Copy share link Edit File…" at bounding box center [434, 241] width 815 height 425
click at [268, 240] on div "function initValueSlider ( ) { const buttons = Array . from ( document . queryS…" at bounding box center [541, 273] width 579 height 355
type textarea "buttons.forEach(btn => {"
click at [268, 240] on div "function initValueSlider ( ) { const buttons = Array . from ( document . queryS…" at bounding box center [541, 281] width 579 height 372
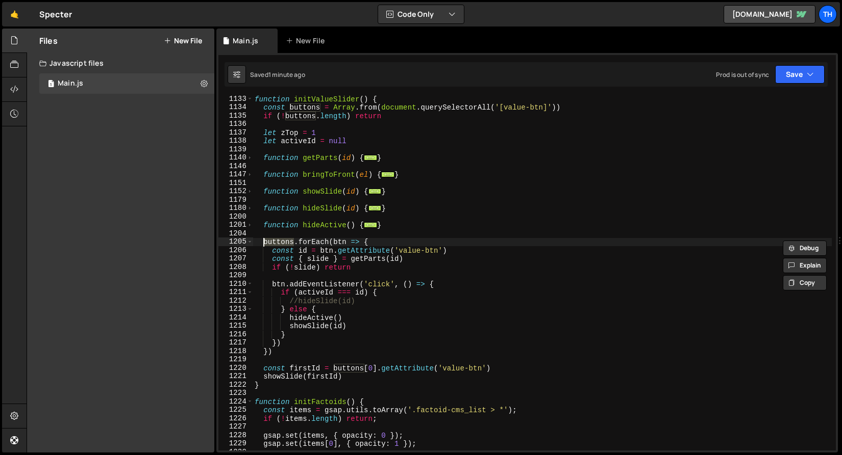
click at [318, 230] on div "function initValueSlider ( ) { const buttons = Array . from ( document . queryS…" at bounding box center [541, 281] width 579 height 372
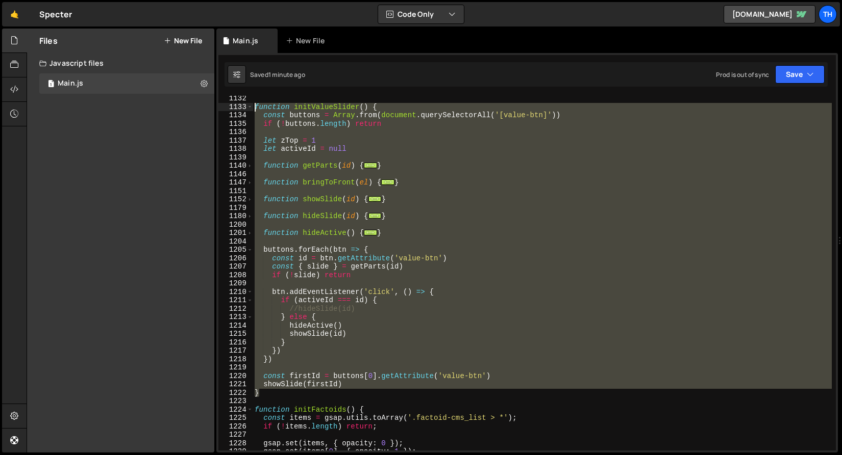
drag, startPoint x: 275, startPoint y: 391, endPoint x: 201, endPoint y: 108, distance: 291.9
click at [201, 108] on div "Files New File Javascript files 1 Main.js 0 CSS files Copy share link Edit File…" at bounding box center [434, 241] width 815 height 425
click at [289, 300] on div "function initValueSlider ( ) { const buttons = Array . from ( document . queryS…" at bounding box center [541, 273] width 579 height 355
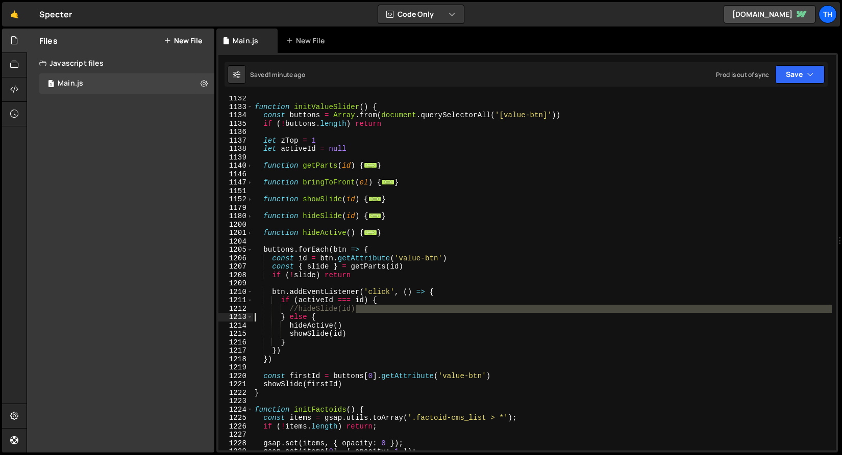
drag, startPoint x: 369, startPoint y: 310, endPoint x: 208, endPoint y: 315, distance: 160.7
click at [208, 315] on div "Files New File Javascript files 1 Main.js 0 CSS files Copy share link Edit File…" at bounding box center [434, 241] width 815 height 425
click at [208, 315] on div "Files New File Javascript files 1 Main.js 0 CSS files Copy share link Edit File…" at bounding box center [120, 241] width 187 height 424
type textarea "//hideSlide(id)"
click at [294, 311] on div "function initValueSlider ( ) { const buttons = Array . from ( document . queryS…" at bounding box center [541, 280] width 579 height 372
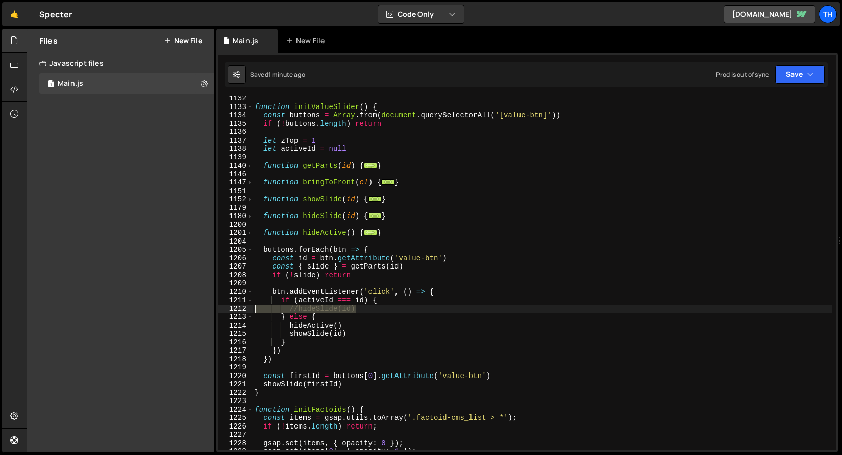
drag, startPoint x: 398, startPoint y: 312, endPoint x: 229, endPoint y: 310, distance: 169.3
click at [229, 310] on div "//hideSlide(id) 1132 1133 1134 1135 1136 1137 1138 1139 1140 1146 1147 1151 115…" at bounding box center [526, 273] width 617 height 355
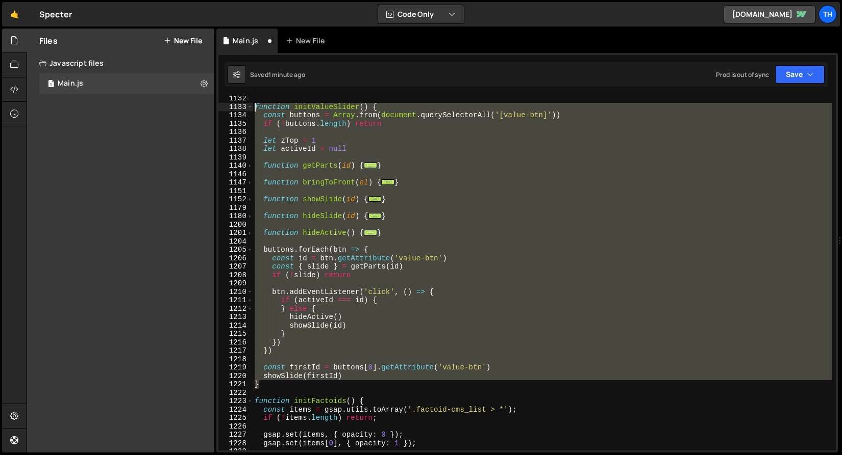
drag, startPoint x: 278, startPoint y: 384, endPoint x: 190, endPoint y: 108, distance: 289.2
click at [190, 108] on div "Files New File Javascript files 1 Main.js 0 CSS files Copy share link Edit File…" at bounding box center [434, 241] width 815 height 425
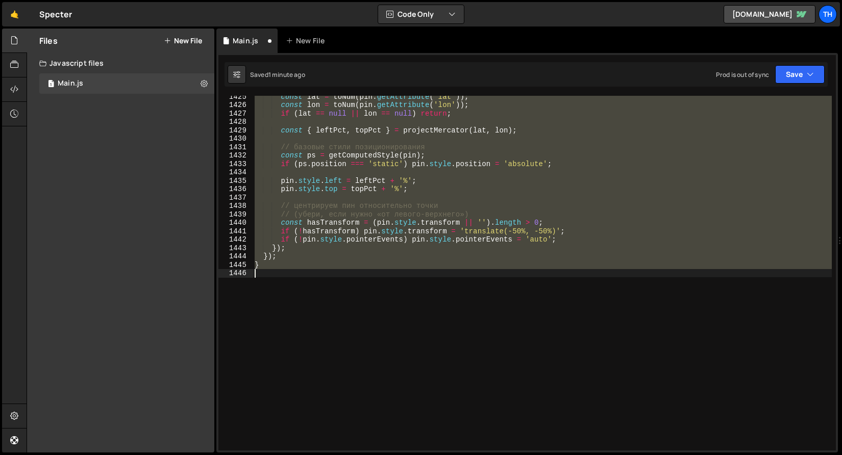
scroll to position [10013, 0]
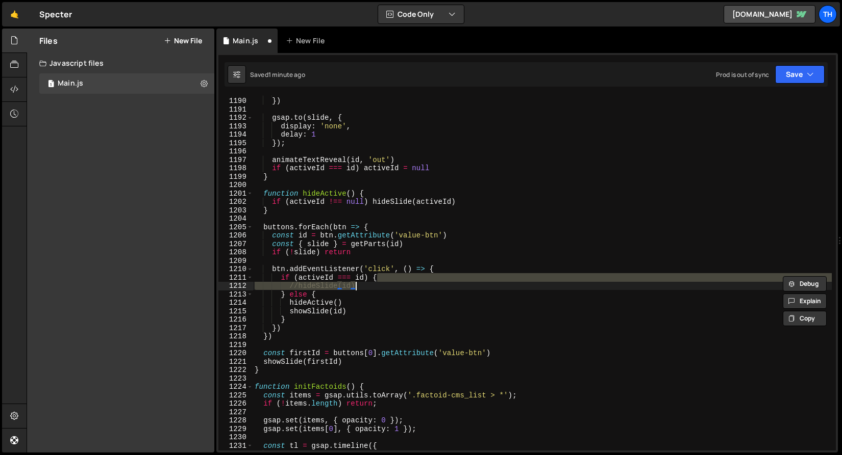
click at [297, 337] on div "ease : 'Out' }) gsap . to ( slide , { display : 'none' , delay : 1 }) ; animate…" at bounding box center [541, 274] width 579 height 372
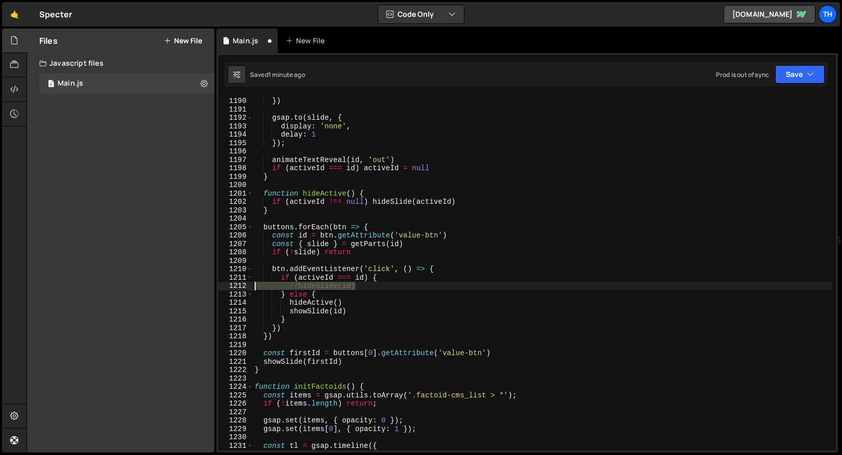
drag, startPoint x: 364, startPoint y: 284, endPoint x: 170, endPoint y: 291, distance: 193.9
click at [170, 291] on div "Files New File Javascript files 1 Main.js 0 CSS files Copy share link Edit File…" at bounding box center [434, 241] width 815 height 425
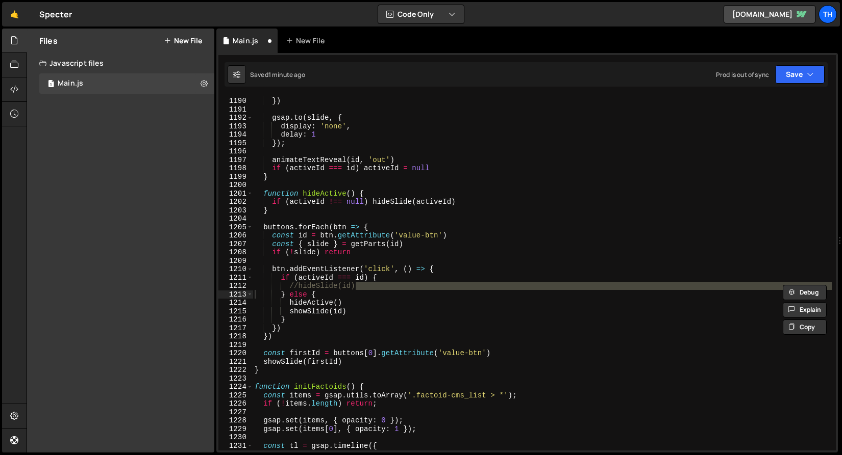
click at [170, 286] on div "Files New File Javascript files 1 Main.js 0 CSS files Copy share link Edit File…" at bounding box center [120, 241] width 187 height 424
type textarea "//hideSlide(id)"
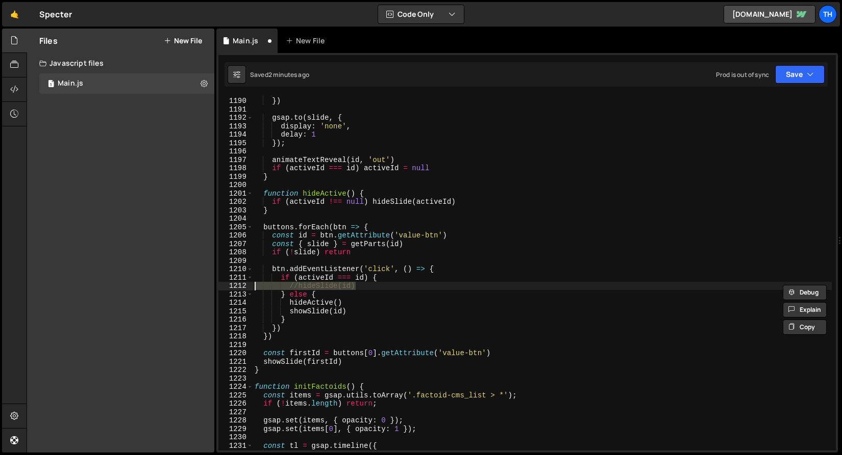
drag, startPoint x: 290, startPoint y: 286, endPoint x: 216, endPoint y: 283, distance: 74.0
click at [216, 283] on div "//hideSlide(id) 1189 1190 1191 1192 1193 1194 1195 1196 1197 1198 1199 1200 120…" at bounding box center [526, 253] width 621 height 400
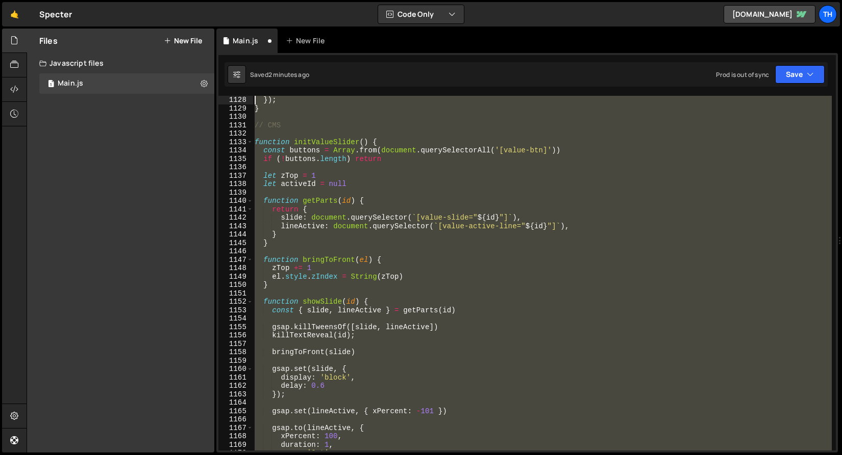
scroll to position [9433, 0]
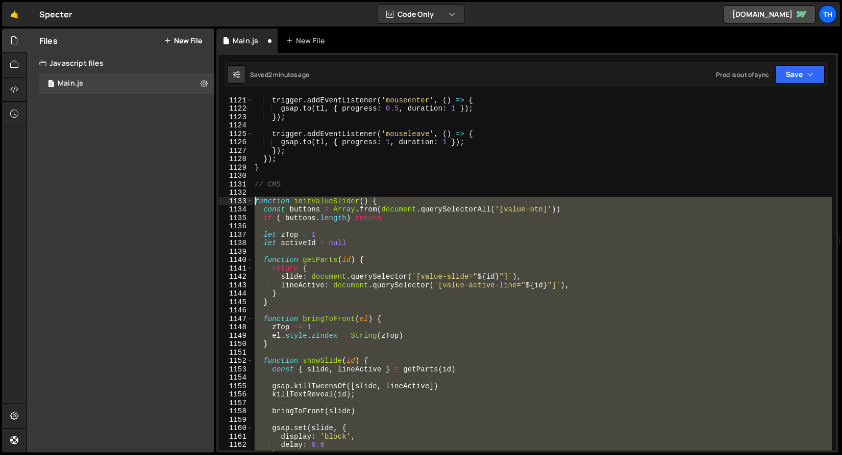
drag, startPoint x: 276, startPoint y: 362, endPoint x: 226, endPoint y: 205, distance: 164.8
click at [226, 205] on div "if (activeId === id) { 1121 1122 1123 1124 1125 1126 1127 1128 1129 1130 1131 1…" at bounding box center [526, 273] width 617 height 355
click at [806, 71] on button "Save" at bounding box center [799, 74] width 49 height 18
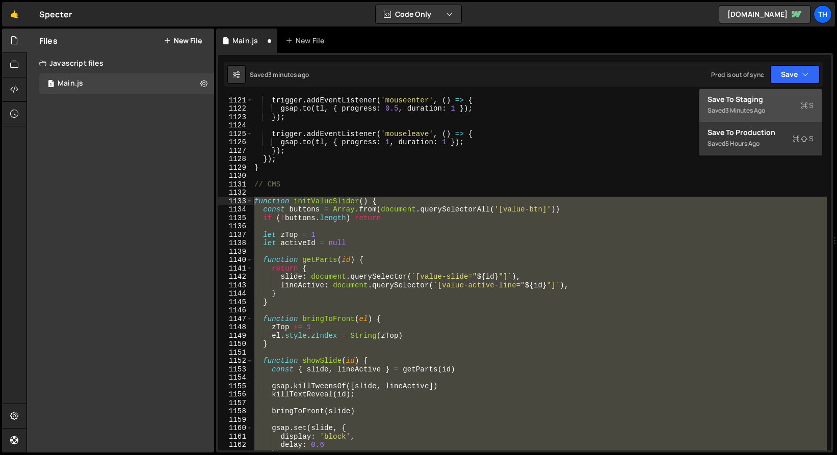
click at [798, 104] on div "Save to Staging S" at bounding box center [761, 99] width 106 height 10
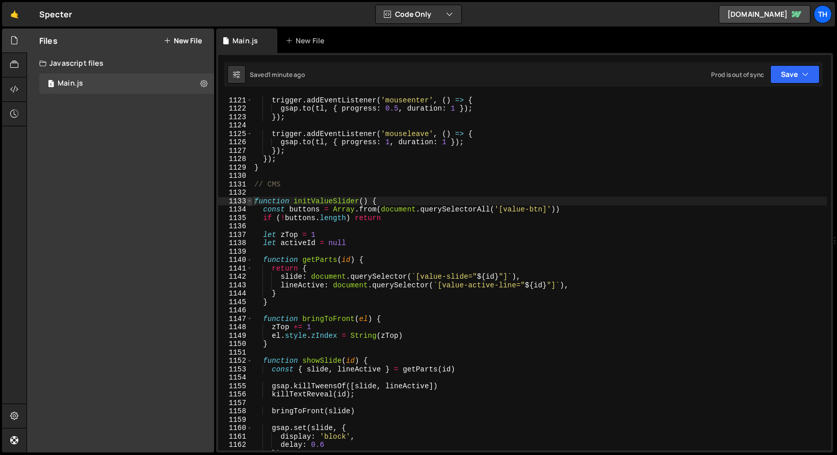
click at [249, 203] on span at bounding box center [250, 201] width 6 height 9
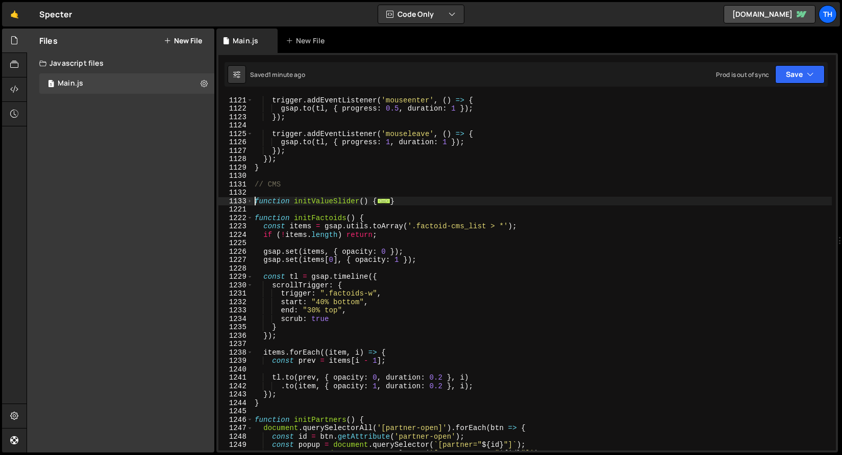
click at [411, 204] on div "trigger . addEventListener ( 'mouseenter' , ( ) => { gsap . to ( tl , { progres…" at bounding box center [541, 282] width 579 height 372
drag, startPoint x: 401, startPoint y: 200, endPoint x: 223, endPoint y: 198, distance: 178.0
click at [223, 198] on div "} 1121 1122 1123 1124 1125 1126 1127 1128 1129 1130 1131 1132 1133 1221 1222 12…" at bounding box center [526, 273] width 617 height 355
click at [265, 230] on div "trigger . addEventListener ( 'mouseenter' , ( ) => { gsap . to ( tl , { progres…" at bounding box center [541, 282] width 579 height 372
type textarea "const items = gsap.utils.toArray('.factoid-cms_list > *');"
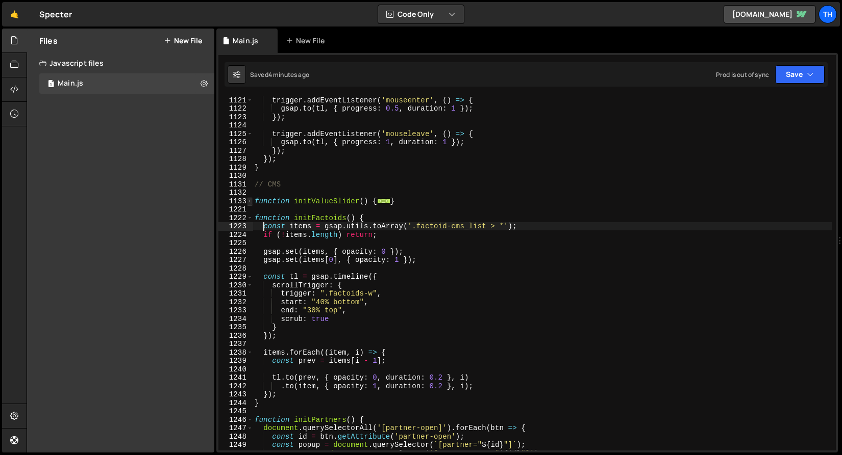
click at [248, 200] on span at bounding box center [250, 201] width 6 height 9
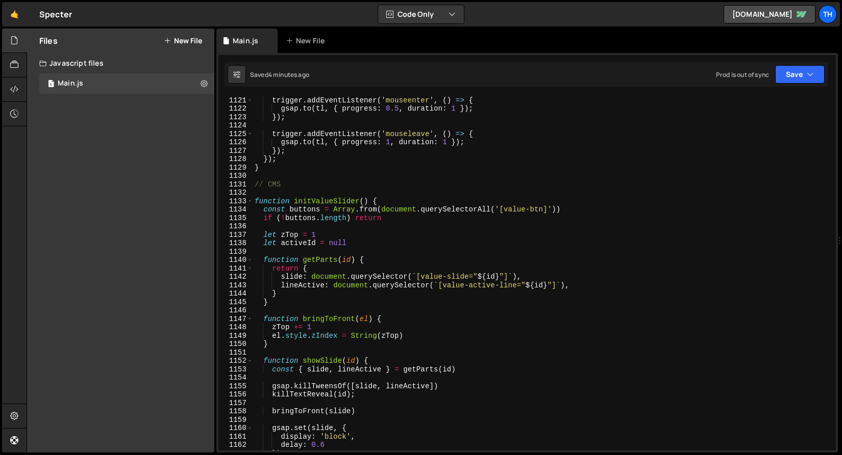
click at [296, 226] on div "trigger . addEventListener ( 'mouseenter' , ( ) => { gsap . to ( tl , { progres…" at bounding box center [541, 282] width 579 height 372
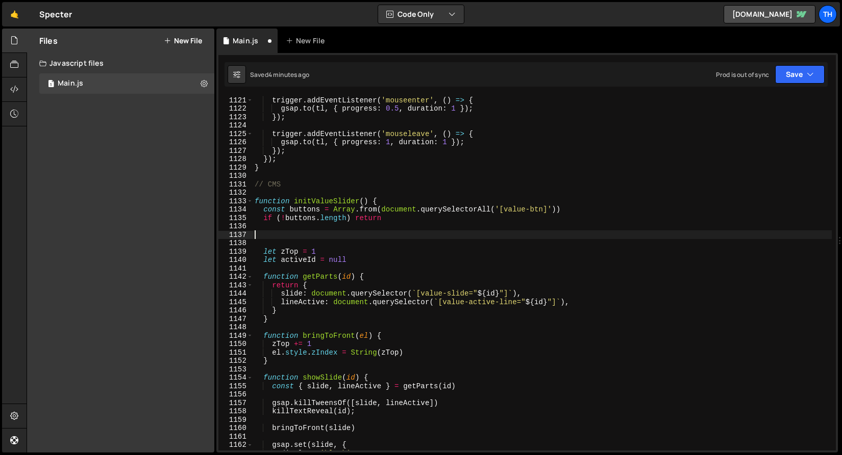
paste textarea "const ids = buttons.map(b => b.getAttribute('value-btn'))"
type textarea "const ids = buttons.map(b => b.getAttribute('value-btn'))"
click at [796, 76] on button "Save" at bounding box center [799, 74] width 49 height 18
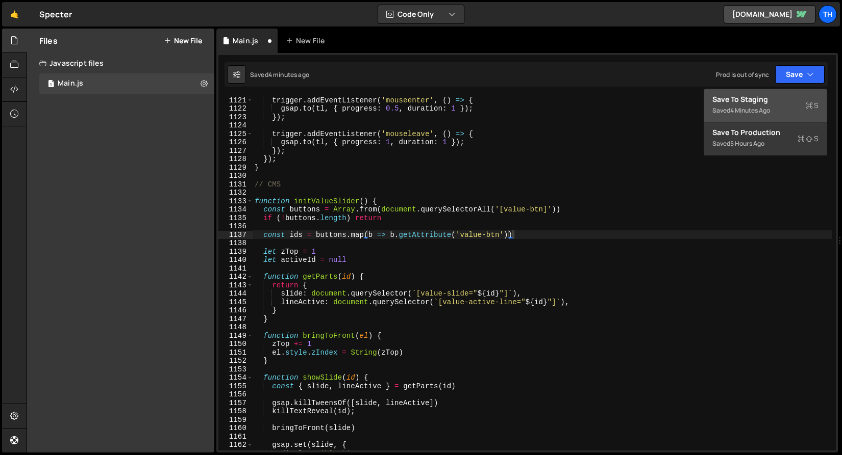
click at [795, 94] on div "Save to Staging S" at bounding box center [765, 99] width 106 height 10
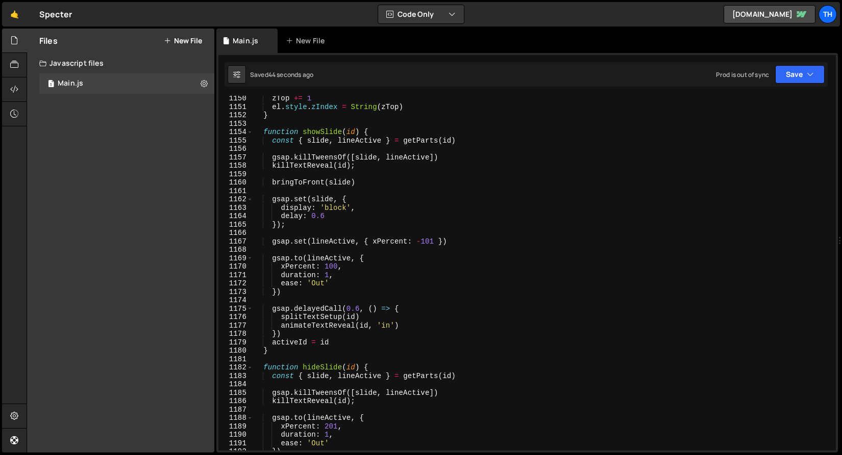
scroll to position [9656, 0]
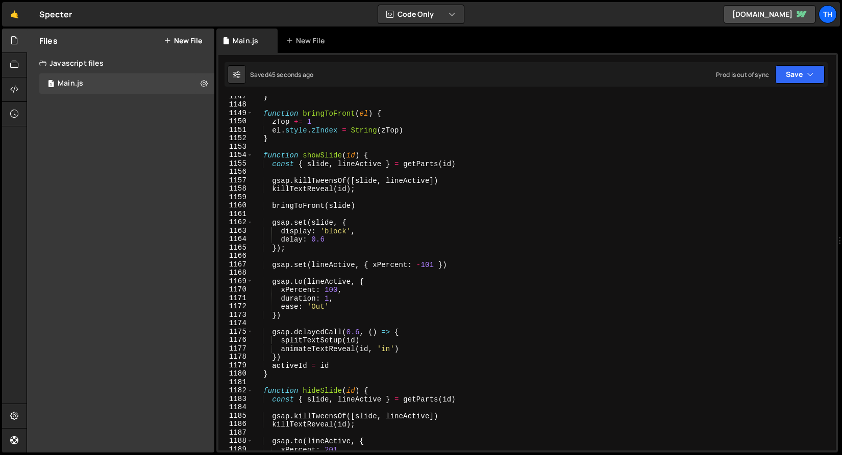
click at [321, 195] on div "} function bringToFront ( el ) { zTop += 1 el . style . zIndex = String ( zTop …" at bounding box center [541, 278] width 579 height 372
click at [321, 188] on div "} function bringToFront ( el ) { zTop += 1 el . style . zIndex = String ( zTop …" at bounding box center [541, 278] width 579 height 372
type textarea "killTextReveal(id);"
click at [321, 188] on div "} function bringToFront ( el ) { zTop += 1 el . style . zIndex = String ( zTop …" at bounding box center [541, 278] width 579 height 372
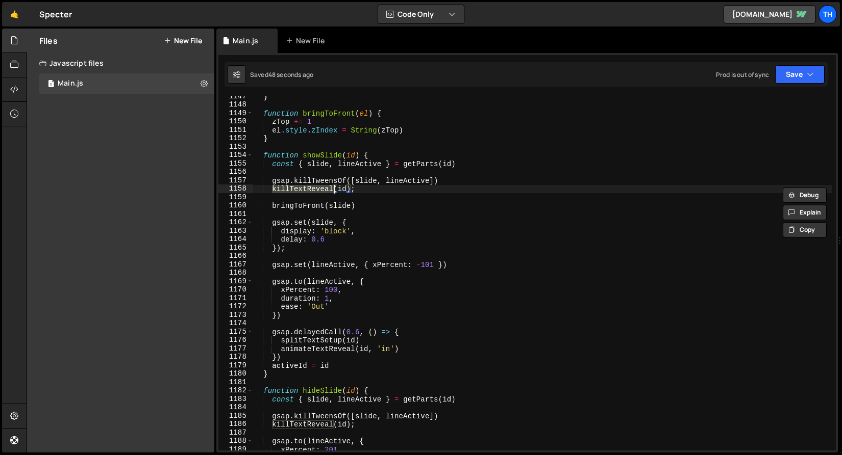
type input "killTextReveal"
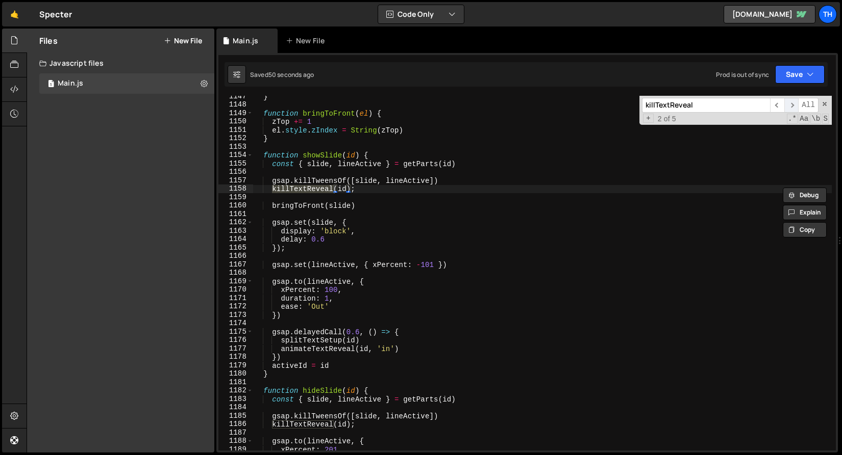
click at [794, 100] on span "​" at bounding box center [791, 105] width 14 height 15
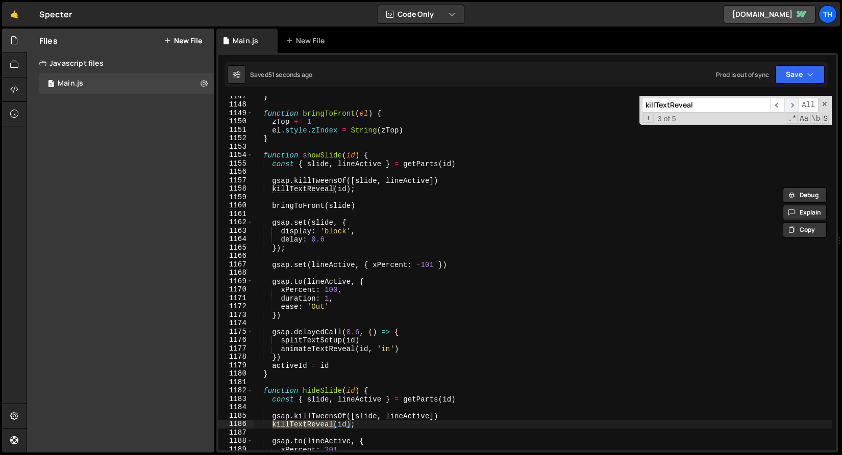
click at [793, 101] on span "​" at bounding box center [791, 105] width 14 height 15
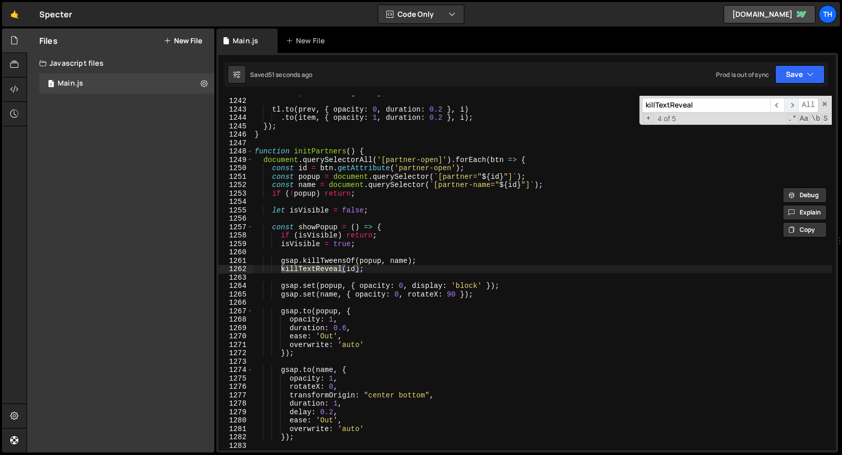
scroll to position [10451, 0]
click at [786, 106] on span "​" at bounding box center [791, 105] width 14 height 15
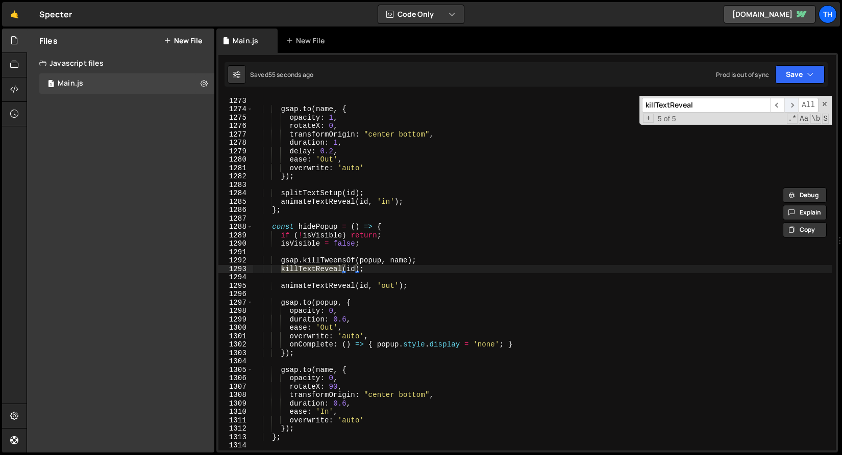
click at [785, 106] on span "​" at bounding box center [791, 105] width 14 height 15
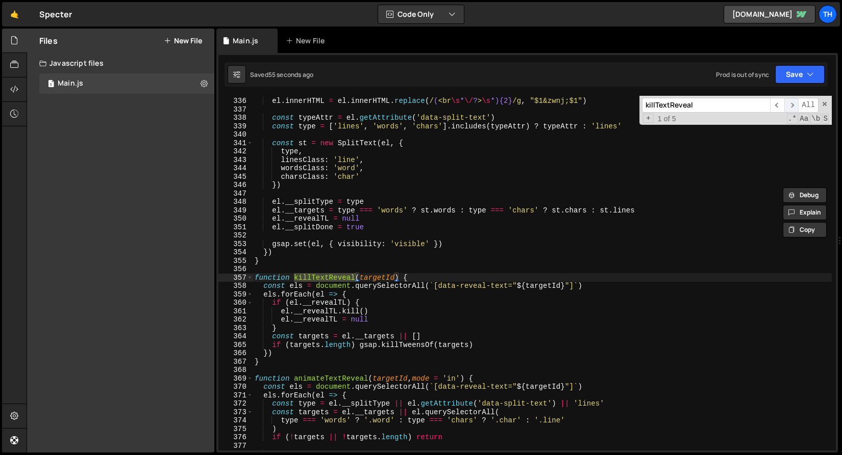
scroll to position [2827, 0]
click at [793, 105] on span "​" at bounding box center [791, 105] width 14 height 15
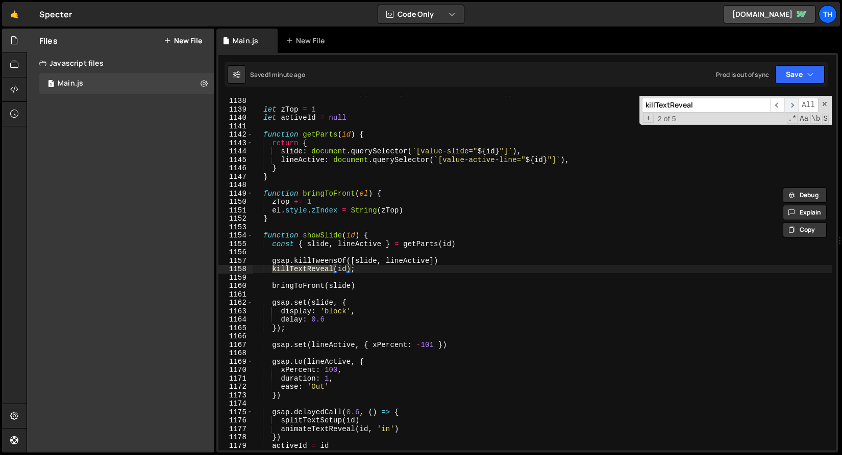
click at [793, 105] on span "​" at bounding box center [791, 105] width 14 height 15
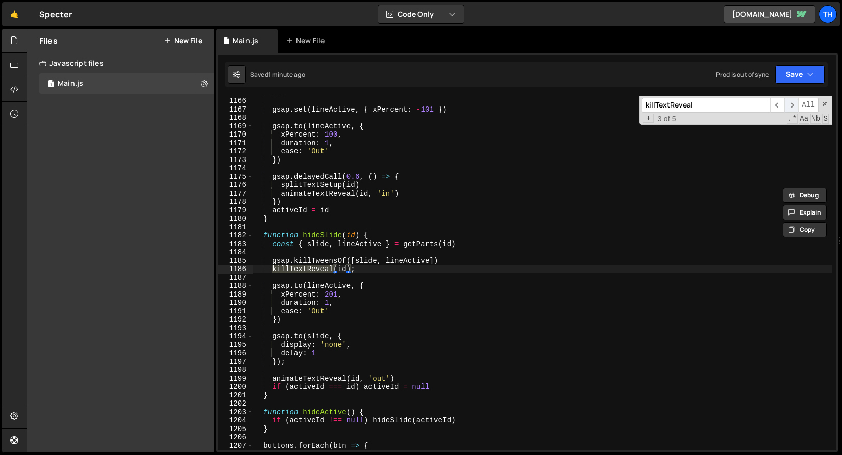
click at [793, 105] on span "​" at bounding box center [791, 105] width 14 height 15
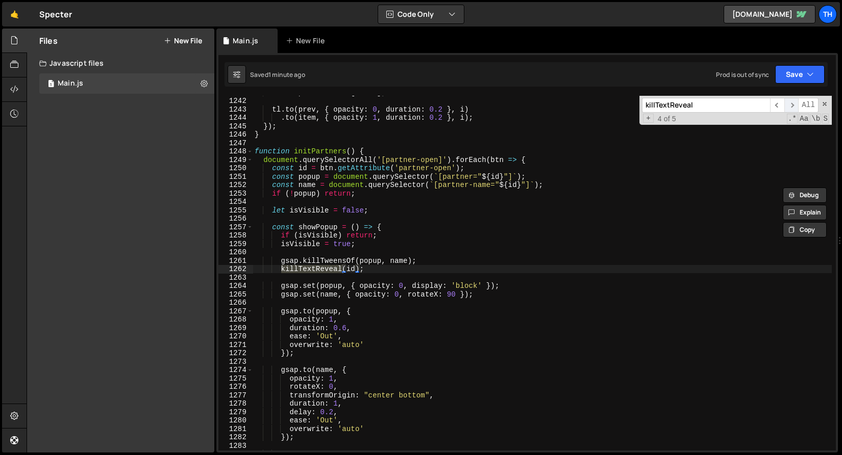
click at [793, 105] on span "​" at bounding box center [791, 105] width 14 height 15
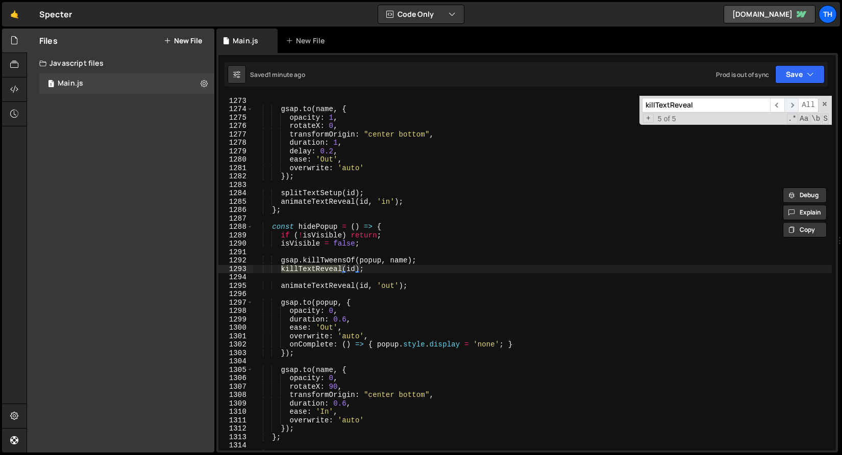
click at [793, 105] on span "​" at bounding box center [791, 105] width 14 height 15
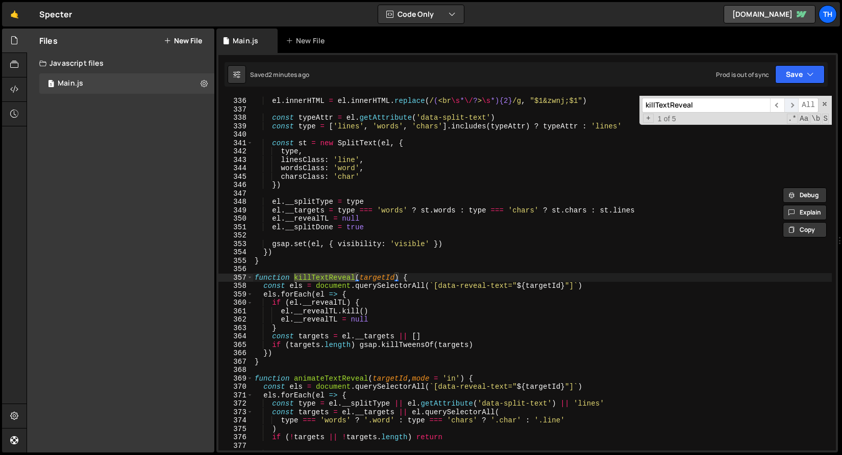
click at [791, 104] on span "​" at bounding box center [791, 105] width 14 height 15
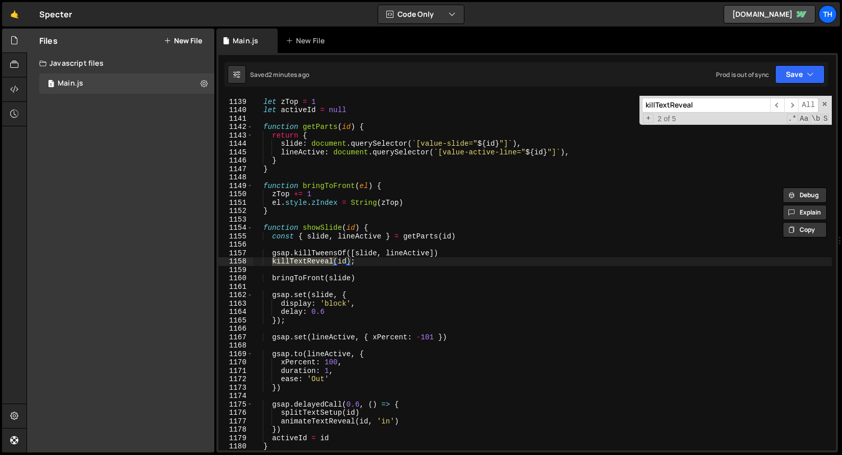
scroll to position [9666, 0]
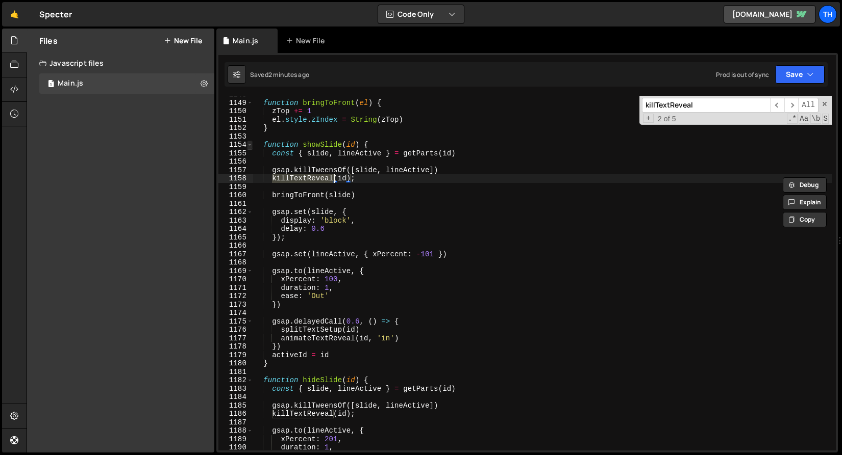
click at [250, 145] on span at bounding box center [250, 145] width 6 height 9
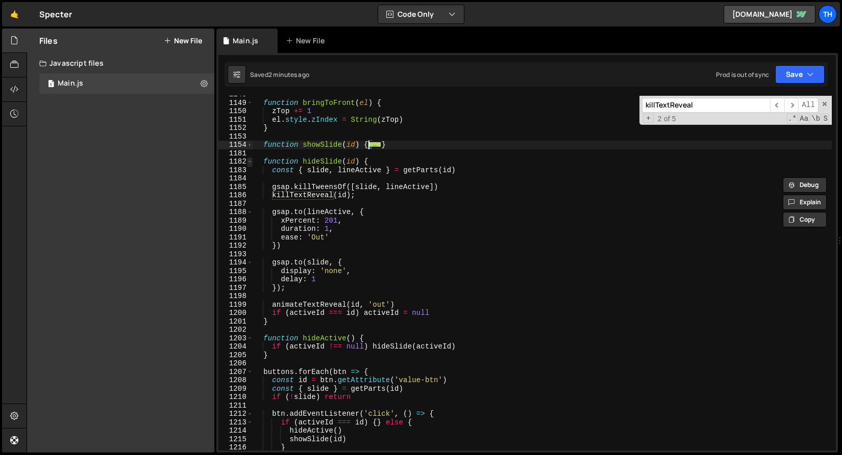
click at [252, 159] on span at bounding box center [250, 162] width 6 height 9
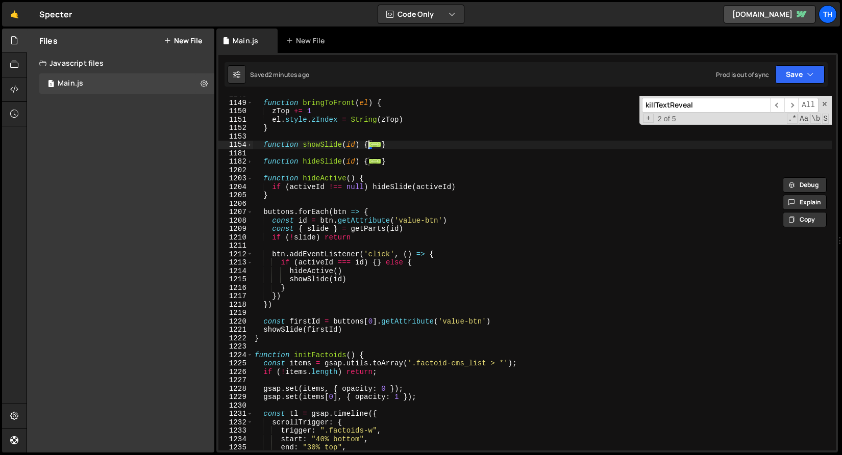
scroll to position [9659, 0]
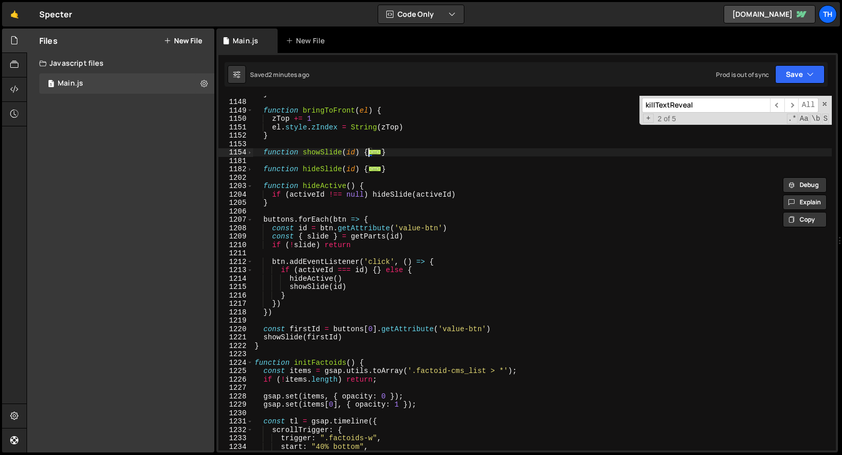
click at [252, 185] on div "1203" at bounding box center [235, 186] width 35 height 9
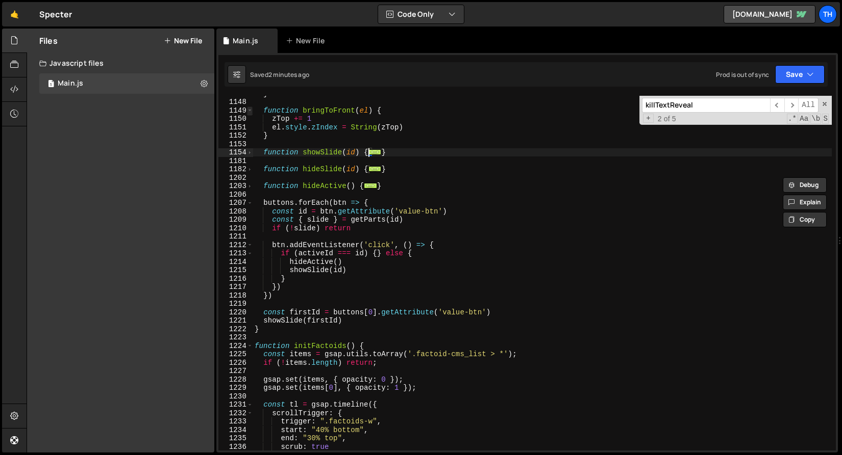
click at [249, 112] on span at bounding box center [250, 111] width 6 height 9
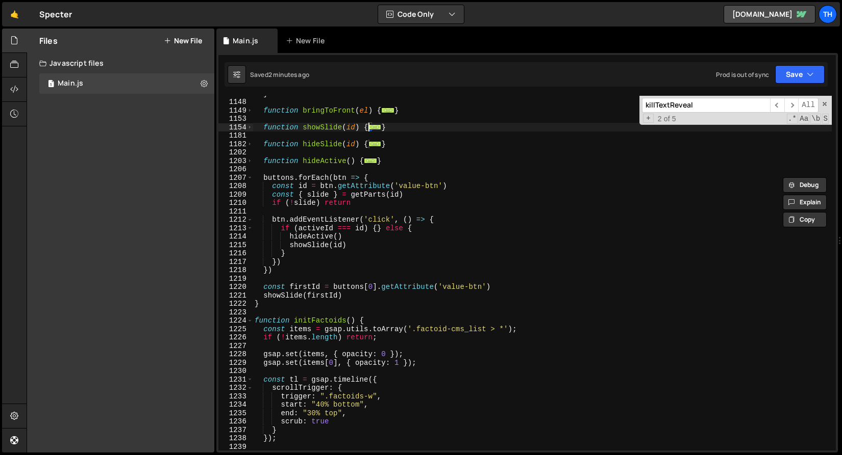
scroll to position [9596, 0]
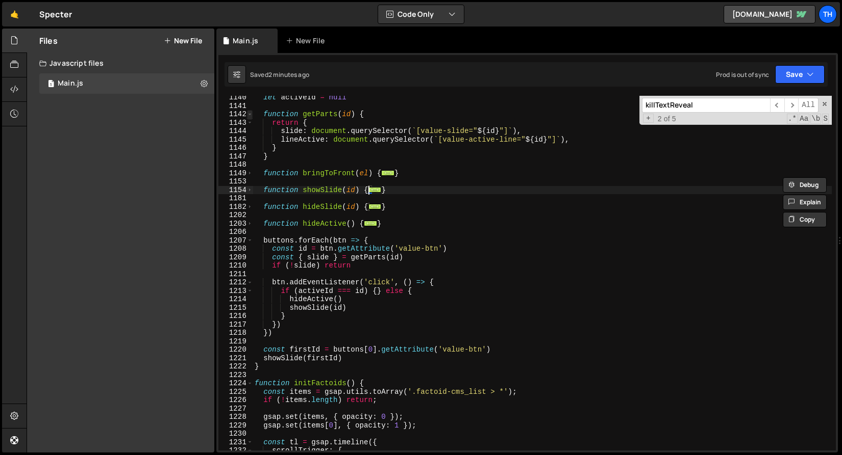
click at [247, 116] on span at bounding box center [250, 114] width 6 height 9
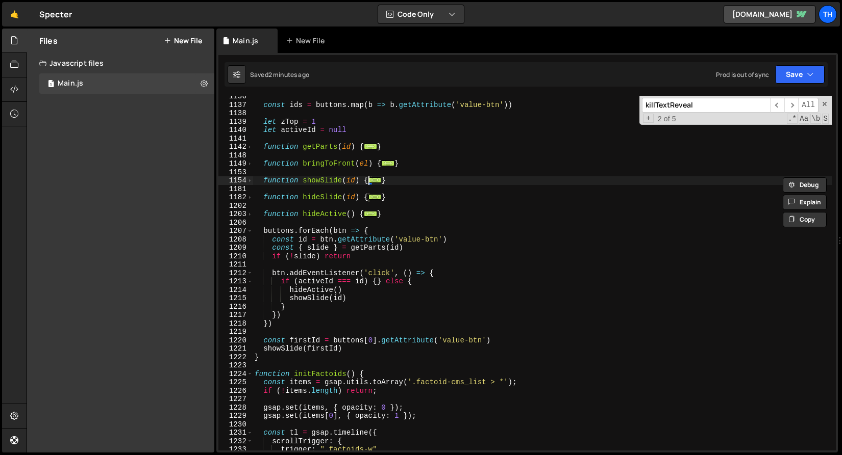
scroll to position [9563, 0]
click at [250, 233] on span at bounding box center [250, 231] width 6 height 9
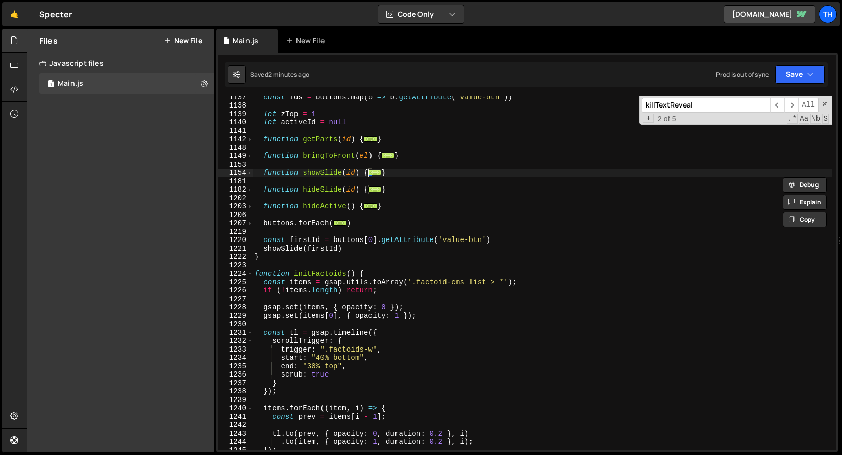
scroll to position [9539, 0]
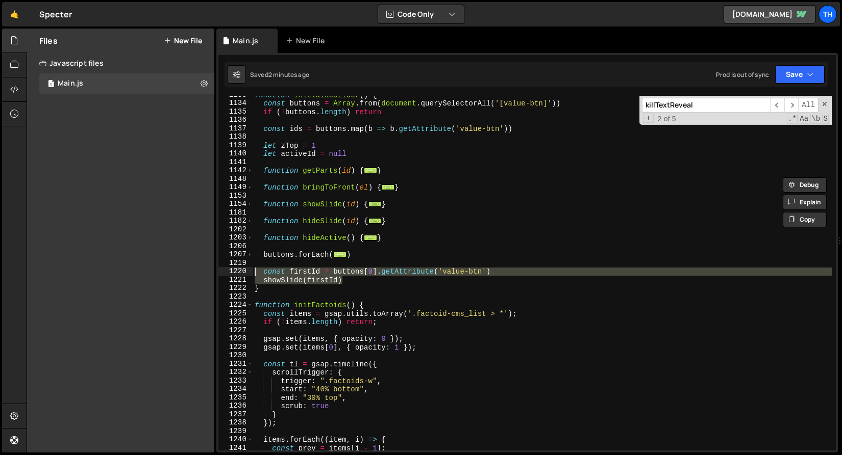
drag, startPoint x: 375, startPoint y: 282, endPoint x: 193, endPoint y: 270, distance: 182.4
click at [193, 270] on div "Files New File Javascript files 1 Main.js 0 CSS files Copy share link Edit File…" at bounding box center [434, 241] width 815 height 425
click at [359, 285] on div "function initValueSlider ( ) { const buttons = Array . from ( document . queryS…" at bounding box center [541, 277] width 579 height 372
drag, startPoint x: 359, startPoint y: 276, endPoint x: 202, endPoint y: 273, distance: 156.6
click at [202, 273] on div "Files New File Javascript files 1 Main.js 0 CSS files Copy share link Edit File…" at bounding box center [434, 241] width 815 height 425
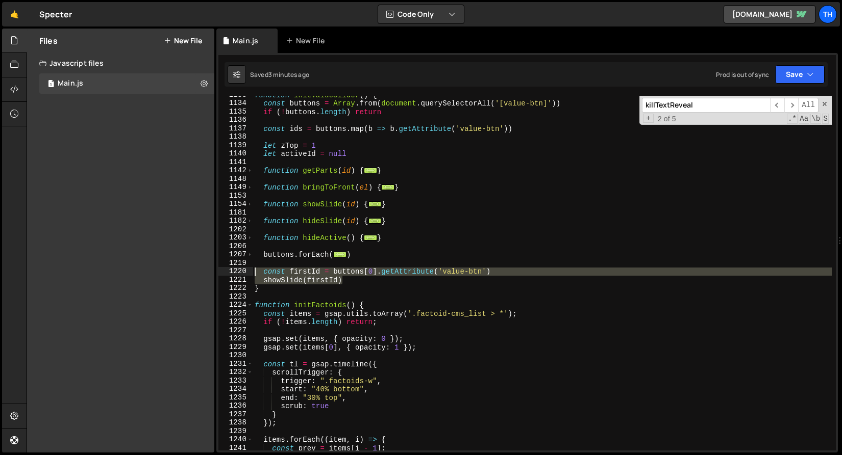
paste textarea
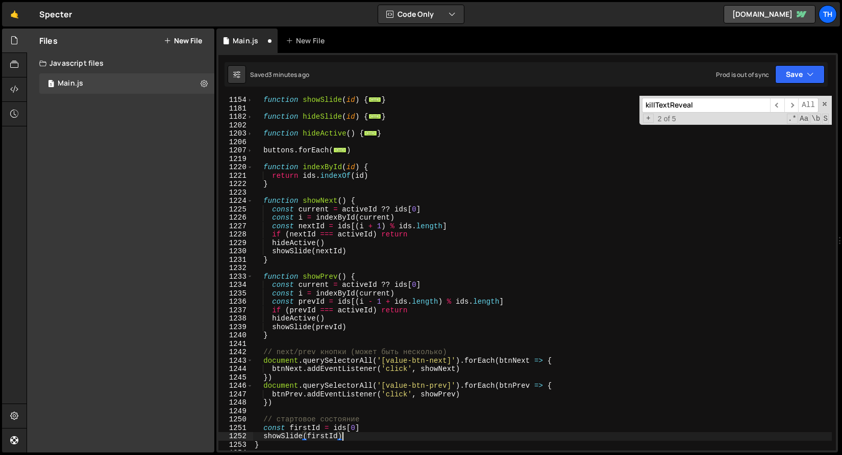
scroll to position [9657, 0]
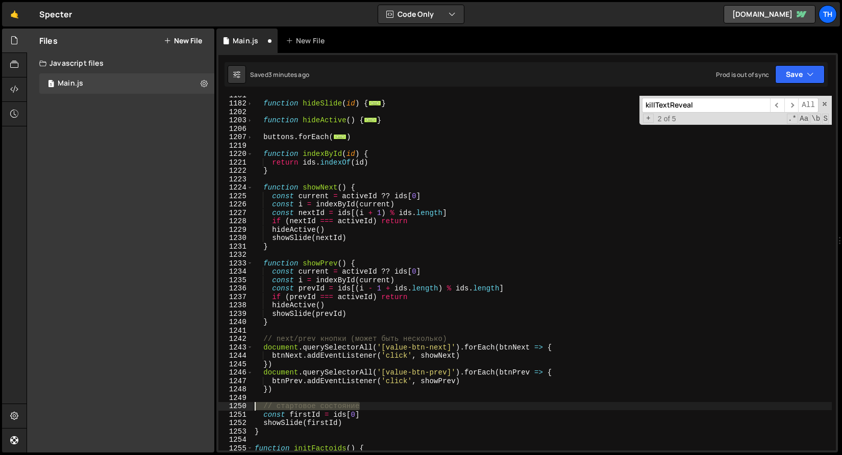
drag, startPoint x: 377, startPoint y: 409, endPoint x: 232, endPoint y: 407, distance: 145.4
click at [232, 407] on div "showSlide(firstId) 1181 1182 1202 1203 1206 1207 1219 1220 1221 1222 1223 1224 …" at bounding box center [526, 273] width 617 height 355
type textarea "// стартовое состояние"
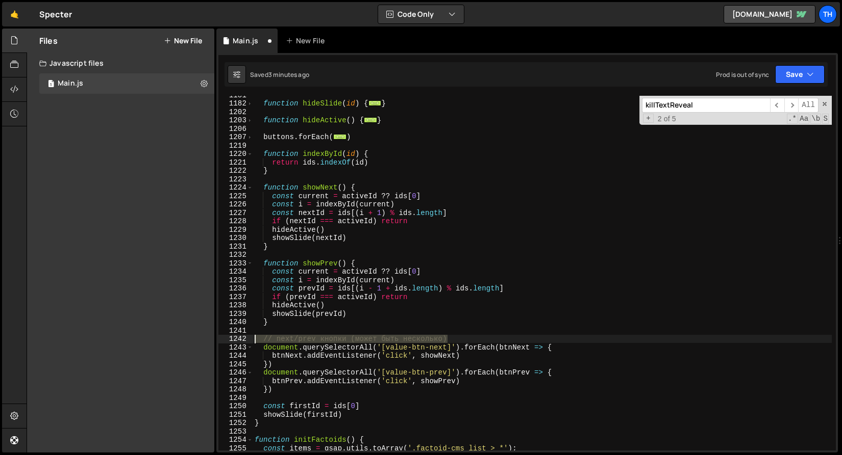
drag, startPoint x: 460, startPoint y: 337, endPoint x: 226, endPoint y: 339, distance: 233.1
click at [226, 339] on div "1181 1182 1202 1203 1206 1207 1219 1220 1221 1222 1223 1224 1225 1226 1227 1228…" at bounding box center [526, 273] width 617 height 355
type textarea "// next/prev кнопки (может быть несколько)"
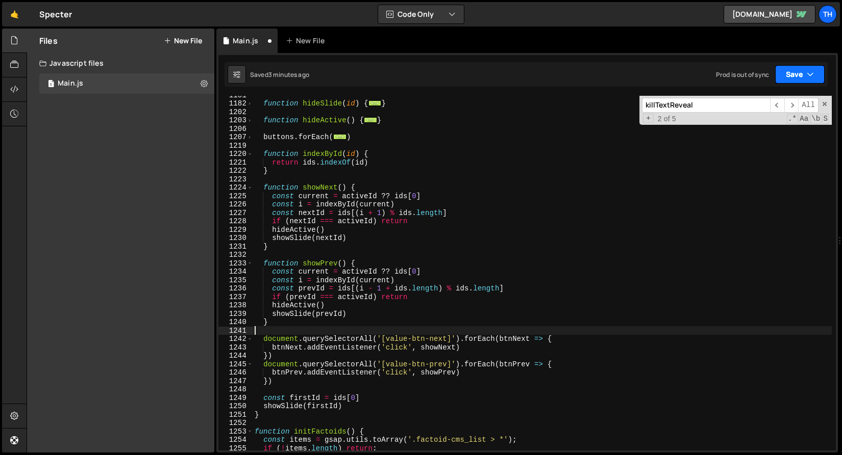
click at [806, 71] on button "Save" at bounding box center [799, 74] width 49 height 18
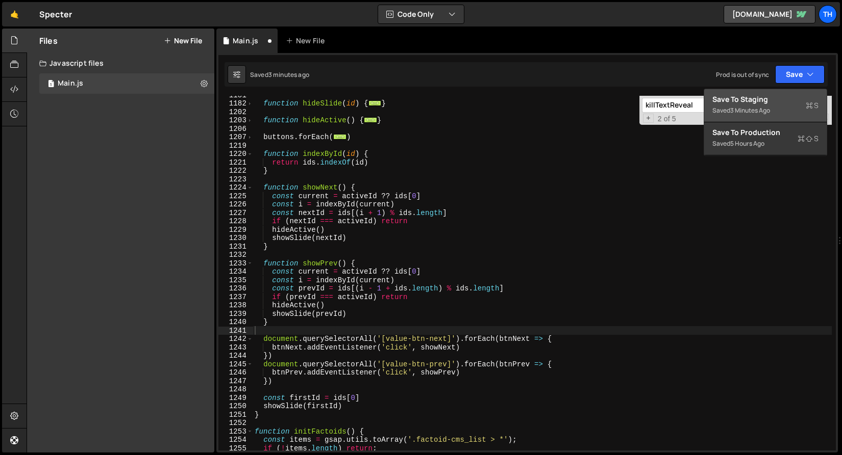
click at [794, 94] on div "Save to Staging S" at bounding box center [765, 99] width 106 height 10
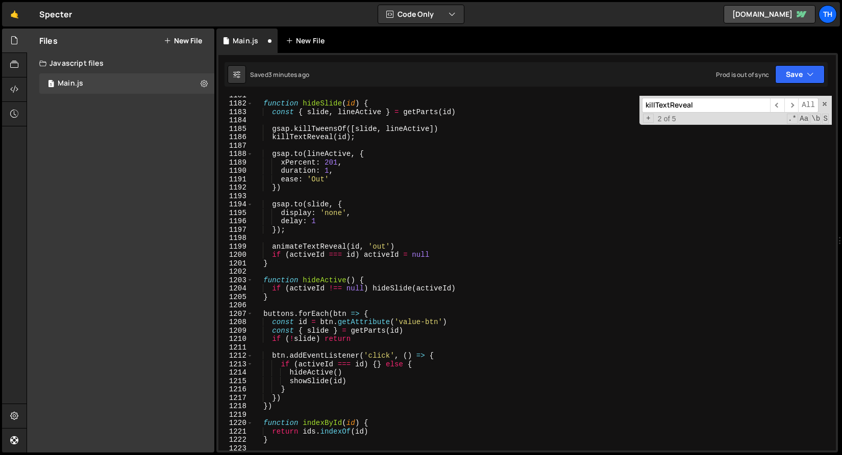
scroll to position [9943, 0]
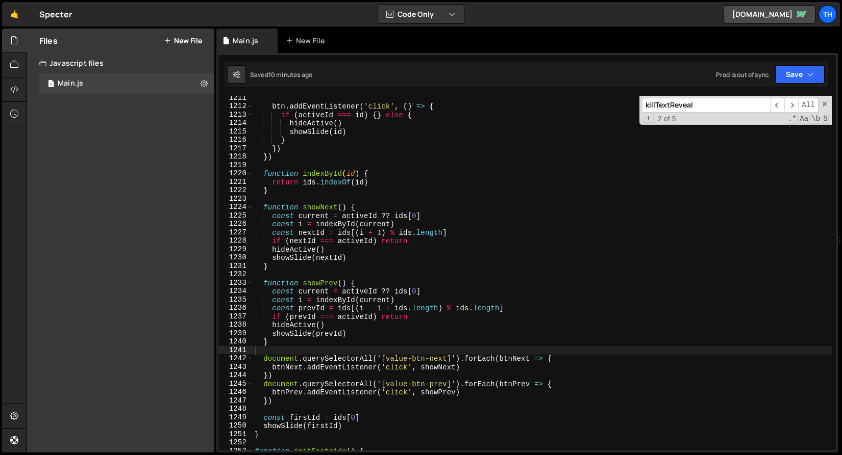
scroll to position [10201, 0]
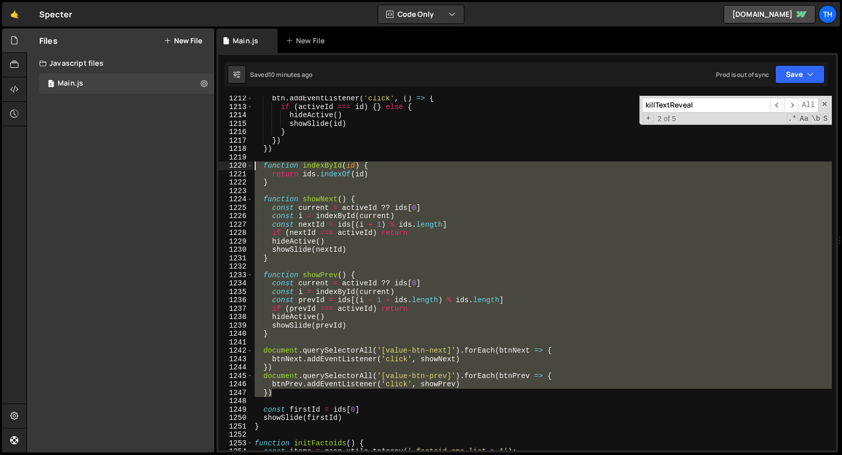
drag, startPoint x: 293, startPoint y: 393, endPoint x: 190, endPoint y: 164, distance: 251.8
click at [190, 164] on div "Files New File Javascript files 1 Main.js 0 CSS files Copy share link Edit File…" at bounding box center [434, 241] width 815 height 425
type textarea "function indexById(id) { return ids.indexOf(id)"
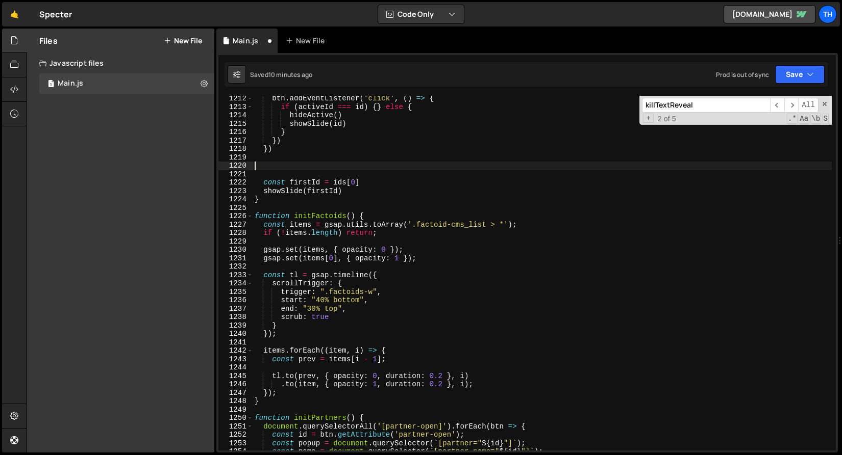
click at [801, 57] on div "1212 1213 1214 1215 1216 1217 1218 1219 1220 1221 1222 1223 1224 1225 1226 1227…" at bounding box center [526, 253] width 621 height 400
click at [797, 83] on button "Save" at bounding box center [799, 74] width 49 height 18
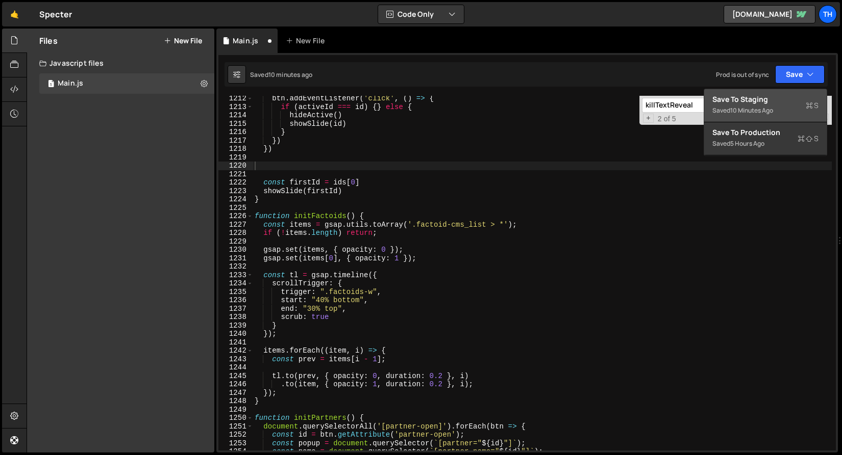
click at [793, 96] on div "Save to Staging S" at bounding box center [765, 99] width 106 height 10
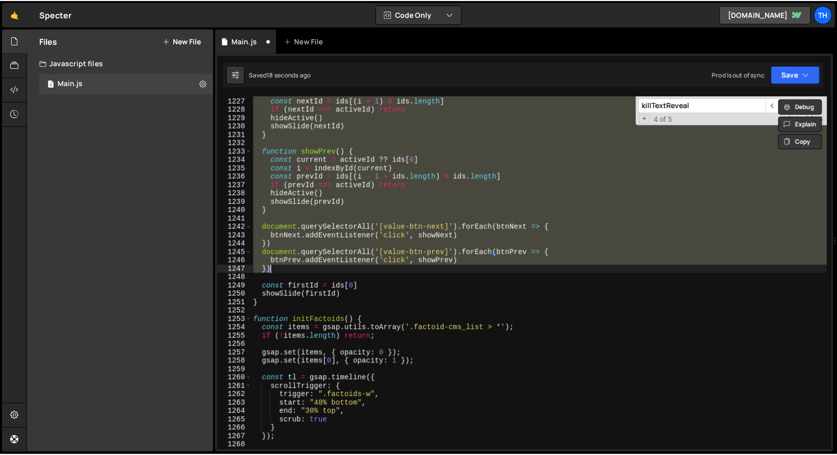
scroll to position [10325, 0]
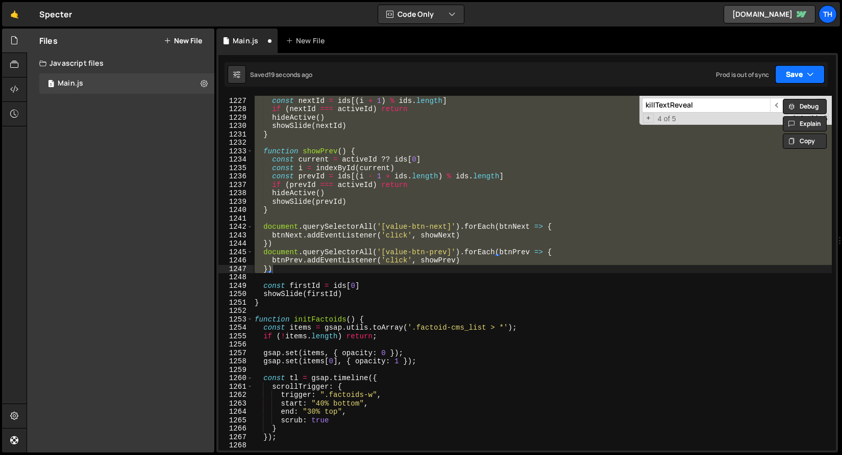
click at [798, 79] on button "Save" at bounding box center [799, 74] width 49 height 18
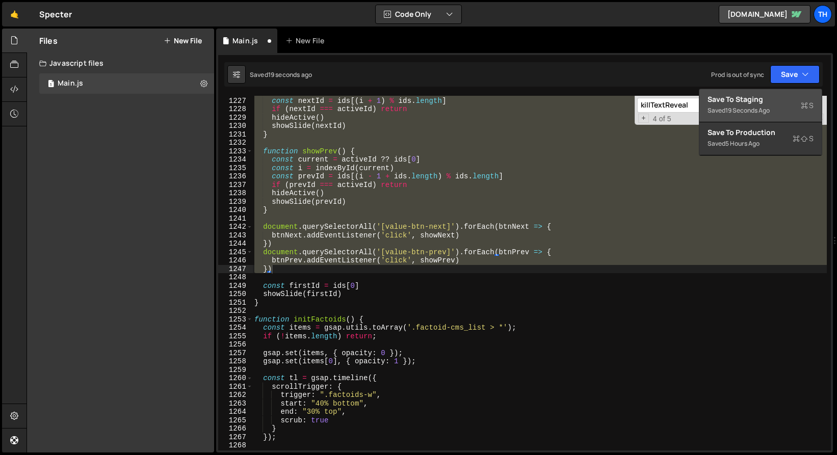
click at [792, 106] on div "Saved 19 seconds ago" at bounding box center [761, 111] width 106 height 12
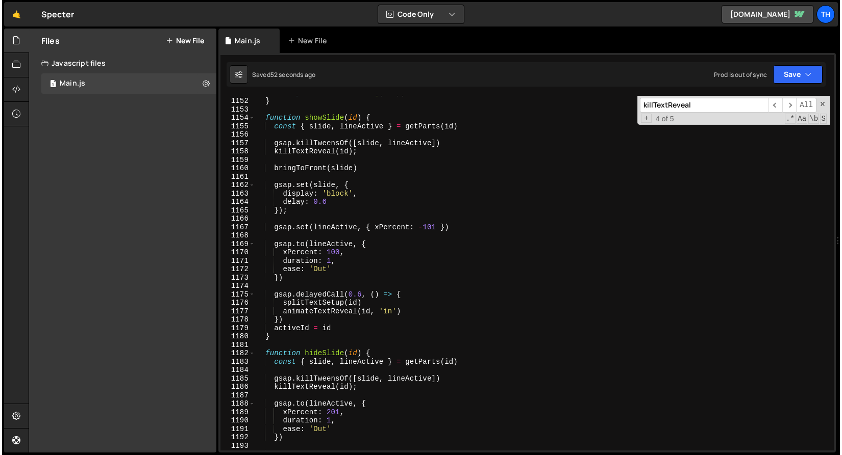
scroll to position [9662, 0]
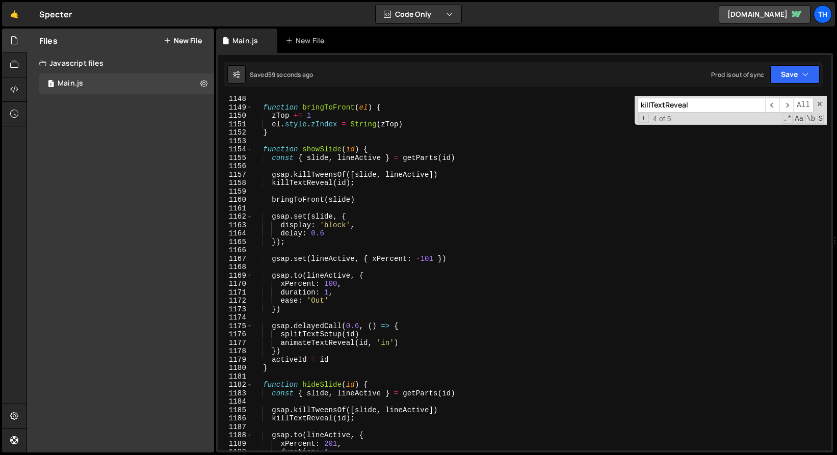
type textarea "splitTextSetup(id)"
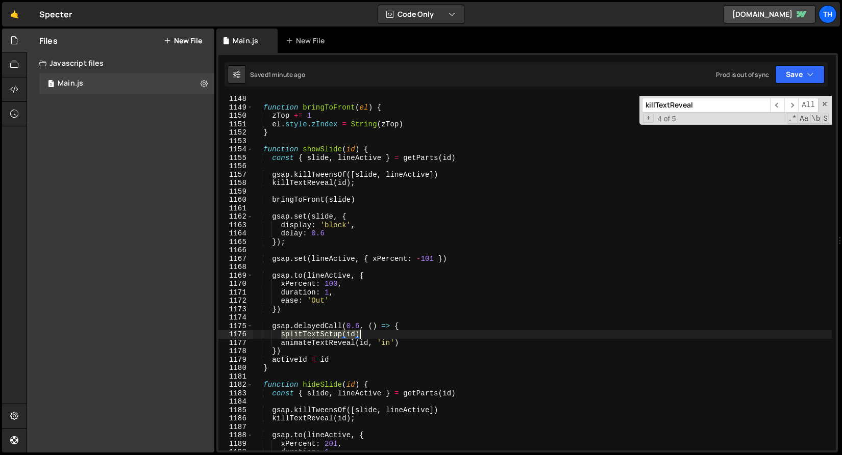
drag, startPoint x: 280, startPoint y: 334, endPoint x: 397, endPoint y: 335, distance: 117.3
click at [397, 335] on div "function bringToFront ( el ) { zTop += 1 el . style . zIndex = String ( zTop ) …" at bounding box center [541, 281] width 579 height 372
click at [397, 335] on div "function bringToFront ( el ) { zTop += 1 el . style . zIndex = String ( zTop ) …" at bounding box center [541, 273] width 579 height 355
drag, startPoint x: 369, startPoint y: 336, endPoint x: 212, endPoint y: 333, distance: 157.1
click at [212, 333] on div "Files New File Javascript files 1 Main.js 0 CSS files Copy share link Edit File…" at bounding box center [434, 241] width 815 height 425
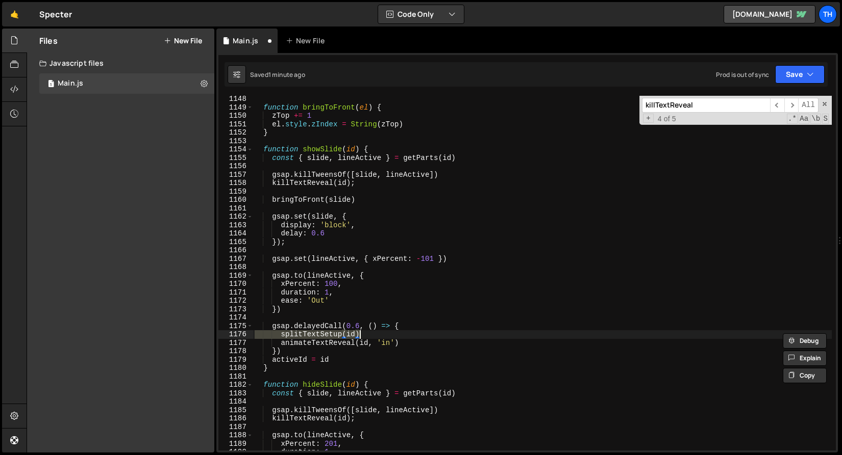
click at [280, 337] on div "function bringToFront ( el ) { zTop += 1 el . style . zIndex = String ( zTop ) …" at bounding box center [541, 273] width 579 height 355
drag, startPoint x: 322, startPoint y: 334, endPoint x: 379, endPoint y: 334, distance: 57.1
click at [379, 334] on div "function bringToFront ( el ) { zTop += 1 el . style . zIndex = String ( zTop ) …" at bounding box center [541, 281] width 579 height 372
type textarea "s"
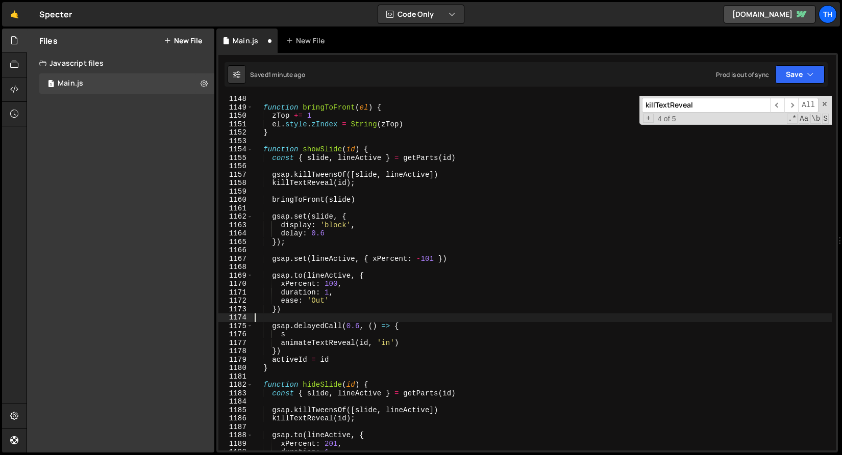
click at [310, 320] on div "function bringToFront ( el ) { zTop += 1 el . style . zIndex = String ( zTop ) …" at bounding box center [541, 281] width 579 height 372
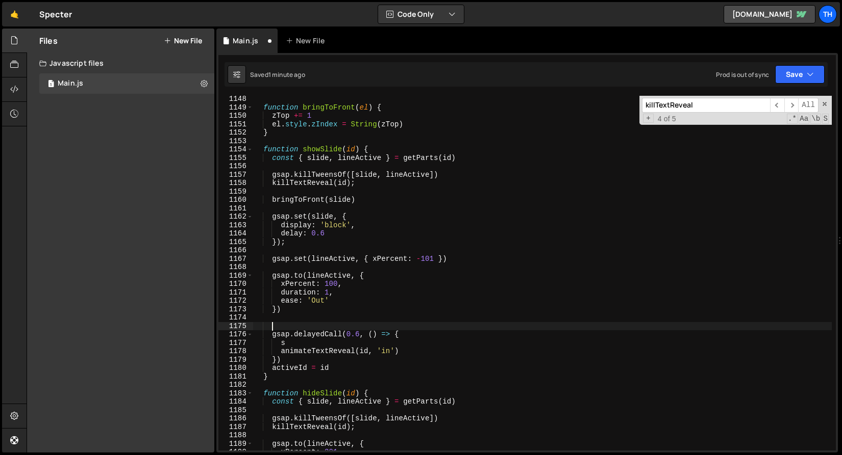
paste textarea "plitTextSetup(id)"
click at [274, 325] on div "function bringToFront ( el ) { zTop += 1 el . style . zIndex = String ( zTop ) …" at bounding box center [541, 281] width 579 height 372
type textarea "splitTextSetup(id)"
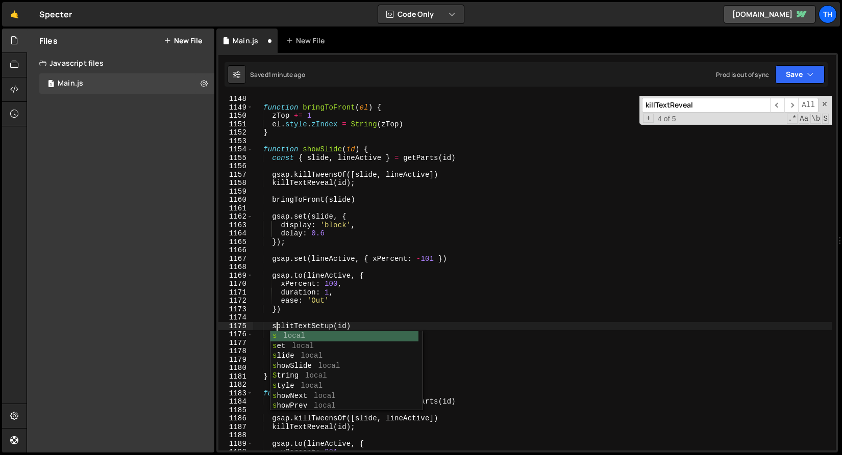
click at [281, 317] on div "function bringToFront ( el ) { zTop += 1 el . style . zIndex = String ( zTop ) …" at bounding box center [541, 281] width 579 height 372
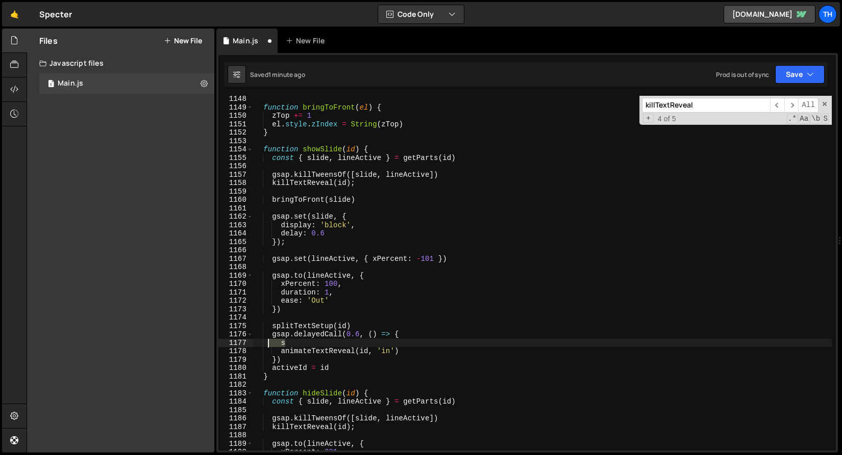
drag, startPoint x: 293, startPoint y: 342, endPoint x: 199, endPoint y: 338, distance: 93.4
click at [200, 338] on div "Files New File Javascript files 1 Main.js 0 CSS files Copy share link Edit File…" at bounding box center [434, 241] width 815 height 425
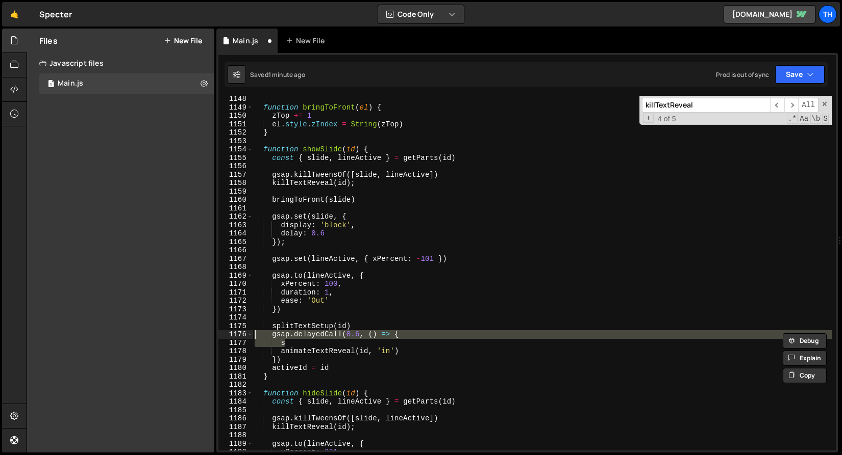
click at [312, 336] on div "function bringToFront ( el ) { zTop += 1 el . style . zIndex = String ( zTop ) …" at bounding box center [541, 273] width 579 height 355
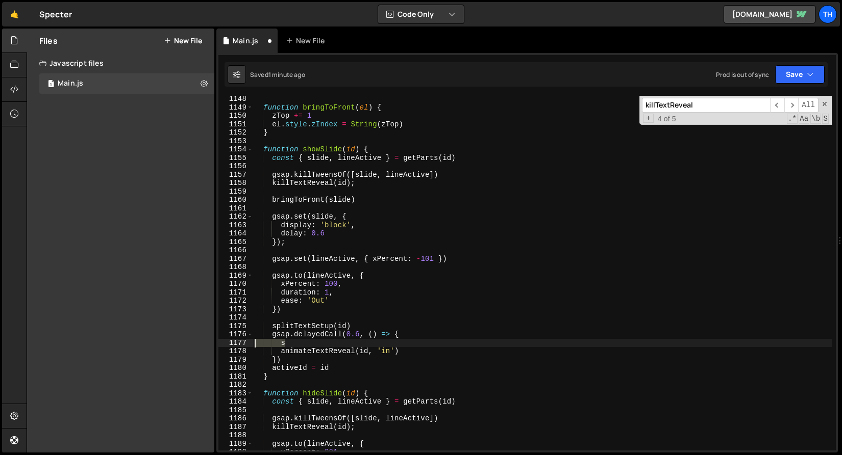
drag, startPoint x: 322, startPoint y: 340, endPoint x: 162, endPoint y: 345, distance: 160.2
click at [162, 345] on div "Files New File Javascript files 1 Main.js 0 CSS files Copy share link Edit File…" at bounding box center [434, 241] width 815 height 425
type textarea "s"
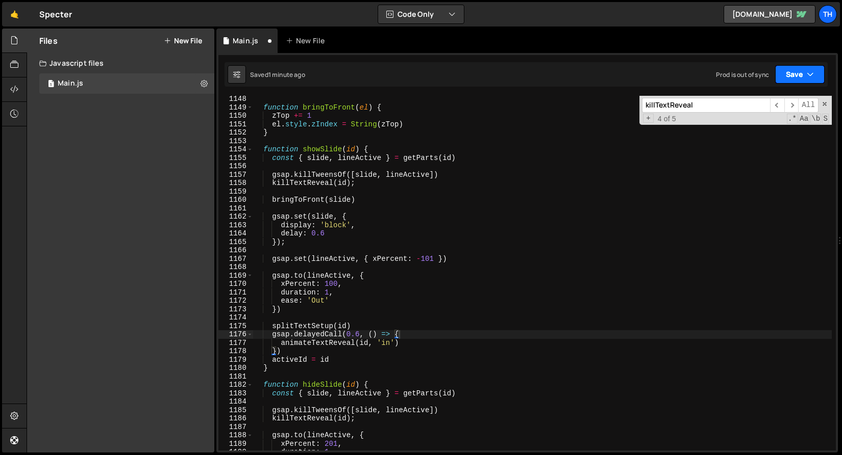
click at [820, 70] on button "Save" at bounding box center [799, 74] width 49 height 18
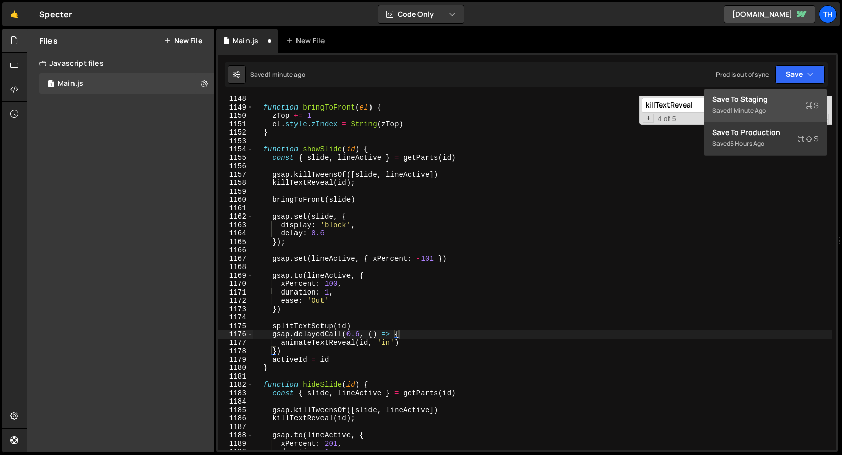
click at [804, 97] on div "Save to Staging S" at bounding box center [765, 99] width 106 height 10
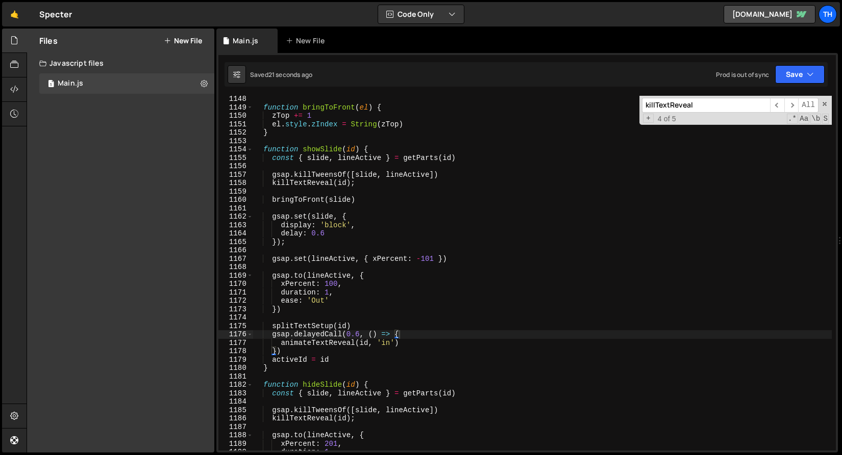
type textarea "splitTextSetup(id)"
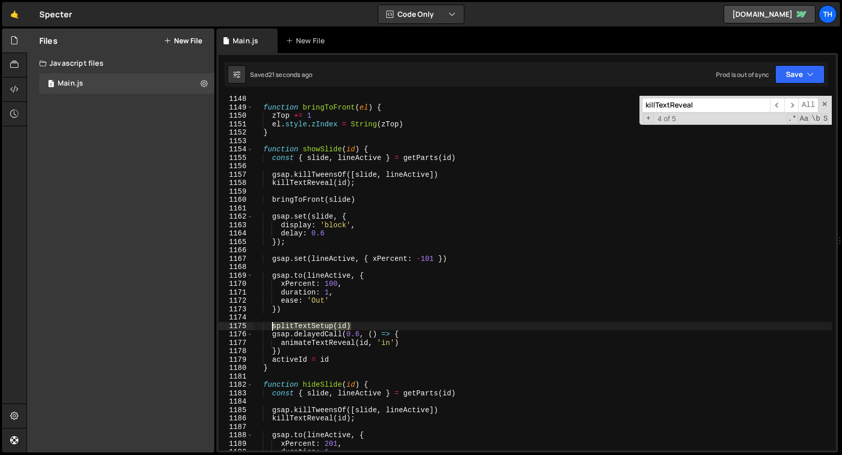
drag, startPoint x: 352, startPoint y: 326, endPoint x: 272, endPoint y: 322, distance: 80.7
click at [272, 322] on div "function bringToFront ( el ) { zTop += 1 el . style . zIndex = String ( zTop ) …" at bounding box center [541, 281] width 579 height 372
click at [408, 335] on div "function bringToFront ( el ) { zTop += 1 el . style . zIndex = String ( zTop ) …" at bounding box center [541, 281] width 579 height 372
type textarea "gsap.delayedCall(0.6, () => {"
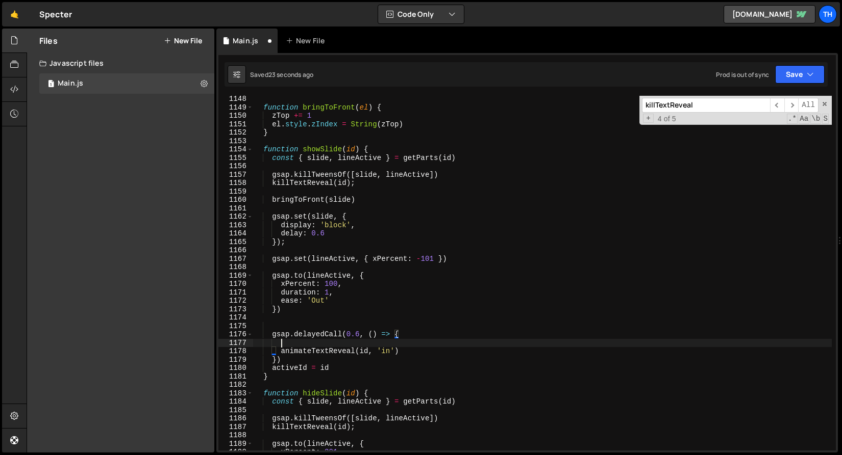
scroll to position [0, 1]
paste textarea "splitTextSetup(id)"
type textarea "splitTextSetup(id)"
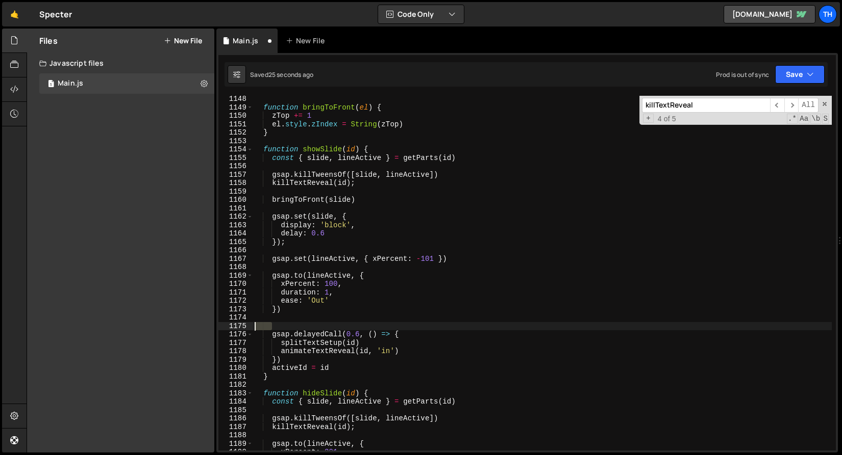
drag, startPoint x: 297, startPoint y: 328, endPoint x: 189, endPoint y: 324, distance: 107.7
click at [189, 324] on div "Files New File Javascript files 1 Main.js 0 CSS files Copy share link Edit File…" at bounding box center [434, 241] width 815 height 425
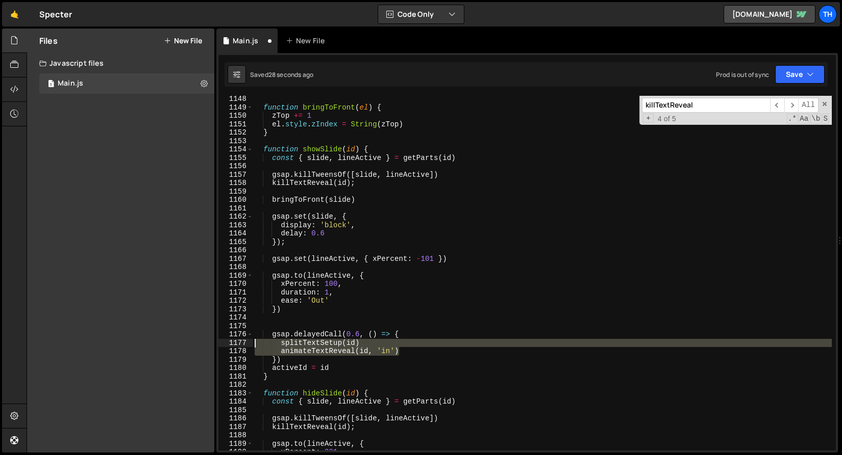
drag, startPoint x: 410, startPoint y: 352, endPoint x: 243, endPoint y: 341, distance: 167.2
click at [243, 341] on div "1148 1149 1150 1151 1152 1153 1154 1155 1156 1157 1158 1159 1160 1161 1162 1163…" at bounding box center [526, 273] width 617 height 355
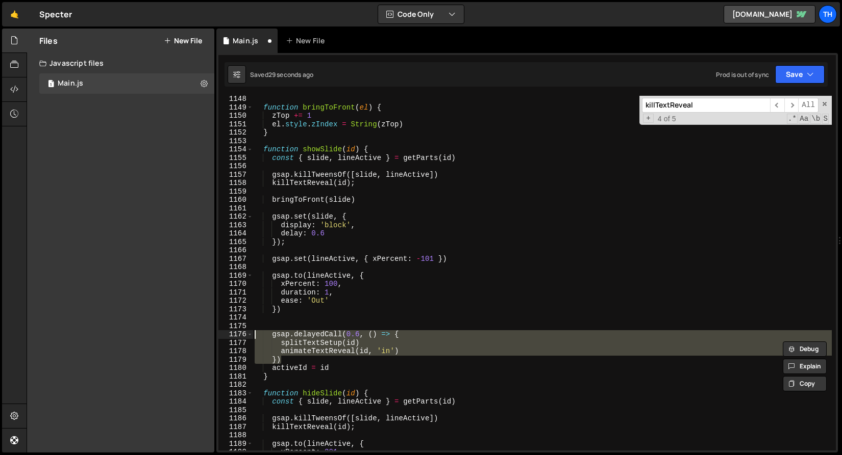
drag, startPoint x: 298, startPoint y: 359, endPoint x: 230, endPoint y: 333, distance: 72.5
click at [230, 333] on html "Projects [GEOGRAPHIC_DATA] Blog Th Projects Your Teams Invite team member Accou…" at bounding box center [421, 227] width 842 height 455
paste textarea "animateTextReveal(id, 'in'"
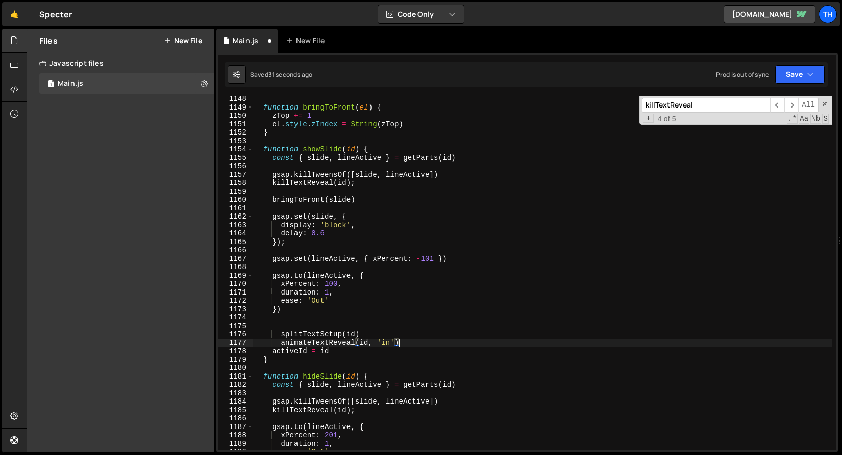
click at [820, 63] on div "Saved 31 seconds ago Prod is out of sync Upgrade to Edit Save Save to Staging S…" at bounding box center [525, 74] width 603 height 24
click at [809, 80] on button "Save" at bounding box center [799, 74] width 49 height 18
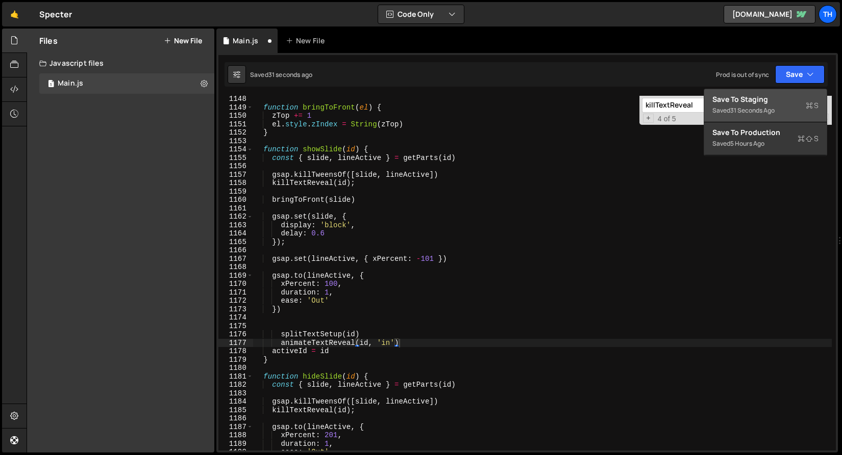
click at [799, 101] on div "Save to Staging S" at bounding box center [765, 99] width 106 height 10
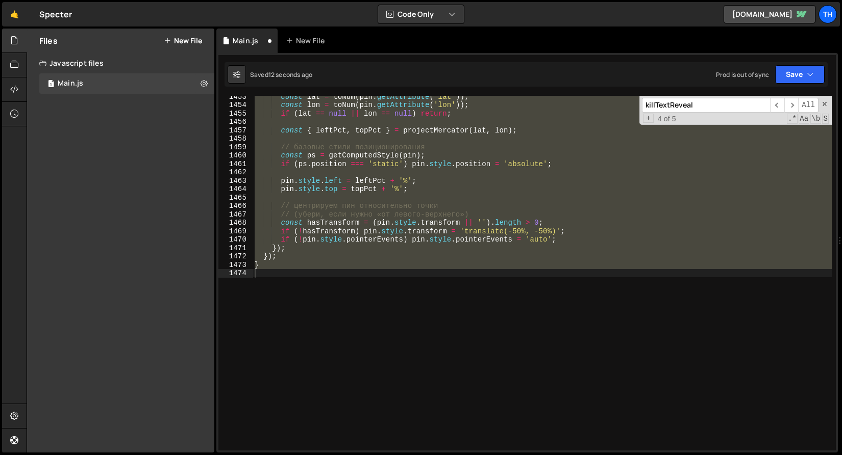
scroll to position [9744, 0]
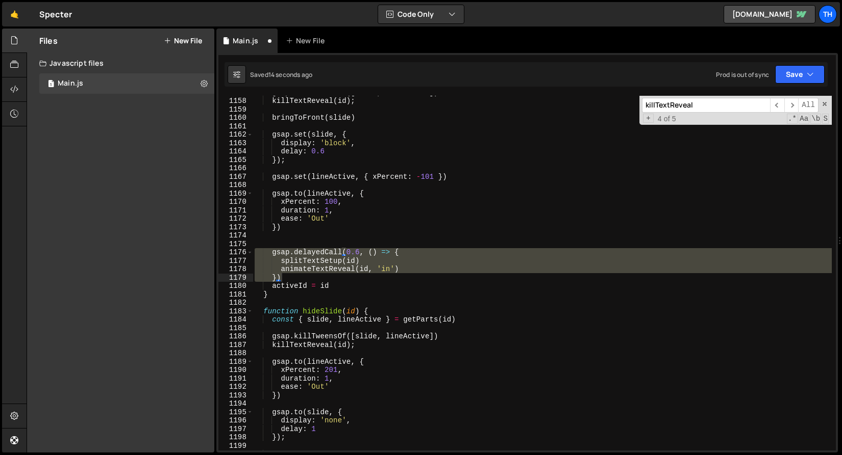
click at [344, 297] on div "gsap . killTweensOf ([ slide , lineActive ]) killTextReveal ( id ) ; bringToFro…" at bounding box center [541, 274] width 579 height 372
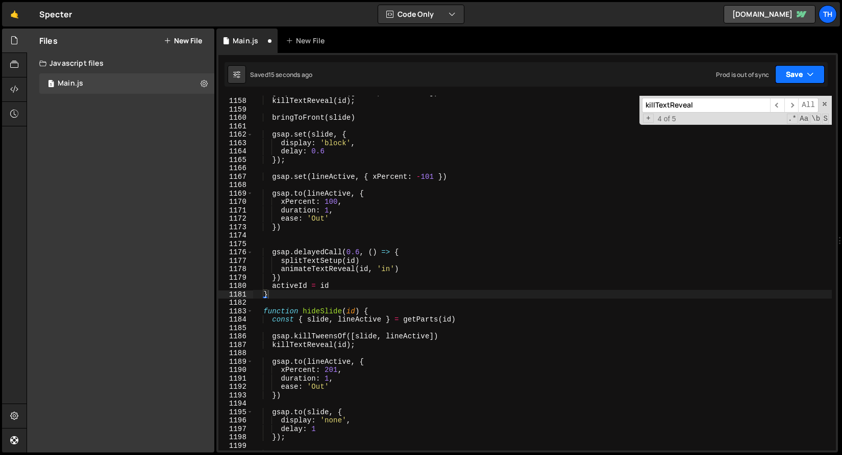
click at [783, 77] on button "Save" at bounding box center [799, 74] width 49 height 18
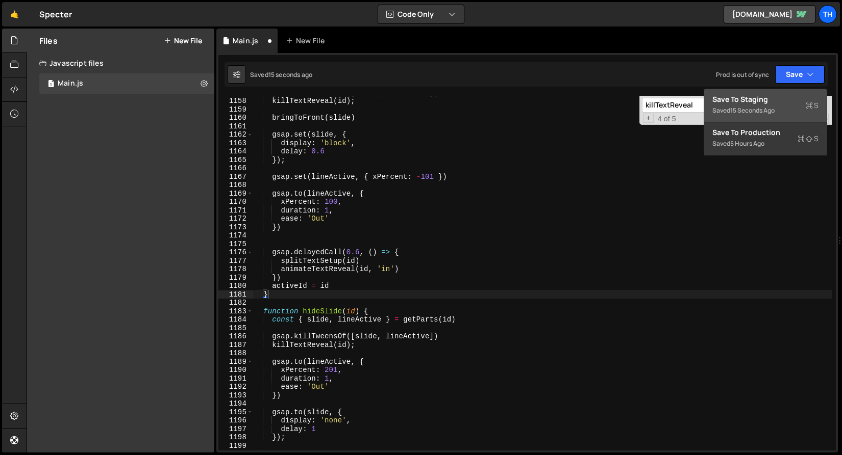
click at [779, 103] on div "Save to Staging S" at bounding box center [765, 99] width 106 height 10
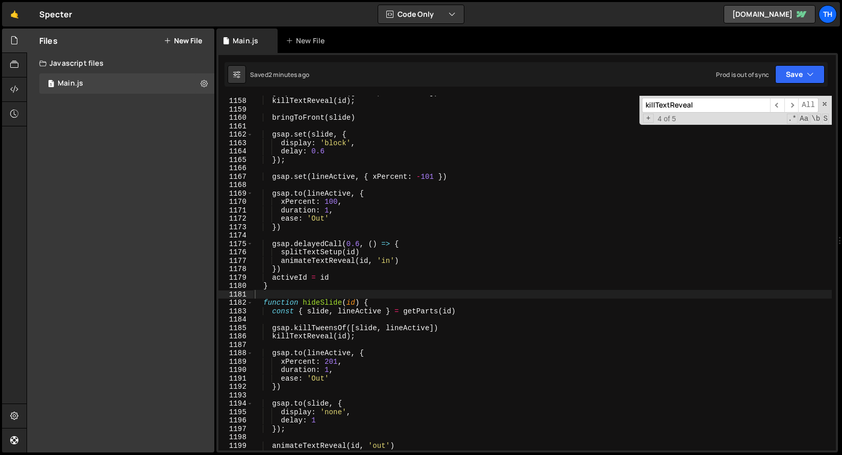
type textarea "splitTextSetup(id)"
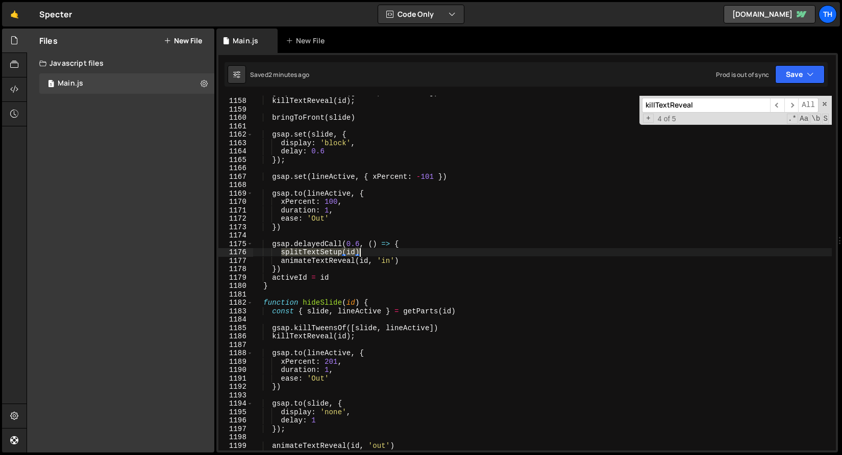
drag, startPoint x: 282, startPoint y: 253, endPoint x: 395, endPoint y: 252, distance: 113.7
click at [395, 252] on div "gsap . killTweensOf ([ slide , lineActive ]) killTextReveal ( id ) ; bringToFro…" at bounding box center [541, 274] width 579 height 372
type textarea "splitTextSetup(id)"
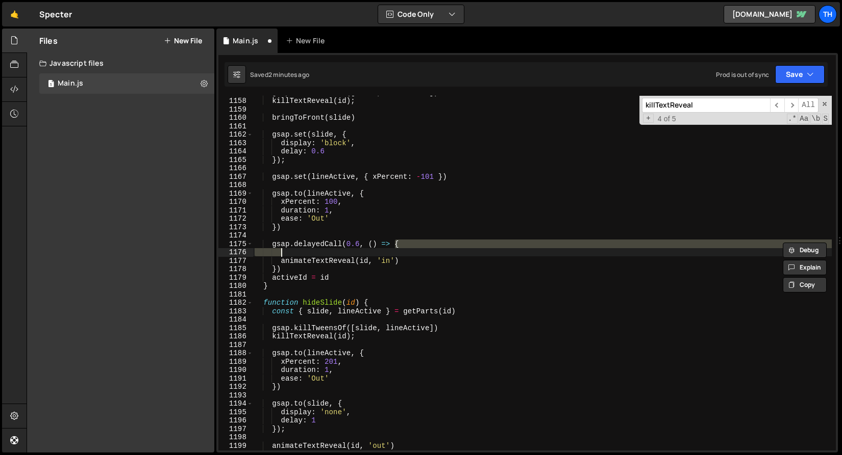
click at [389, 263] on div "gsap . killTweensOf ([ slide , lineActive ]) killTextReveal ( id ) ; bringToFro…" at bounding box center [541, 274] width 579 height 372
type textarea "animateTextReveal(id, 'in')"
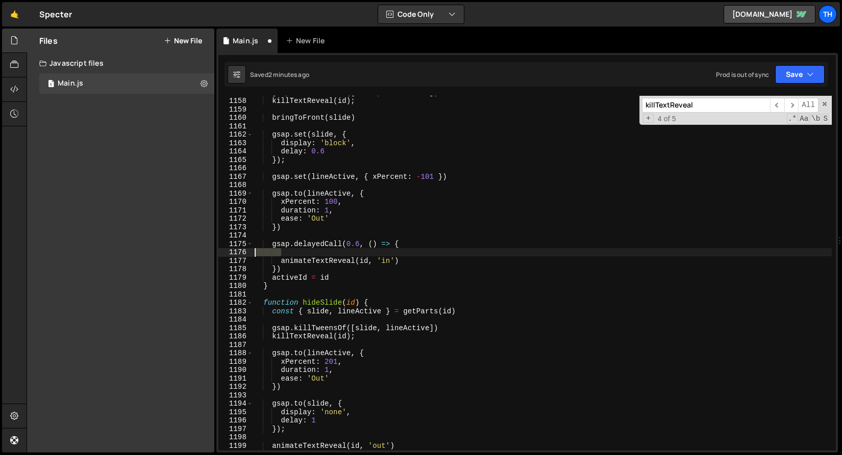
drag, startPoint x: 380, startPoint y: 256, endPoint x: 197, endPoint y: 252, distance: 183.6
click at [197, 252] on div "Files New File Javascript files 1 Main.js 0 CSS files Copy share link Edit File…" at bounding box center [434, 241] width 815 height 425
type textarea "gsap.delayedCall(0.6, () => {"
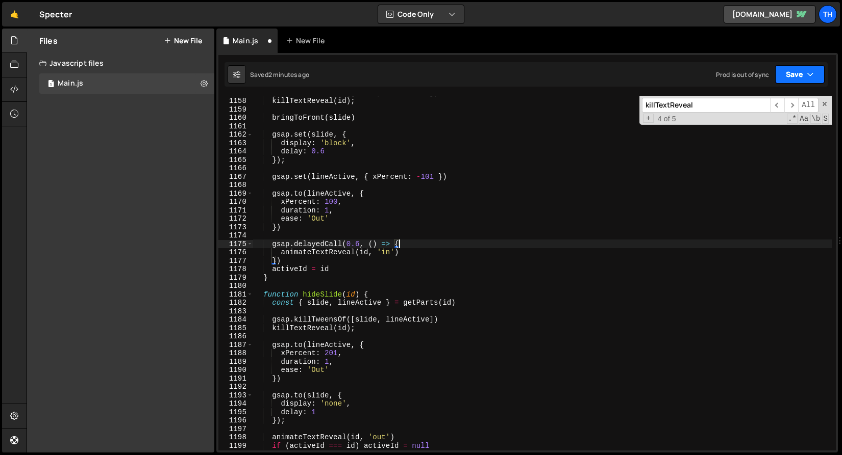
click at [787, 72] on button "Save" at bounding box center [799, 74] width 49 height 18
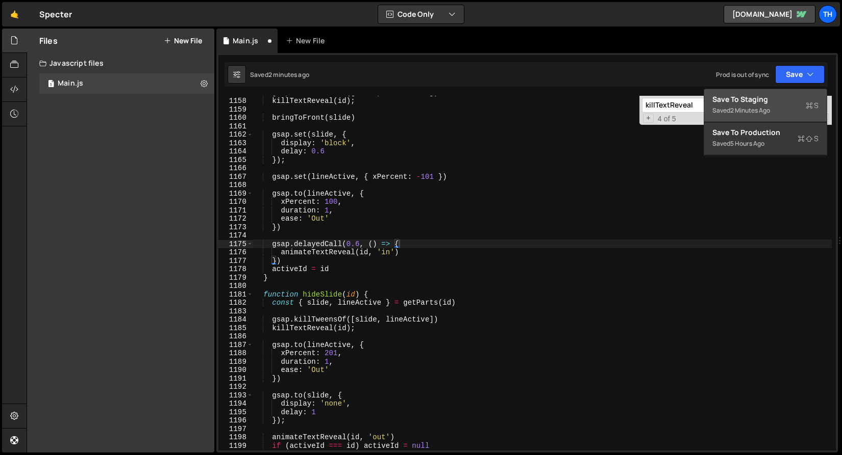
click at [775, 107] on div "Saved 2 minutes ago" at bounding box center [765, 111] width 106 height 12
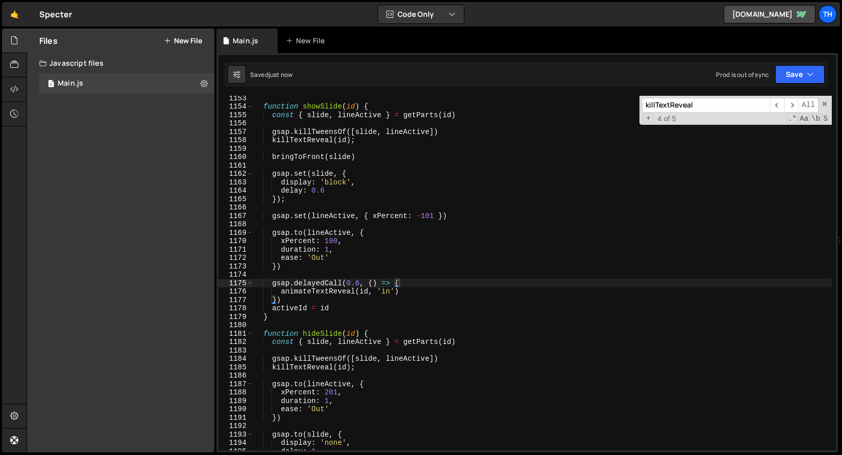
scroll to position [9705, 0]
click at [267, 169] on div "function showSlide ( id ) { const { slide , lineActive } = getParts ( id ) gsap…" at bounding box center [541, 280] width 579 height 372
click at [251, 147] on div "1159" at bounding box center [235, 149] width 35 height 9
click at [255, 152] on div "function showSlide ( id ) { const { slide , lineActive } = getParts ( id ) gsap…" at bounding box center [541, 280] width 579 height 372
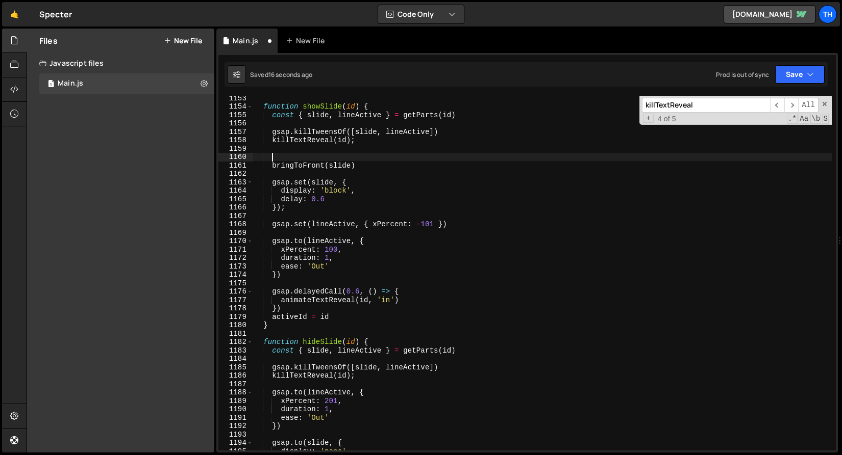
paste textarea "splitTextSetup(id)"
type textarea "splitTextSetup(id)"
click at [267, 171] on div "function showSlide ( id ) { const { slide , lineActive } = getParts ( id ) gsap…" at bounding box center [541, 280] width 579 height 372
click at [824, 69] on button "Save" at bounding box center [799, 74] width 49 height 18
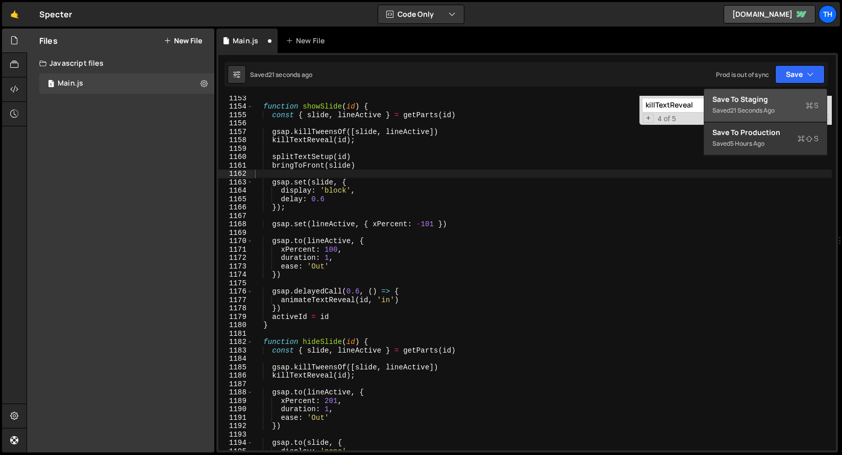
click at [798, 99] on div "Save to Staging S" at bounding box center [765, 99] width 106 height 10
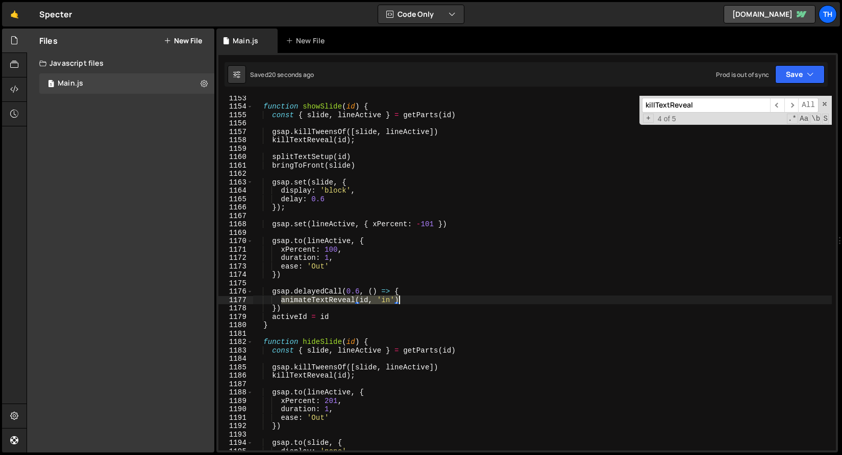
drag, startPoint x: 281, startPoint y: 300, endPoint x: 436, endPoint y: 300, distance: 155.0
click at [436, 300] on div "function showSlide ( id ) { const { slide , lineActive } = getParts ( id ) gsap…" at bounding box center [541, 280] width 579 height 372
click at [361, 166] on div "function showSlide ( id ) { const { slide , lineActive } = getParts ( id ) gsap…" at bounding box center [541, 280] width 579 height 372
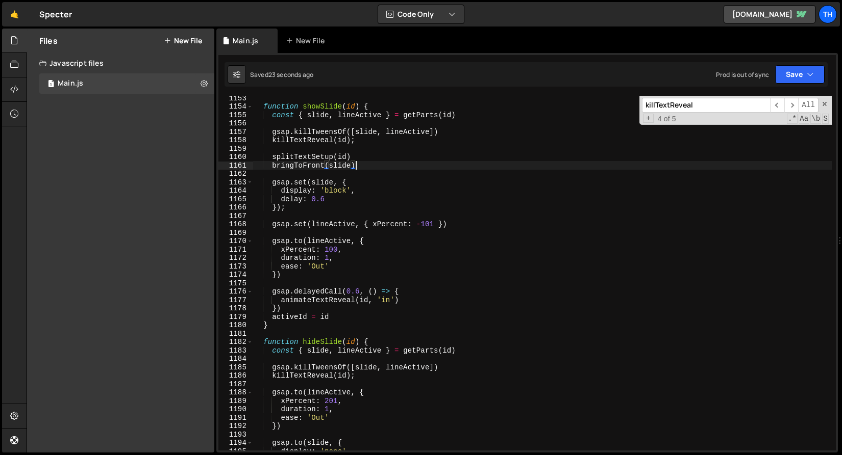
click at [357, 161] on div "function showSlide ( id ) { const { slide , lineActive } = getParts ( id ) gsap…" at bounding box center [541, 280] width 579 height 372
type textarea "splitTextSetup(id)"
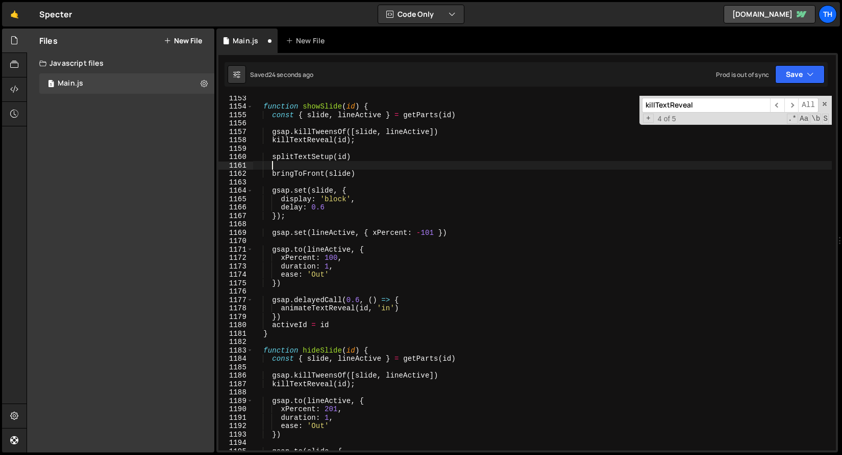
paste textarea "animateTextReveal(id, 'in')"
drag, startPoint x: 375, startPoint y: 166, endPoint x: 386, endPoint y: 167, distance: 11.2
click at [386, 167] on div "function showSlide ( id ) { const { slide , lineActive } = getParts ( id ) gsap…" at bounding box center [541, 280] width 579 height 372
click at [366, 174] on div "function showSlide ( id ) { const { slide , lineActive } = getParts ( id ) gsap…" at bounding box center [541, 280] width 579 height 372
click at [796, 76] on button "Save" at bounding box center [799, 74] width 49 height 18
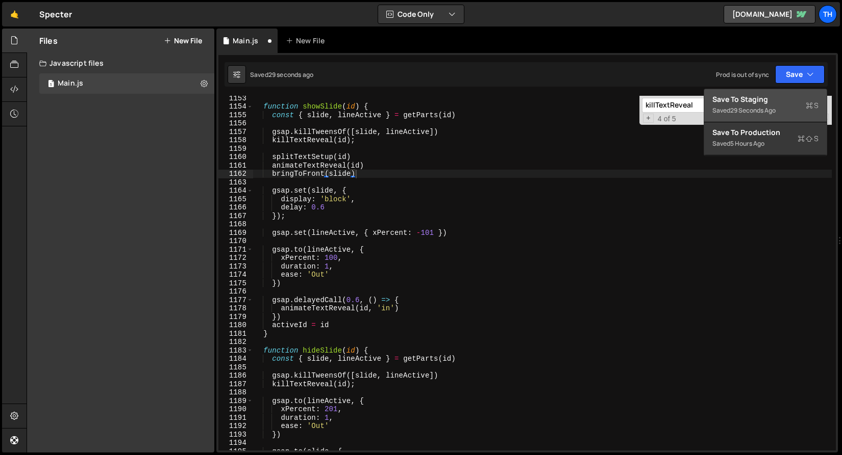
click at [786, 91] on button "Save to Staging S Saved 29 seconds ago" at bounding box center [765, 105] width 122 height 33
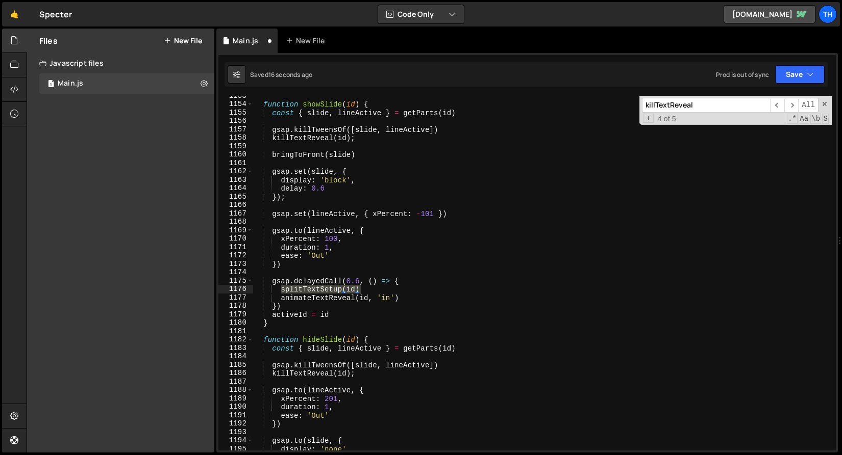
scroll to position [9701, 0]
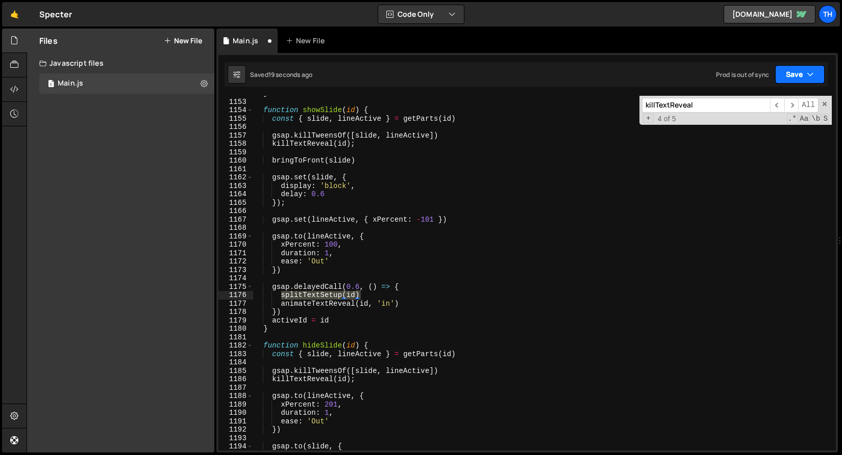
click at [812, 77] on icon "button" at bounding box center [809, 74] width 7 height 10
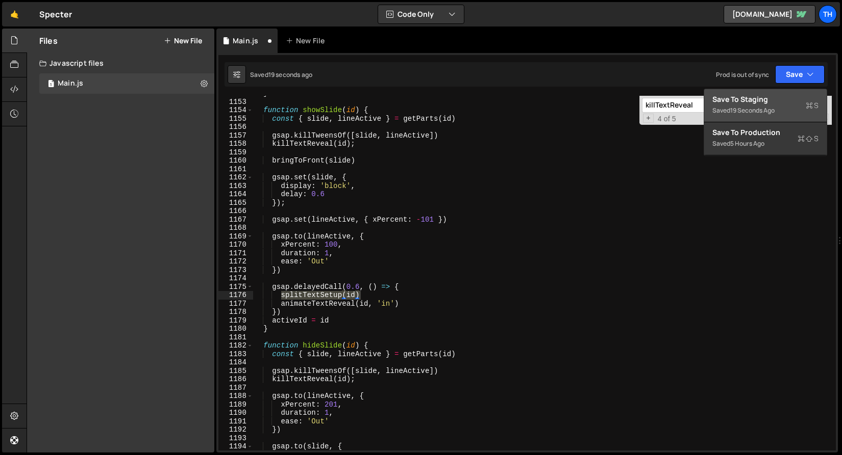
click at [783, 110] on div "Saved 19 seconds ago" at bounding box center [765, 111] width 106 height 12
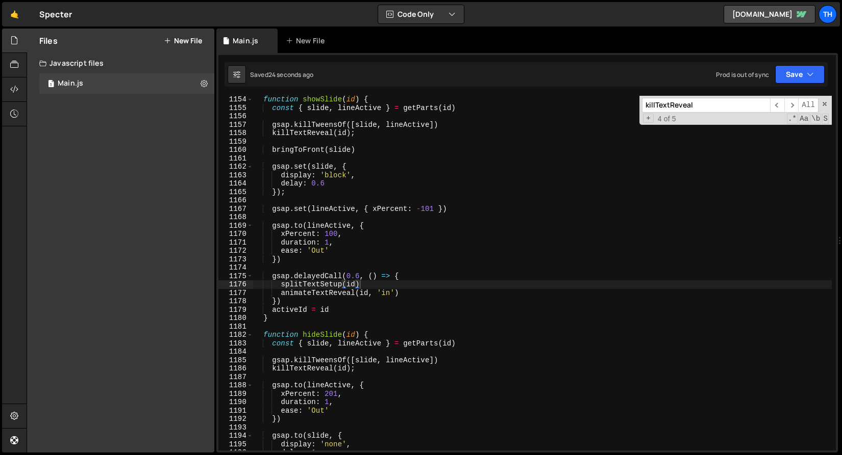
scroll to position [9711, 0]
click at [802, 78] on button "Save" at bounding box center [799, 74] width 49 height 18
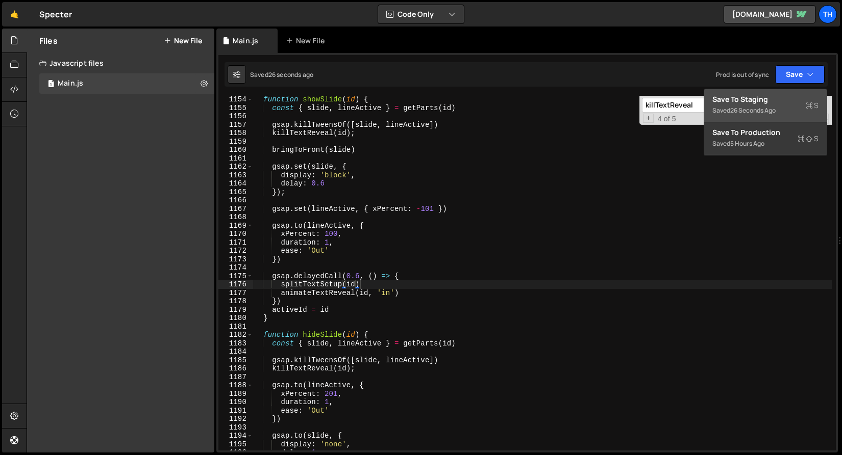
click at [784, 100] on div "Save to Staging S" at bounding box center [765, 99] width 106 height 10
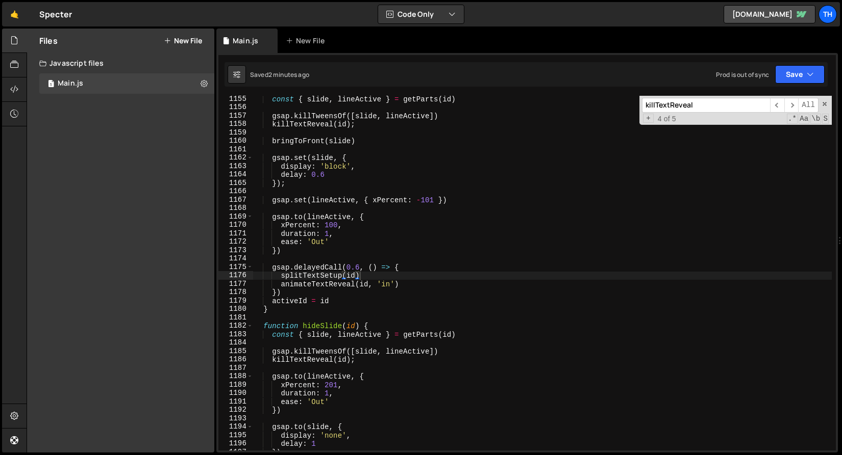
scroll to position [9689, 0]
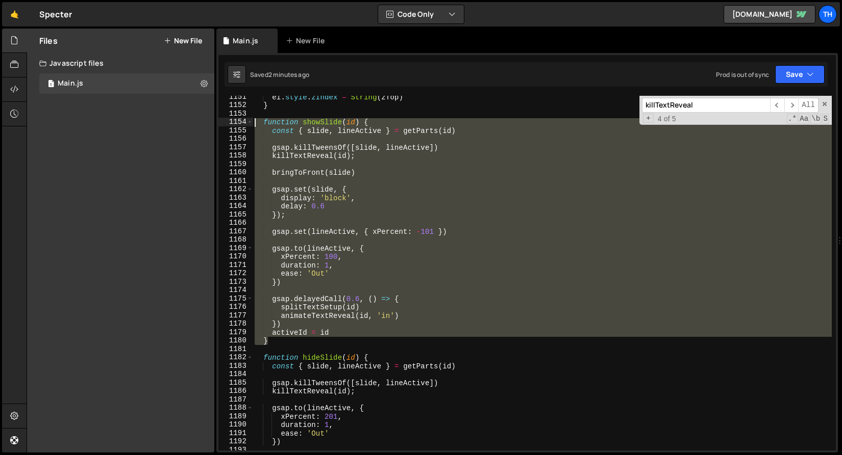
drag, startPoint x: 283, startPoint y: 340, endPoint x: 187, endPoint y: 125, distance: 235.4
click at [187, 125] on div "Files New File Javascript files 1 Main.js 0 CSS files Copy share link Edit File…" at bounding box center [434, 241] width 815 height 425
click at [278, 275] on div "el . style . zIndex = String ( zTop ) } function showSlide ( id ) { const { sli…" at bounding box center [541, 273] width 579 height 355
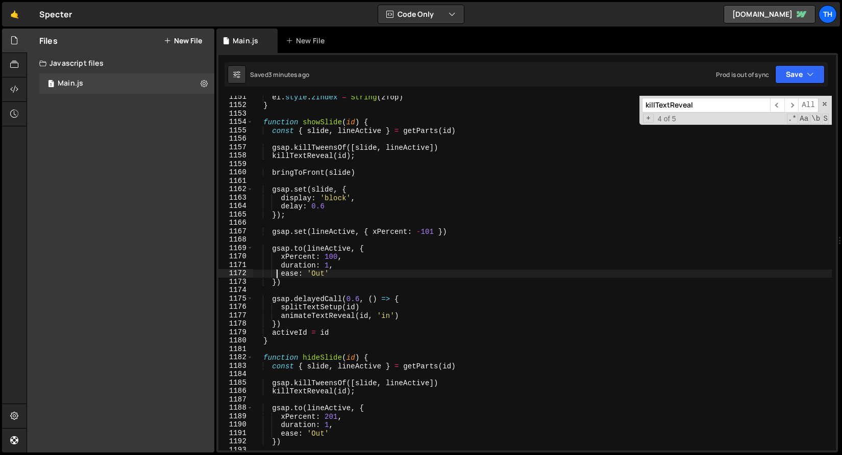
click at [269, 158] on div "el . style . zIndex = String ( zTop ) } function showSlide ( id ) { const { sli…" at bounding box center [541, 279] width 579 height 372
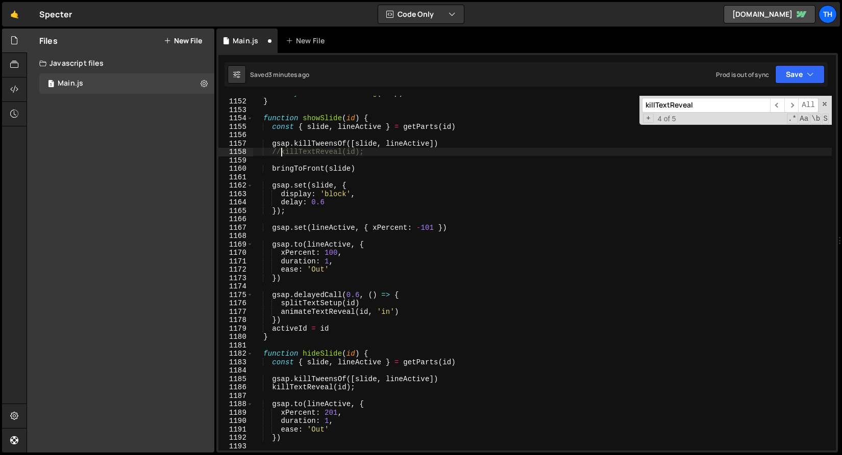
scroll to position [9717, 0]
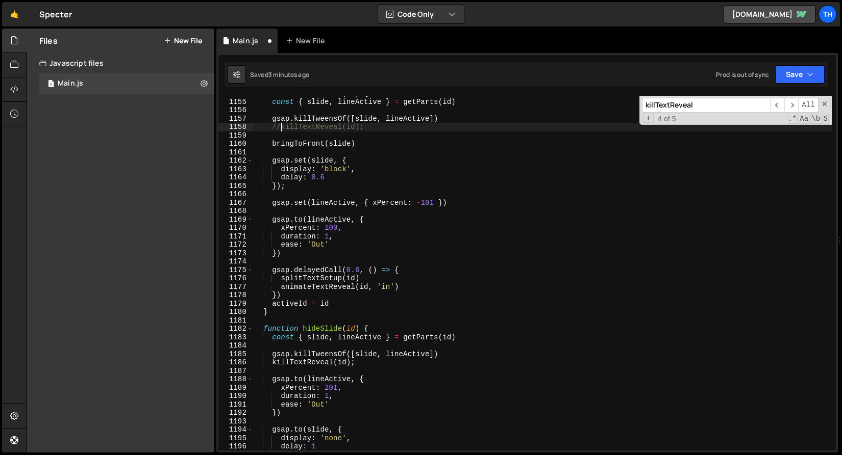
click at [273, 364] on div "function showSlide ( id ) { const { slide , lineActive } = getParts ( id ) gsap…" at bounding box center [541, 275] width 579 height 372
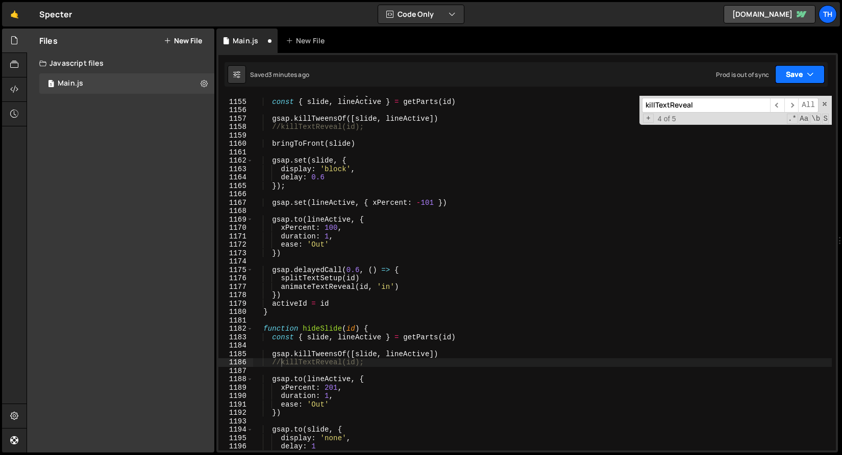
click at [819, 78] on button "Save" at bounding box center [799, 74] width 49 height 18
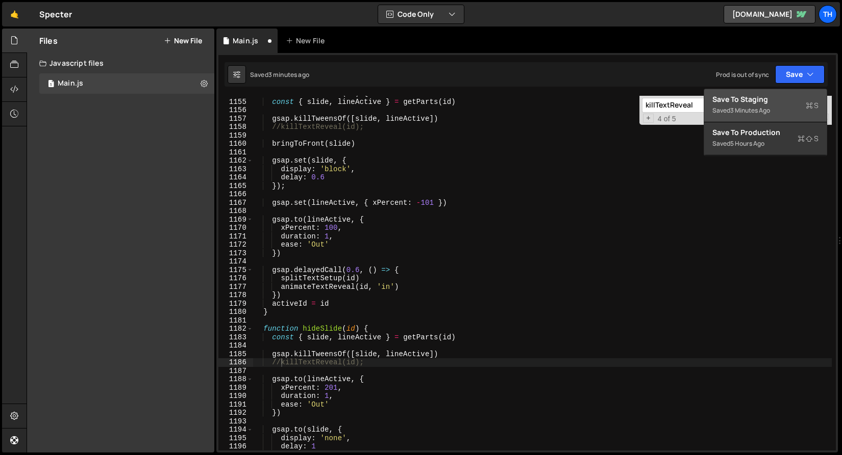
click at [800, 100] on div "Save to Staging S" at bounding box center [765, 99] width 106 height 10
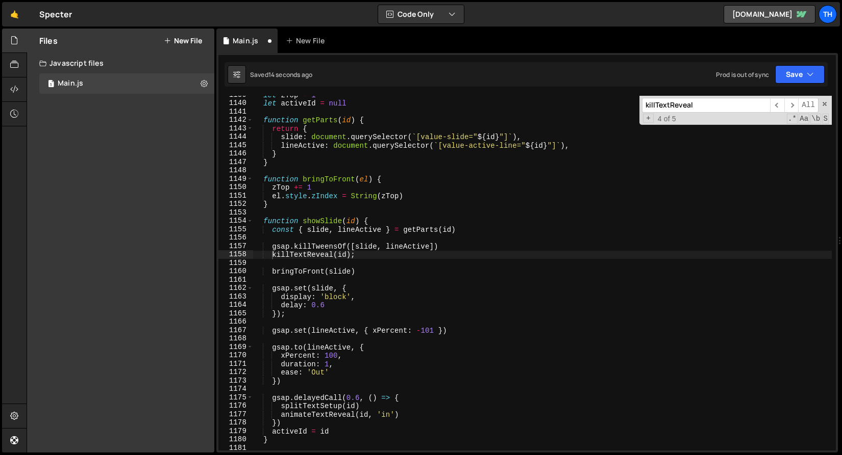
scroll to position [9614, 0]
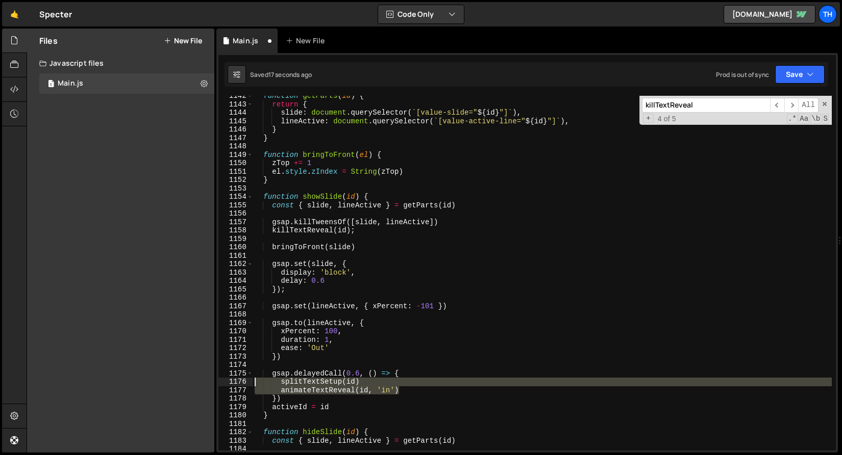
drag, startPoint x: 401, startPoint y: 389, endPoint x: 200, endPoint y: 383, distance: 201.0
click at [200, 383] on div "Files New File Javascript files 1 Main.js 0 CSS files Copy share link Edit File…" at bounding box center [434, 241] width 815 height 425
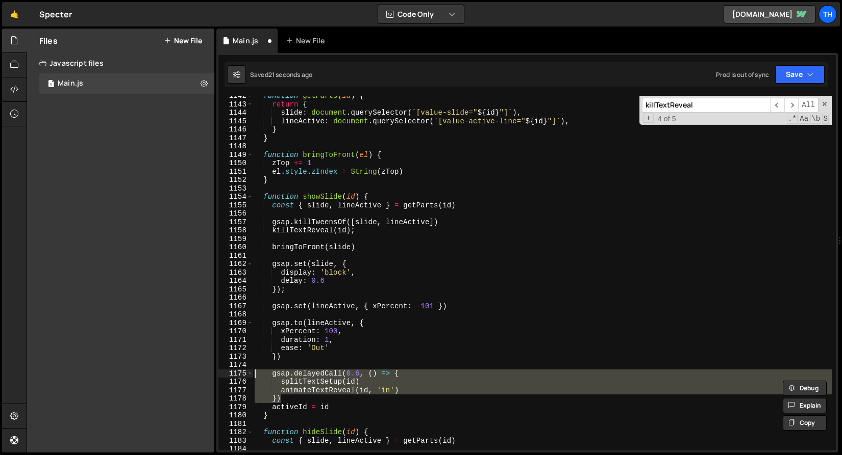
drag, startPoint x: 299, startPoint y: 402, endPoint x: 220, endPoint y: 373, distance: 84.5
click at [220, 373] on html "Projects [GEOGRAPHIC_DATA] Blog Th Projects Your Teams Invite team member Accou…" at bounding box center [421, 227] width 842 height 455
paste textarea
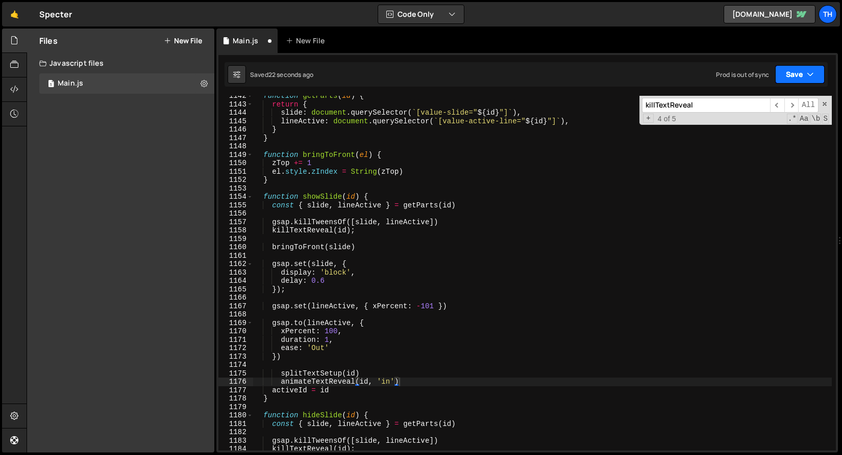
click at [821, 72] on button "Save" at bounding box center [799, 74] width 49 height 18
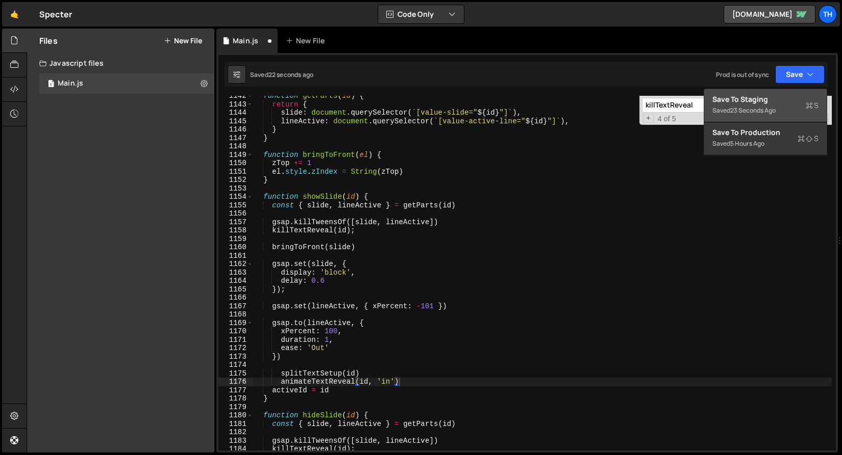
click at [794, 100] on div "Save to Staging S" at bounding box center [765, 99] width 106 height 10
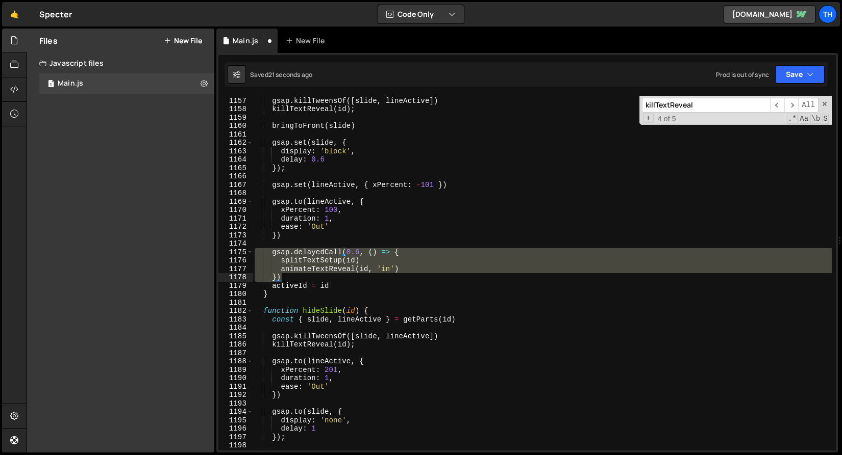
scroll to position [9736, 0]
click at [817, 72] on button "Save" at bounding box center [799, 74] width 49 height 18
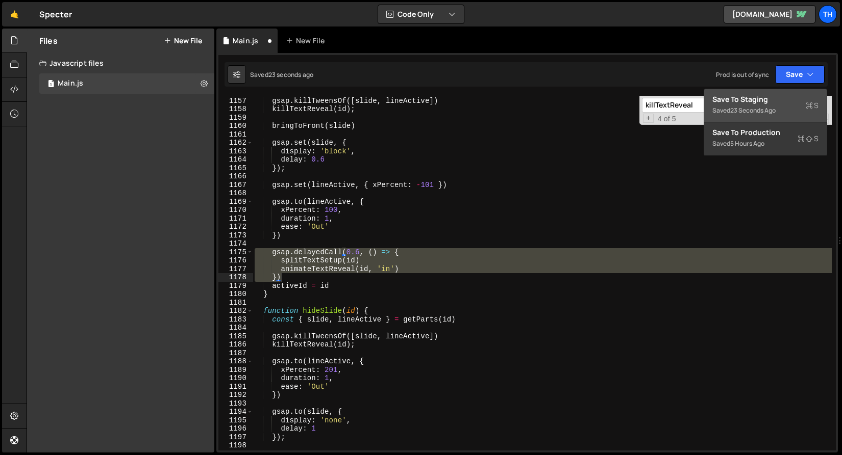
click at [799, 96] on div "Save to Staging S" at bounding box center [765, 99] width 106 height 10
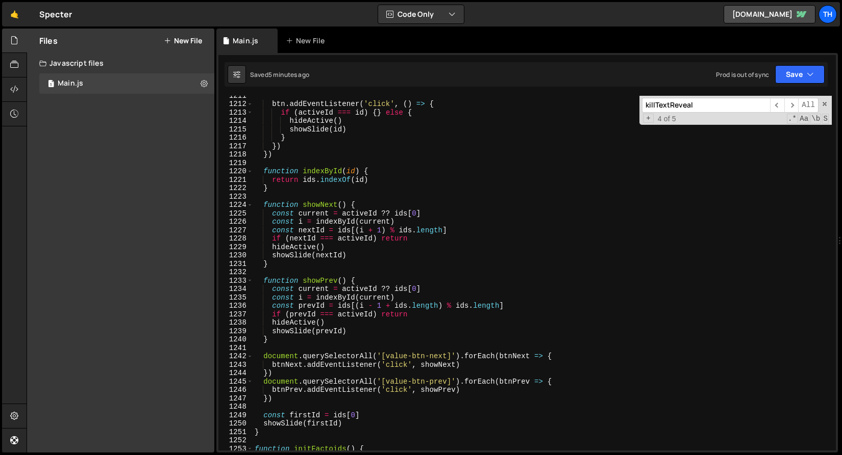
scroll to position [10195, 0]
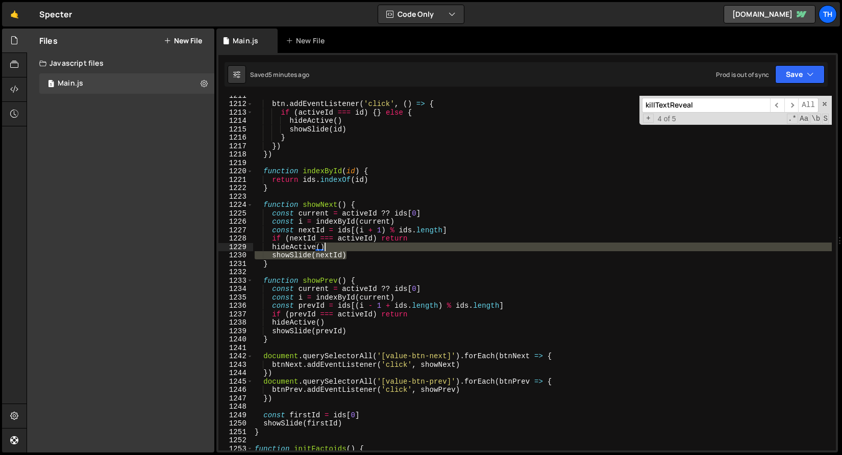
drag, startPoint x: 352, startPoint y: 254, endPoint x: 332, endPoint y: 248, distance: 21.8
click at [333, 248] on div "btn . addEventListener ( 'click' , ( ) => { if ( activeId === id ) { } else { h…" at bounding box center [541, 277] width 579 height 372
click at [304, 259] on div "btn . addEventListener ( 'click' , ( ) => { if ( activeId === id ) { } else { h…" at bounding box center [541, 273] width 579 height 355
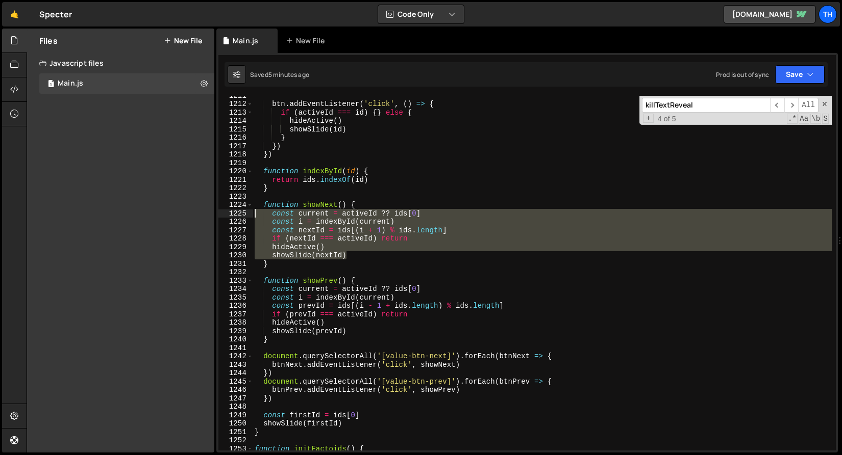
drag, startPoint x: 372, startPoint y: 257, endPoint x: 201, endPoint y: 214, distance: 176.1
click at [201, 214] on div "Files New File Javascript files 1 Main.js 0 CSS files Copy share link Edit File…" at bounding box center [434, 241] width 815 height 425
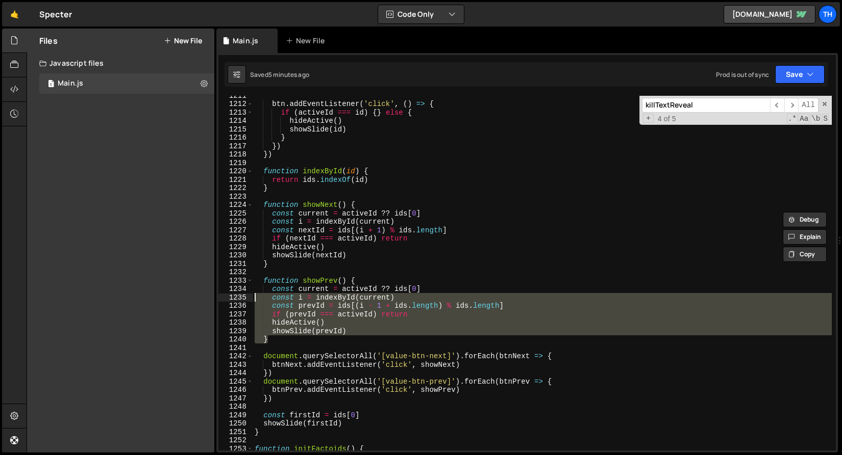
drag, startPoint x: 353, startPoint y: 337, endPoint x: 225, endPoint y: 294, distance: 135.0
click at [224, 294] on div "const current = activeId ?? ids[0] const i = indexById(current) 1211 1212 1213 …" at bounding box center [526, 273] width 617 height 355
click at [298, 318] on div "btn . addEventListener ( 'click' , ( ) => { if ( activeId === id ) { } else { h…" at bounding box center [541, 273] width 579 height 355
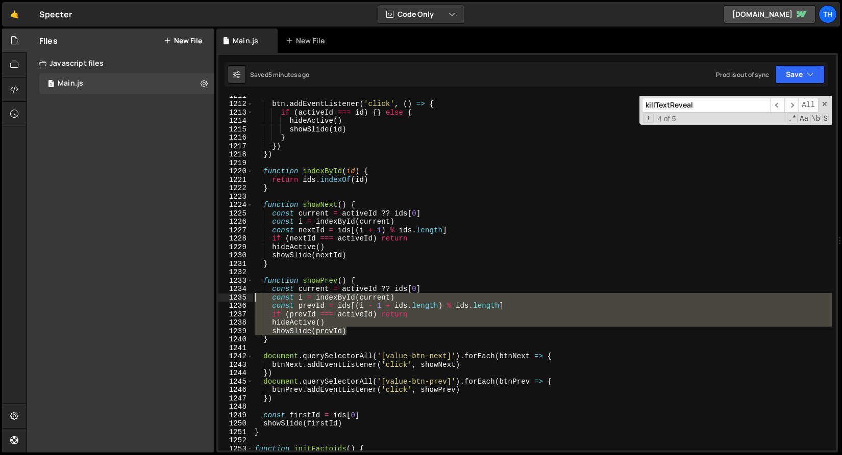
drag, startPoint x: 361, startPoint y: 334, endPoint x: 184, endPoint y: 290, distance: 182.3
click at [184, 290] on div "Files New File Javascript files 1 Main.js 0 CSS files Copy share link Edit File…" at bounding box center [434, 241] width 815 height 425
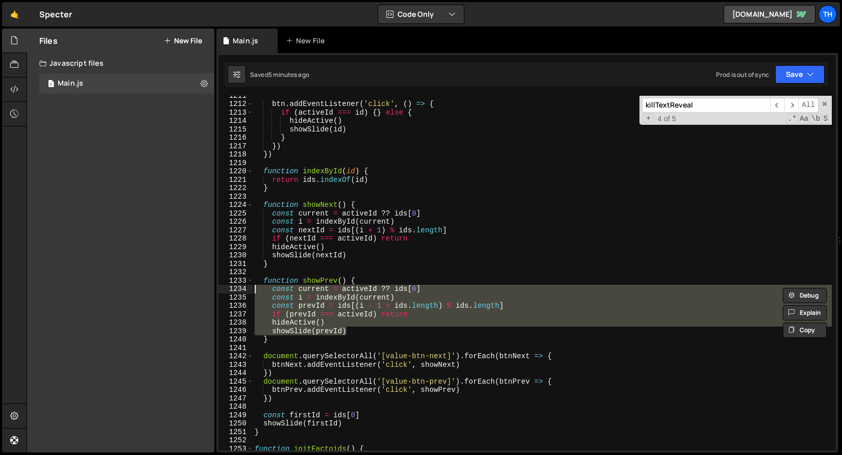
paste textarea "showSlide(nextId"
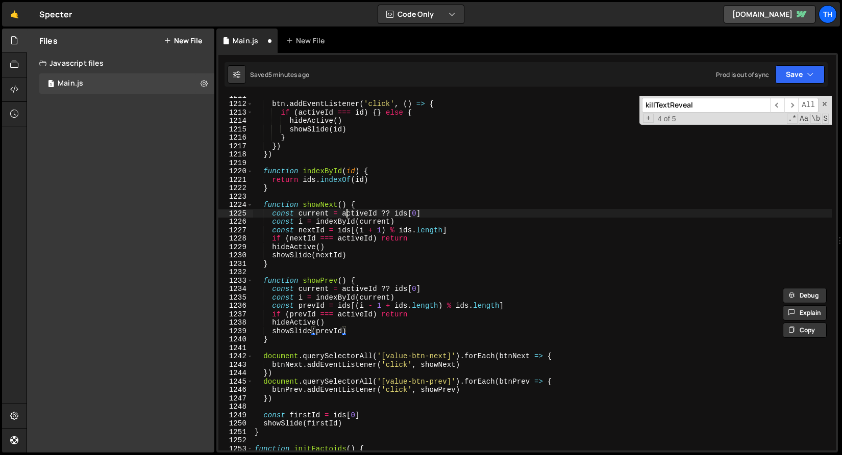
drag, startPoint x: 347, startPoint y: 214, endPoint x: 348, endPoint y: 221, distance: 7.7
click at [347, 214] on div "btn . addEventListener ( 'click' , ( ) => { if ( activeId === id ) { } else { h…" at bounding box center [541, 277] width 579 height 372
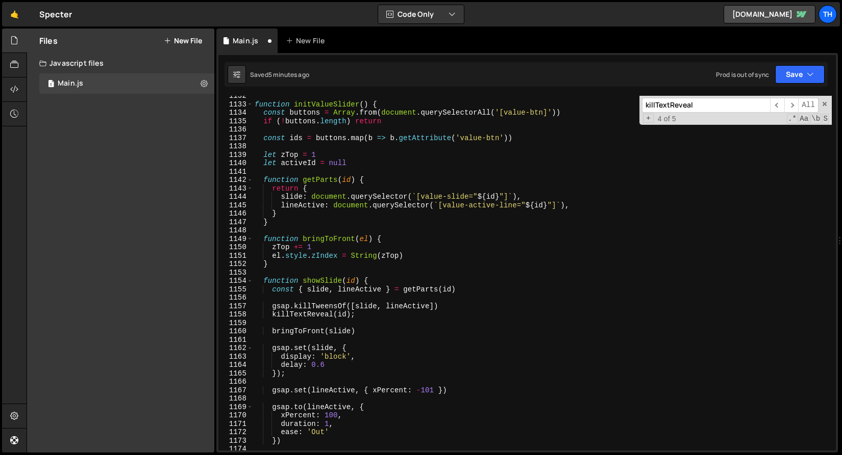
scroll to position [9396, 0]
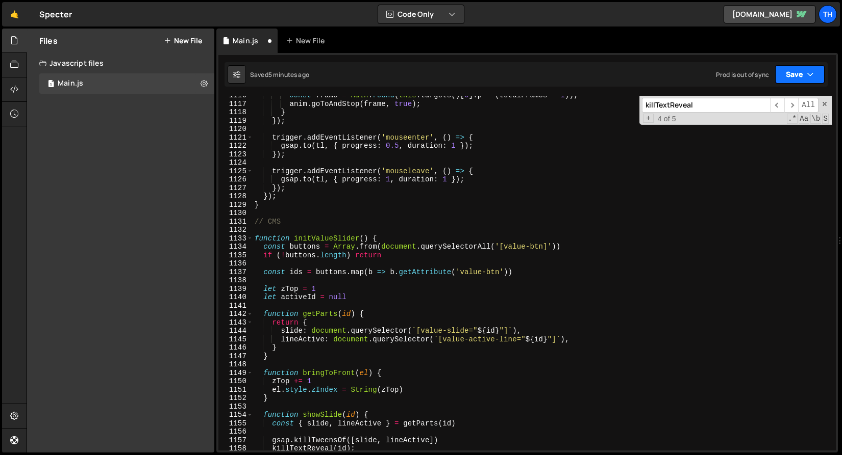
click at [814, 76] on button "Save" at bounding box center [799, 74] width 49 height 18
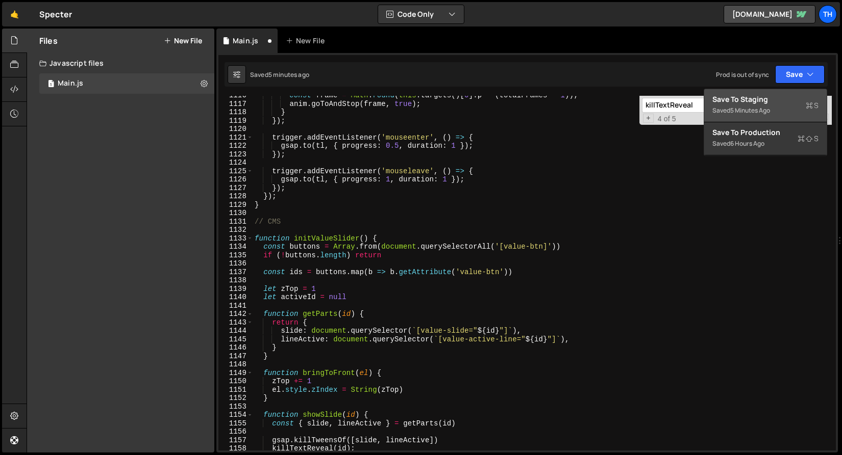
click at [778, 109] on div "Saved 5 minutes ago" at bounding box center [765, 111] width 106 height 12
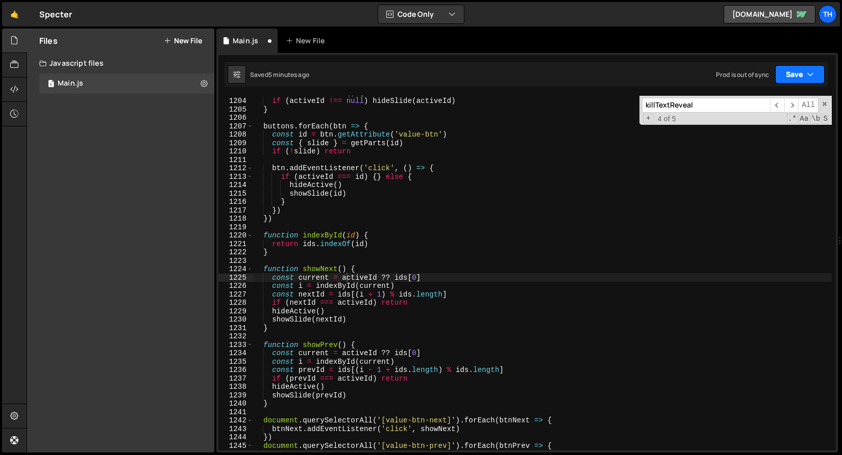
click at [806, 75] on icon "button" at bounding box center [809, 74] width 7 height 10
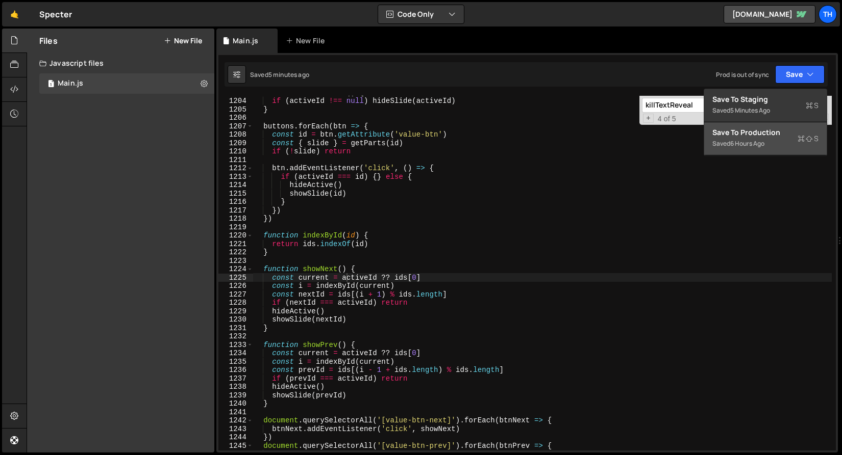
click at [770, 137] on div "Save to Production S" at bounding box center [765, 133] width 106 height 10
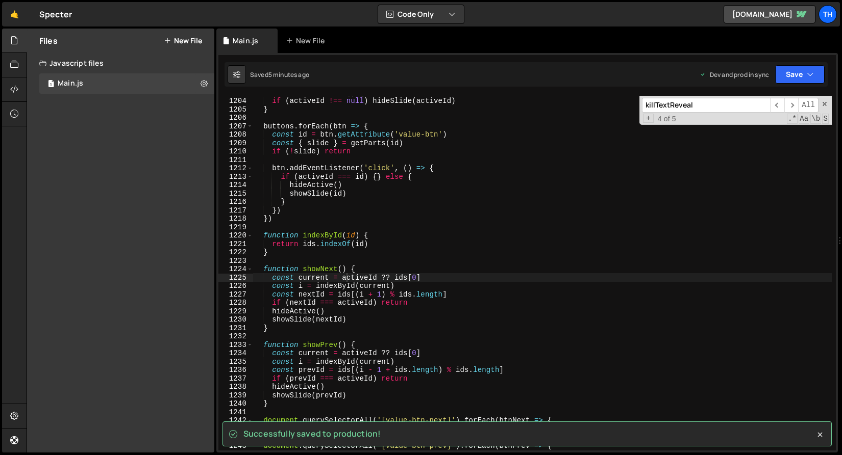
click at [828, 104] on div "killTextReveal ​ ​ All Replace All + 4 of 5 .* Aa \b S" at bounding box center [735, 110] width 192 height 29
click at [826, 104] on span at bounding box center [824, 103] width 7 height 7
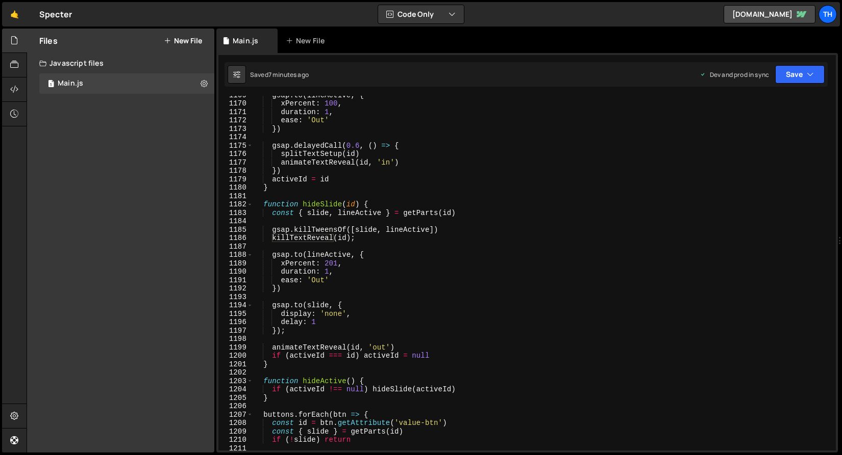
scroll to position [9811, 0]
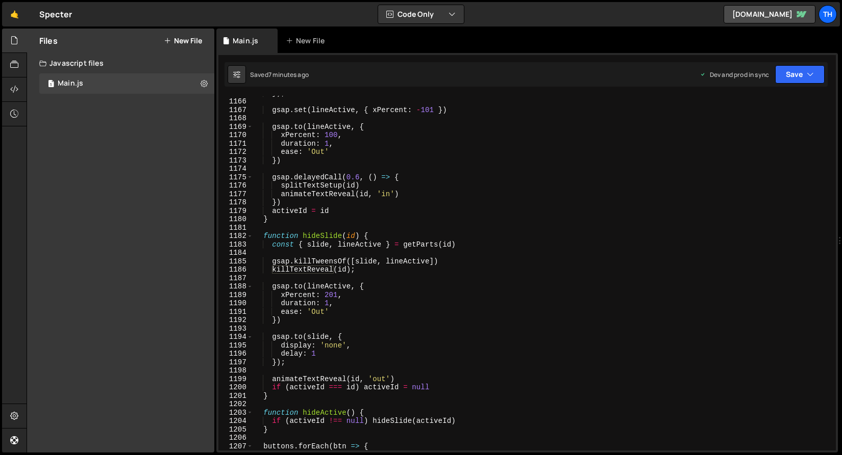
click at [273, 270] on div "}) ; gsap . set ( lineActive , { xPercent : - 101 }) gsap . to ( lineActive , {…" at bounding box center [541, 275] width 579 height 372
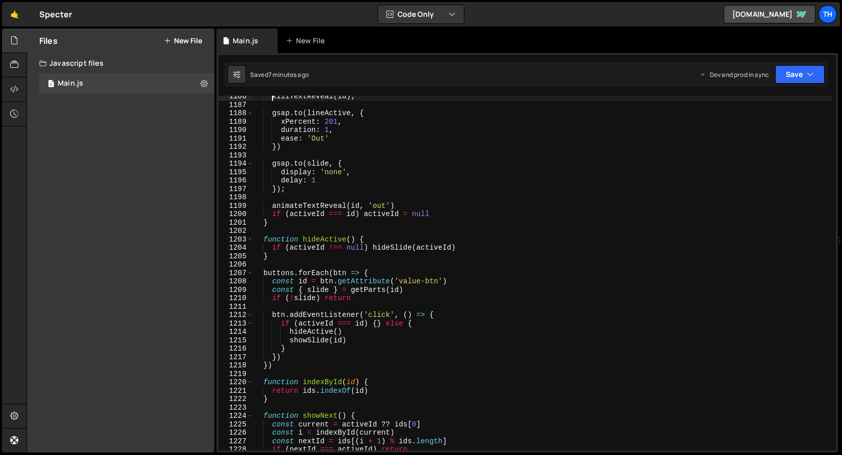
scroll to position [9924, 0]
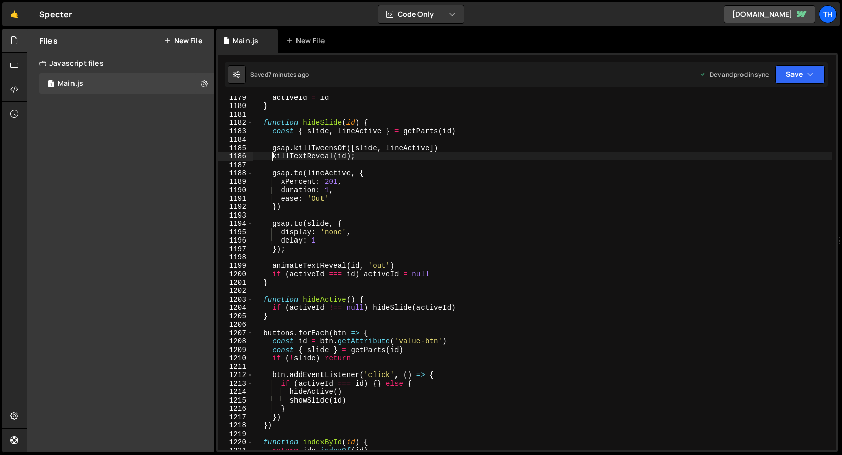
click at [317, 156] on div "activeId = id } function hideSlide ( id ) { const { slide , lineActive } = getP…" at bounding box center [541, 279] width 579 height 372
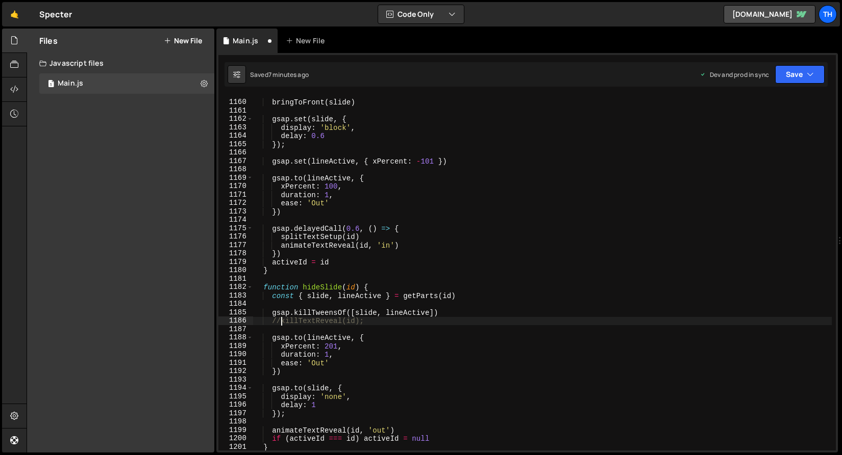
scroll to position [9721, 0]
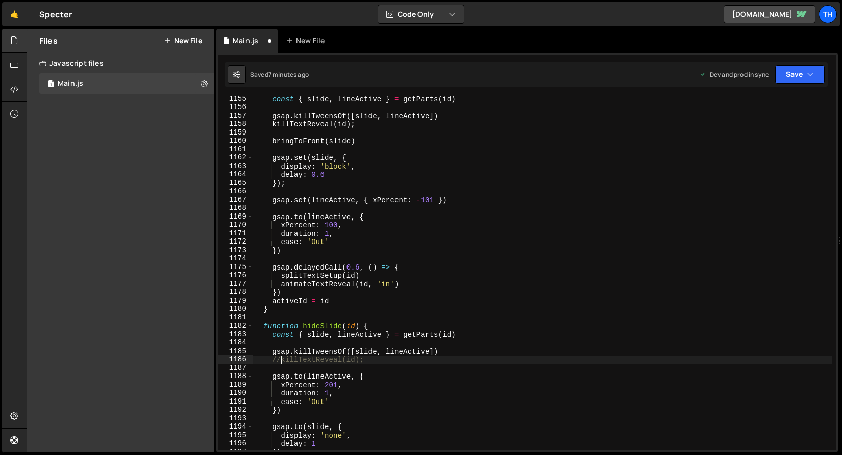
click at [269, 126] on div "const { slide , lineActive } = getParts ( id ) gsap . killTweensOf ([ slide , l…" at bounding box center [541, 281] width 579 height 372
click at [797, 65] on button "Save" at bounding box center [799, 74] width 49 height 18
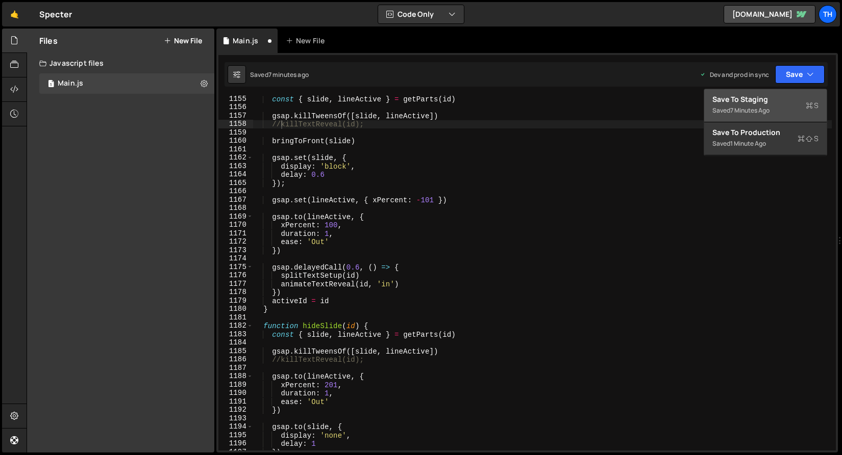
click at [776, 99] on div "Save to Staging S" at bounding box center [765, 99] width 106 height 10
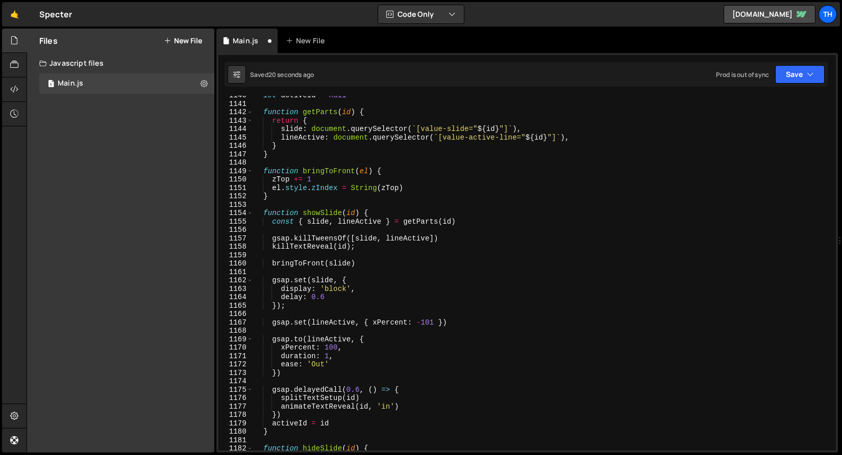
scroll to position [9569, 0]
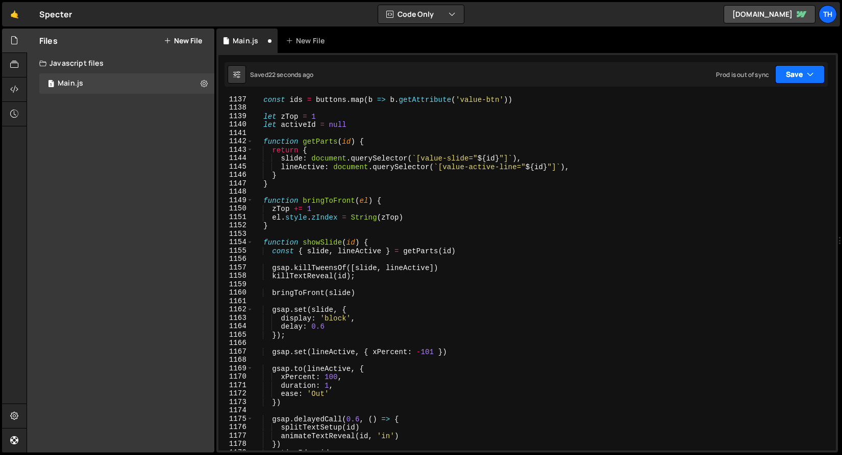
click at [790, 74] on button "Save" at bounding box center [799, 74] width 49 height 18
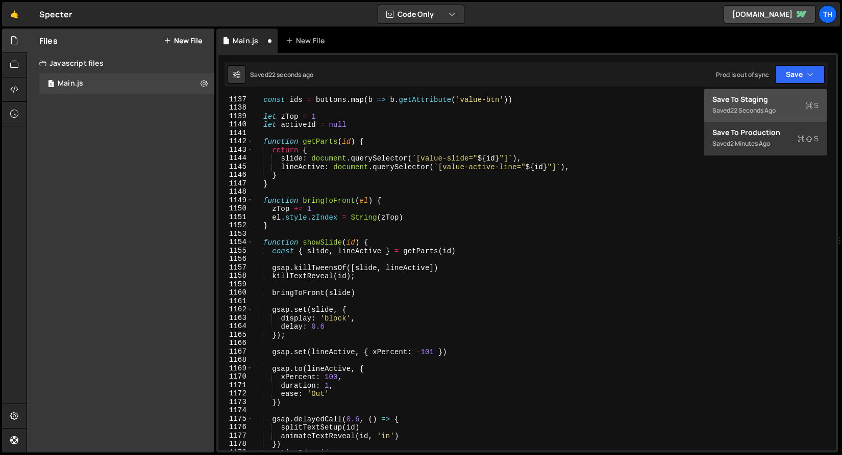
click at [778, 109] on div "Saved 22 seconds ago" at bounding box center [765, 111] width 106 height 12
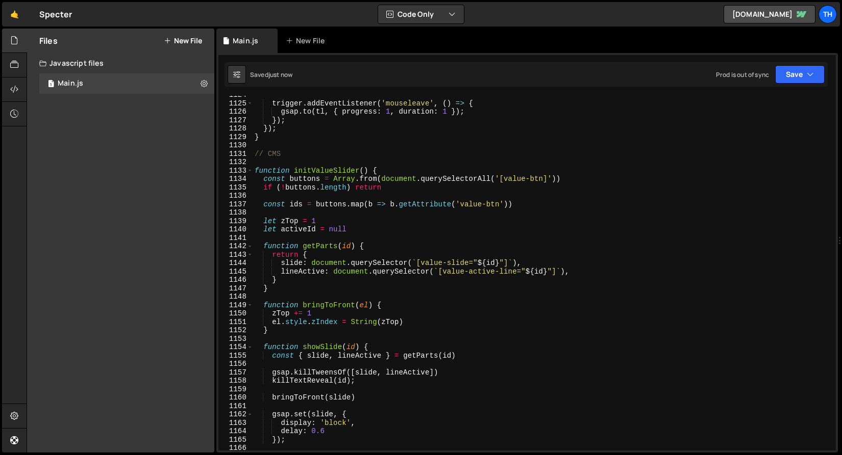
scroll to position [9463, 0]
click at [246, 165] on div "1132" at bounding box center [235, 162] width 35 height 9
click at [250, 169] on span at bounding box center [250, 171] width 6 height 9
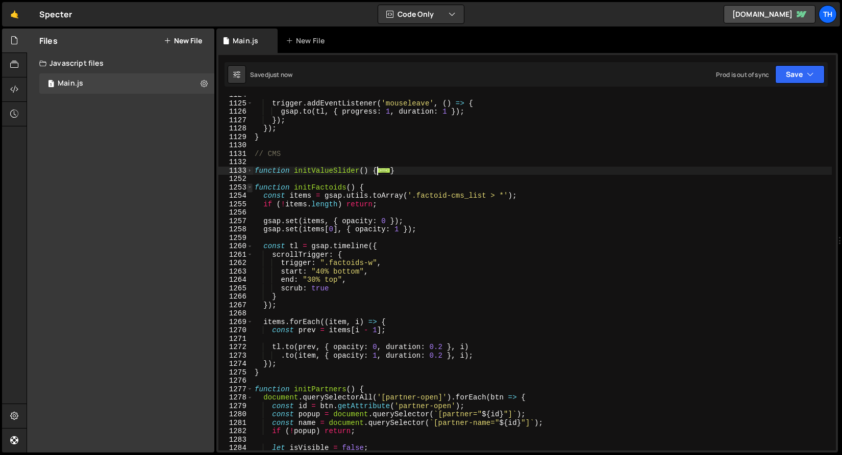
click at [247, 188] on span at bounding box center [250, 188] width 6 height 9
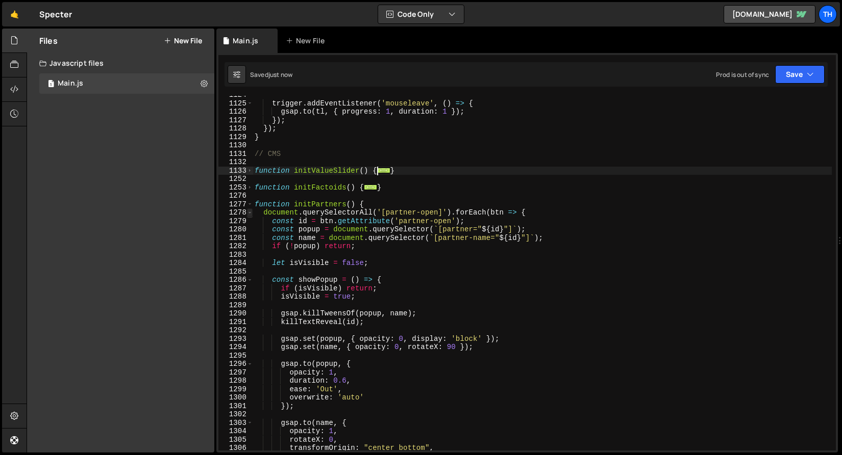
click at [252, 210] on span at bounding box center [250, 213] width 6 height 9
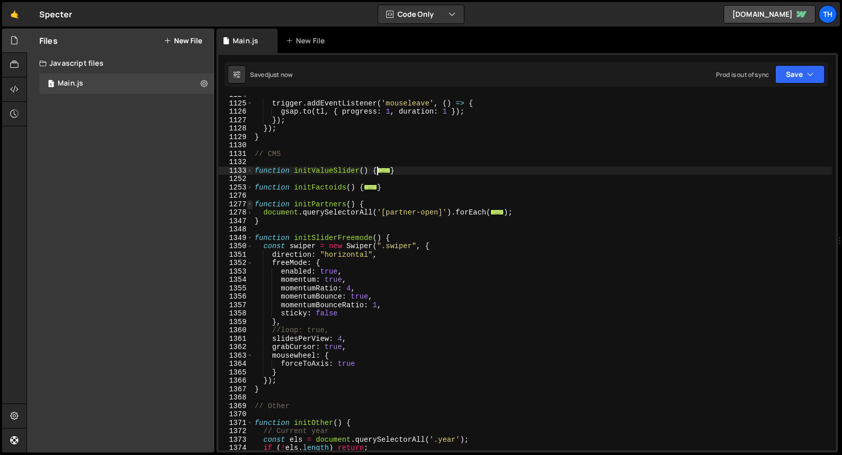
click at [251, 206] on span at bounding box center [250, 204] width 6 height 9
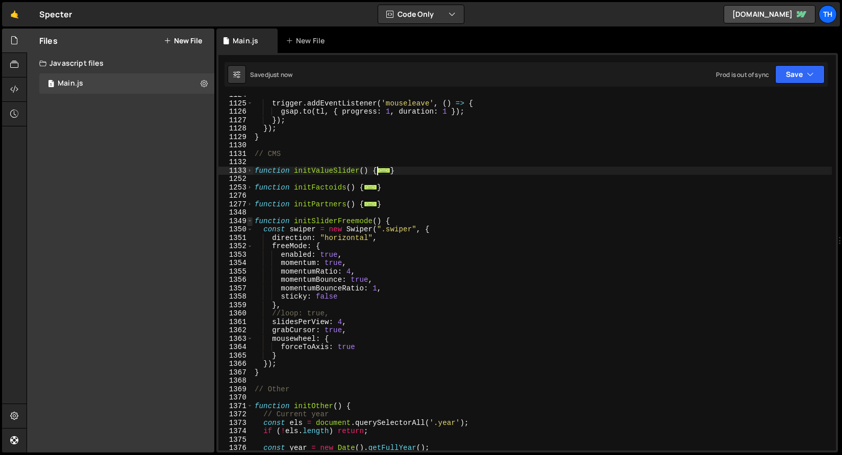
click at [250, 224] on span at bounding box center [250, 221] width 6 height 9
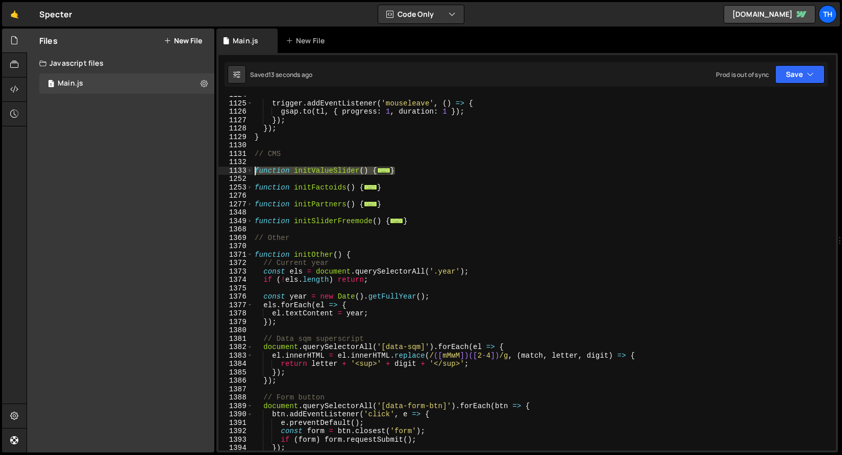
drag, startPoint x: 426, startPoint y: 171, endPoint x: 208, endPoint y: 170, distance: 218.3
click at [208, 170] on div "Files New File Javascript files 1 Main.js 0 CSS files Copy share link Edit File…" at bounding box center [434, 241] width 815 height 425
paste textarea "}"
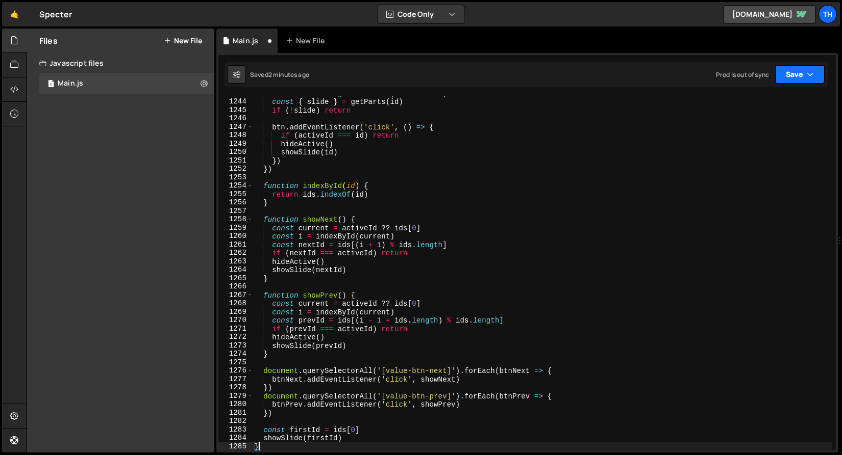
click at [788, 72] on button "Save" at bounding box center [799, 74] width 49 height 18
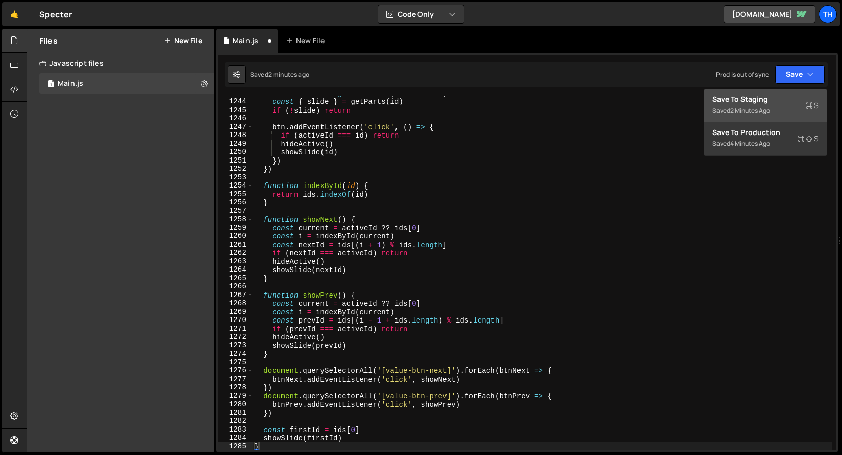
click at [777, 119] on button "Save to Staging S Saved 2 minutes ago" at bounding box center [765, 105] width 122 height 33
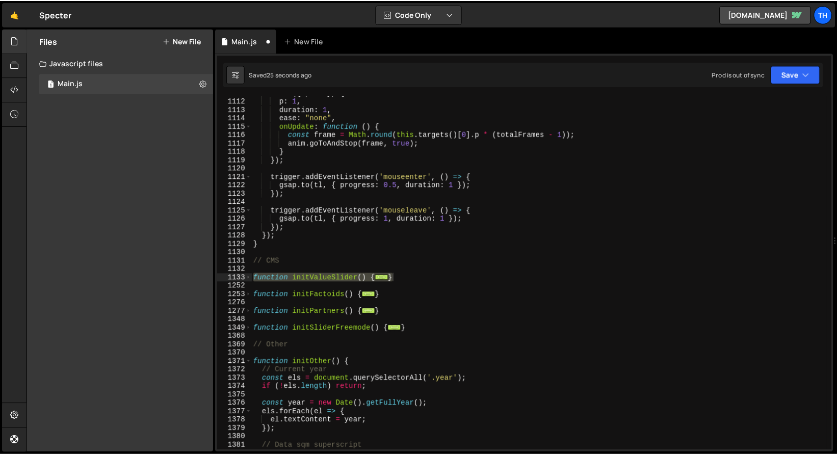
scroll to position [9357, 0]
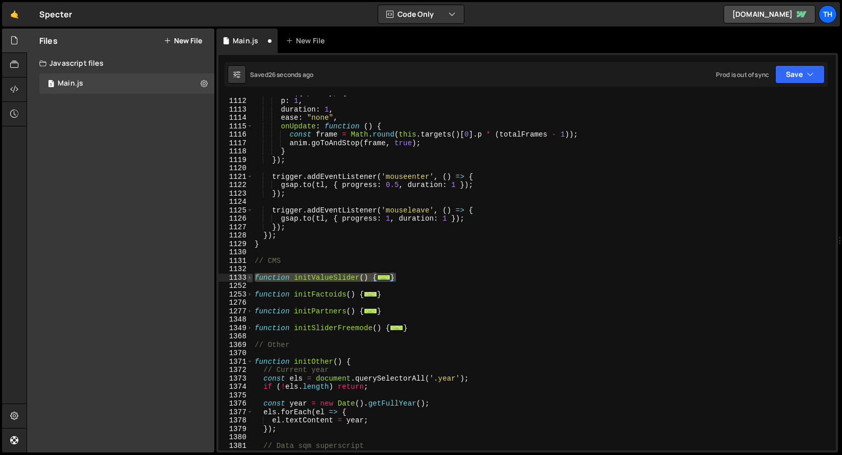
click at [247, 278] on span at bounding box center [250, 278] width 6 height 9
drag, startPoint x: 816, startPoint y: 73, endPoint x: 812, endPoint y: 81, distance: 8.0
click at [816, 74] on button "Save" at bounding box center [799, 74] width 49 height 18
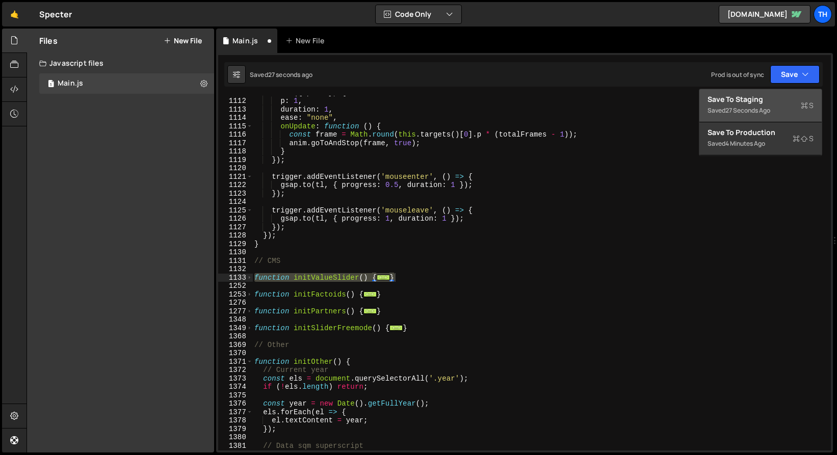
click at [796, 113] on div "Saved 27 seconds ago" at bounding box center [761, 111] width 106 height 12
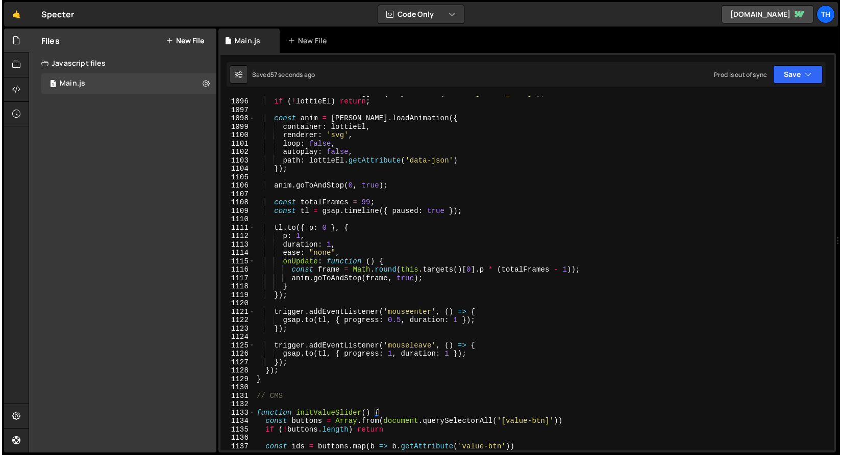
scroll to position [9348, 0]
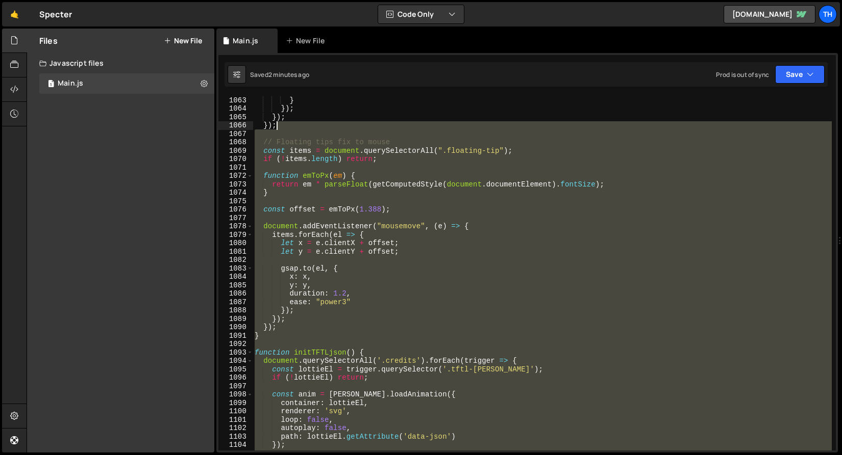
drag, startPoint x: 276, startPoint y: 253, endPoint x: 294, endPoint y: 203, distance: 53.1
click at [288, 137] on div "} }) ; }) ; }) ; // Floating tips fix to mouse const items = document . querySe…" at bounding box center [541, 282] width 579 height 372
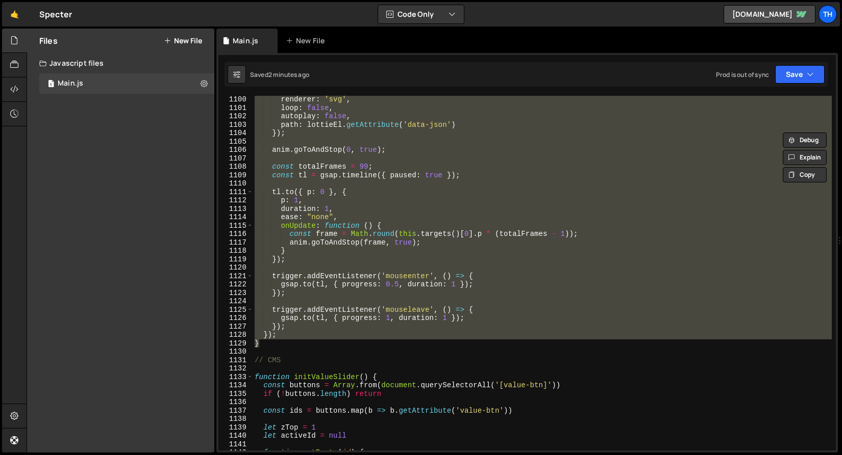
scroll to position [9300, 0]
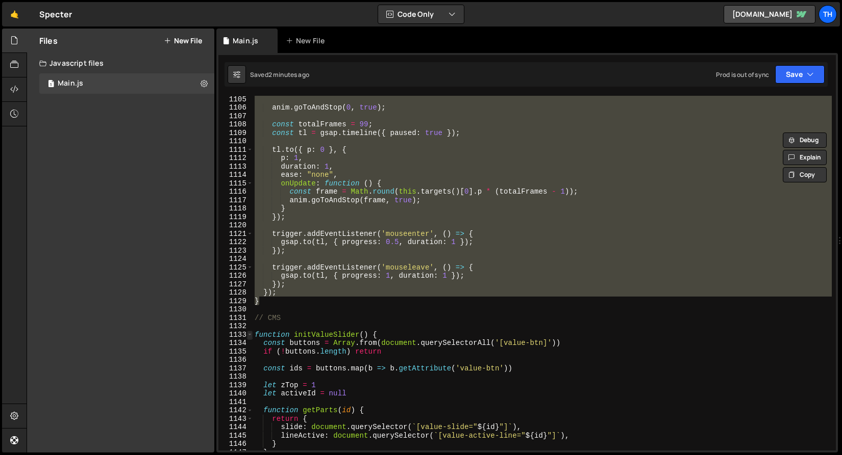
click at [251, 336] on span at bounding box center [250, 335] width 6 height 9
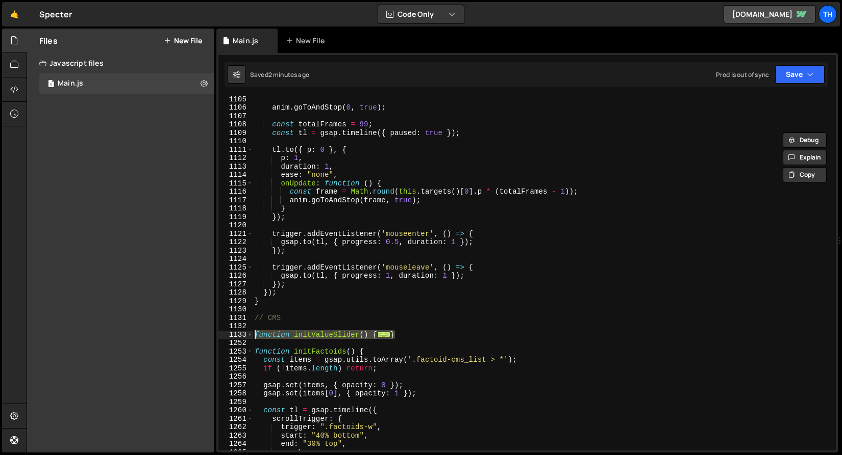
drag, startPoint x: 411, startPoint y: 334, endPoint x: 241, endPoint y: 337, distance: 169.4
click at [241, 337] on div "// Floating tips fix to mouse 1105 1106 1107 1108 1109 1110 1111 1112 1113 1114…" at bounding box center [526, 273] width 617 height 355
paste textarea "}"
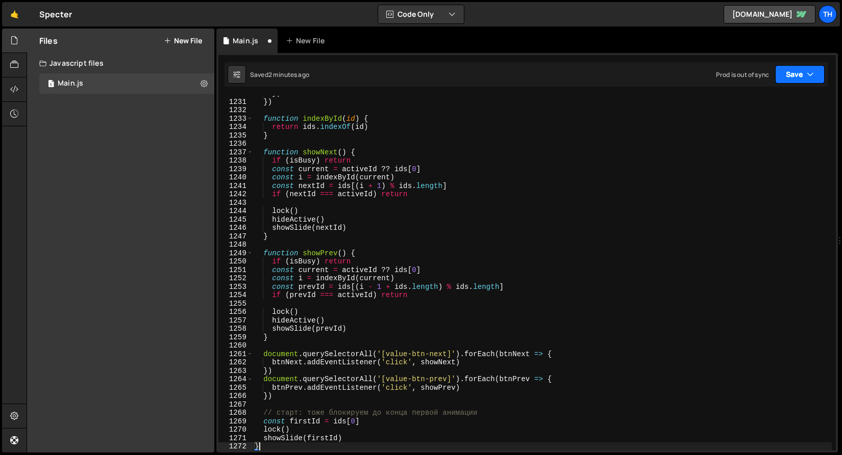
click at [798, 76] on button "Save" at bounding box center [799, 74] width 49 height 18
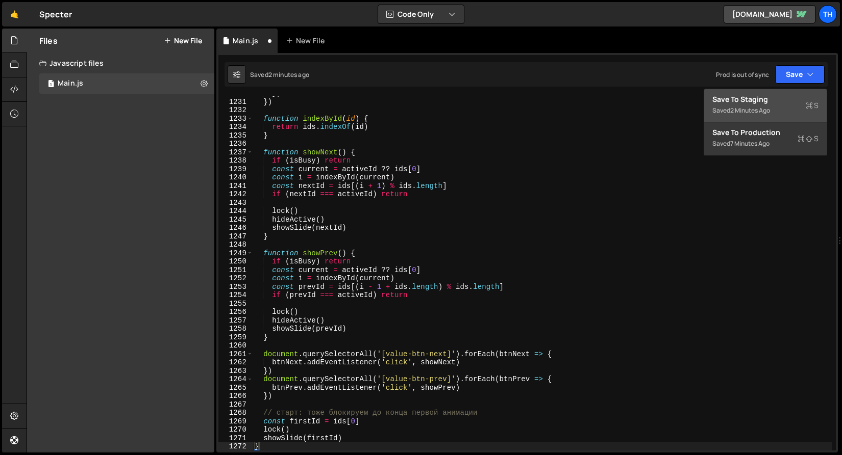
click at [794, 108] on div "Saved 2 minutes ago" at bounding box center [765, 111] width 106 height 12
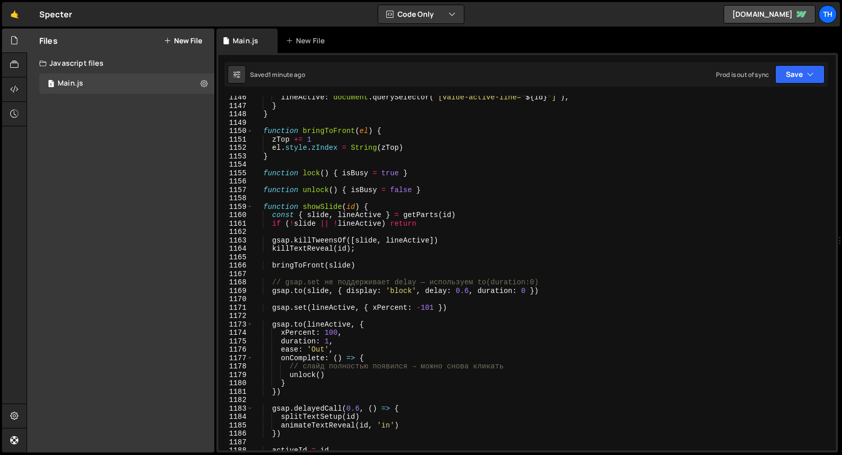
scroll to position [9678, 0]
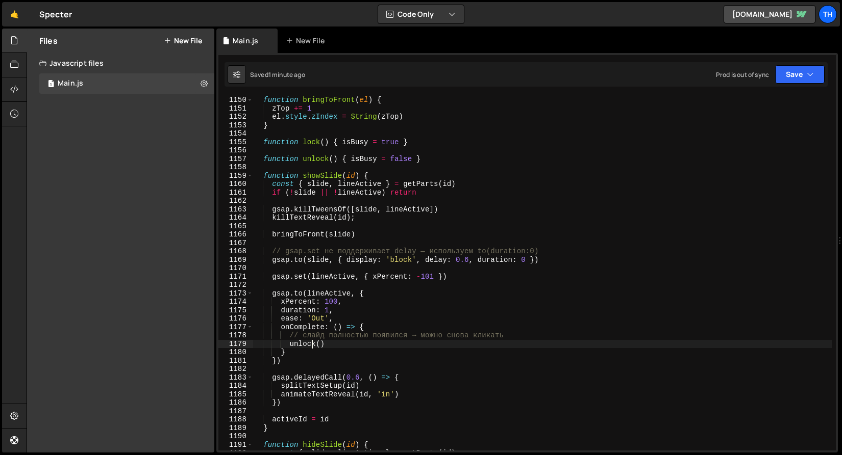
click at [312, 346] on div "function bringToFront ( el ) { zTop += 1 el . style . zIndex = String ( zTop ) …" at bounding box center [541, 282] width 579 height 372
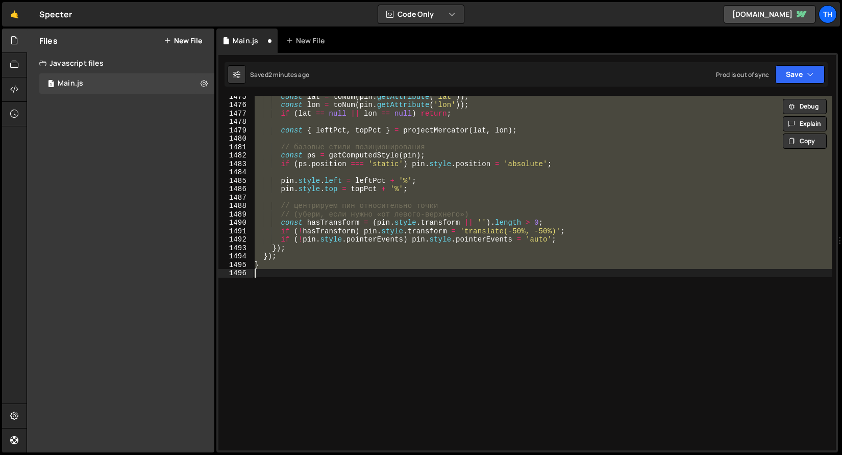
scroll to position [9357, 0]
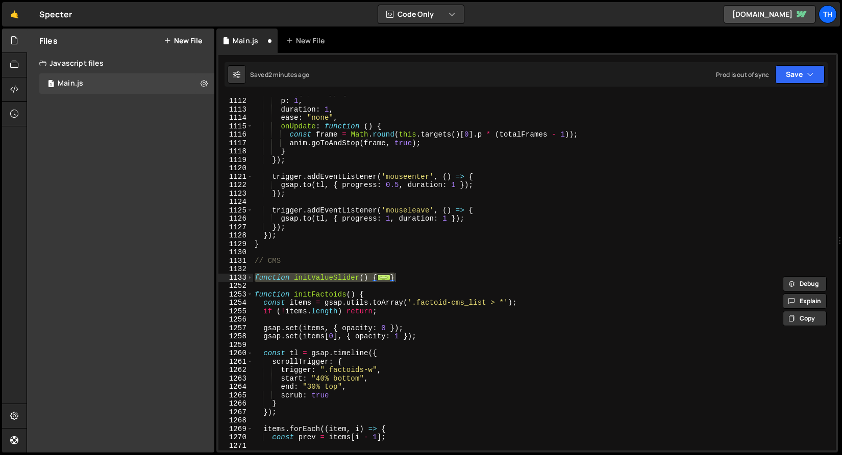
click at [780, 64] on div "Saved 2 minutes ago Prod is out of sync Upgrade to Edit Save Save to Staging S …" at bounding box center [525, 74] width 603 height 24
click at [782, 79] on button "Save" at bounding box center [799, 74] width 49 height 18
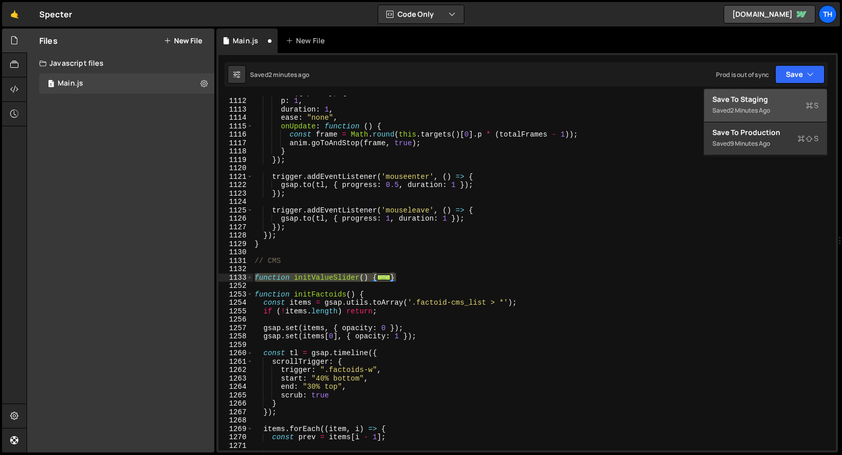
click at [761, 112] on div "2 minutes ago" at bounding box center [750, 110] width 40 height 9
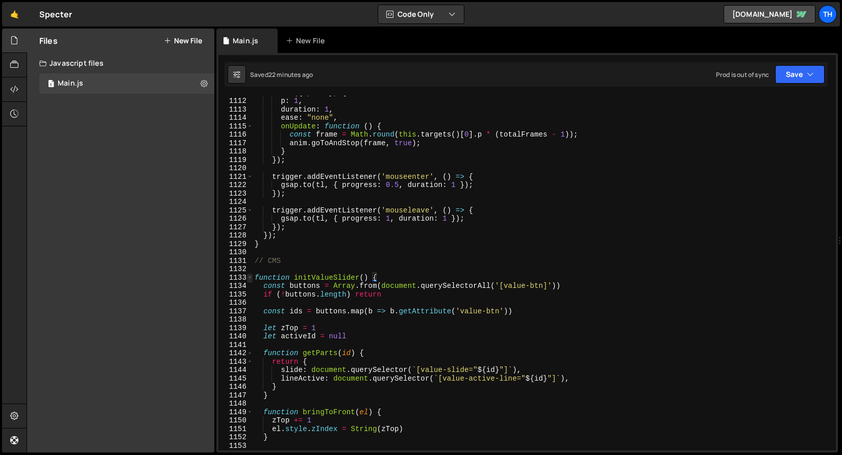
click at [252, 275] on span at bounding box center [250, 278] width 6 height 9
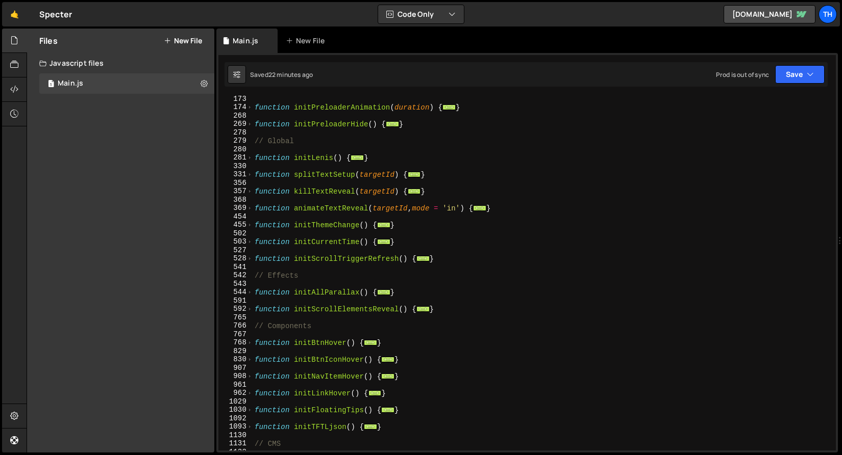
scroll to position [144, 0]
click at [245, 211] on div "369" at bounding box center [235, 208] width 35 height 9
type textarea "function animateTextReveal(targetId, mode = 'in') { const els = document.queryS…"
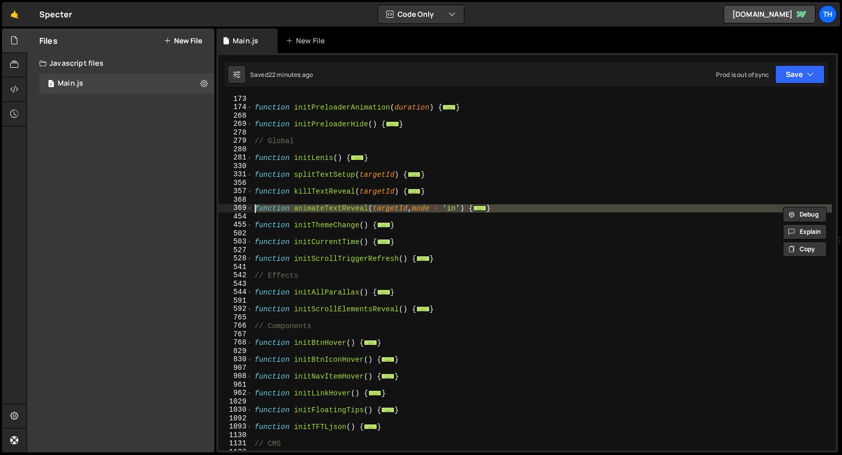
click at [255, 182] on div "function initPreloaderAnimation ( duration ) { ... } function initPreloaderHide…" at bounding box center [541, 281] width 579 height 372
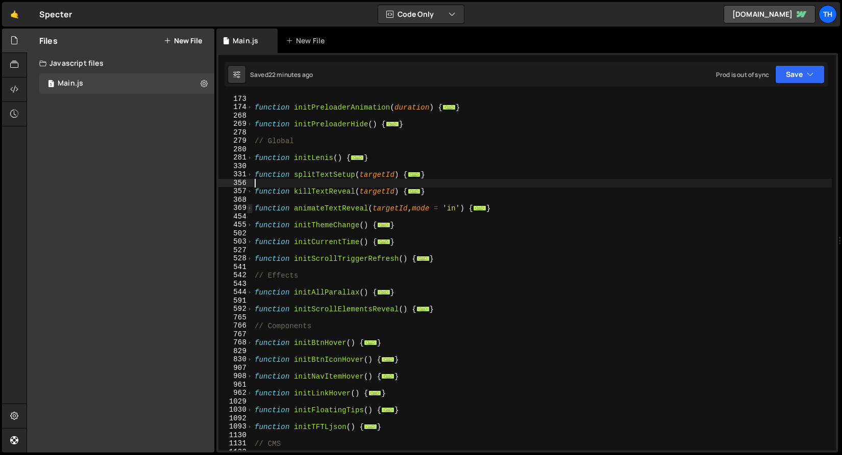
click at [251, 210] on span at bounding box center [250, 208] width 6 height 9
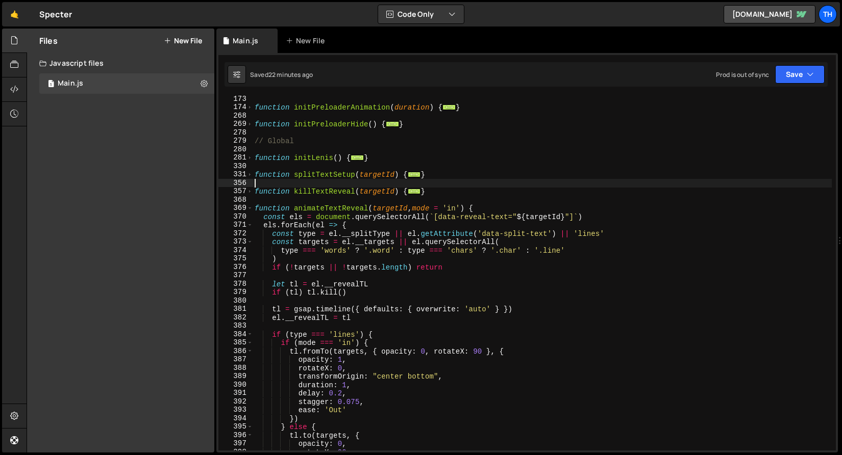
scroll to position [217, 0]
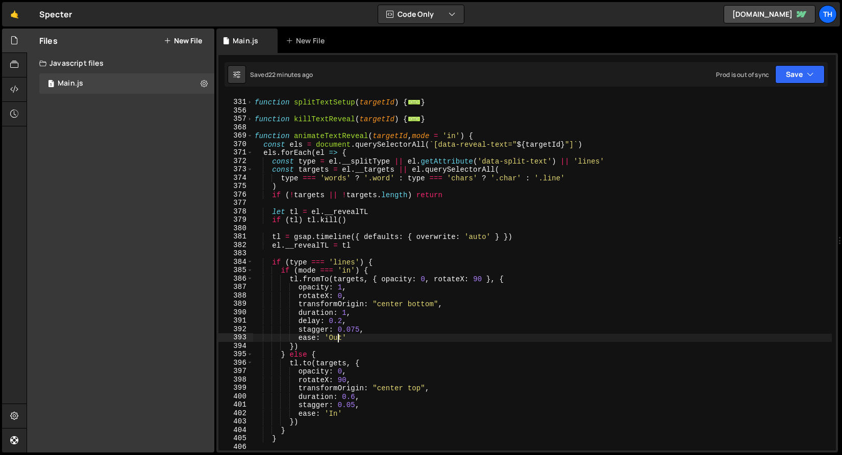
click at [338, 340] on div "function splitTextSetup ( targetId ) { ... } function killTextReveal ( targetId…" at bounding box center [541, 276] width 579 height 372
click at [336, 413] on div "function splitTextSetup ( targetId ) { ... } function killTextReveal ( targetId…" at bounding box center [541, 276] width 579 height 372
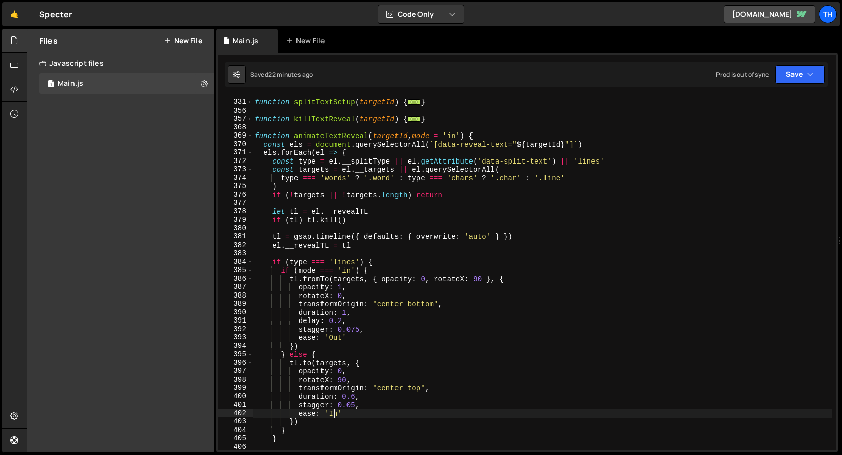
click at [336, 413] on div "function splitTextSetup ( targetId ) { ... } function killTextReveal ( targetId…" at bounding box center [541, 276] width 579 height 372
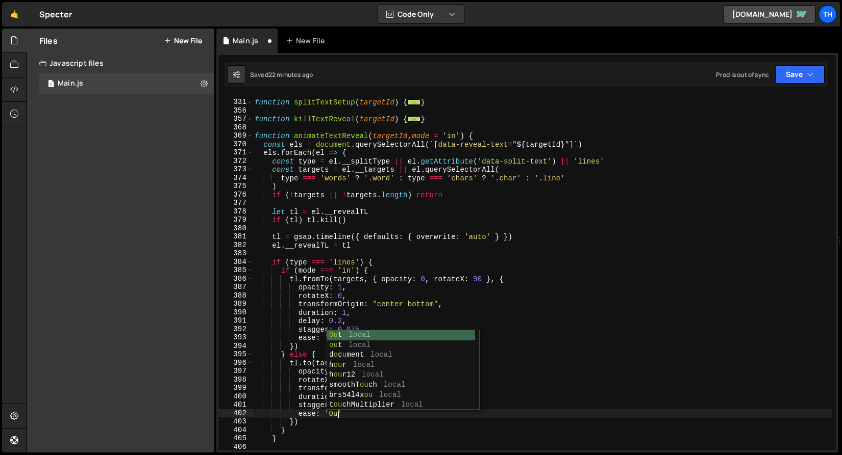
scroll to position [0, 6]
click at [343, 415] on div "function splitTextSetup ( targetId ) { ... } function killTextReveal ( targetId…" at bounding box center [541, 276] width 579 height 372
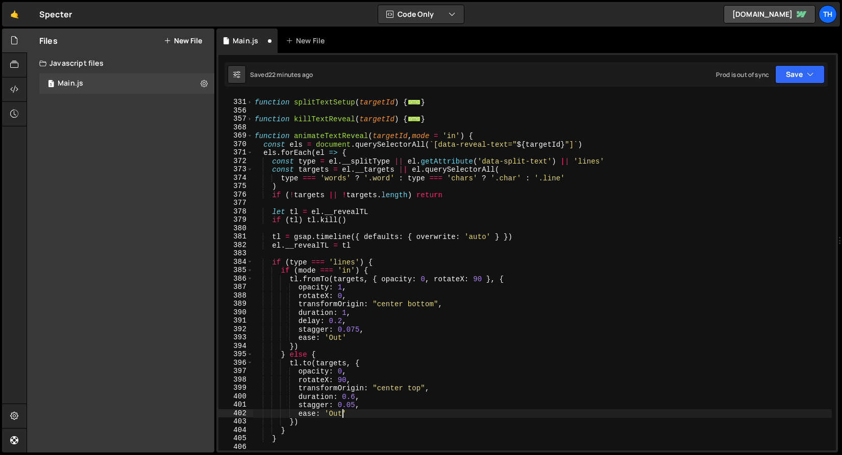
click at [341, 415] on div "function splitTextSetup ( targetId ) { ... } function killTextReveal ( targetId…" at bounding box center [541, 276] width 579 height 372
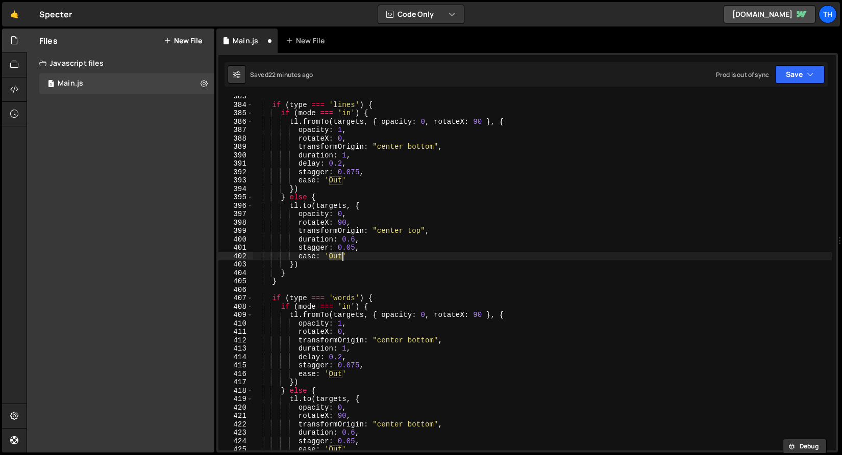
scroll to position [481, 0]
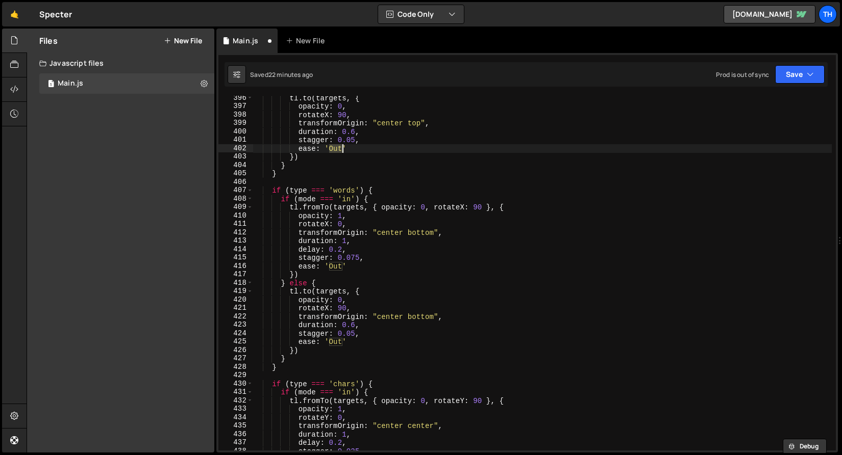
click at [336, 345] on div "tl . to ( targets , { opacity : 0 , rotateX : 90 , transformOrigin : "center to…" at bounding box center [541, 280] width 579 height 372
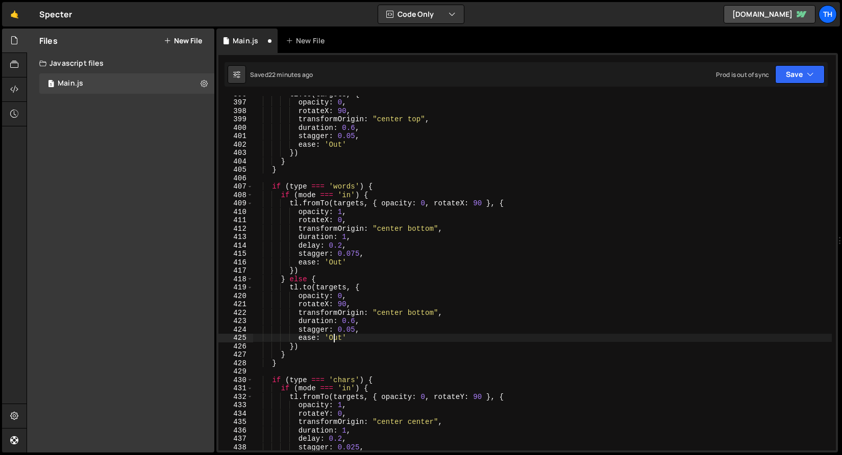
scroll to position [589, 0]
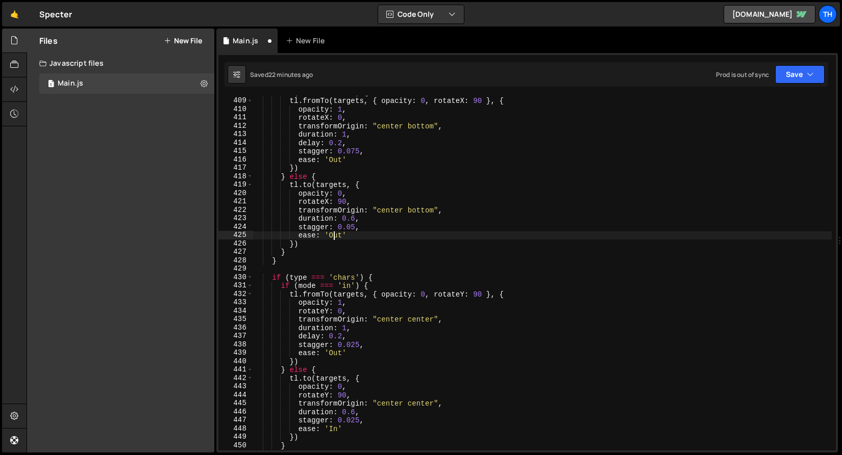
click at [334, 432] on div "if ( mode === 'in' ) { tl . fromTo ( targets , { opacity : 0 , rotateX : 90 } ,…" at bounding box center [541, 274] width 579 height 372
paste textarea "Out"
click at [814, 78] on button "Save" at bounding box center [799, 74] width 49 height 18
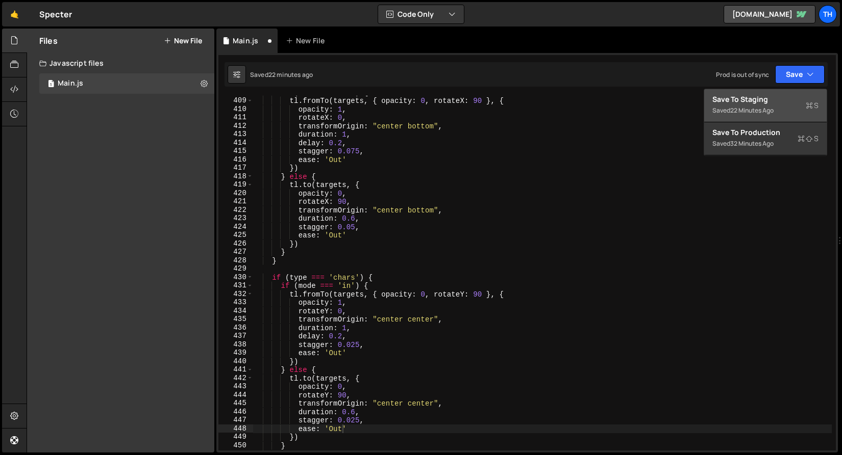
click at [812, 85] on div "Saved 22 minutes ago Prod is out of sync Upgrade to Edit Save Save to Staging S…" at bounding box center [525, 74] width 603 height 24
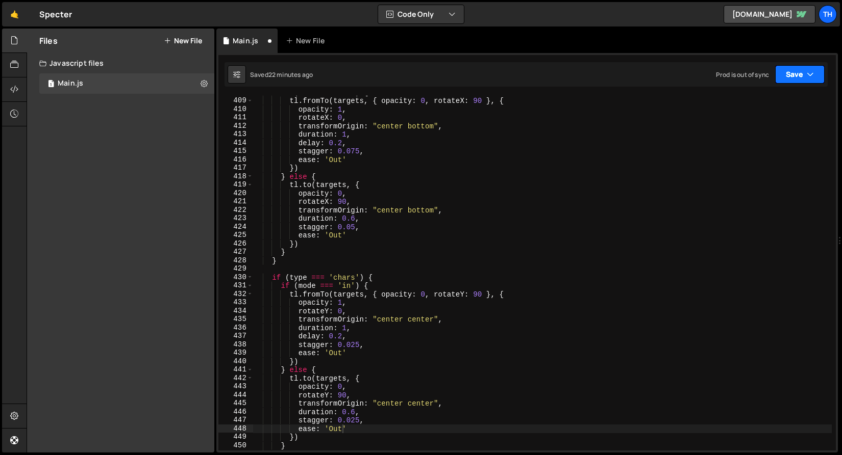
click at [806, 80] on button "Save" at bounding box center [799, 74] width 49 height 18
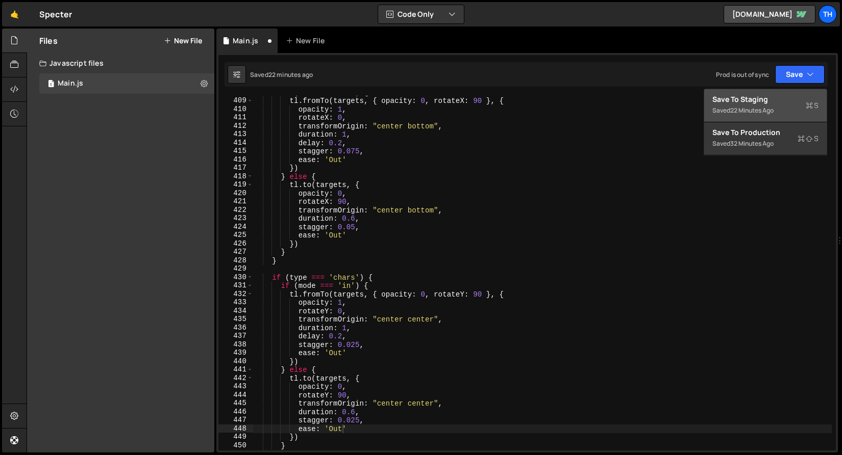
click at [801, 99] on div "Save to Staging S" at bounding box center [765, 99] width 106 height 10
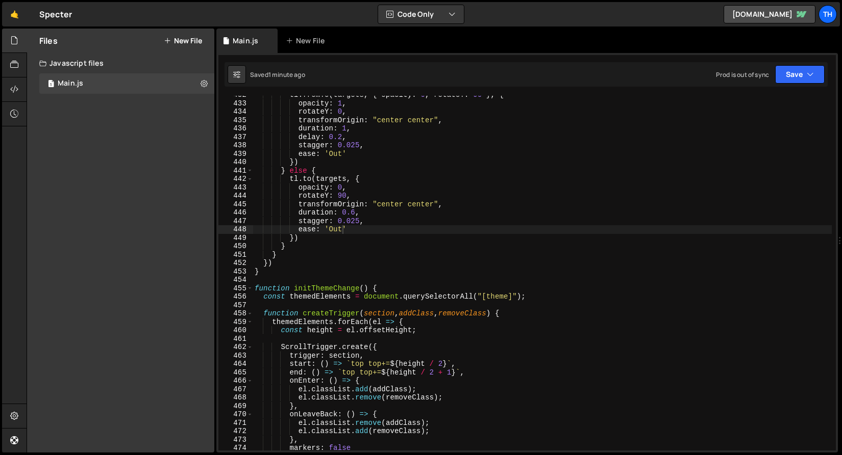
scroll to position [3641, 0]
click at [247, 285] on span at bounding box center [250, 289] width 6 height 9
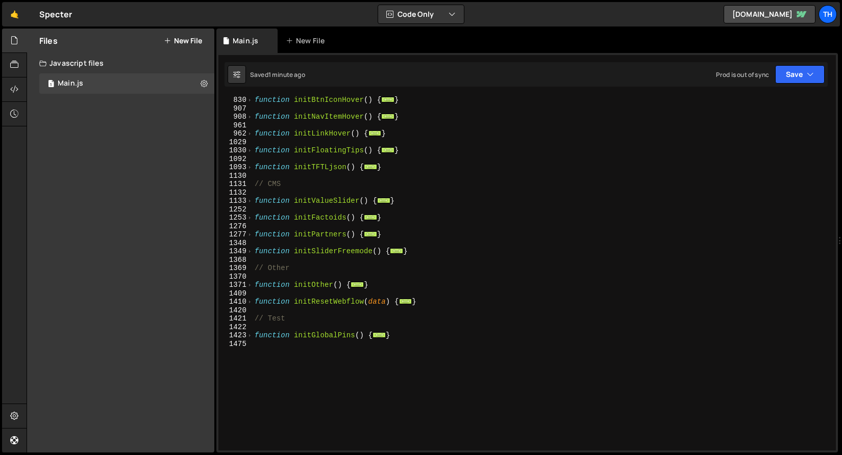
scroll to position [404, 0]
click at [242, 230] on div "1276" at bounding box center [235, 226] width 35 height 9
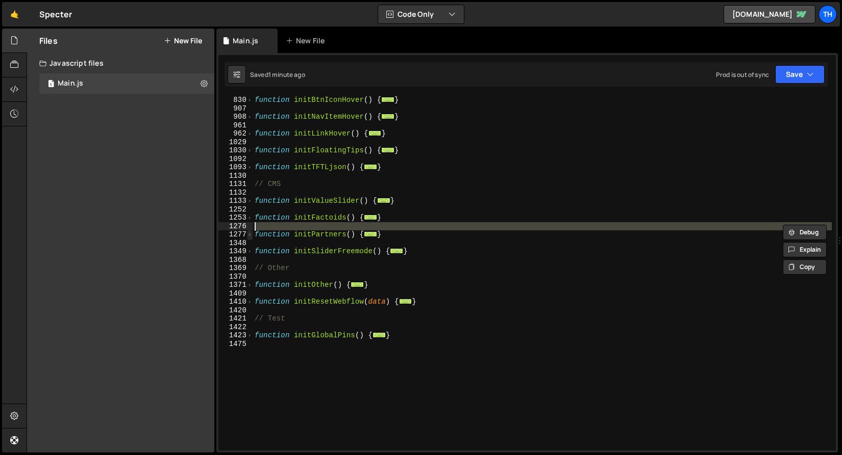
click at [247, 235] on span at bounding box center [250, 235] width 6 height 9
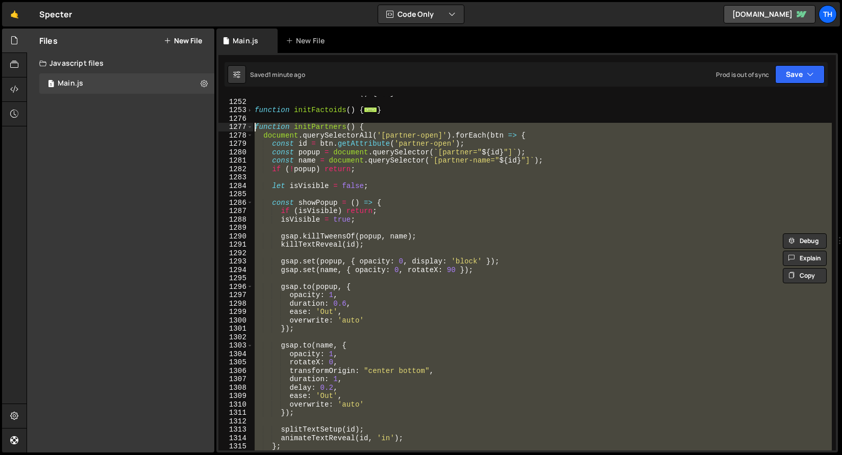
click at [321, 274] on div "function initValueSlider ( ) { ... } function initFactoids ( ) { ... } function…" at bounding box center [541, 273] width 579 height 355
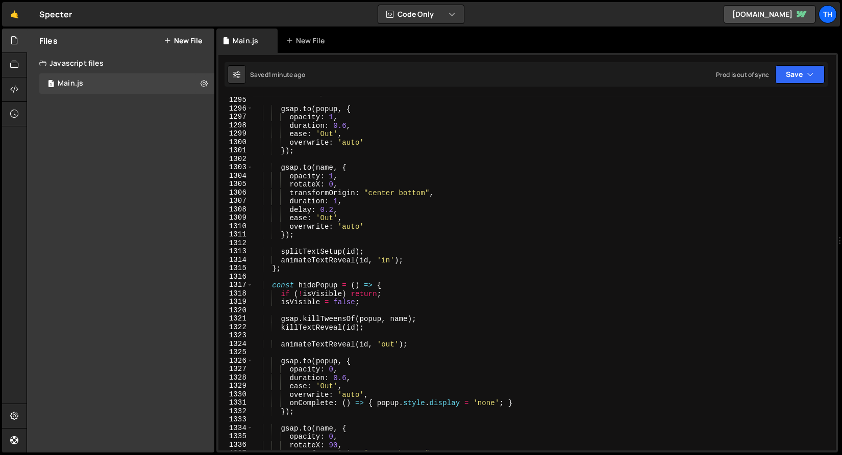
scroll to position [784, 0]
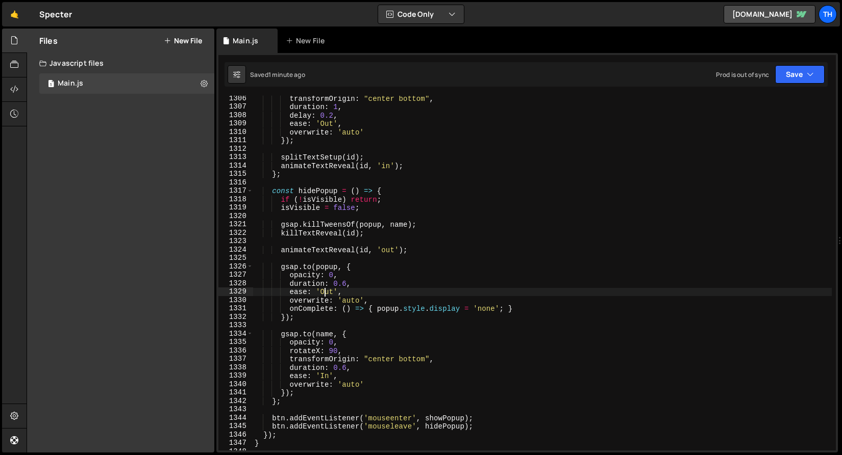
click at [323, 295] on div "transformOrigin : "center bottom" , duration : 1 , delay : 0.2 , ease : 'Out' ,…" at bounding box center [541, 280] width 579 height 372
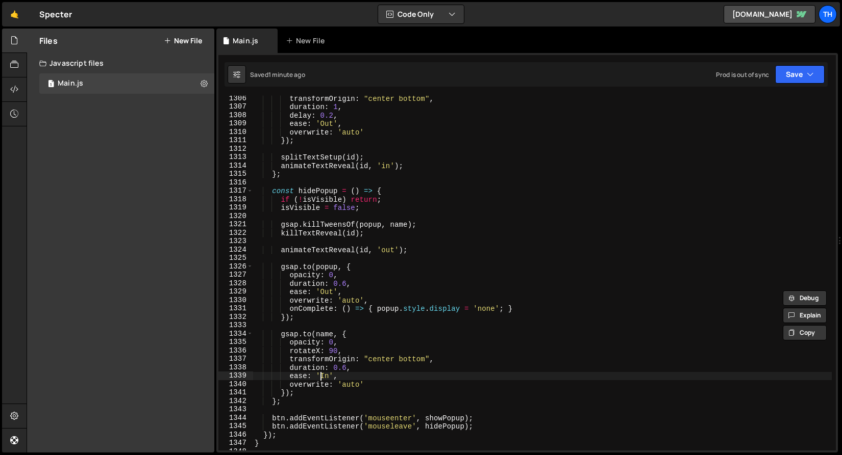
click at [322, 377] on div "transformOrigin : "center bottom" , duration : 1 , delay : 0.2 , ease : 'Out' ,…" at bounding box center [541, 280] width 579 height 372
paste textarea "Out"
click at [784, 78] on button "Save" at bounding box center [799, 74] width 49 height 18
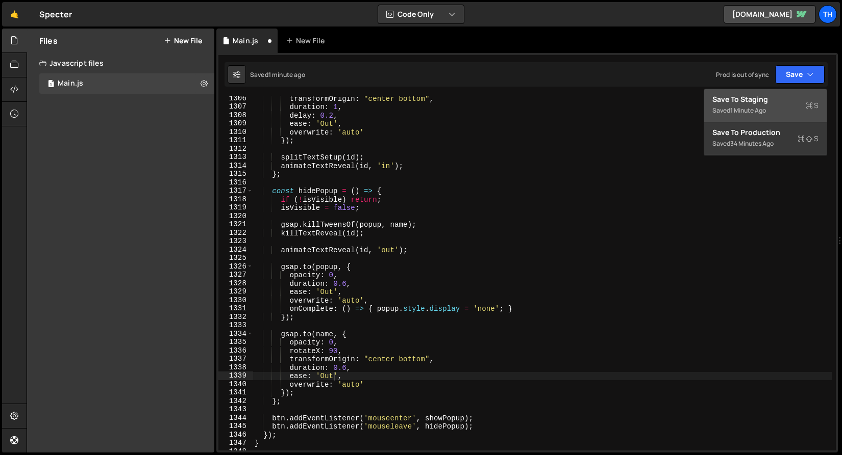
click at [777, 98] on div "Save to Staging S" at bounding box center [765, 99] width 106 height 10
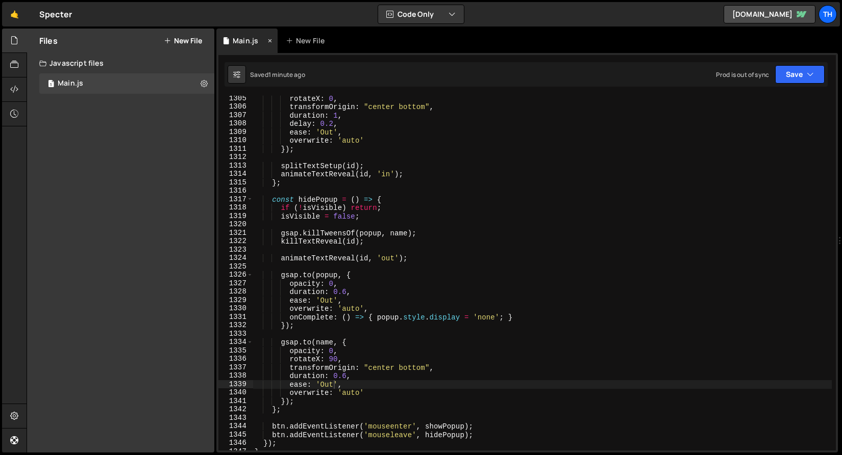
scroll to position [10984, 0]
click at [413, 370] on div "rotateX : 0 , transformOrigin : "center bottom" , duration : 1 , delay : 0.2 , …" at bounding box center [541, 280] width 579 height 372
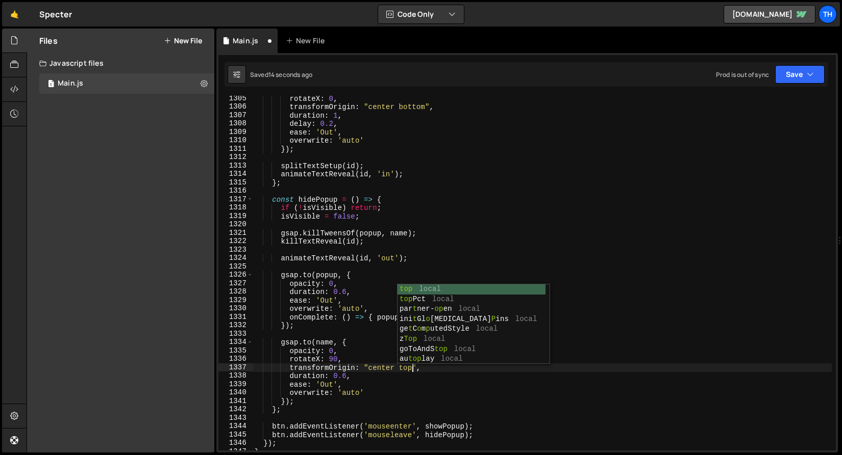
scroll to position [0, 11]
type textarea "transformOrigin: "center top","
click at [778, 80] on button "Save" at bounding box center [799, 74] width 49 height 18
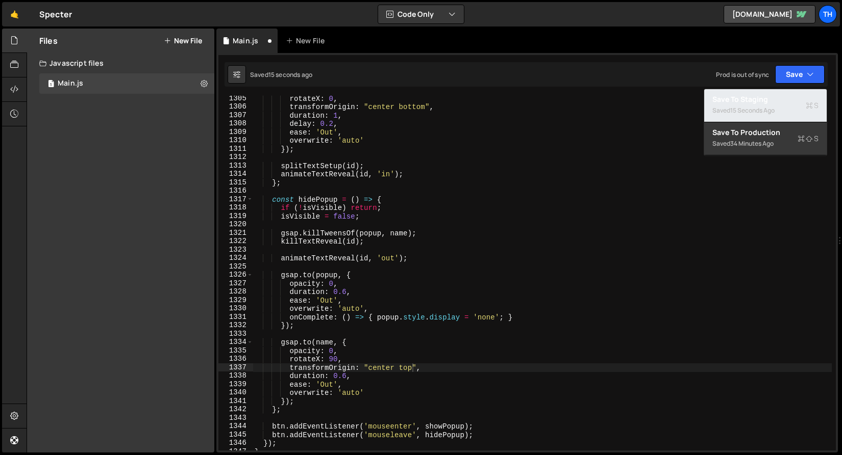
click at [778, 107] on div "Saved 15 seconds ago" at bounding box center [765, 111] width 106 height 12
